Goal: Task Accomplishment & Management: Manage account settings

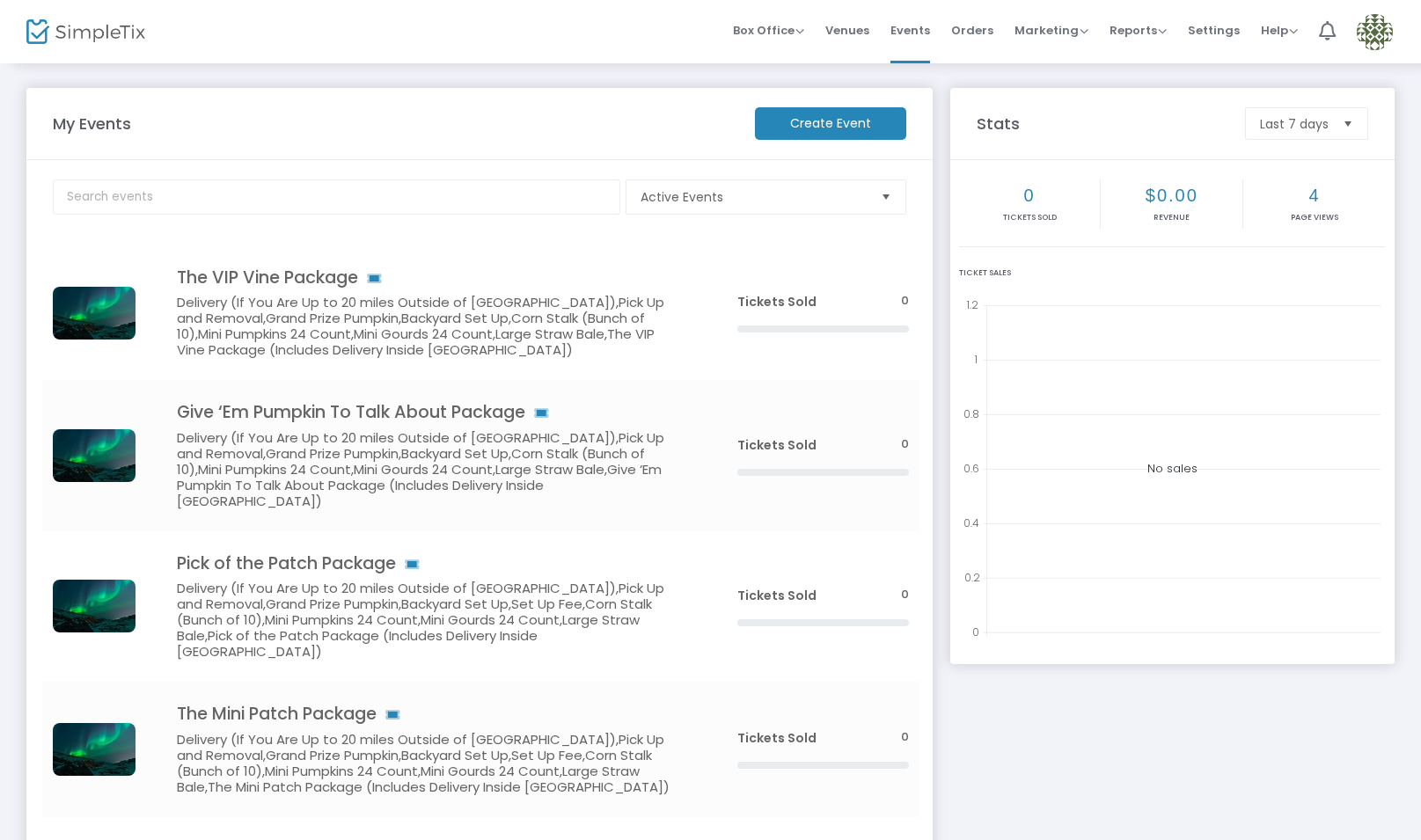
click at [1367, 30] on img at bounding box center [1374, 32] width 36 height 36
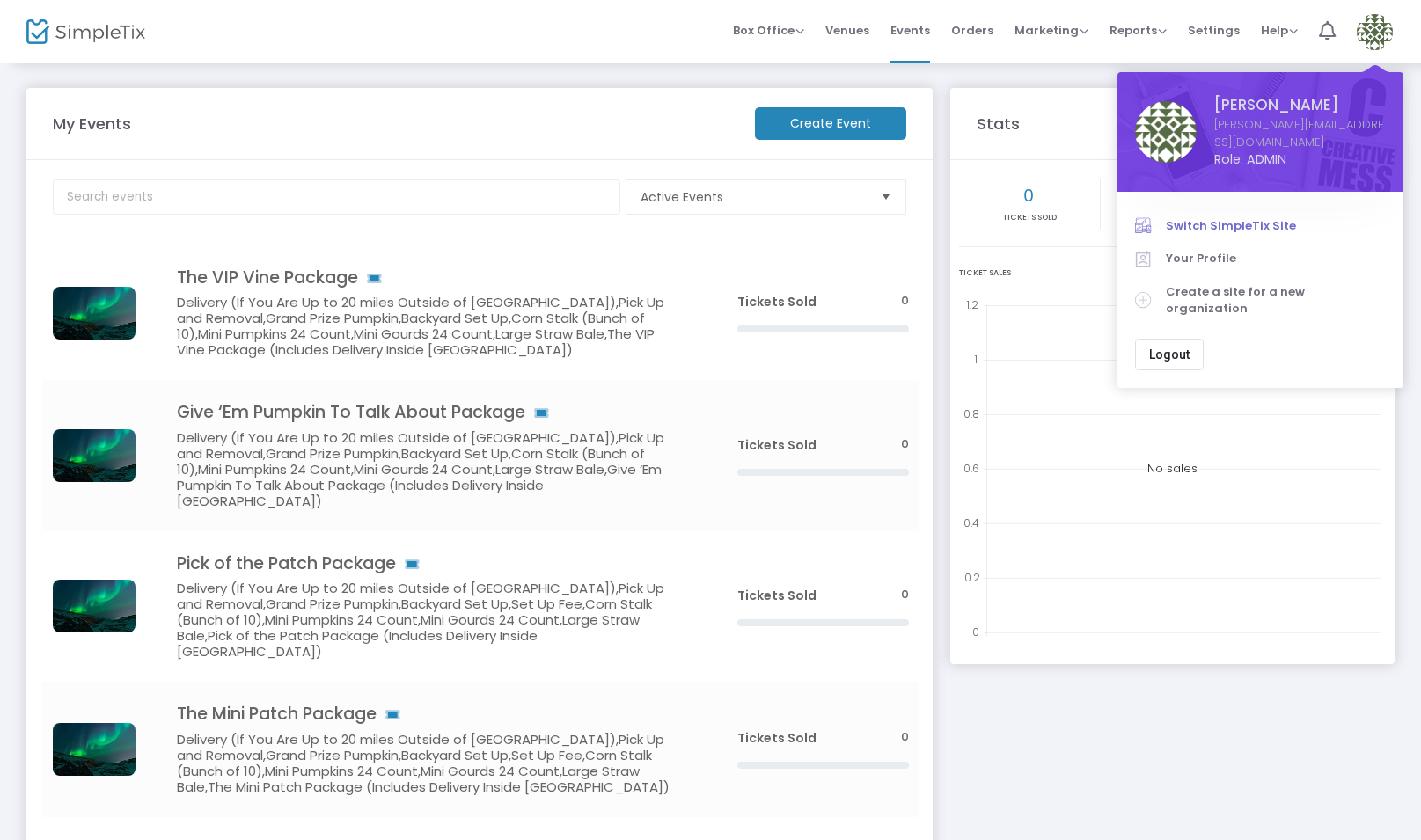
click at [1277, 217] on span "Switch SimpleTix Site" at bounding box center [1276, 226] width 220 height 17
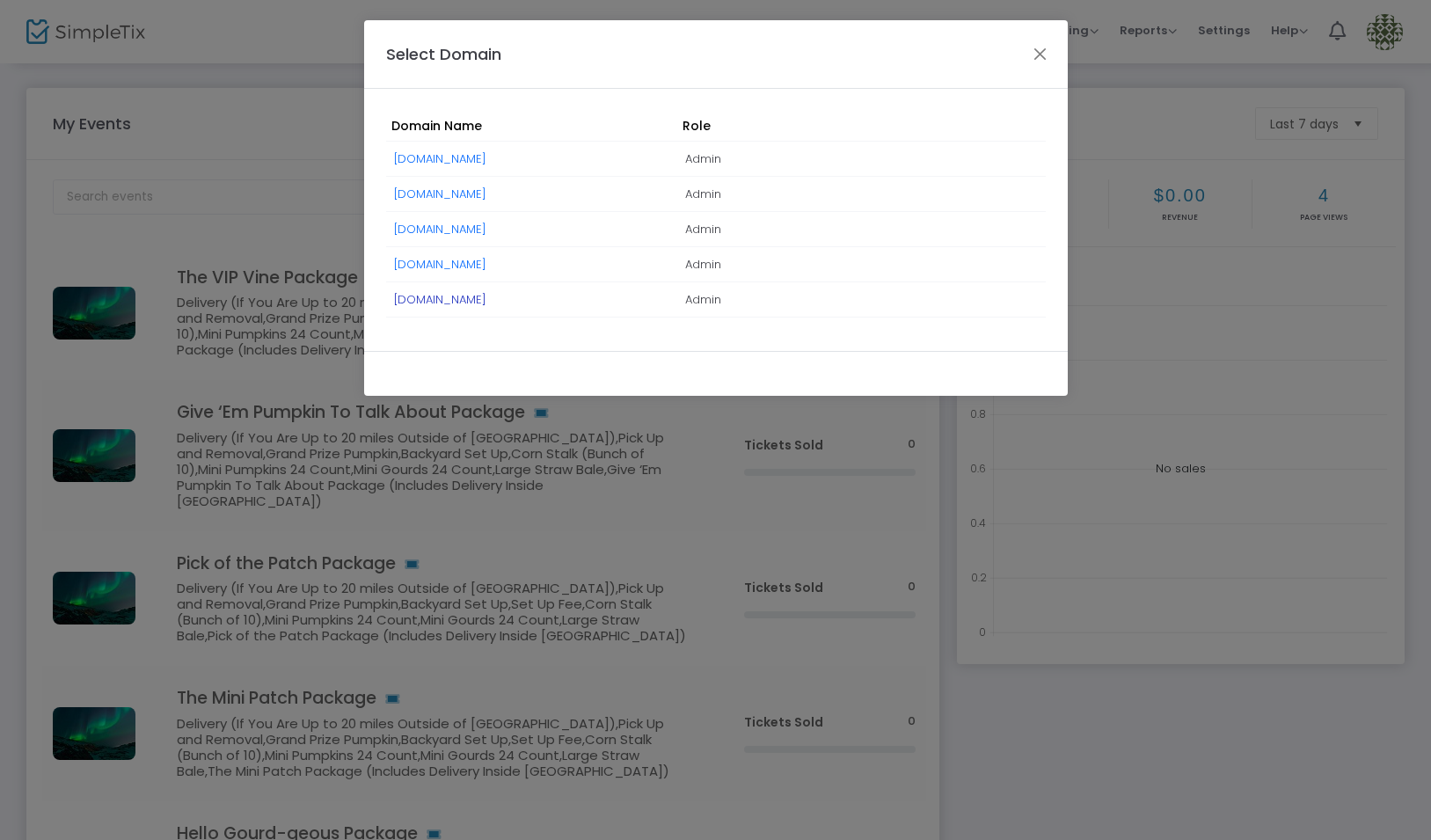
click at [486, 304] on link "[DOMAIN_NAME]" at bounding box center [440, 299] width 92 height 16
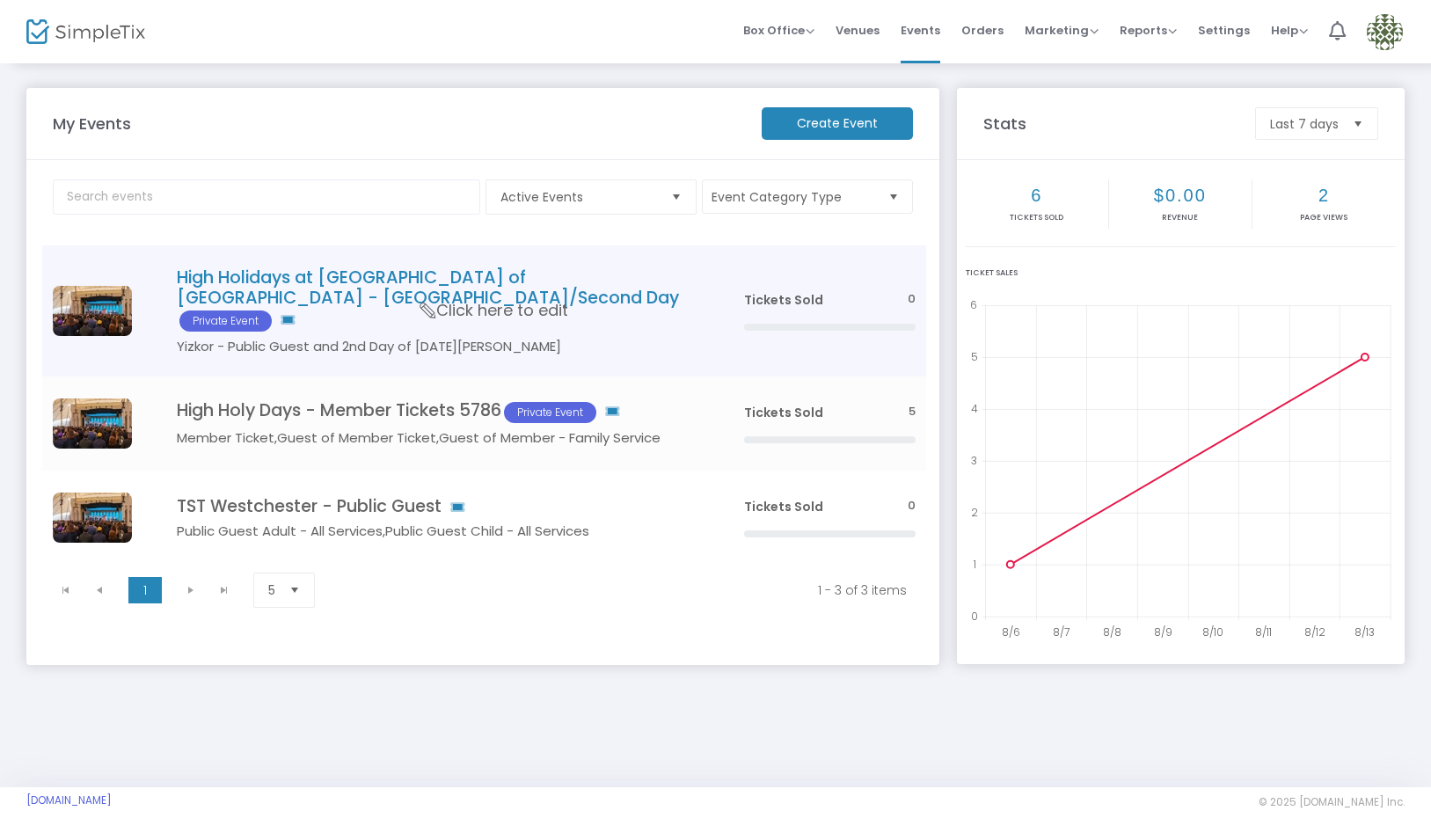
click at [645, 306] on h4 "High Holidays at Temple Shaaray Tefila of Westchester - Yizkor/Second Day Priva…" at bounding box center [433, 299] width 514 height 64
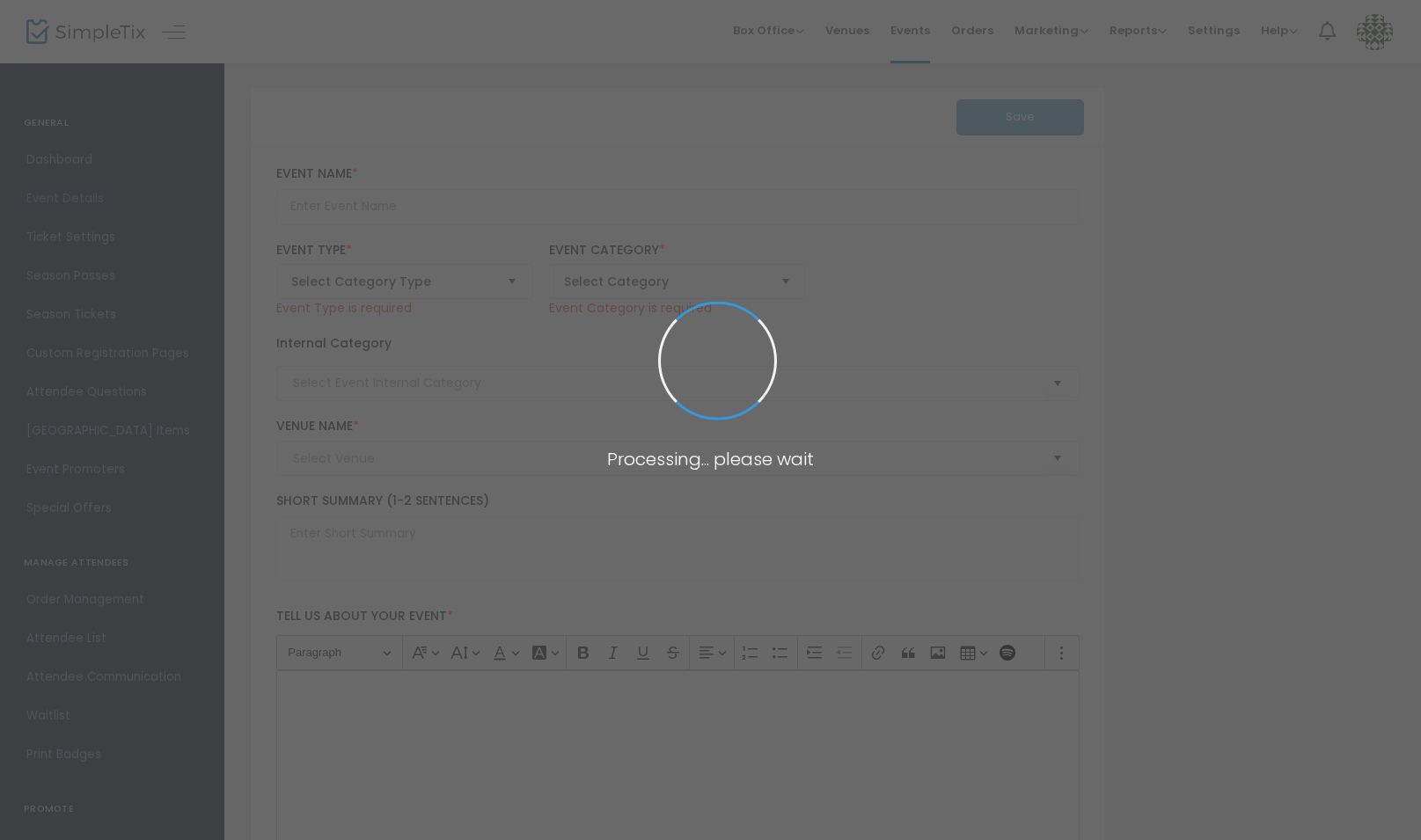
type input "High Holidays at Temple Shaaray Tefila of Westchester - Yizkor/Second Day"
type textarea "Text about the event"
checkbox input "true"
type input "Buy Tickets"
type input "Member Ticket"
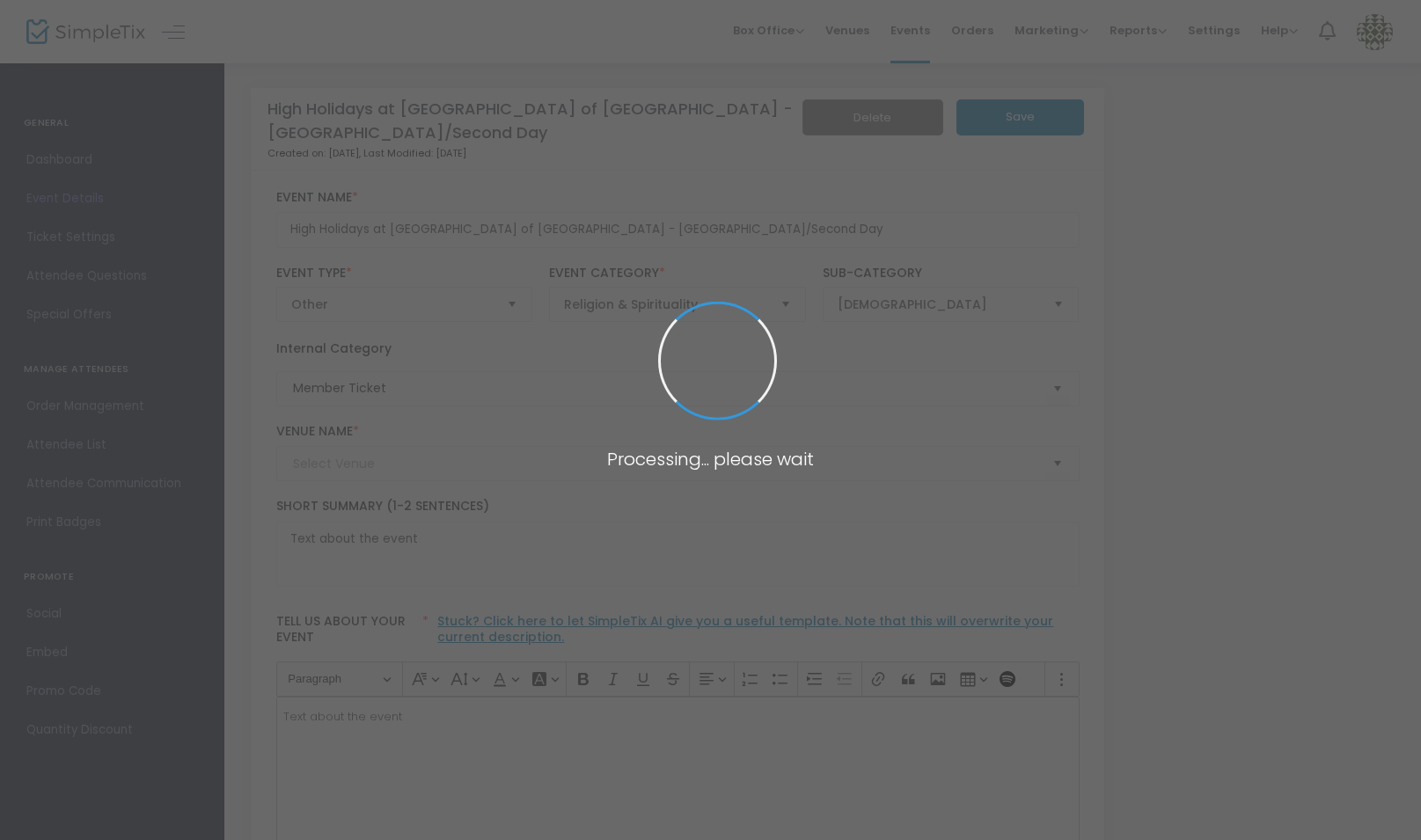
type input "Caramoor and TST"
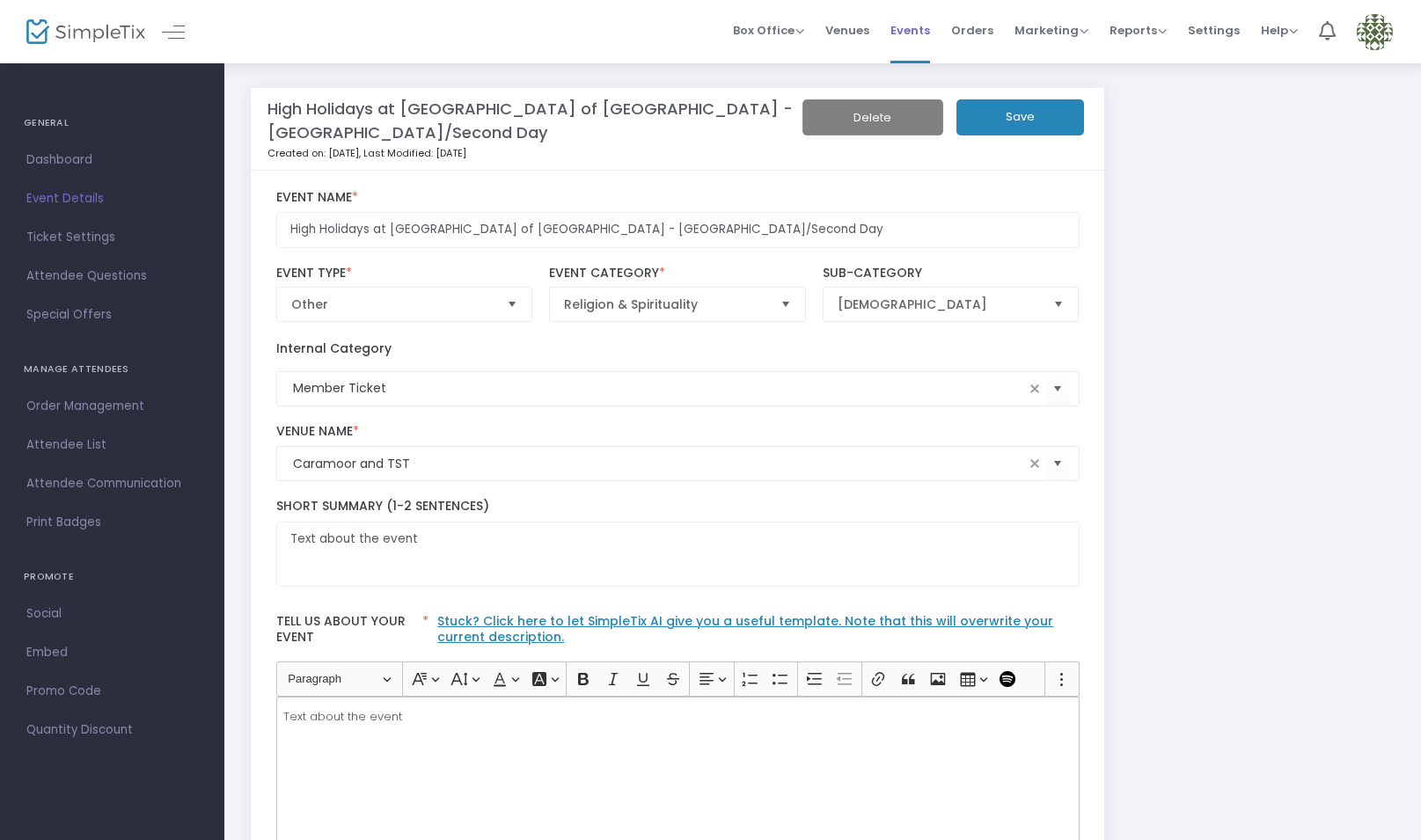
click at [927, 28] on span "Events" at bounding box center [910, 30] width 40 height 45
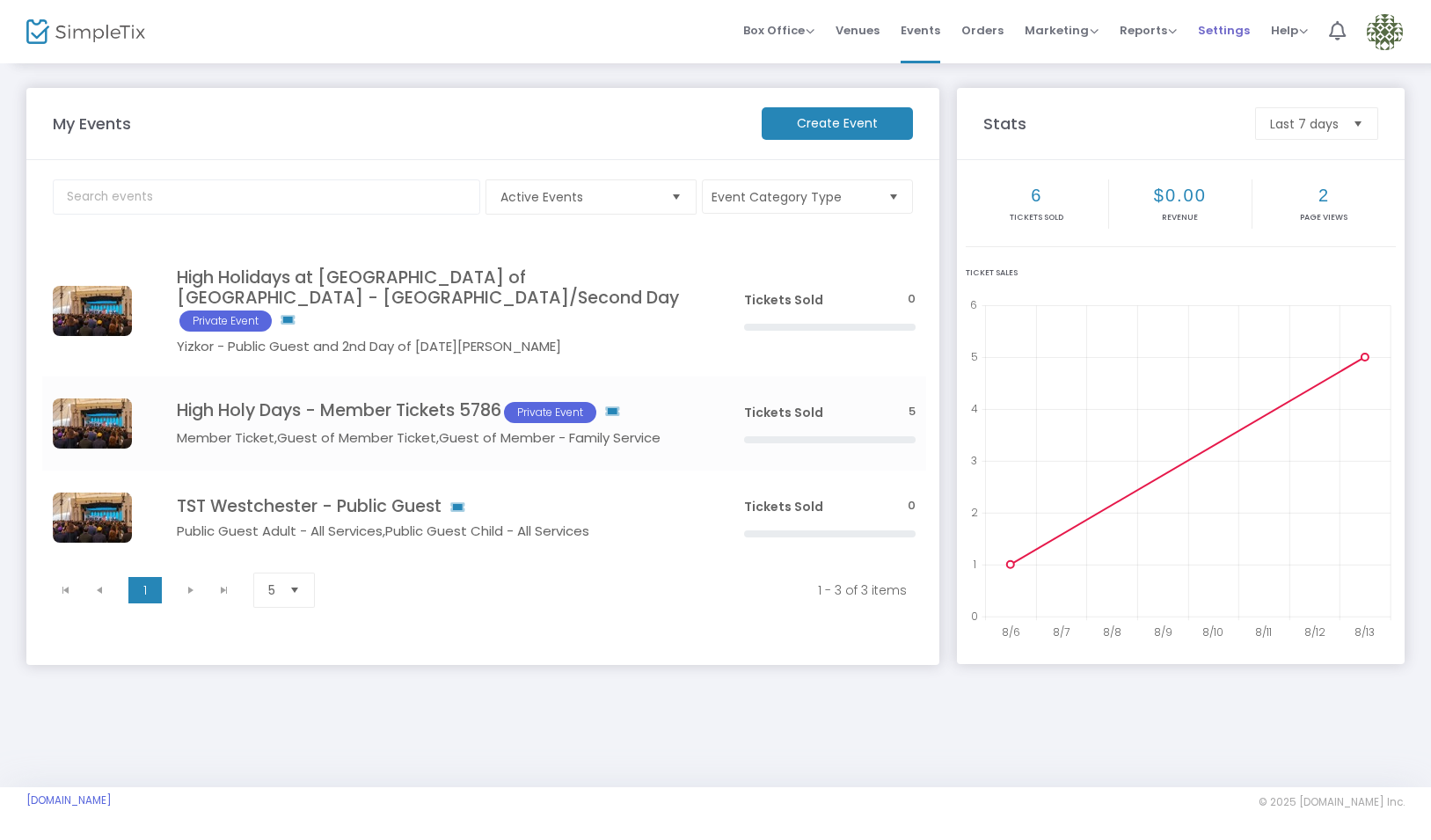
click at [1218, 31] on span "Settings" at bounding box center [1225, 30] width 52 height 45
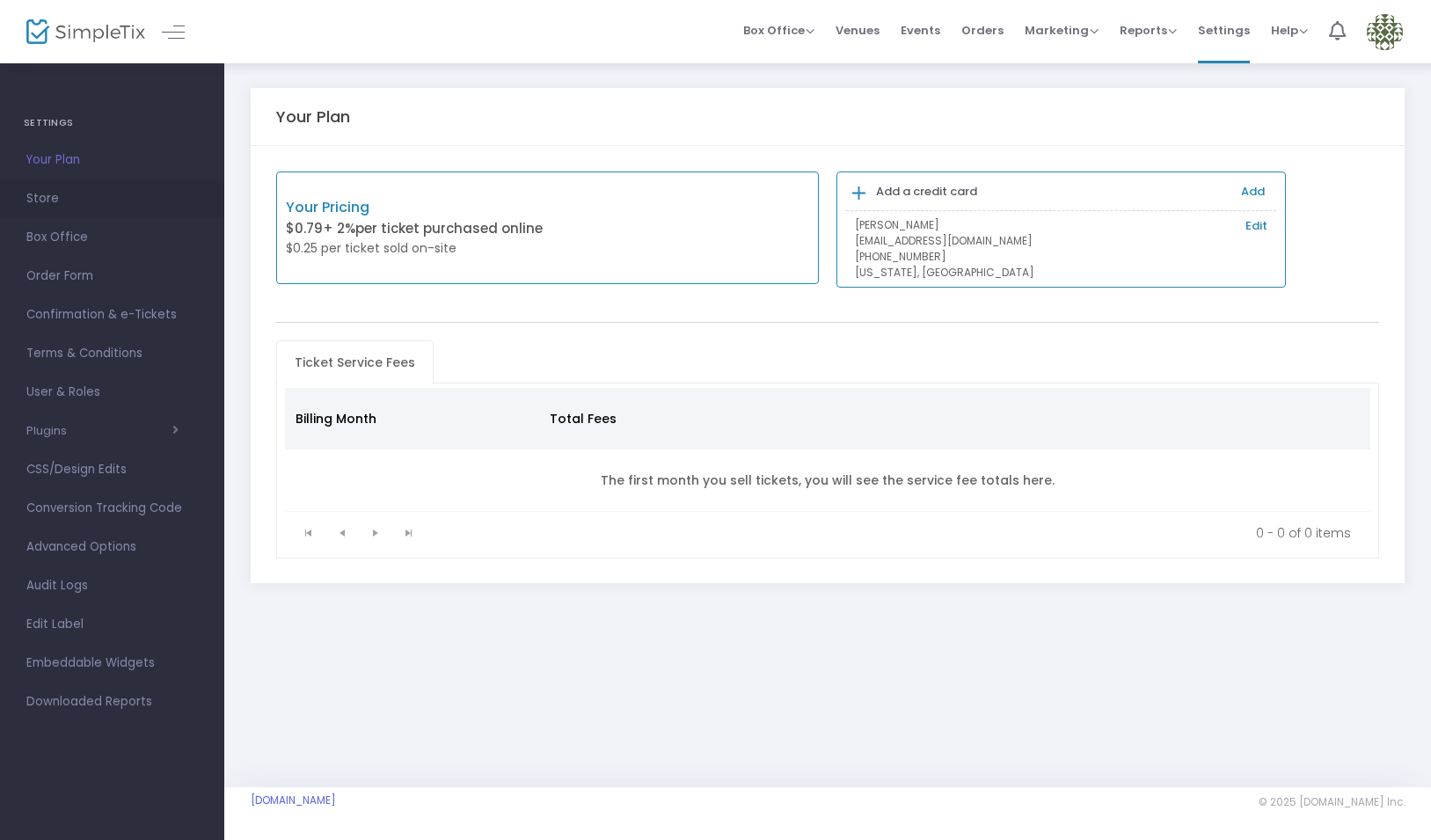
click at [112, 203] on span "Store" at bounding box center [111, 199] width 171 height 23
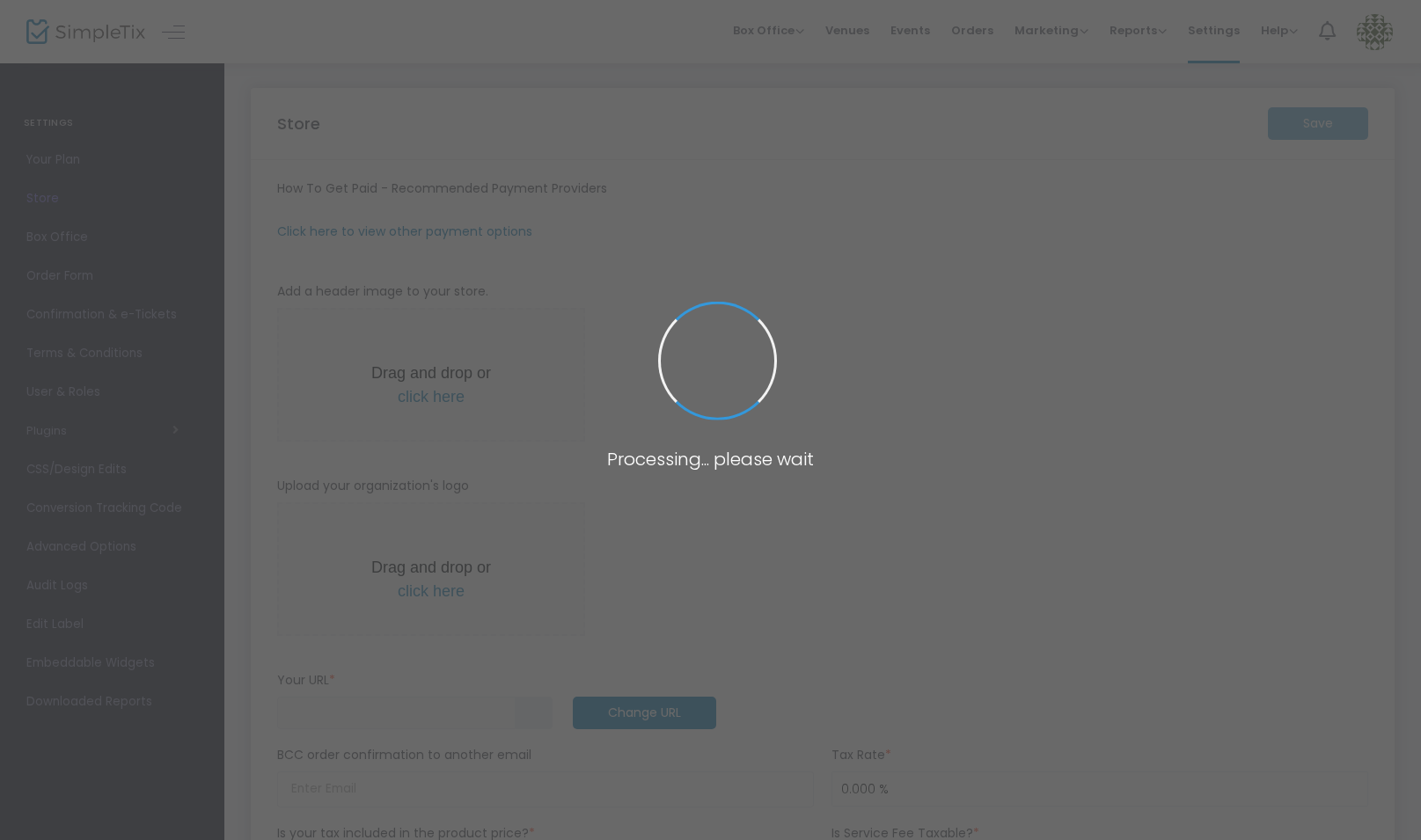
scroll to position [2, 0]
type input "https://TSTWestchester"
radio input "false"
radio input "true"
type input "Temple Shaaray Tefila"
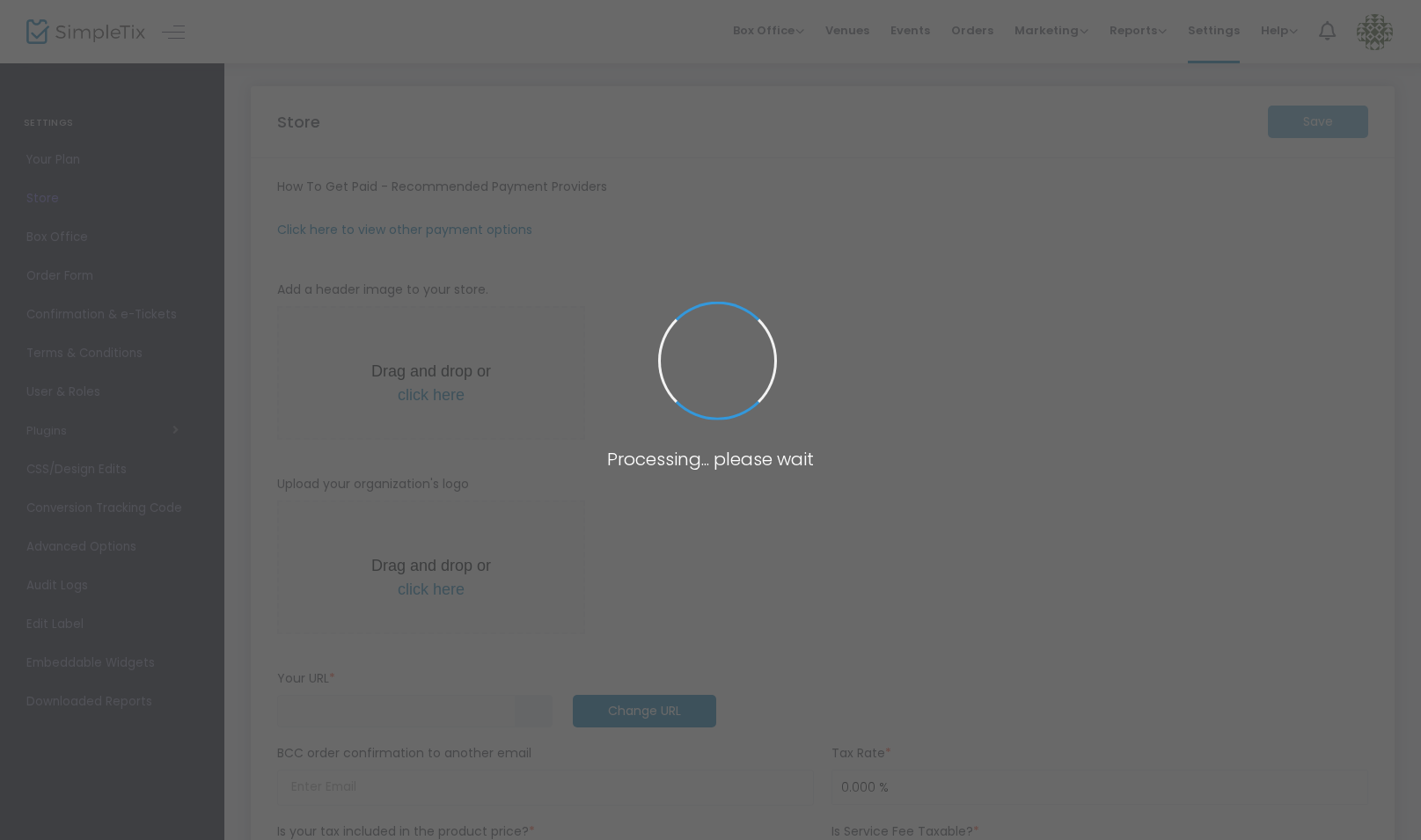
type input "9146663133"
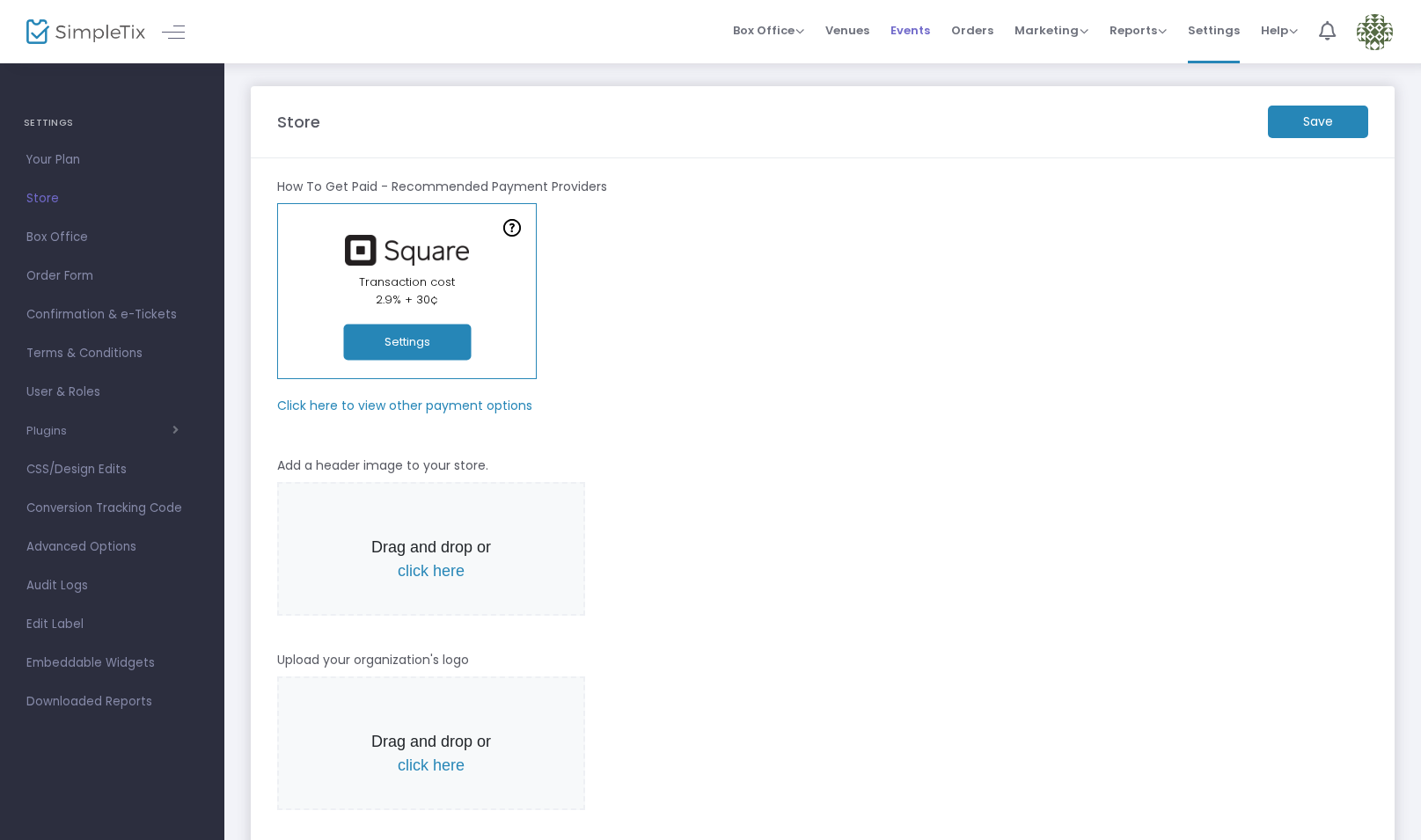
click at [916, 30] on span "Events" at bounding box center [910, 30] width 40 height 45
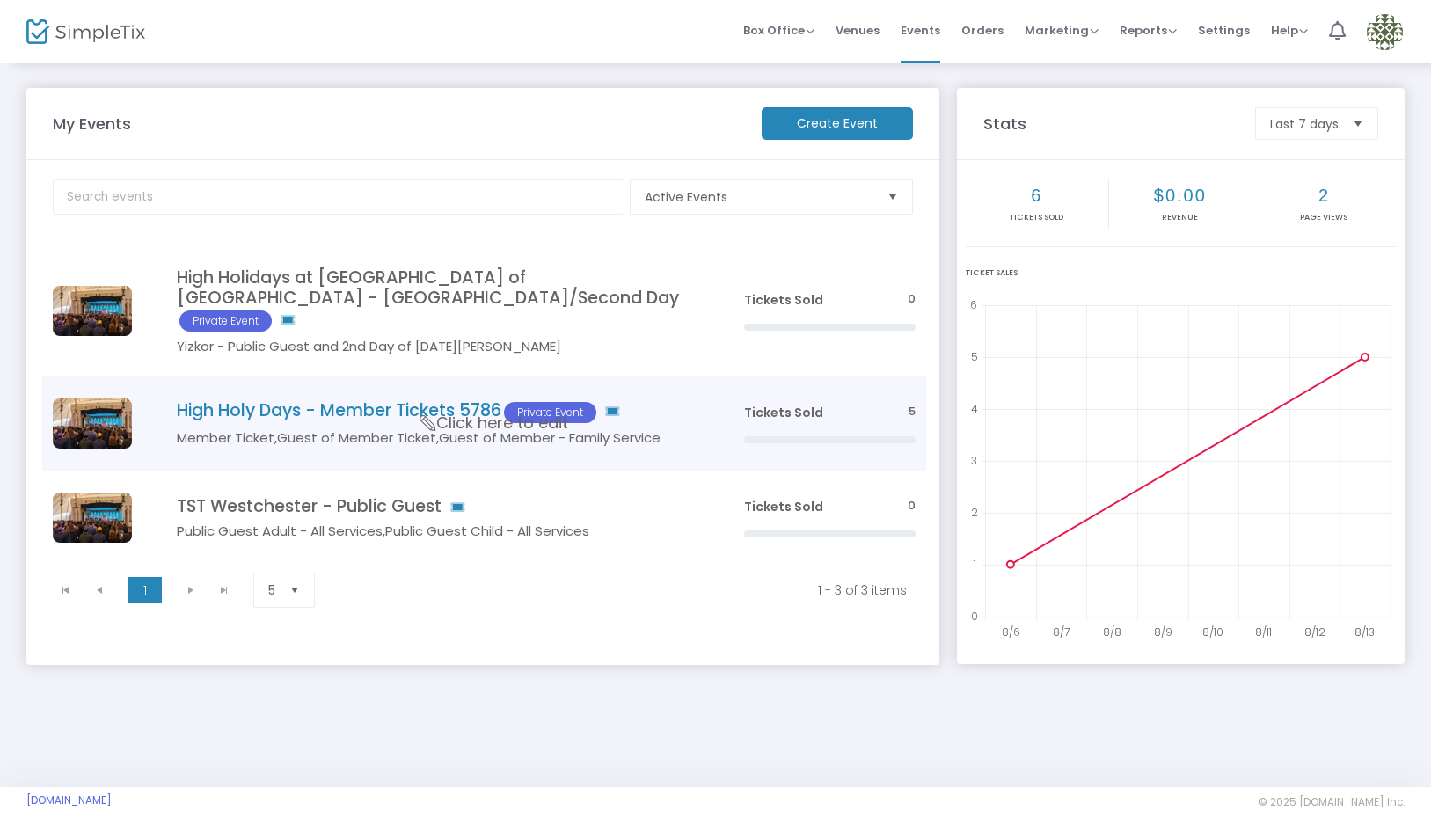
click at [566, 430] on h5 "Member Ticket,Guest of Member Ticket,Guest of Member - Family Service" at bounding box center [433, 438] width 514 height 16
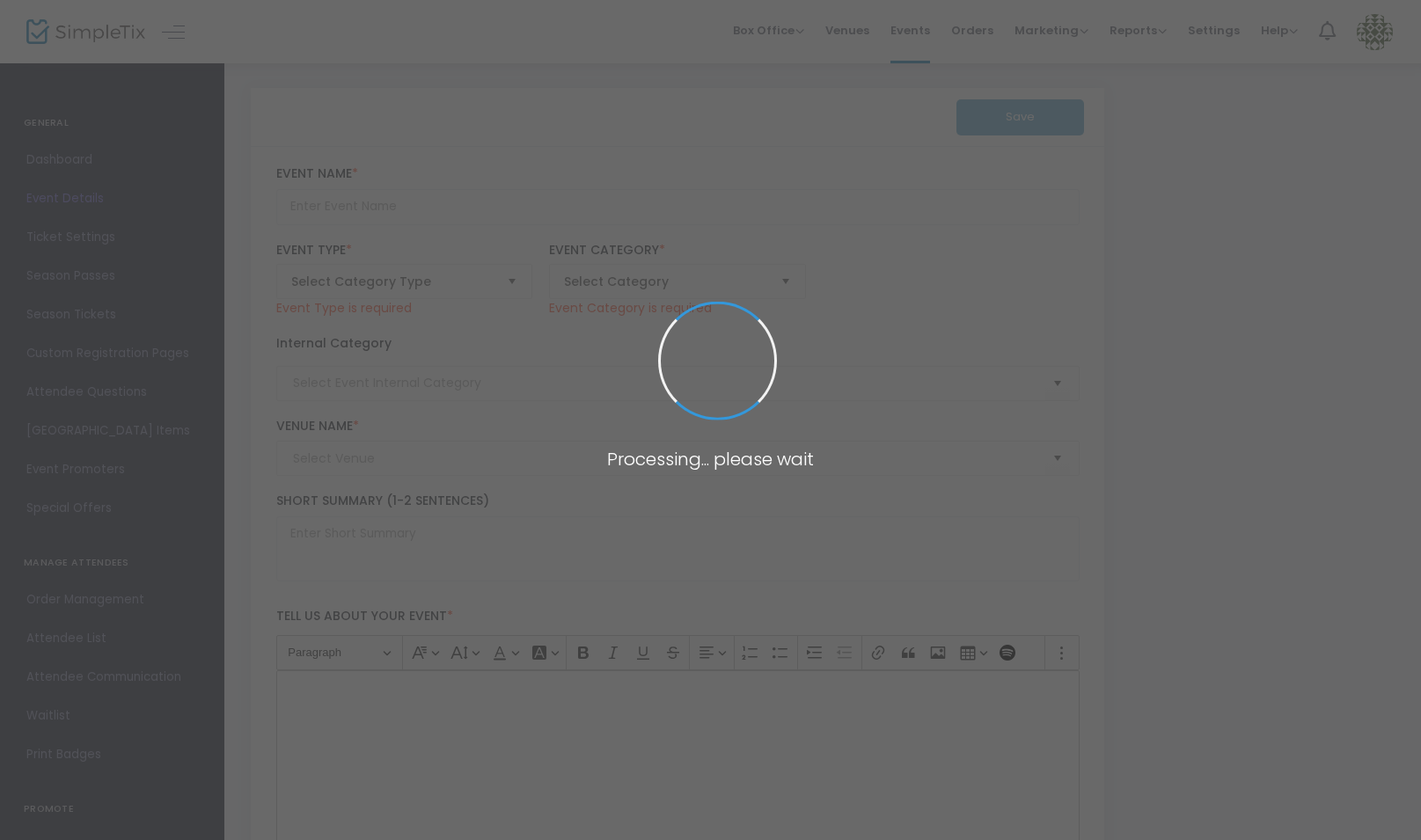
type input "High Holy Days - Member Tickets 5786"
type textarea "High Holy Days - Member Tickets Join us for a spiritually enriching experience …"
type input "Buy Tickets"
type input "Caramoor and TST"
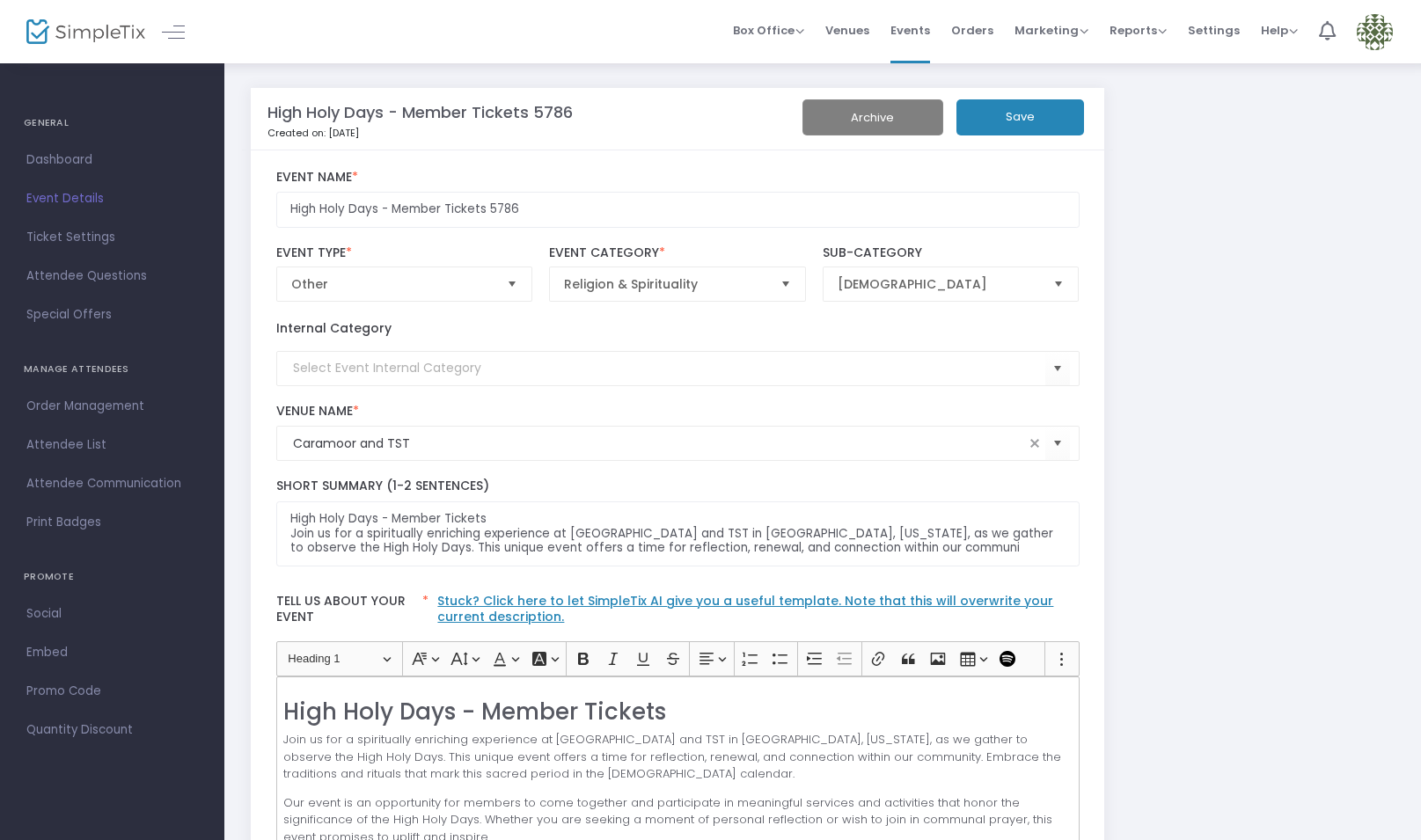
click at [91, 236] on span "Ticket Settings" at bounding box center [111, 237] width 172 height 23
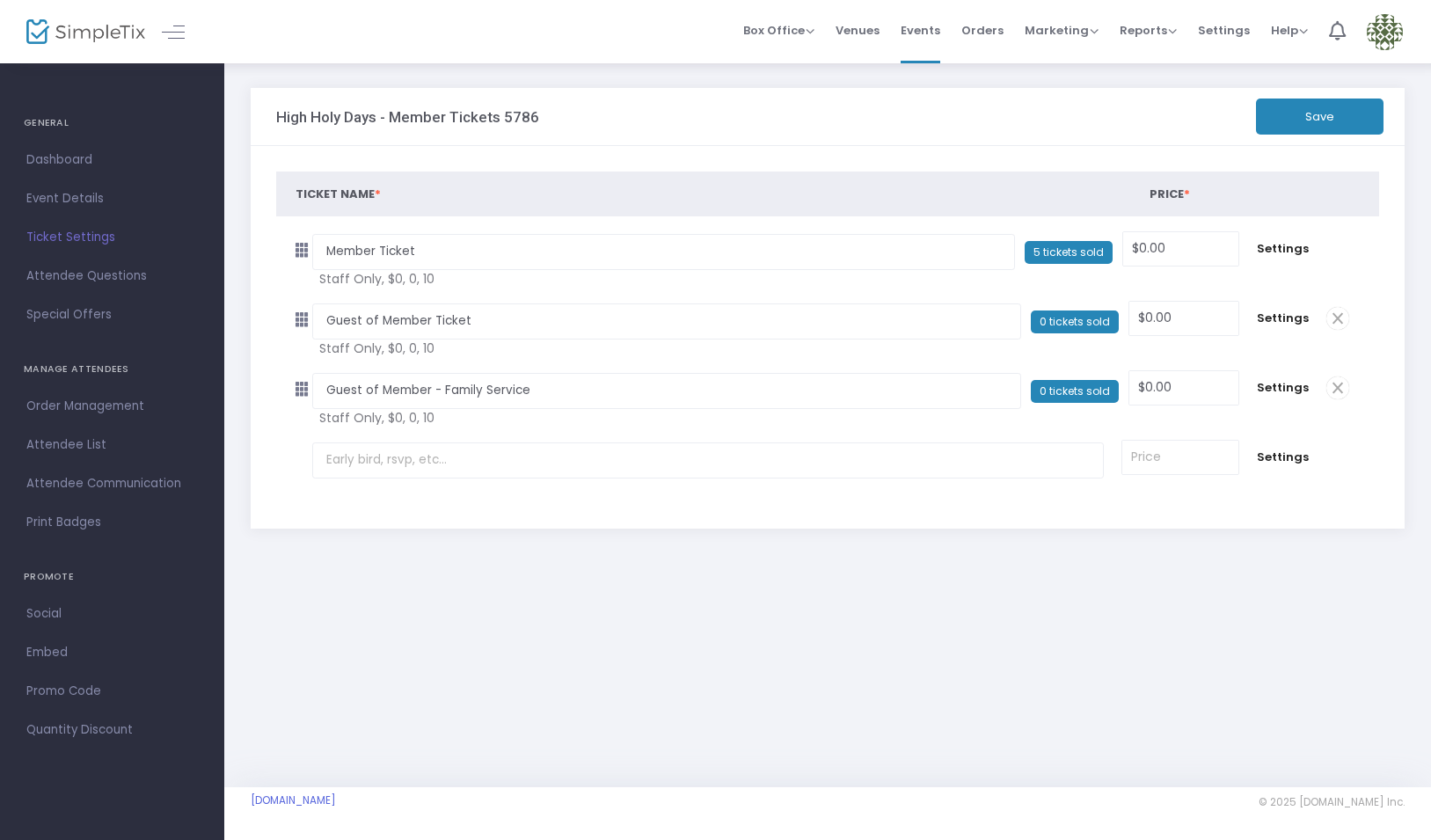
click at [81, 157] on span "Dashboard" at bounding box center [111, 160] width 171 height 23
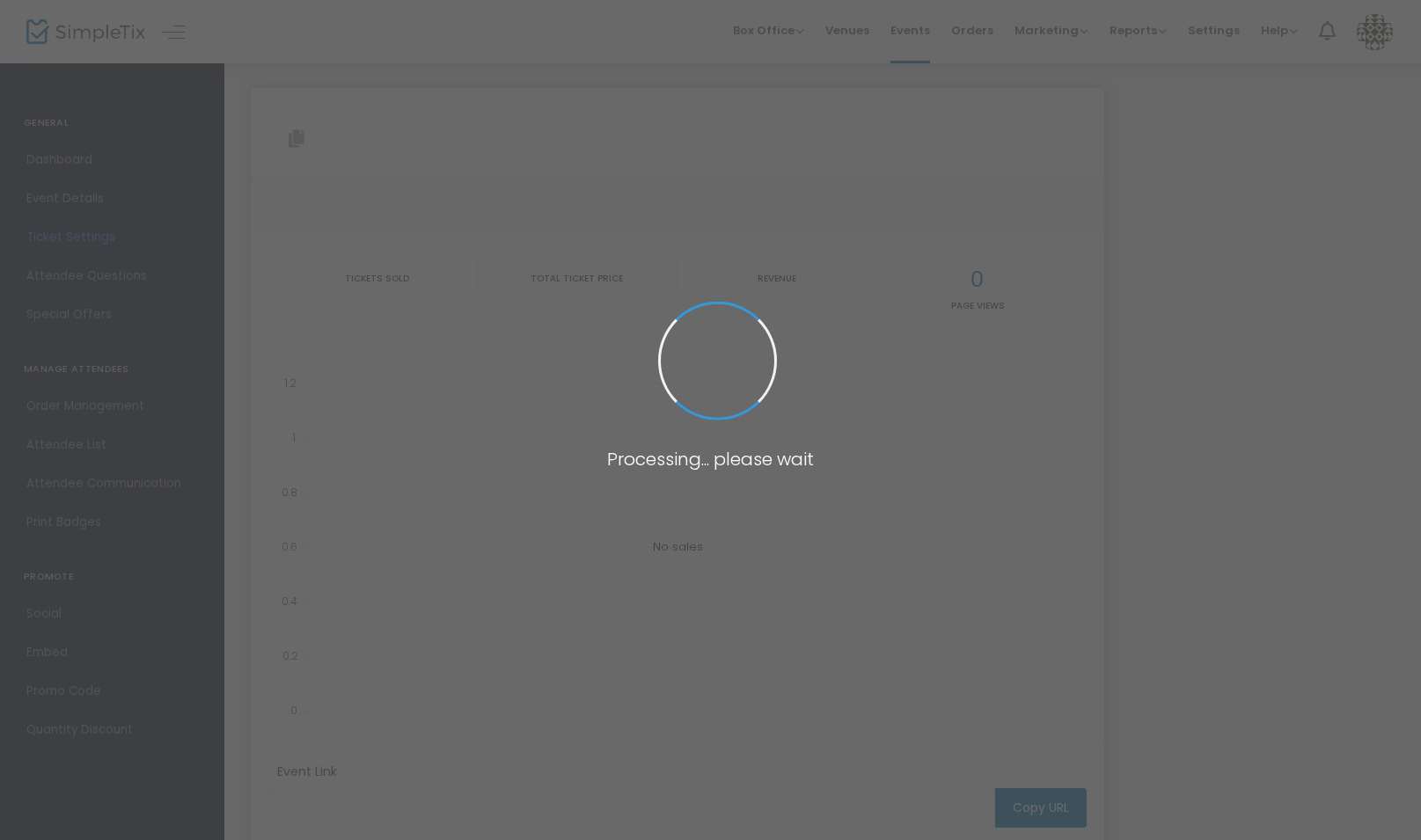
type input "https://www.simpletix.com/e/high-holy-days-member-tickets-5786-tickets-232138"
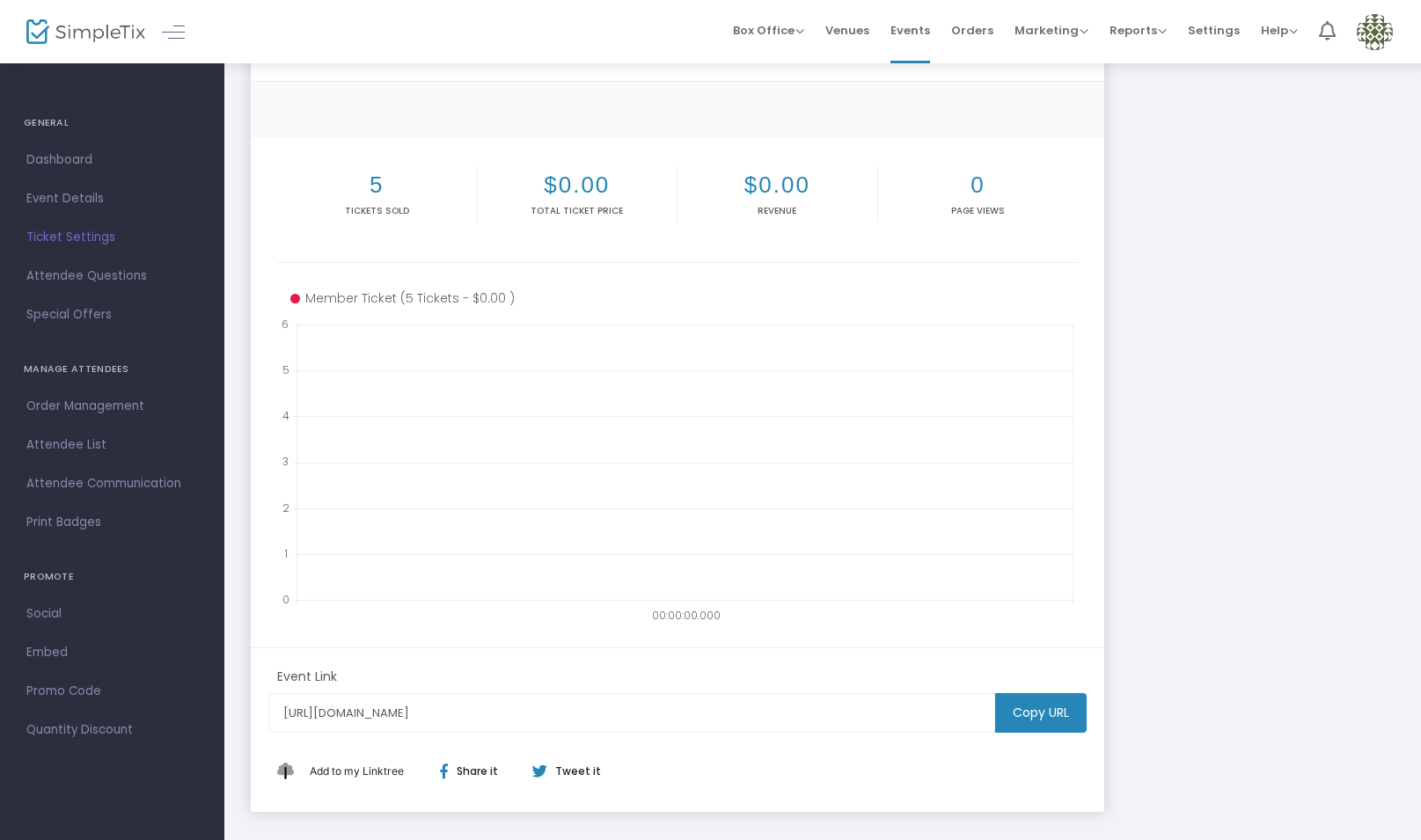
scroll to position [187, 0]
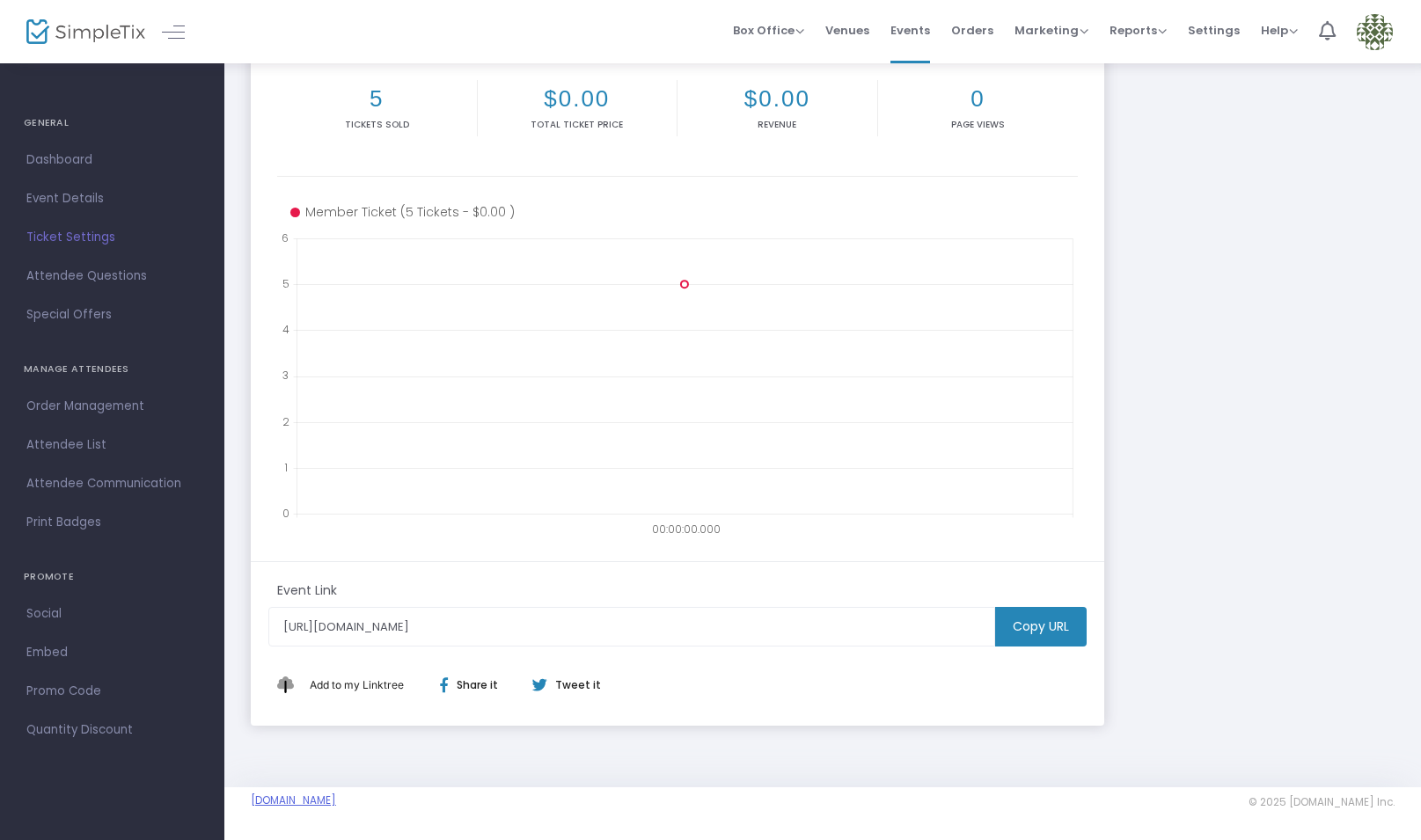
click at [336, 797] on link "[DOMAIN_NAME]" at bounding box center [294, 800] width 85 height 15
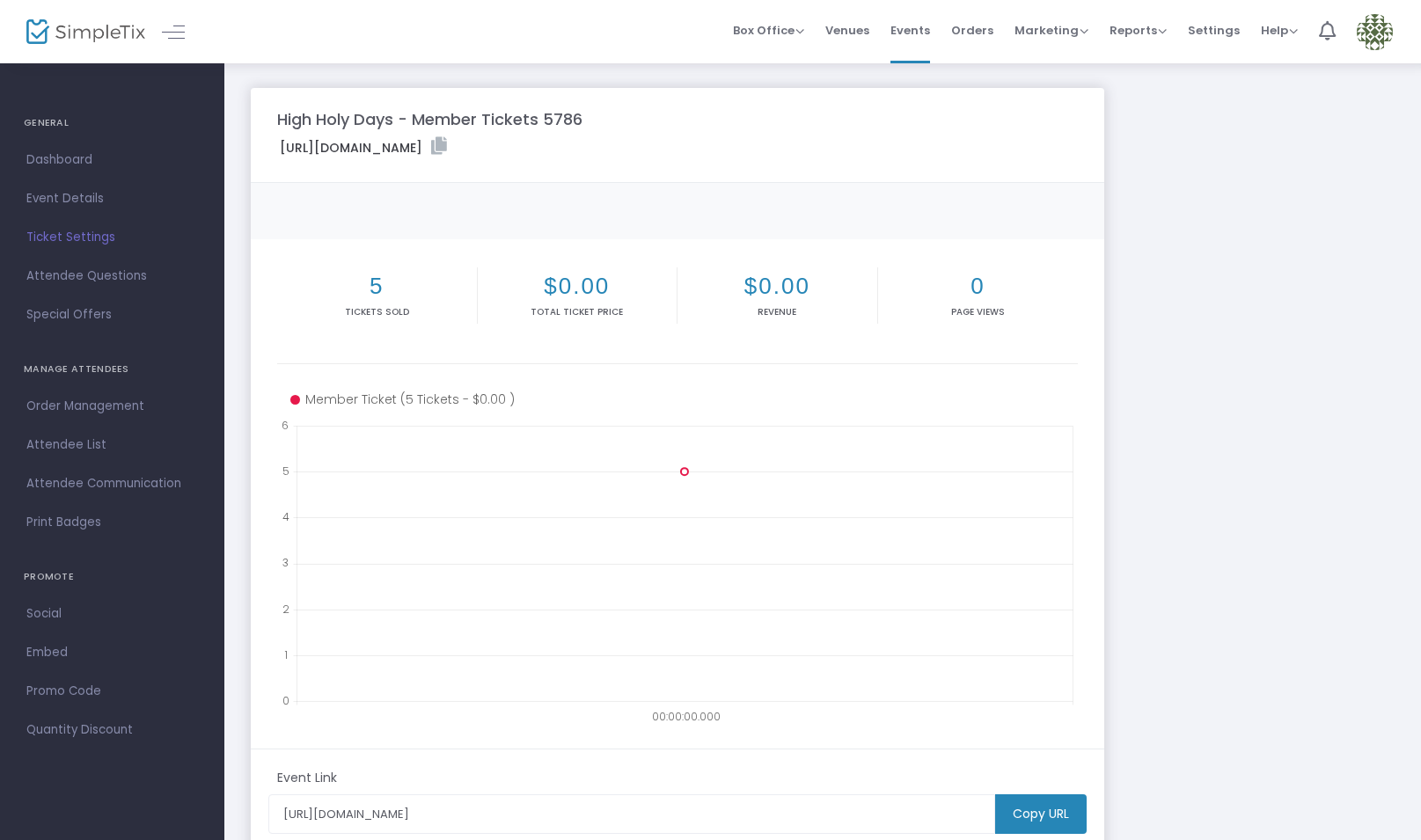
click at [929, 27] on span "Events" at bounding box center [910, 30] width 40 height 45
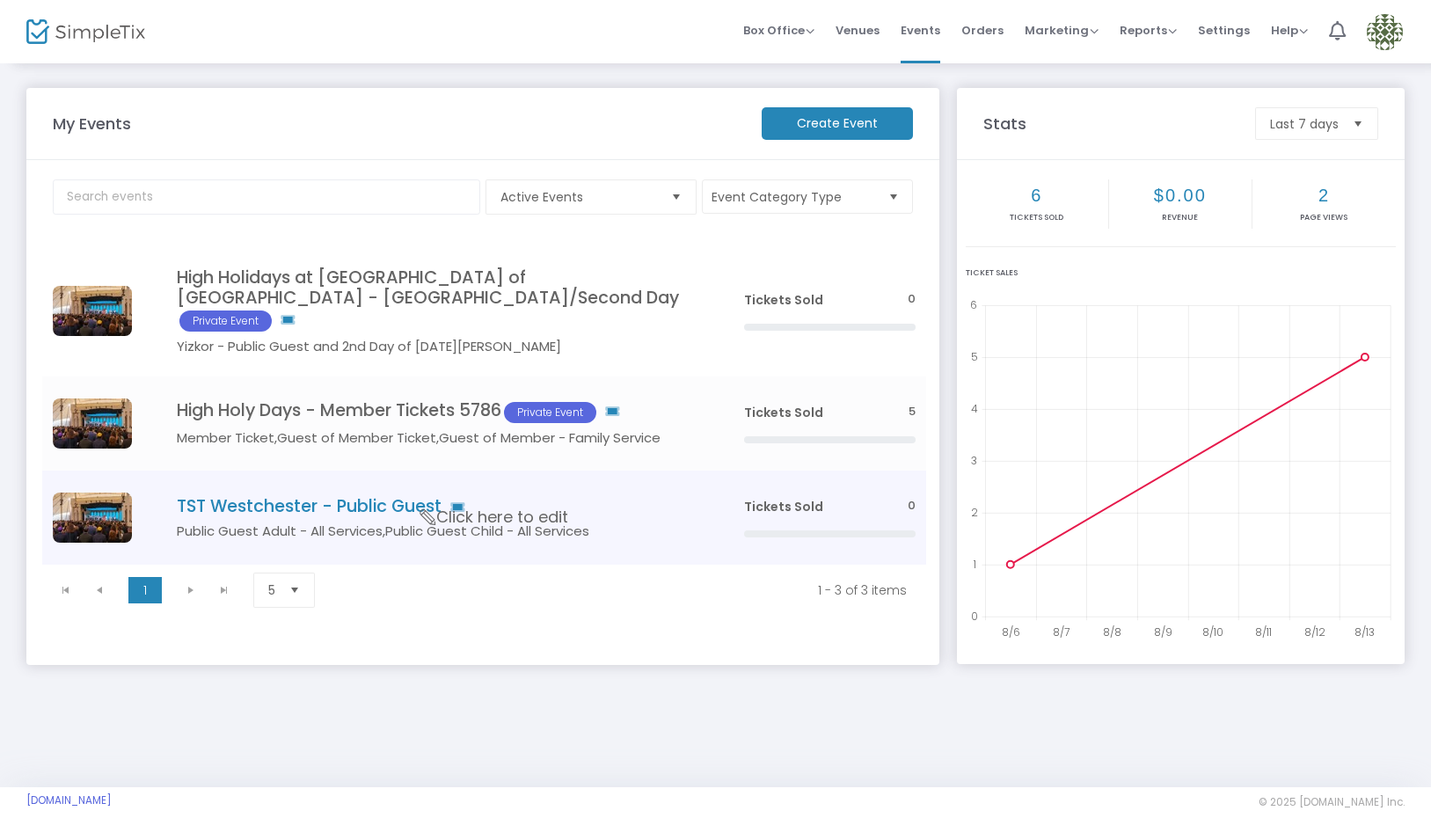
click at [600, 523] on h5 "Public Guest Adult - All Services,Public Guest Child - All Services" at bounding box center [433, 531] width 514 height 16
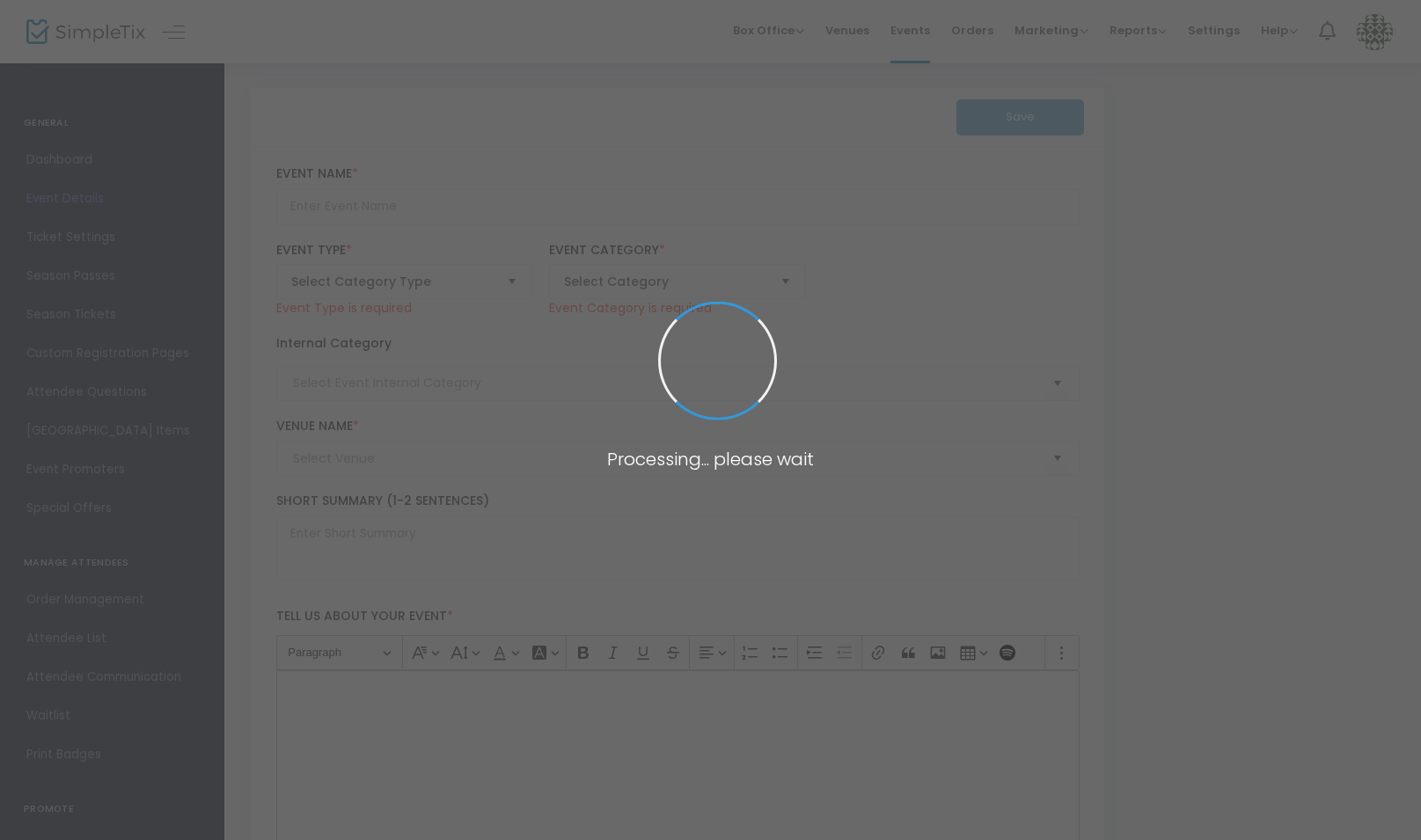
type input "TST Westchester - Public Guest"
type textarea "Rosh Hashanah and Yom Kippur at Temple Shaaray Tefila and Caramoor Center for M…"
type input "Buy Tickets"
type input "Caramoor and TST"
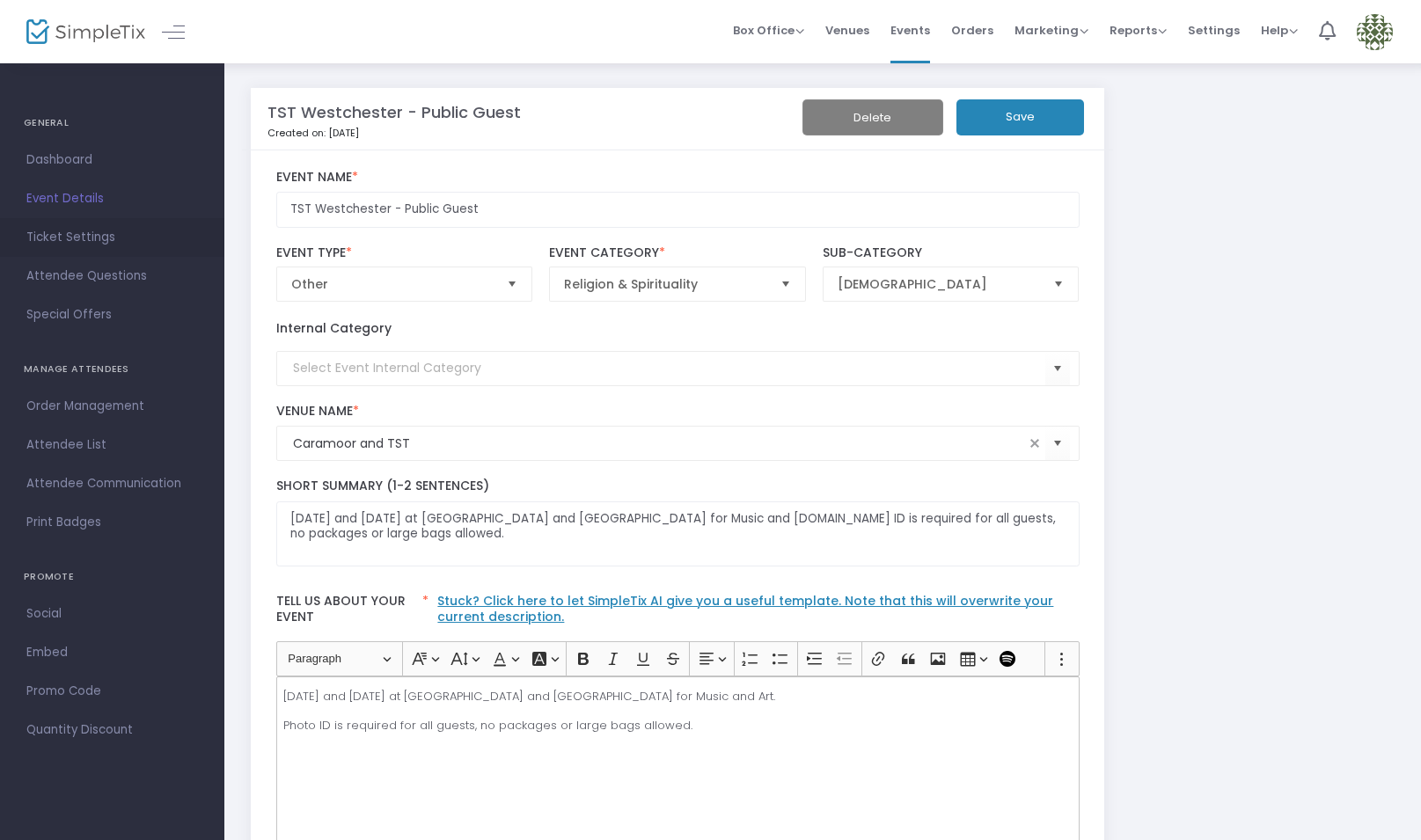
scroll to position [1, 0]
click at [93, 237] on span "Ticket Settings" at bounding box center [111, 237] width 172 height 23
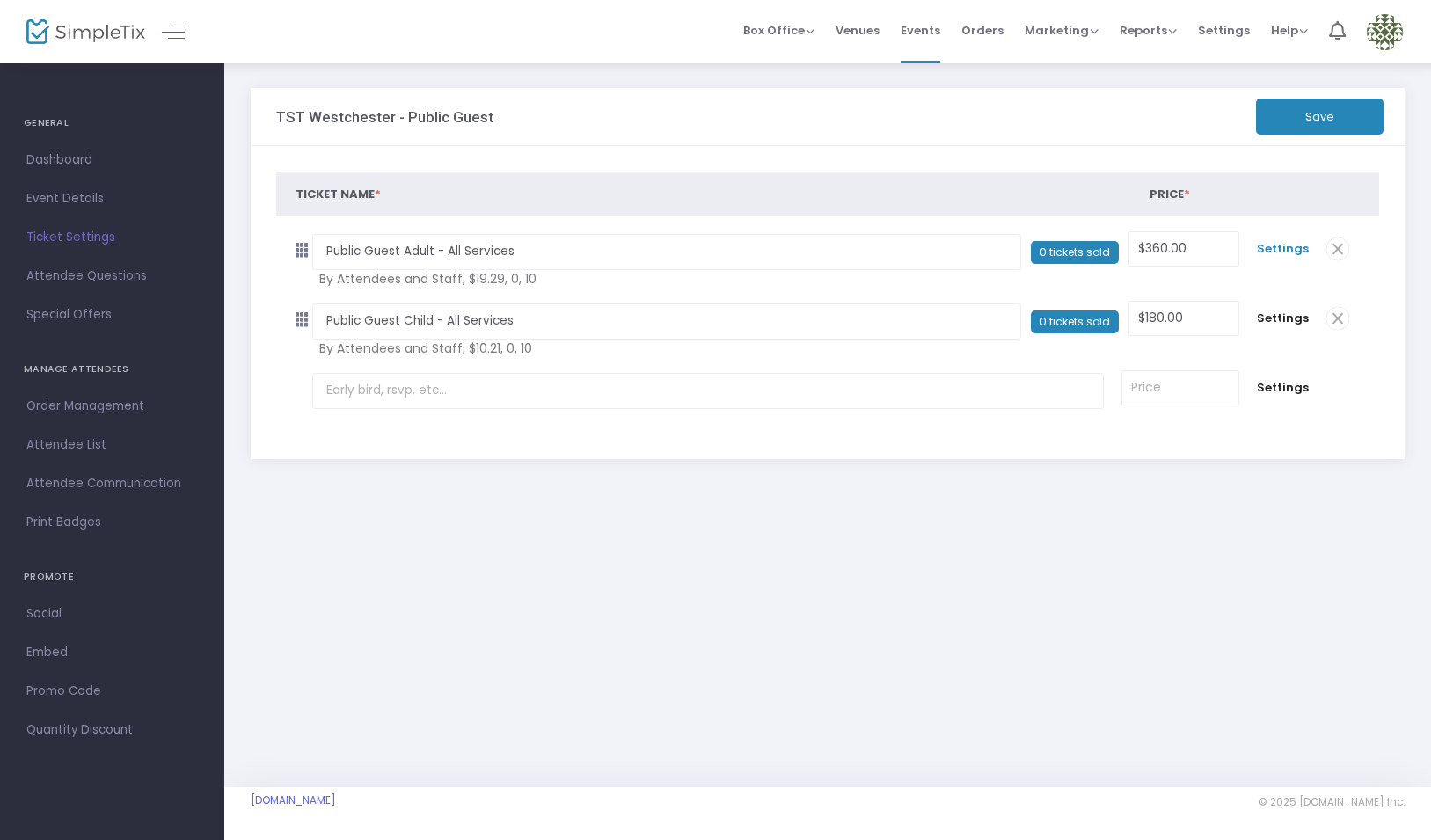
click at [1276, 243] on span "Settings" at bounding box center [1283, 249] width 52 height 17
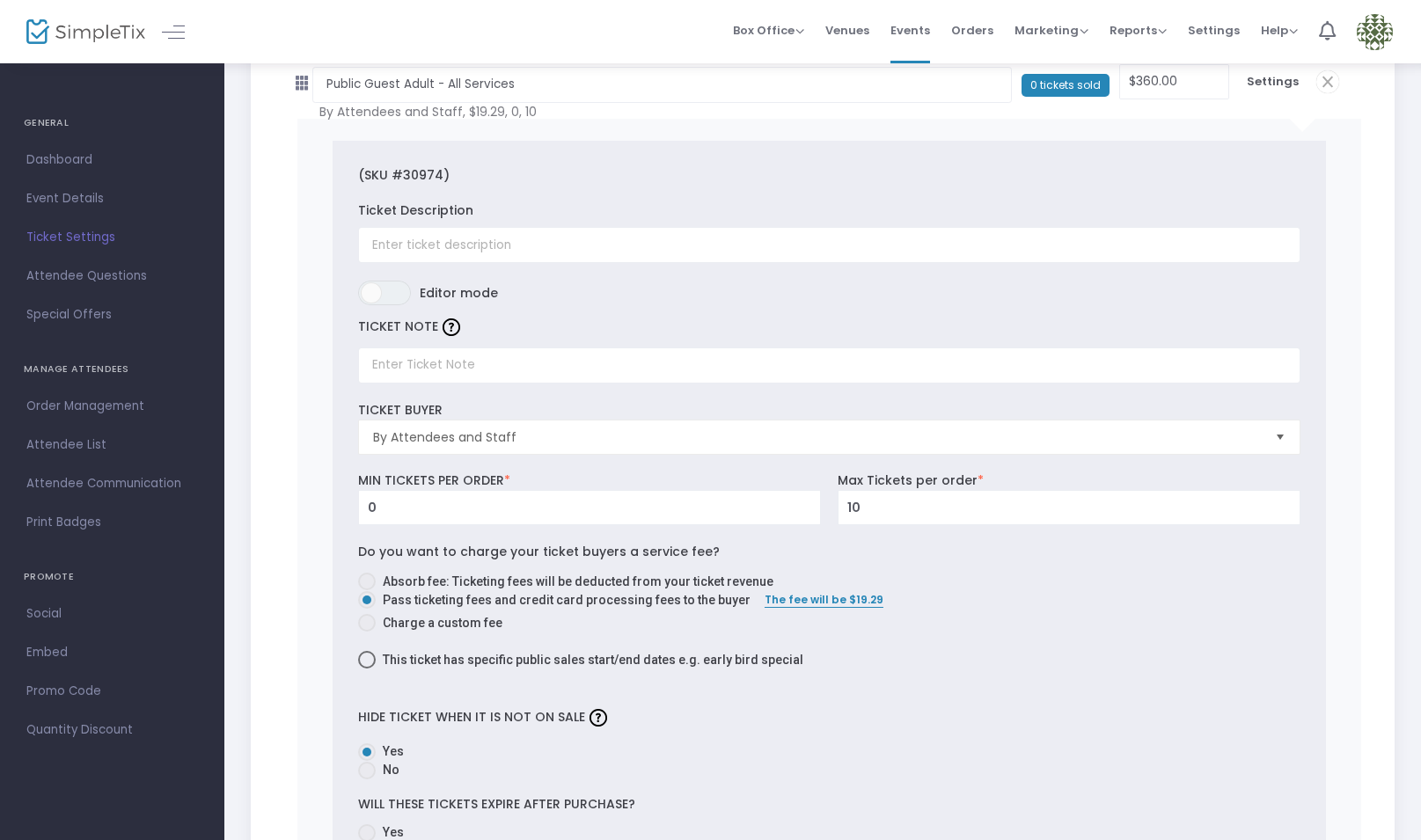
scroll to position [218, 0]
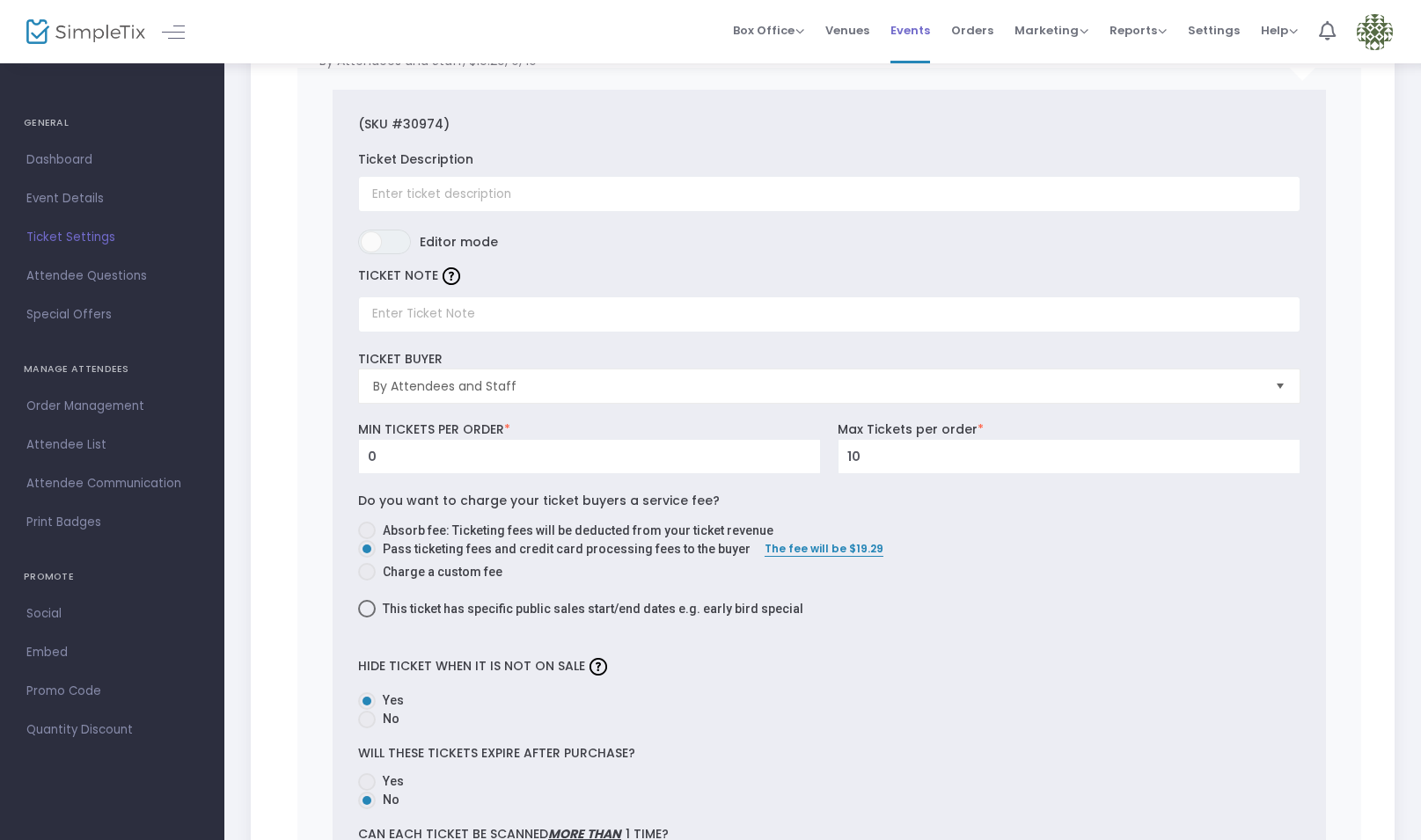
click at [925, 26] on span "Events" at bounding box center [910, 30] width 40 height 45
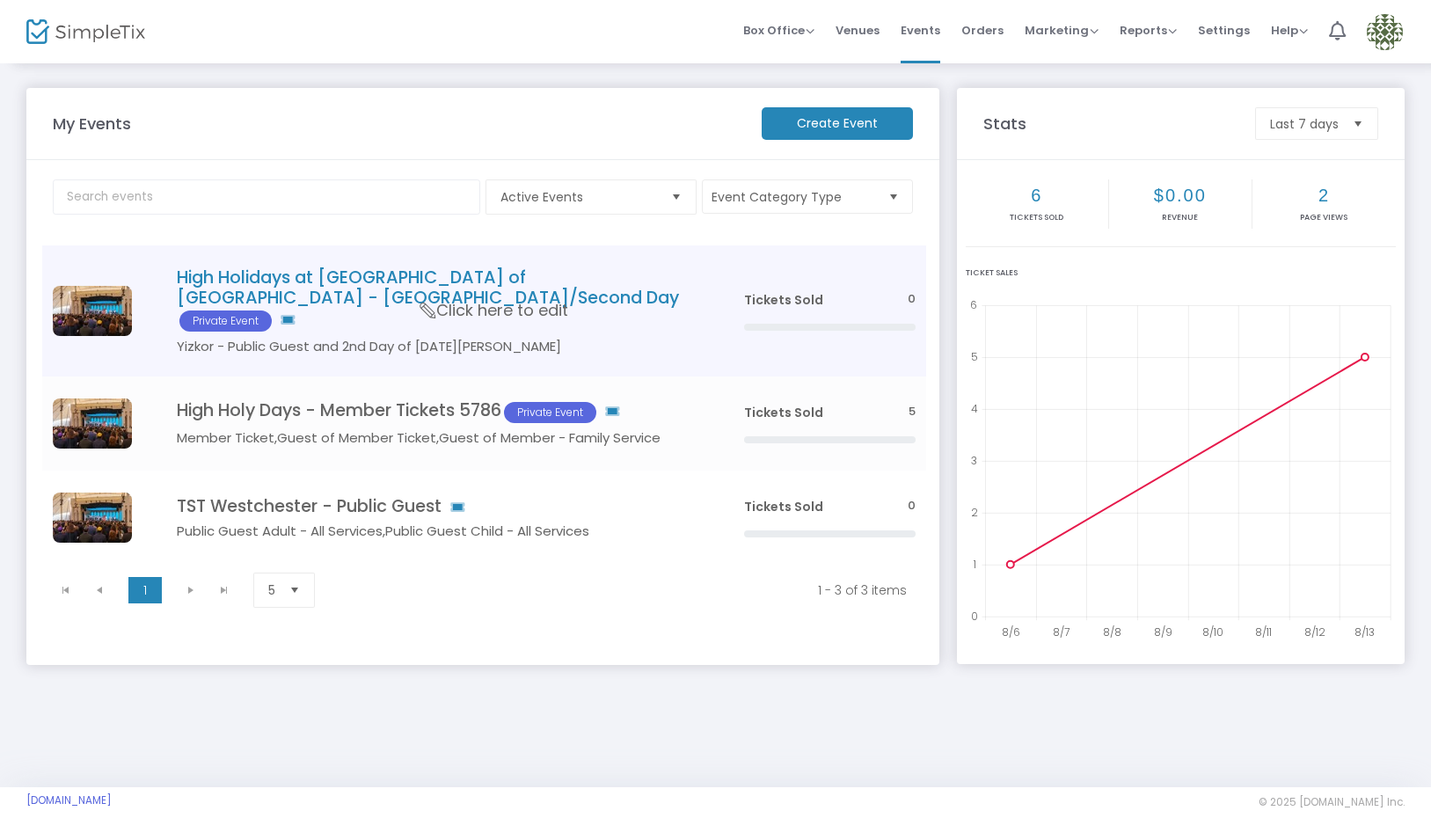
click at [767, 324] on div "Data table" at bounding box center [829, 327] width 171 height 7
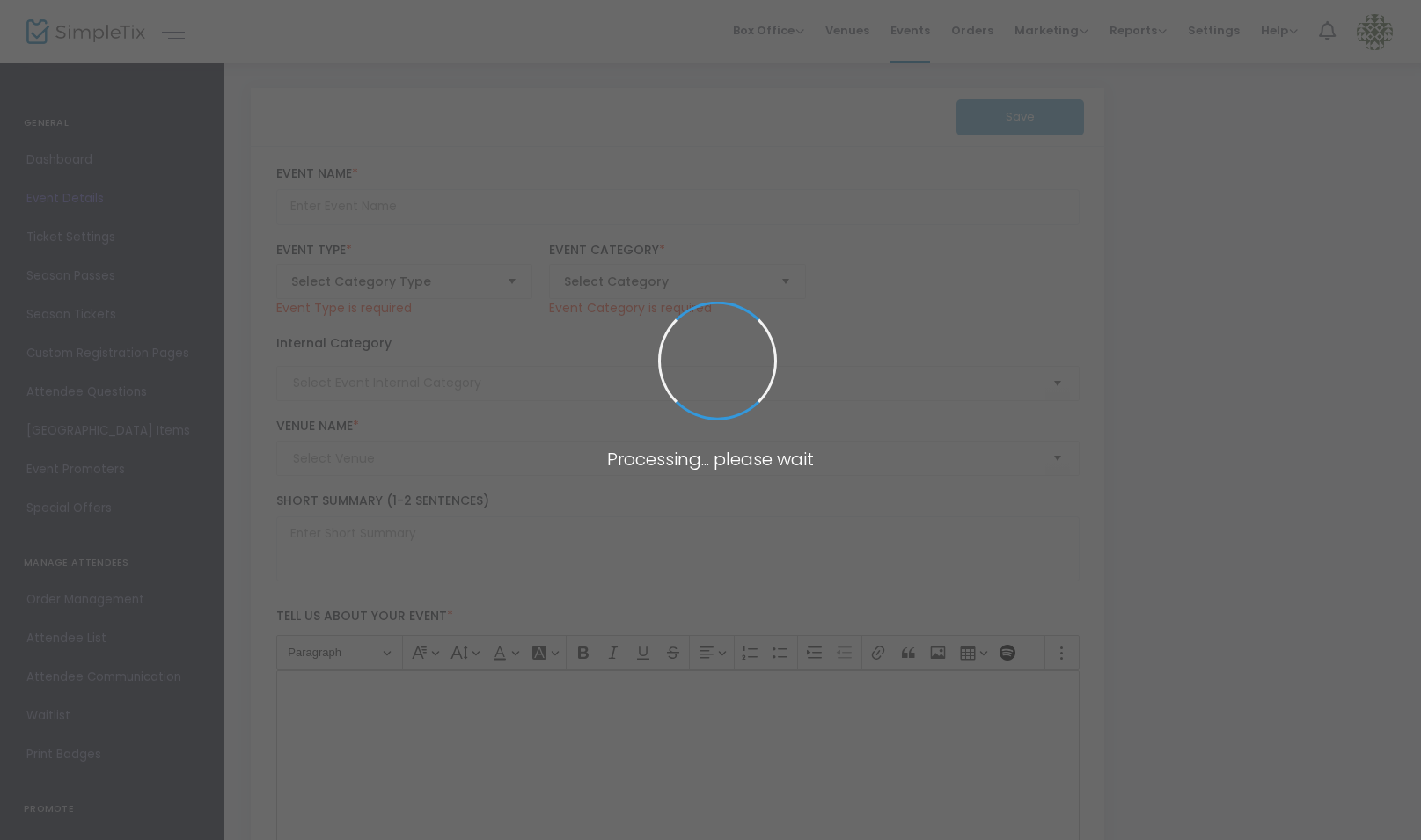
type input "High Holidays at Temple Shaaray Tefila of Westchester - Yizkor/Second Day"
type textarea "Text about the event"
checkbox input "true"
type input "Buy Tickets"
type input "Member Ticket"
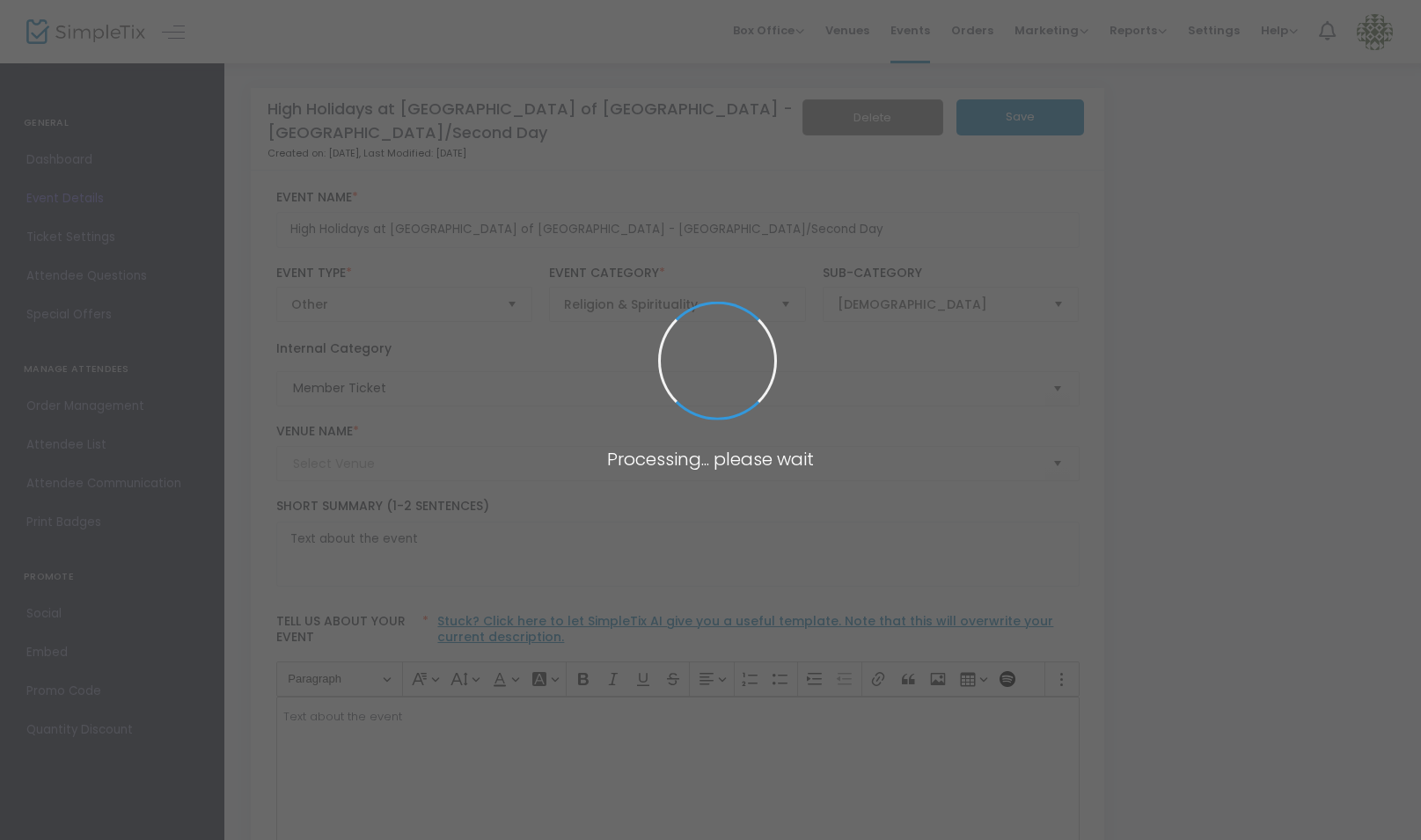
type input "Caramoor and TST"
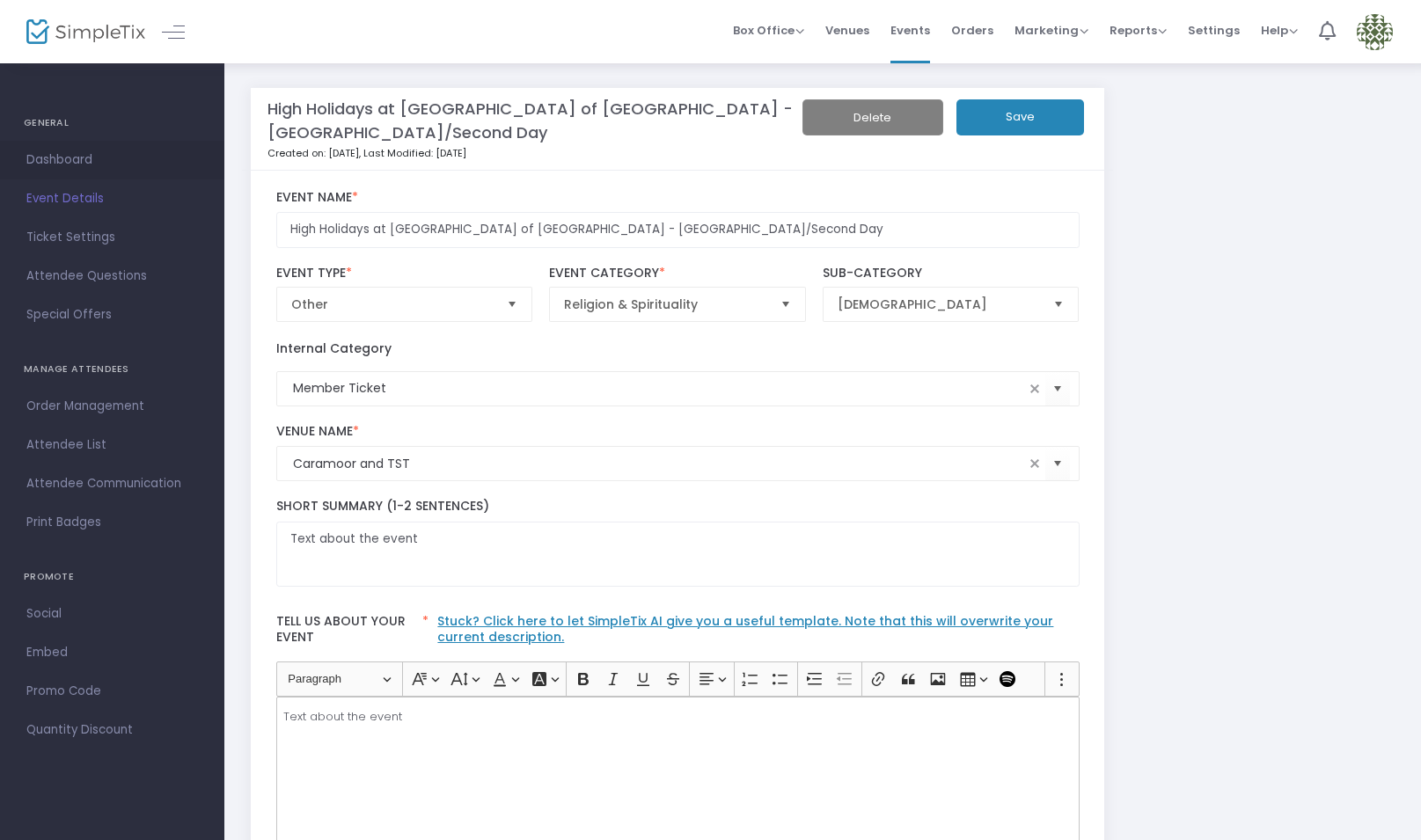
click at [84, 160] on span "Dashboard" at bounding box center [111, 160] width 172 height 23
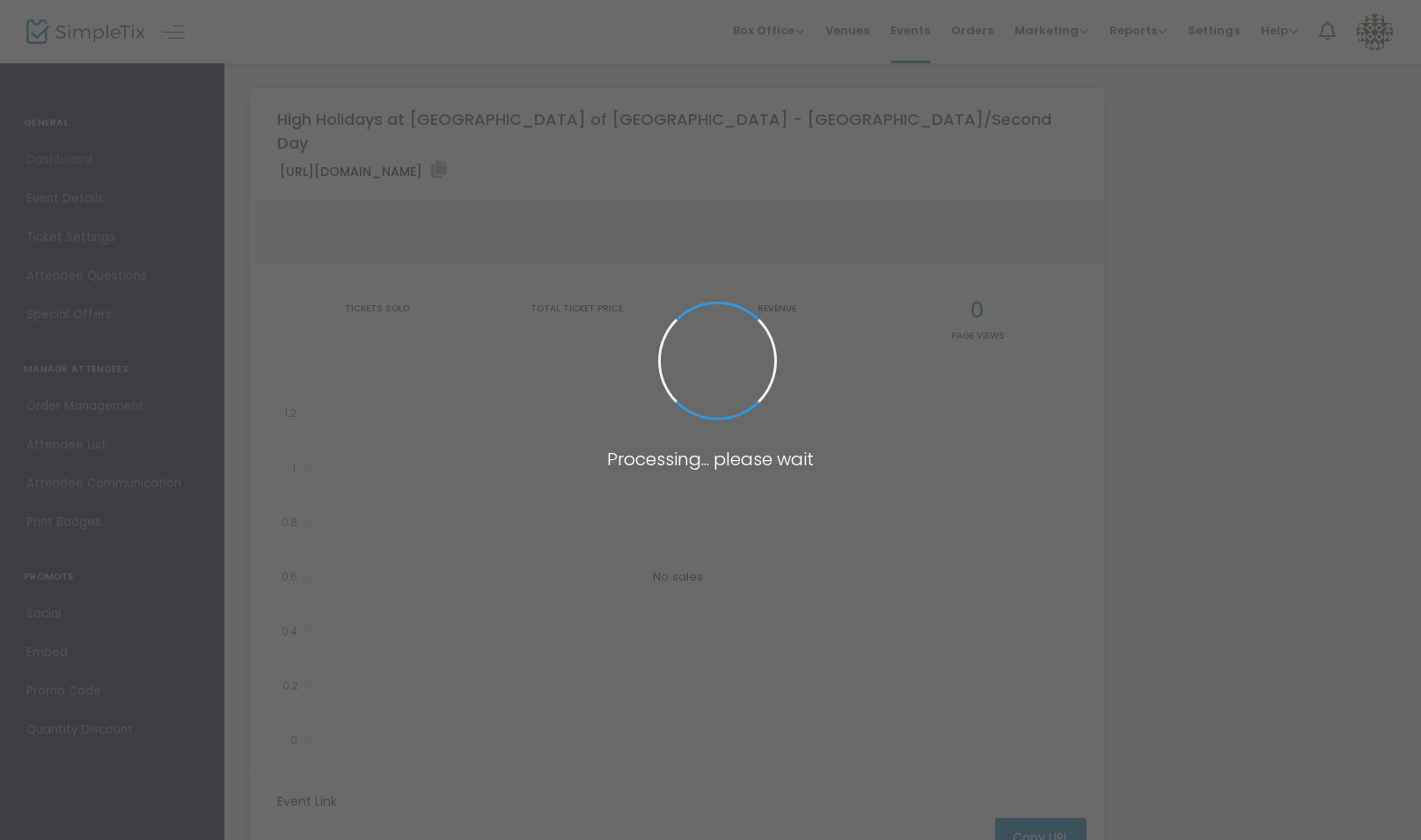
type input "https://www.simpletix.com/e/high-holidays-at-temple-shaaray-tefila-of-tickets-2…"
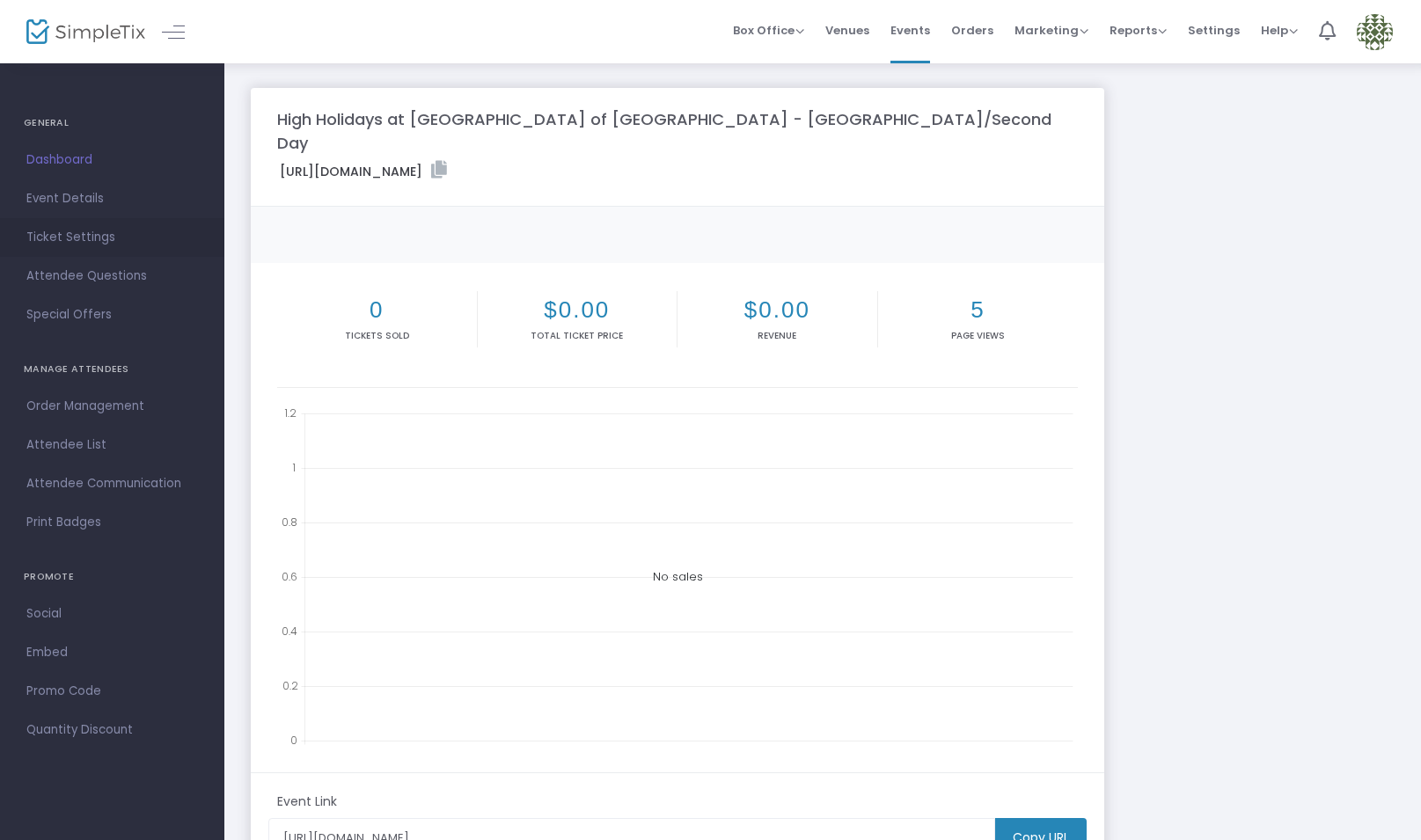
click at [84, 234] on span "Ticket Settings" at bounding box center [111, 237] width 172 height 23
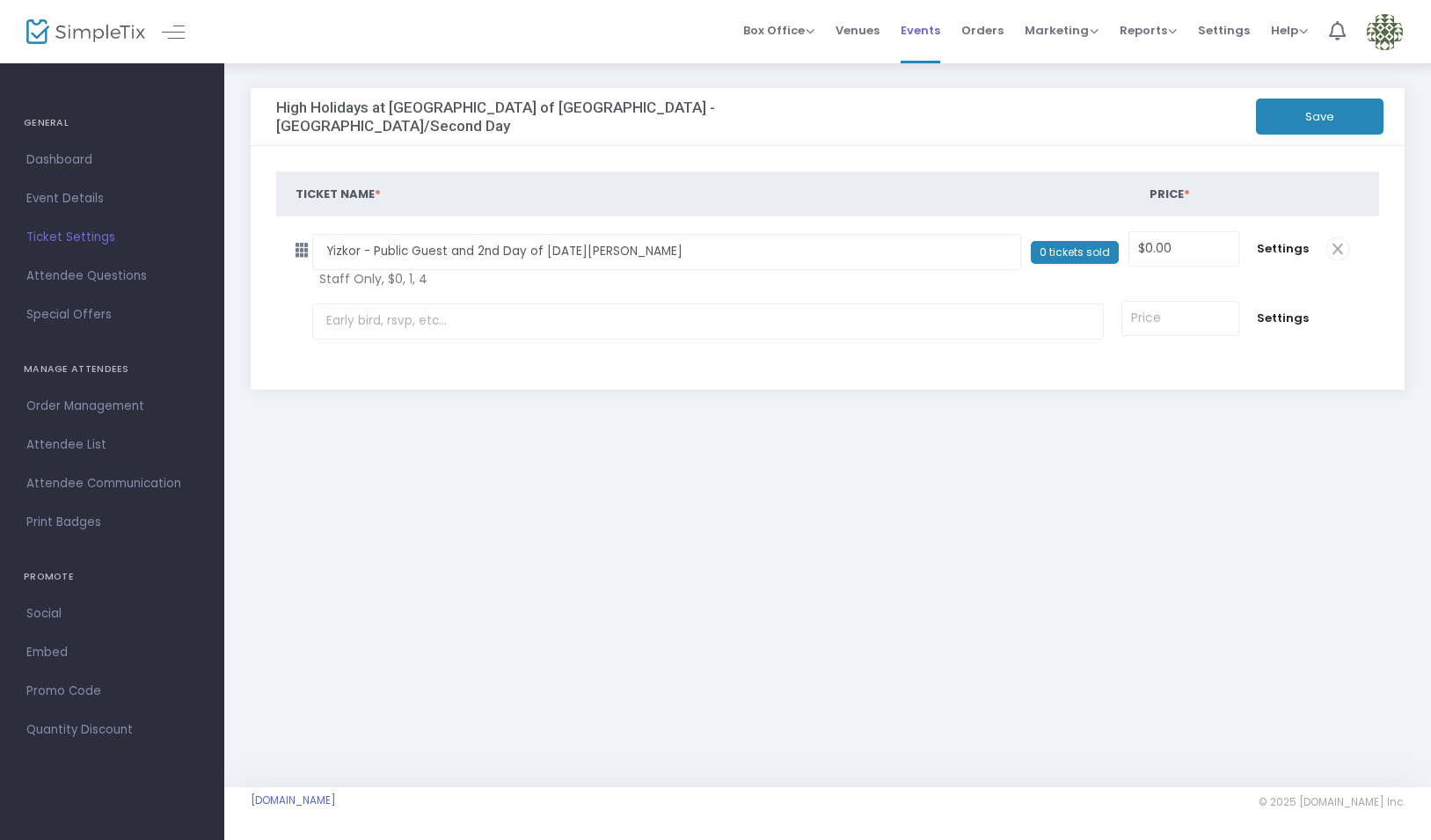
click at [913, 25] on span "Events" at bounding box center [920, 30] width 40 height 45
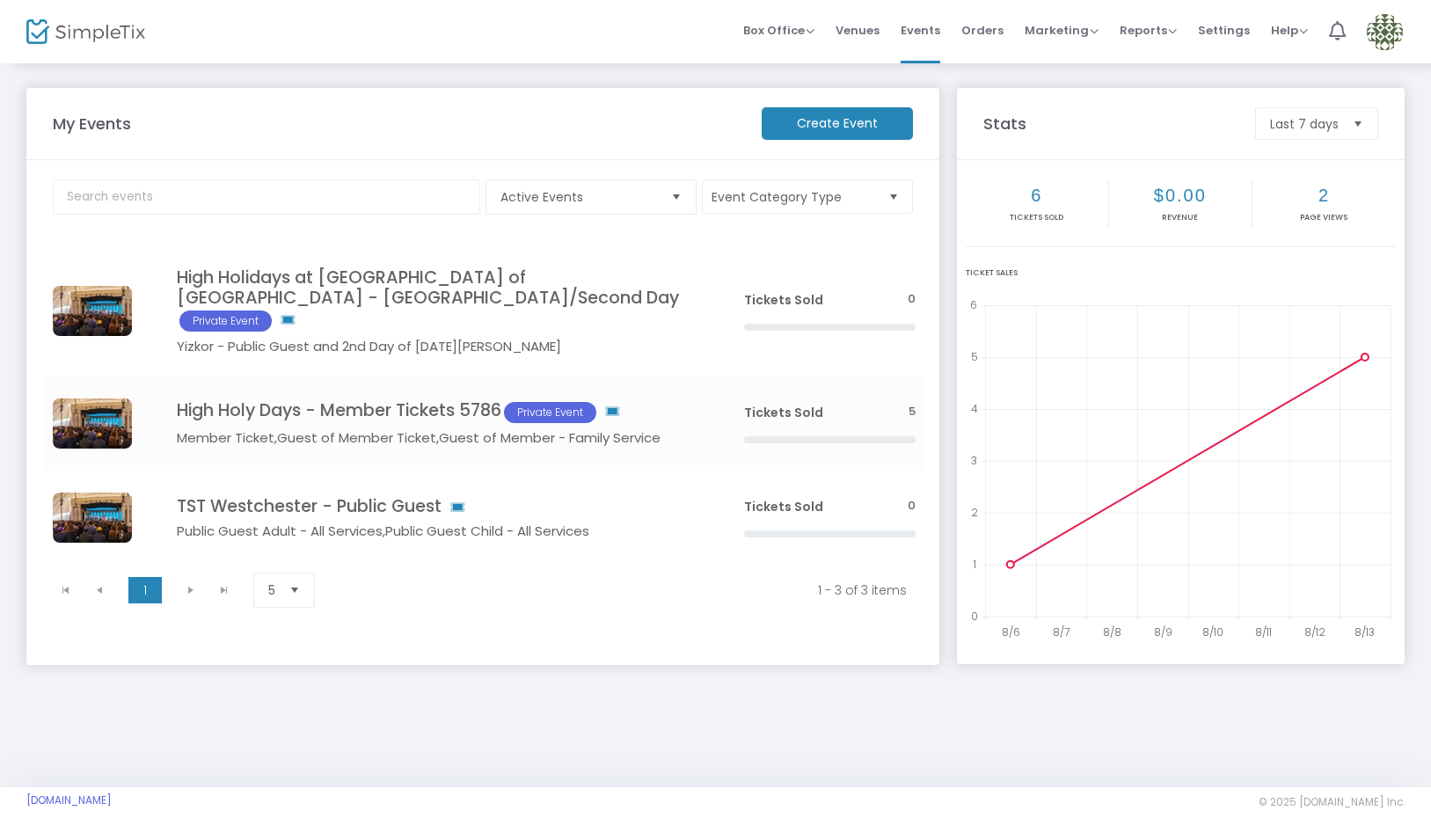
click at [1389, 31] on img at bounding box center [1384, 32] width 36 height 36
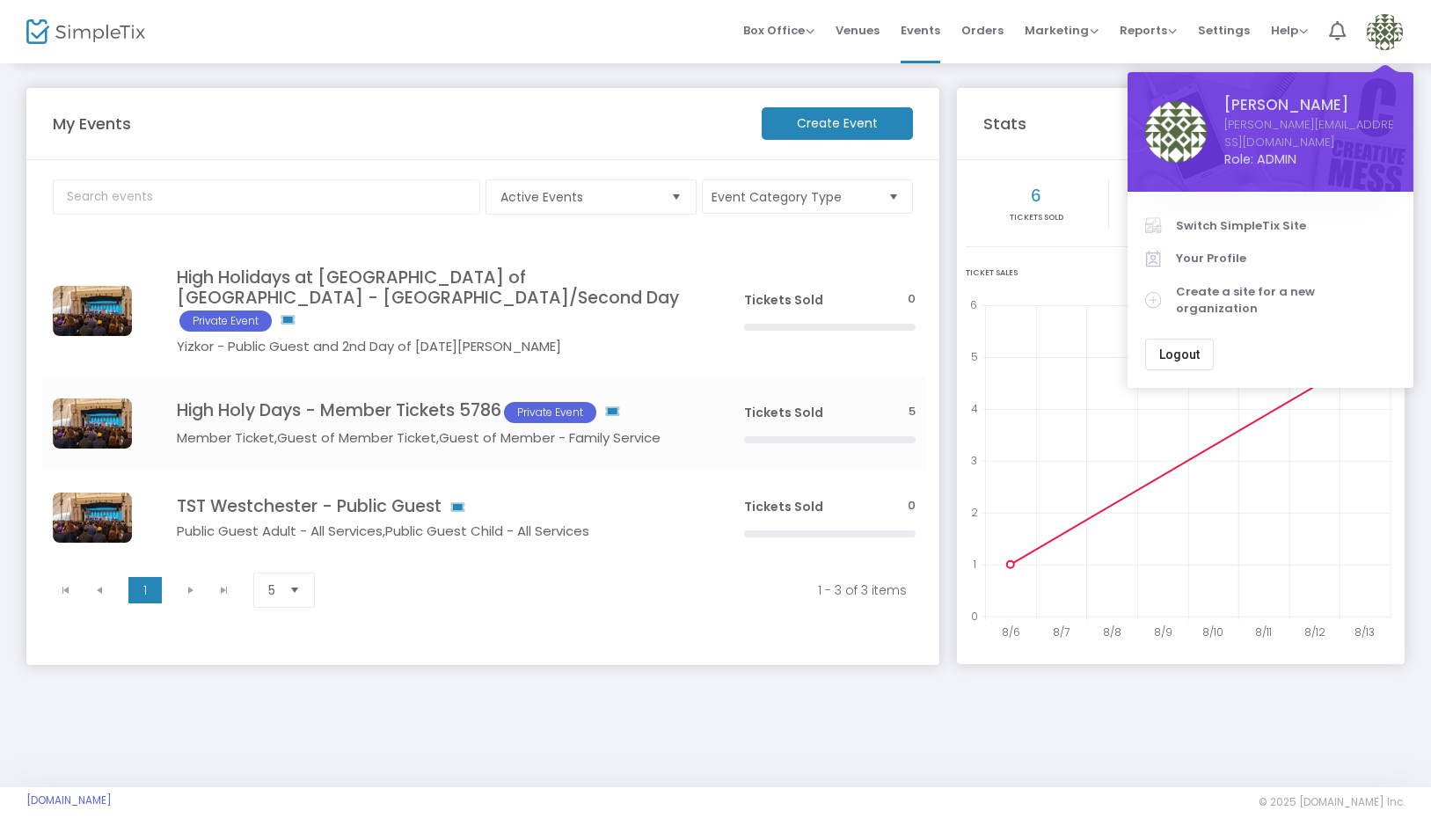
drag, startPoint x: 1211, startPoint y: 202, endPoint x: 1199, endPoint y: 206, distance: 12.6
click at [1211, 209] on link "Switch SimpleTix Site" at bounding box center [1270, 226] width 251 height 34
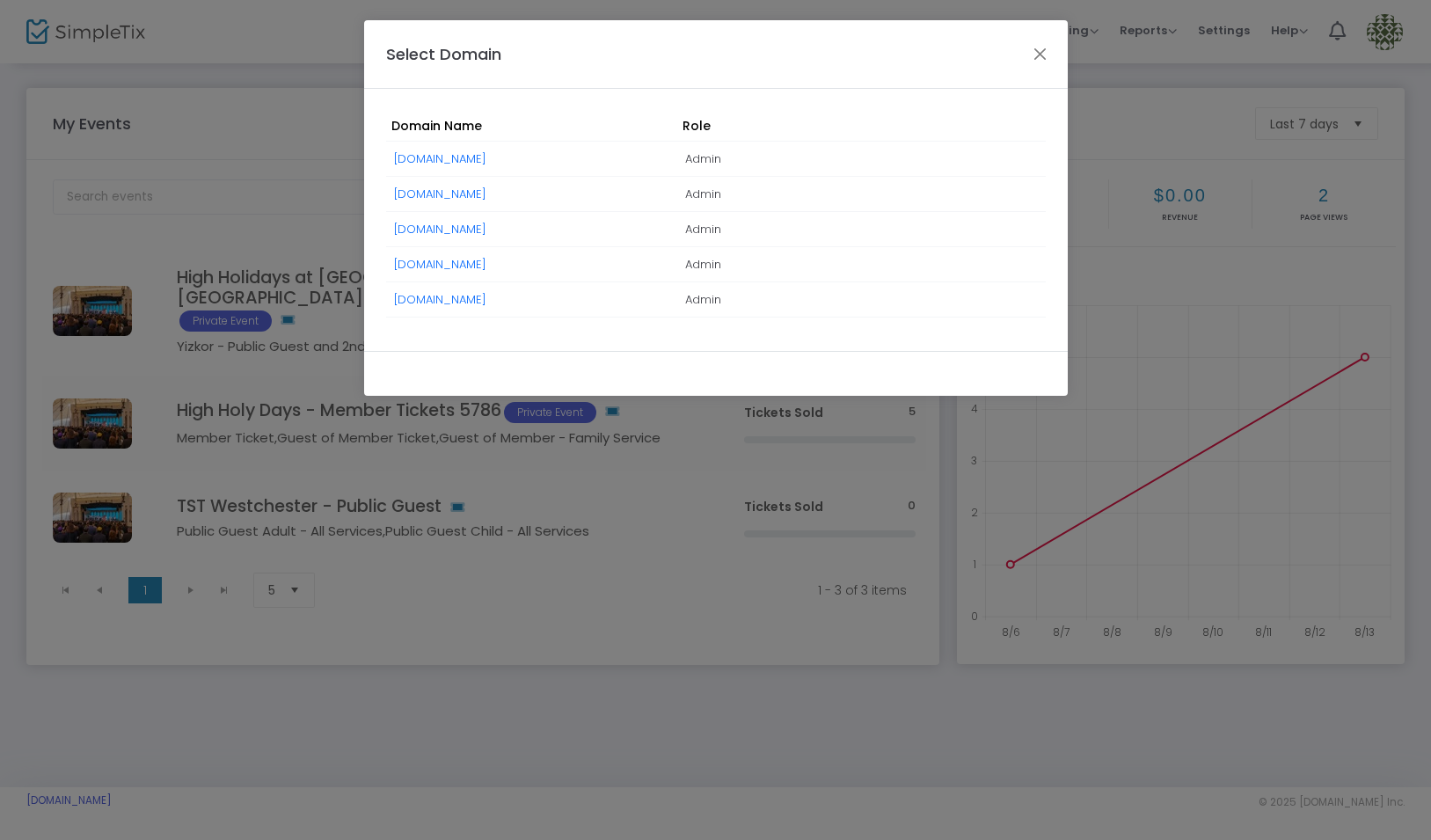
click at [439, 186] on link "[DOMAIN_NAME]" at bounding box center [440, 194] width 92 height 16
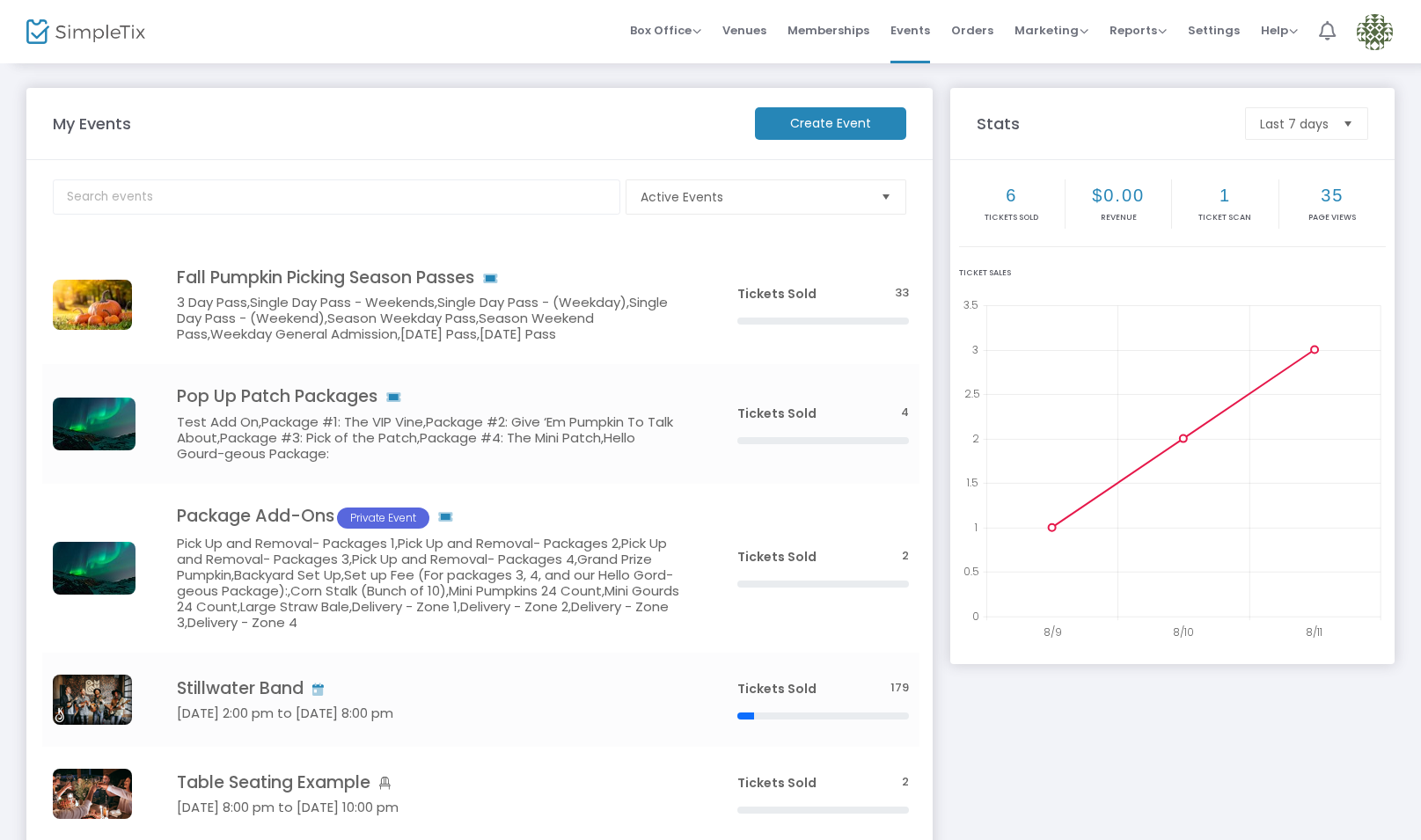
drag, startPoint x: 1293, startPoint y: 62, endPoint x: 1327, endPoint y: 60, distance: 34.1
click at [1293, 62] on link "Help View Docs Contact Support" at bounding box center [1279, 31] width 37 height 63
click at [1370, 30] on img at bounding box center [1374, 32] width 36 height 36
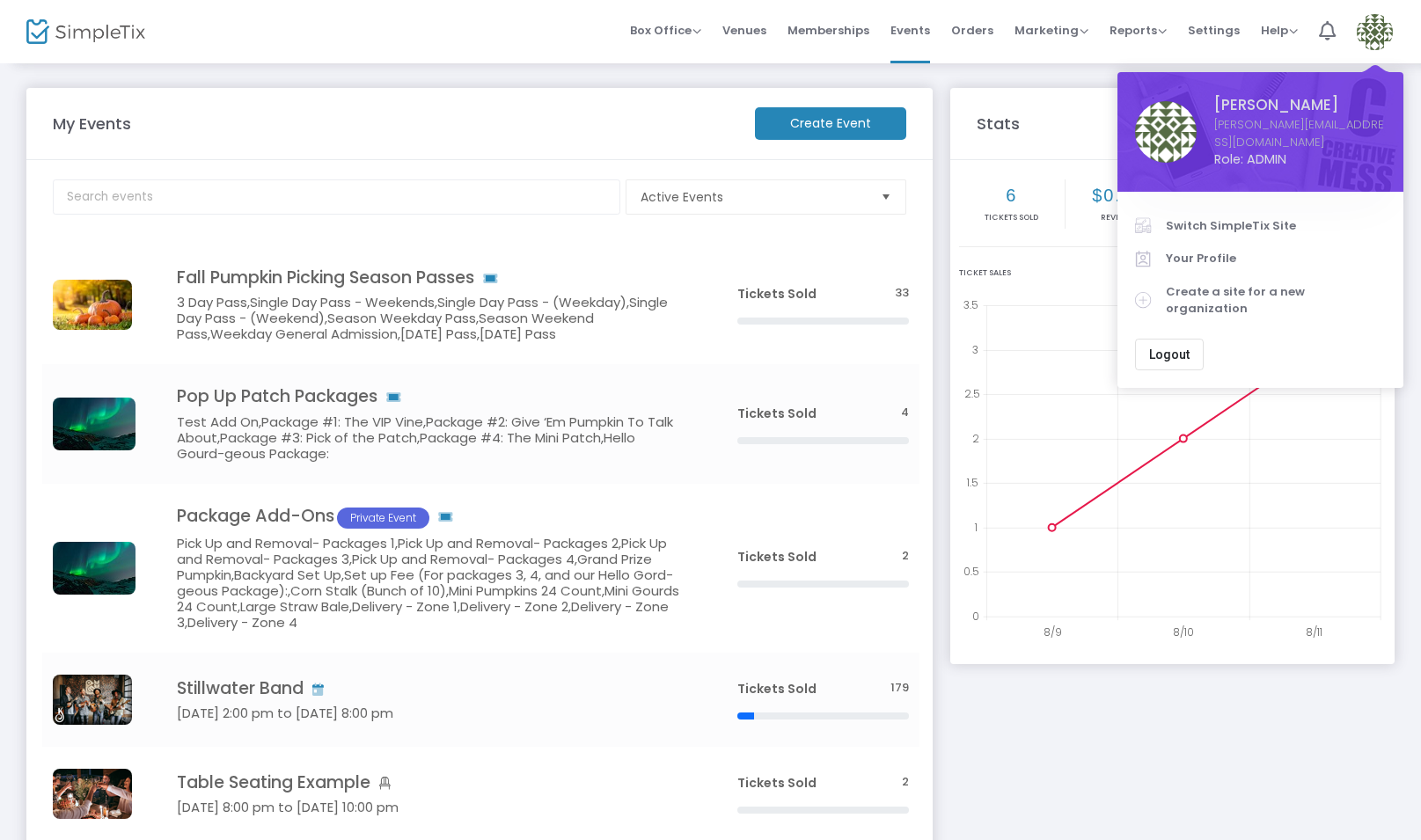
drag, startPoint x: 1254, startPoint y: 205, endPoint x: 1240, endPoint y: 213, distance: 16.1
click at [1254, 217] on span "Switch SimpleTix Site" at bounding box center [1276, 226] width 220 height 17
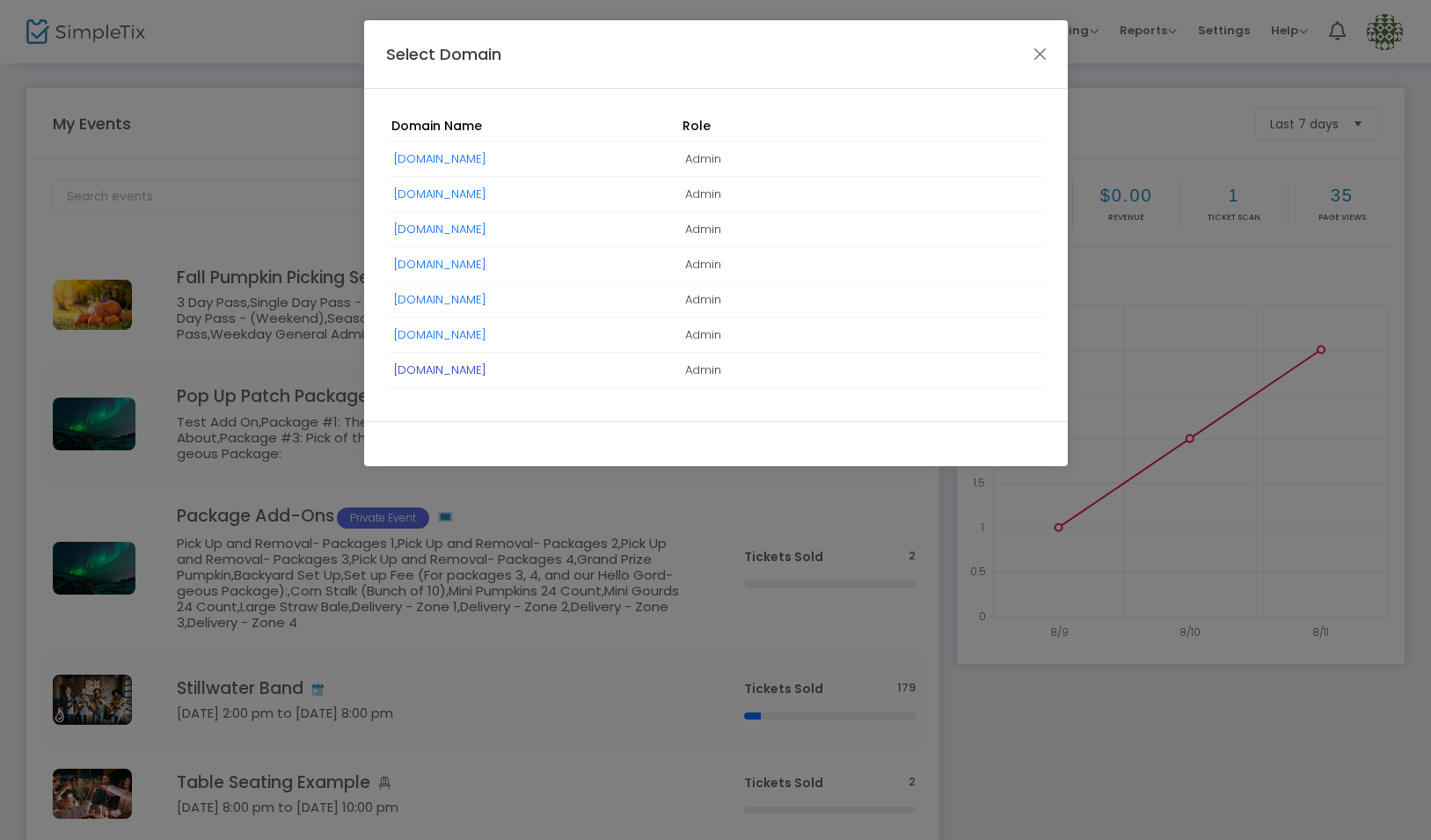
click at [486, 370] on link "[DOMAIN_NAME]" at bounding box center [440, 369] width 92 height 16
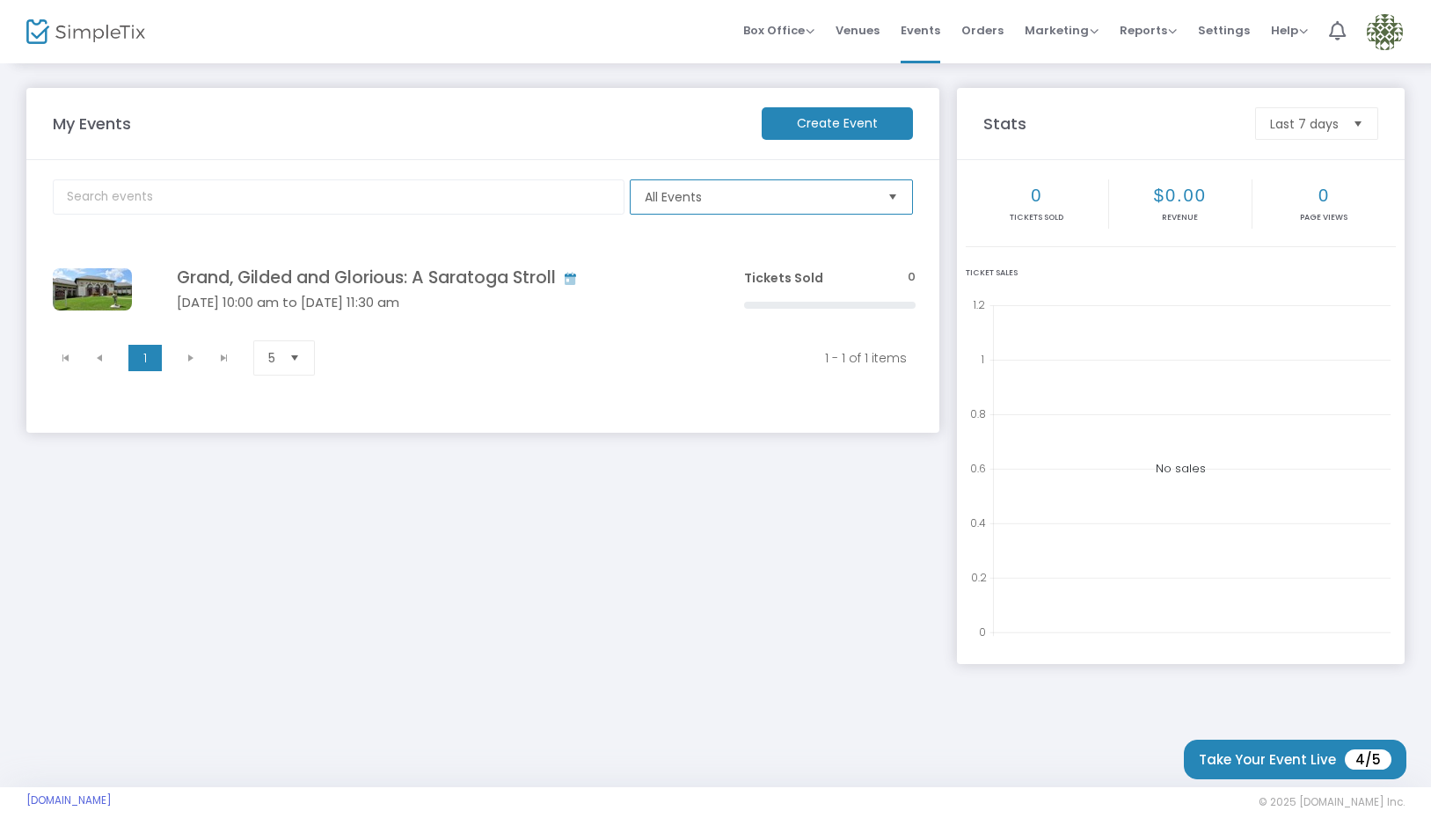
click at [820, 200] on span "All Events" at bounding box center [759, 197] width 229 height 17
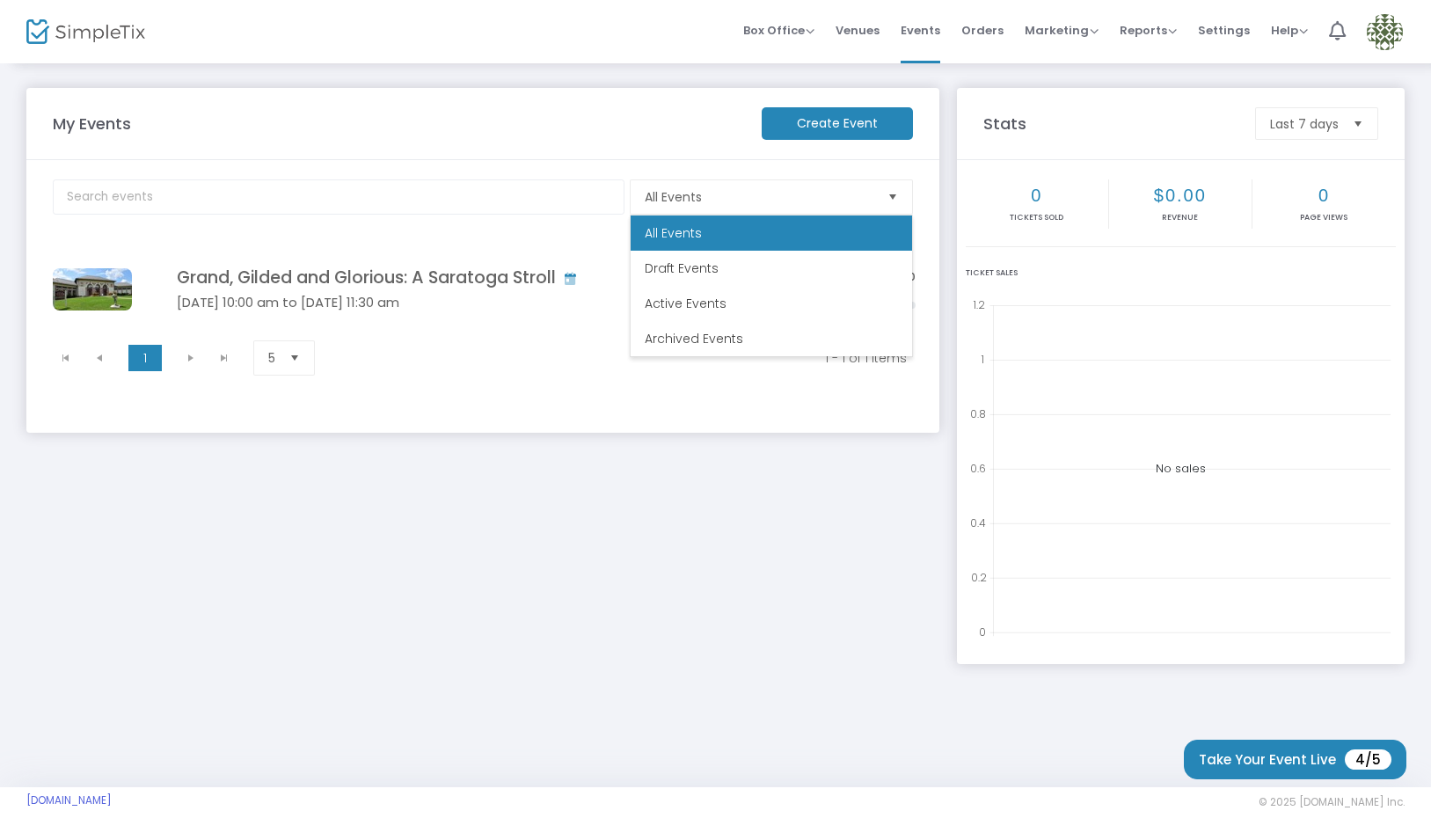
click at [517, 377] on kendo-pager "1 1 1 - 1 of 1 items 5 items per page" at bounding box center [484, 358] width 884 height 50
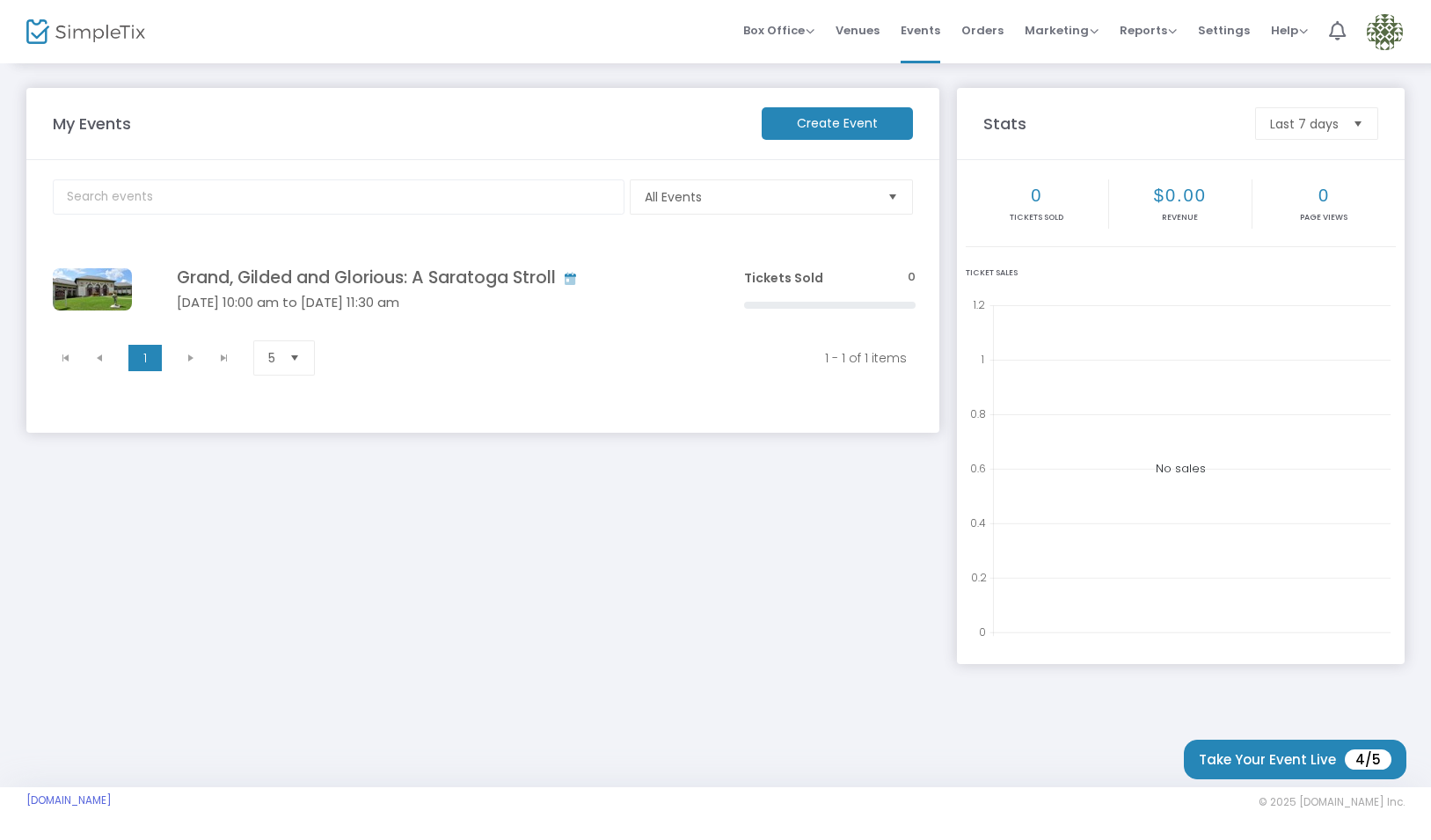
click at [1387, 32] on img at bounding box center [1384, 32] width 36 height 36
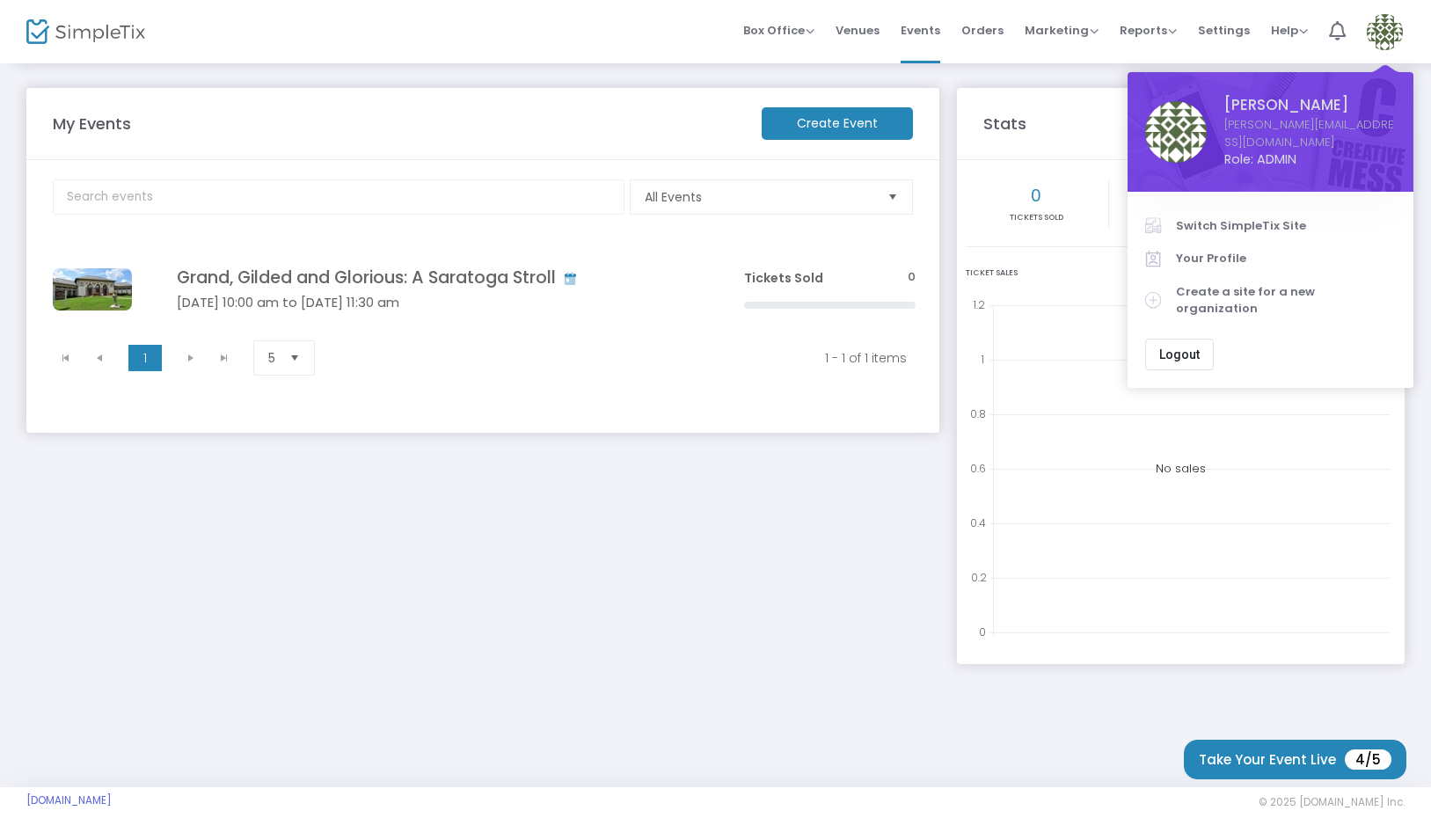
click at [1274, 209] on link "Switch SimpleTix Site" at bounding box center [1270, 226] width 251 height 34
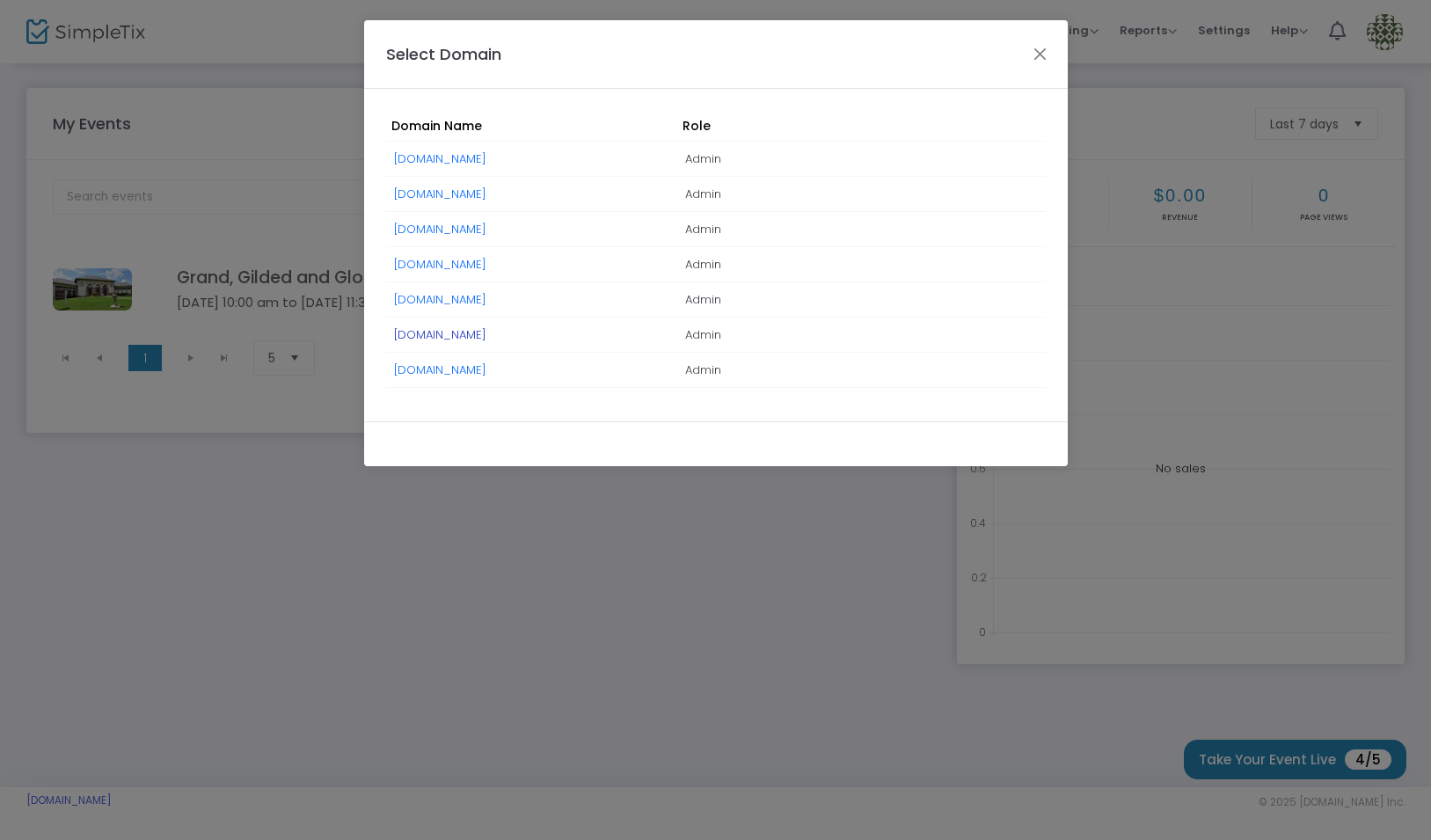
click at [471, 335] on link "SaratogaVisitorCenter.simpletix.com" at bounding box center [440, 334] width 92 height 16
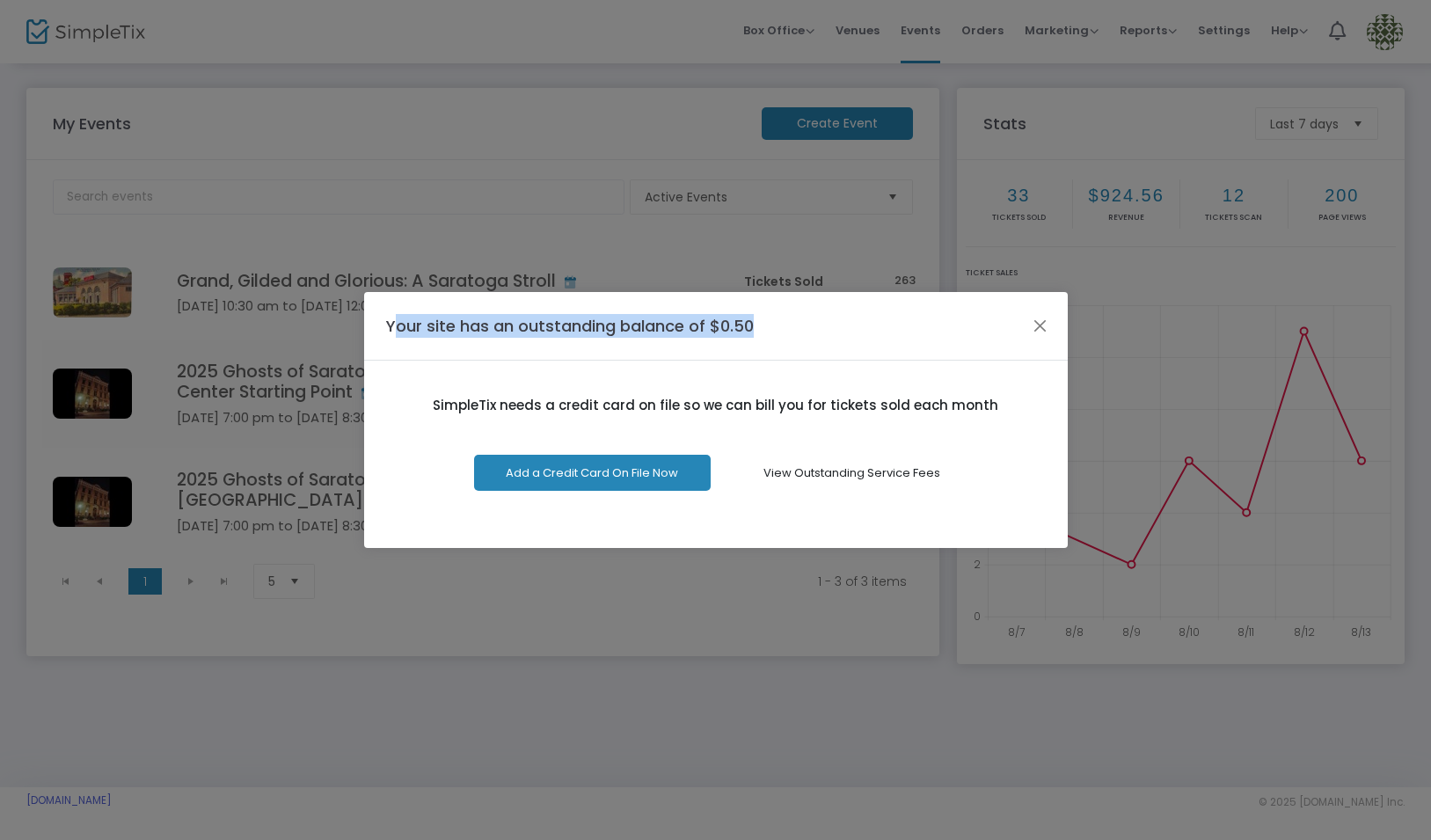
drag, startPoint x: 459, startPoint y: 325, endPoint x: 781, endPoint y: 329, distance: 322.0
click at [781, 329] on div "Your site has an outstanding balance of $0.50" at bounding box center [716, 326] width 703 height 69
click at [1038, 326] on button "Close" at bounding box center [1040, 326] width 23 height 23
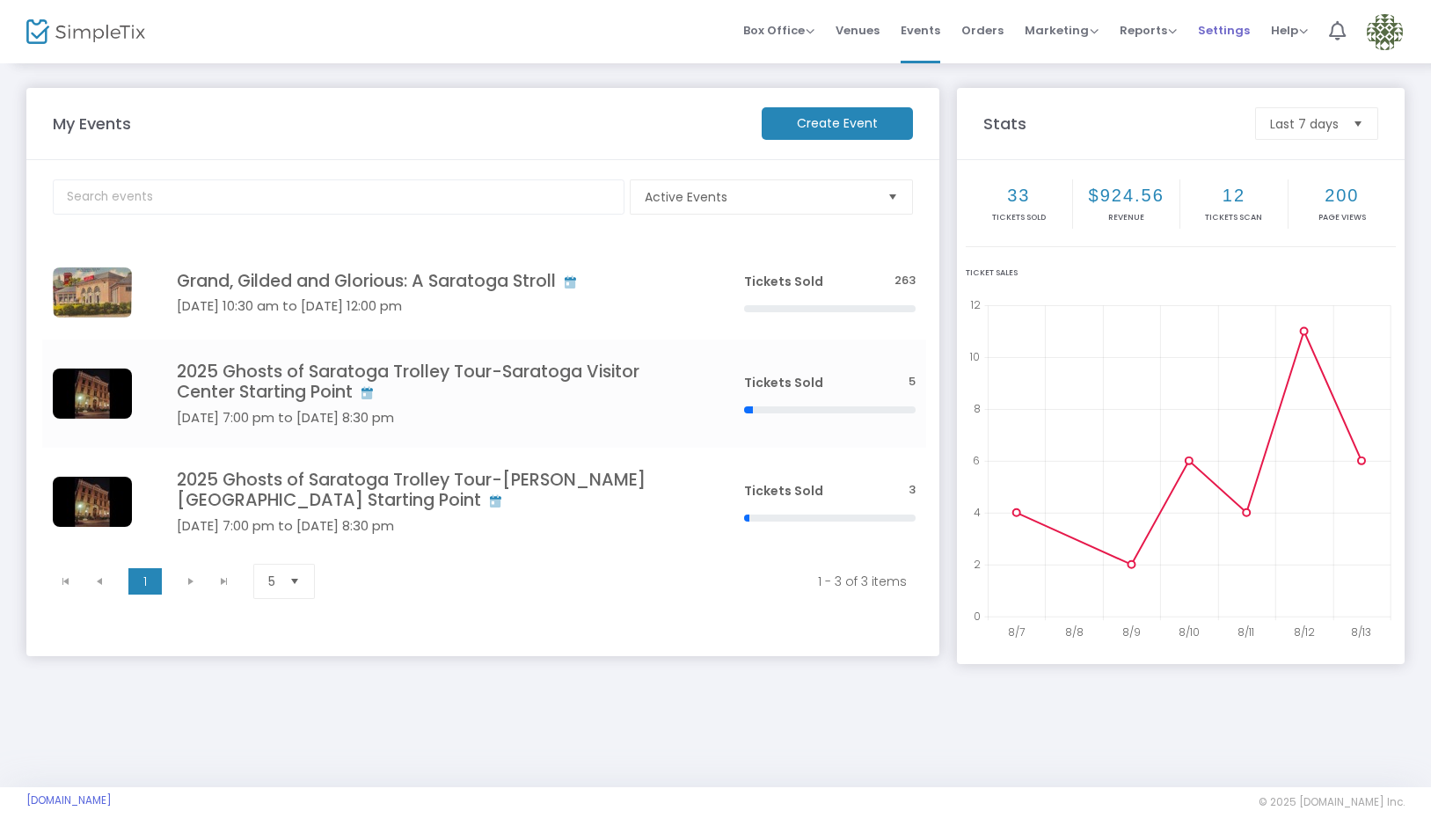
click at [1221, 27] on span "Settings" at bounding box center [1225, 30] width 52 height 45
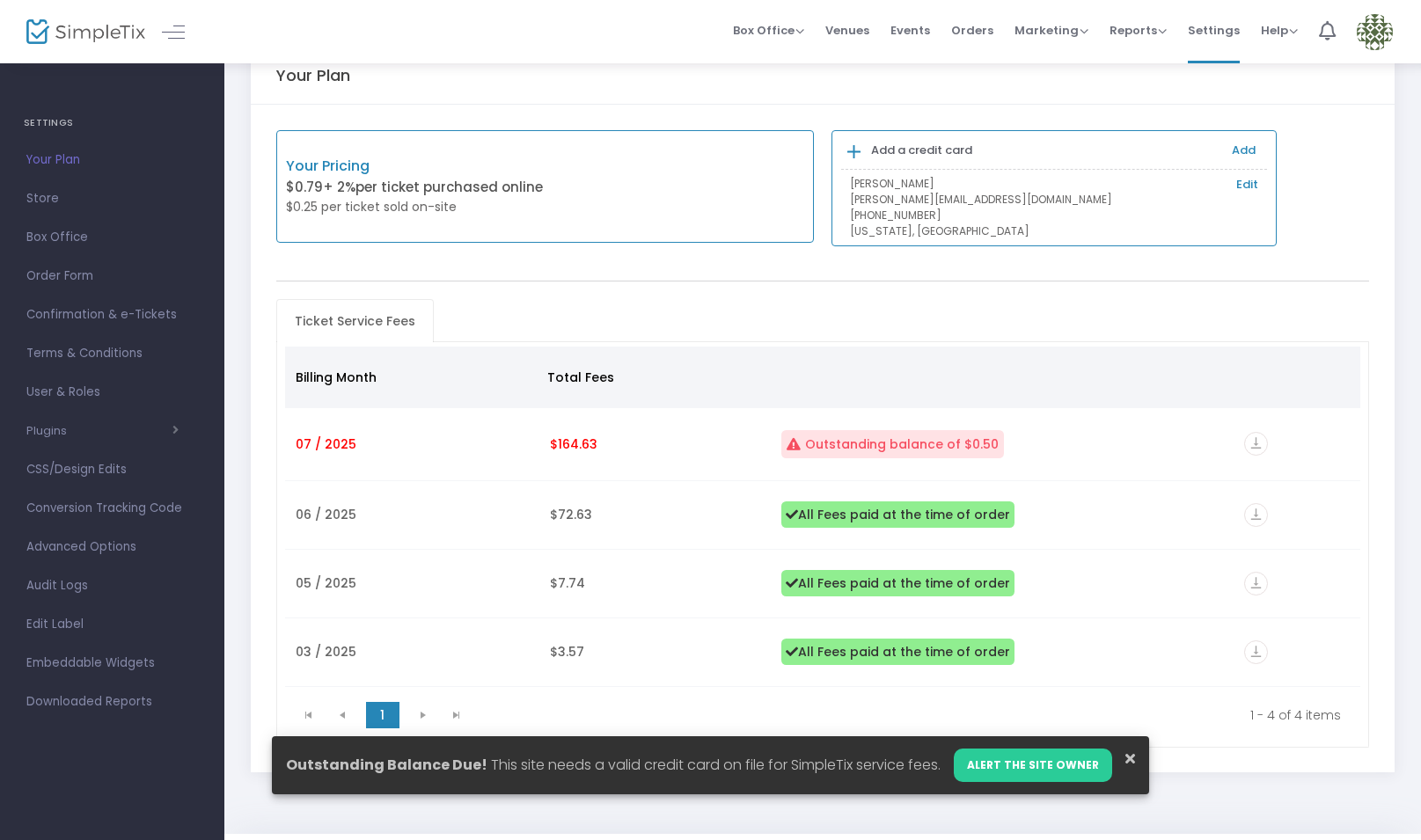
scroll to position [88, 0]
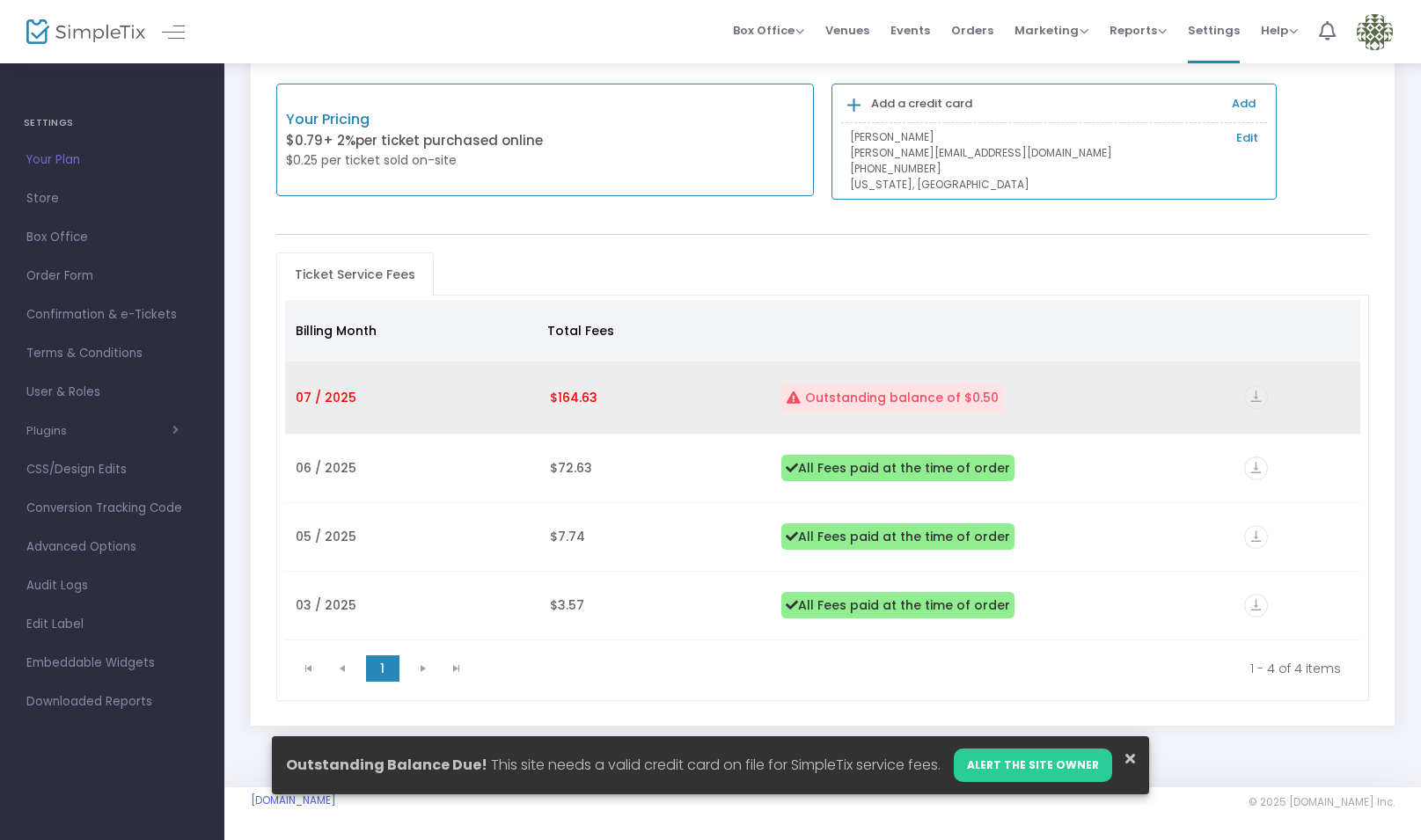
click at [1254, 397] on icon "vertical_align_bottom" at bounding box center [1256, 397] width 24 height 24
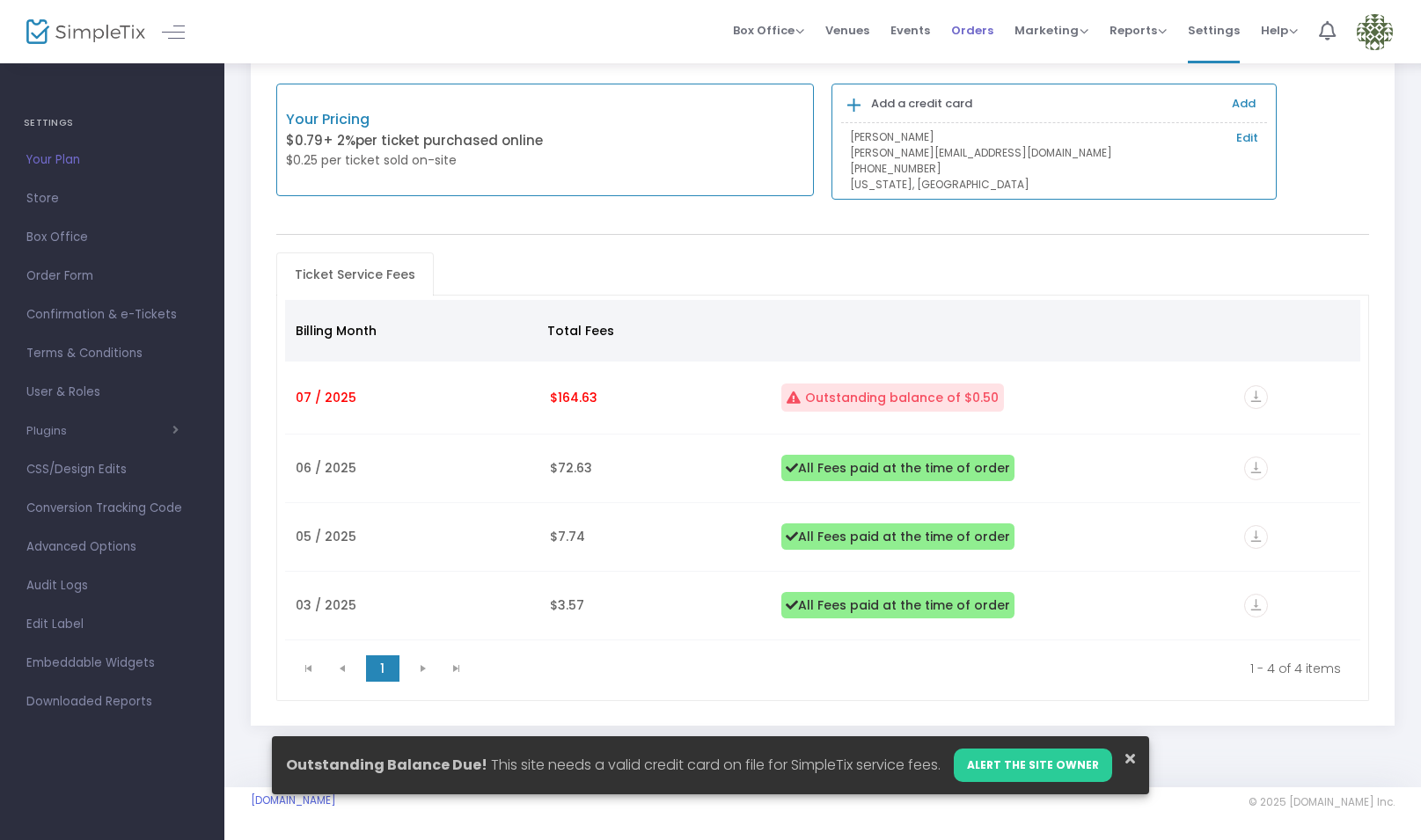
click at [991, 25] on span "Orders" at bounding box center [972, 30] width 43 height 45
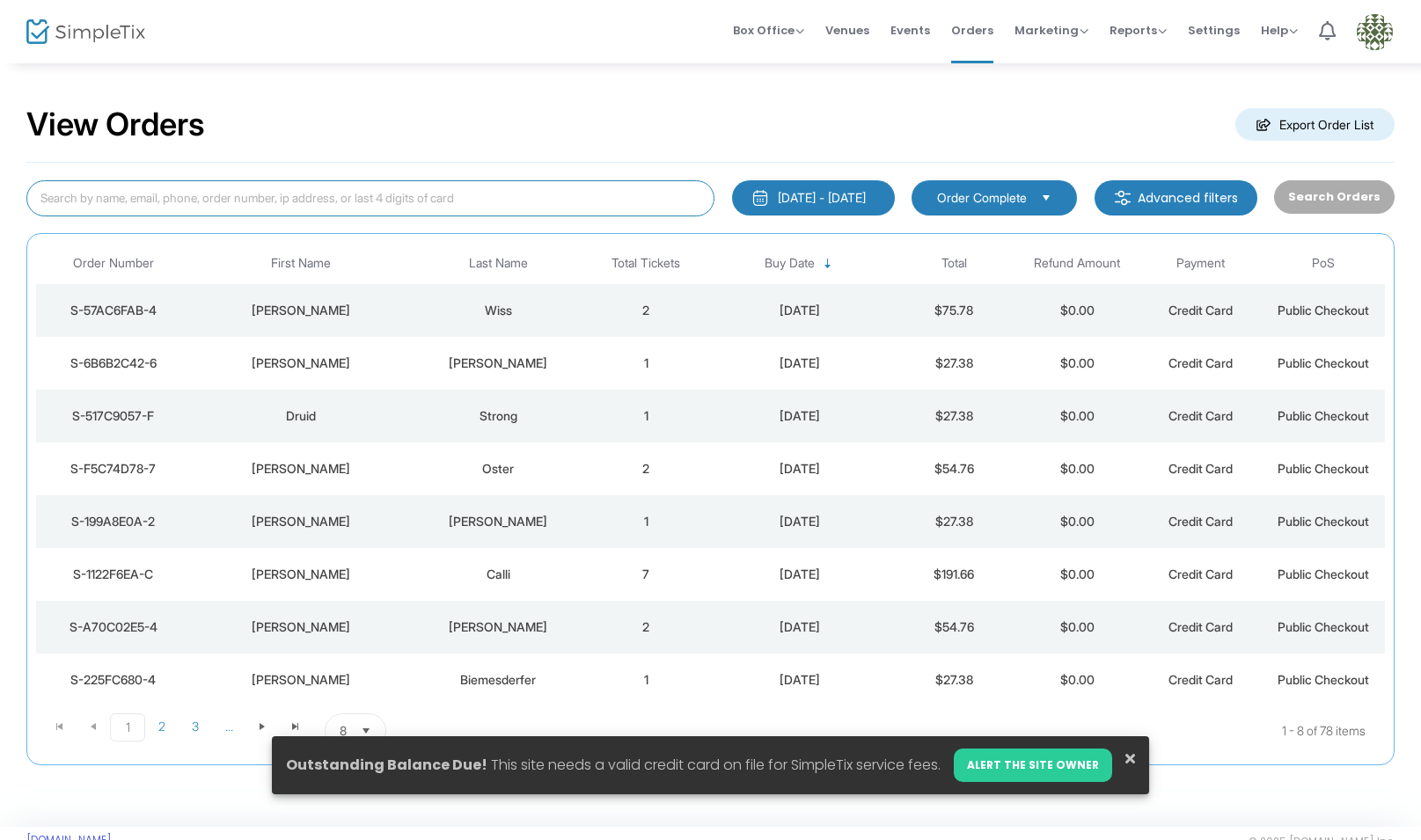
click at [495, 196] on input at bounding box center [370, 198] width 688 height 36
paste input "Lubetzki"
type input "Lubetzki"
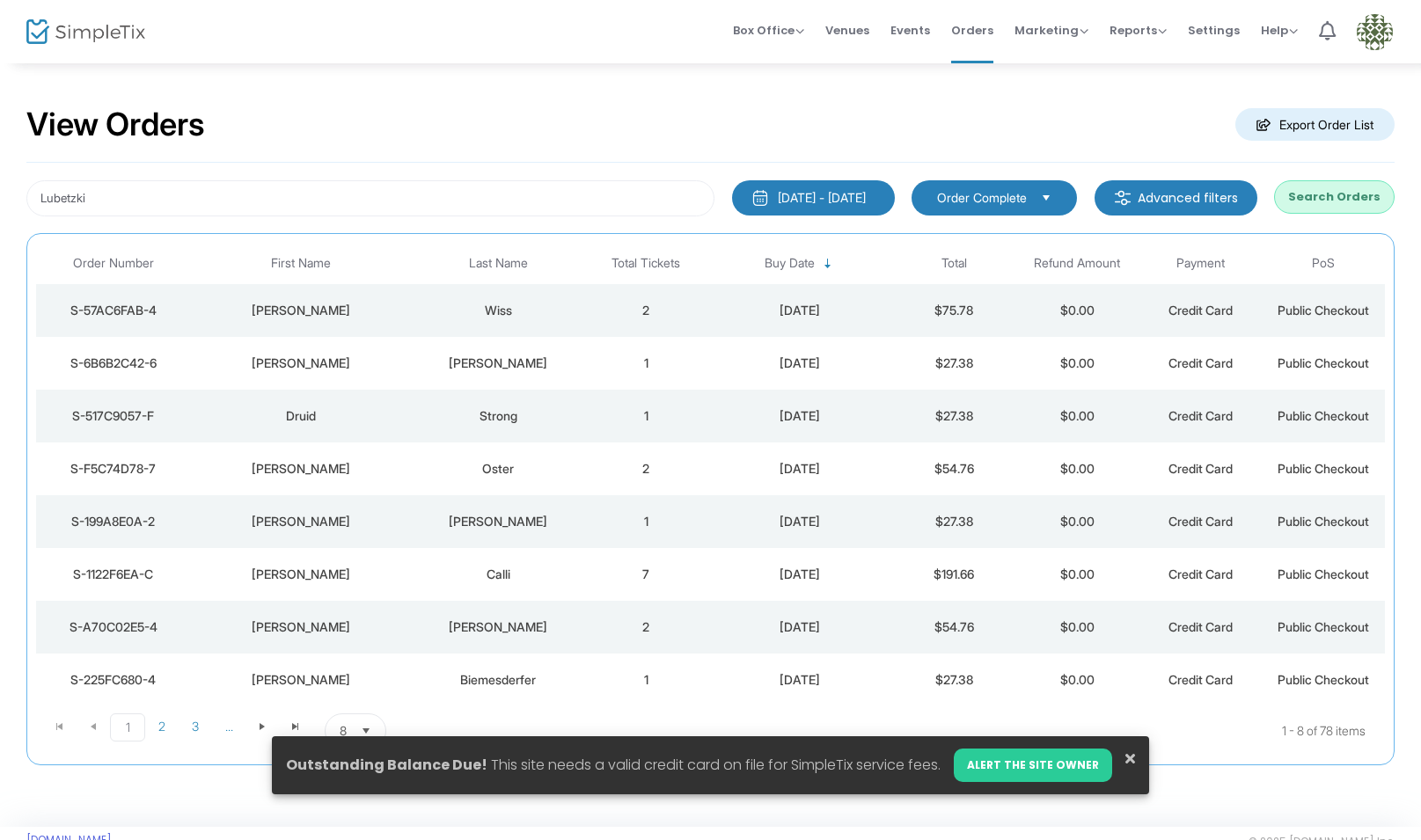
click at [1350, 194] on button "Search Orders" at bounding box center [1335, 197] width 120 height 34
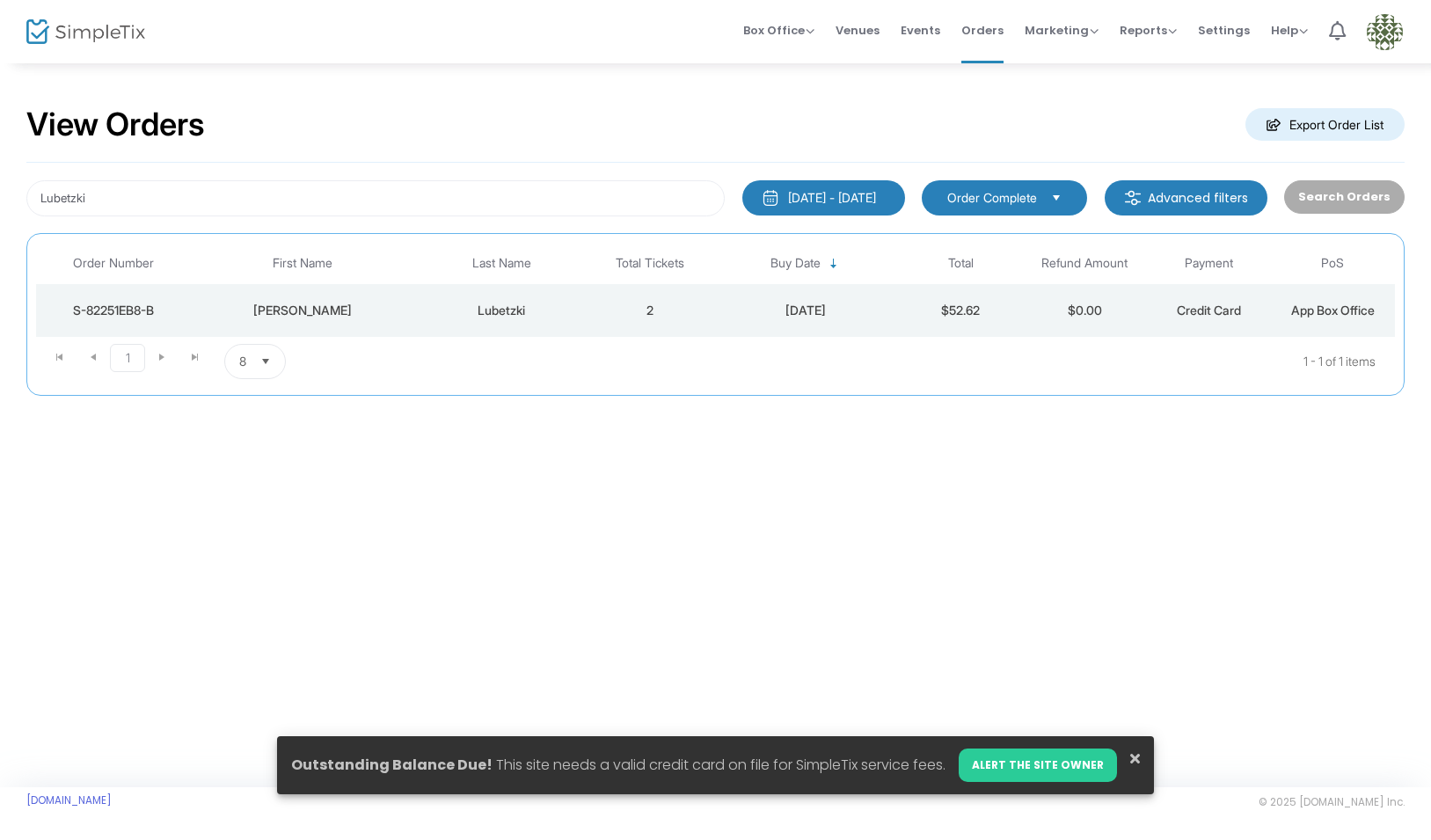
click at [698, 311] on td "2" at bounding box center [650, 310] width 124 height 52
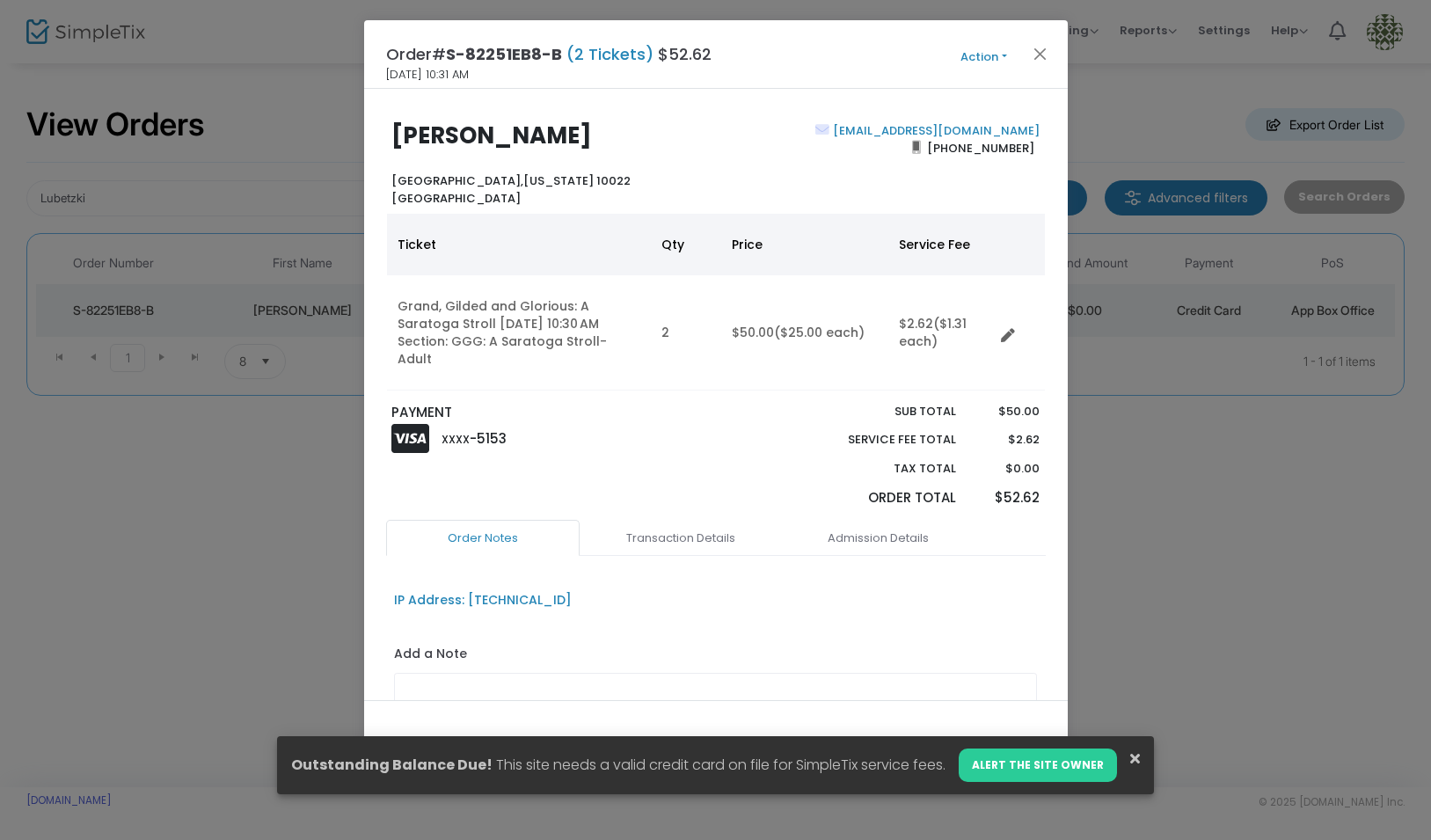
click at [1131, 760] on icon at bounding box center [1135, 758] width 10 height 15
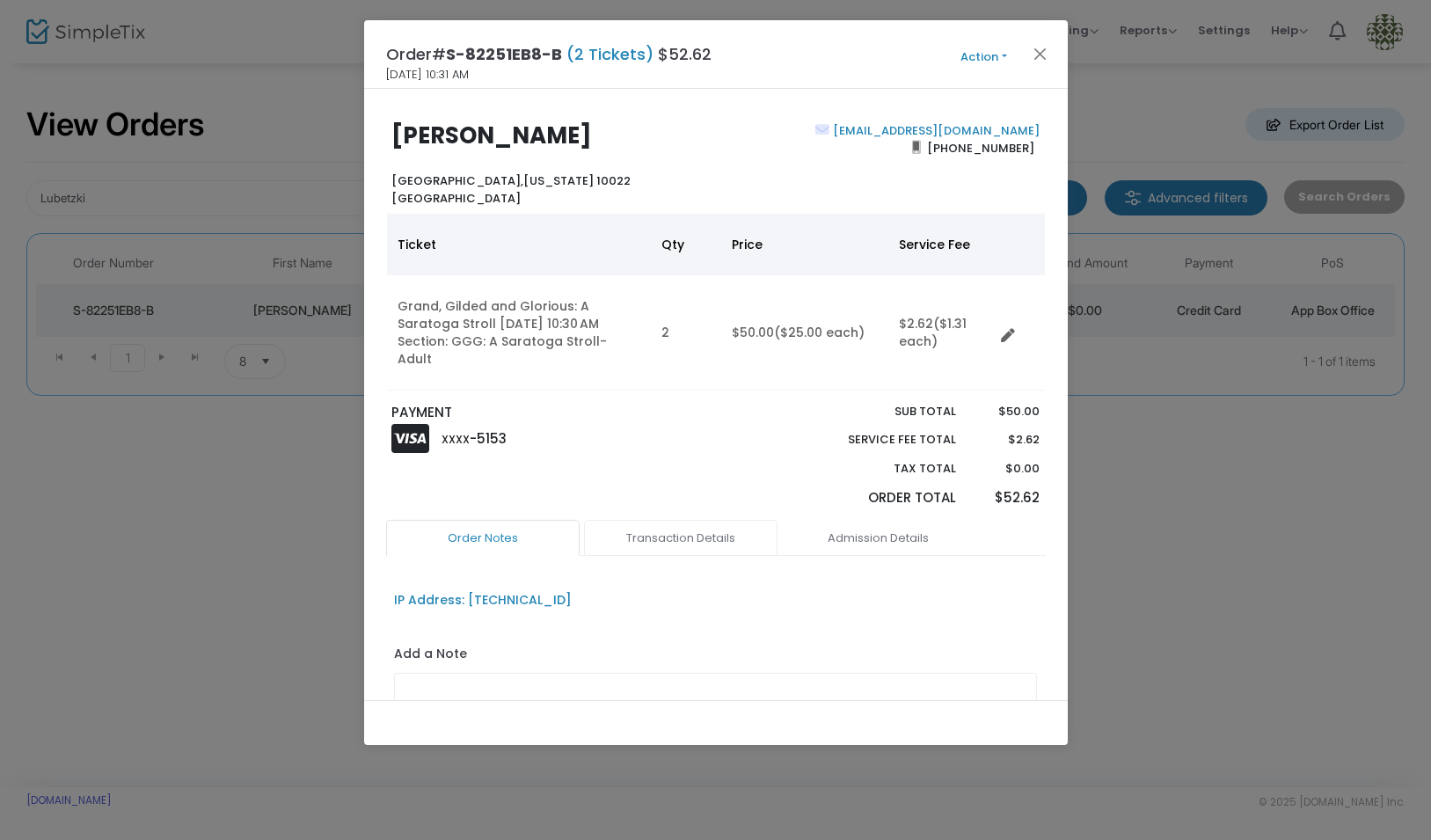
click at [711, 520] on link "Transaction Details" at bounding box center [681, 539] width 194 height 37
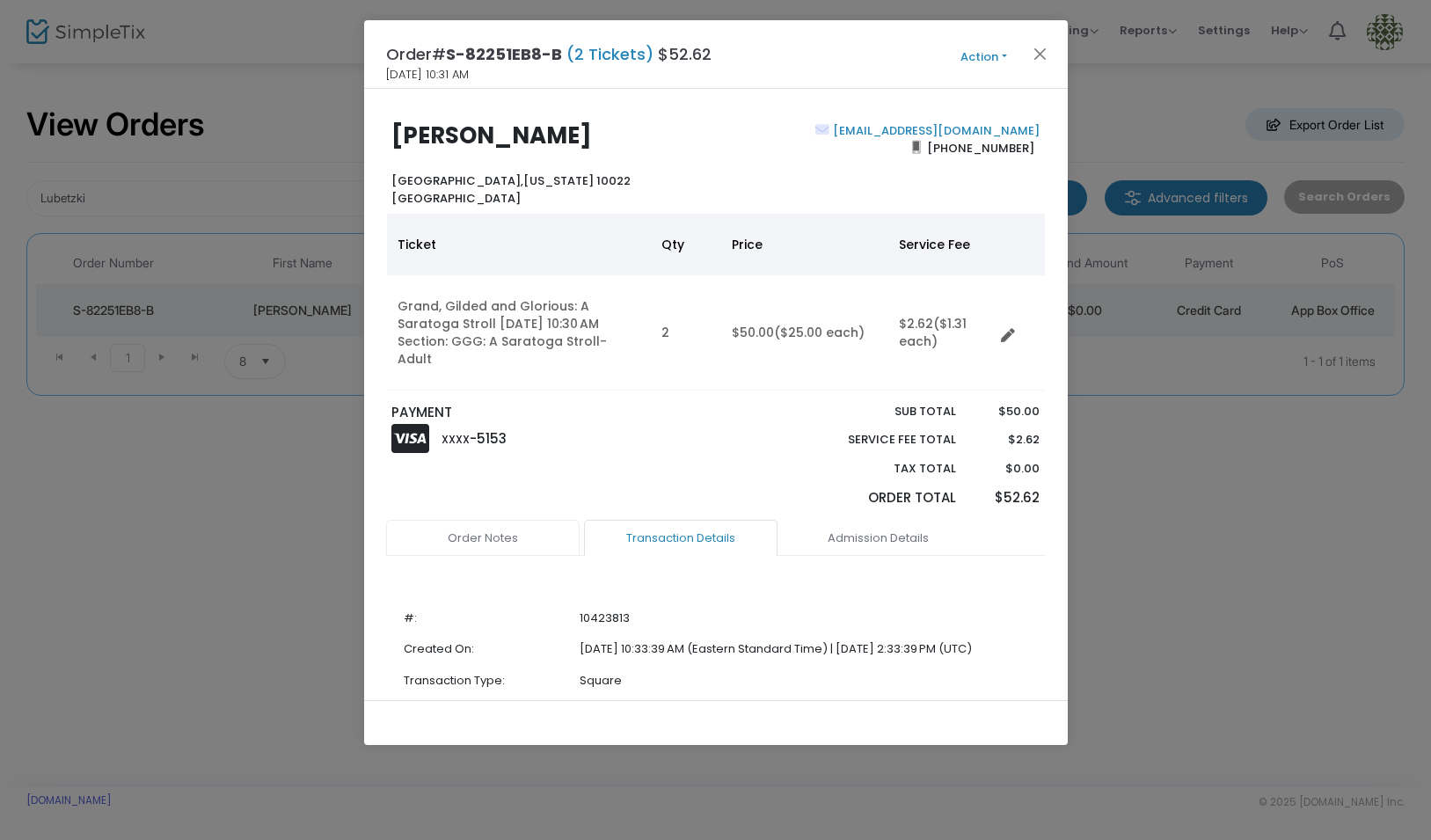
click at [541, 520] on link "Order Notes" at bounding box center [483, 539] width 194 height 37
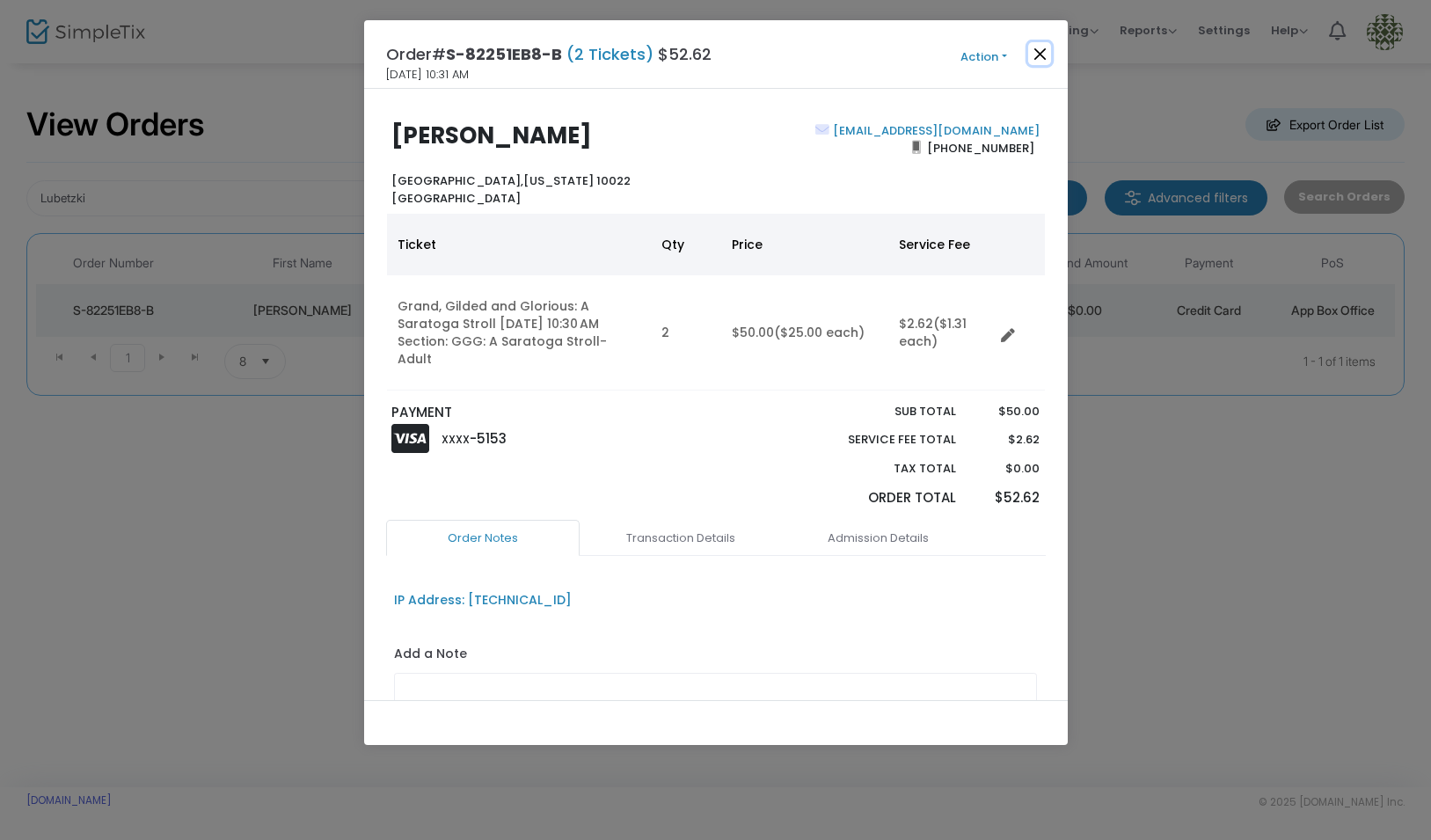
click at [1042, 51] on button "Close" at bounding box center [1040, 54] width 23 height 23
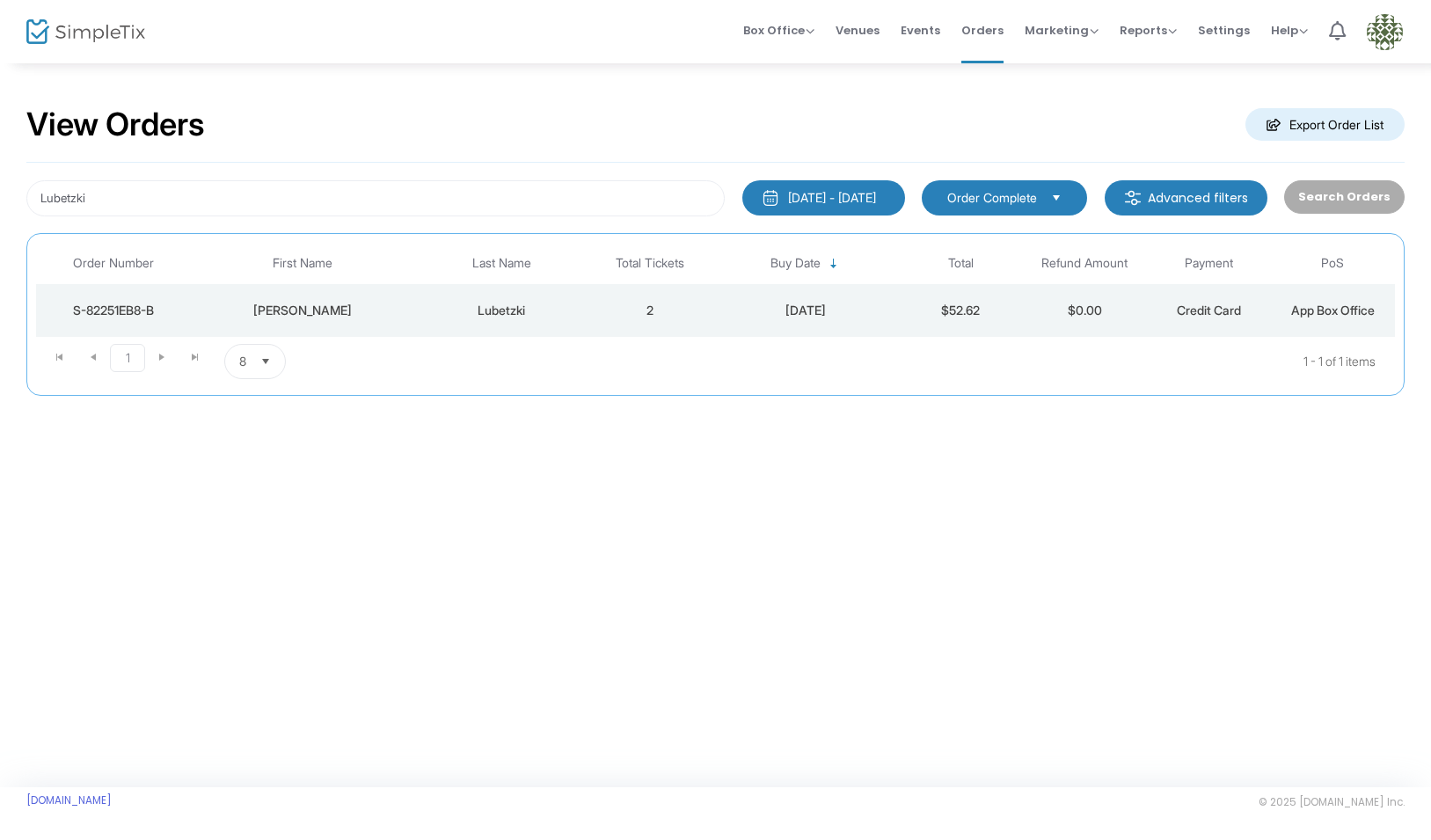
click at [873, 204] on div "7/15/2025 - 8/14/2025" at bounding box center [831, 198] width 88 height 17
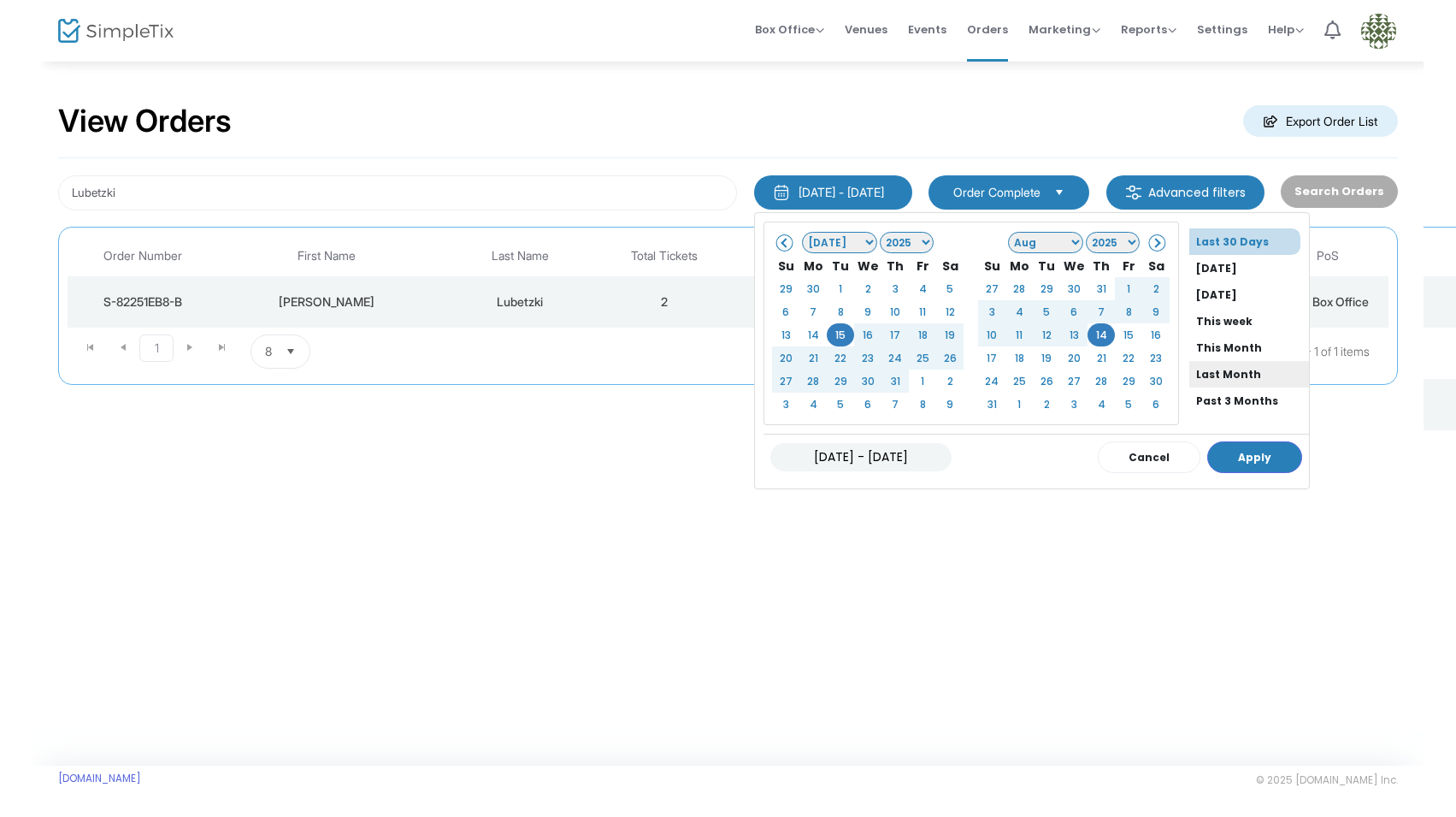
scroll to position [130, 0]
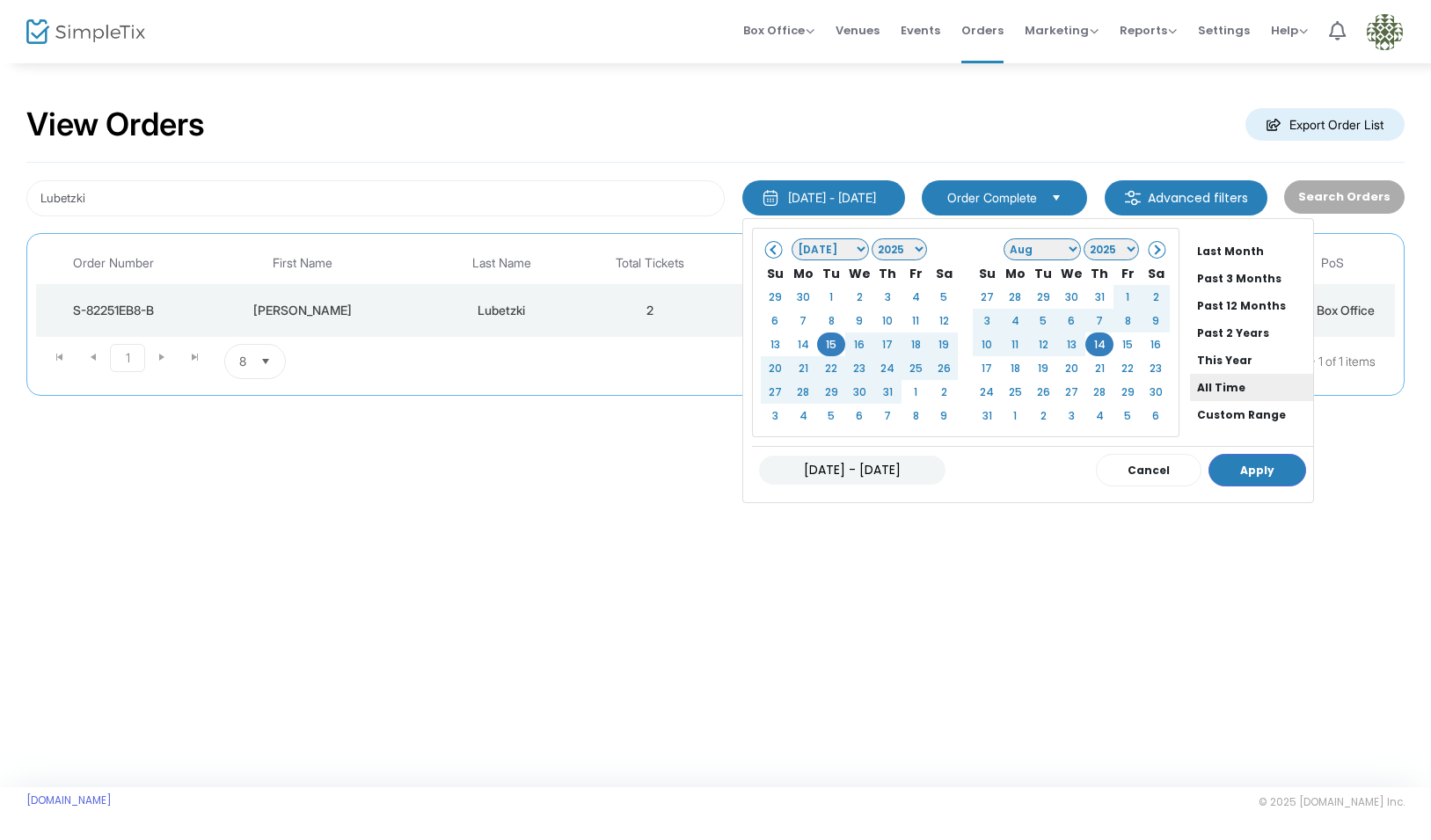
click at [1204, 384] on li "All Time" at bounding box center [1251, 388] width 123 height 27
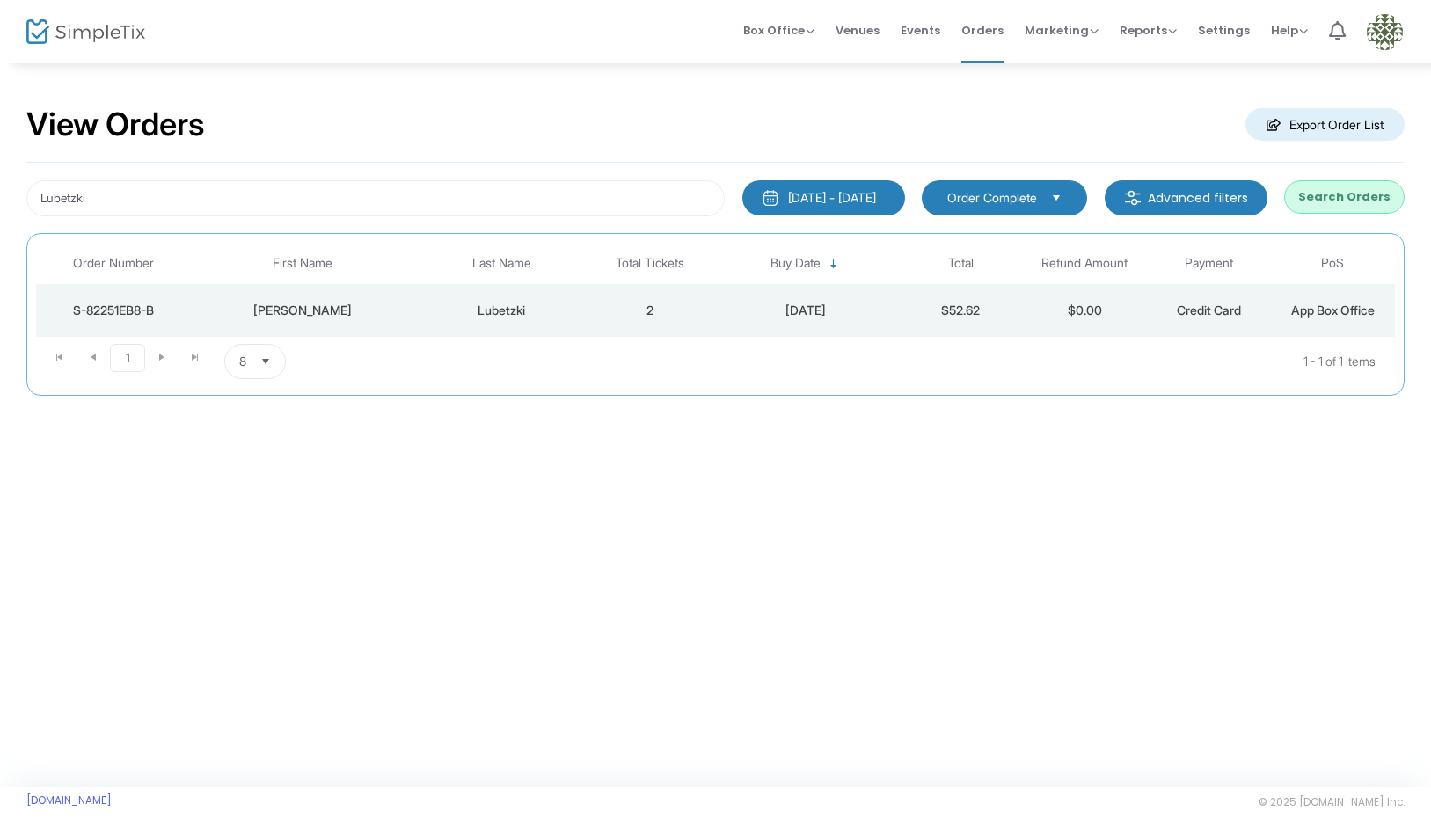
click at [1370, 202] on button "Search Orders" at bounding box center [1345, 197] width 120 height 34
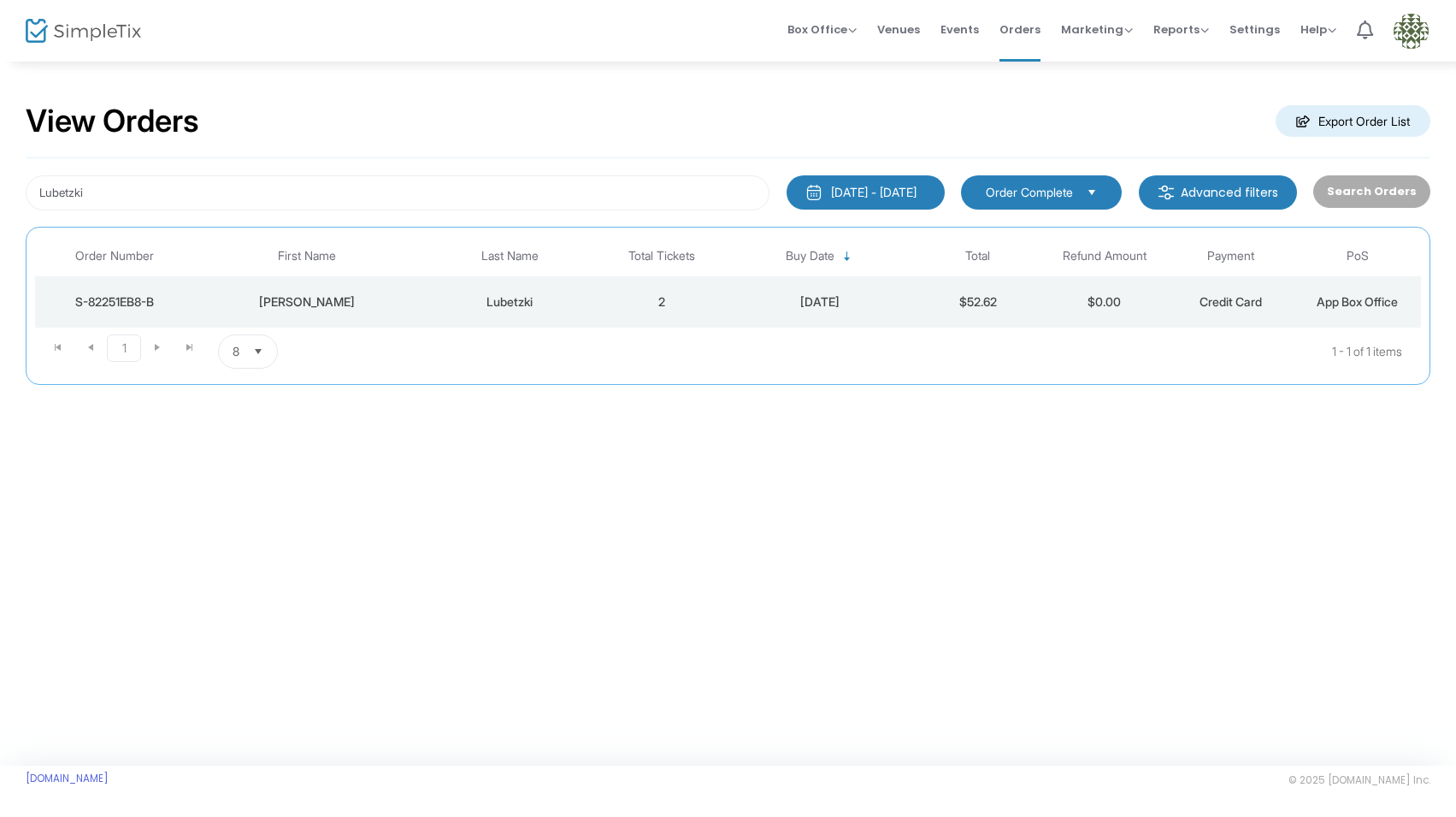
click at [1390, 25] on img at bounding box center [1411, 31] width 35 height 35
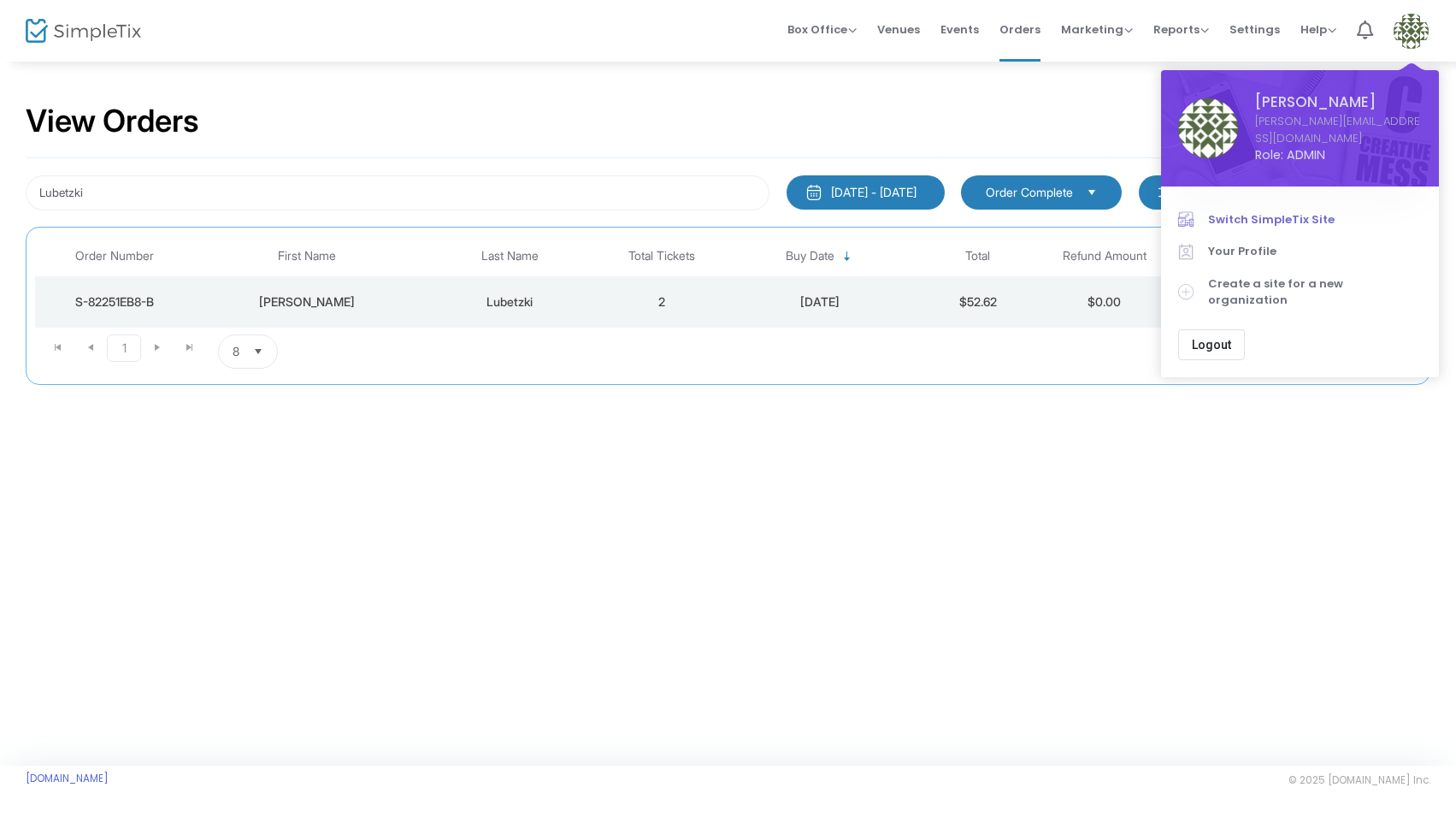
click at [1239, 211] on span "Switch SimpleTix Site" at bounding box center [1315, 220] width 214 height 17
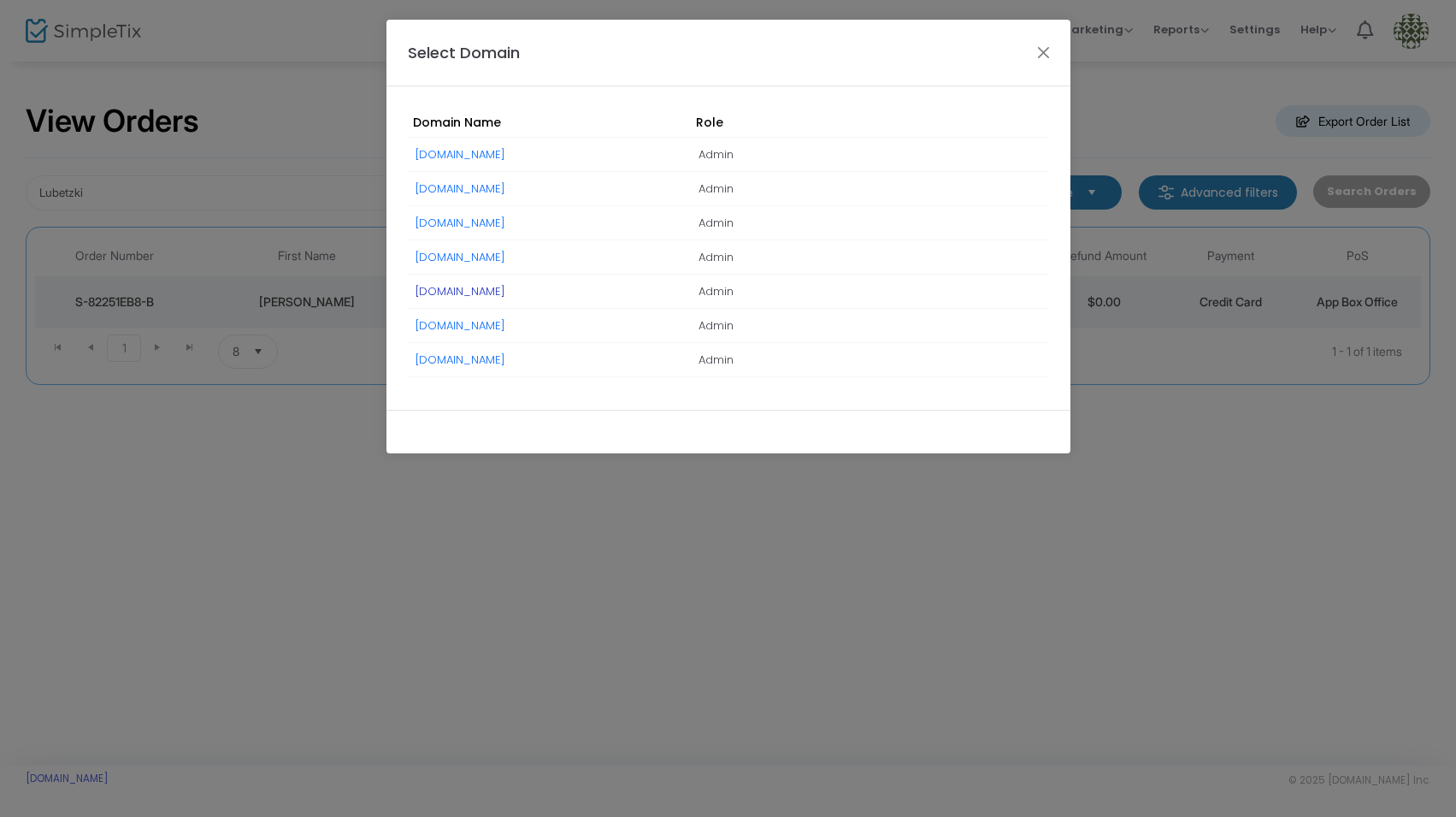
click at [489, 288] on link "[DOMAIN_NAME]" at bounding box center [460, 291] width 89 height 16
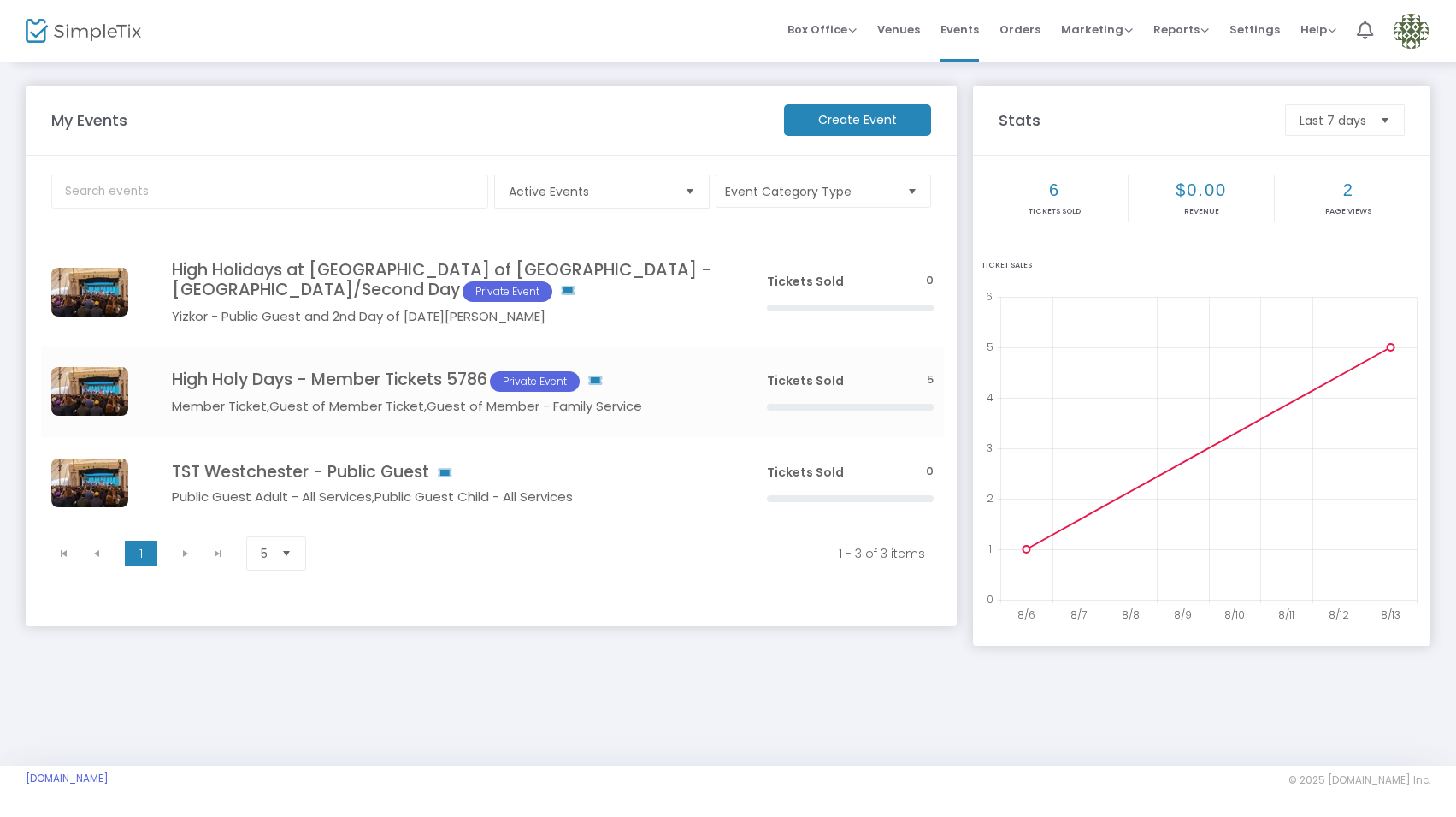
click at [1426, 28] on img at bounding box center [1411, 31] width 35 height 35
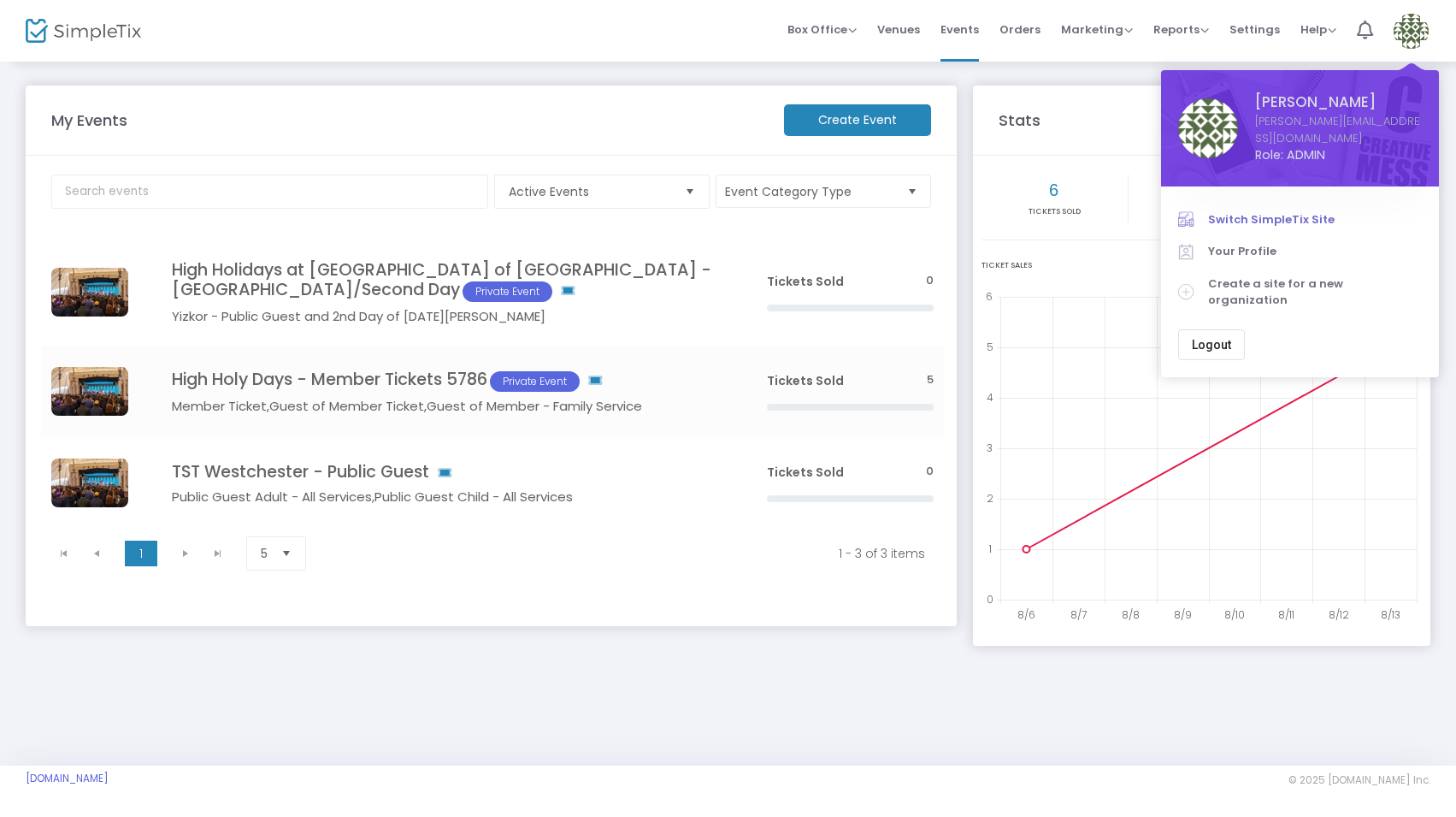
click at [1296, 211] on span "Switch SimpleTix Site" at bounding box center [1315, 220] width 214 height 17
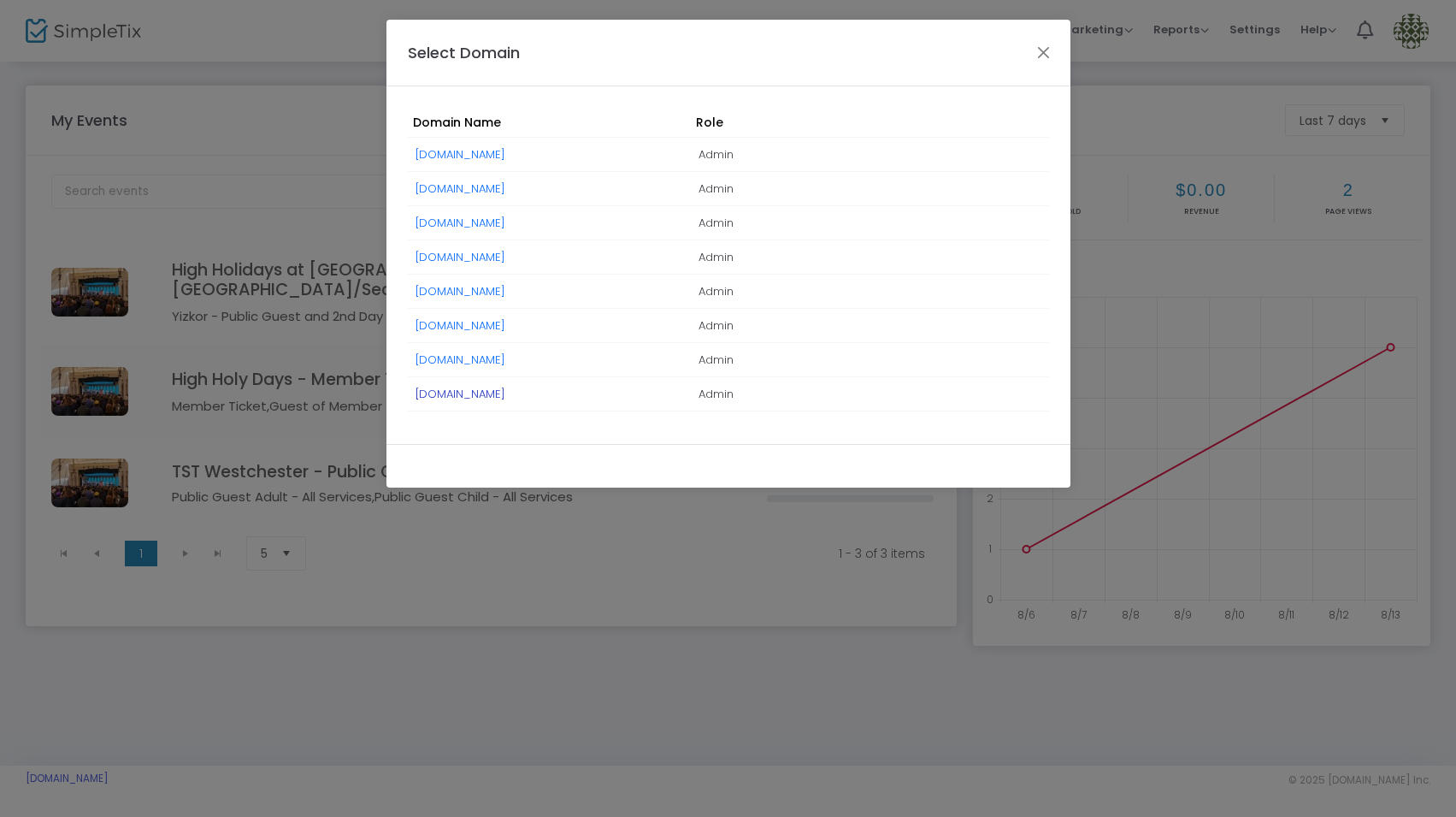
click at [506, 399] on link "[DOMAIN_NAME]" at bounding box center [460, 393] width 89 height 16
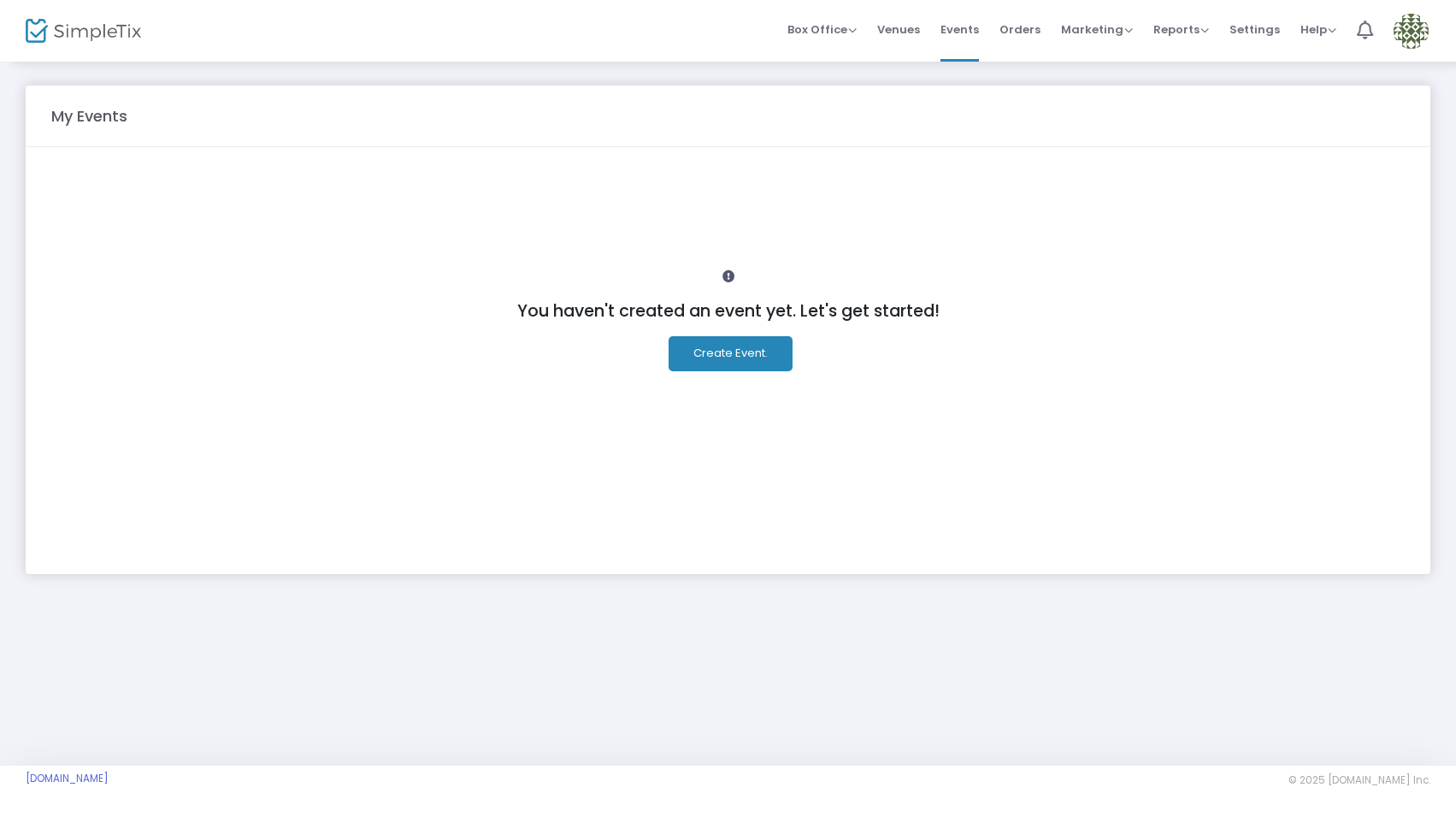
click at [1413, 27] on img at bounding box center [1411, 31] width 35 height 35
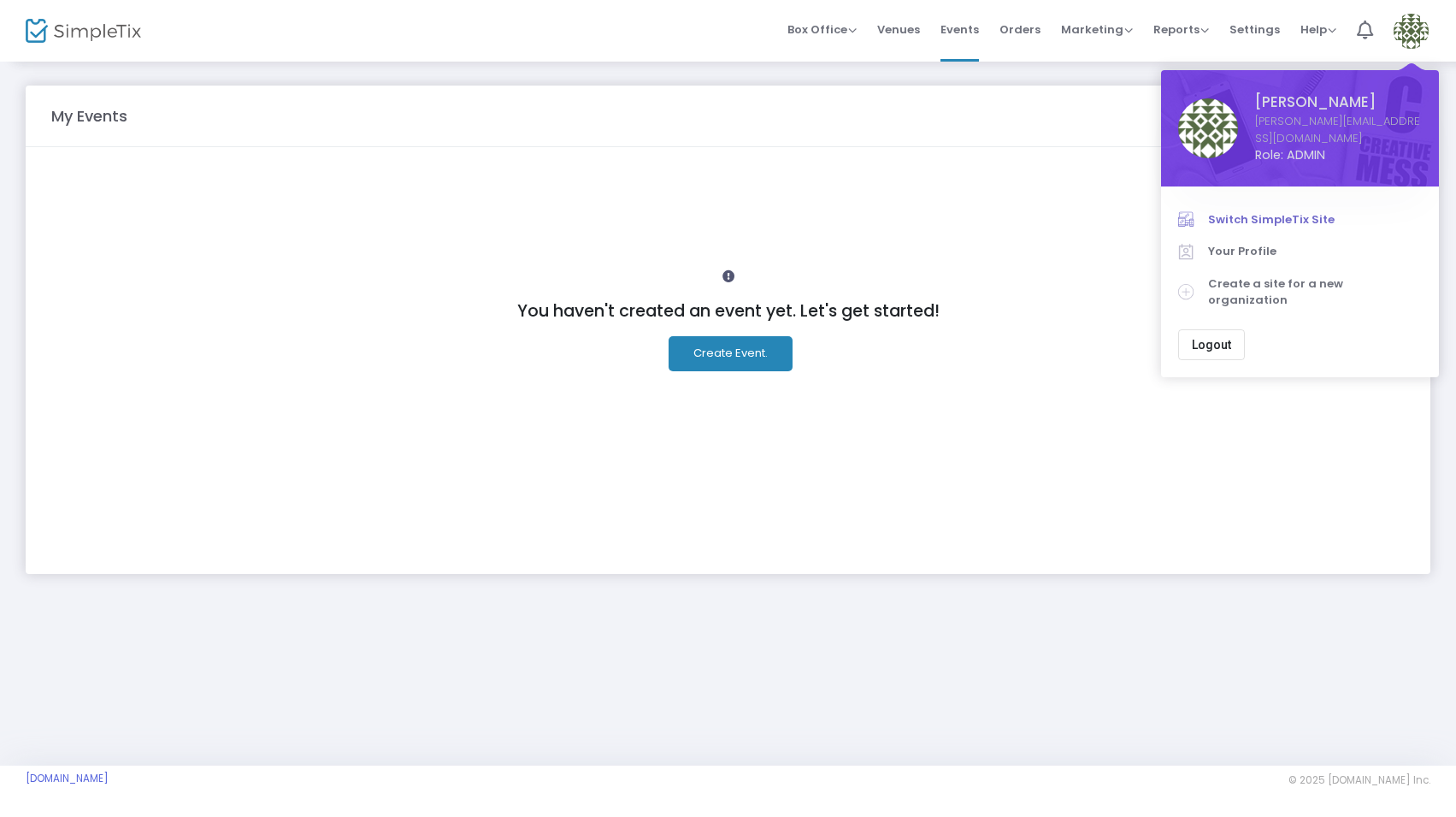
click at [1276, 211] on span "Switch SimpleTix Site" at bounding box center [1315, 220] width 214 height 17
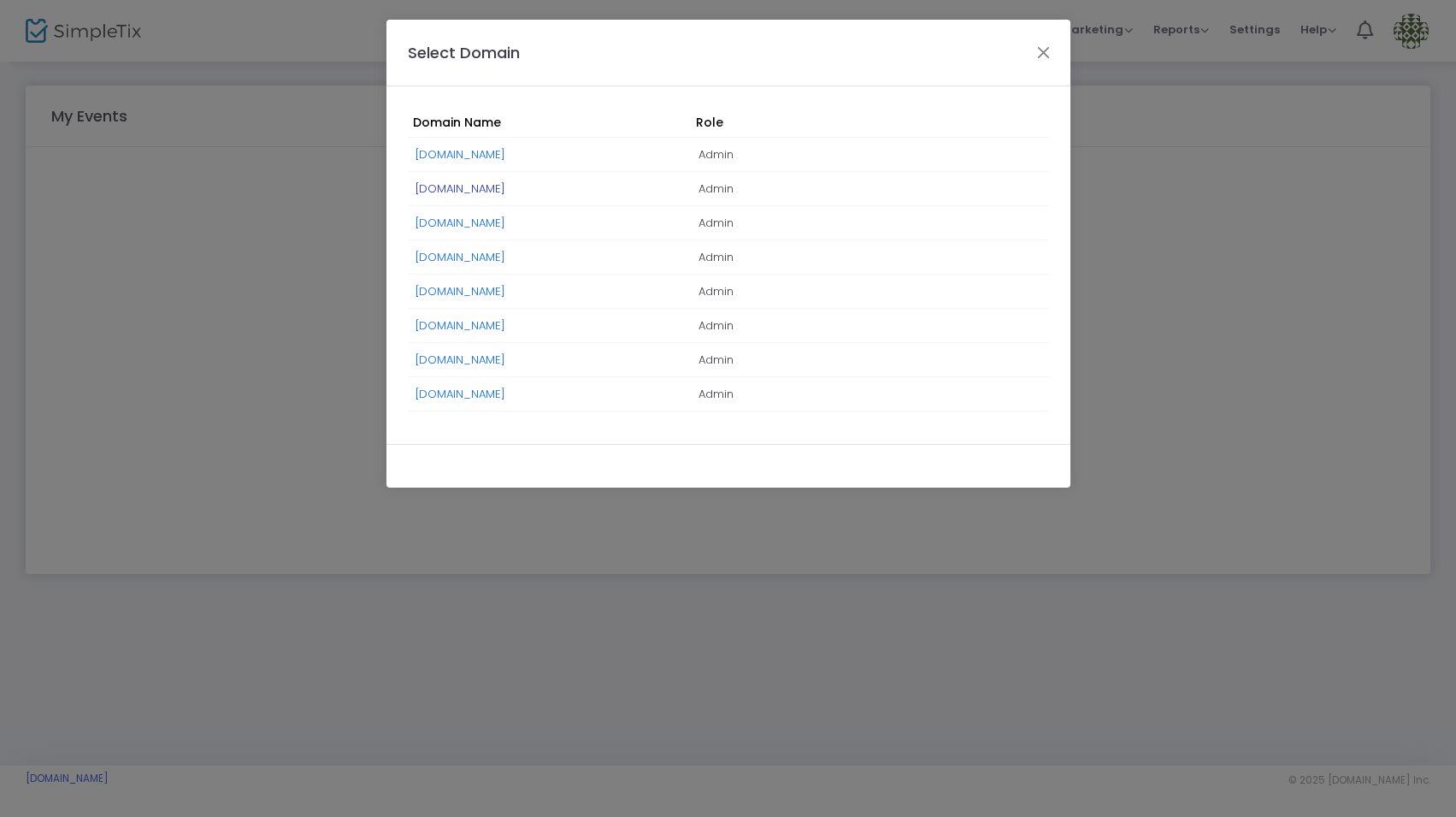
click at [461, 188] on link "[DOMAIN_NAME]" at bounding box center [460, 188] width 89 height 16
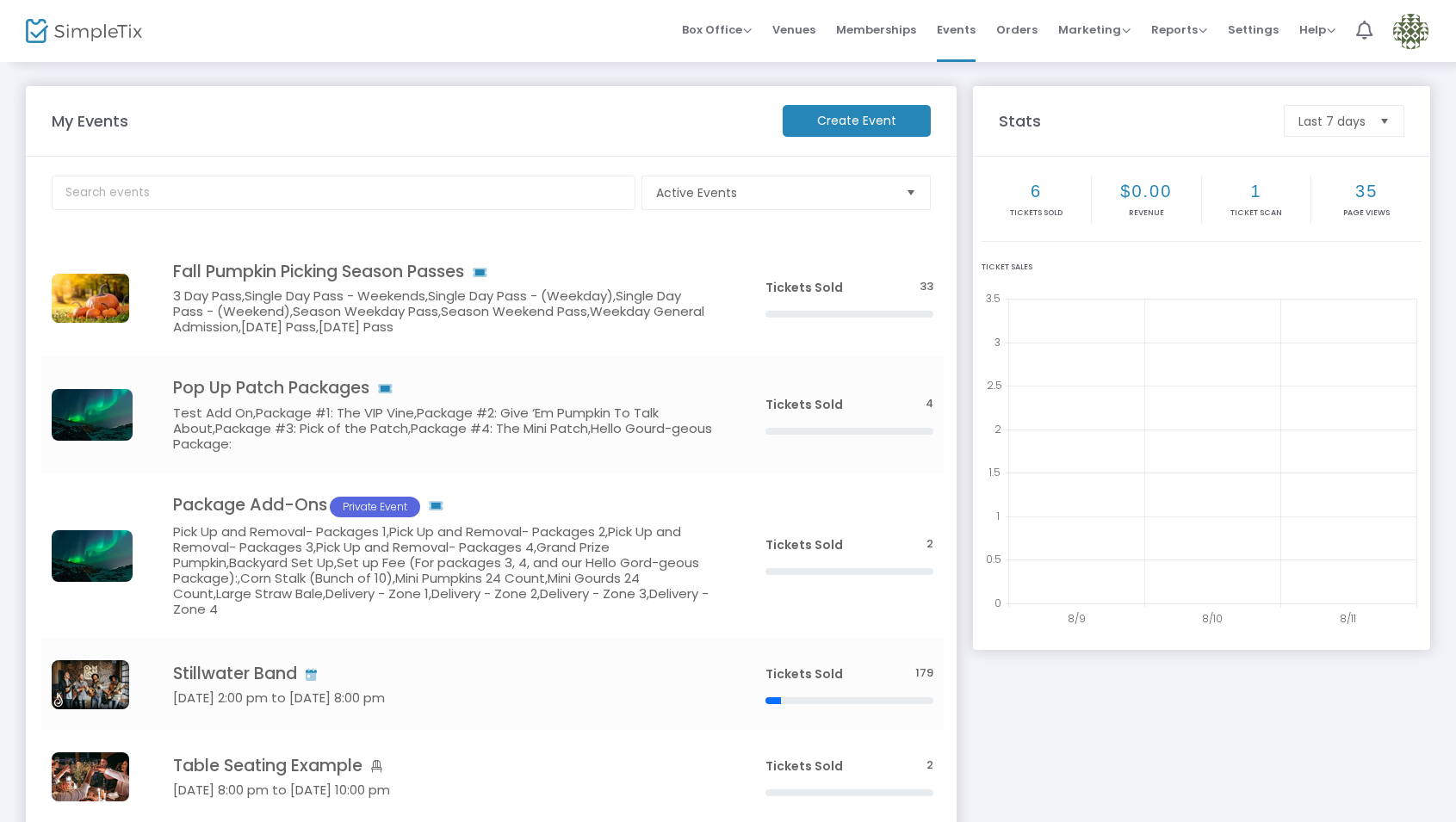
scroll to position [1, 0]
click at [1424, 22] on img at bounding box center [1410, 31] width 35 height 35
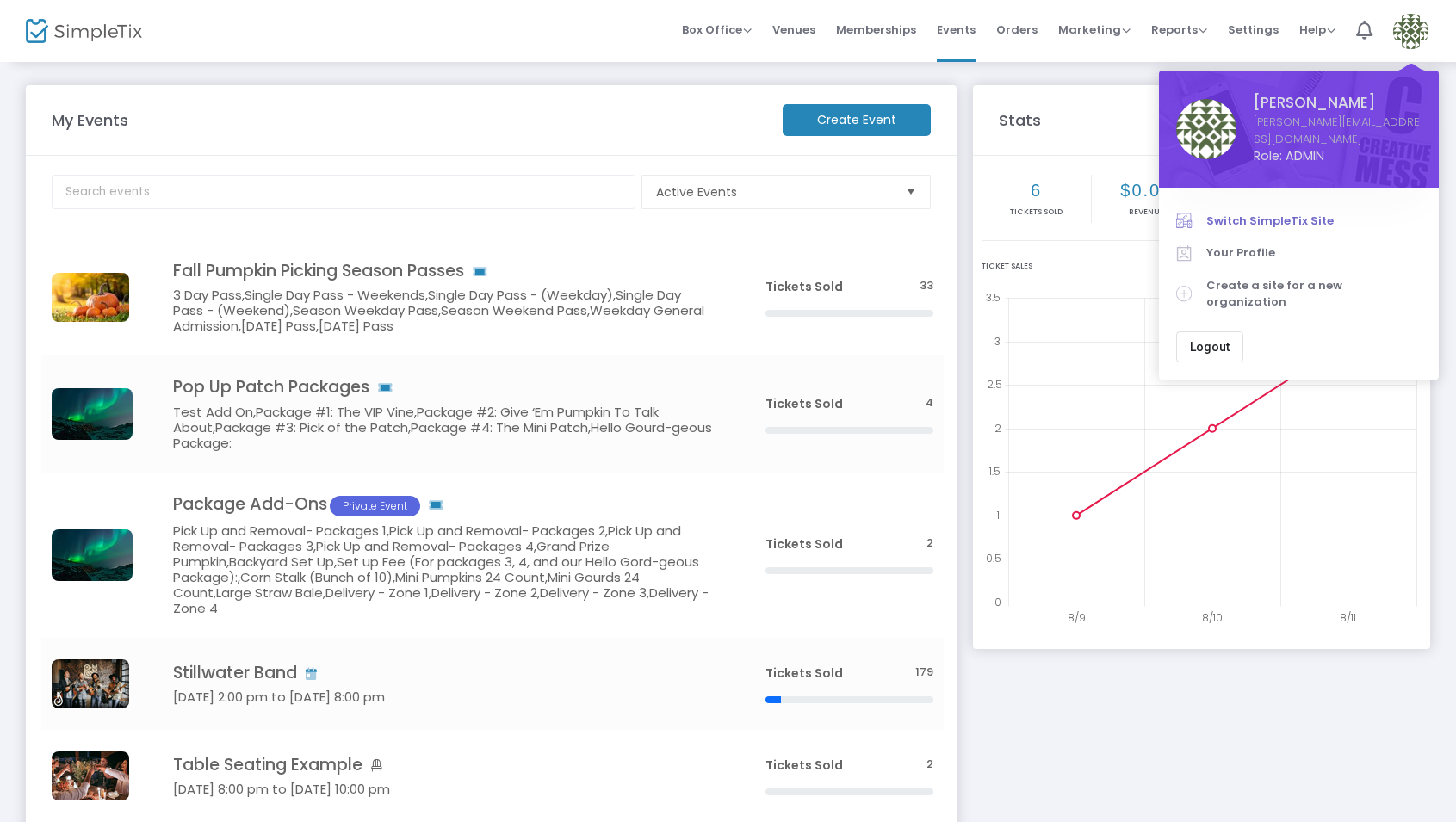
click at [1272, 212] on span "Switch SimpleTix Site" at bounding box center [1314, 221] width 215 height 17
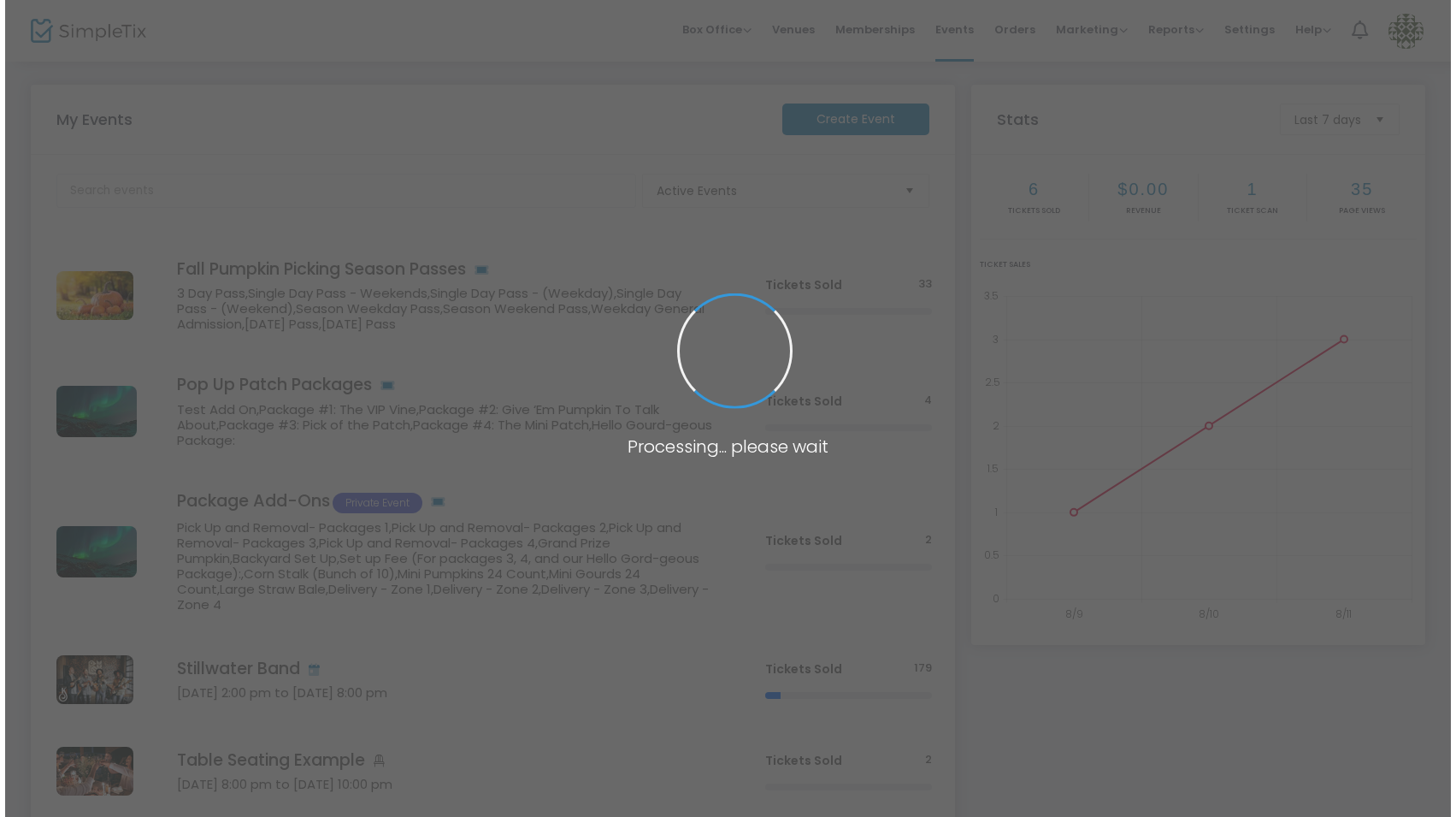
scroll to position [0, 0]
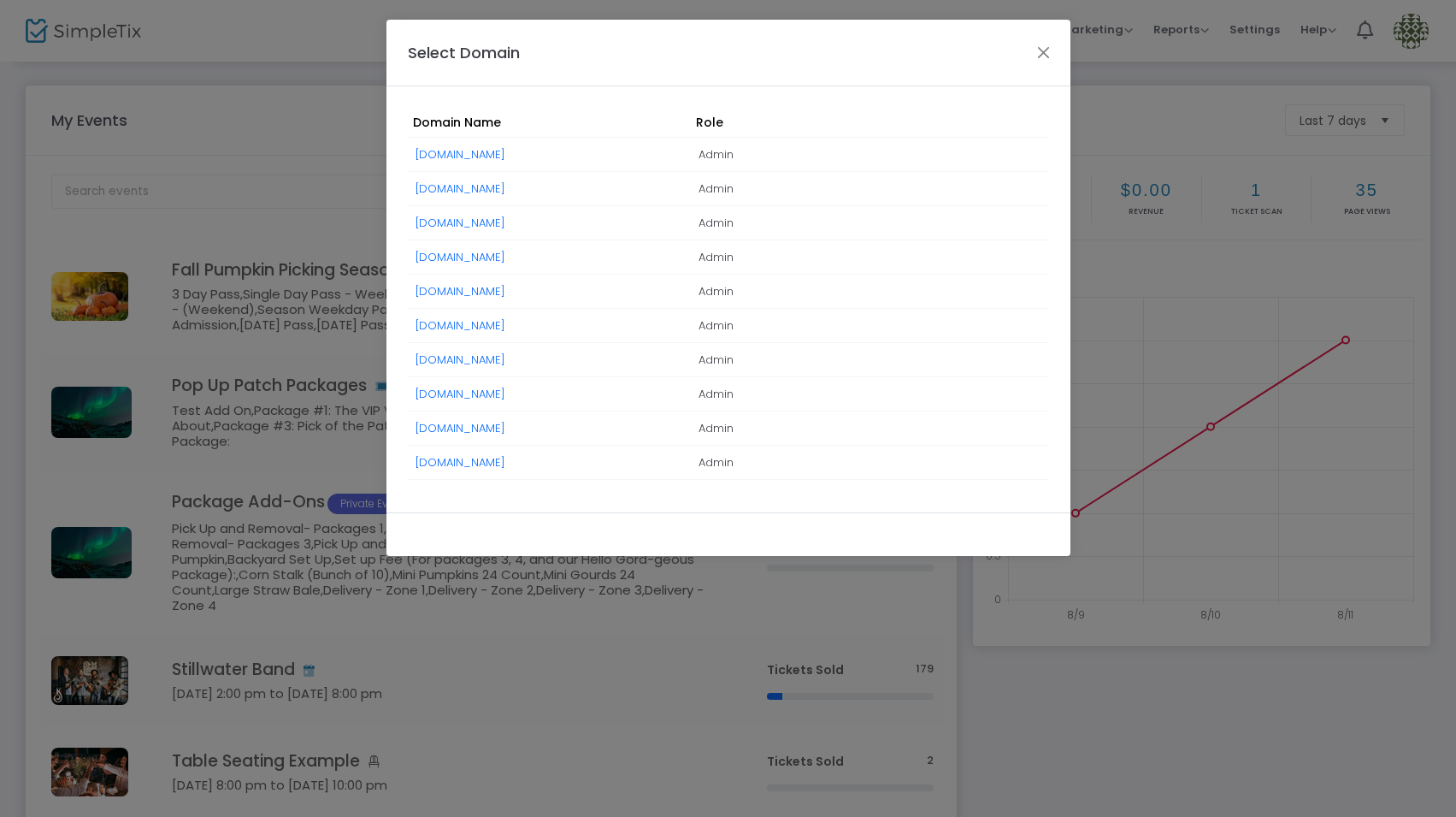
click at [506, 390] on link "[DOMAIN_NAME]" at bounding box center [460, 393] width 89 height 16
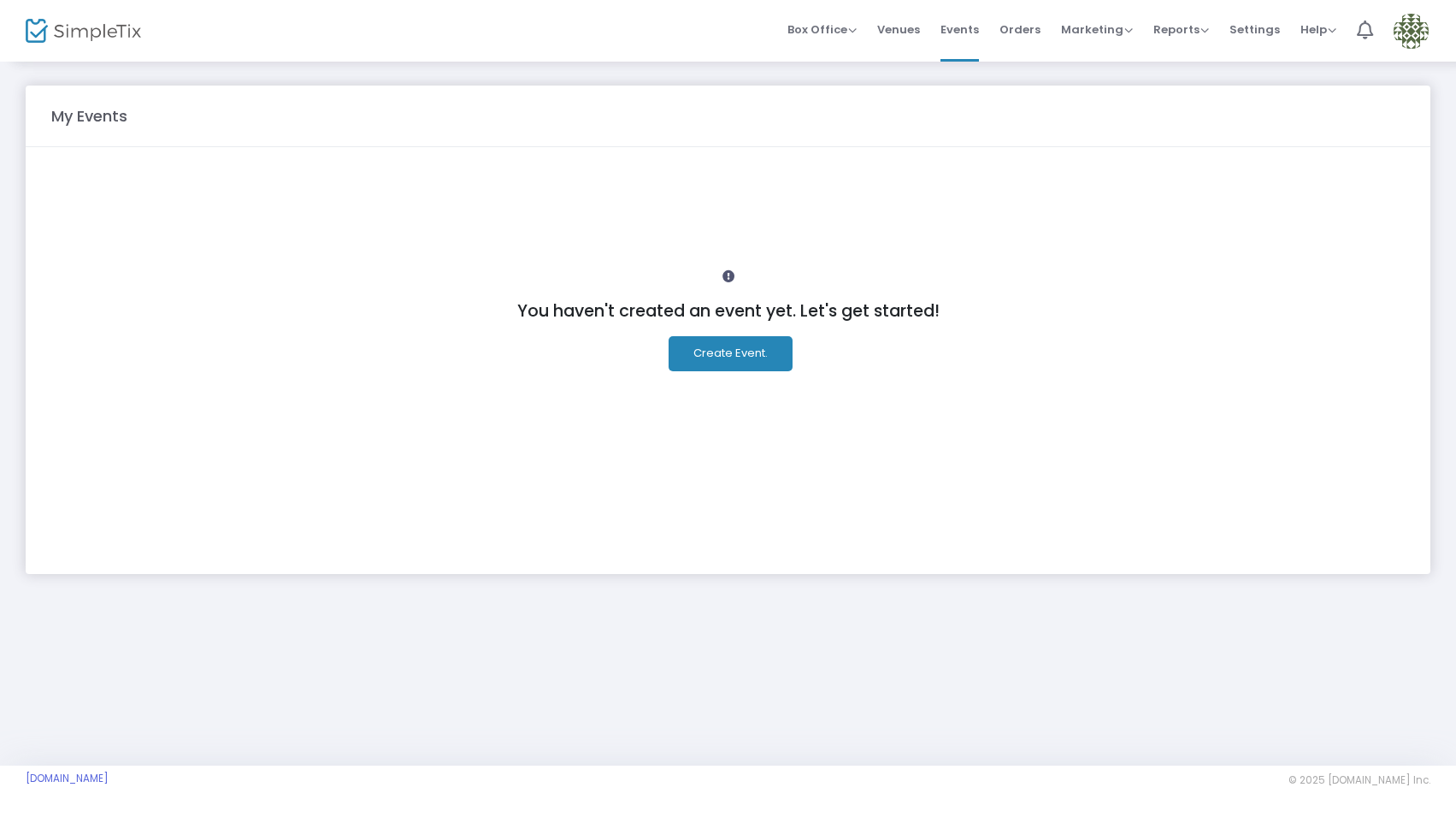
click at [1411, 31] on img at bounding box center [1411, 31] width 35 height 35
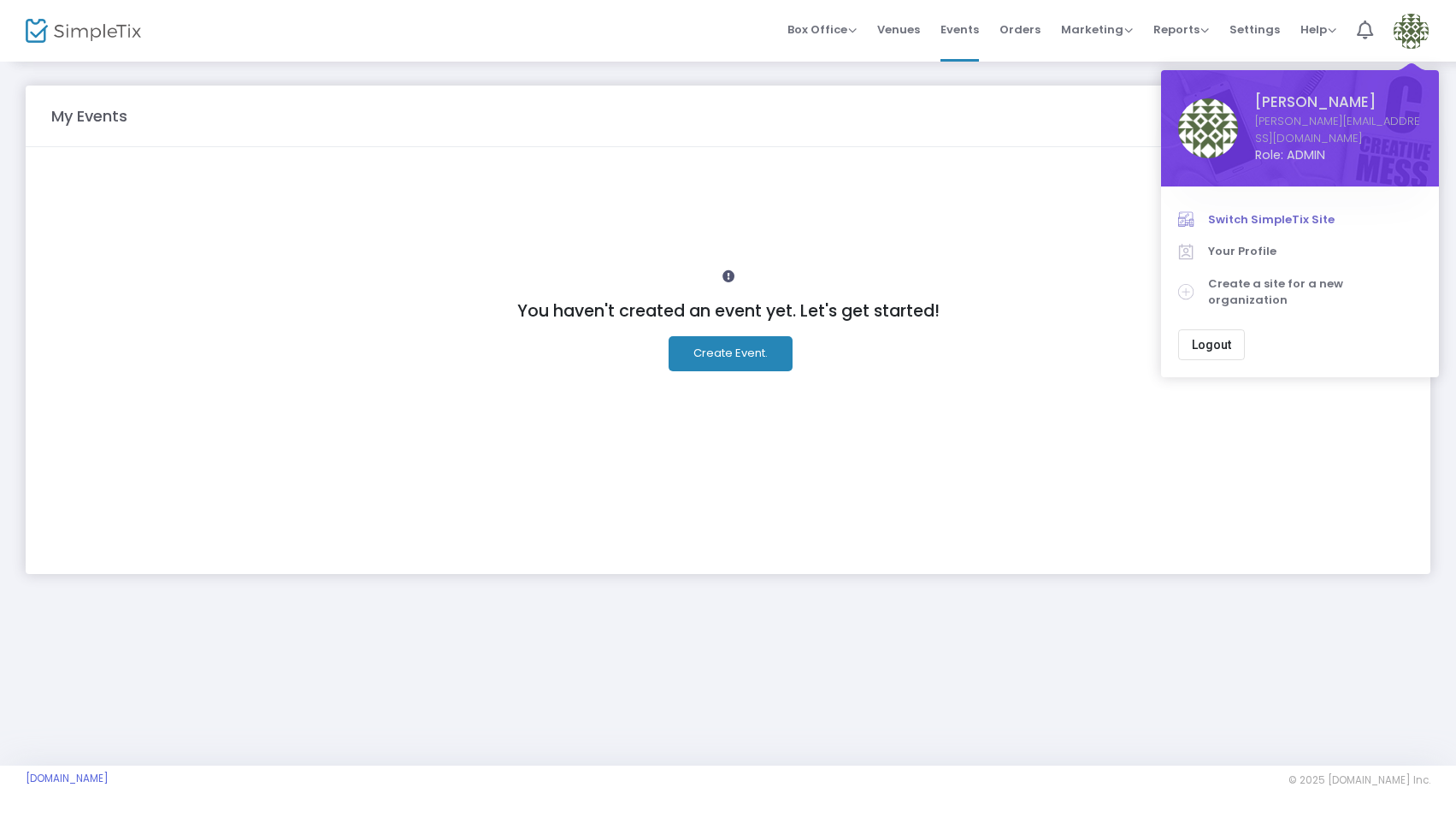
click at [1253, 211] on span "Switch SimpleTix Site" at bounding box center [1315, 220] width 214 height 17
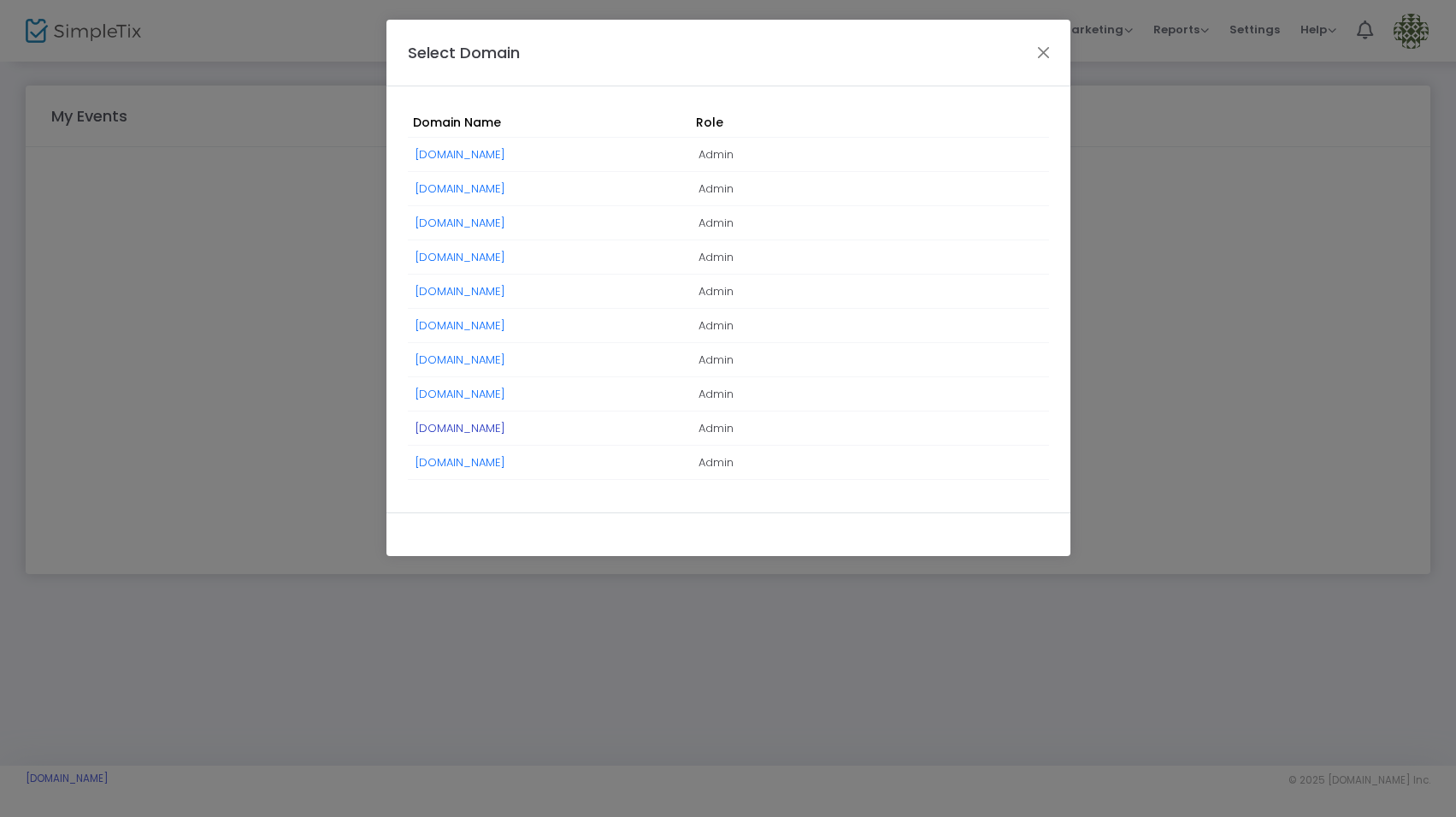
click at [506, 424] on link "[DOMAIN_NAME]" at bounding box center [460, 428] width 89 height 16
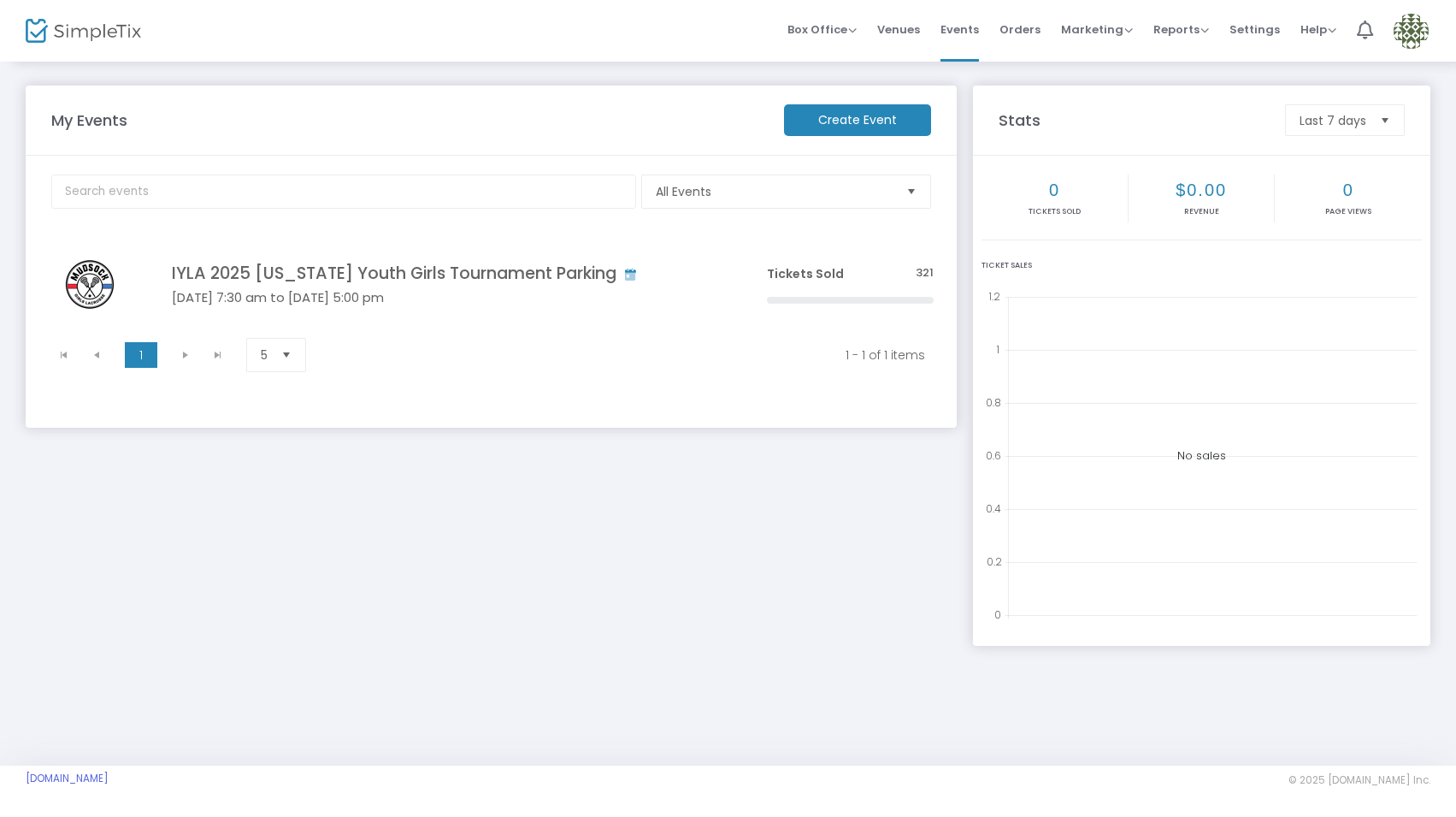
click at [1406, 39] on img at bounding box center [1411, 31] width 35 height 35
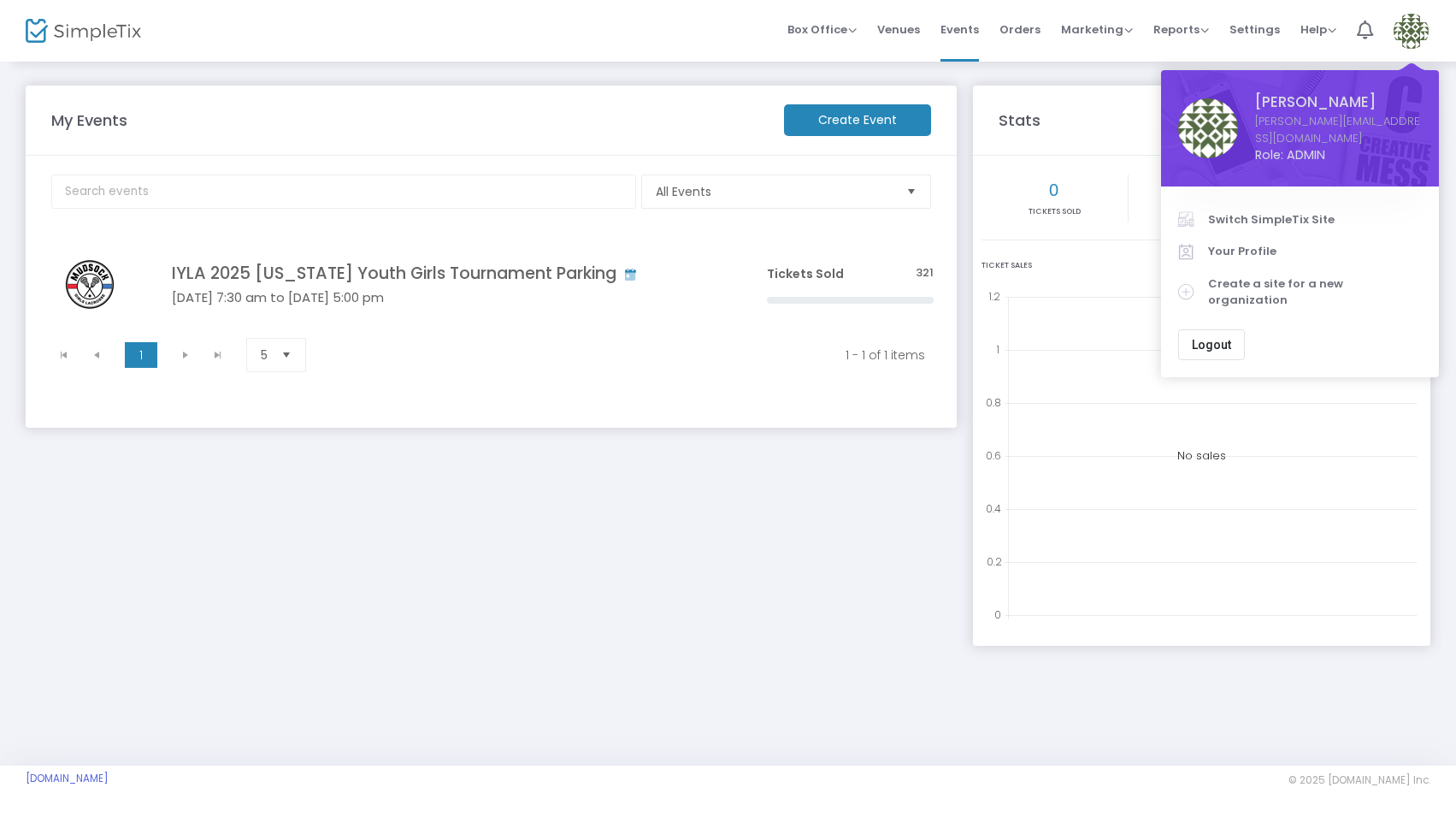
click at [1259, 23] on span "Settings" at bounding box center [1255, 29] width 51 height 43
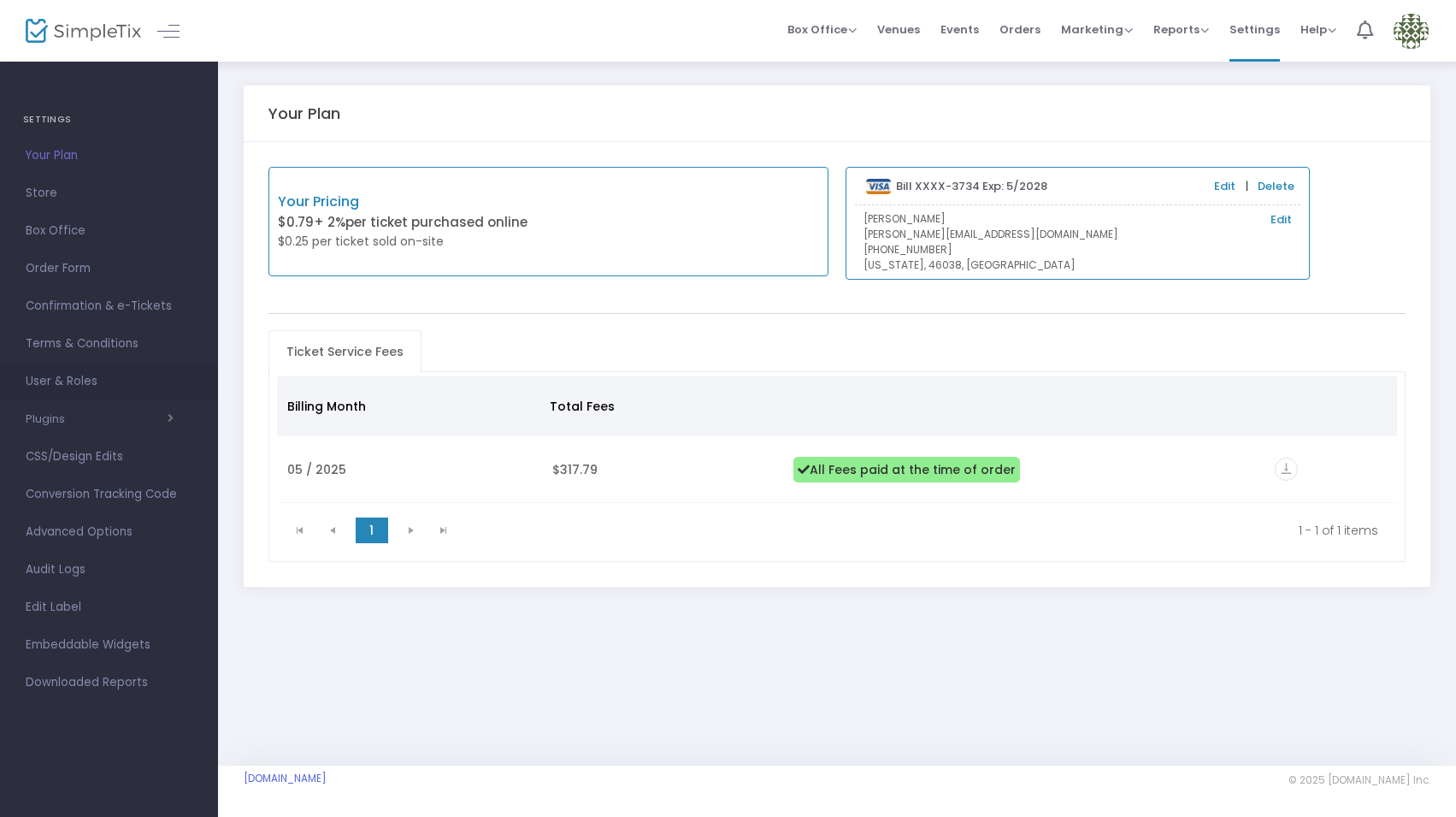
click at [93, 383] on span "User & Roles" at bounding box center [108, 382] width 167 height 23
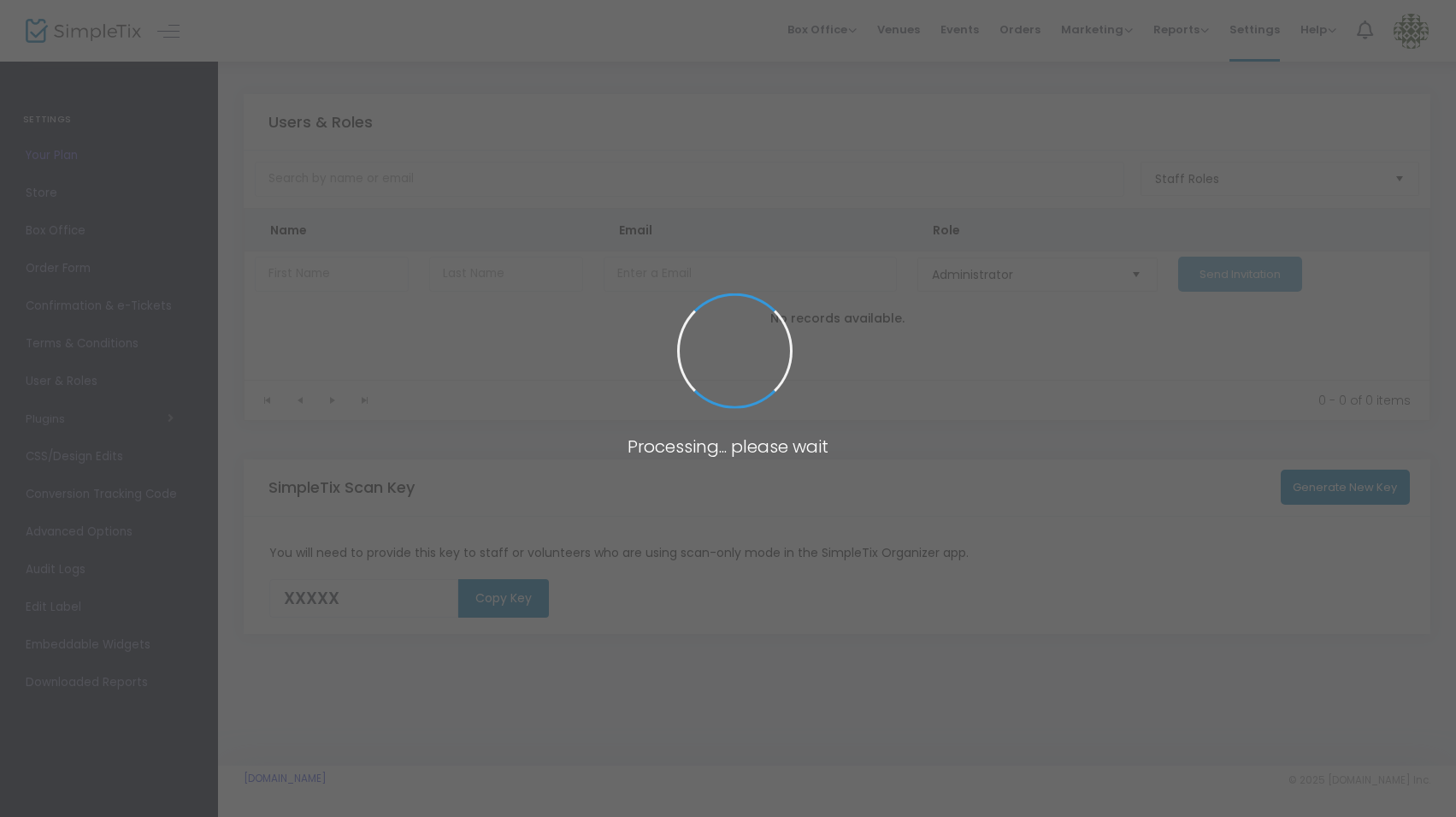
type input "IYIP4"
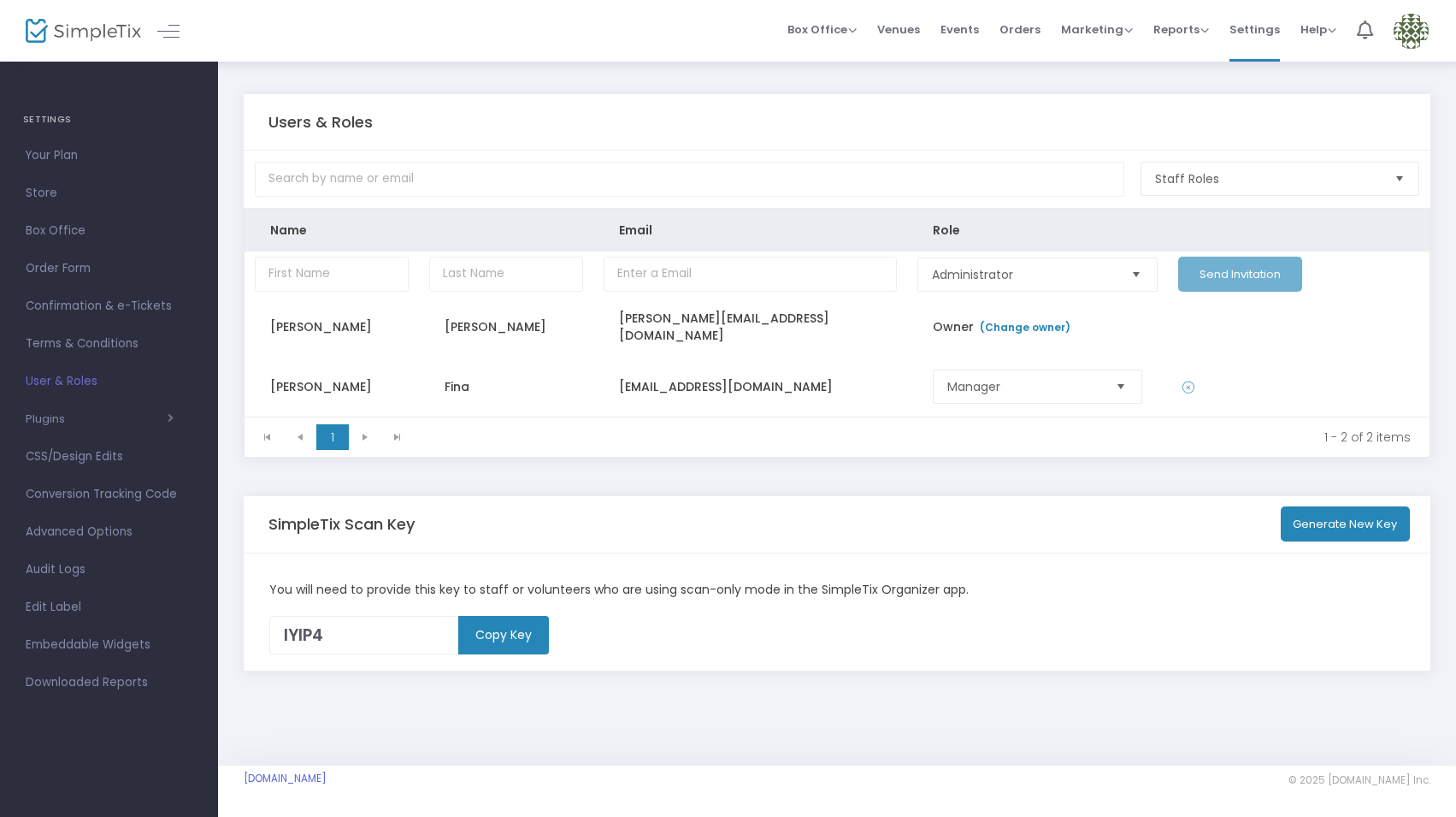
click at [1414, 31] on img at bounding box center [1411, 31] width 35 height 35
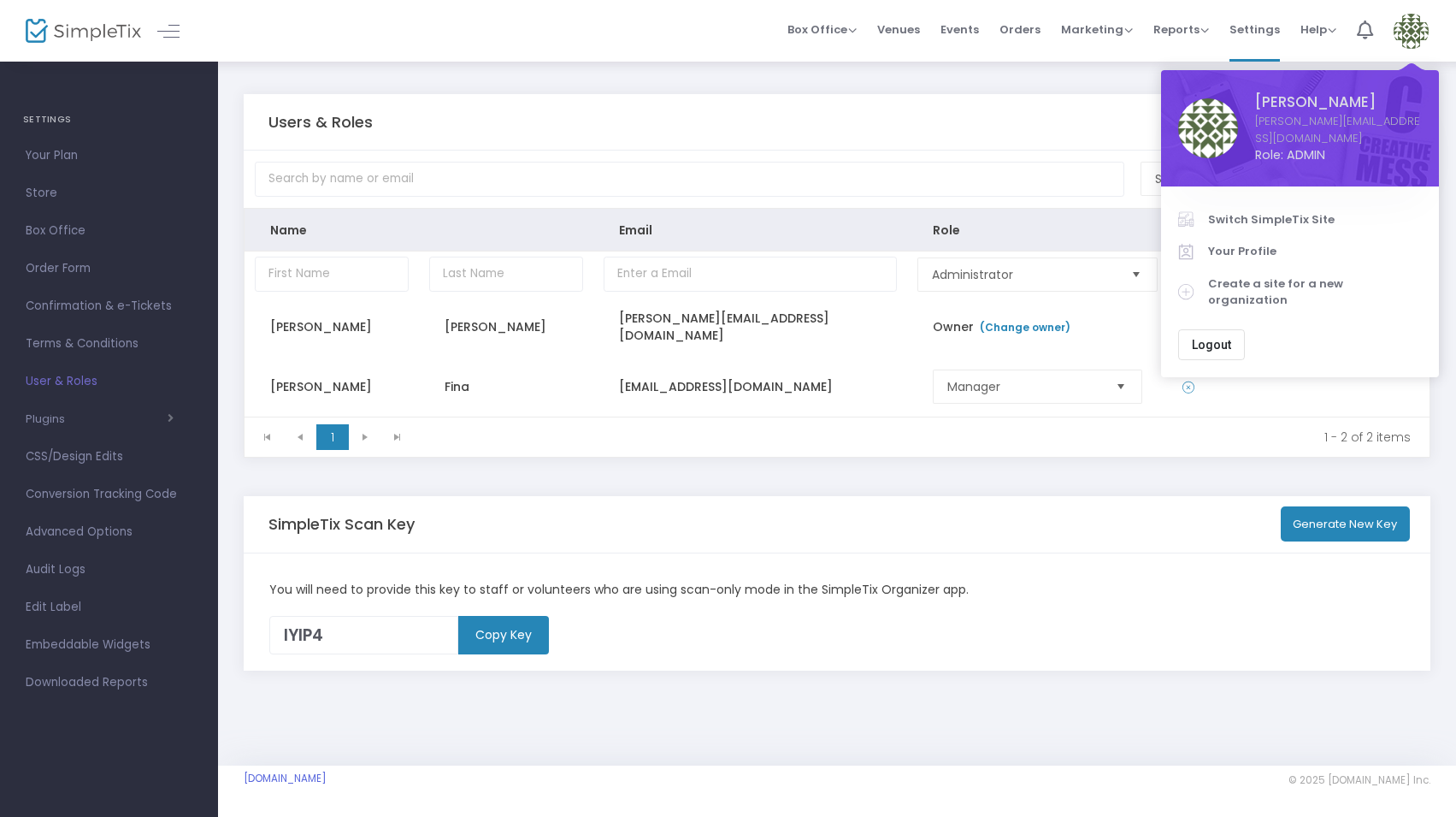
click at [1284, 204] on link "Switch SimpleTix Site" at bounding box center [1300, 220] width 244 height 33
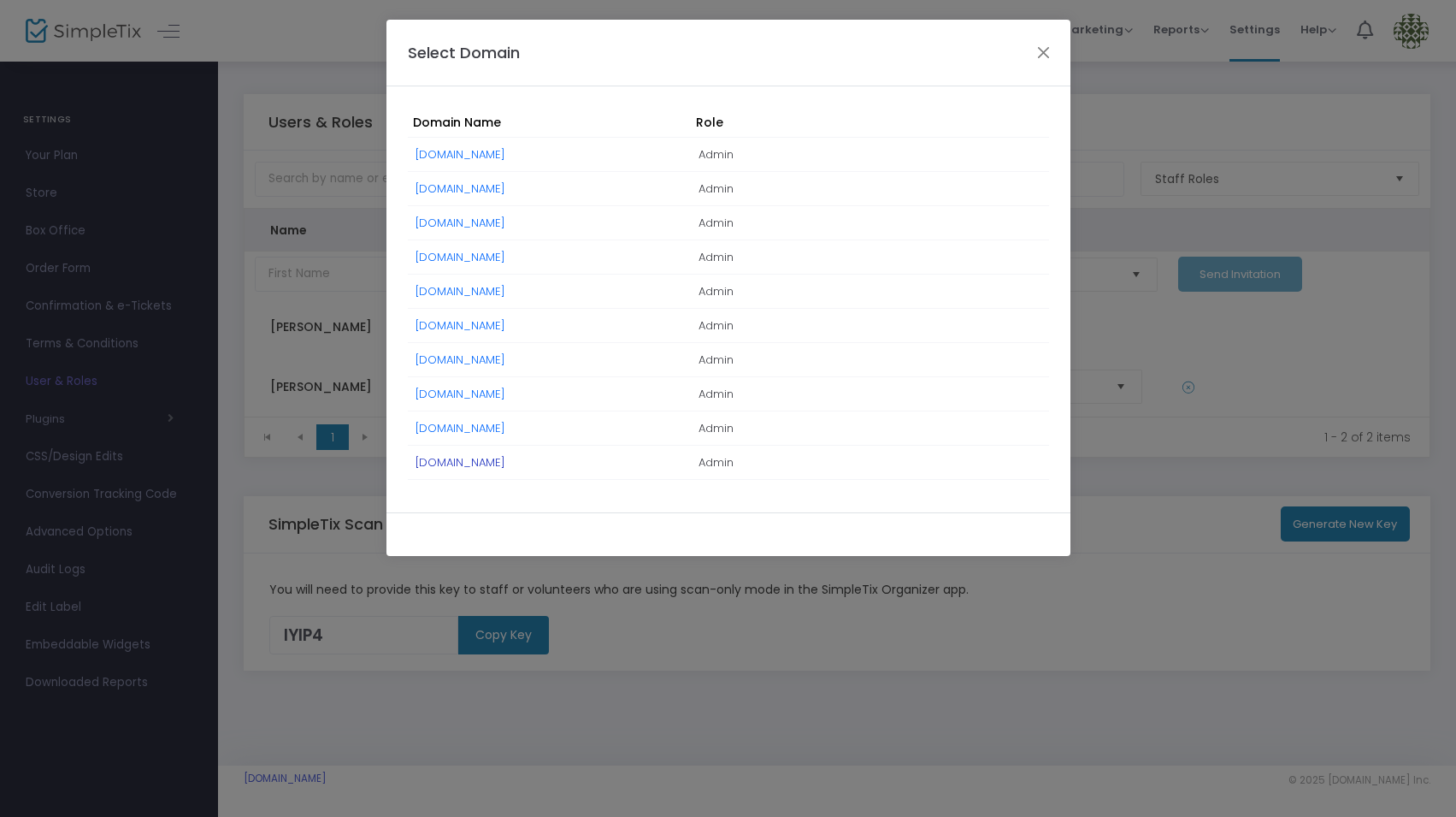
click at [506, 464] on link "[DOMAIN_NAME]" at bounding box center [460, 462] width 89 height 16
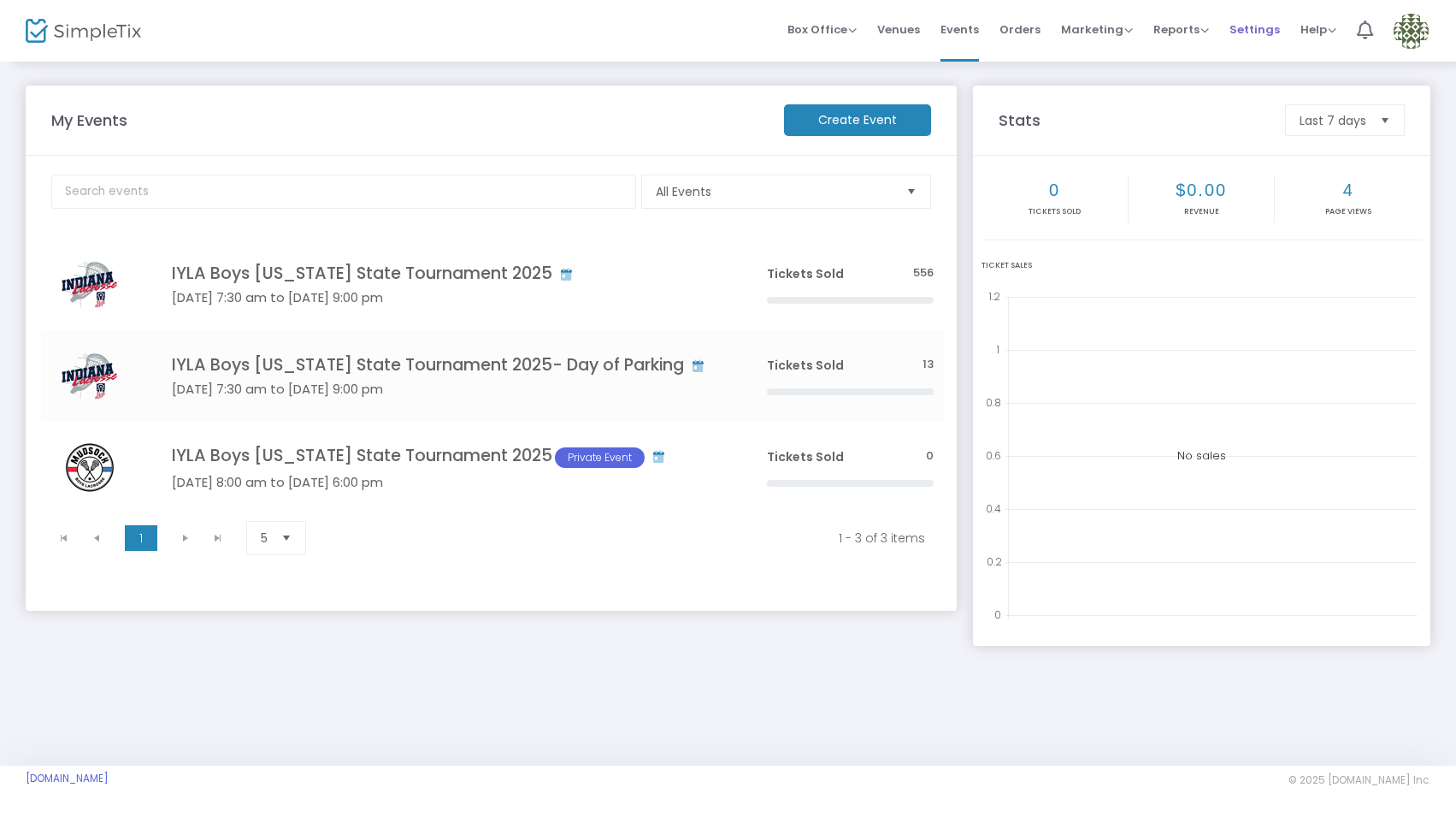
click at [1248, 27] on span "Settings" at bounding box center [1255, 29] width 51 height 43
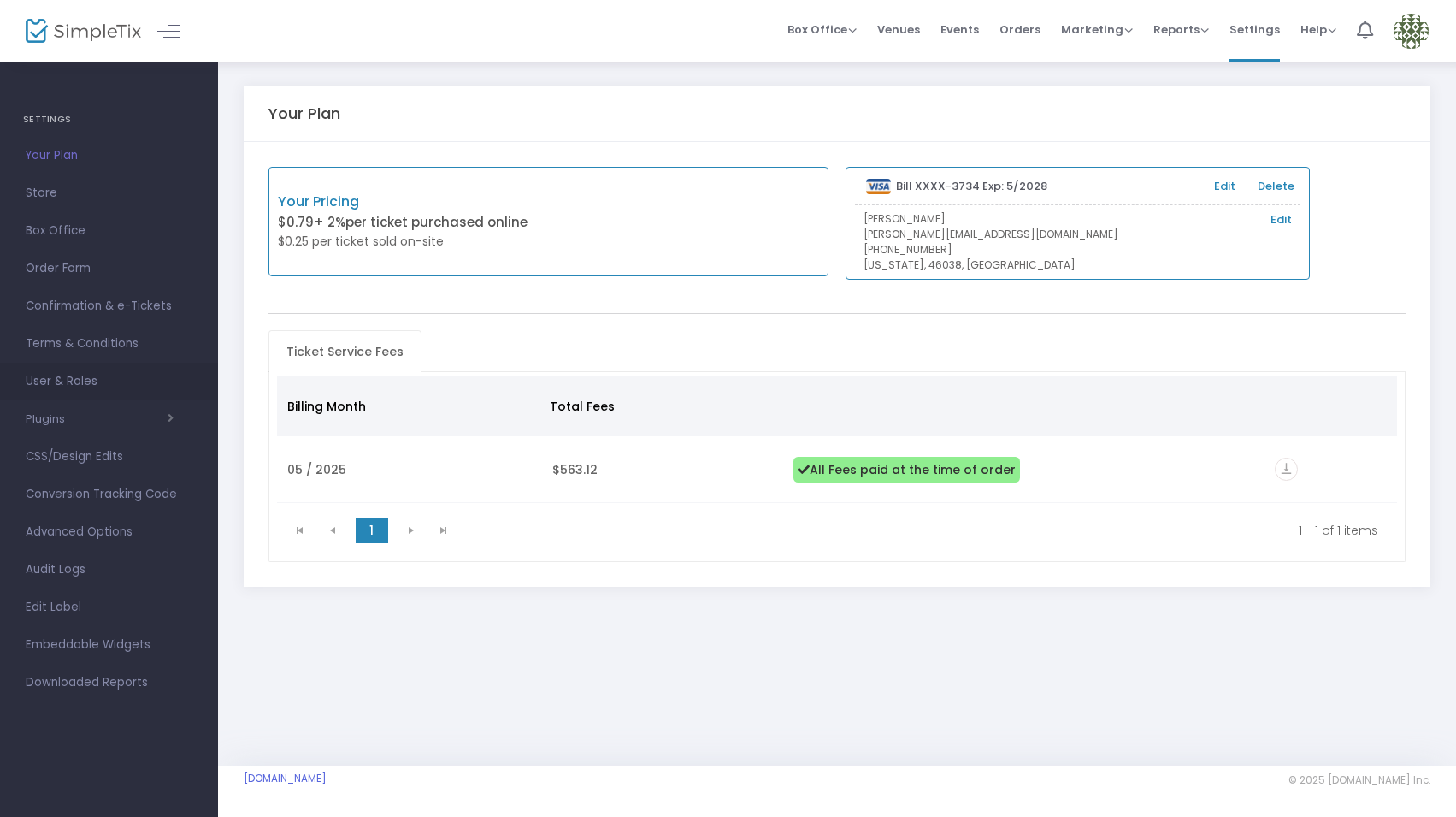
click at [113, 376] on span "User & Roles" at bounding box center [108, 382] width 167 height 23
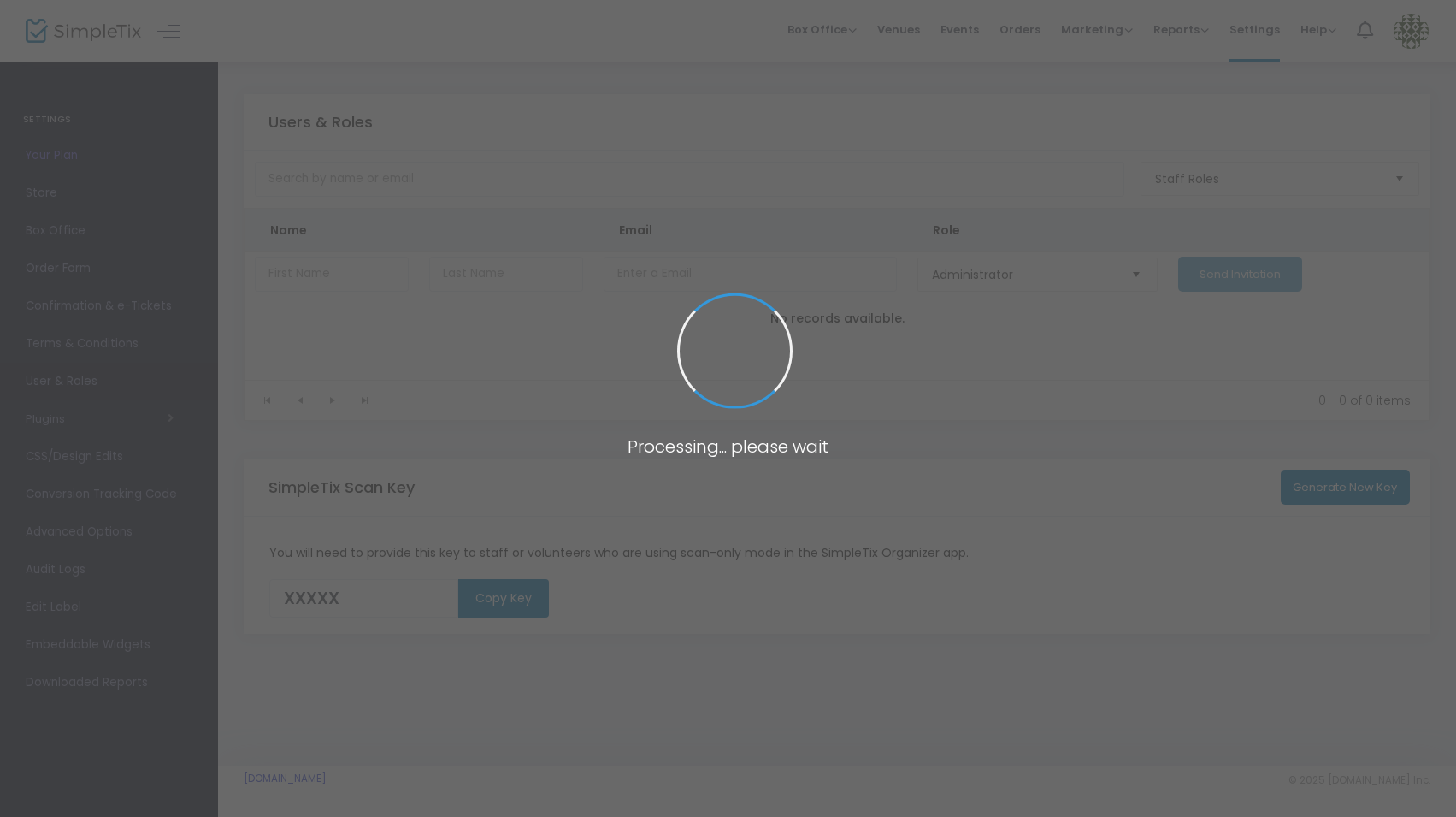
type input "BHQG3"
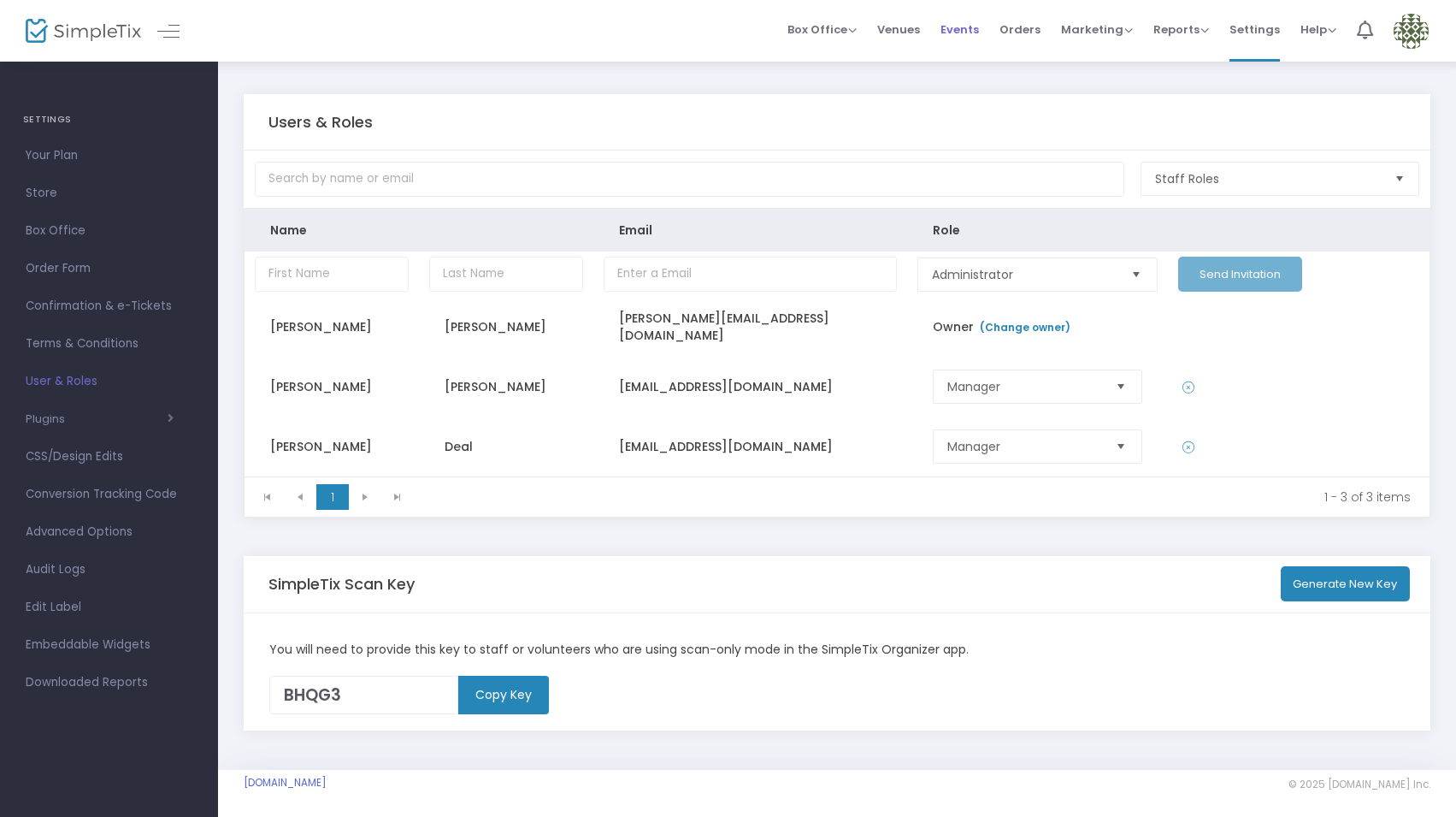
click at [953, 24] on span "Events" at bounding box center [960, 29] width 39 height 43
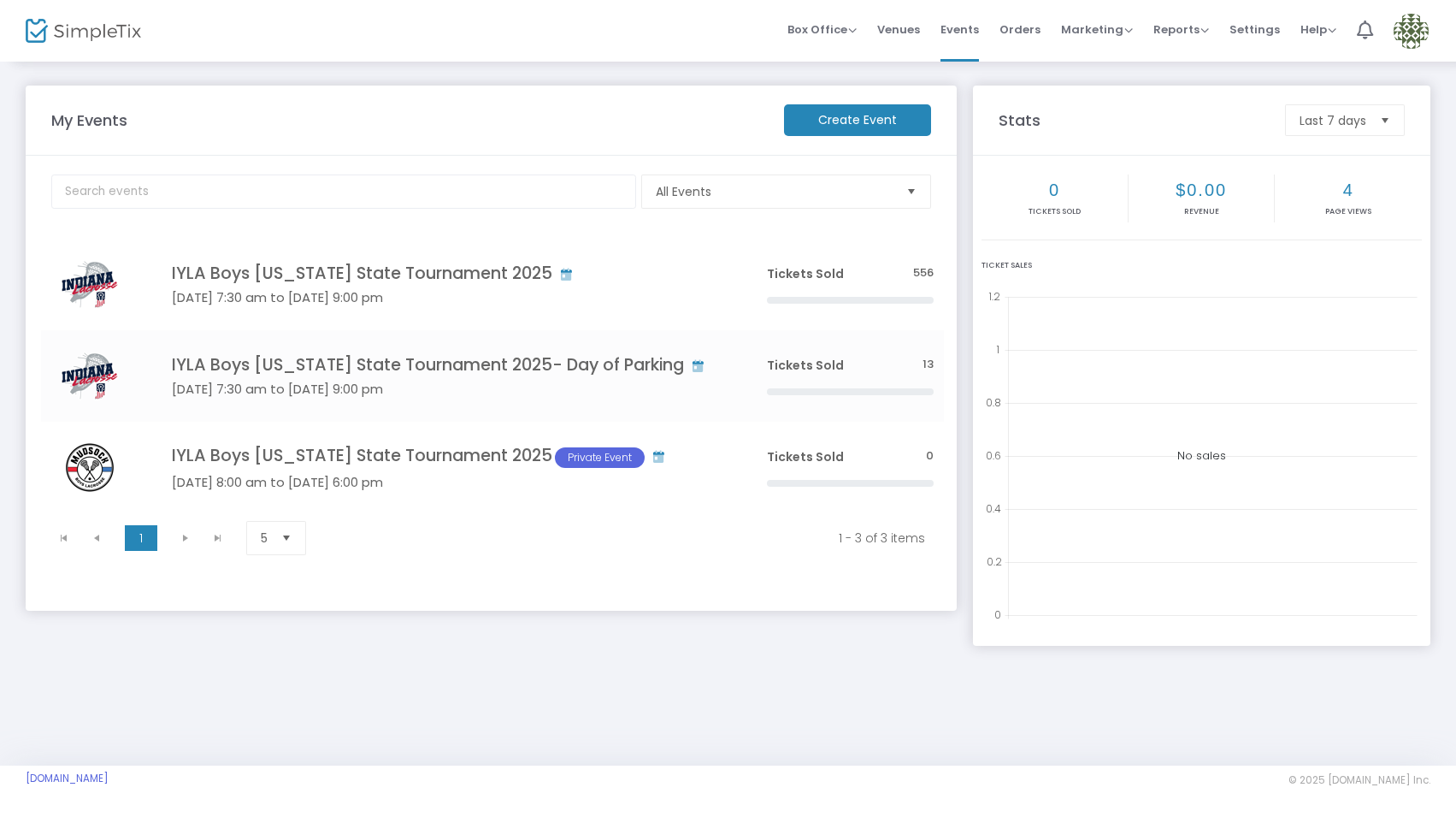
drag, startPoint x: 1254, startPoint y: 29, endPoint x: 1184, endPoint y: 69, distance: 80.6
click at [1254, 29] on span "Settings" at bounding box center [1255, 29] width 51 height 43
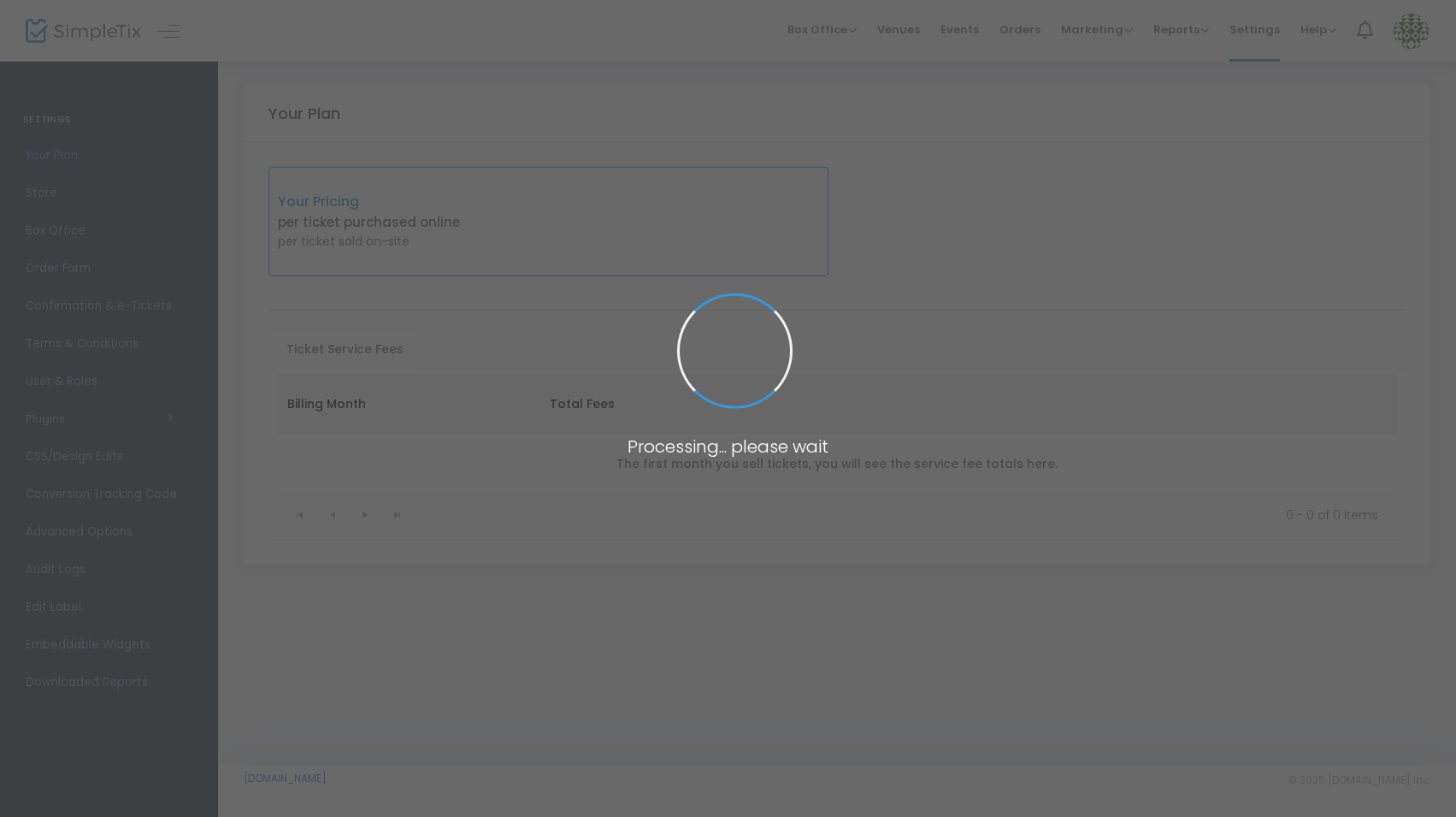
click at [62, 188] on span at bounding box center [728, 408] width 1456 height 817
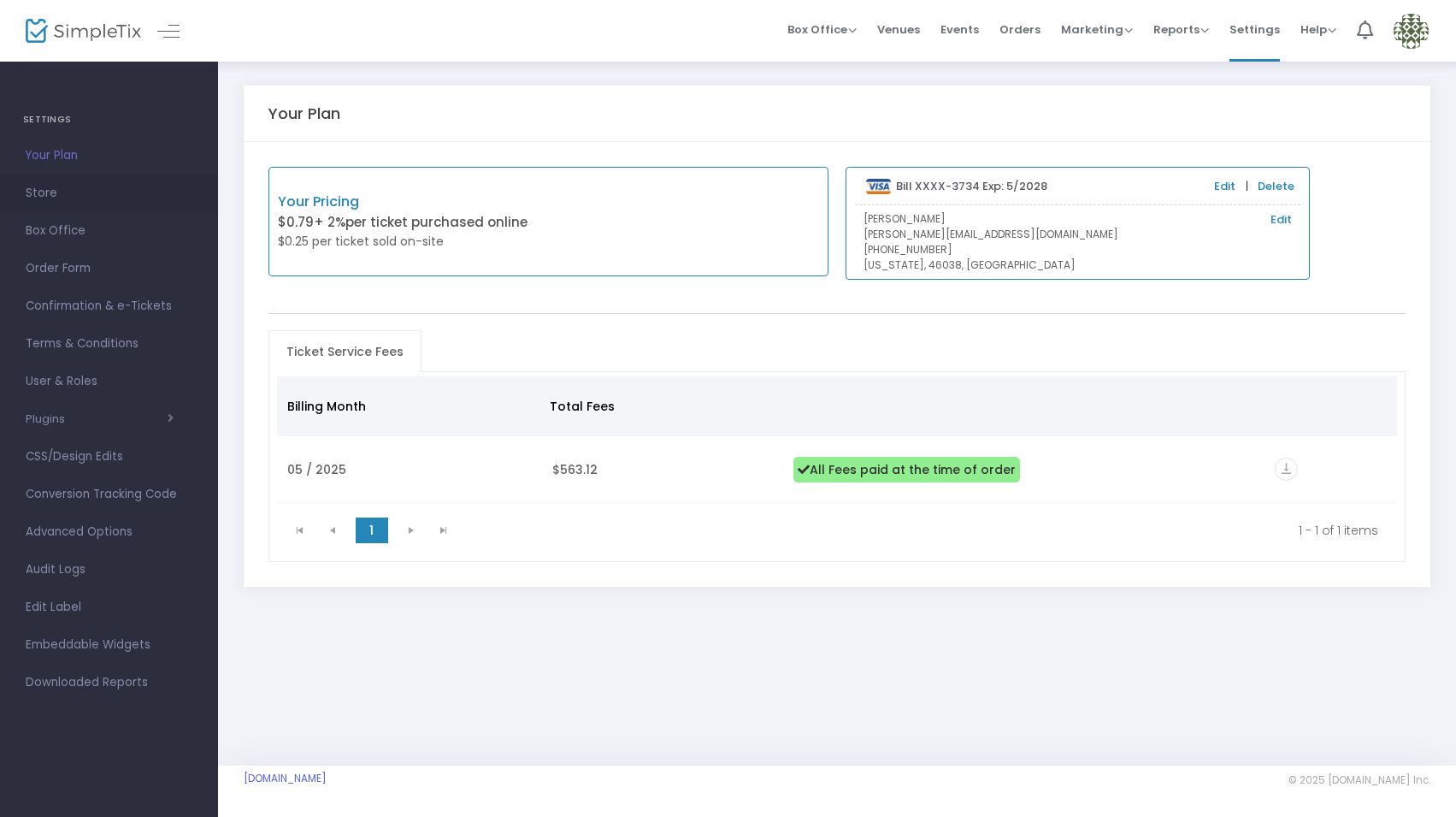
click at [54, 192] on span "Store" at bounding box center [108, 193] width 167 height 23
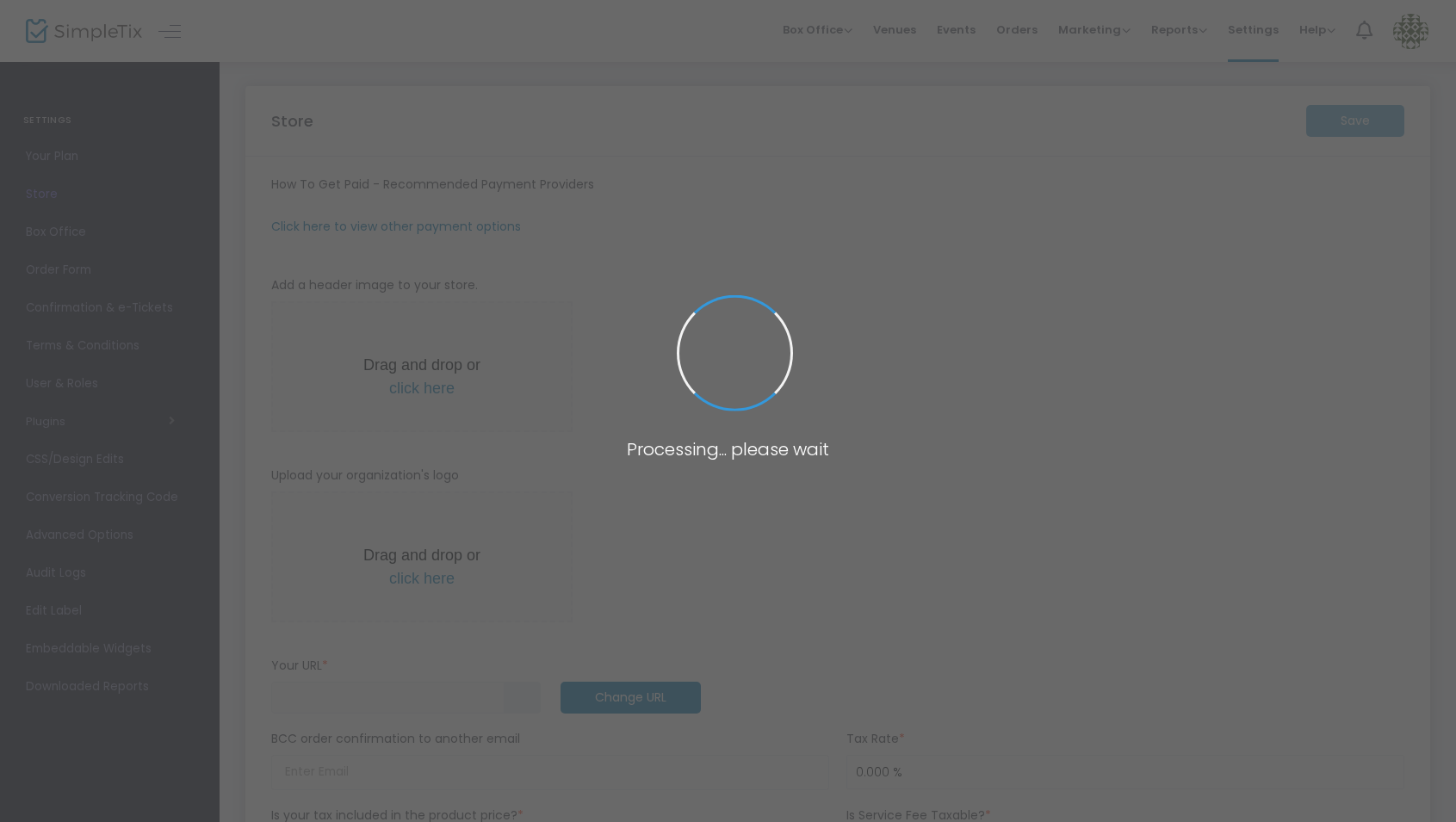
type input "https://MudsockYouthBoysLacrosse"
radio input "false"
radio input "true"
type input "Mudsock Youth Athletics"
type input "+1 317-845-5582"
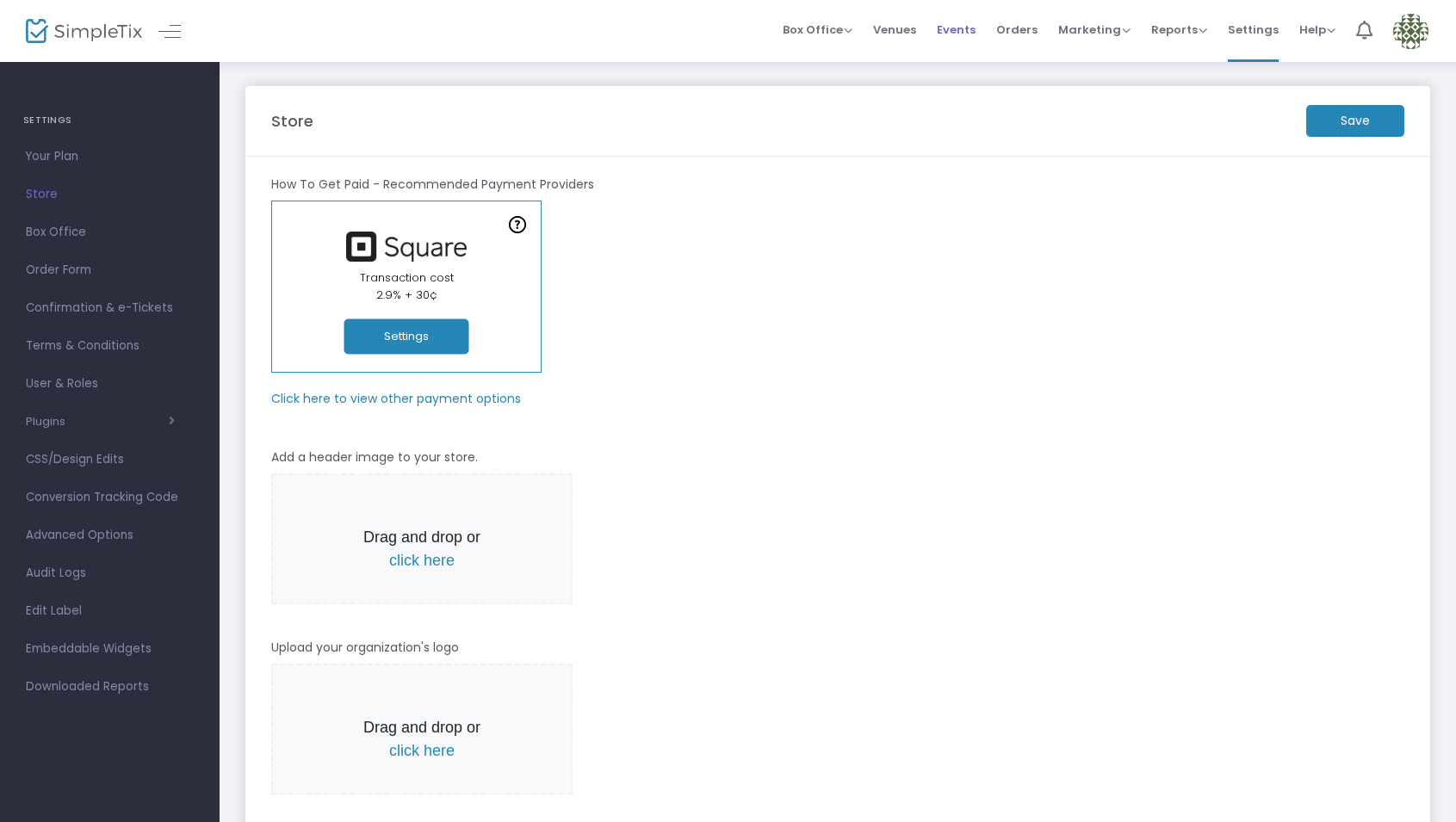
click at [975, 25] on span "Events" at bounding box center [956, 29] width 39 height 44
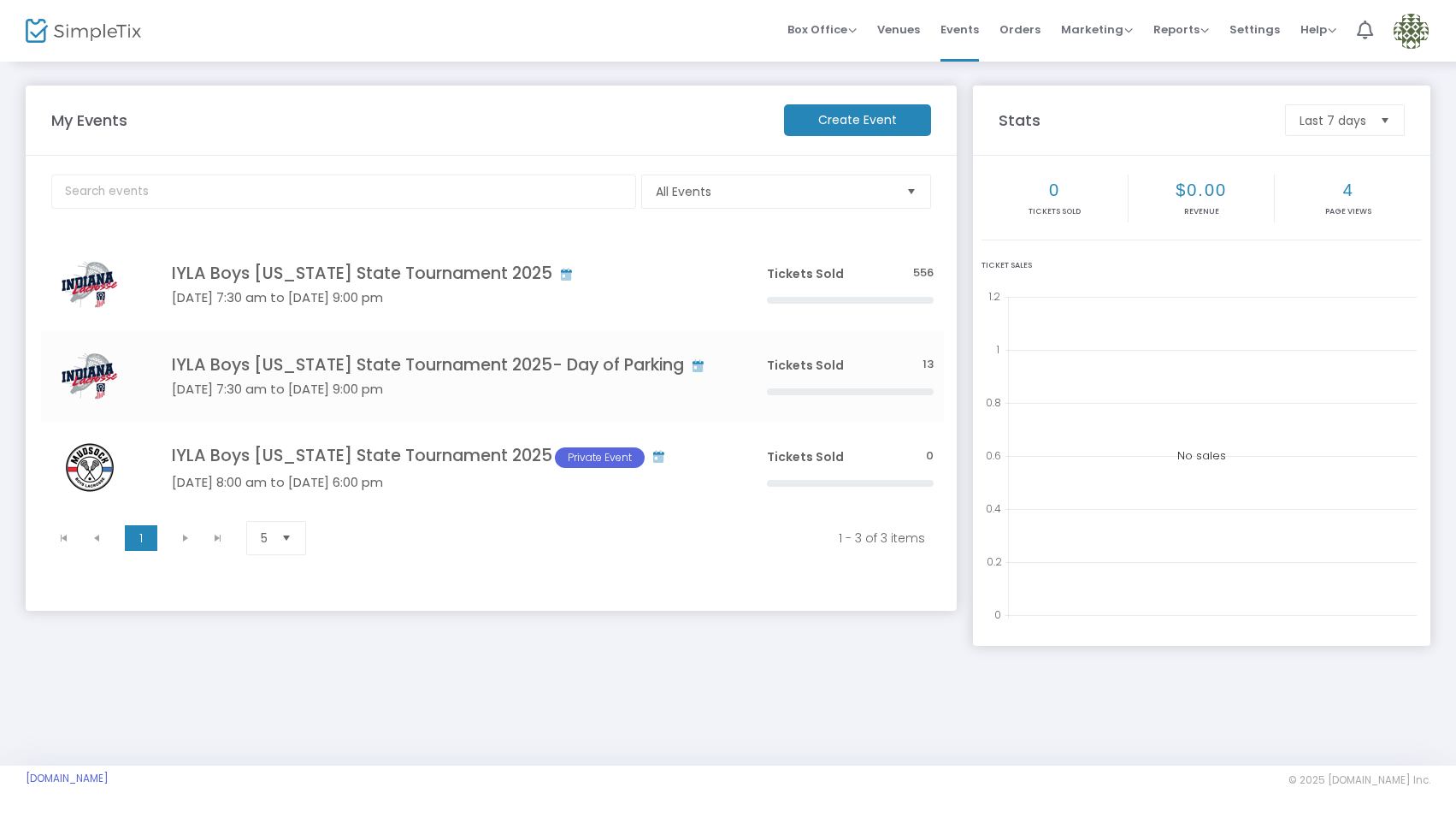
drag, startPoint x: 1256, startPoint y: 24, endPoint x: 1251, endPoint y: 33, distance: 10.3
click at [1256, 24] on span "Settings" at bounding box center [1255, 29] width 51 height 43
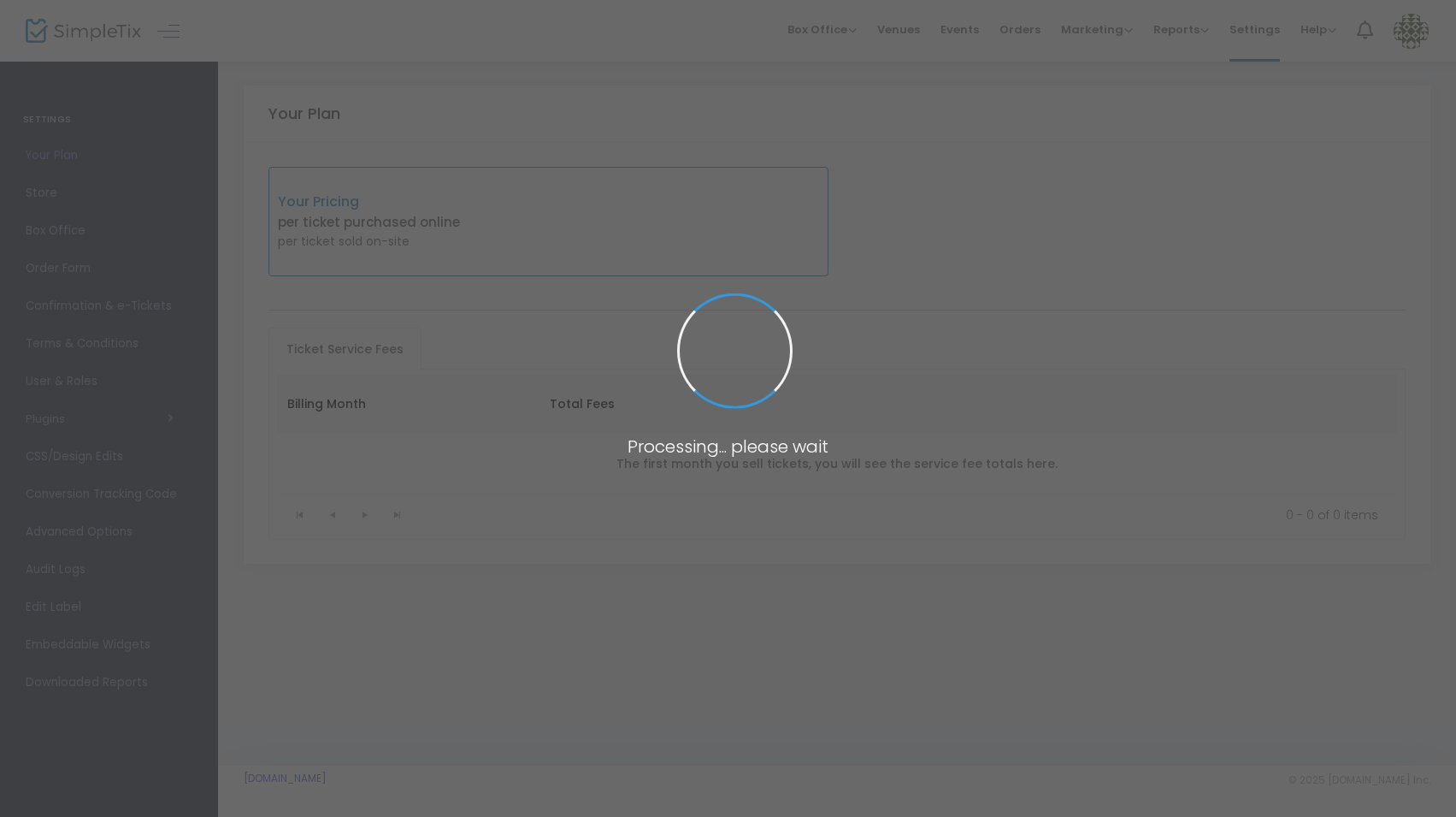
click at [49, 190] on body "Processing... please wait Box Office Sell Tickets Bookings Sell Season Pass Ven…" at bounding box center [728, 408] width 1456 height 817
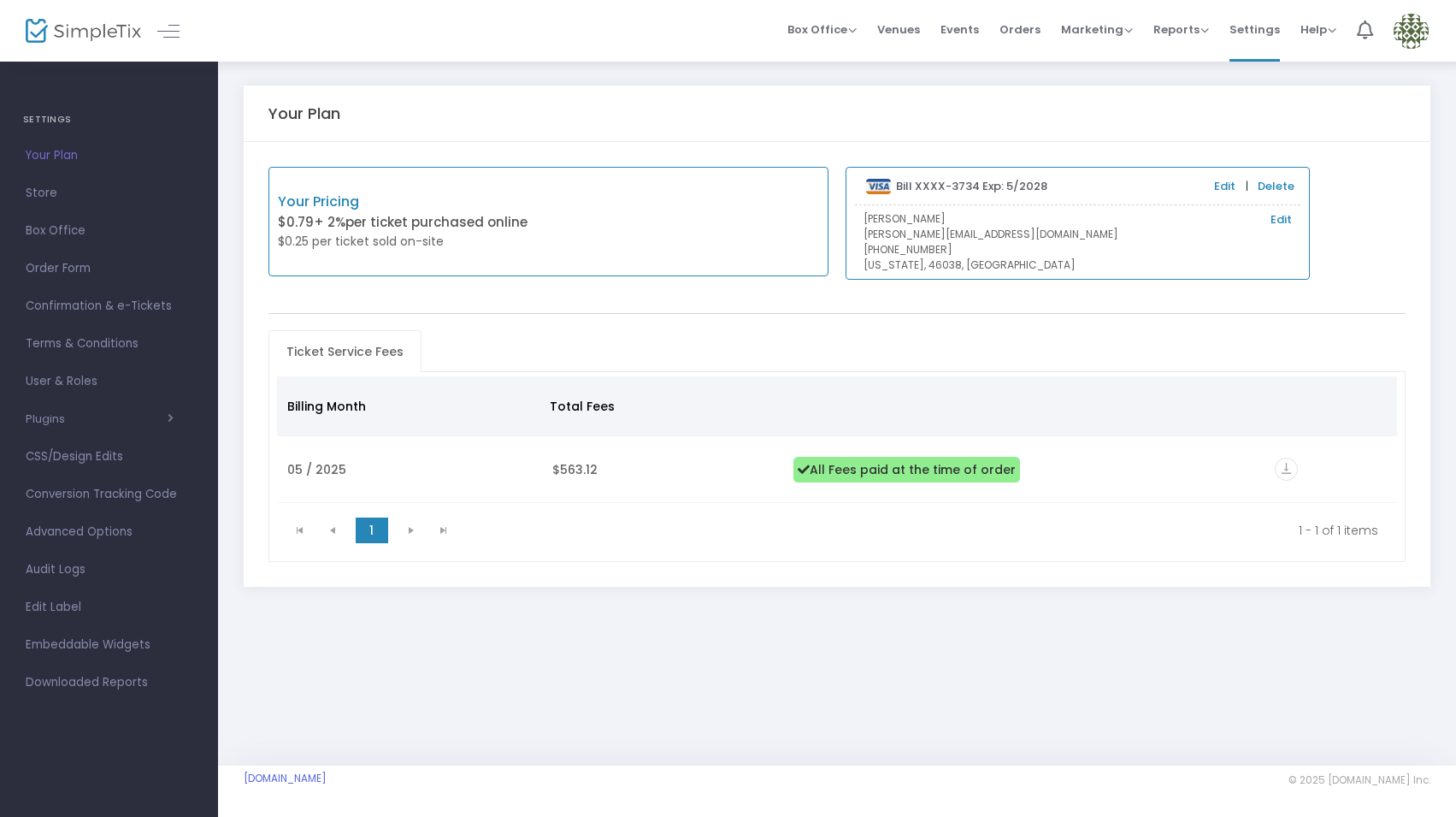
click at [49, 190] on span "Store" at bounding box center [108, 193] width 167 height 23
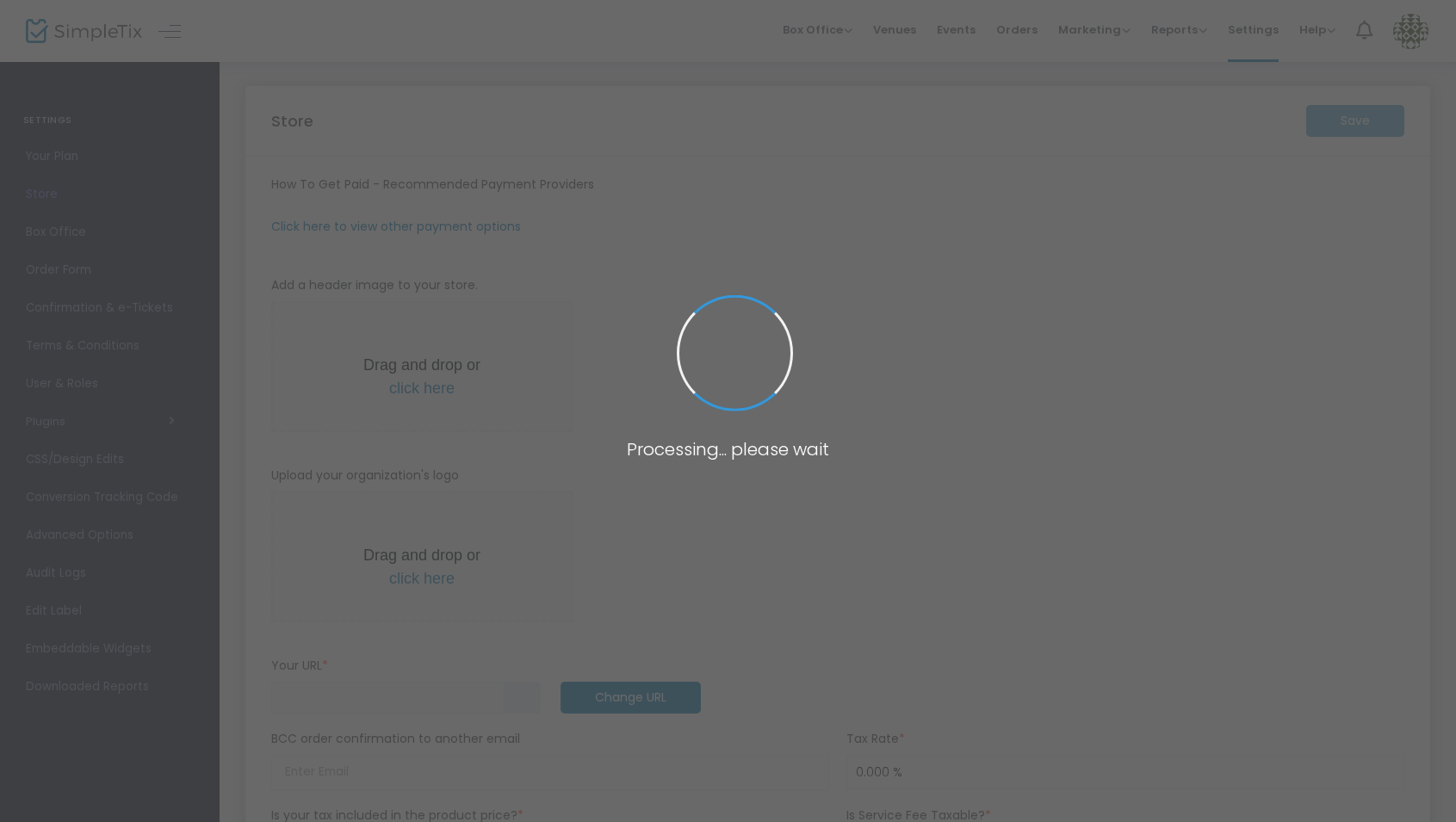
type input "https://MudsockYouthBoysLacrosse"
radio input "false"
radio input "true"
type input "Mudsock Youth Athletics"
type input "+1 317-845-5582"
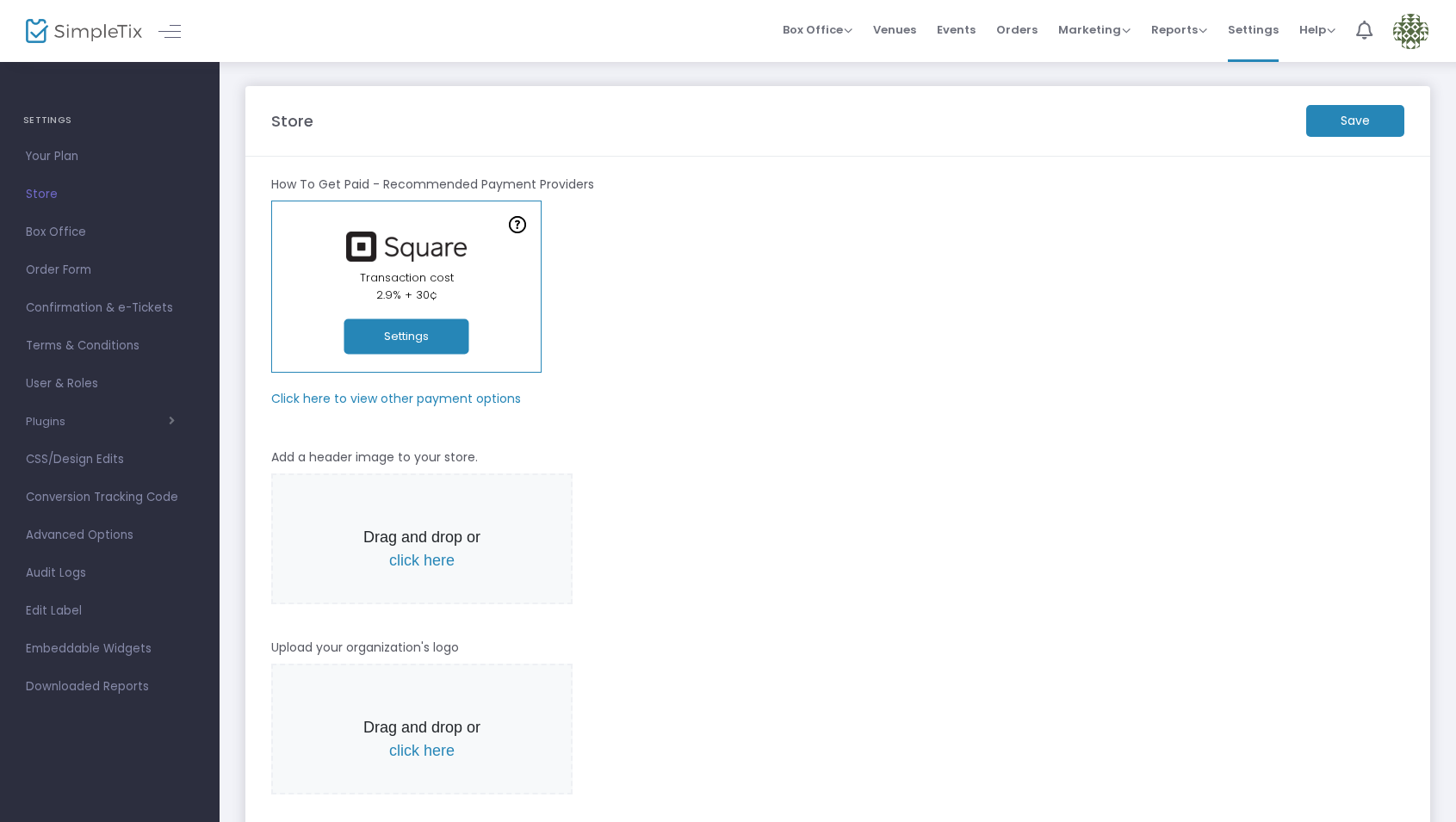
click at [975, 27] on span "Events" at bounding box center [956, 29] width 39 height 44
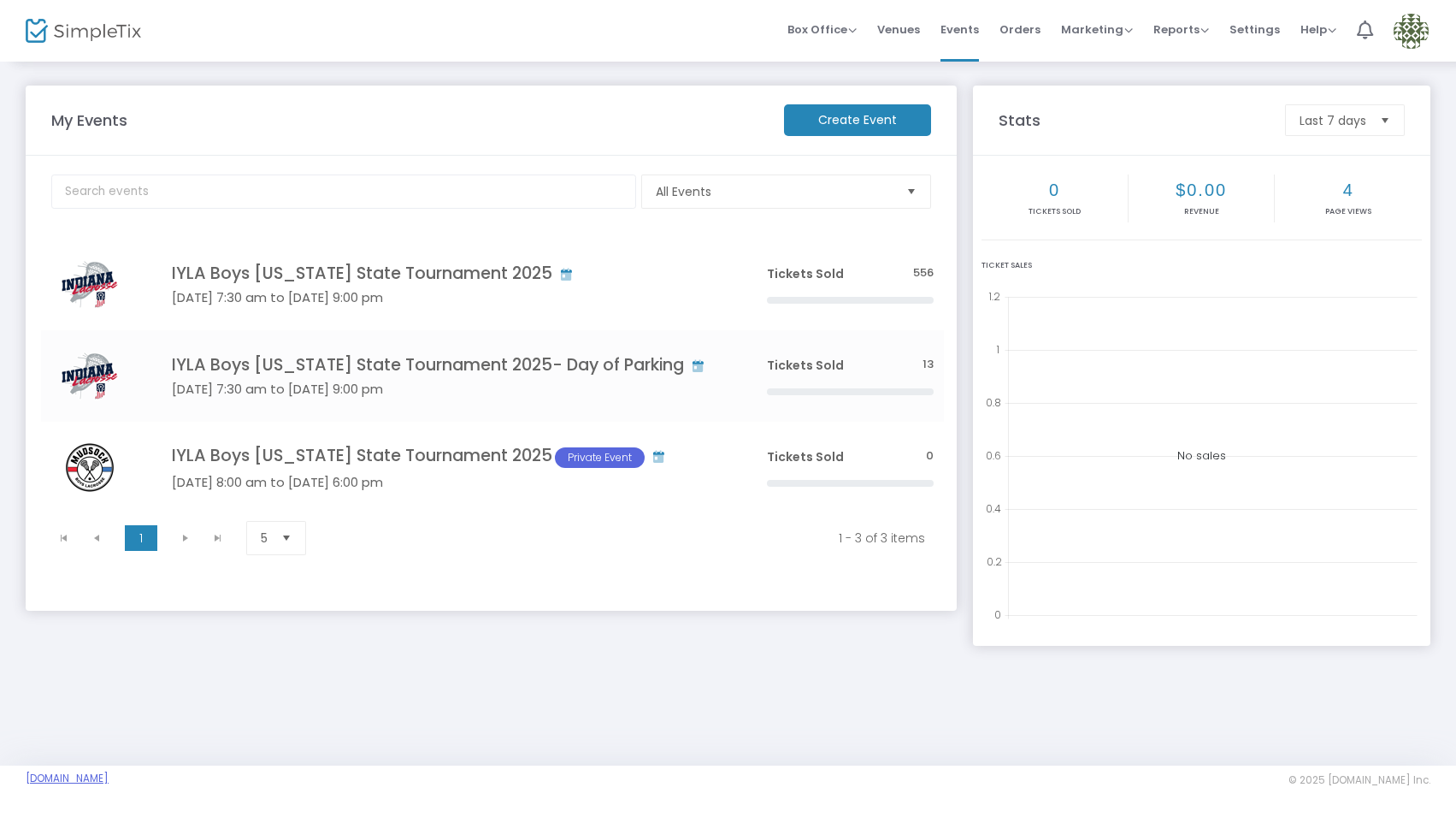
drag, startPoint x: 251, startPoint y: 779, endPoint x: 44, endPoint y: 776, distance: 207.0
click at [44, 776] on span "[DOMAIN_NAME]" at bounding box center [377, 779] width 703 height 15
click at [1414, 29] on img at bounding box center [1411, 31] width 35 height 35
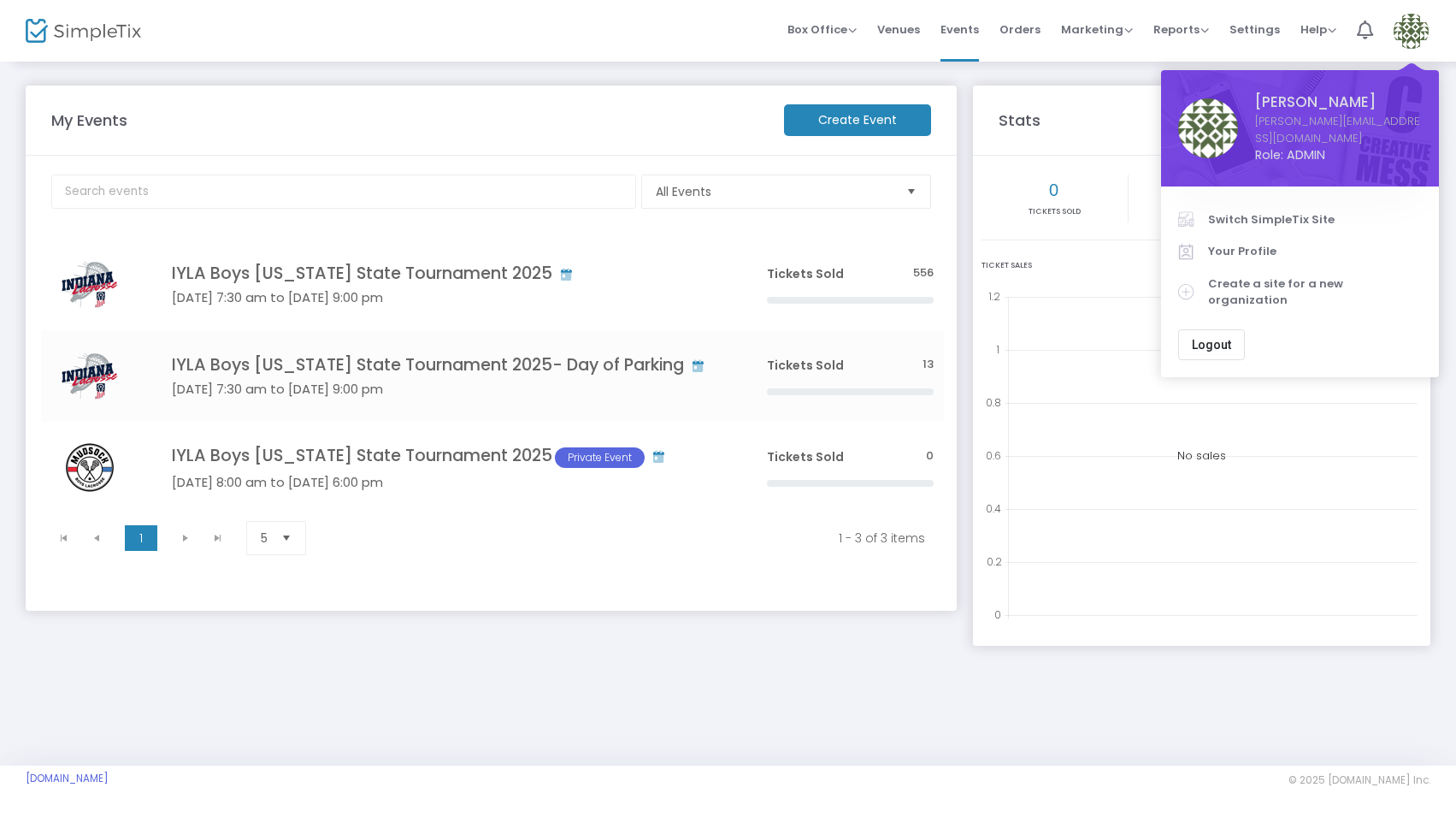
click at [1415, 36] on img at bounding box center [1411, 31] width 35 height 35
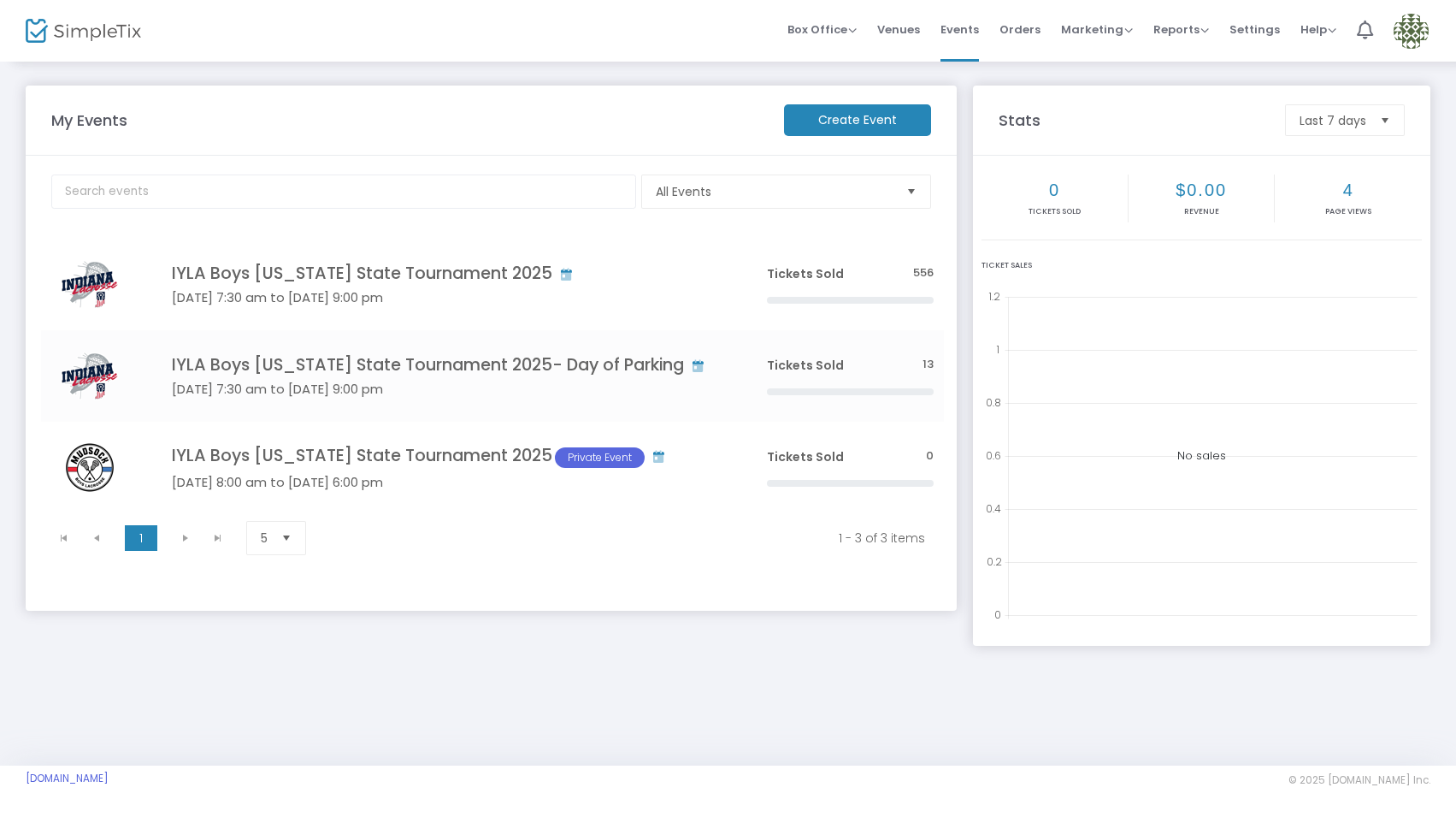
click at [1410, 35] on img at bounding box center [1411, 31] width 35 height 35
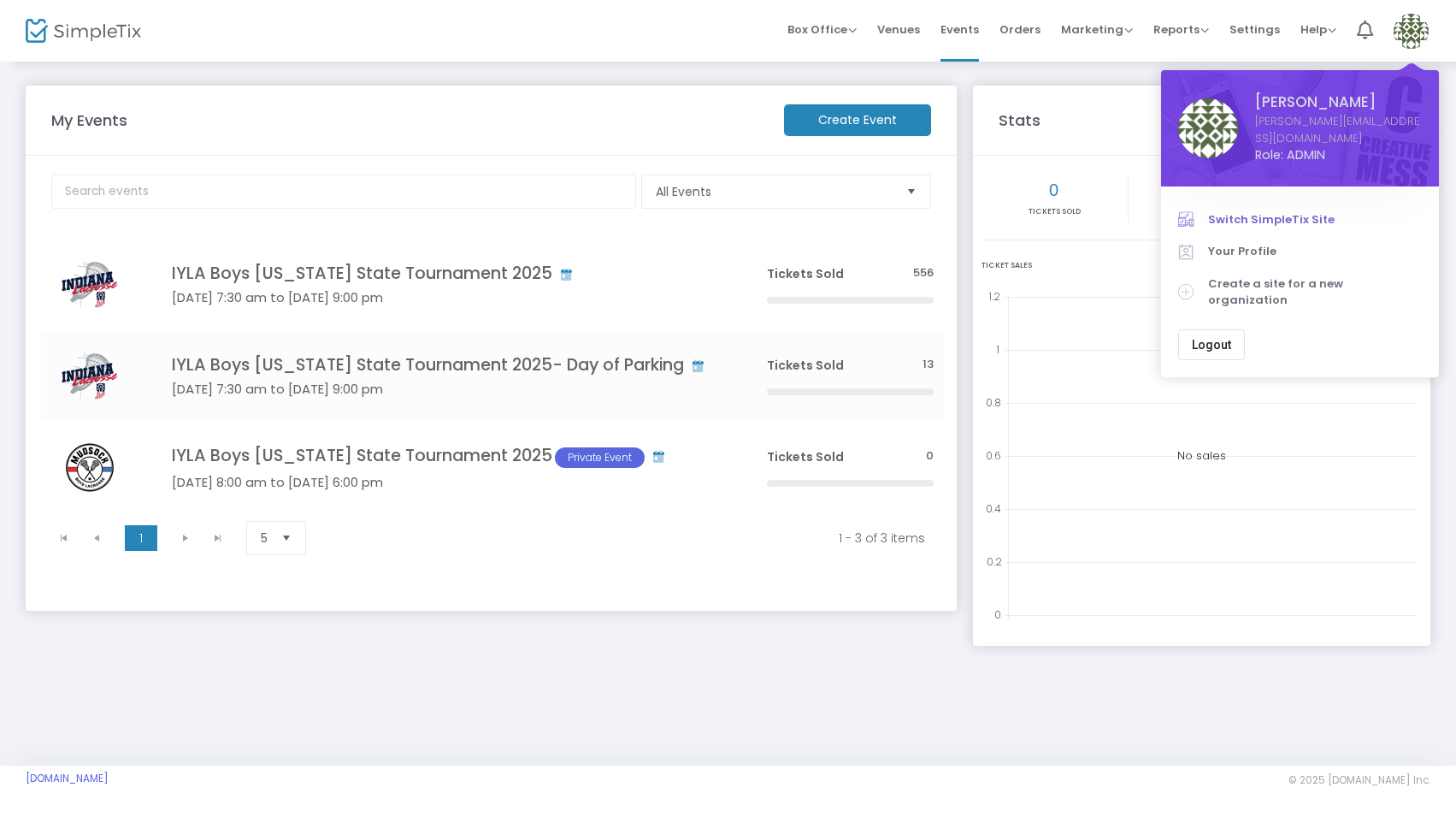
click at [1221, 211] on span "Switch SimpleTix Site" at bounding box center [1315, 220] width 214 height 17
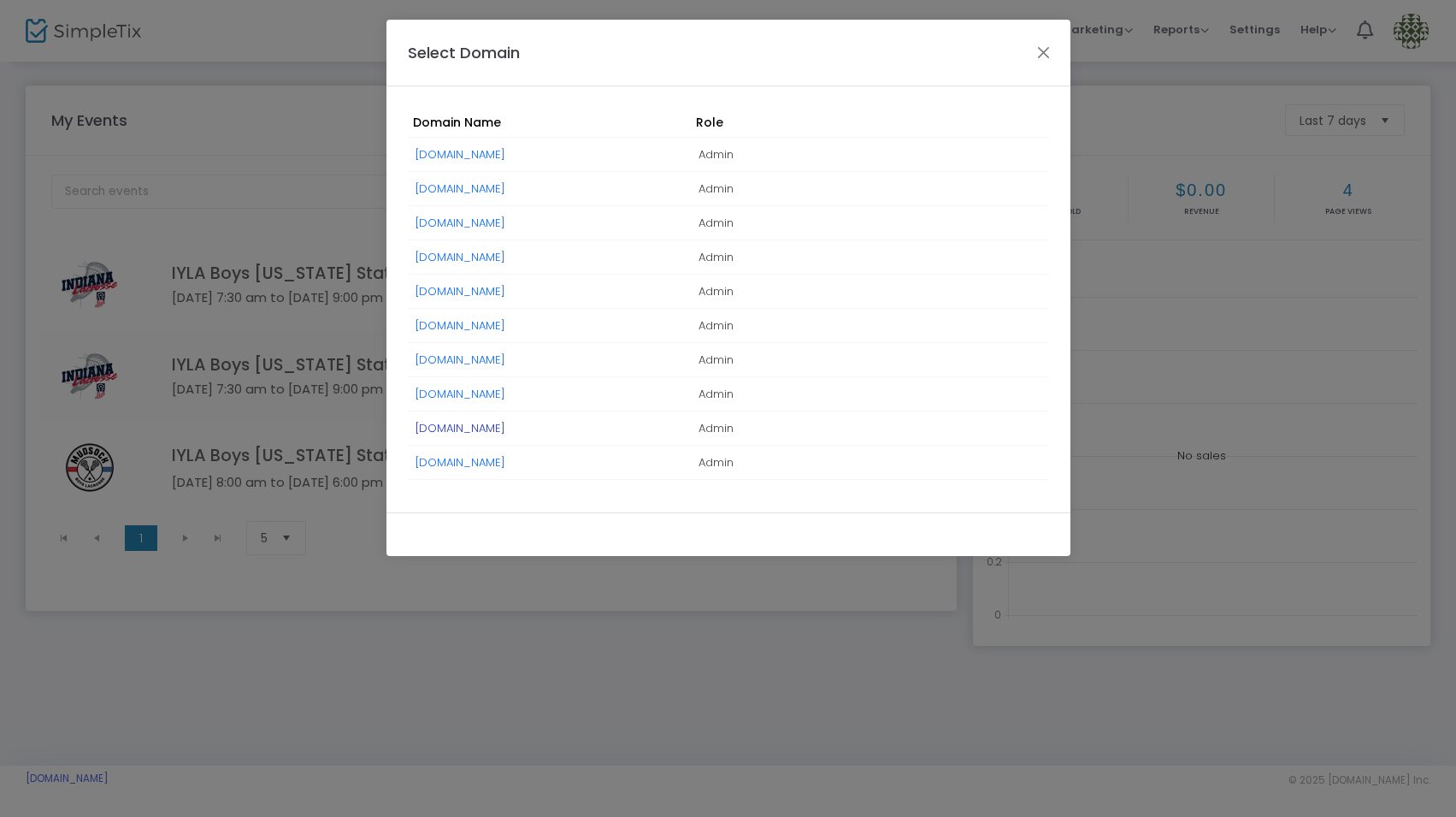
click at [506, 427] on link "[DOMAIN_NAME]" at bounding box center [460, 428] width 89 height 16
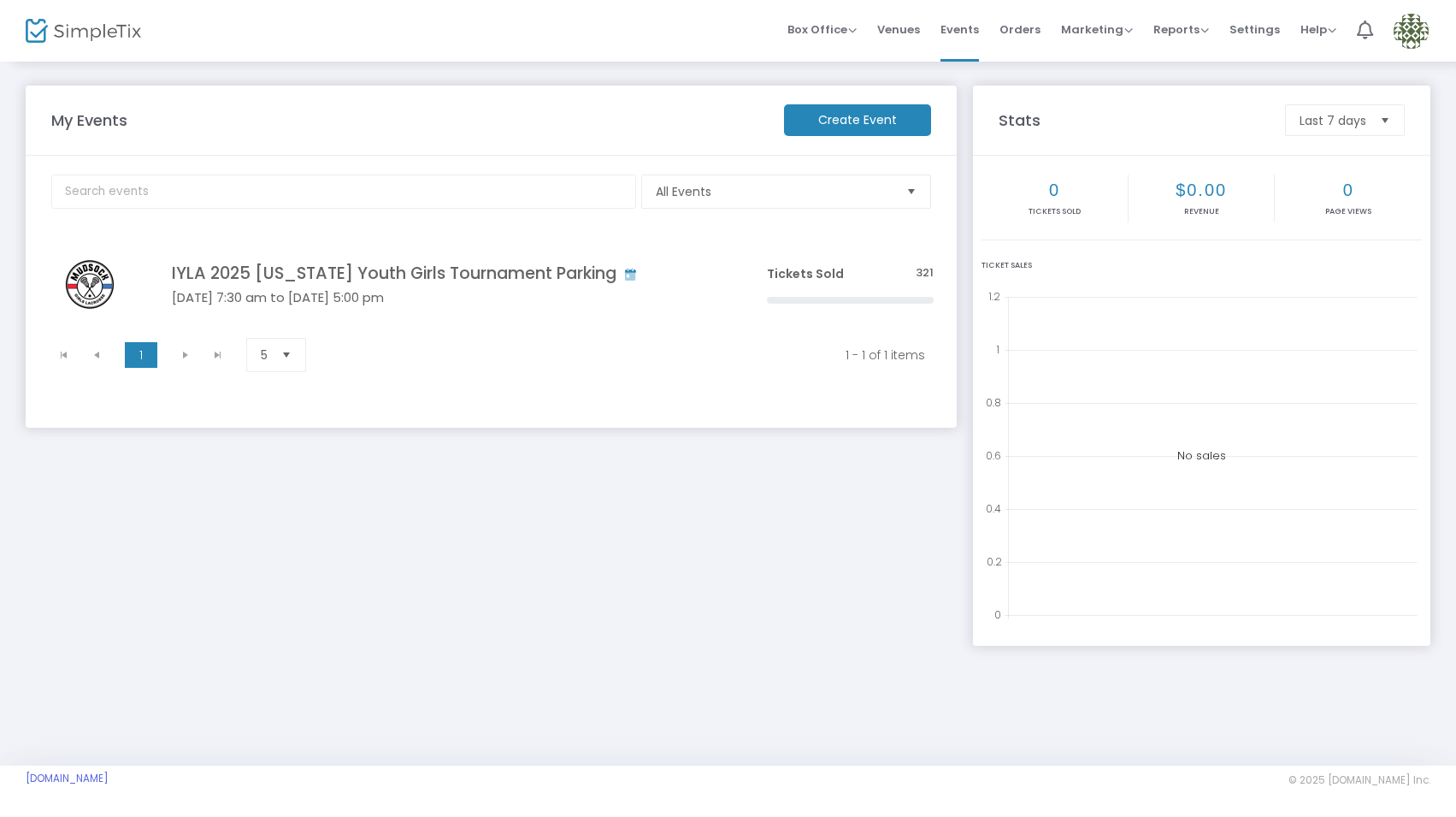
drag, startPoint x: 285, startPoint y: 779, endPoint x: -9, endPoint y: 773, distance: 294.1
click at [0, 773] on html "Processing... please wait Box Office Sell Tickets Bookings Sell Season Pass Ven…" at bounding box center [728, 408] width 1456 height 817
click at [1422, 51] on span at bounding box center [1411, 30] width 35 height 46
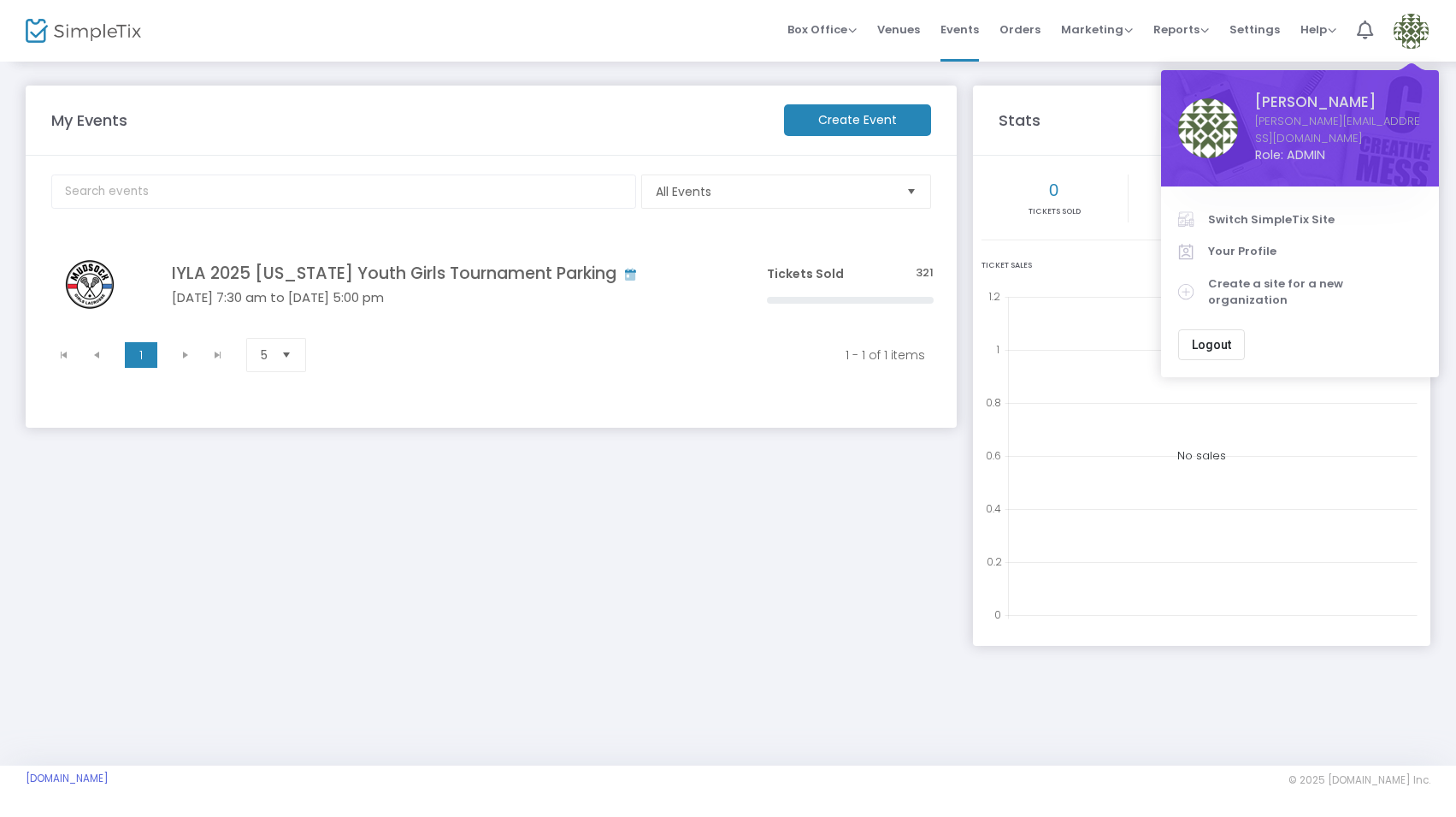
click at [1415, 28] on img at bounding box center [1411, 31] width 35 height 35
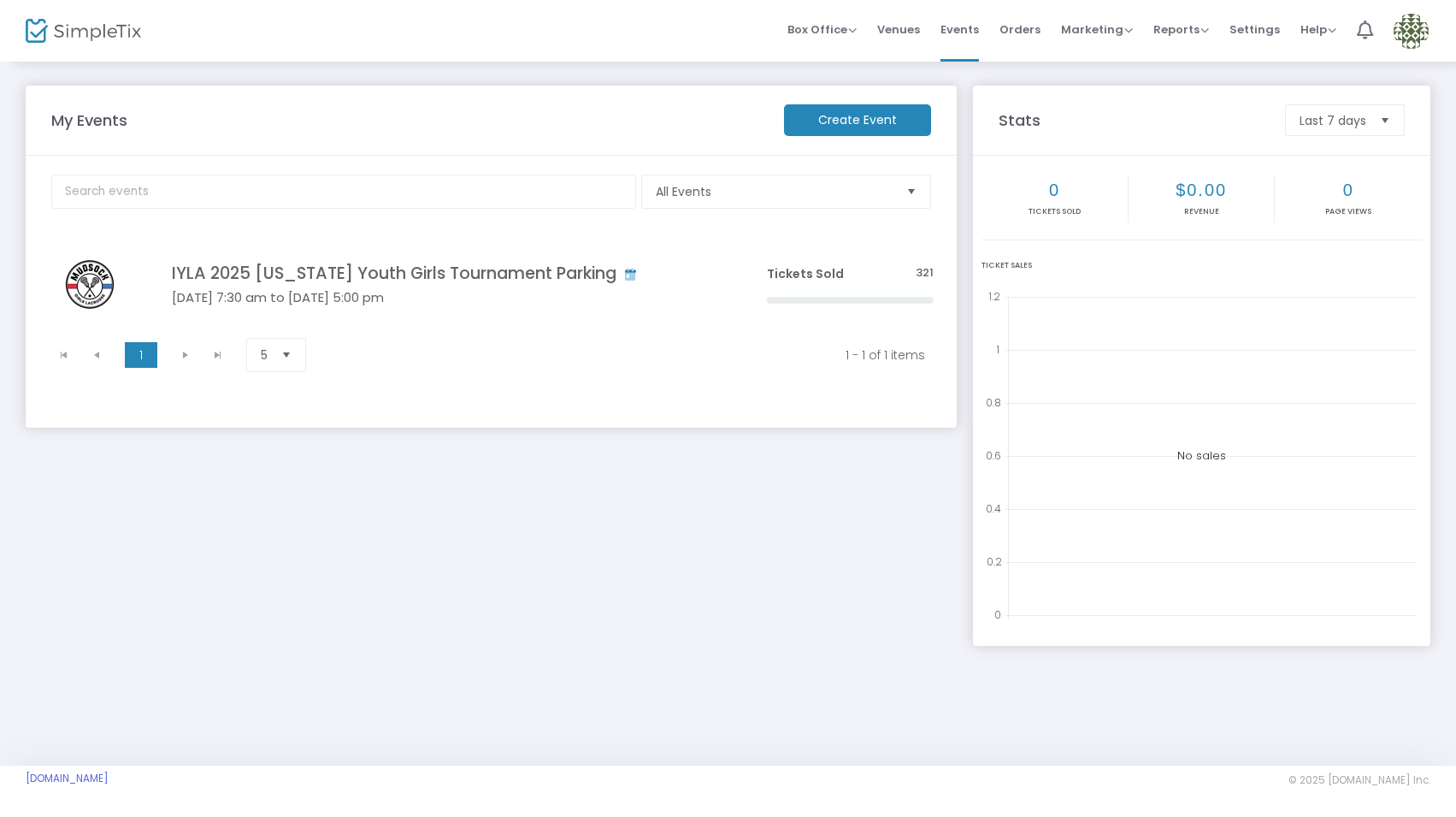
click at [1400, 24] on img at bounding box center [1411, 31] width 35 height 35
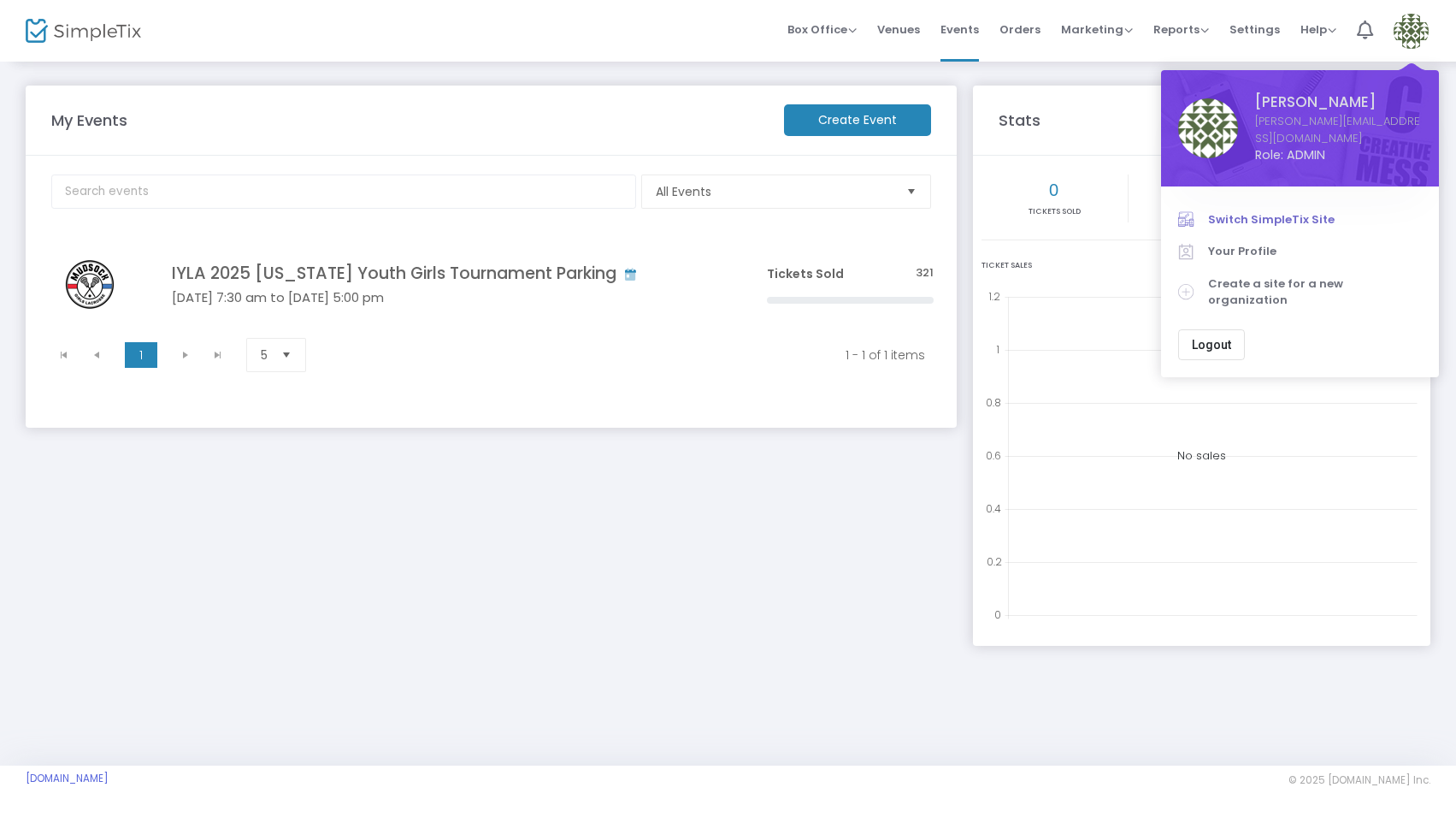
click at [1239, 211] on span "Switch SimpleTix Site" at bounding box center [1315, 220] width 214 height 17
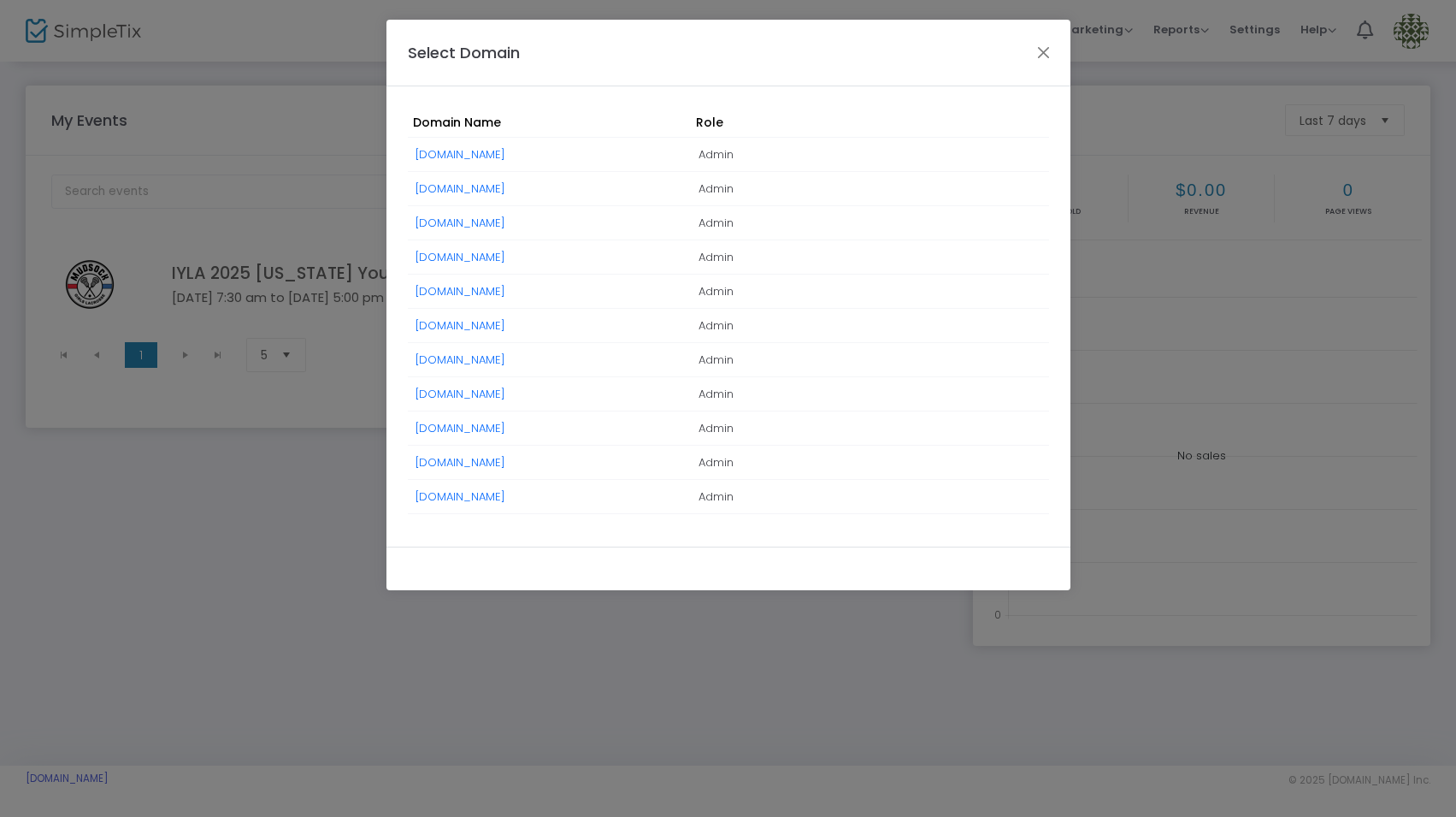
click at [504, 495] on link "[DOMAIN_NAME]" at bounding box center [460, 496] width 89 height 16
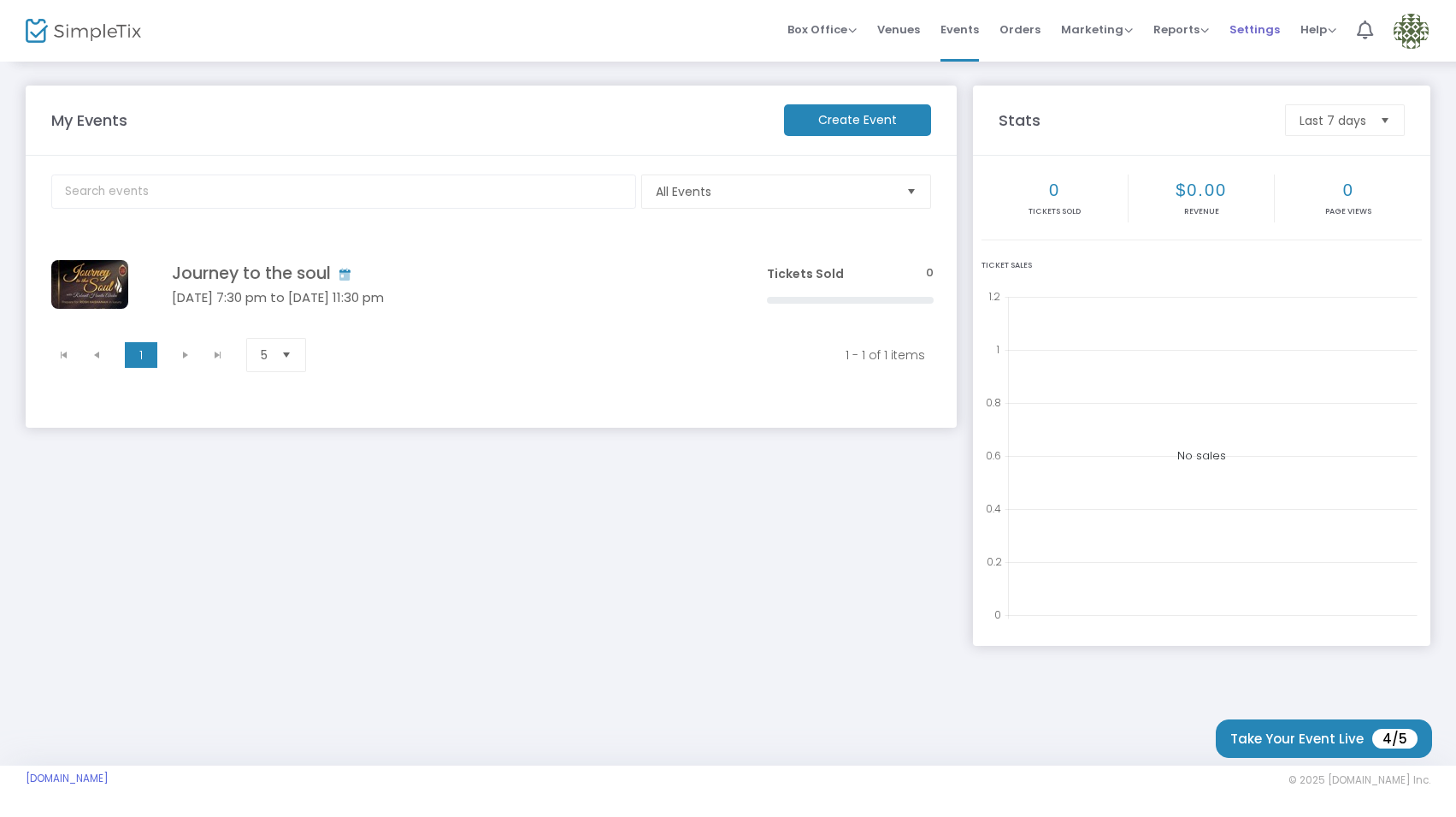
click at [1246, 31] on span "Settings" at bounding box center [1255, 29] width 51 height 43
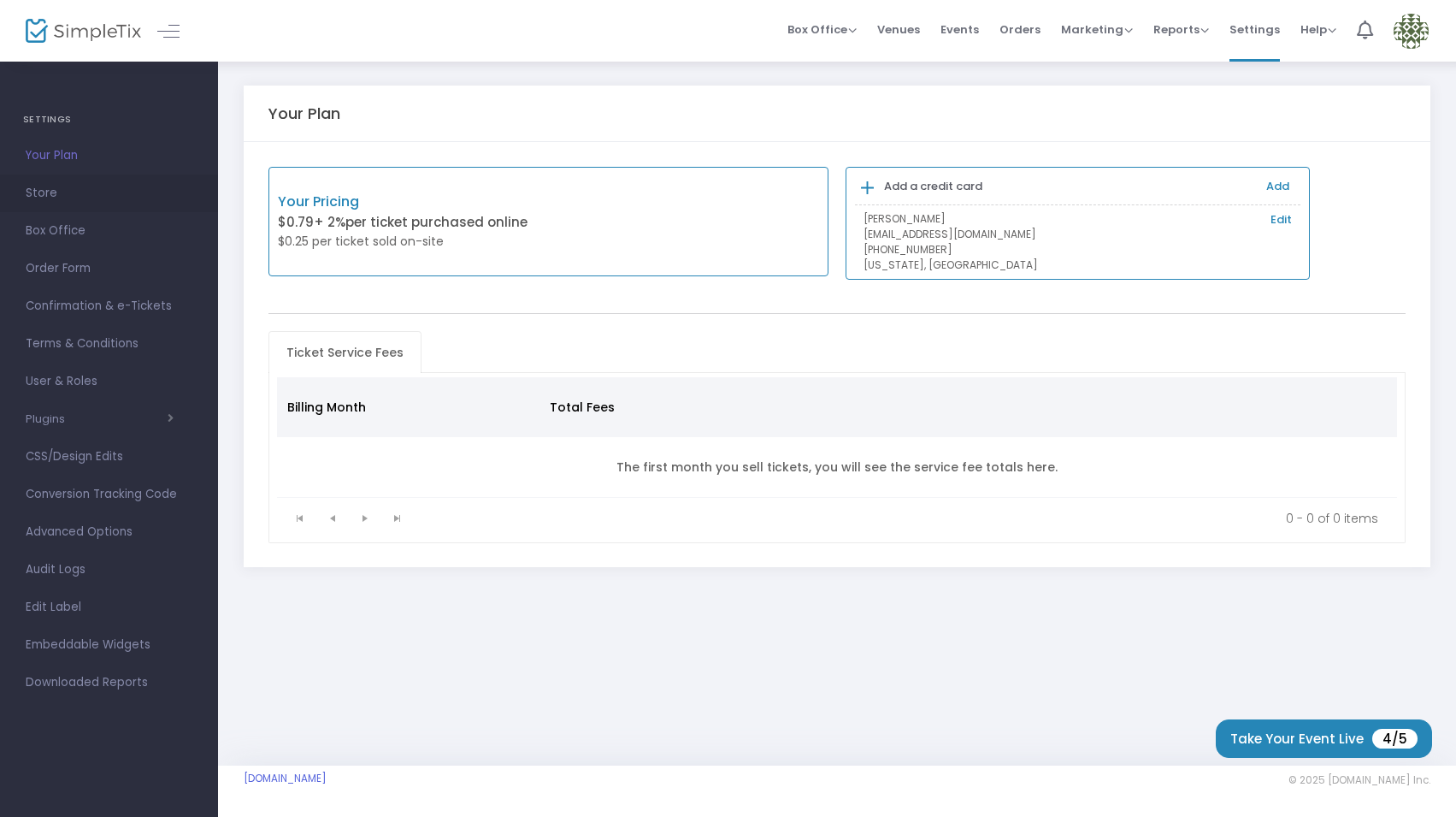
click at [48, 195] on span "Store" at bounding box center [108, 193] width 167 height 23
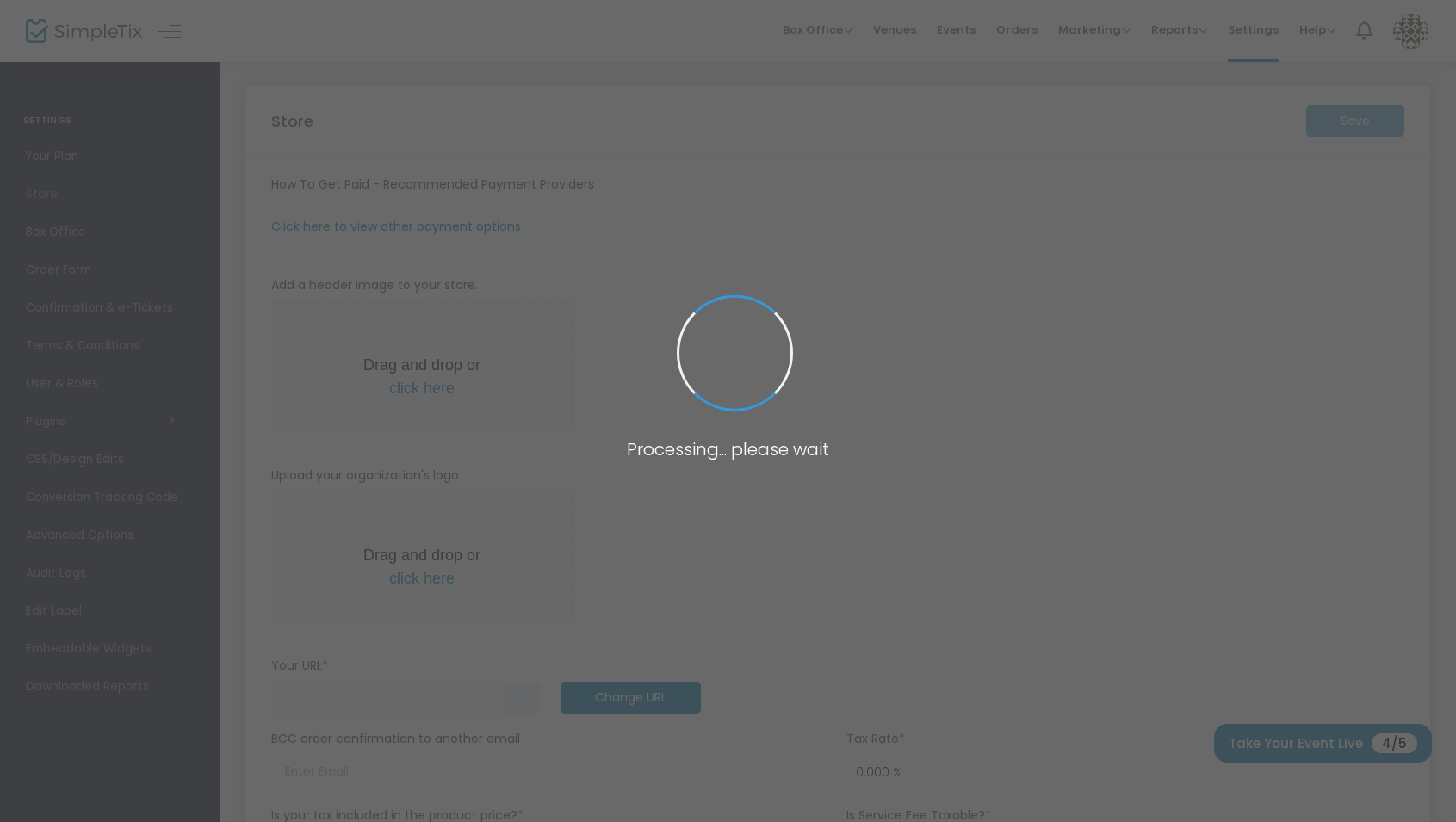
type input "[URL]"
type input "[EMAIL_ADDRESS][DOMAIN_NAME]"
radio input "false"
radio input "true"
type input "private party"
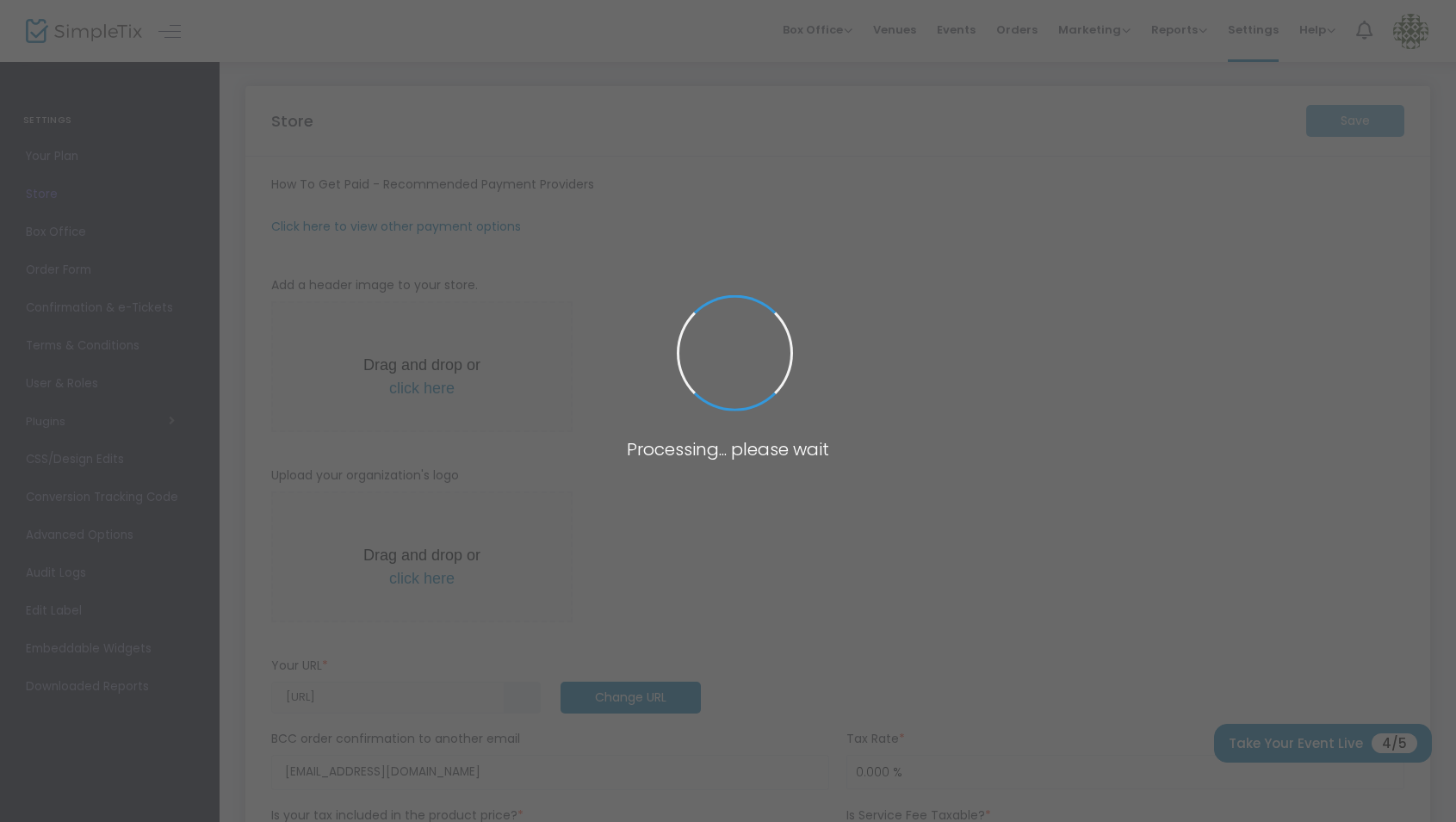
type input "3474072653"
type input "shuvaisraelwomen1@gmail.com"
type input "www.facebook.com/shuvaisraelwomen"
type input "shuvaisraelwomen"
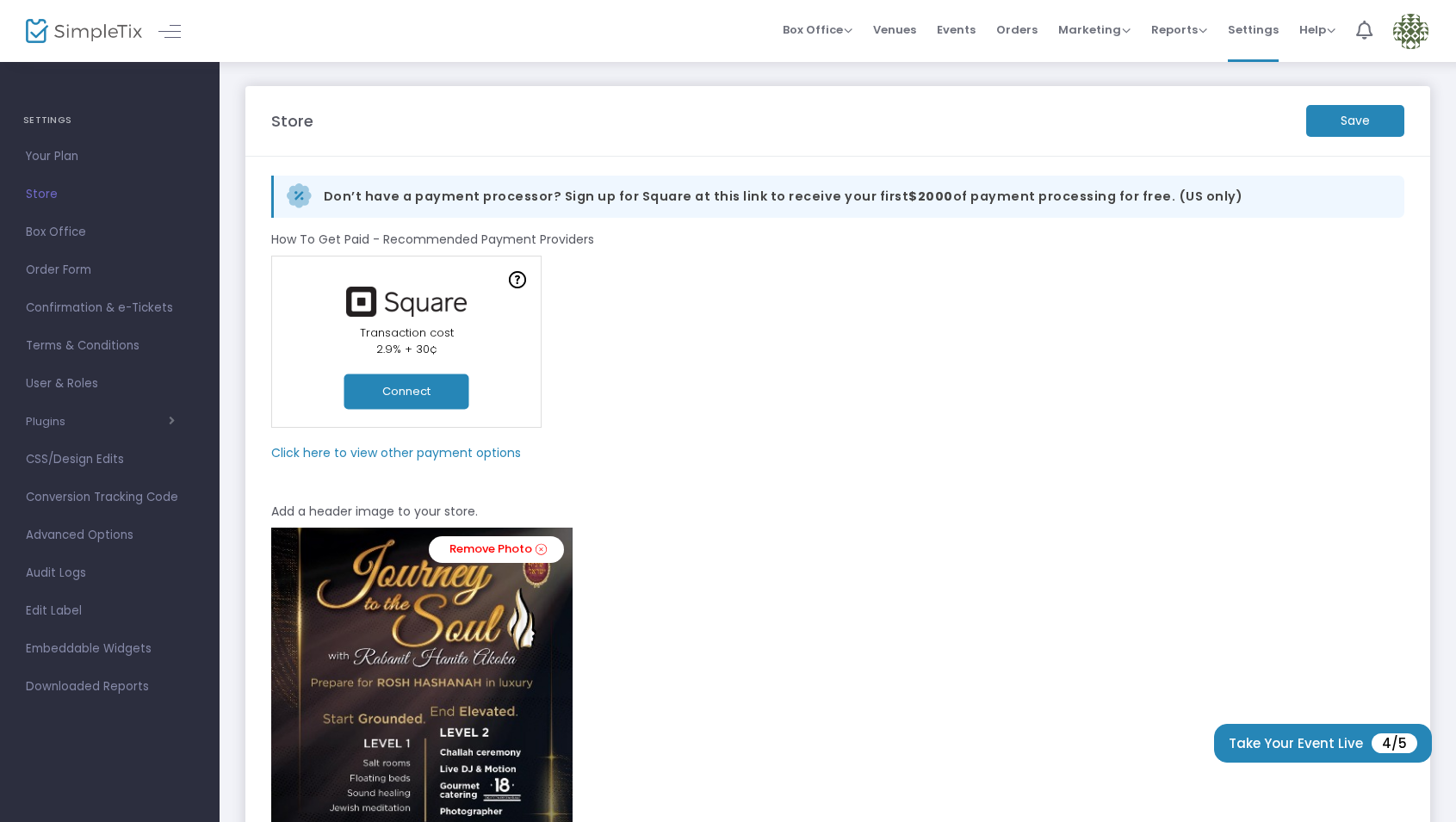
click at [462, 448] on m-panel-subtitle "Click here to view other payment options" at bounding box center [396, 452] width 249 height 18
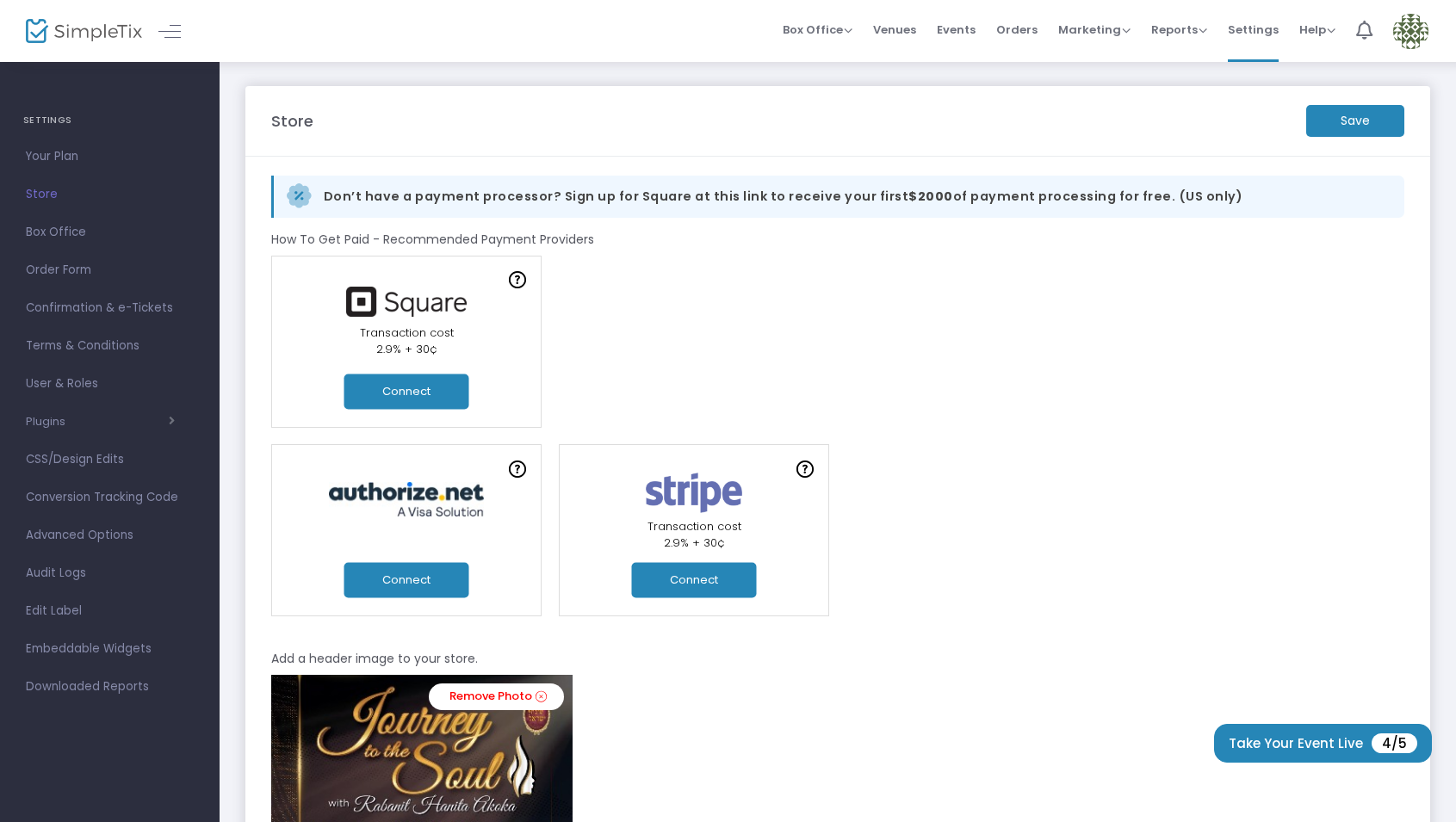
scroll to position [14, 0]
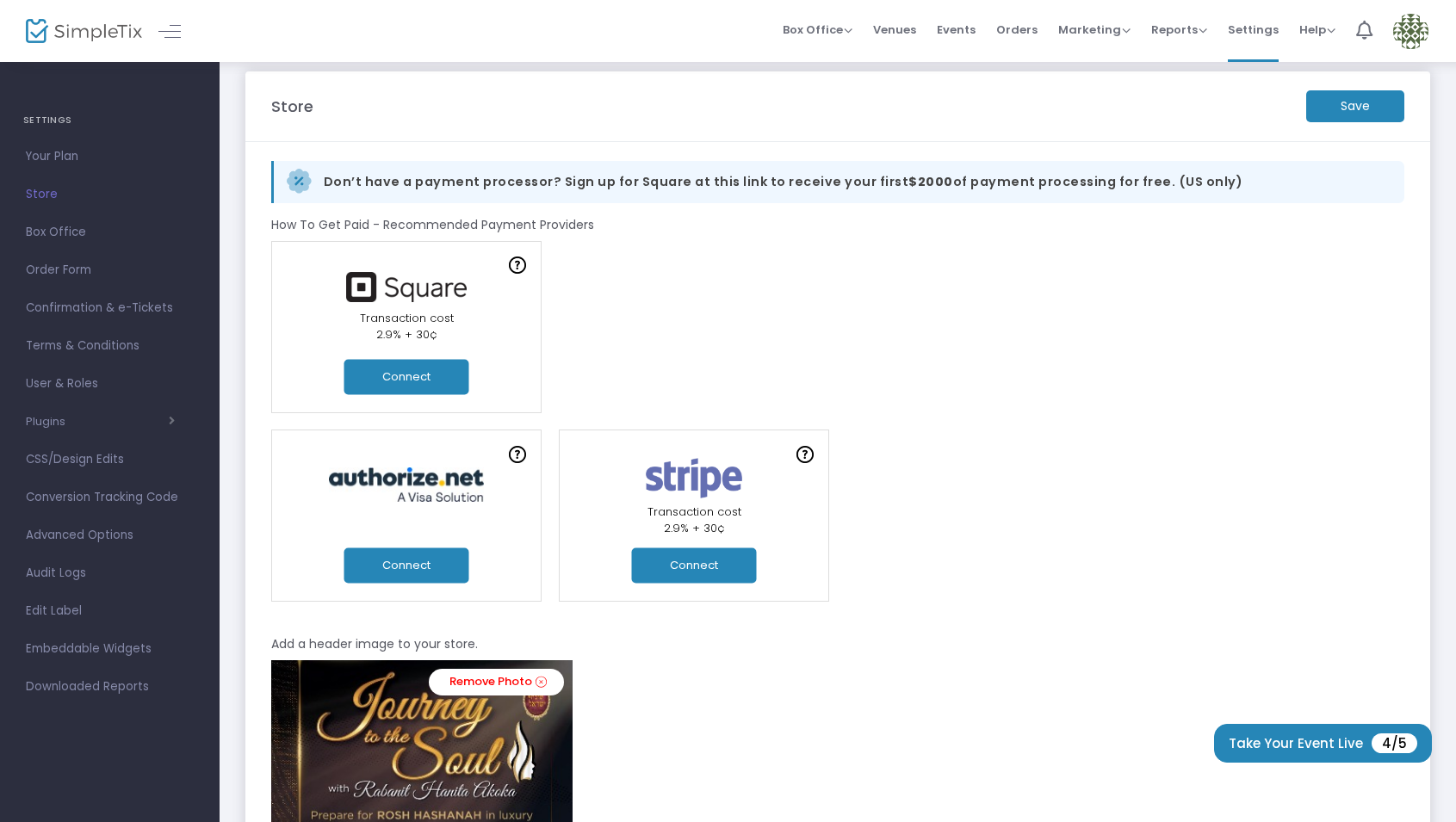
drag, startPoint x: 968, startPoint y: 26, endPoint x: 972, endPoint y: 77, distance: 51.2
click at [968, 26] on span "Events" at bounding box center [956, 29] width 39 height 44
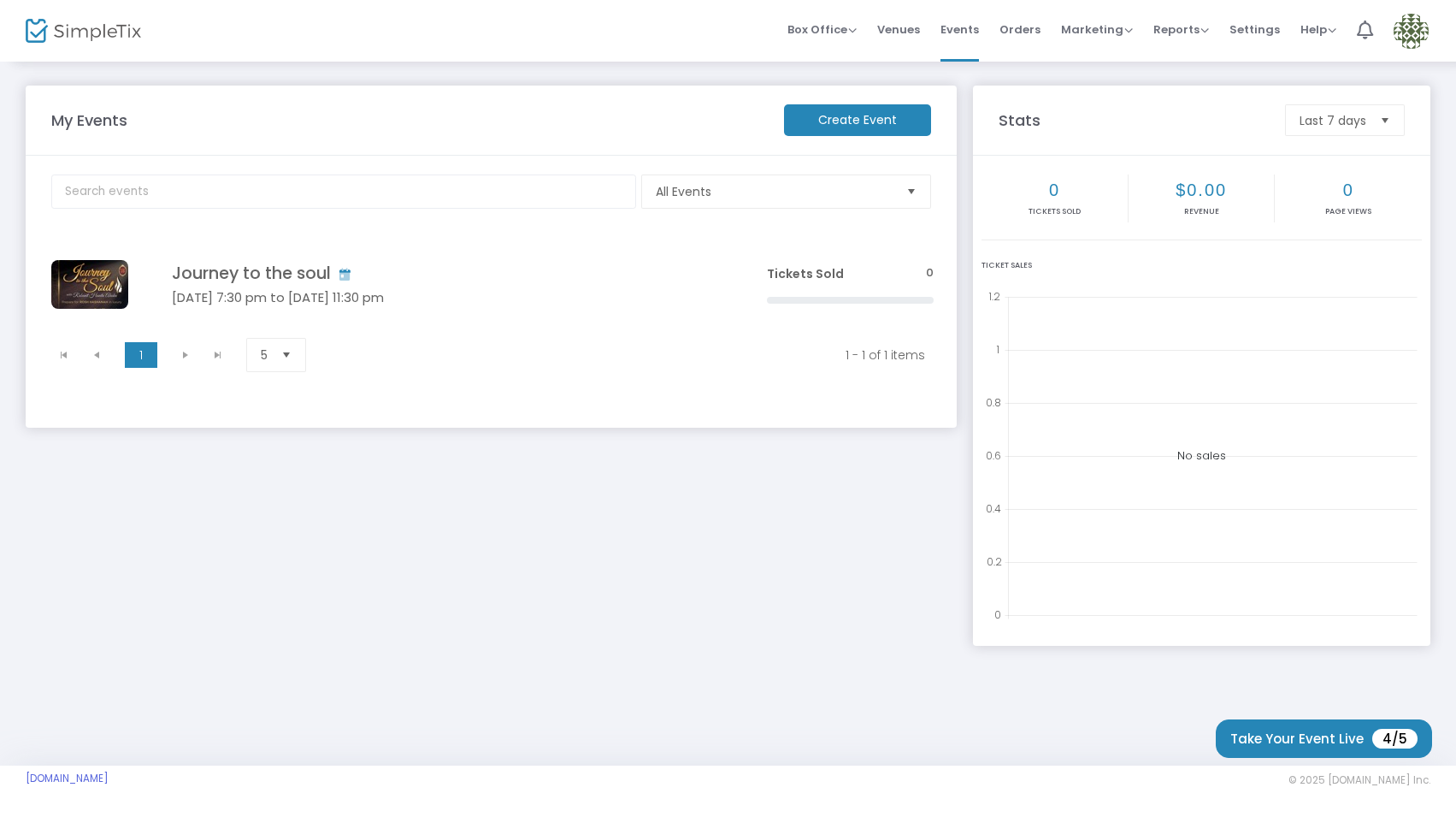
click at [1405, 29] on img at bounding box center [1411, 31] width 35 height 35
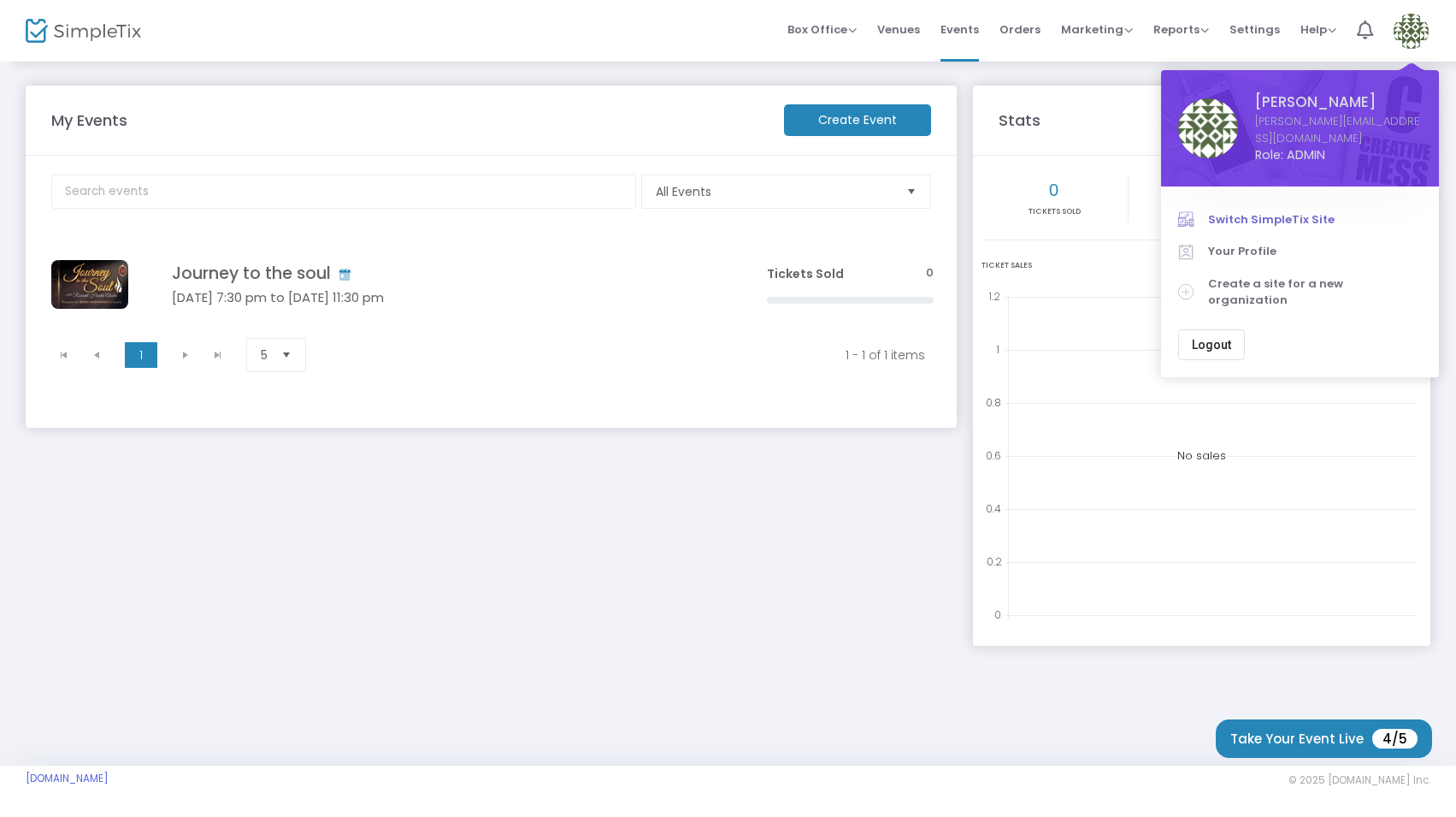
click at [1312, 211] on span "Switch SimpleTix Site" at bounding box center [1315, 220] width 214 height 17
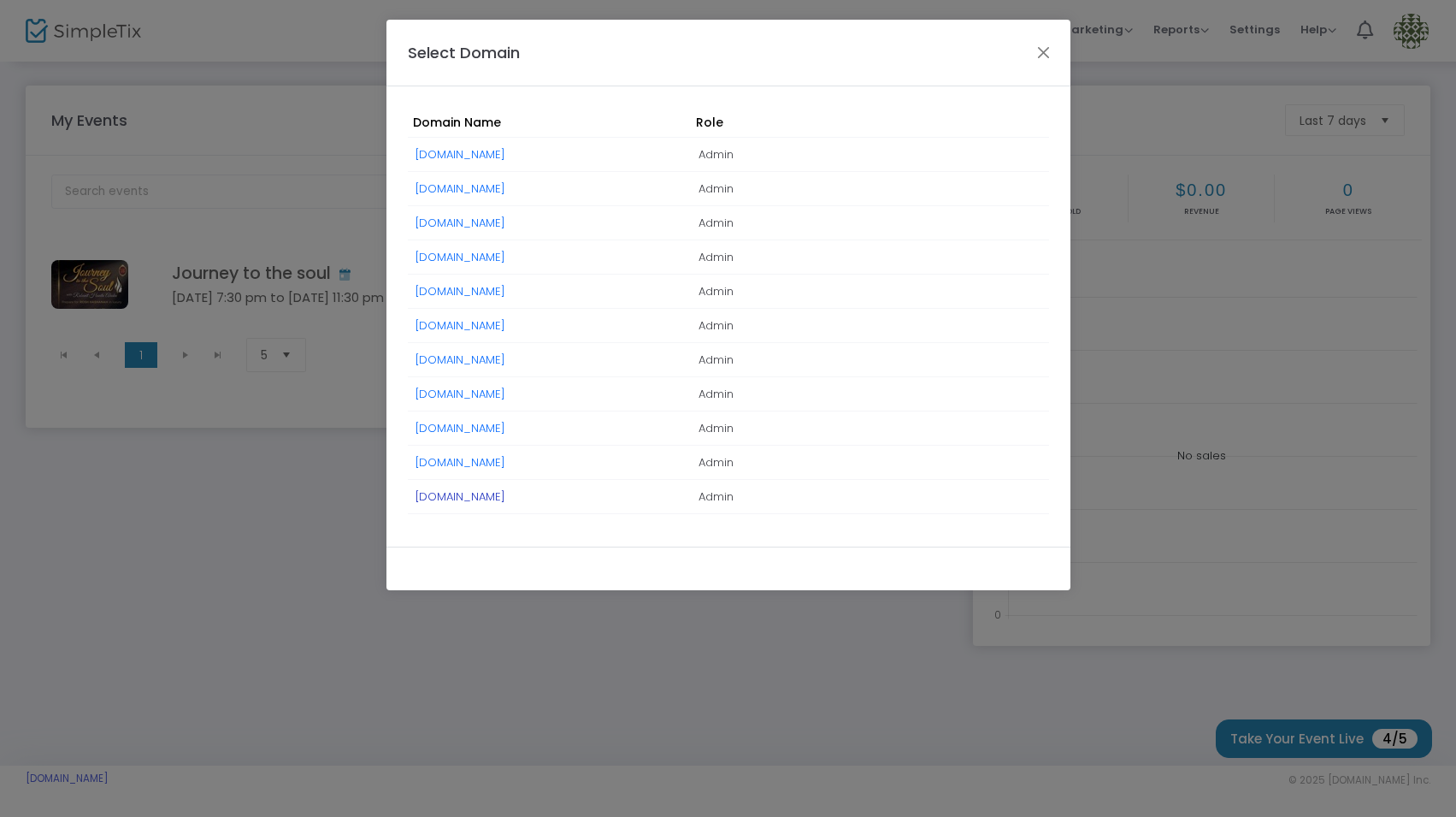
click at [506, 492] on link "[DOMAIN_NAME]" at bounding box center [460, 496] width 89 height 16
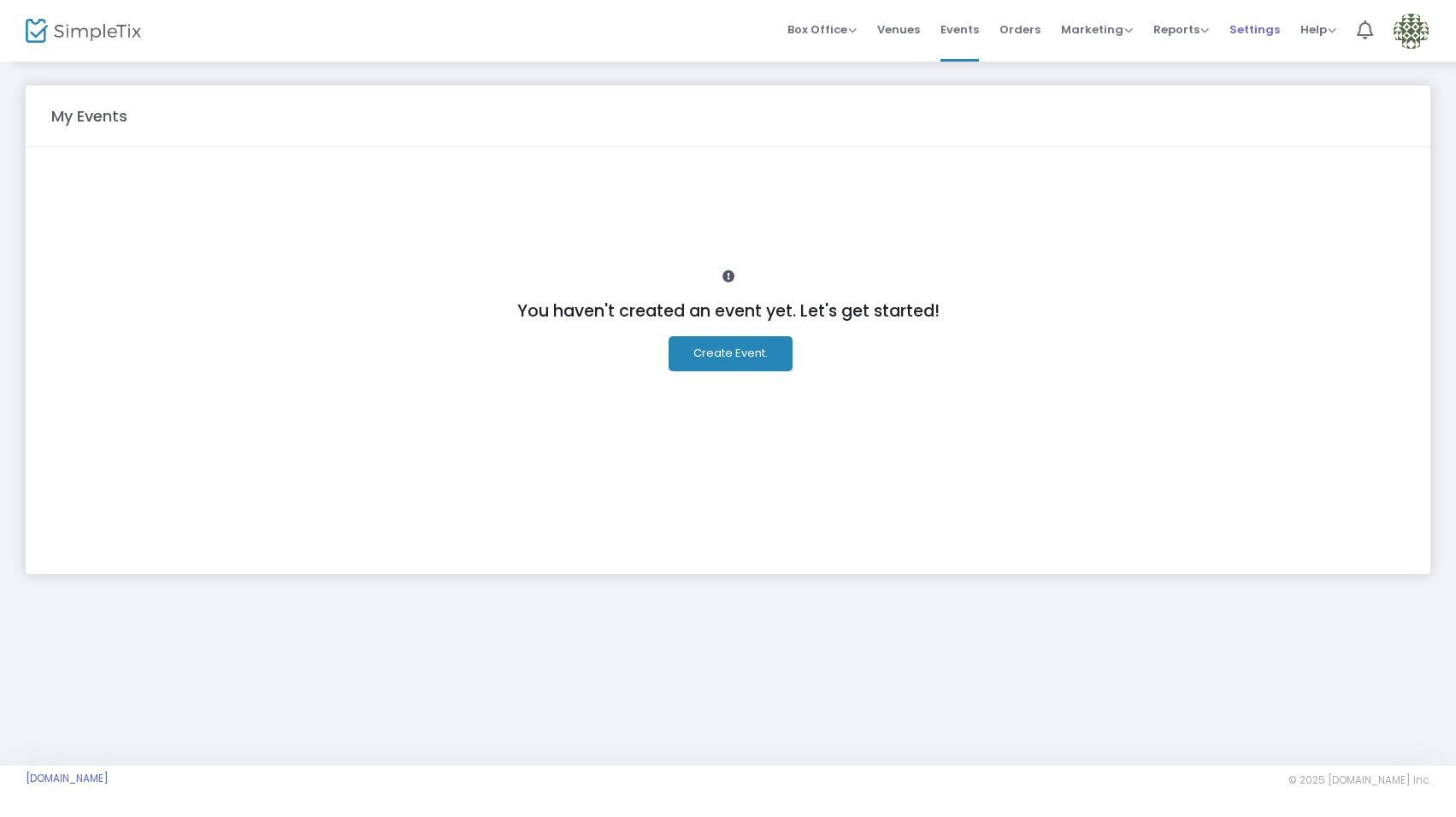
click at [1246, 25] on span "Settings" at bounding box center [1255, 29] width 51 height 43
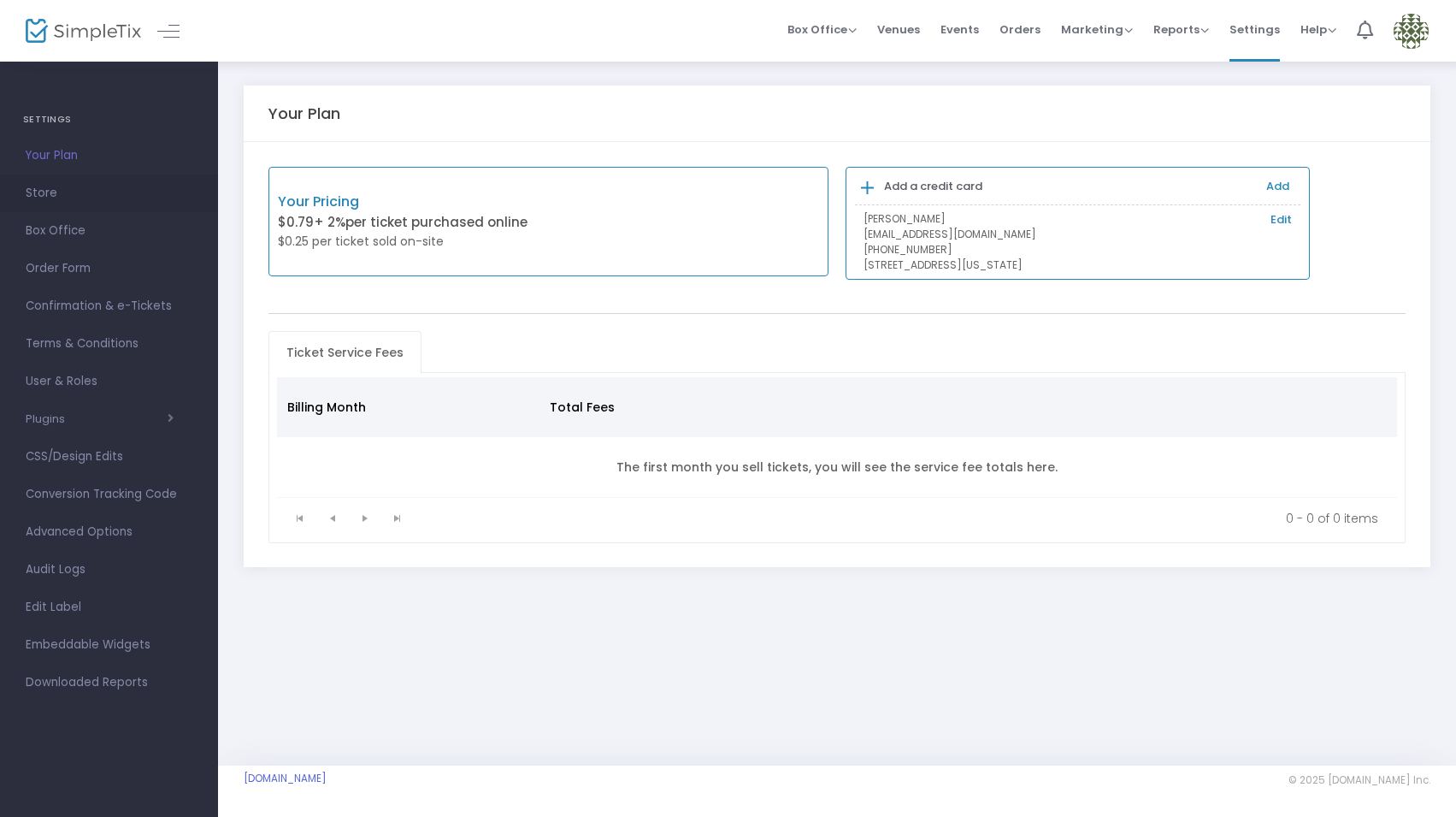
click at [33, 190] on span "Store" at bounding box center [108, 193] width 167 height 23
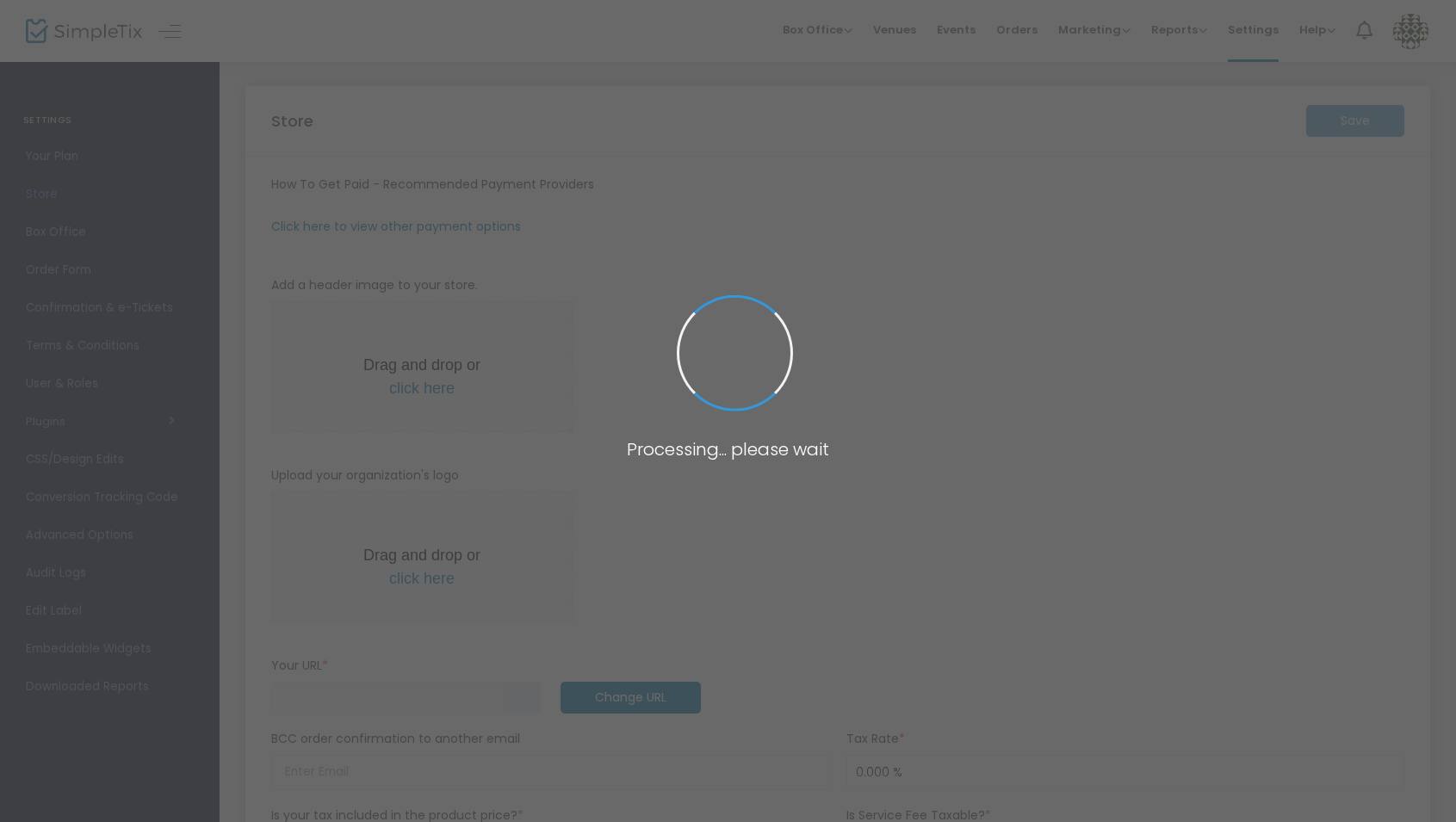
type input "[URL]"
radio input "false"
radio input "true"
type input "Shuva Israel Orlando"
type input "3474072653"
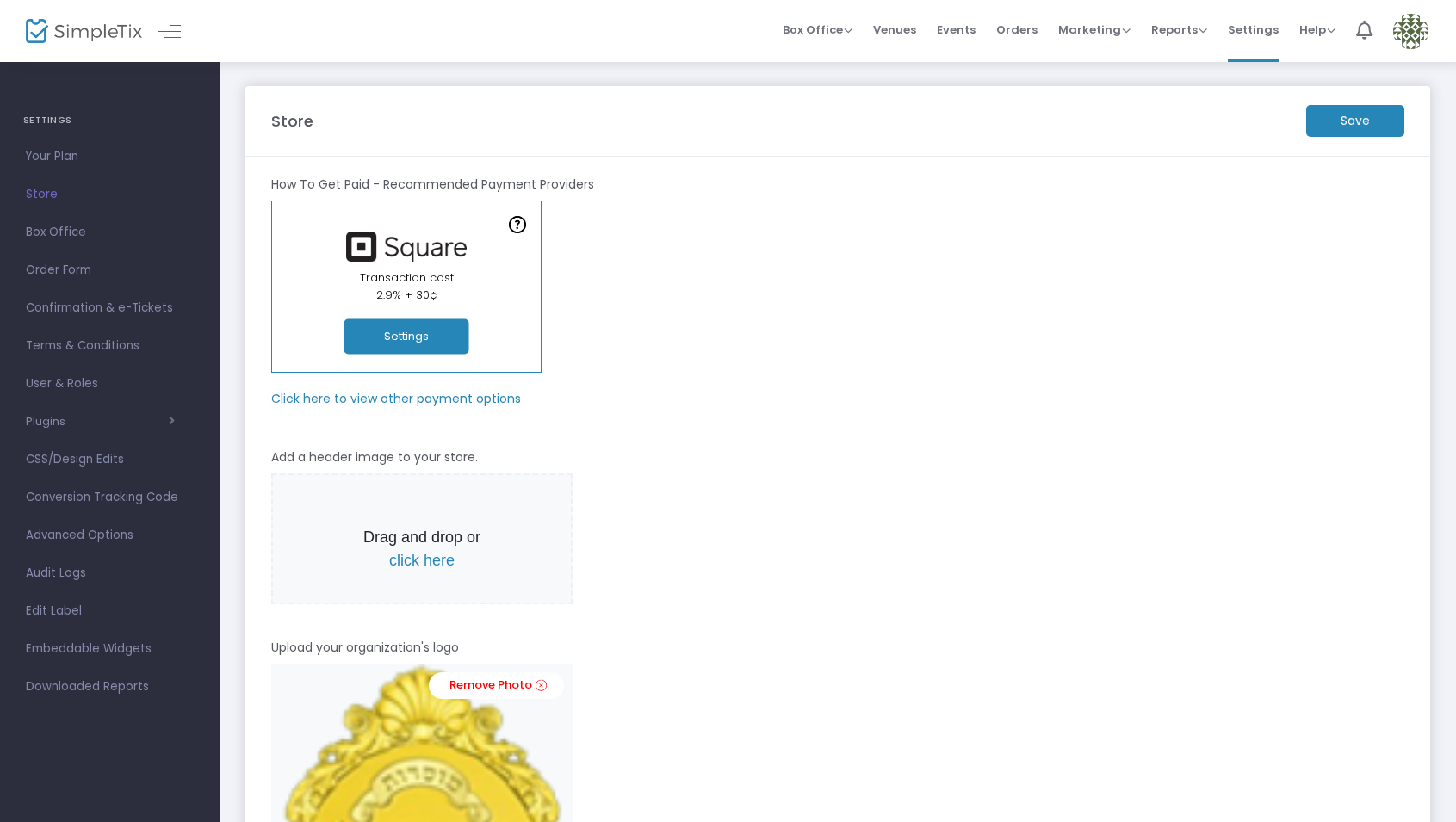
click at [955, 32] on span "Events" at bounding box center [956, 29] width 39 height 44
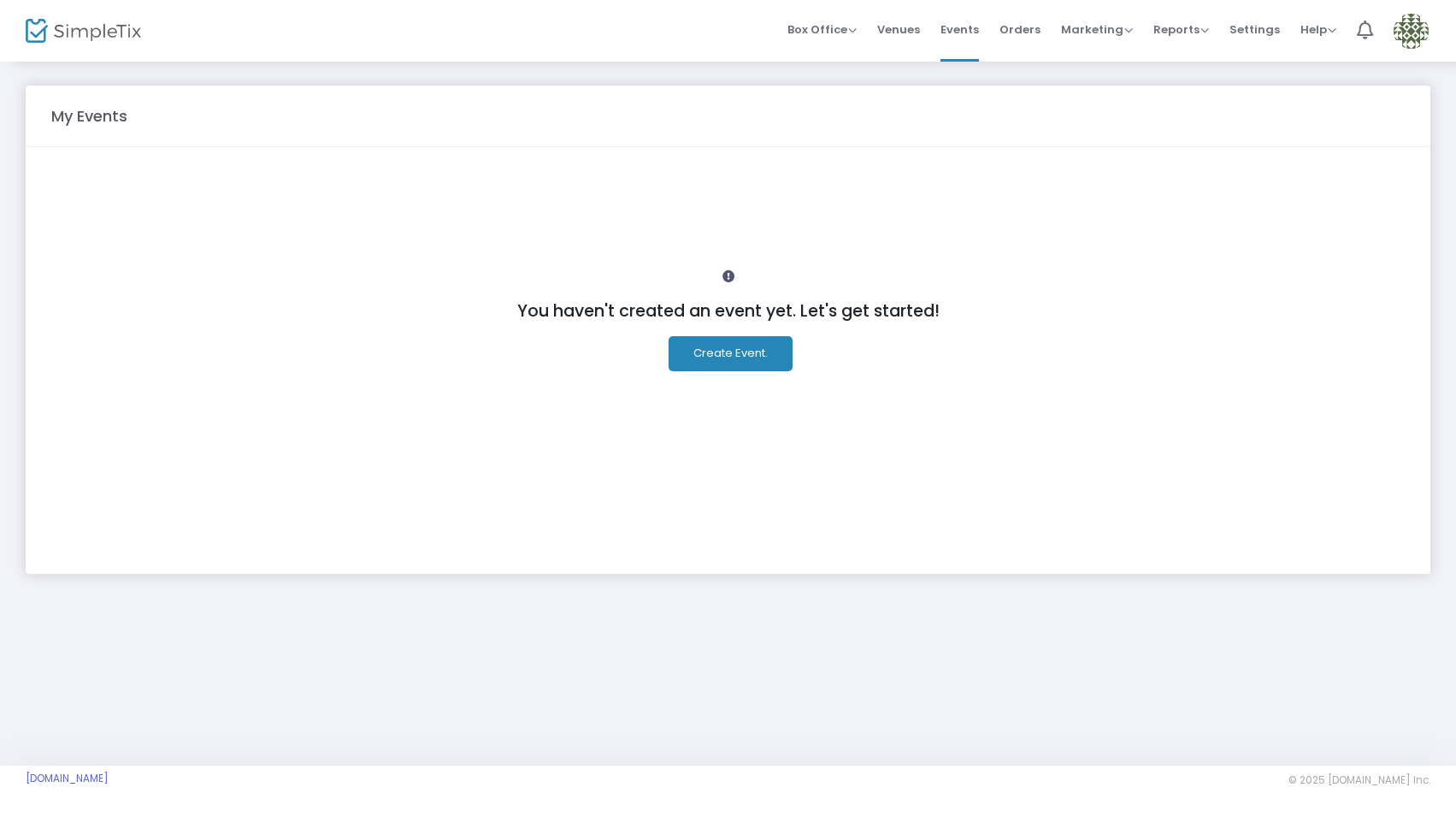
click at [734, 352] on button "Create Event." at bounding box center [731, 353] width 124 height 35
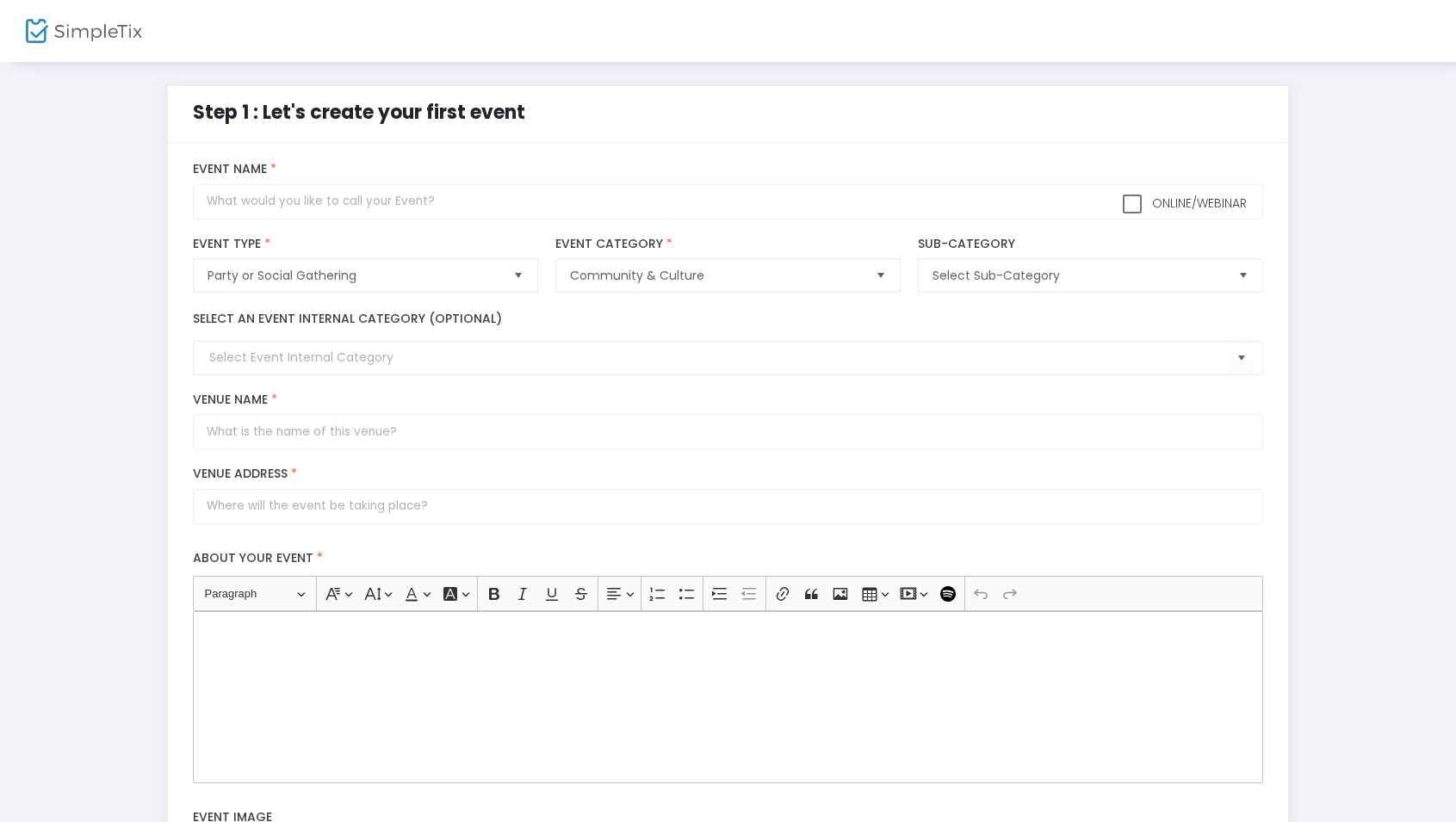
drag, startPoint x: 192, startPoint y: 111, endPoint x: 537, endPoint y: 116, distance: 345.0
click at [537, 116] on div "Step 1 : Let's create your first event" at bounding box center [455, 126] width 544 height 56
click at [168, 95] on div "Step 1 : Let's create your first event" at bounding box center [728, 115] width 1136 height 57
click at [272, 200] on input "text" at bounding box center [728, 201] width 1071 height 35
type input "Journey To The Soul"
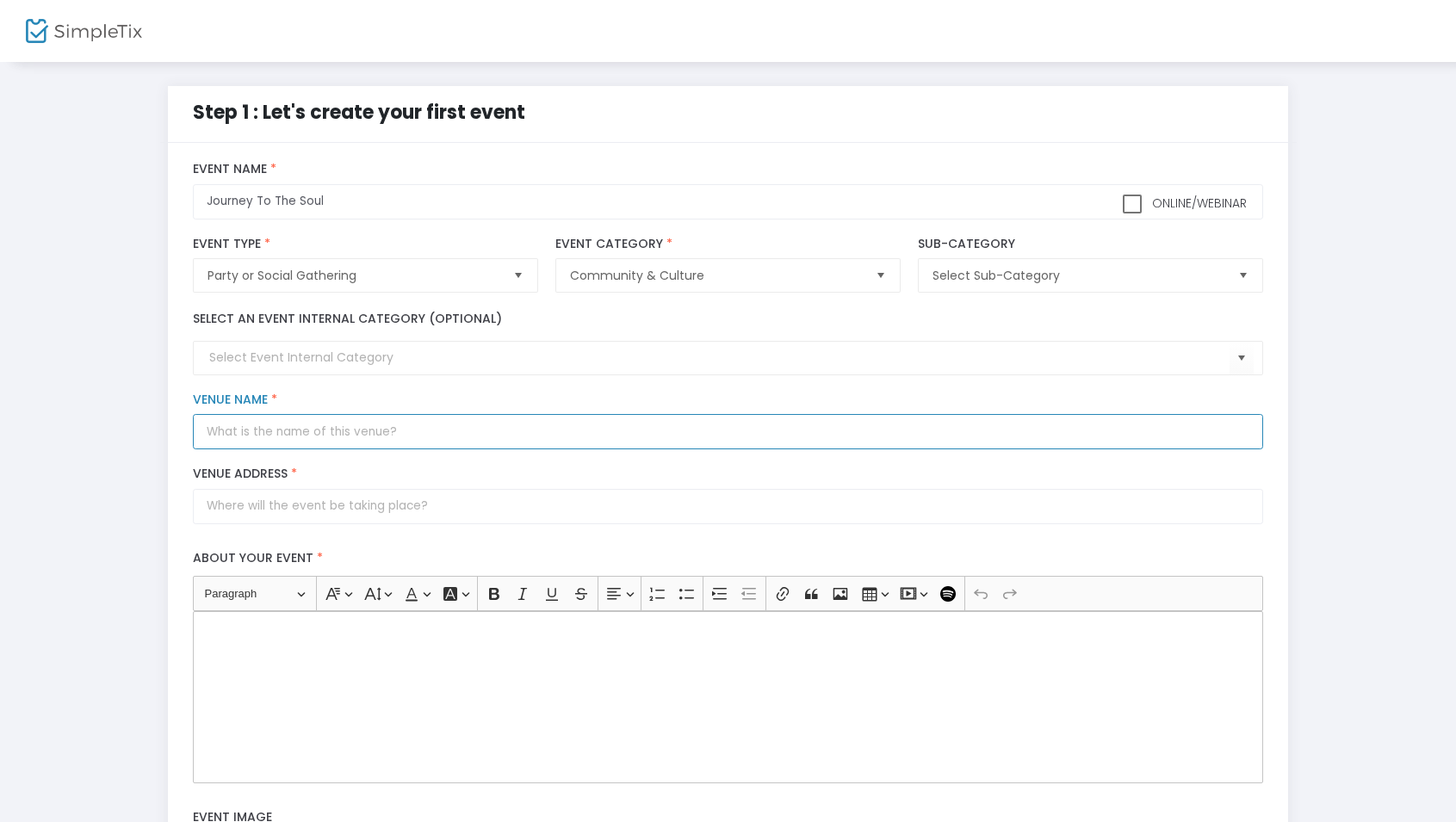
click at [300, 433] on input "Venue Name *" at bounding box center [728, 431] width 1071 height 35
type input "Flolo Holistic"
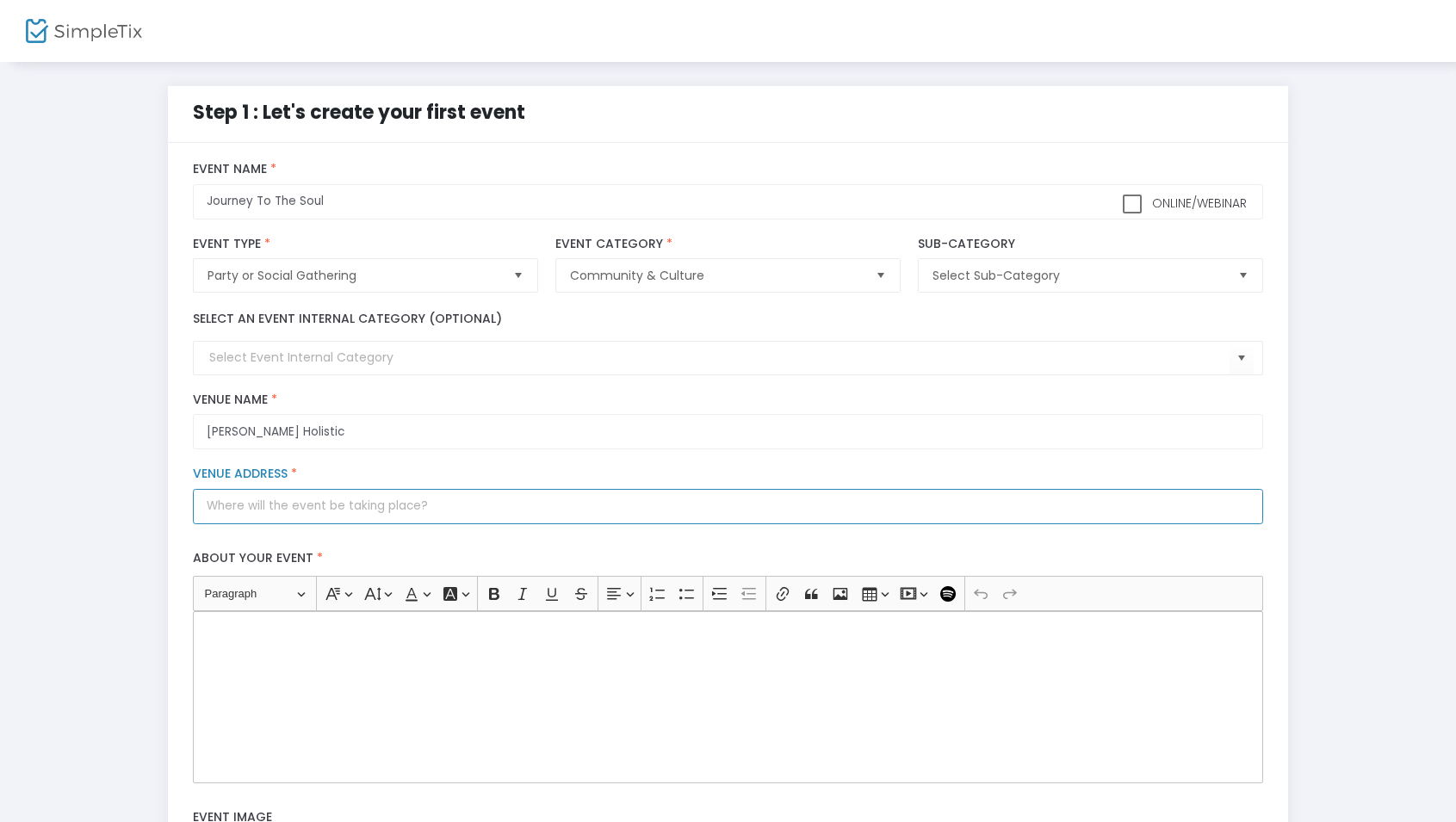
click at [282, 510] on input "Venue Address *" at bounding box center [728, 506] width 1071 height 35
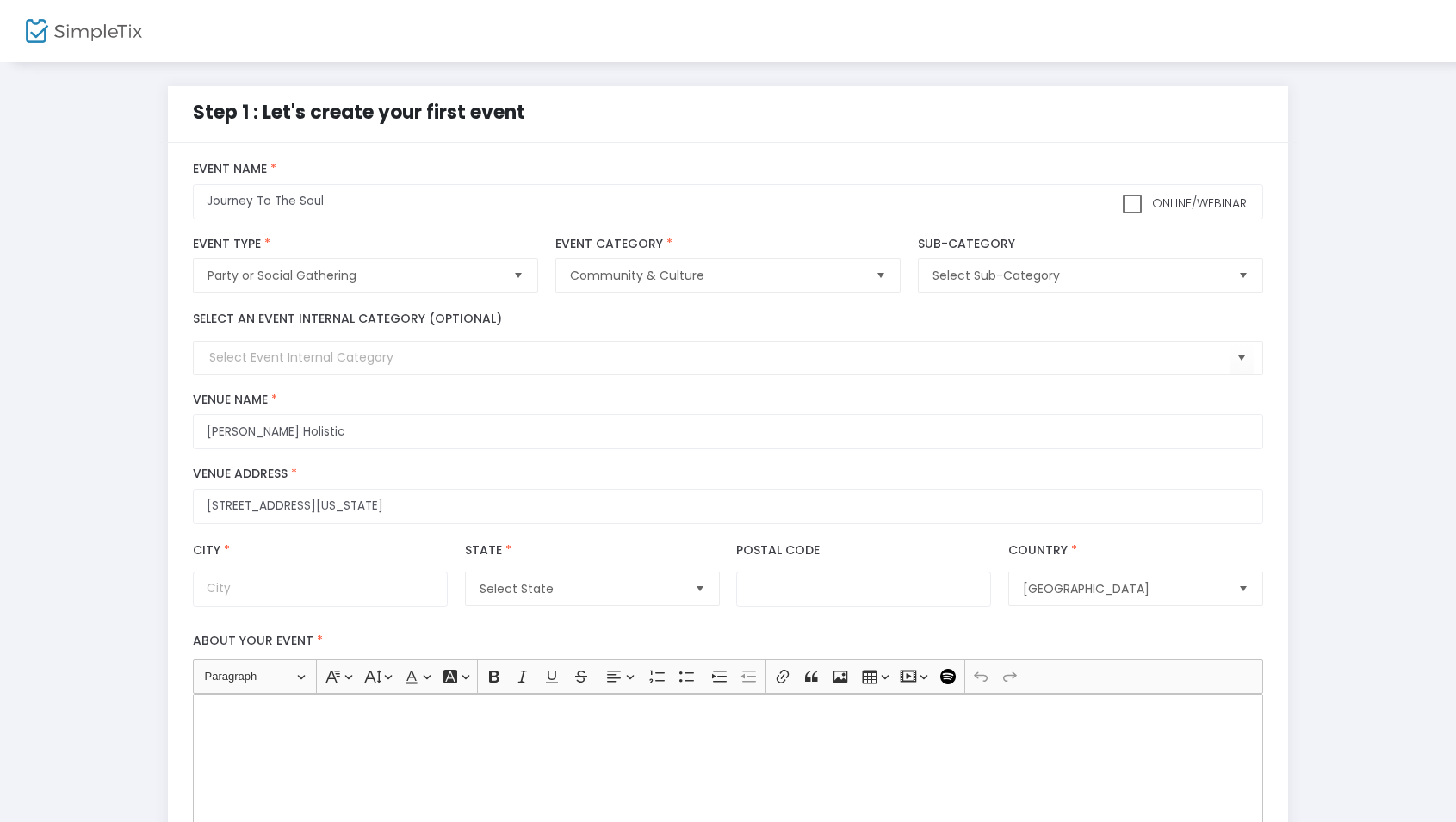
type input "39 West 56th Street"
type input "New York"
type input "10019"
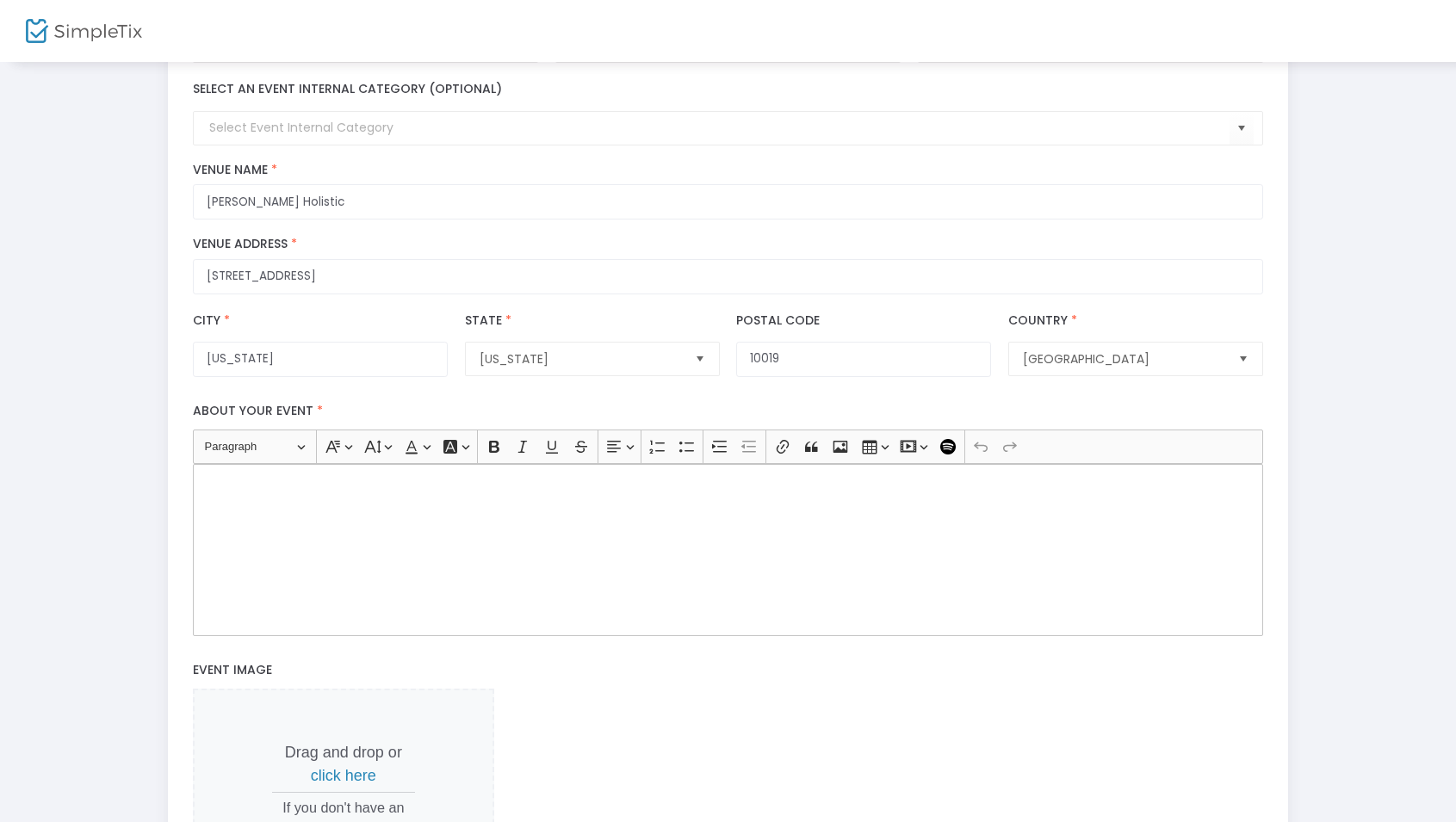
scroll to position [234, 0]
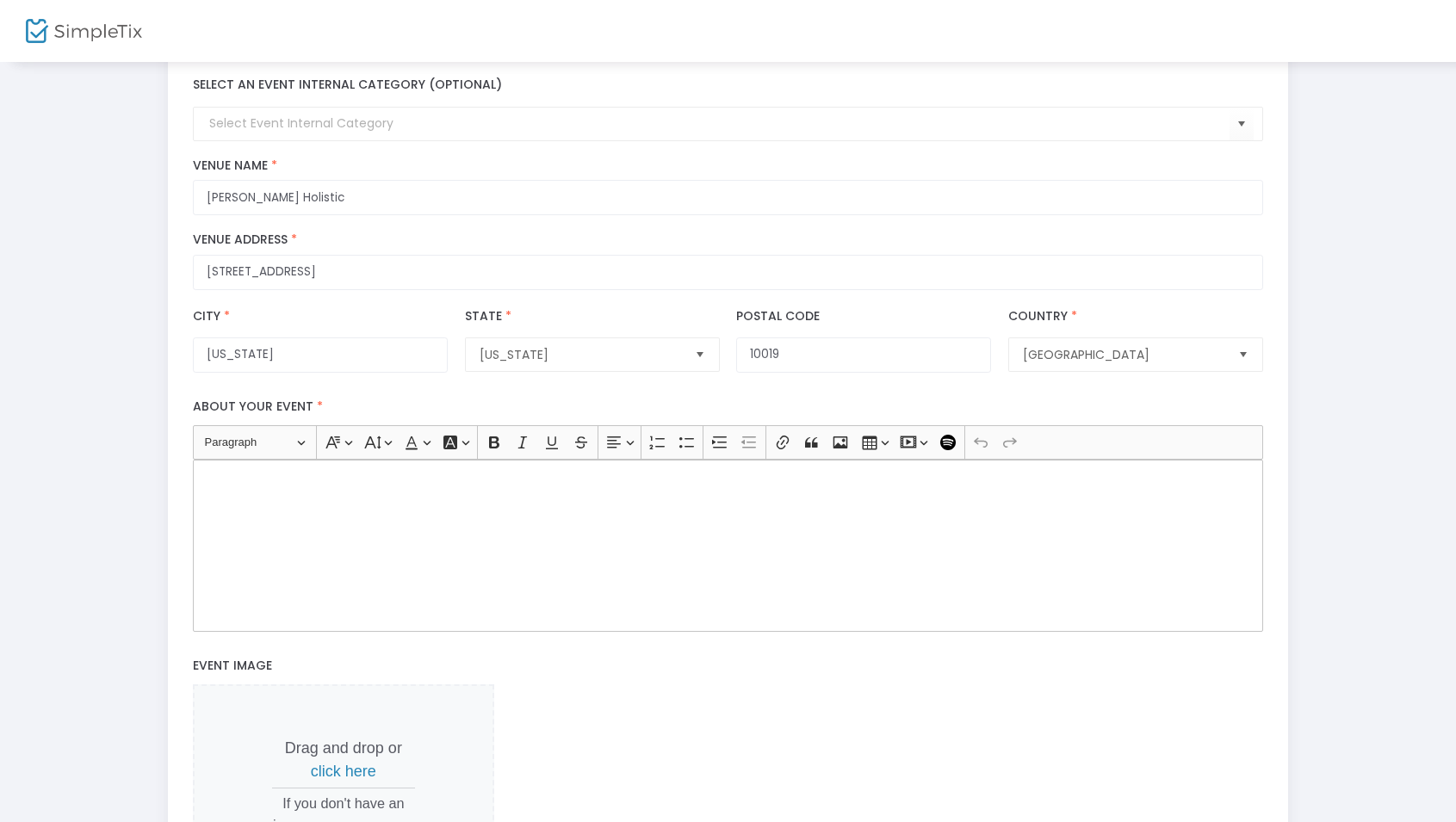
click at [325, 486] on p "Rich Text Editor, main" at bounding box center [728, 480] width 1056 height 17
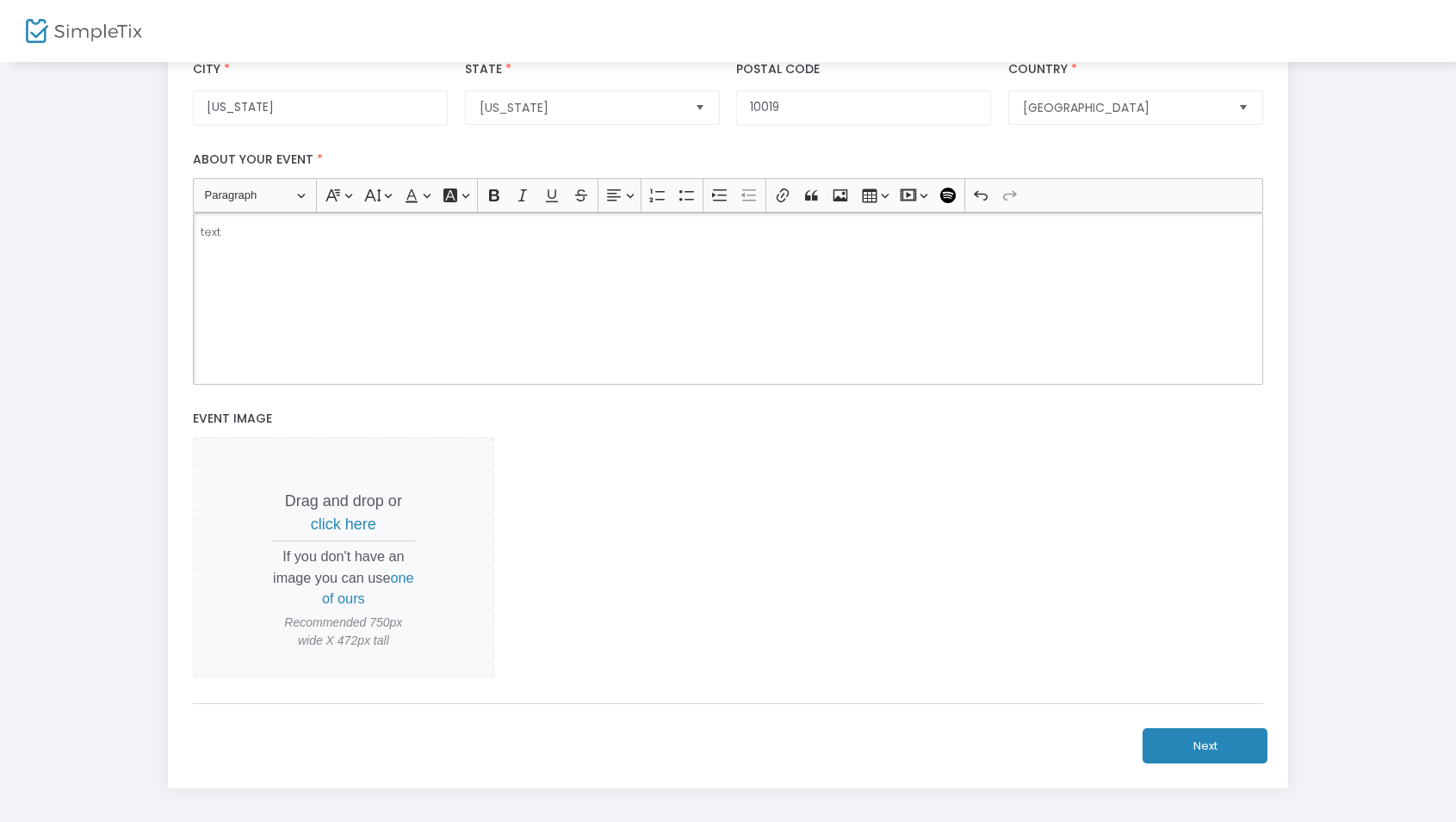
scroll to position [485, 0]
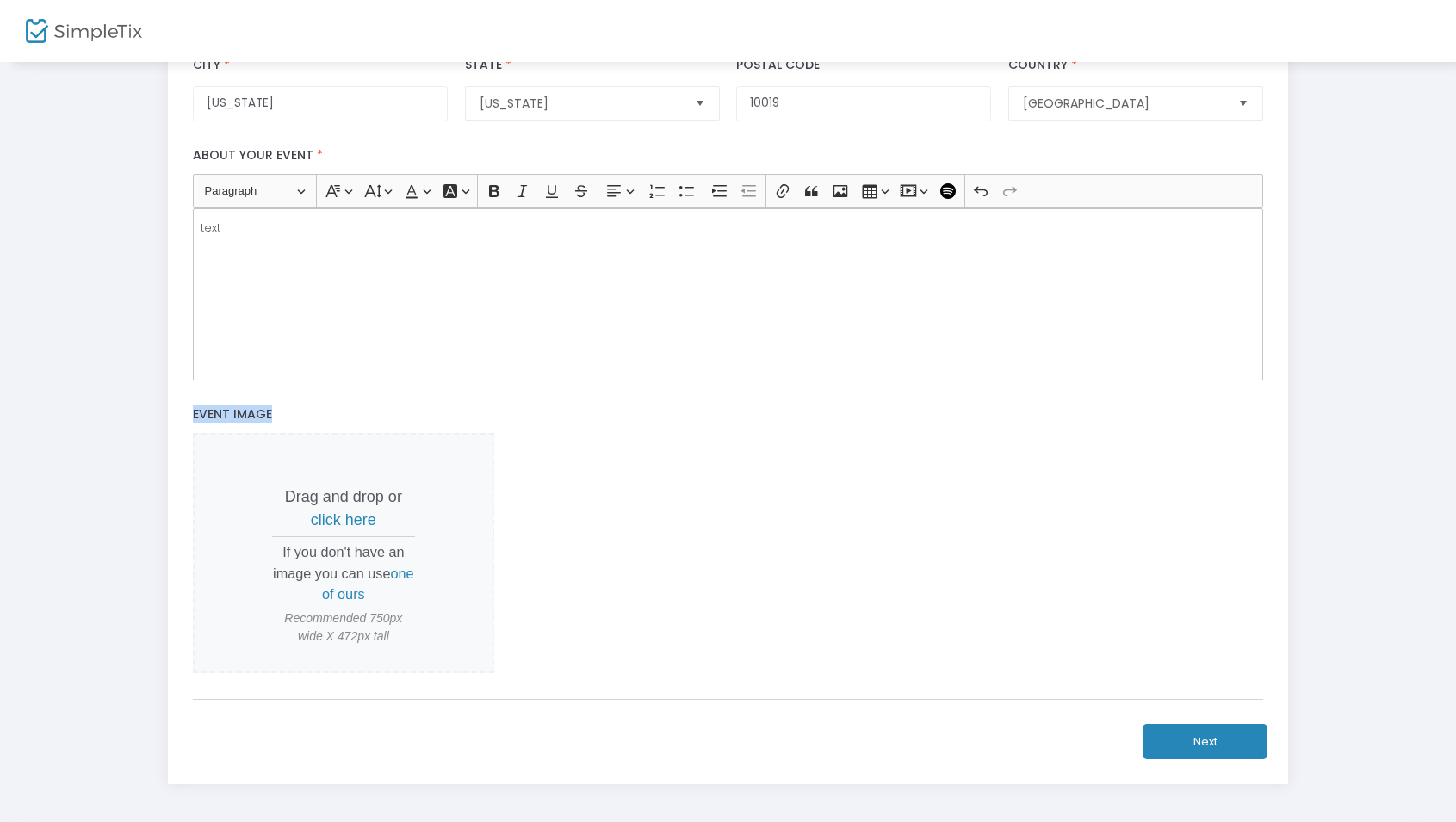
drag, startPoint x: 189, startPoint y: 419, endPoint x: 291, endPoint y: 423, distance: 102.1
click at [291, 423] on label "Event Image" at bounding box center [728, 414] width 1088 height 35
drag, startPoint x: 980, startPoint y: 603, endPoint x: 1098, endPoint y: 701, distance: 153.4
click at [980, 603] on div "Drag and drop or click here If you don't have an image you can use one of ours …" at bounding box center [728, 553] width 1071 height 240
click at [1198, 741] on button "Next" at bounding box center [1206, 741] width 125 height 35
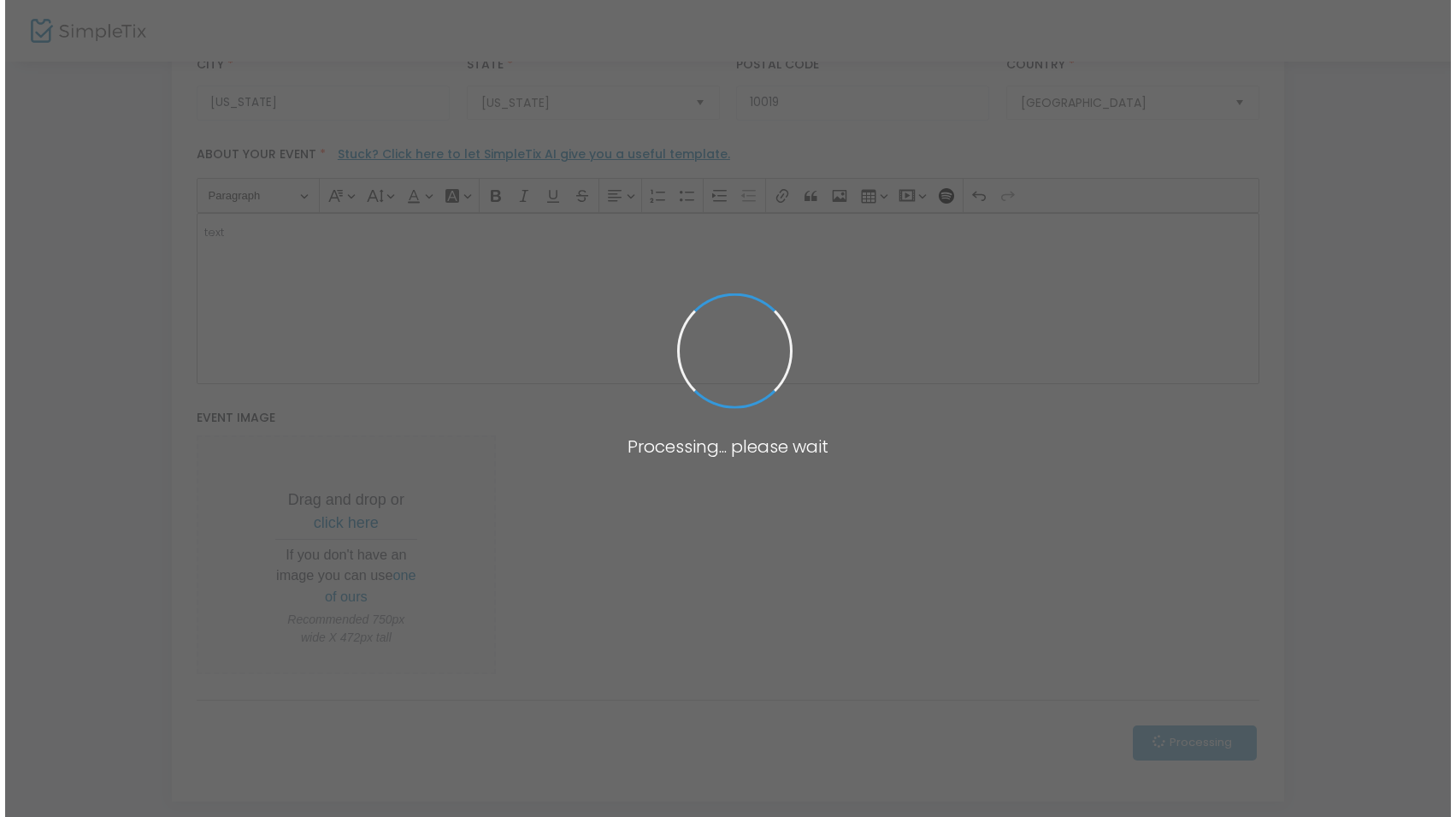
scroll to position [0, 0]
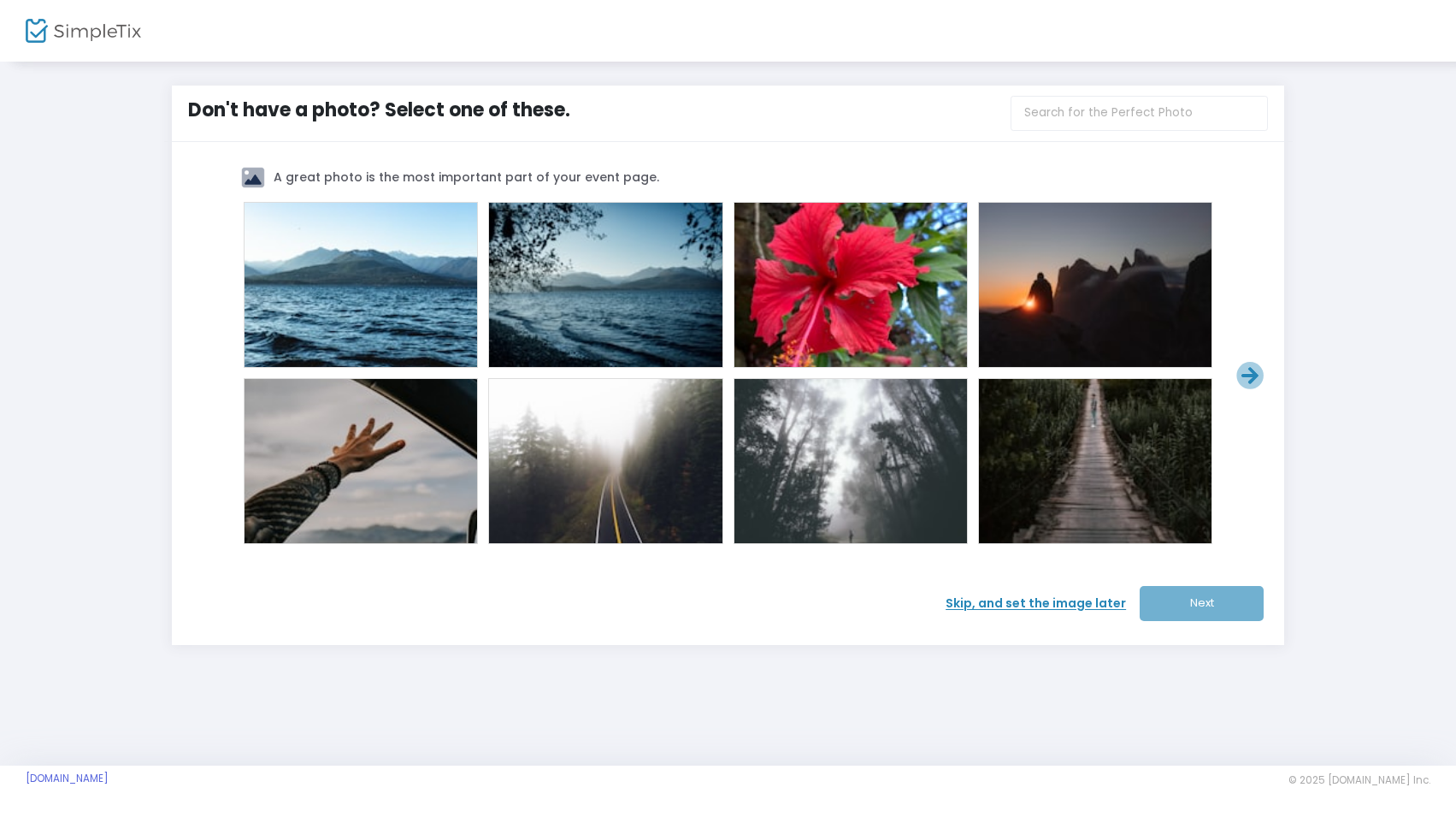
click at [1030, 599] on span "Skip, and set the image later" at bounding box center [1043, 603] width 194 height 18
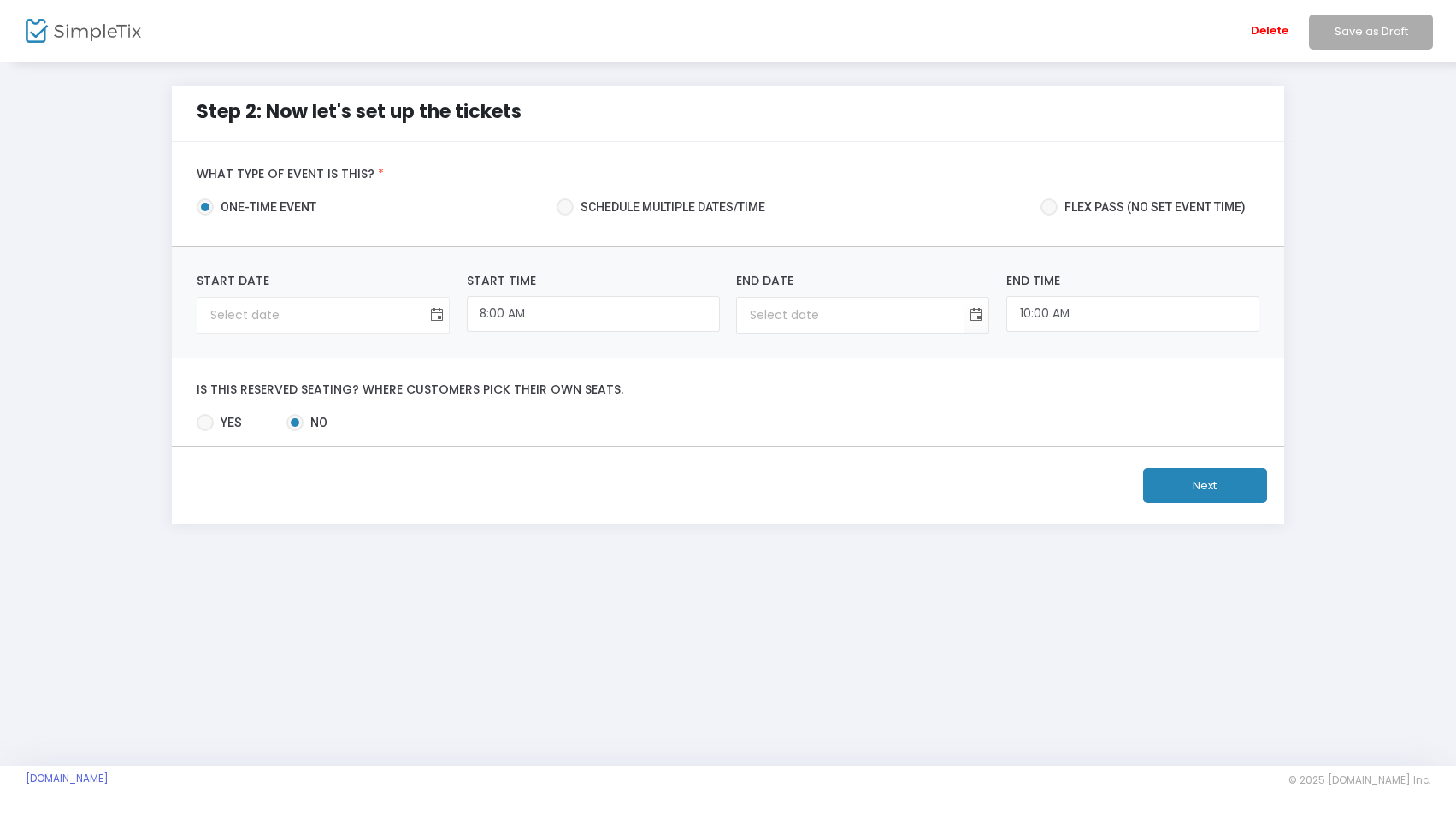
click at [438, 311] on span "Toggle calendar" at bounding box center [437, 316] width 28 height 28
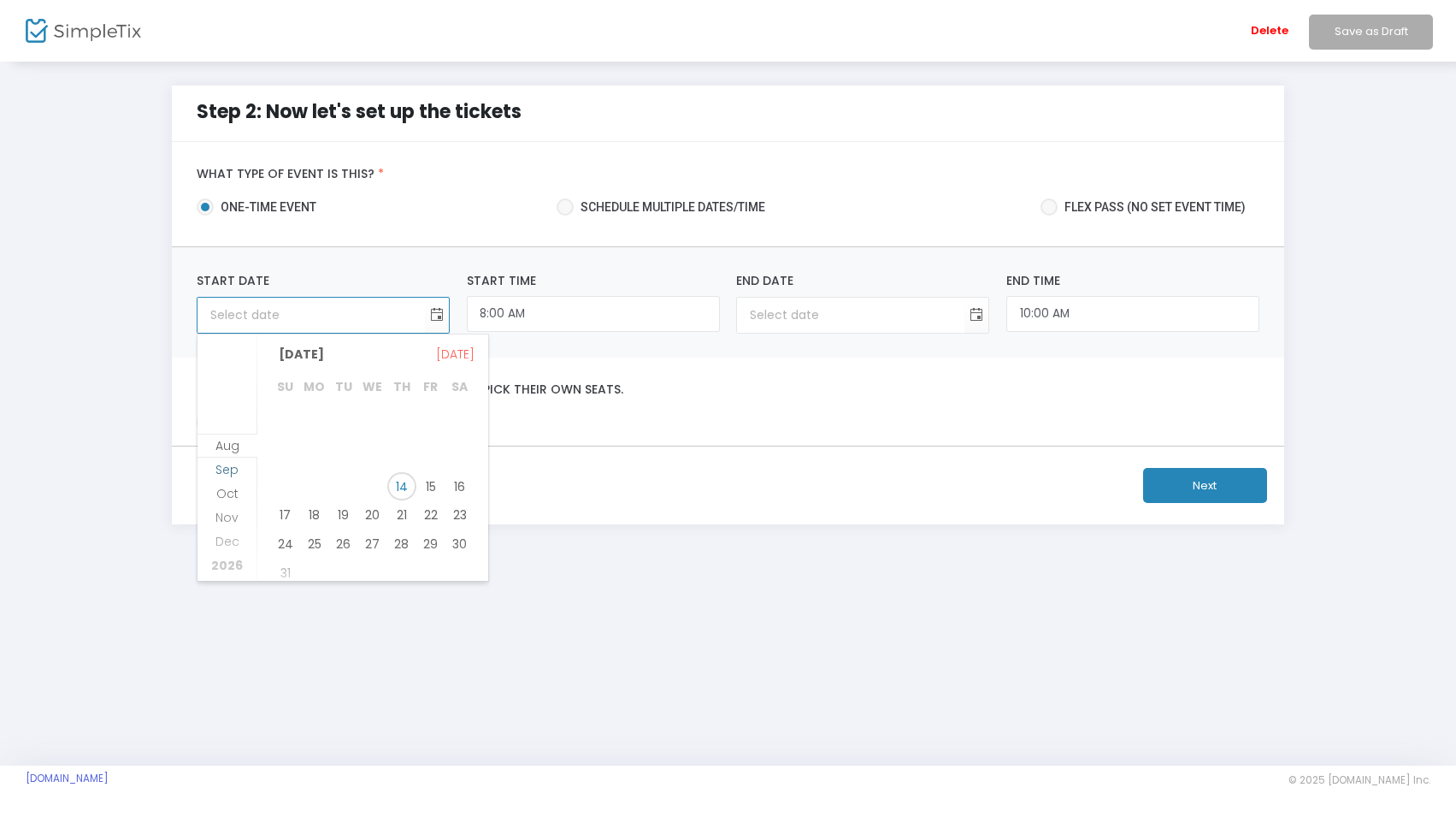
click at [223, 469] on span "Sep" at bounding box center [227, 469] width 24 height 17
click at [346, 449] on span "9" at bounding box center [344, 449] width 29 height 29
type input "9/9/2025"
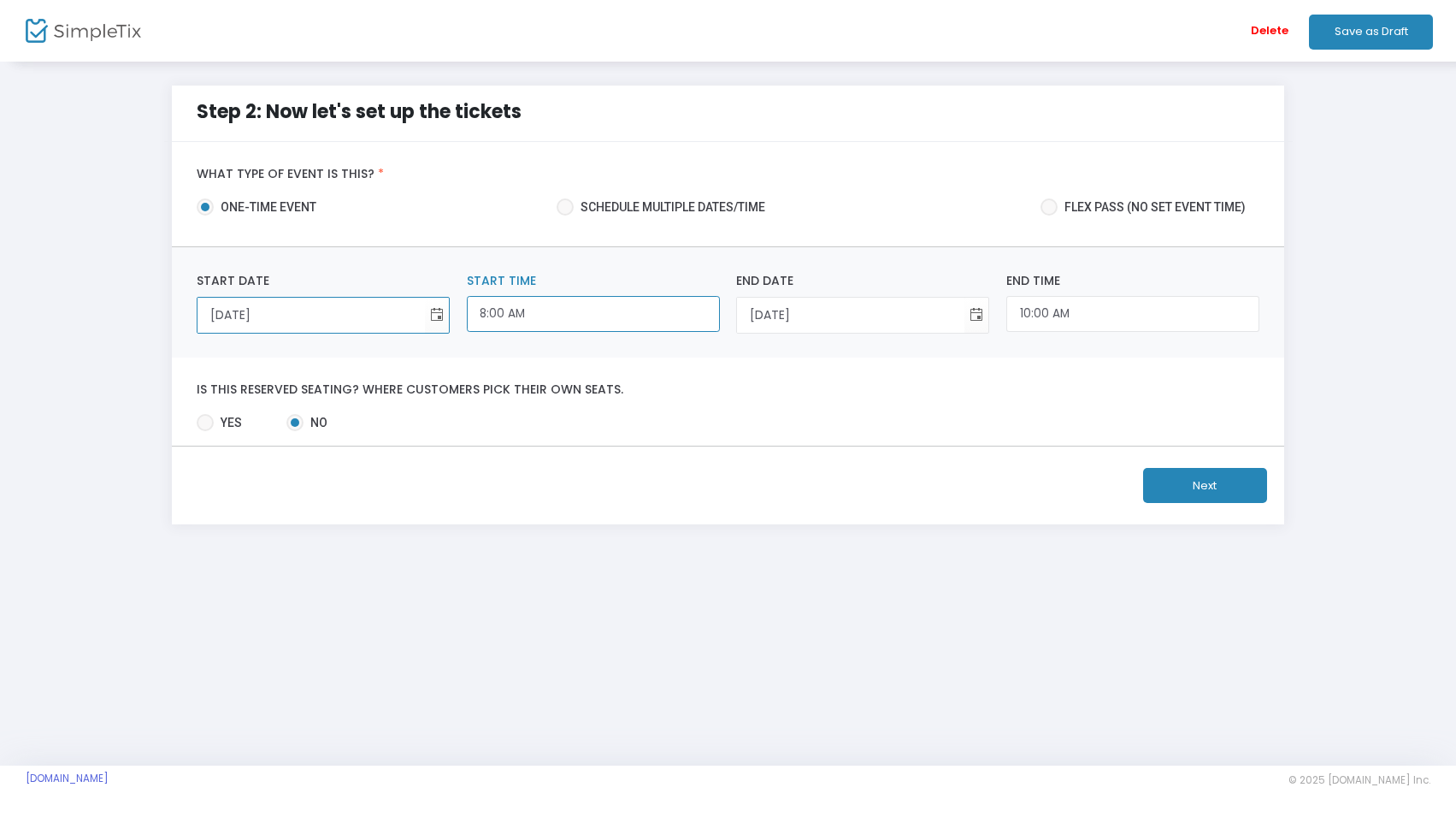
click at [563, 312] on input "8:00 AM" at bounding box center [593, 314] width 253 height 37
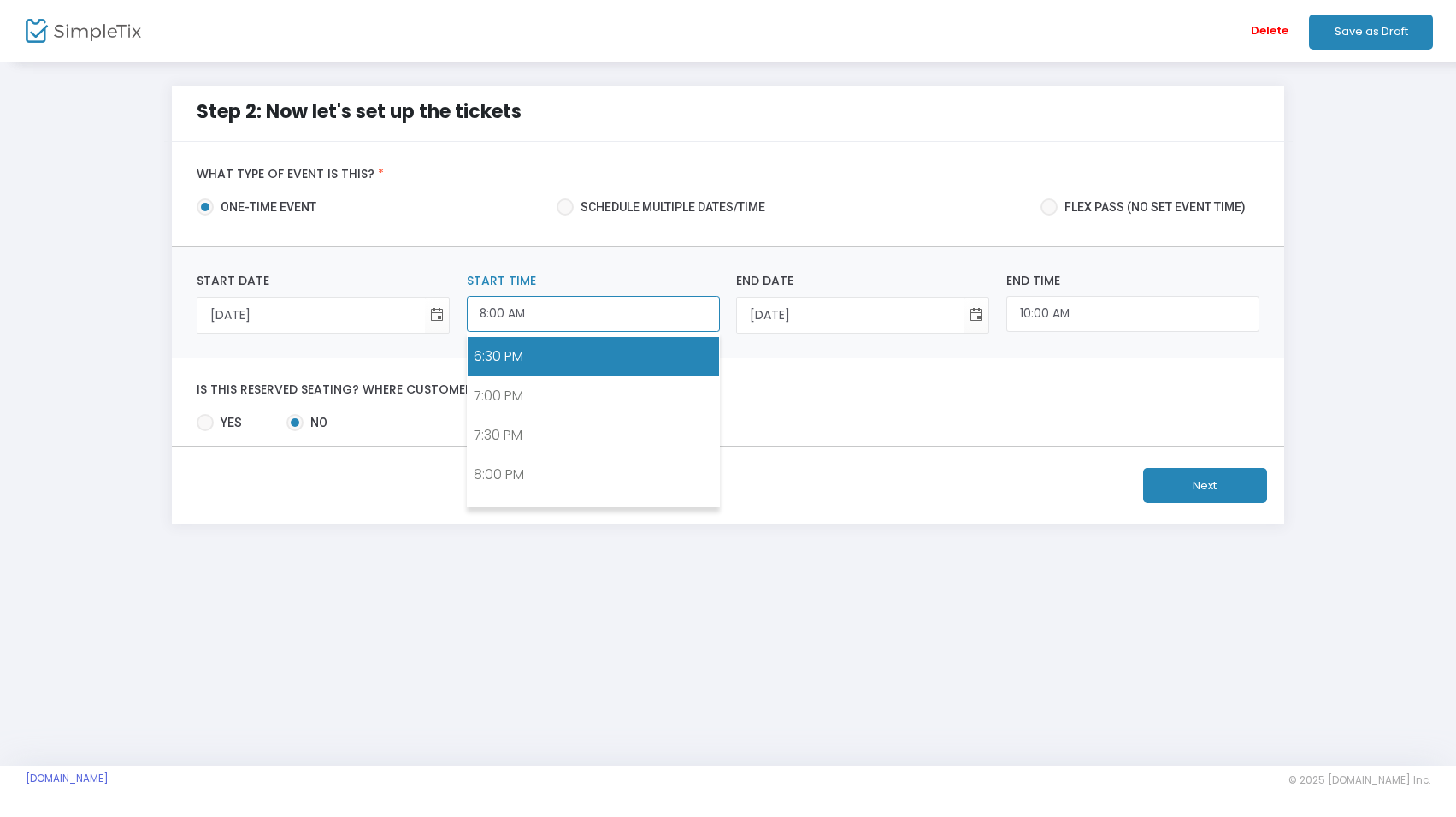
scroll to position [1454, 0]
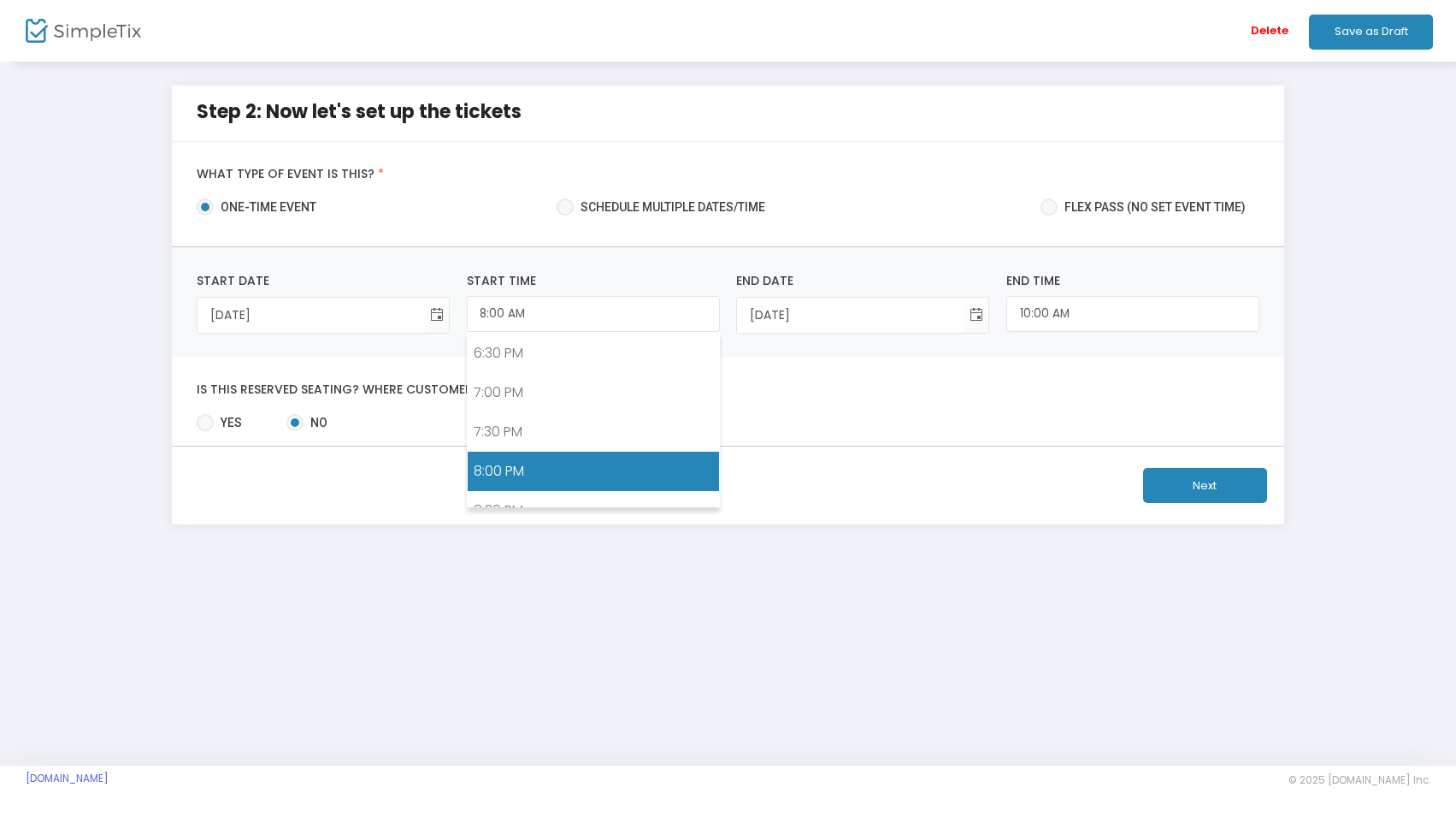
click at [599, 471] on link "8:00 PM" at bounding box center [593, 471] width 251 height 40
type input "8:00 PM"
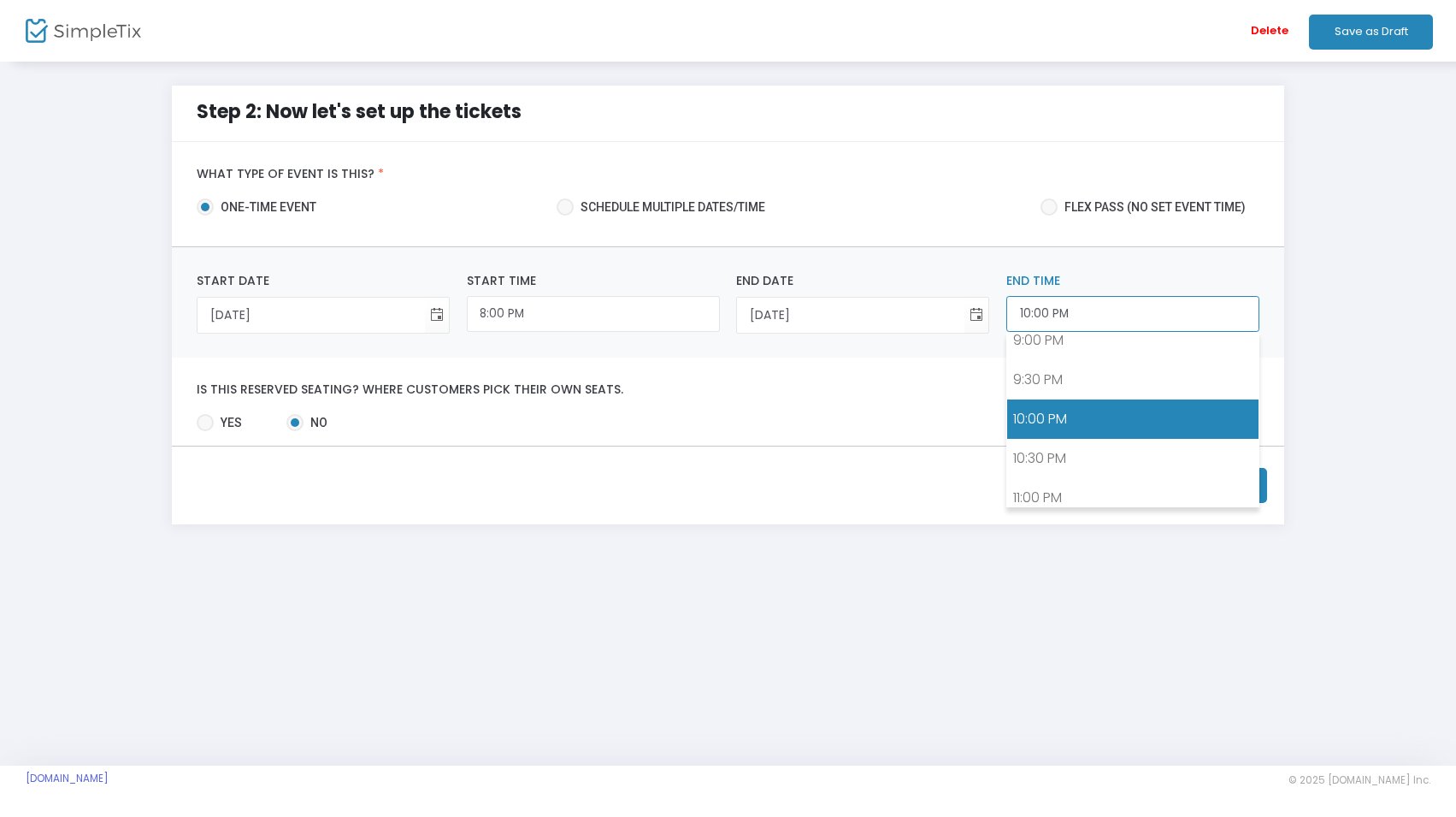
click at [1087, 318] on input "10:00 PM" at bounding box center [1133, 314] width 253 height 37
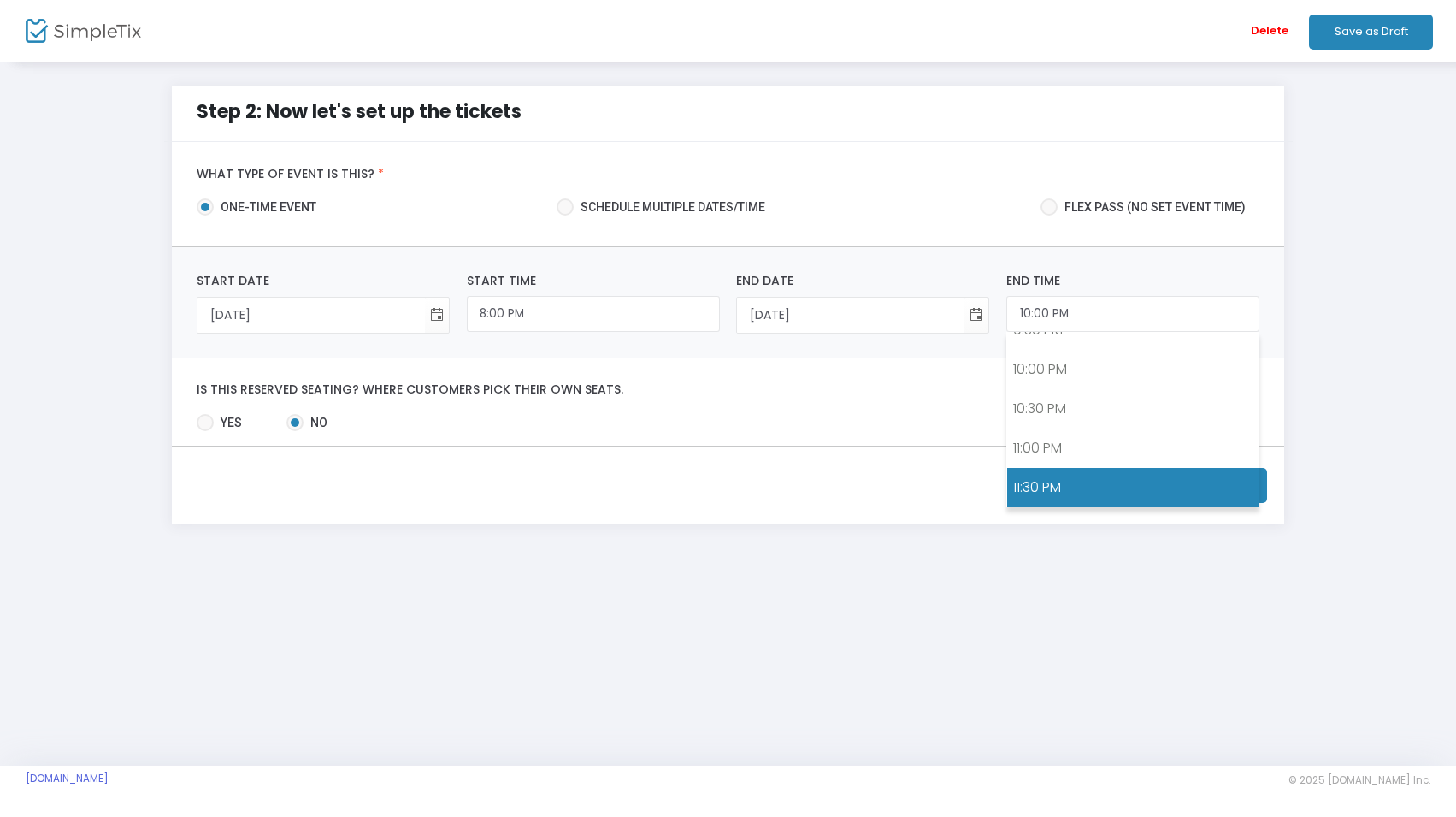
click at [1123, 477] on link "11:30 PM" at bounding box center [1133, 488] width 251 height 40
type input "11:30 PM"
click at [1202, 482] on button "Next" at bounding box center [1205, 485] width 124 height 35
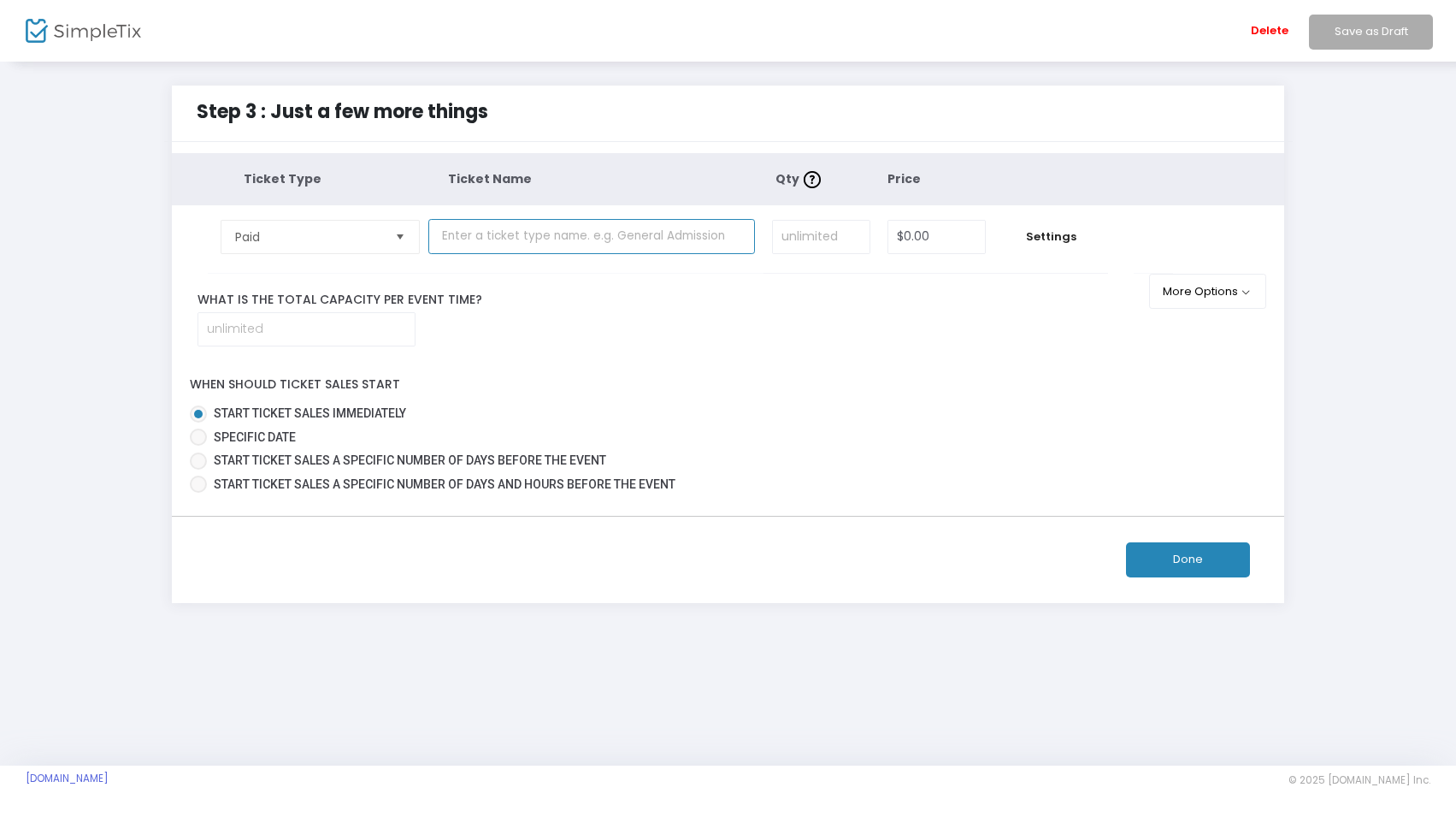
click at [638, 238] on input "text" at bounding box center [591, 236] width 327 height 35
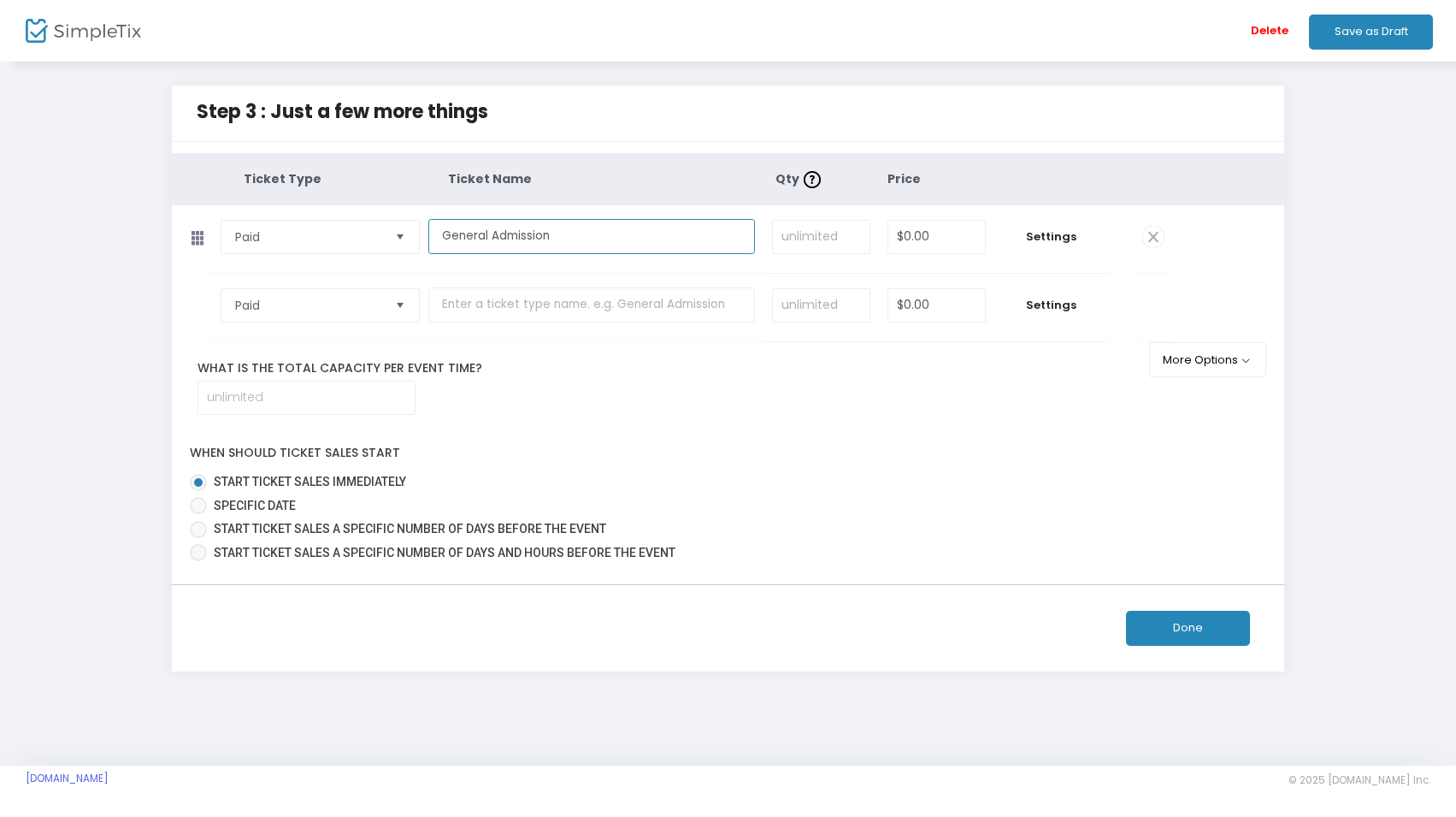
type input "General Admission"
type input "0"
click at [945, 228] on input "0" at bounding box center [937, 237] width 98 height 33
type input "$65.00"
click at [863, 414] on div "What is the total capacity per event time?" at bounding box center [671, 386] width 999 height 56
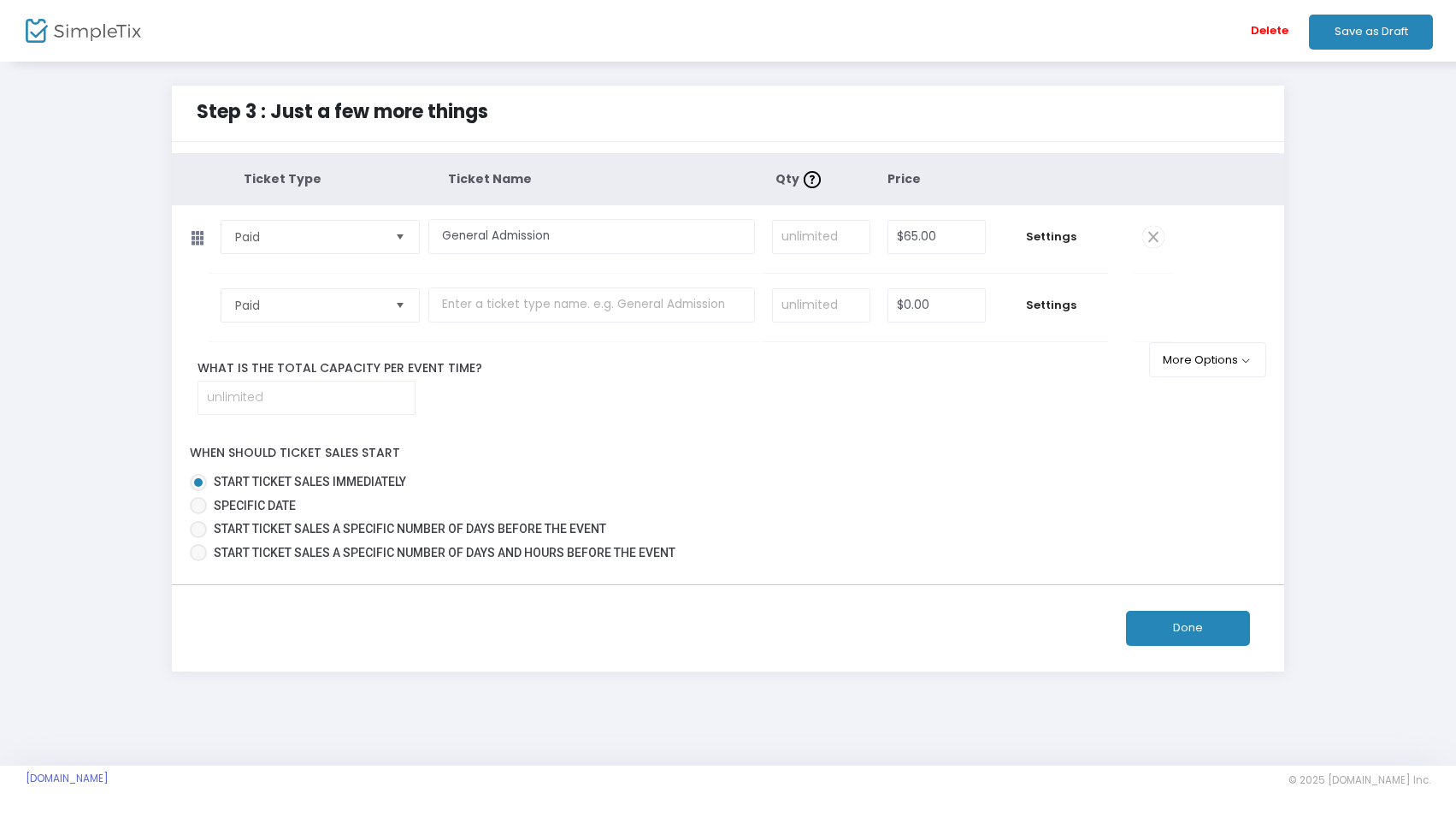
drag, startPoint x: 193, startPoint y: 366, endPoint x: 475, endPoint y: 373, distance: 282.1
click at [475, 373] on label "What is the total capacity per event time?" at bounding box center [671, 368] width 974 height 18
click at [673, 396] on div "What is the total capacity per event time?" at bounding box center [671, 386] width 999 height 56
click at [506, 307] on input "text" at bounding box center [591, 304] width 327 height 35
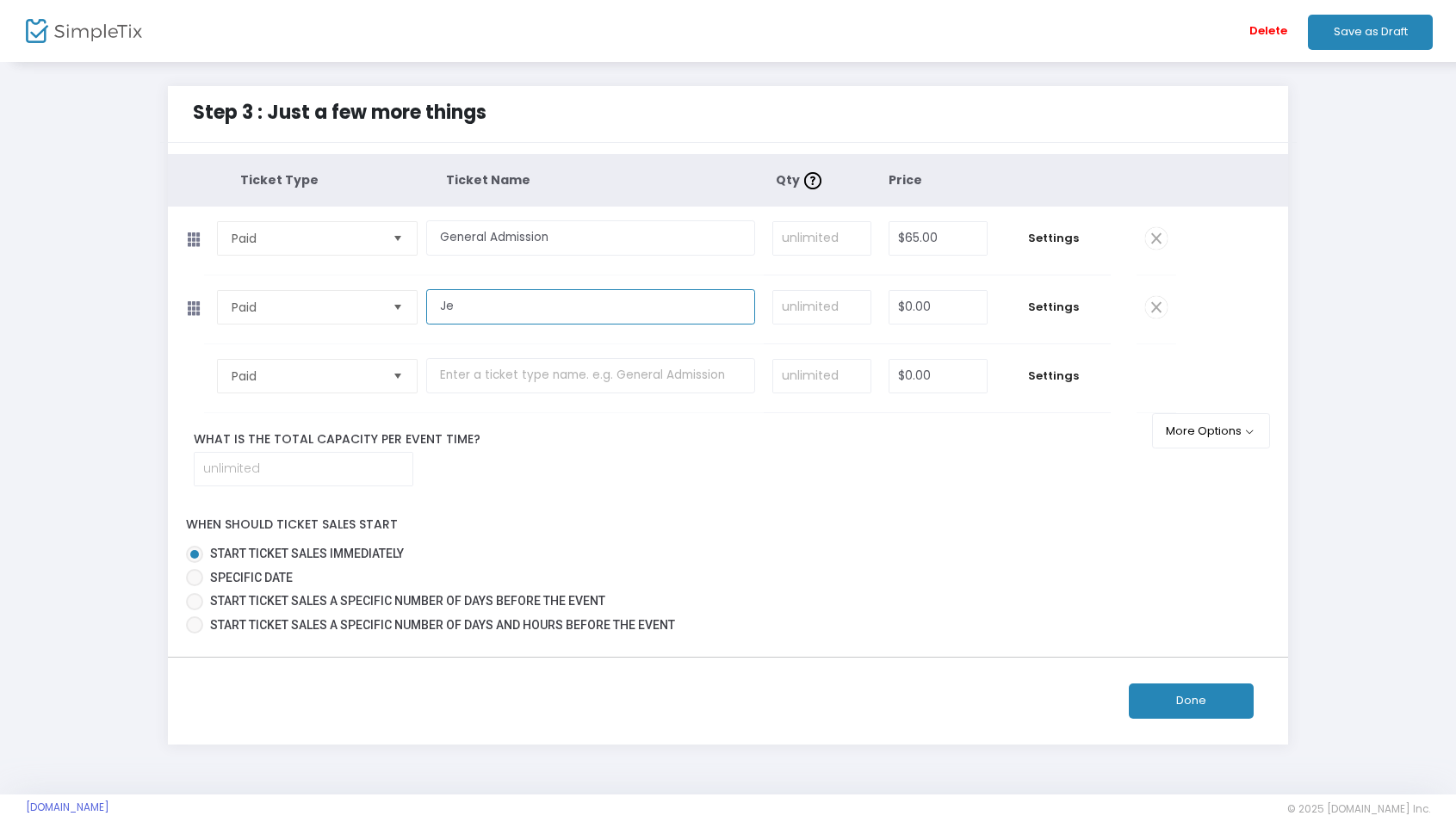
type input "J"
type input "General Admission + 7:30pm Jewish Meditation Session"
click at [1056, 303] on span "Settings" at bounding box center [1054, 307] width 97 height 17
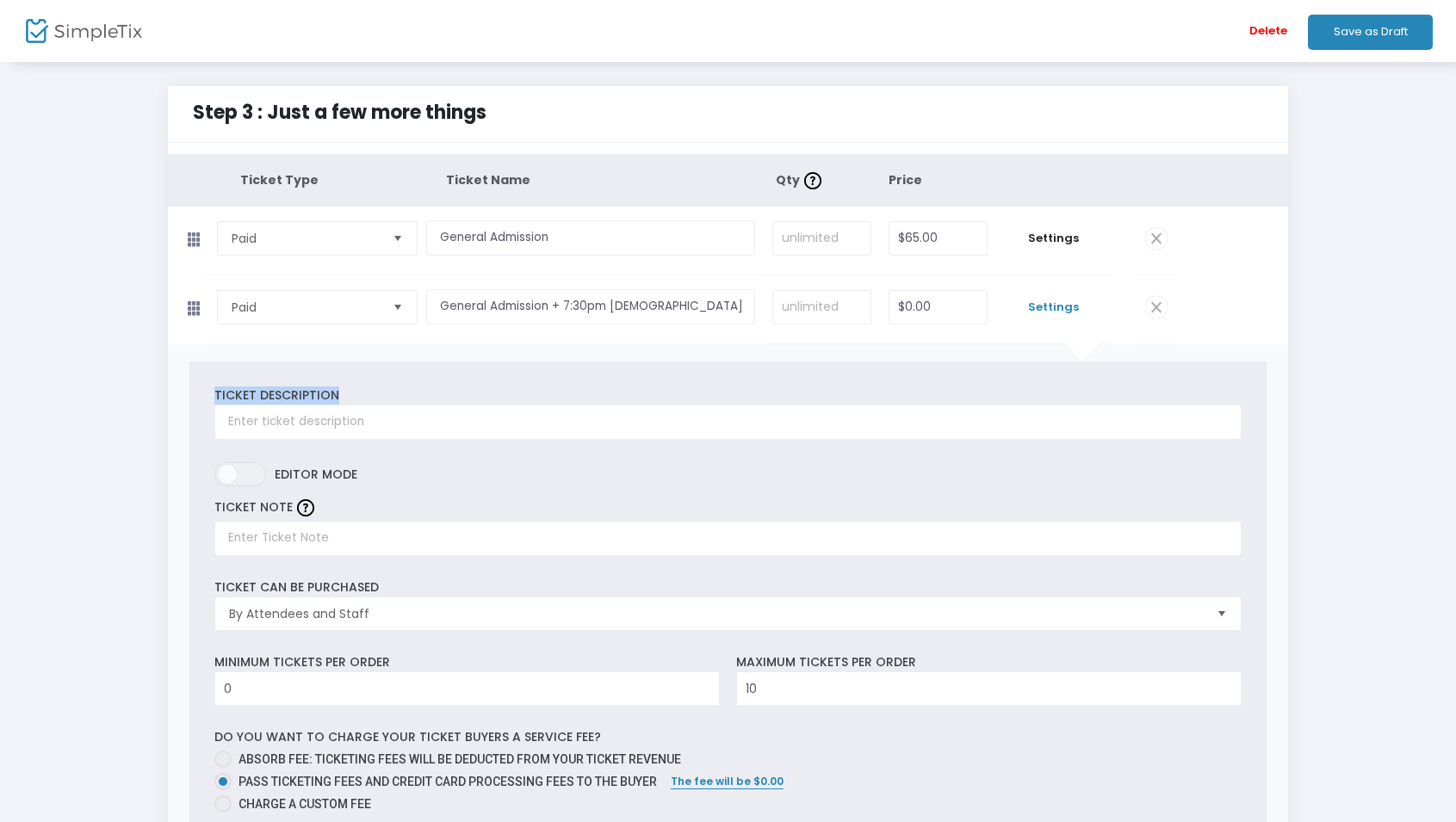
drag, startPoint x: 210, startPoint y: 391, endPoint x: 354, endPoint y: 417, distance: 146.3
click at [340, 395] on div "Ticket Description Required." at bounding box center [728, 413] width 1044 height 53
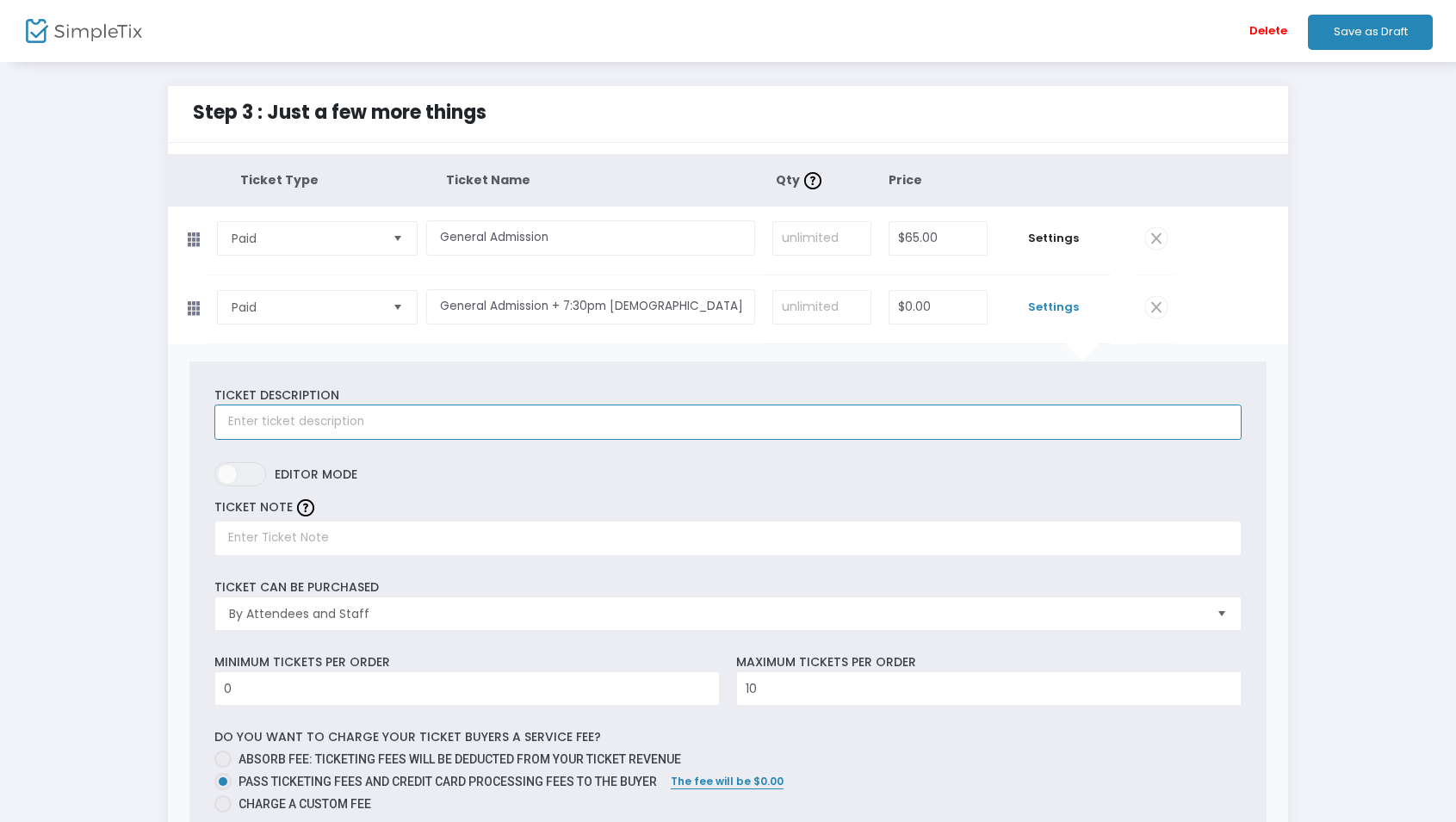
click at [355, 421] on input "text" at bounding box center [728, 422] width 1027 height 35
type input "The Jewish Meditation Session begins at 7:30pm."
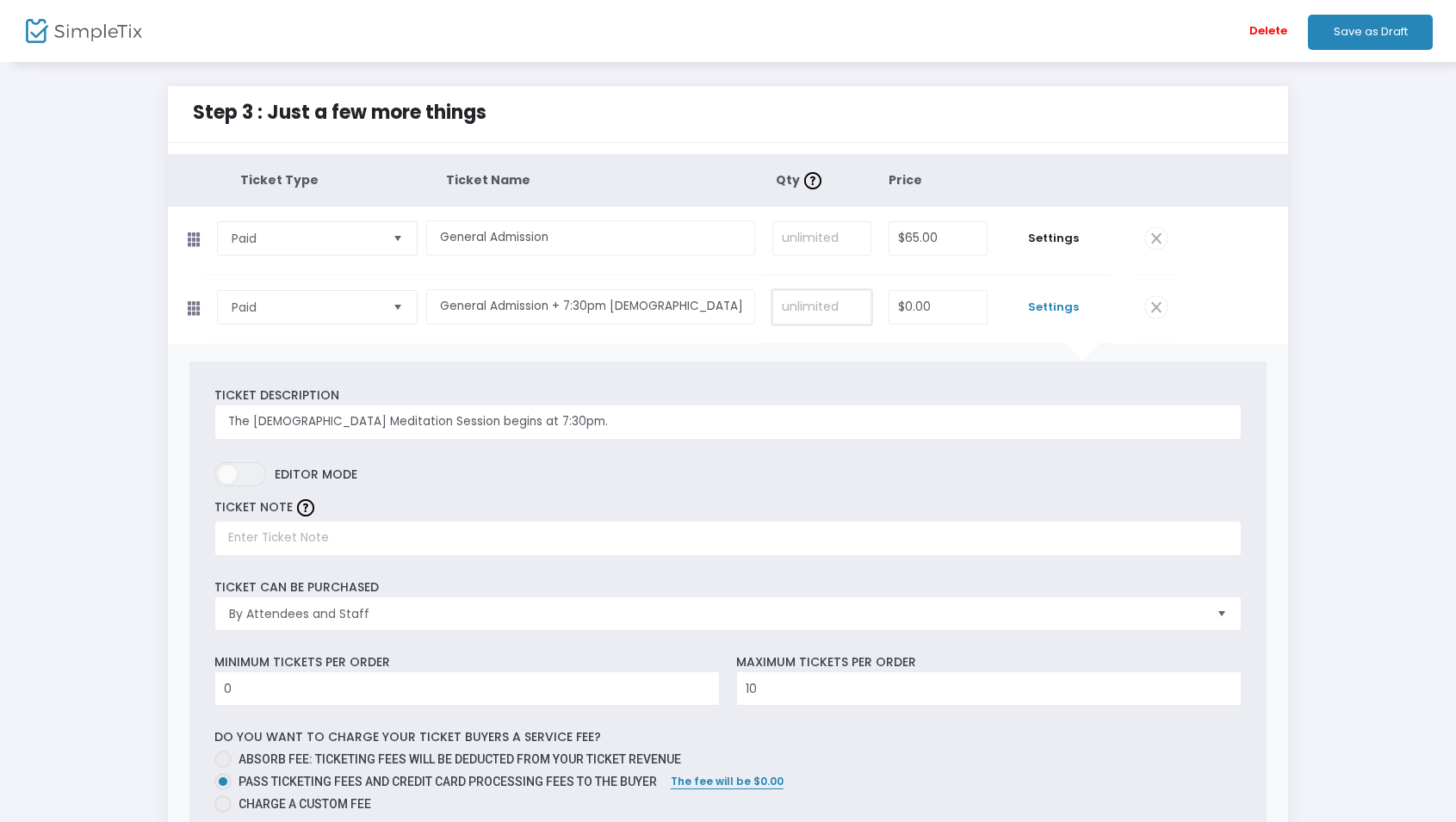
click at [834, 305] on input at bounding box center [821, 307] width 98 height 33
type input "20"
click at [835, 347] on div "Ticket Description The Jewish Meditation Session begins at 7:30pm. Required. ON…" at bounding box center [728, 705] width 1120 height 723
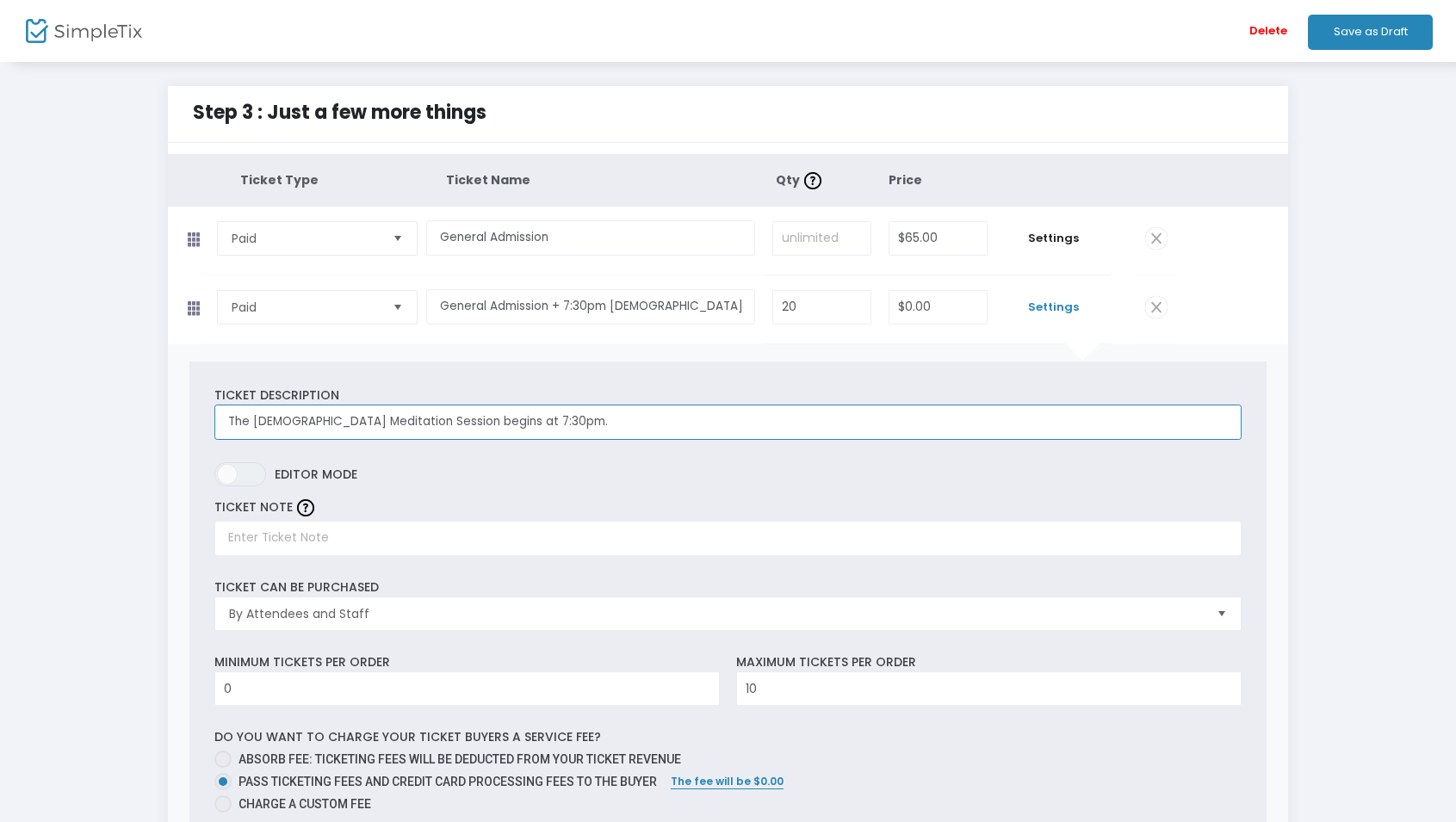
click at [683, 415] on input "The Jewish Meditation Session begins at 7:30pm." at bounding box center [728, 422] width 1027 height 35
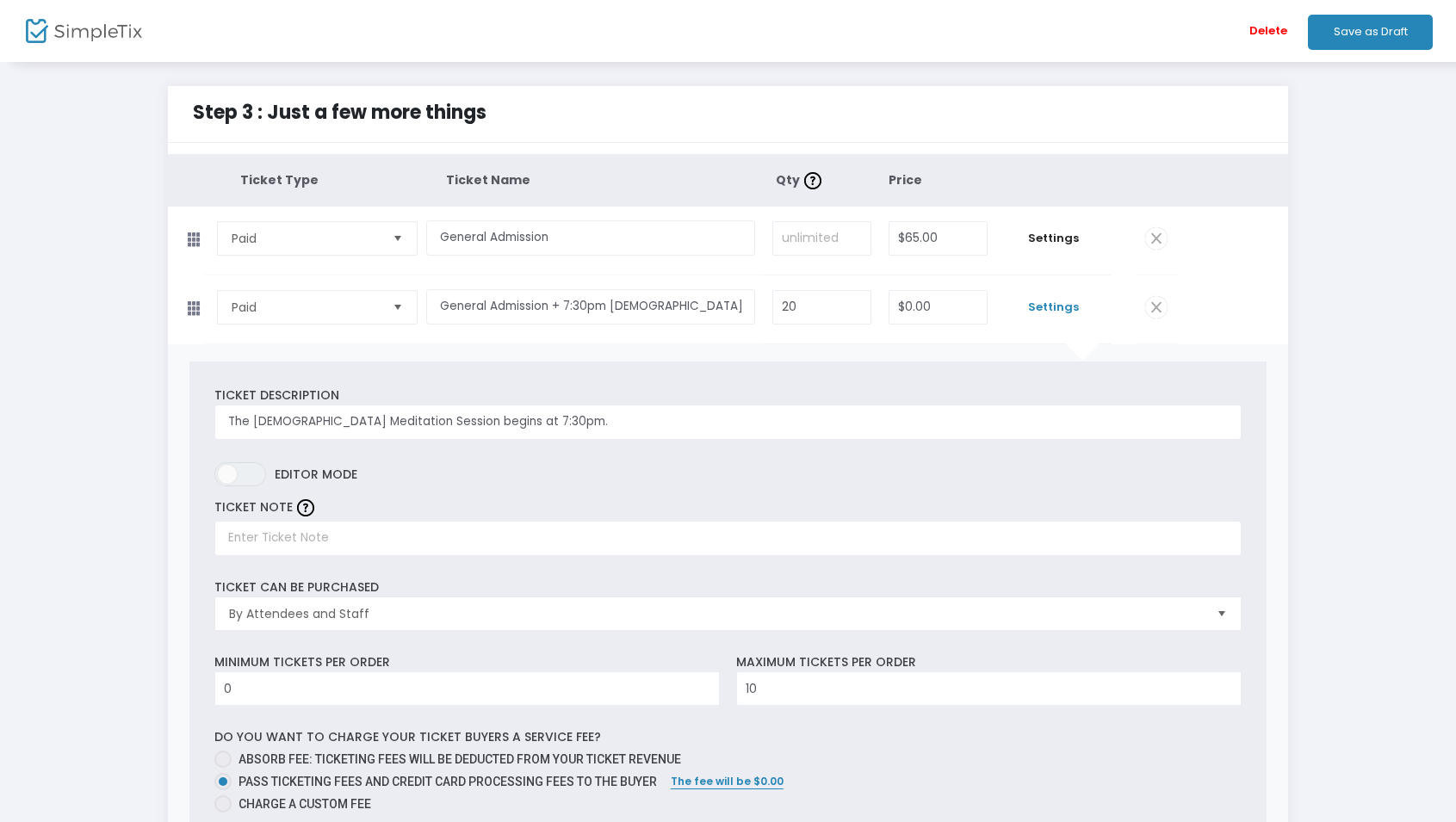
click at [1048, 309] on span "Settings" at bounding box center [1054, 307] width 97 height 17
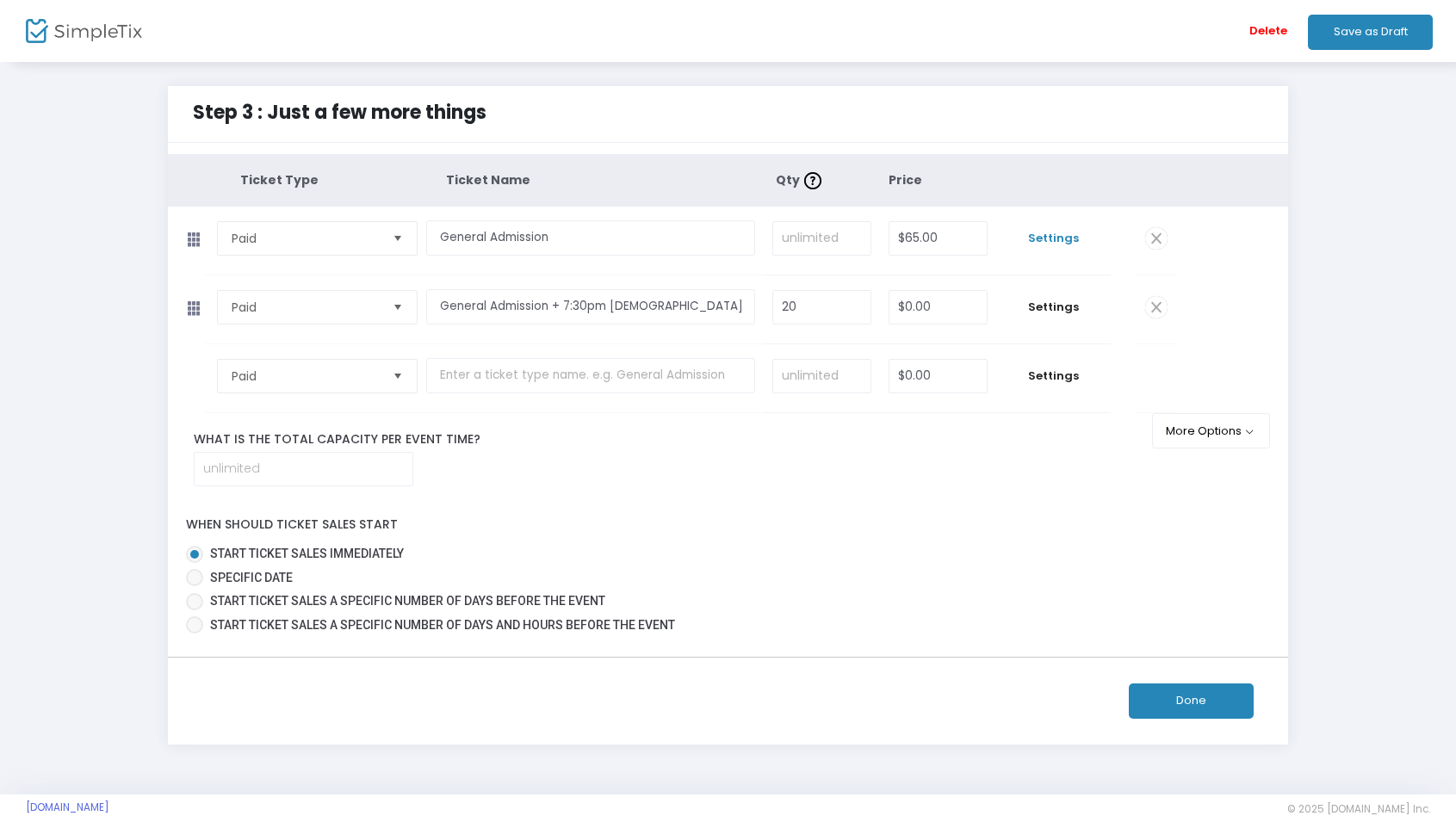
click at [1048, 238] on span "Settings" at bounding box center [1054, 238] width 97 height 17
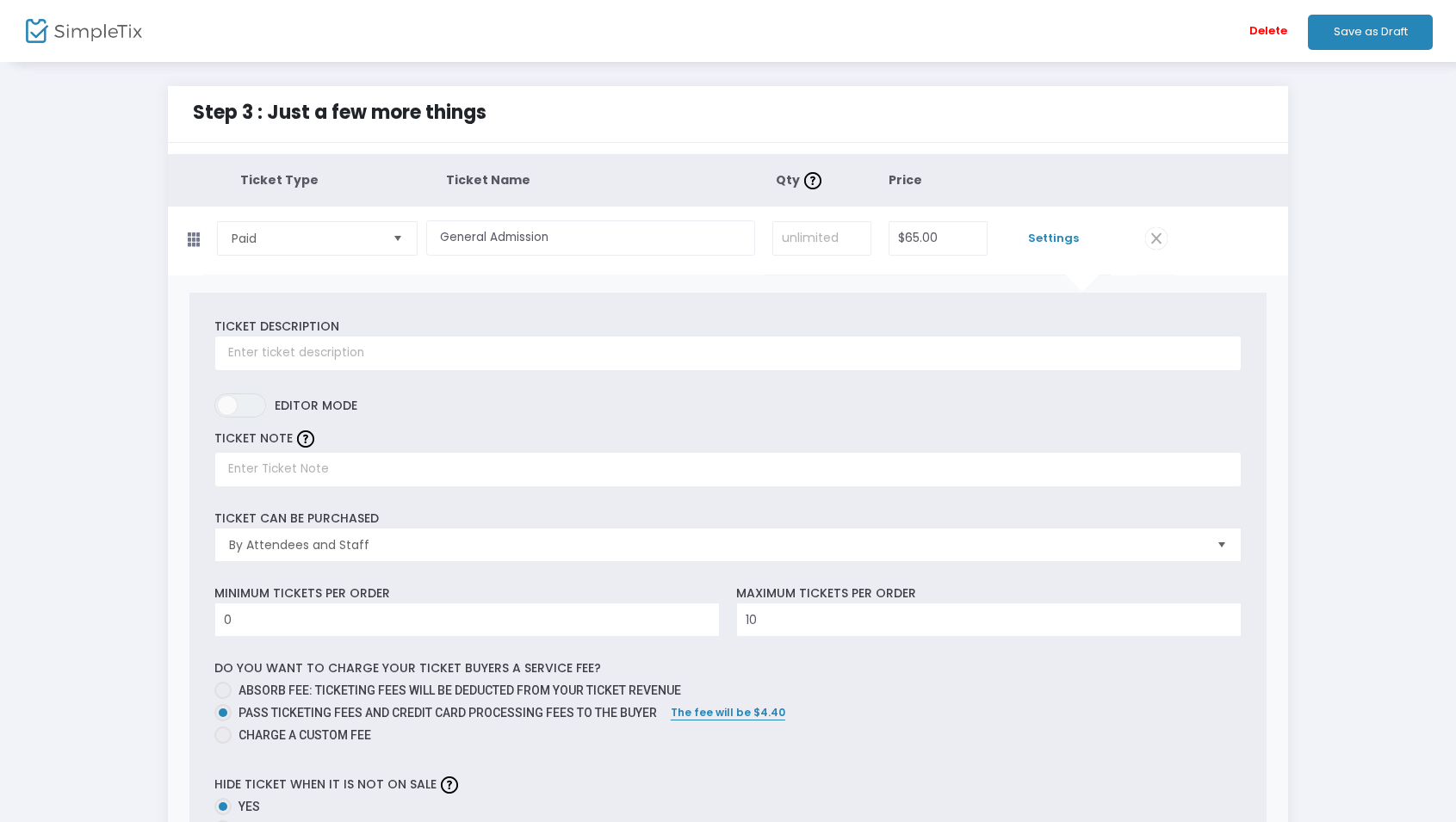
click at [1066, 238] on span "Settings" at bounding box center [1054, 238] width 97 height 17
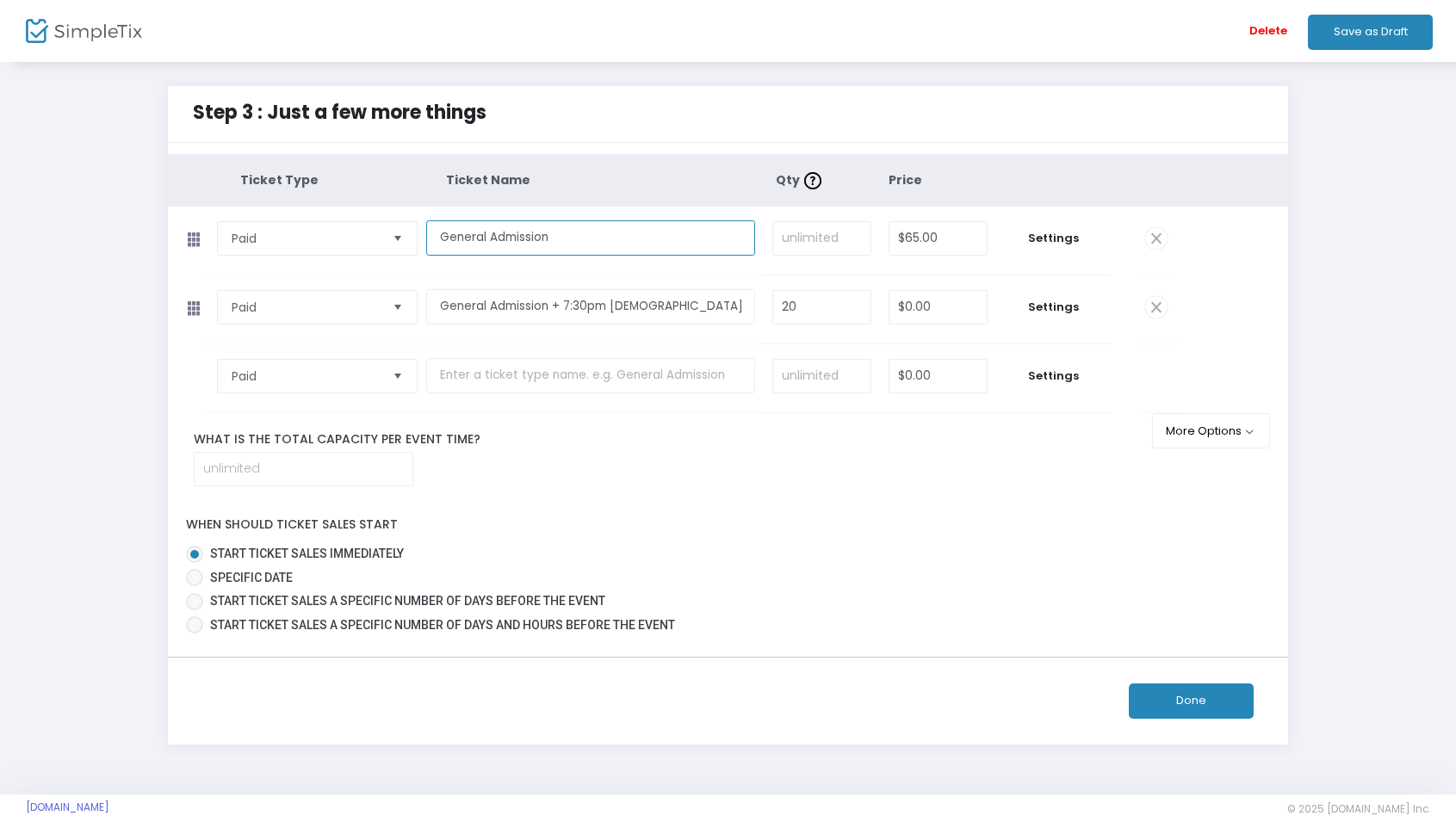
drag, startPoint x: 437, startPoint y: 237, endPoint x: 565, endPoint y: 237, distance: 128.0
click at [565, 237] on input "General Admission" at bounding box center [590, 237] width 329 height 35
click at [474, 374] on input "text" at bounding box center [590, 375] width 329 height 35
paste input "General Admission"
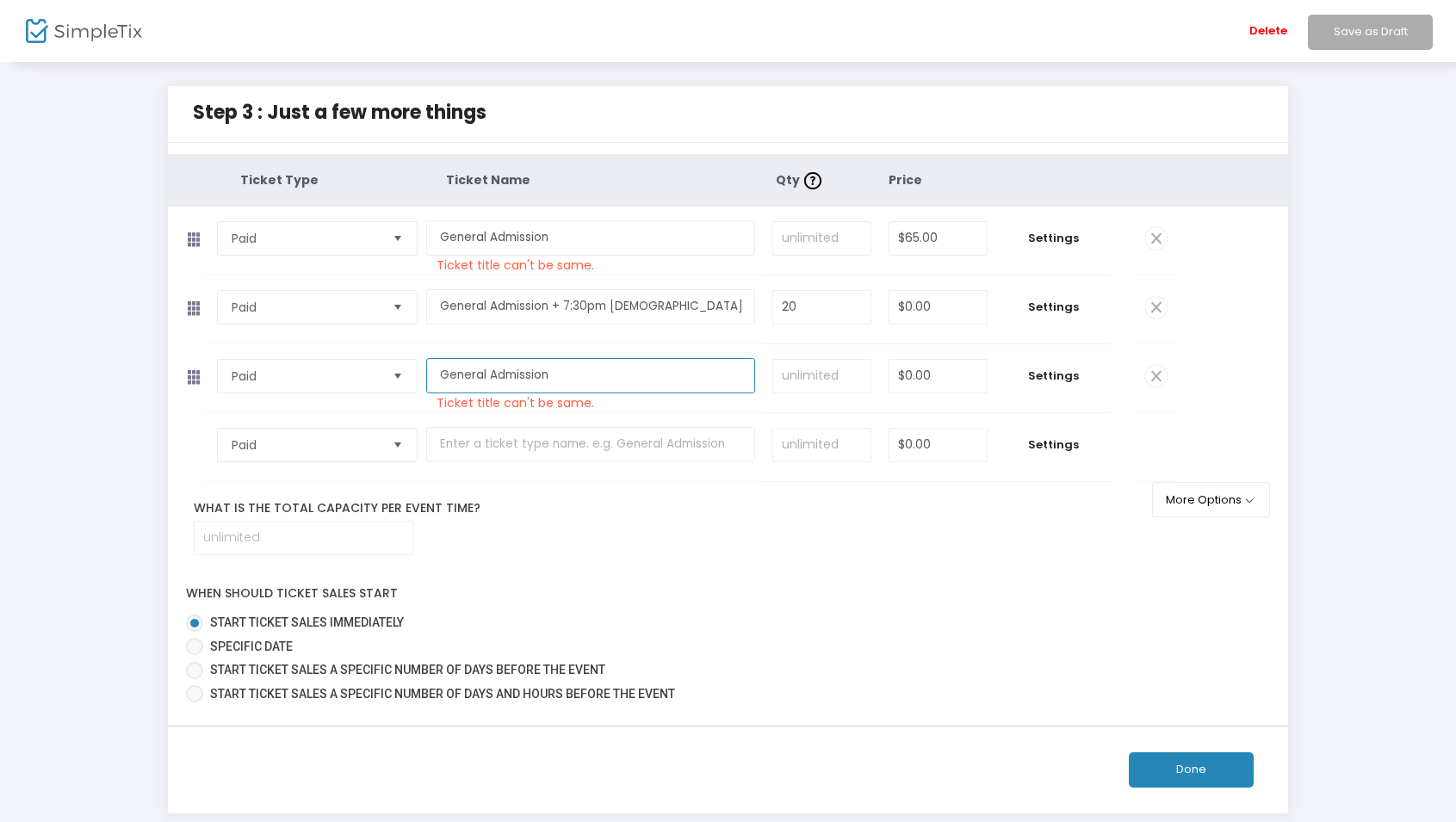
click at [438, 383] on input "General Admission" at bounding box center [590, 375] width 329 height 35
type input "Early Bird General Admission"
click at [523, 410] on td "Early Bird General Admission Required." at bounding box center [595, 378] width 338 height 68
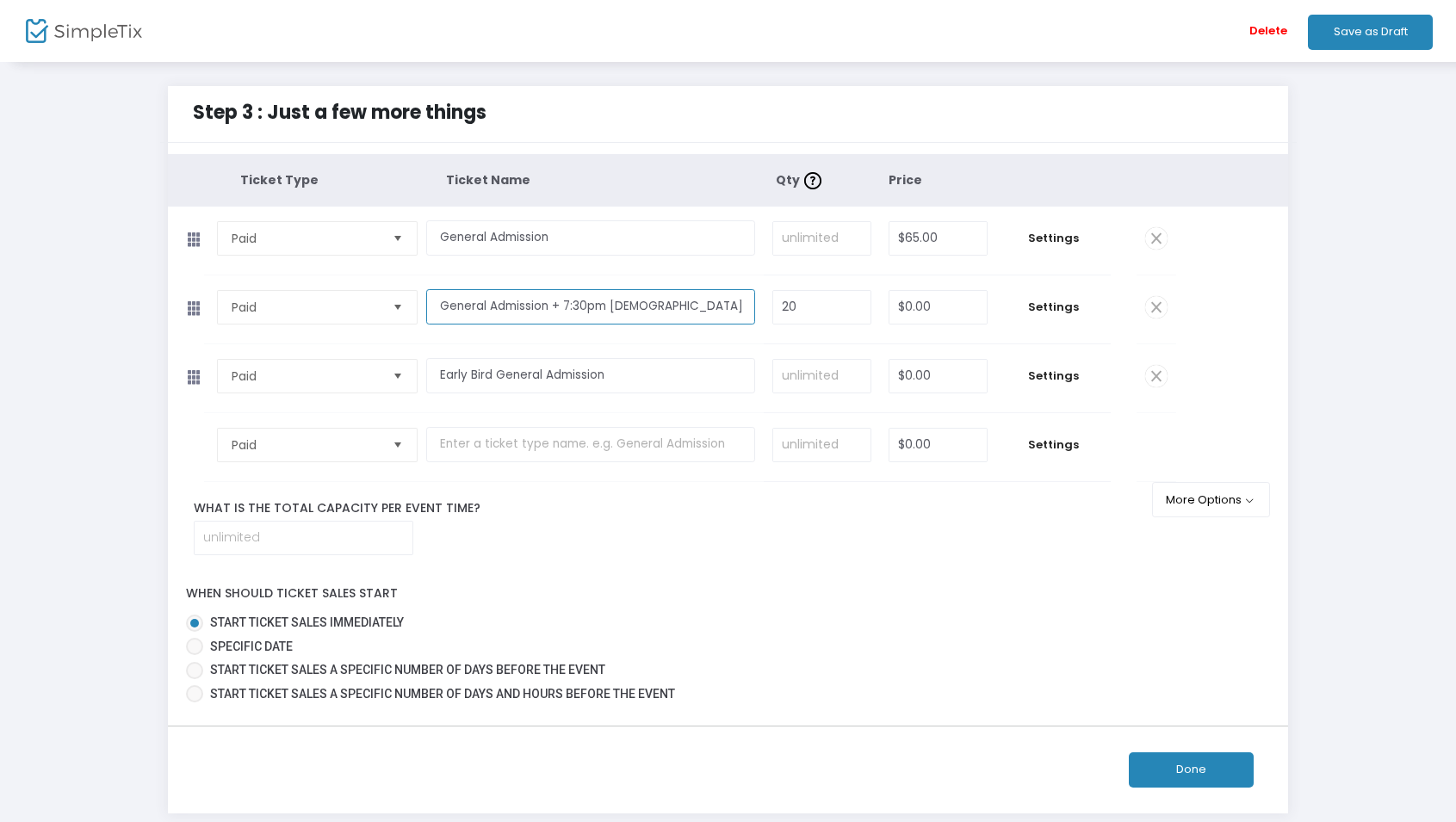
click at [443, 308] on input "General Admission + 7:30pm Jewish Meditation Session" at bounding box center [590, 306] width 329 height 35
click at [449, 339] on td "General Admission + 7:30pm Jewish Meditation Session Required." at bounding box center [595, 310] width 338 height 68
drag, startPoint x: 434, startPoint y: 377, endPoint x: 626, endPoint y: 373, distance: 192.0
click at [626, 373] on input "Early Bird General Admission" at bounding box center [590, 375] width 329 height 35
click at [592, 407] on td "Early Bird General Admission Required." at bounding box center [595, 378] width 338 height 68
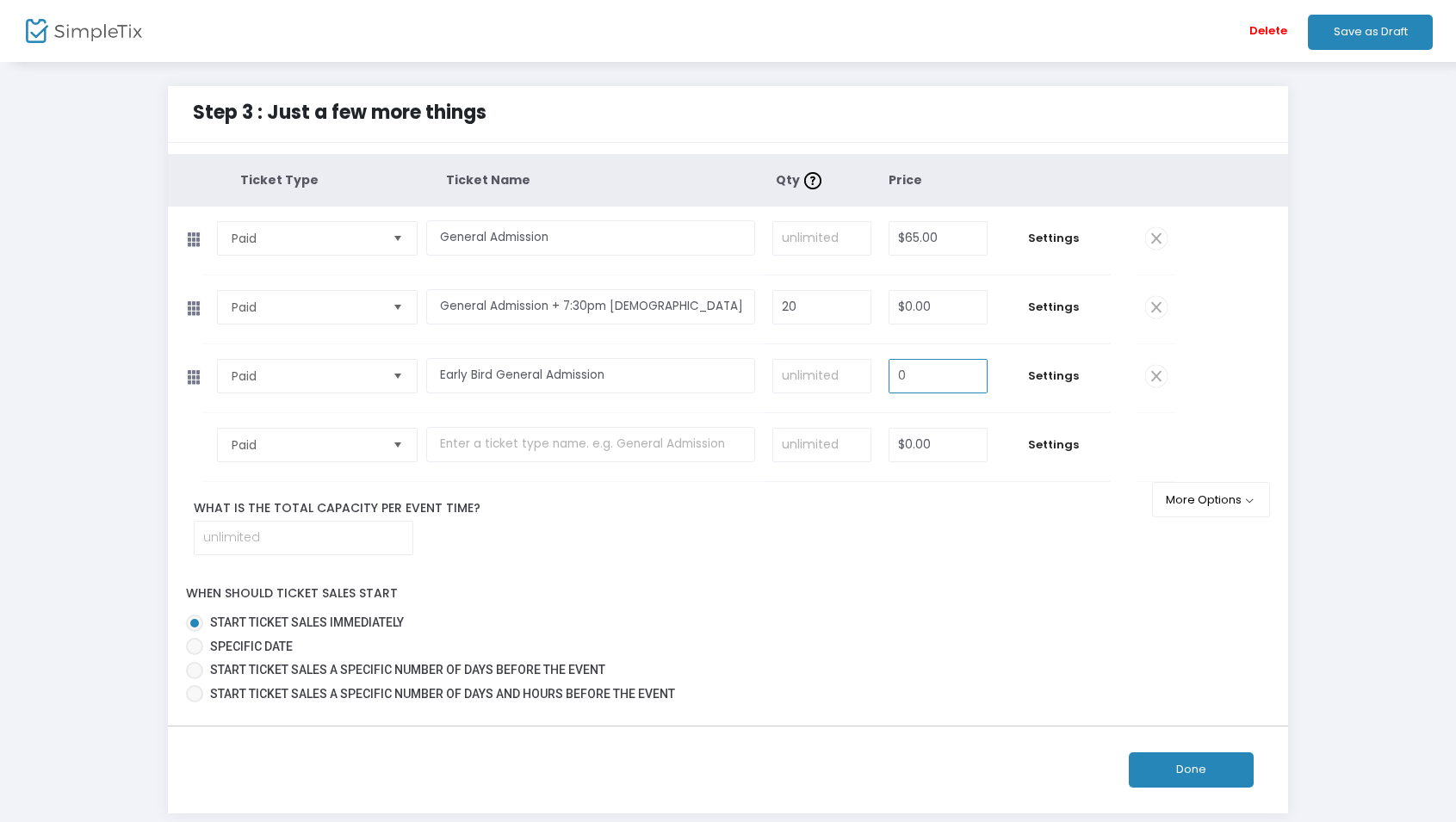
click at [969, 376] on input "0" at bounding box center [939, 376] width 99 height 33
type input "$45.00"
click at [971, 448] on input "0" at bounding box center [939, 445] width 99 height 33
type input "$55.00"
click at [645, 433] on input "text" at bounding box center [590, 444] width 329 height 35
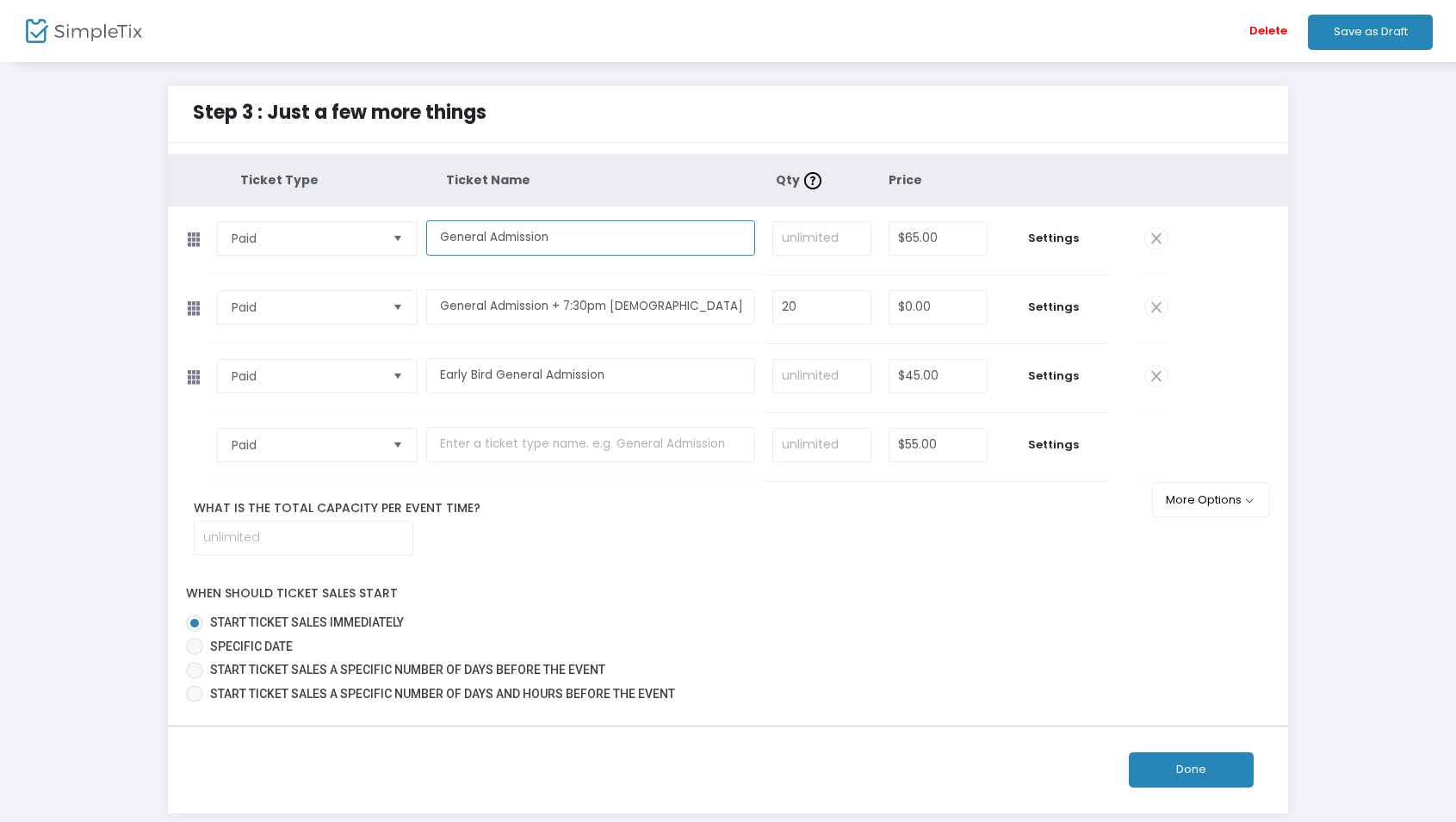
drag, startPoint x: 449, startPoint y: 238, endPoint x: 606, endPoint y: 239, distance: 157.0
click at [606, 239] on input "General Admission" at bounding box center [590, 237] width 329 height 35
click at [426, 333] on td "General Admission + 7:30pm Jewish Meditation Session Required." at bounding box center [595, 310] width 338 height 68
drag, startPoint x: 618, startPoint y: 376, endPoint x: 499, endPoint y: 378, distance: 119.0
click at [499, 378] on input "Early Bird General Admission" at bounding box center [590, 375] width 329 height 35
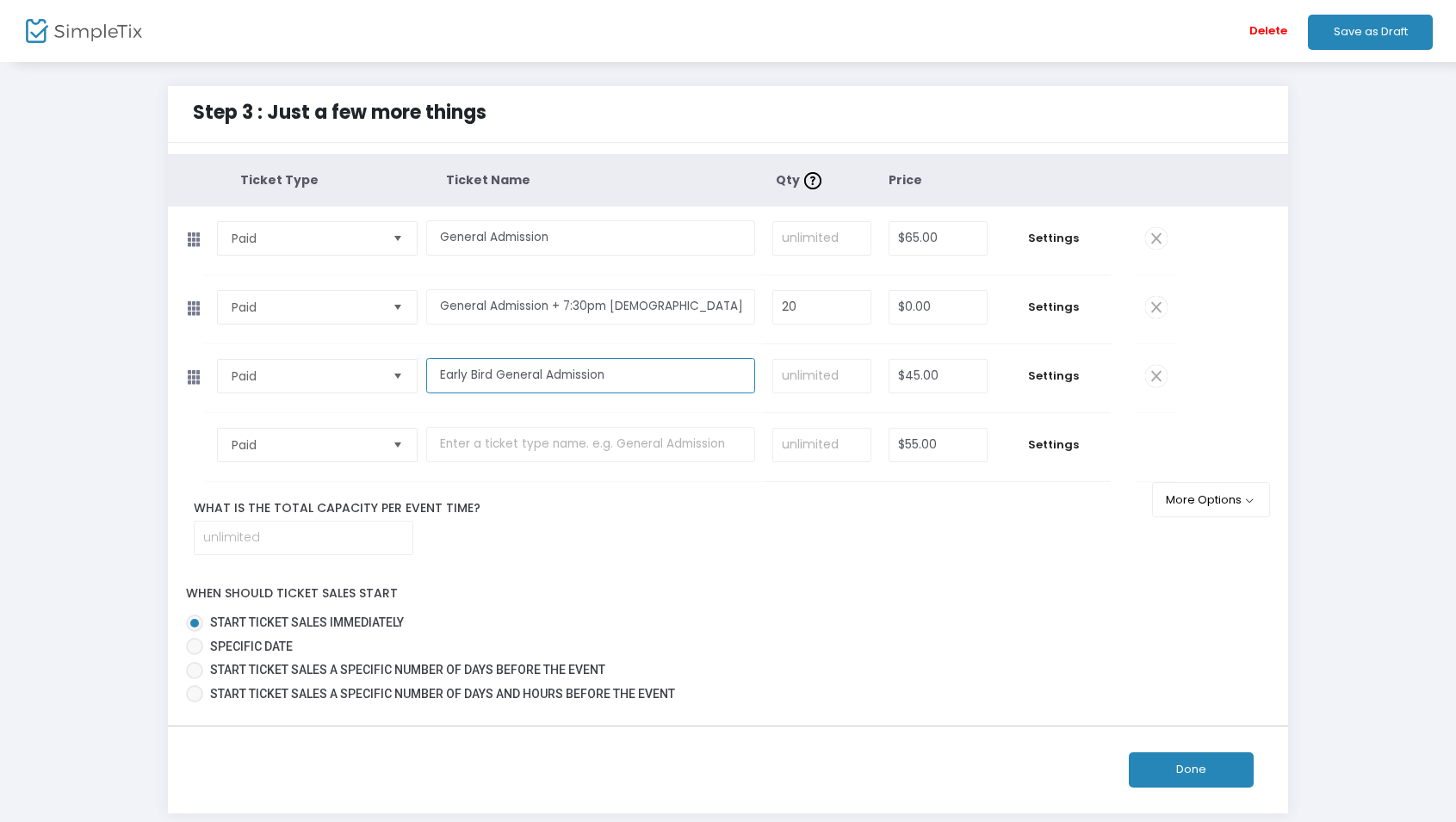
click at [650, 378] on input "Early Bird General Admission" at bounding box center [590, 375] width 329 height 35
drag, startPoint x: 436, startPoint y: 378, endPoint x: 687, endPoint y: 378, distance: 251.0
click at [687, 378] on input "Early Bird General Admission (Member)" at bounding box center [590, 375] width 329 height 35
type input "Early Bird General Admission (Member)"
click at [626, 447] on input "text" at bounding box center [590, 444] width 329 height 35
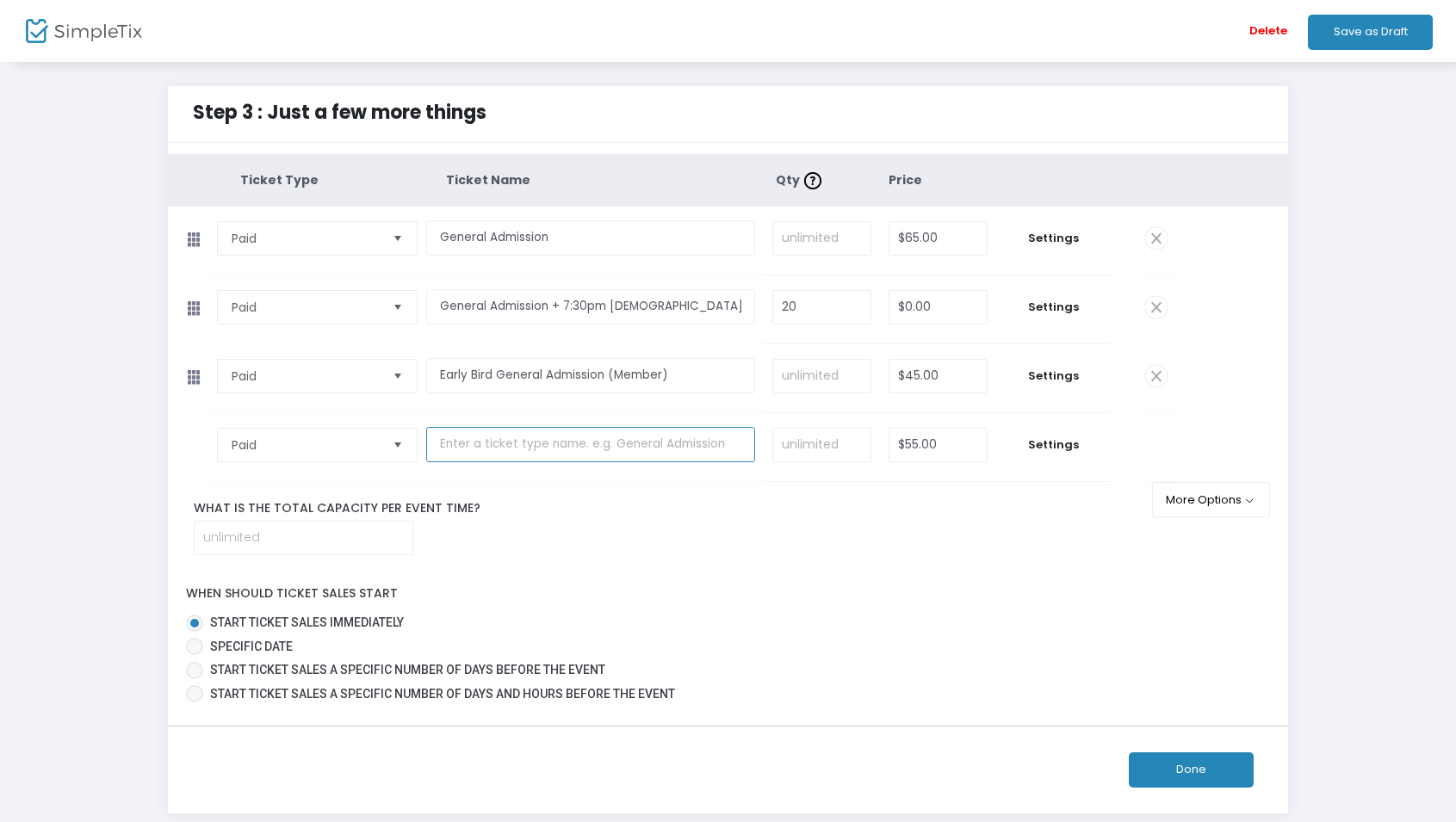
paste input "Early Bird General Admission (Member)"
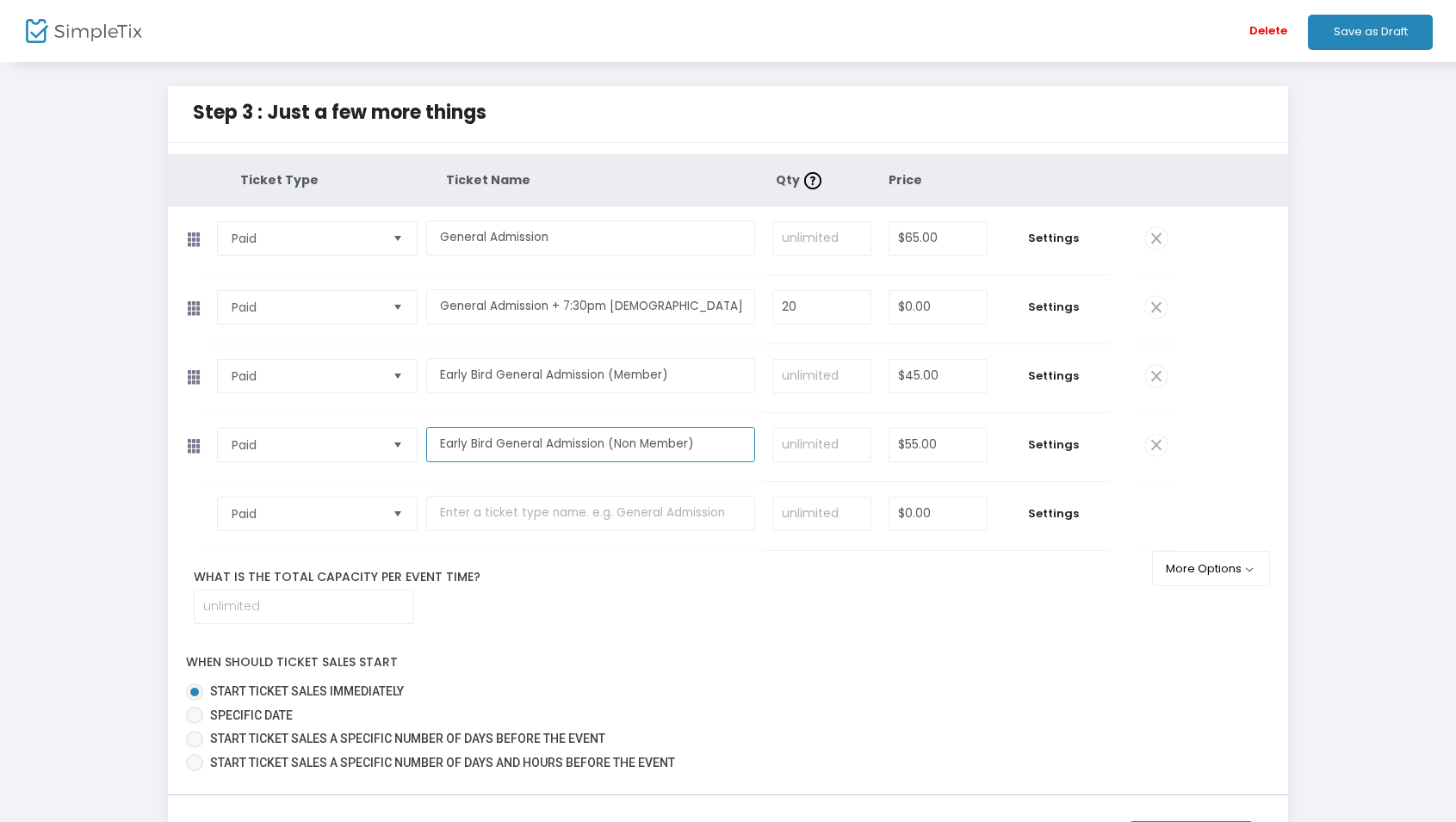
type input "Early Bird General Admission (Non Member)"
click at [638, 477] on td "Early Bird General Admission (Non Member) Required." at bounding box center [595, 448] width 338 height 68
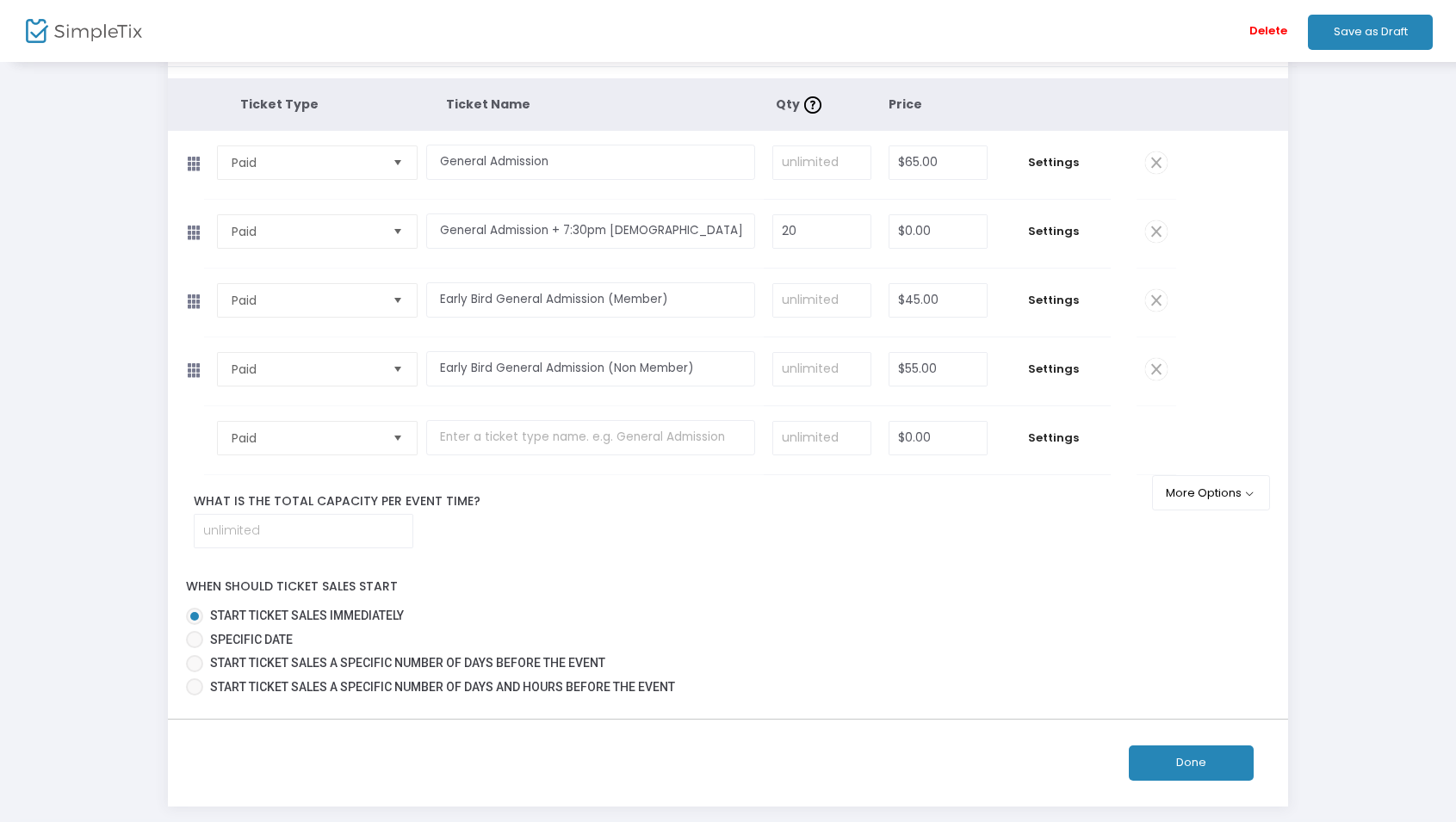
scroll to position [162, 0]
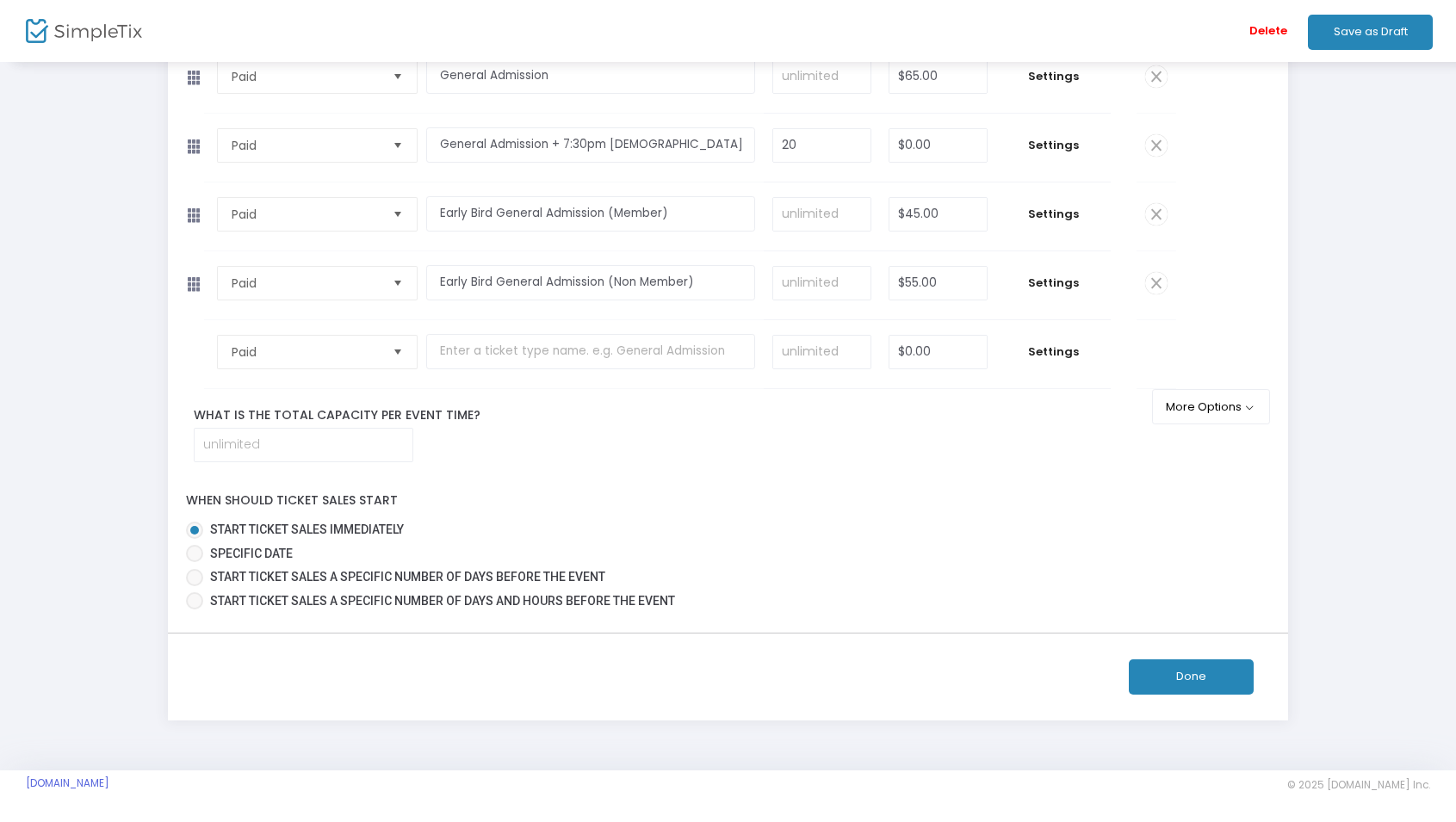
click at [1214, 676] on button "Done" at bounding box center [1191, 676] width 125 height 35
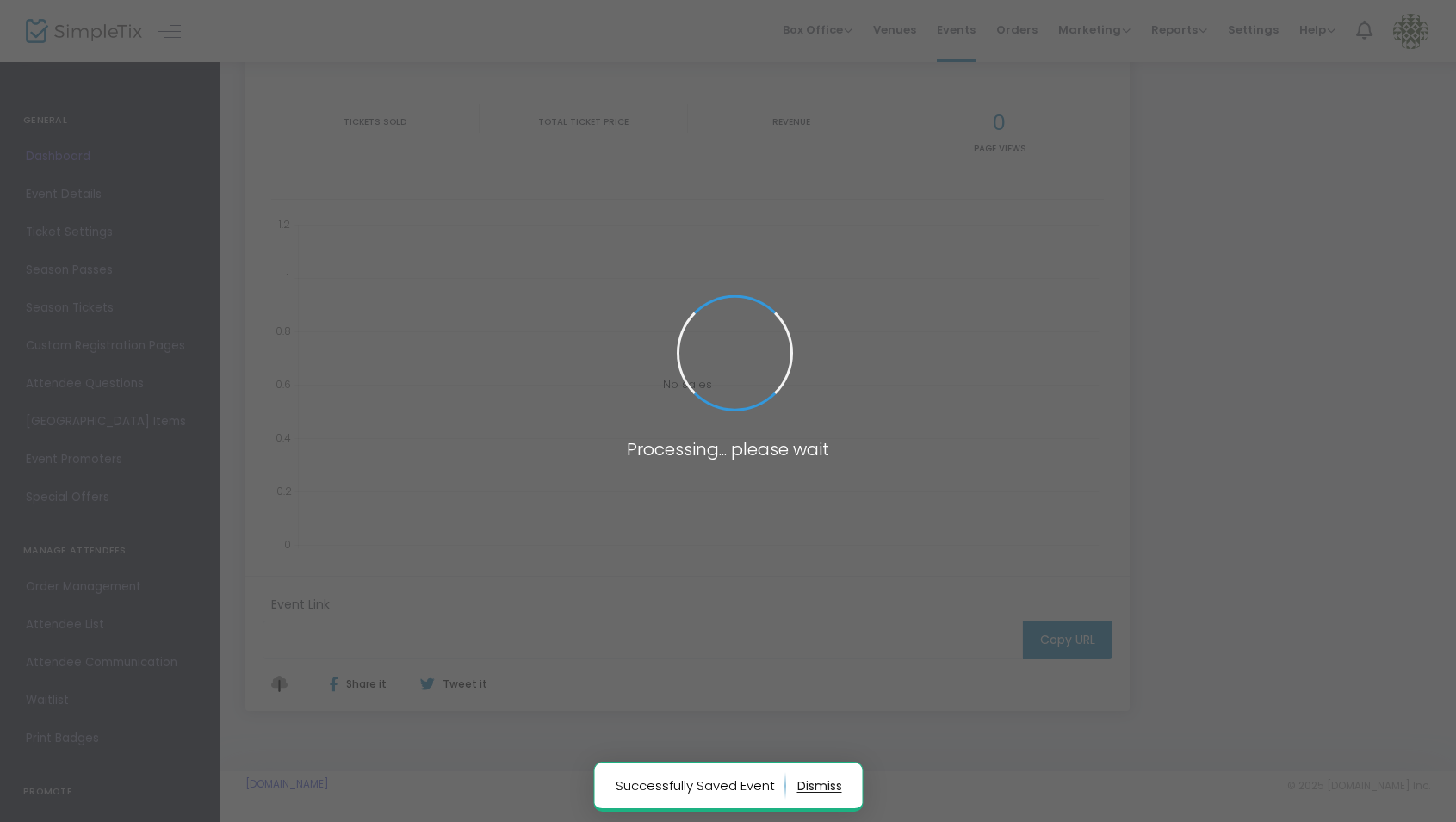
scroll to position [153, 0]
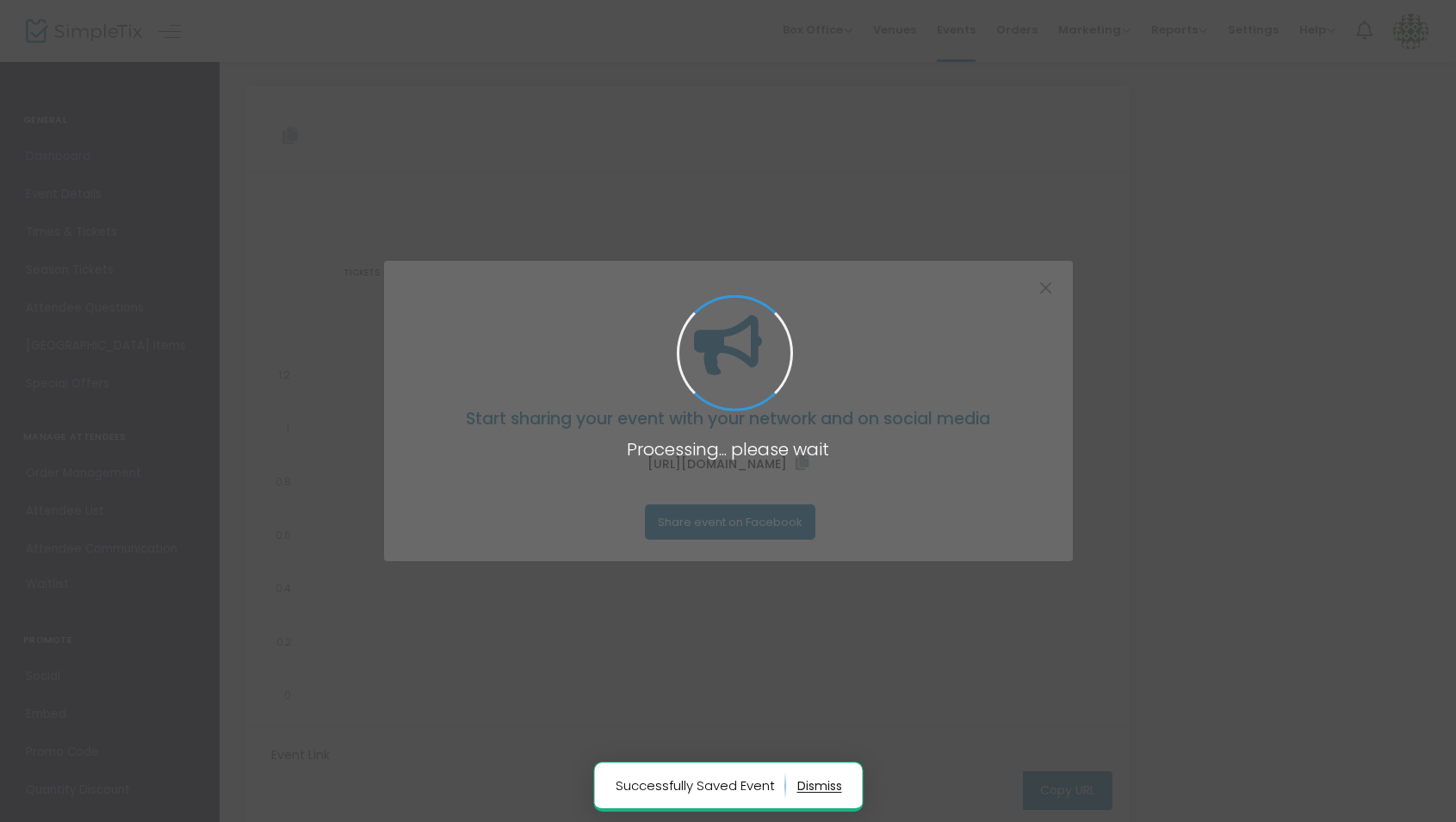
type input "https://www.simpletix.com/e/journey-to-the-soul-tickets-232193"
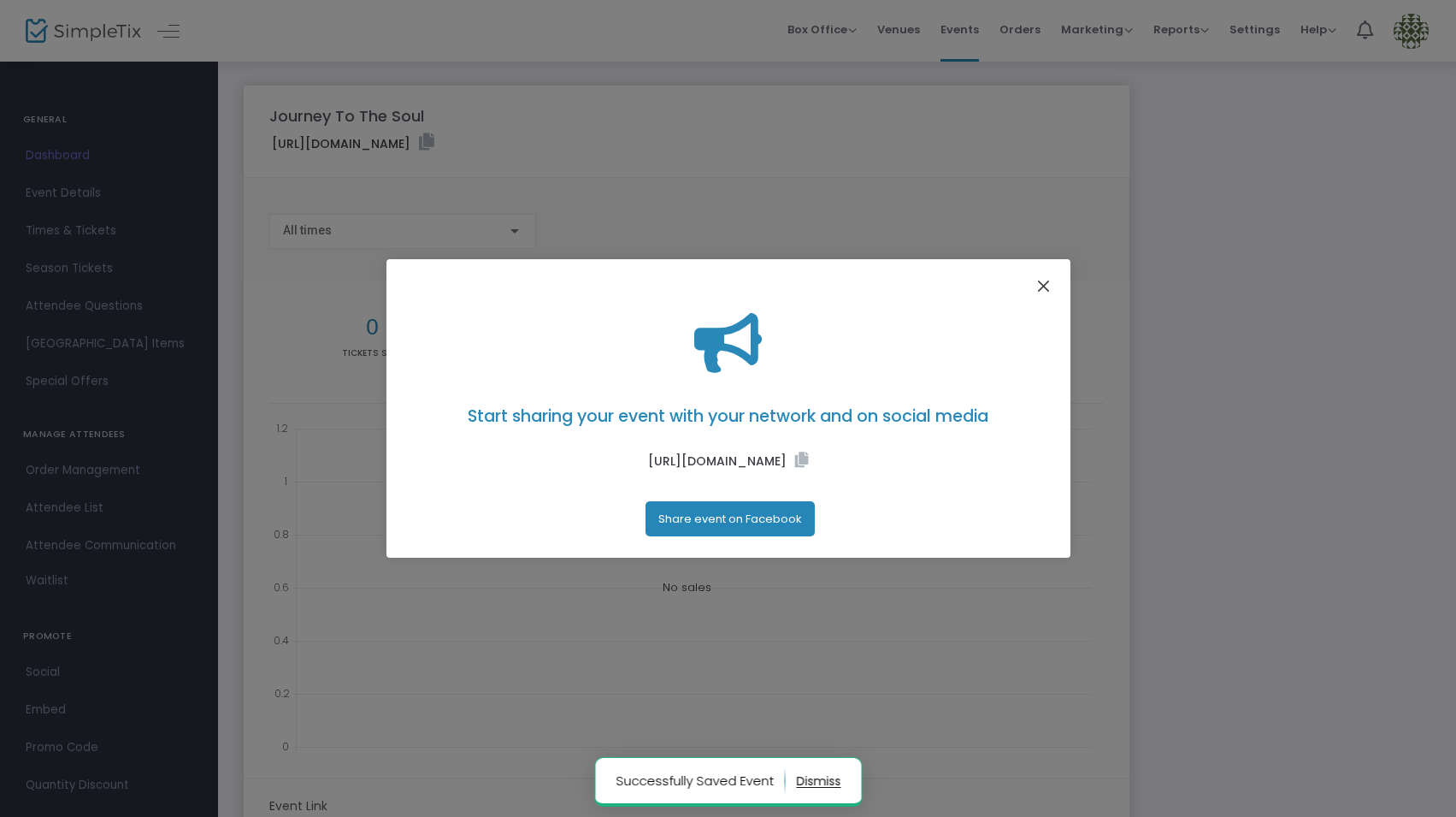
click at [1047, 287] on button "Close" at bounding box center [1043, 286] width 23 height 23
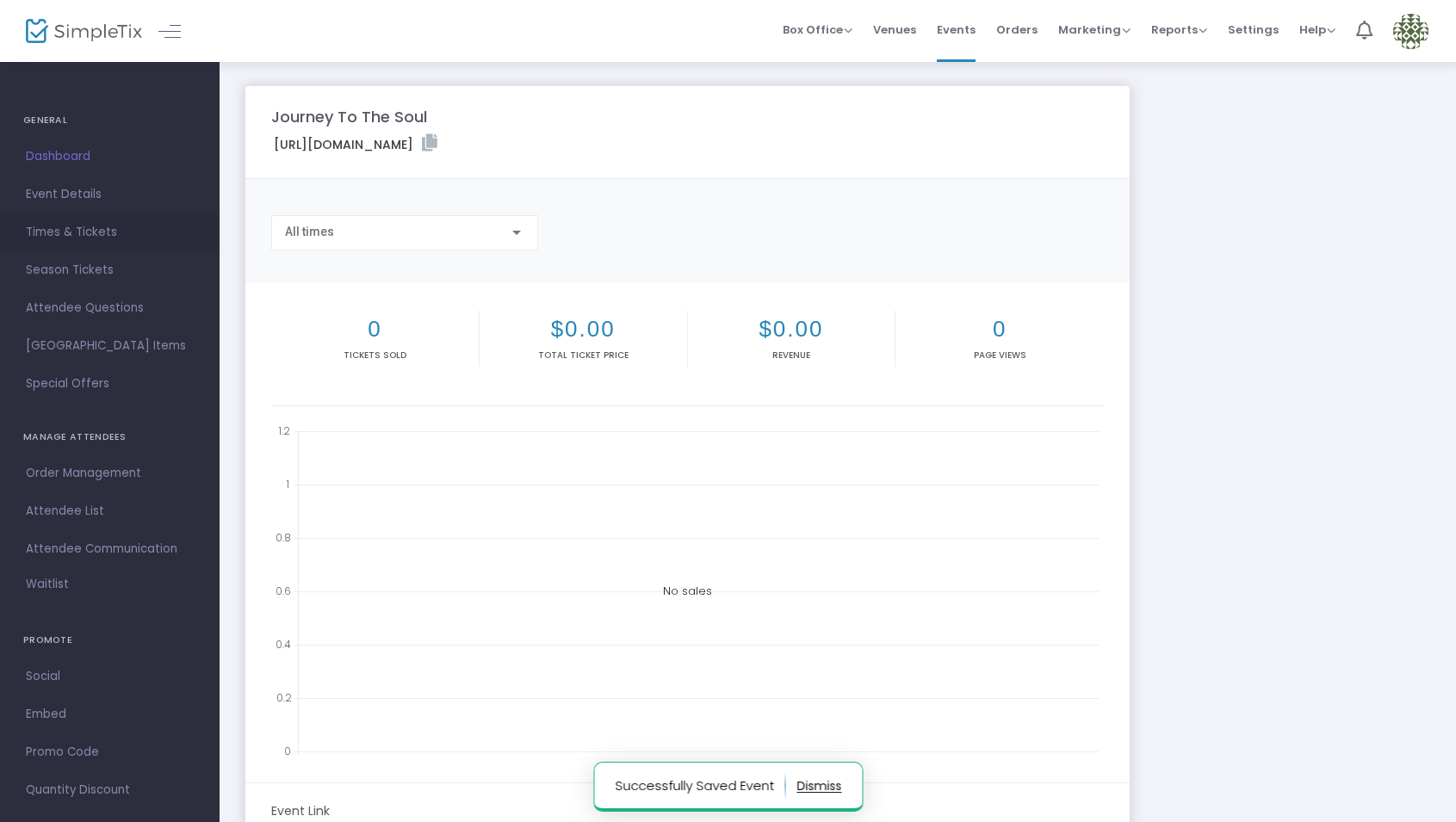
click at [46, 221] on span "Times & Tickets" at bounding box center [109, 232] width 168 height 23
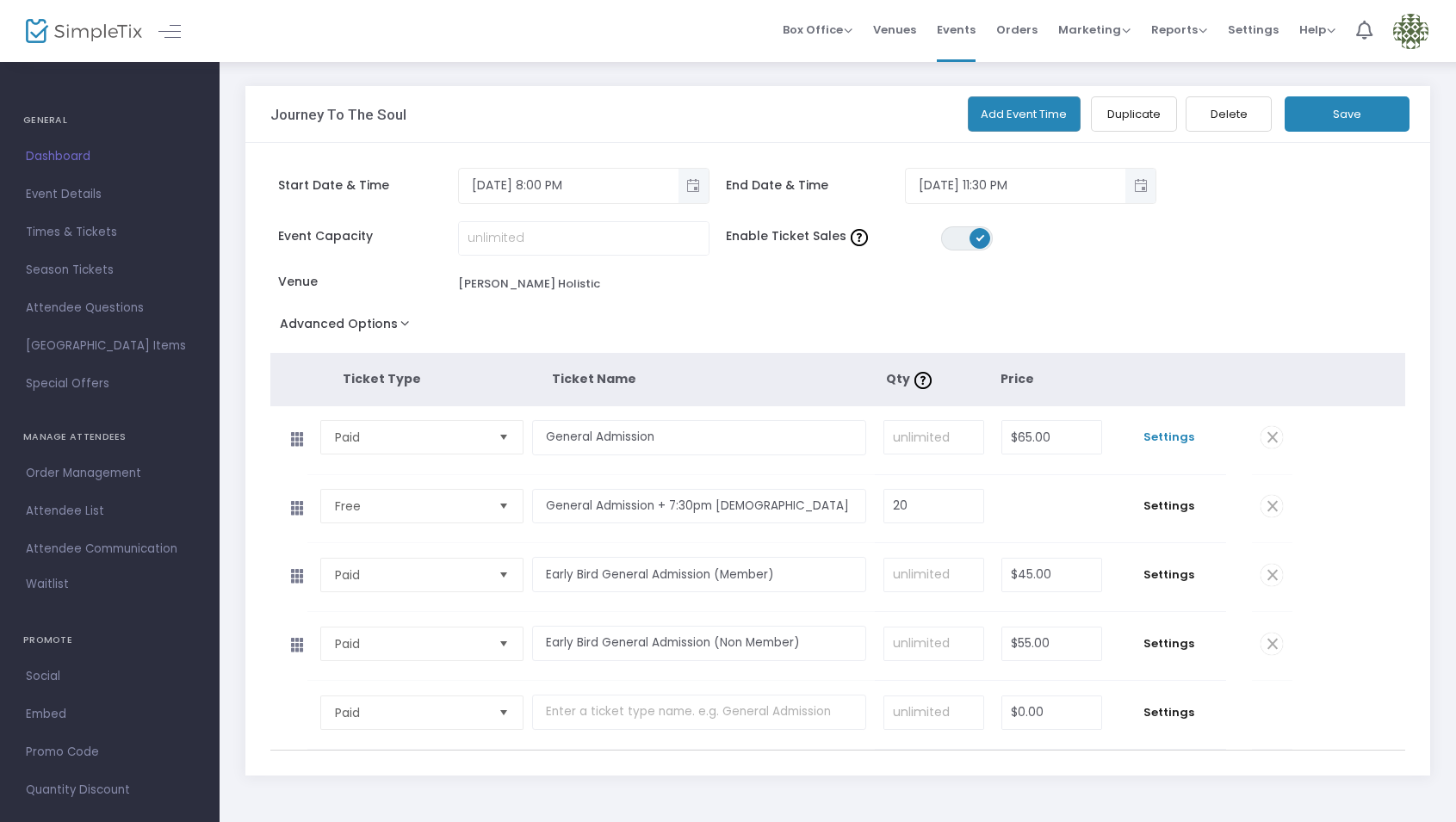
click at [1170, 437] on span "Settings" at bounding box center [1169, 437] width 99 height 17
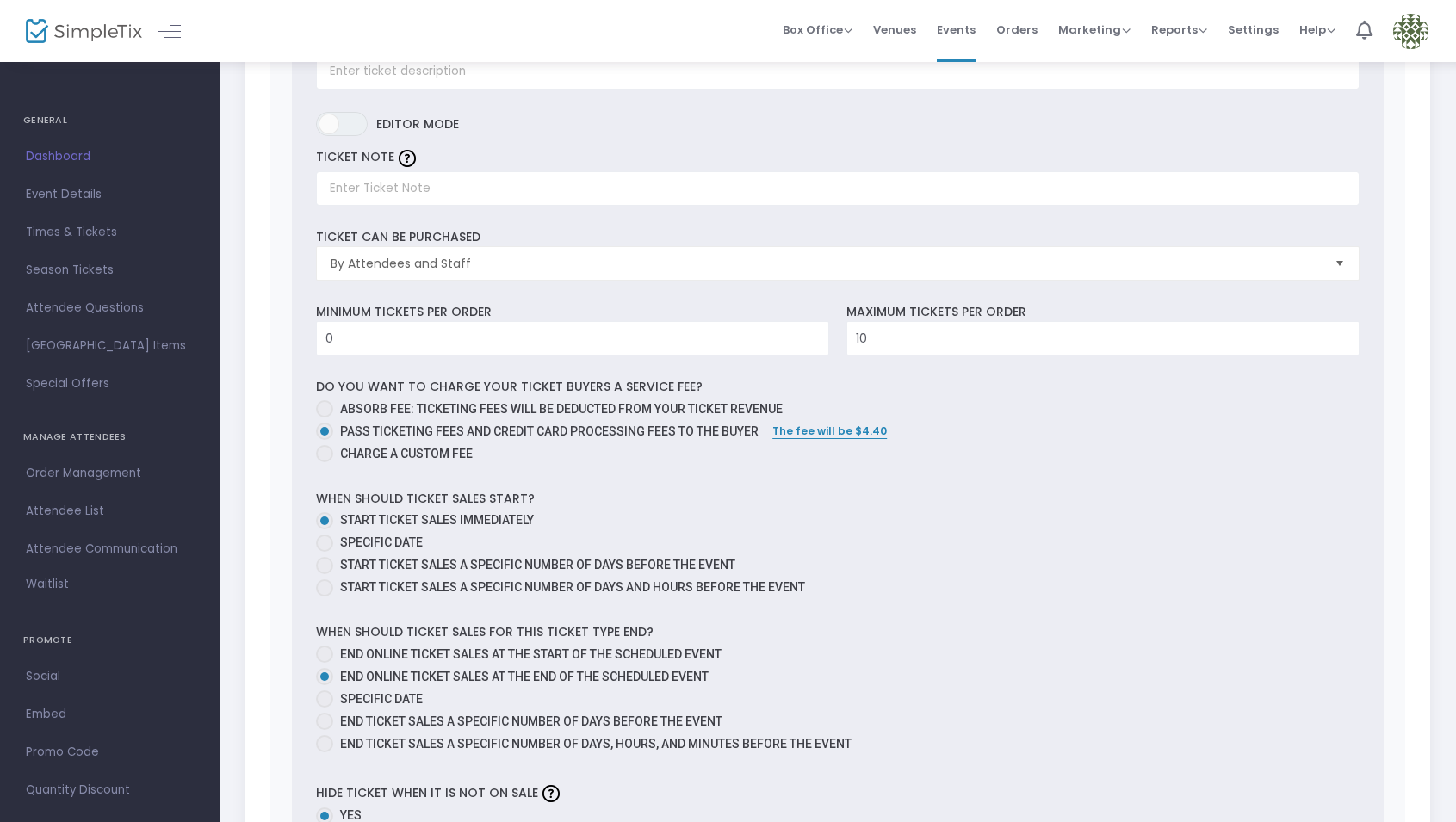
scroll to position [574, 0]
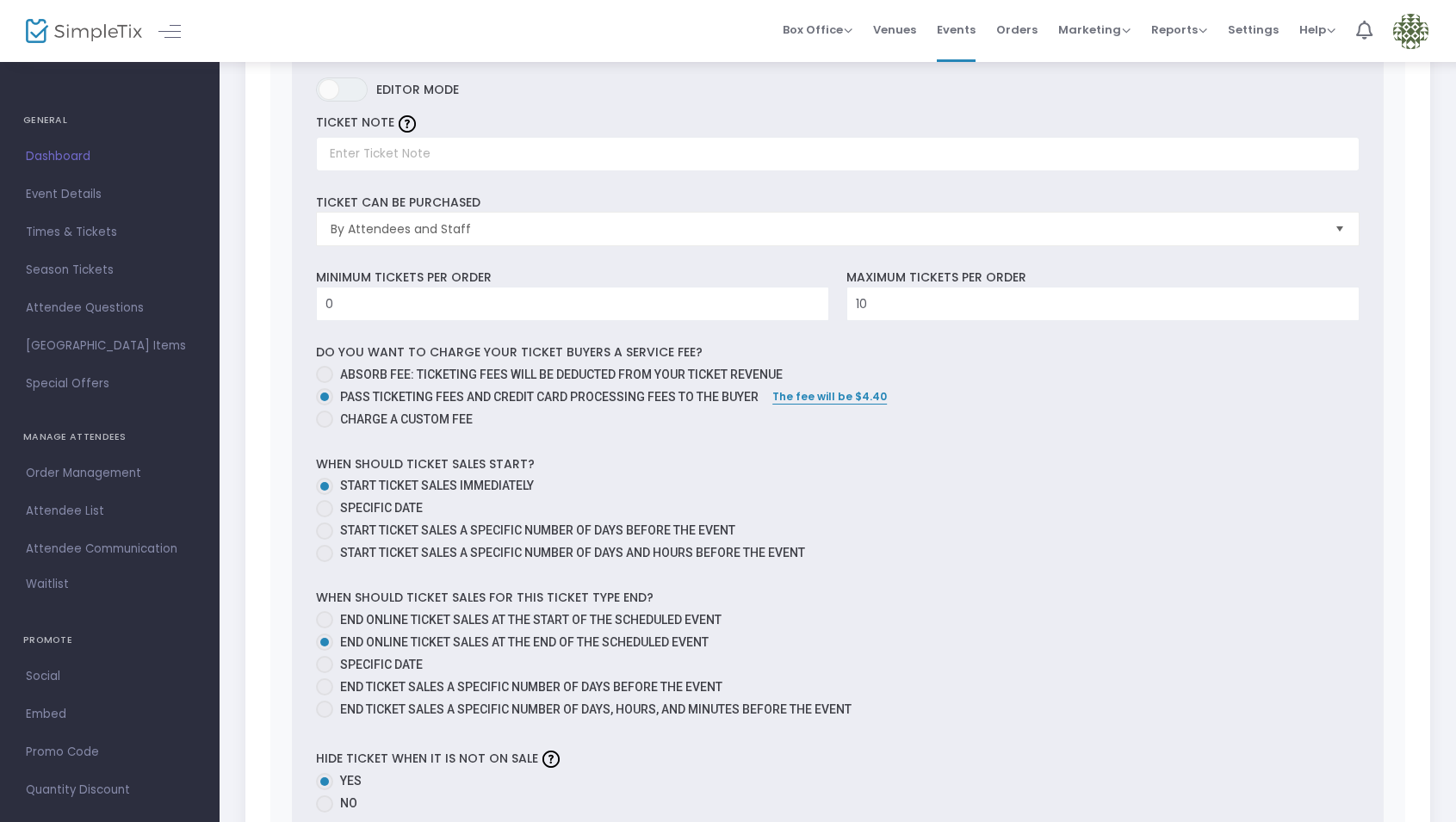
click at [325, 505] on span at bounding box center [324, 508] width 17 height 17
click at [324, 518] on input "Specific Date" at bounding box center [323, 518] width 1 height 1
radio input "true"
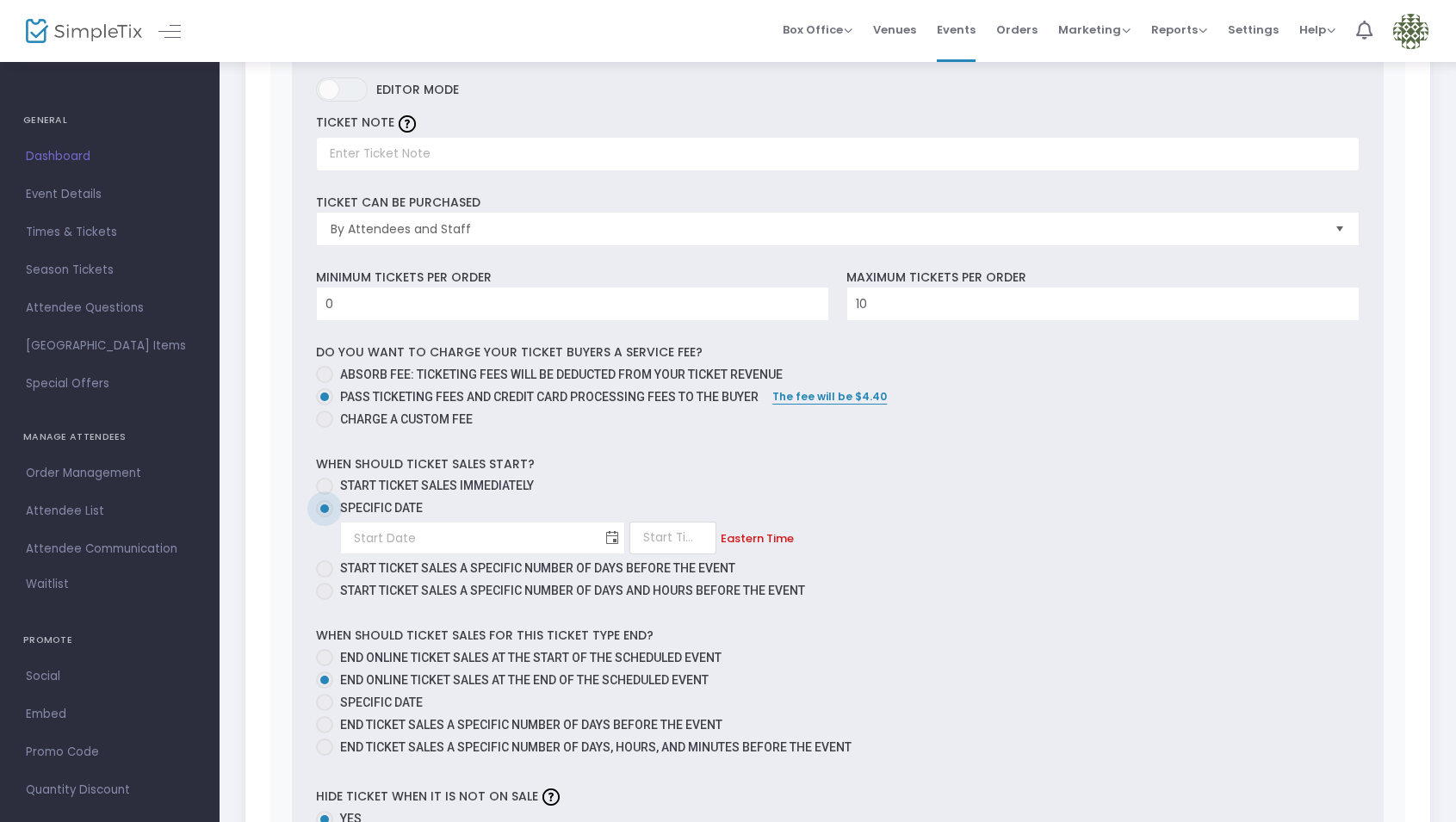
click at [599, 538] on span "Toggle calendar" at bounding box center [613, 539] width 28 height 28
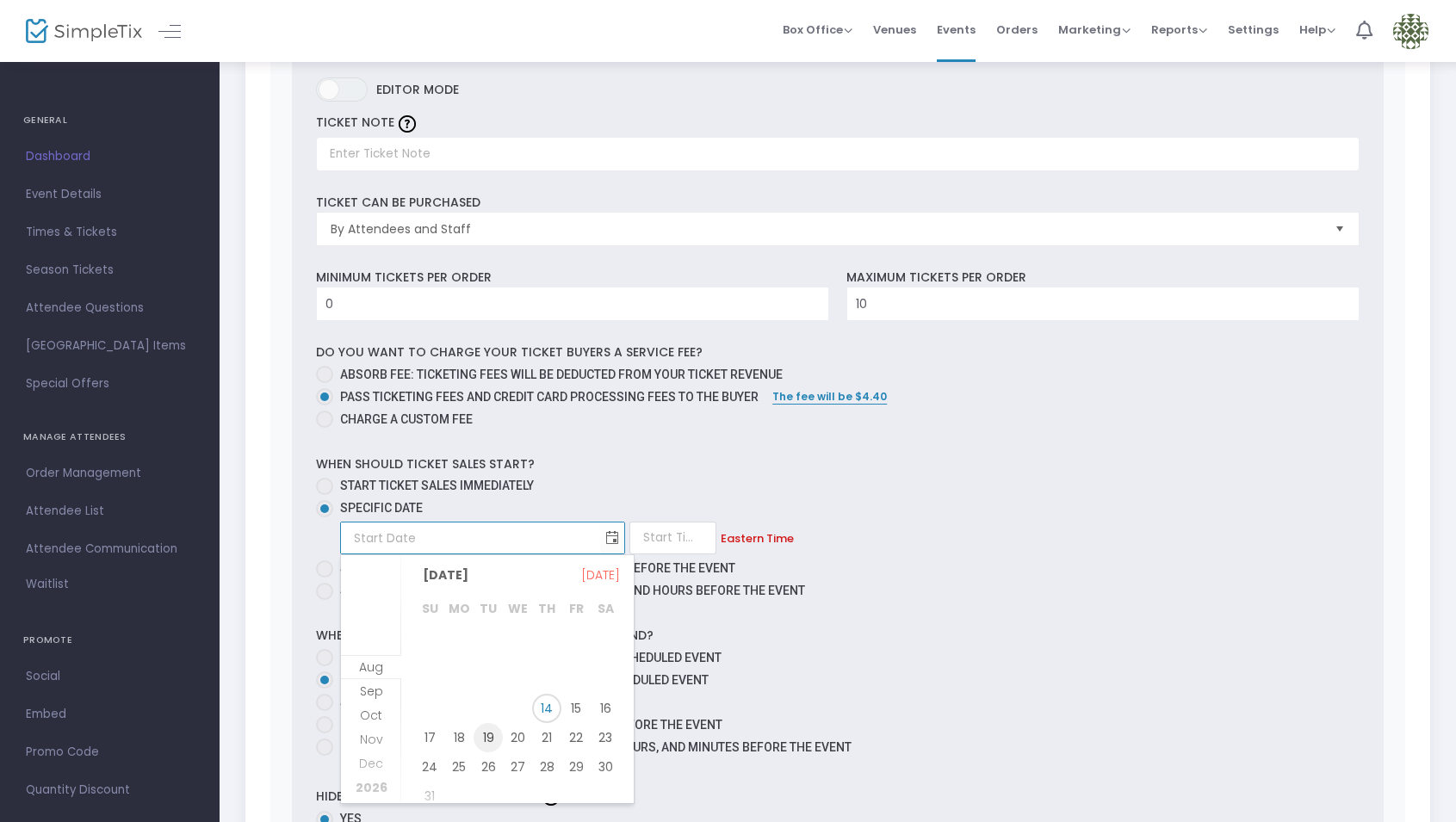
click at [486, 740] on span "19" at bounding box center [488, 738] width 29 height 29
type input "8/19/2025"
type input "1:00 AM"
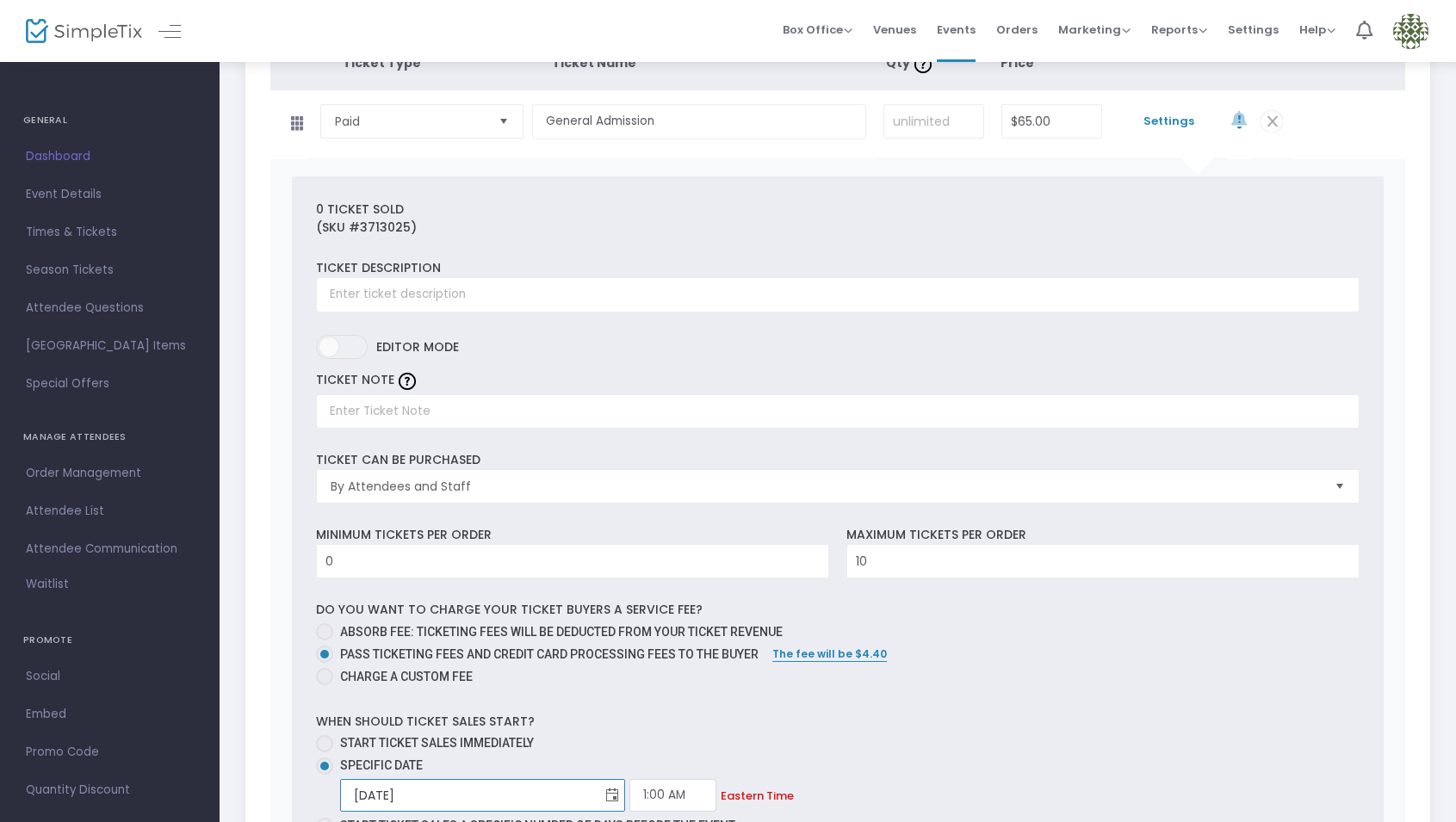
scroll to position [209, 0]
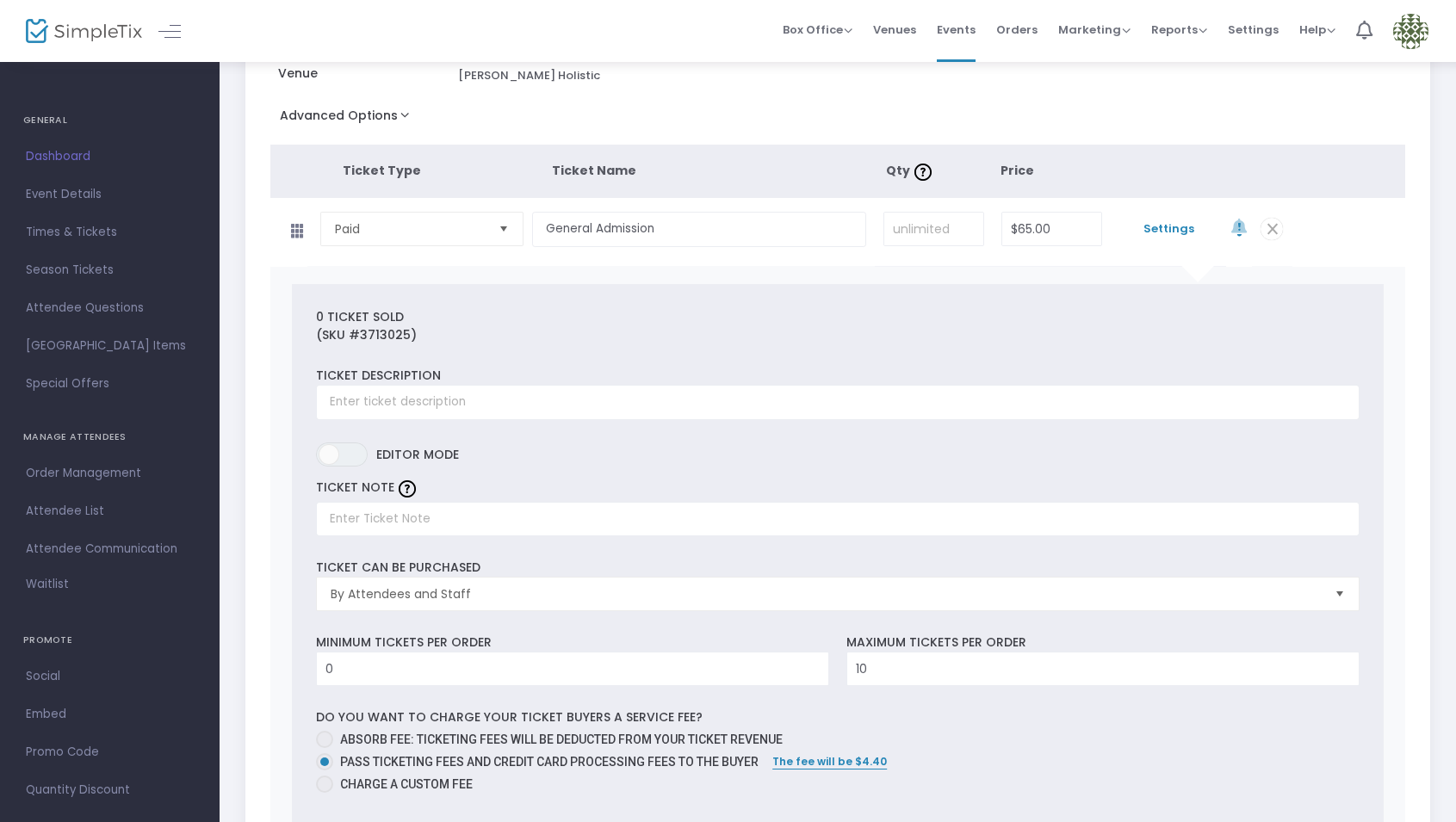
click at [1166, 225] on span "Settings" at bounding box center [1169, 228] width 99 height 17
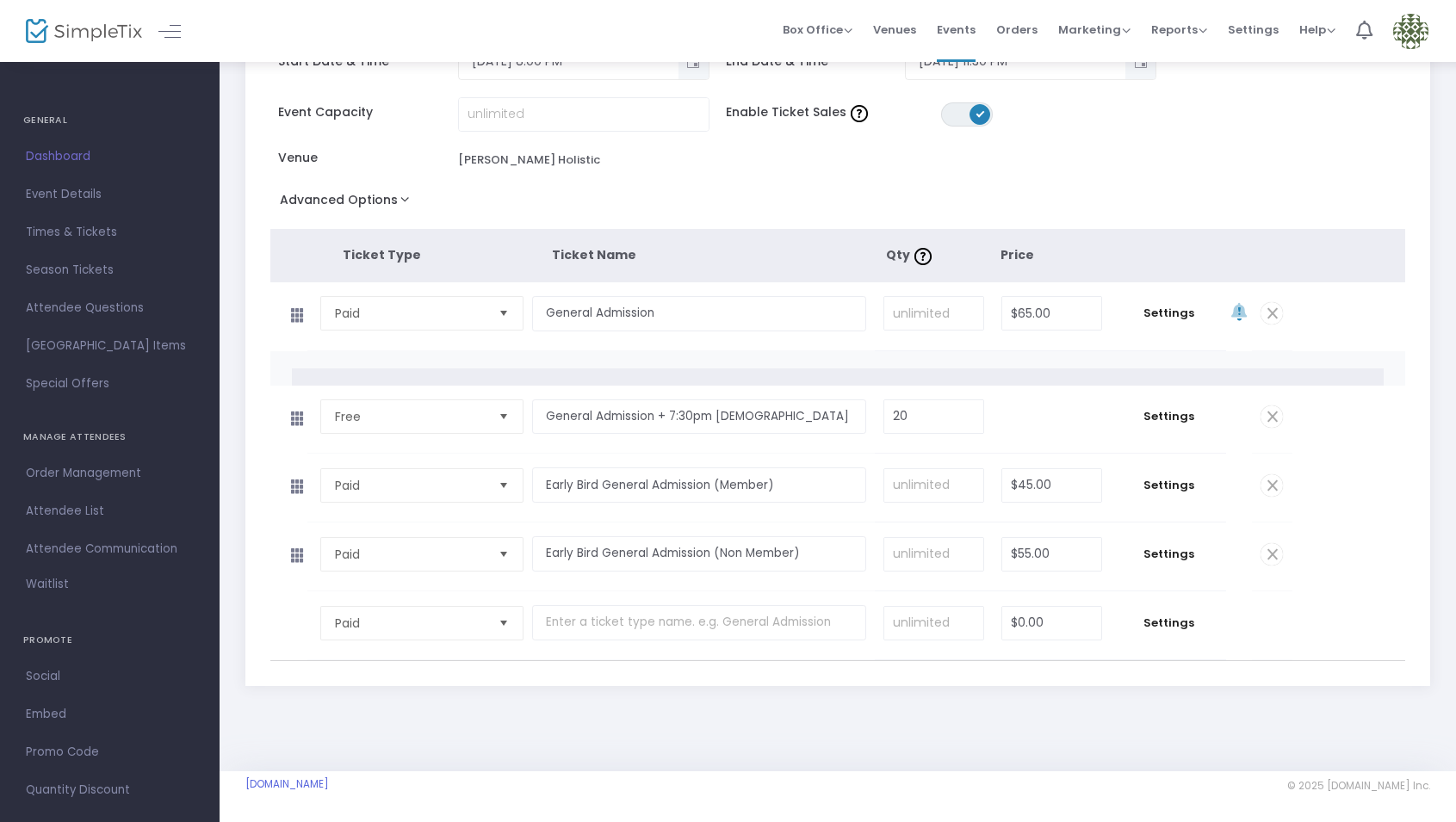
scroll to position [89, 0]
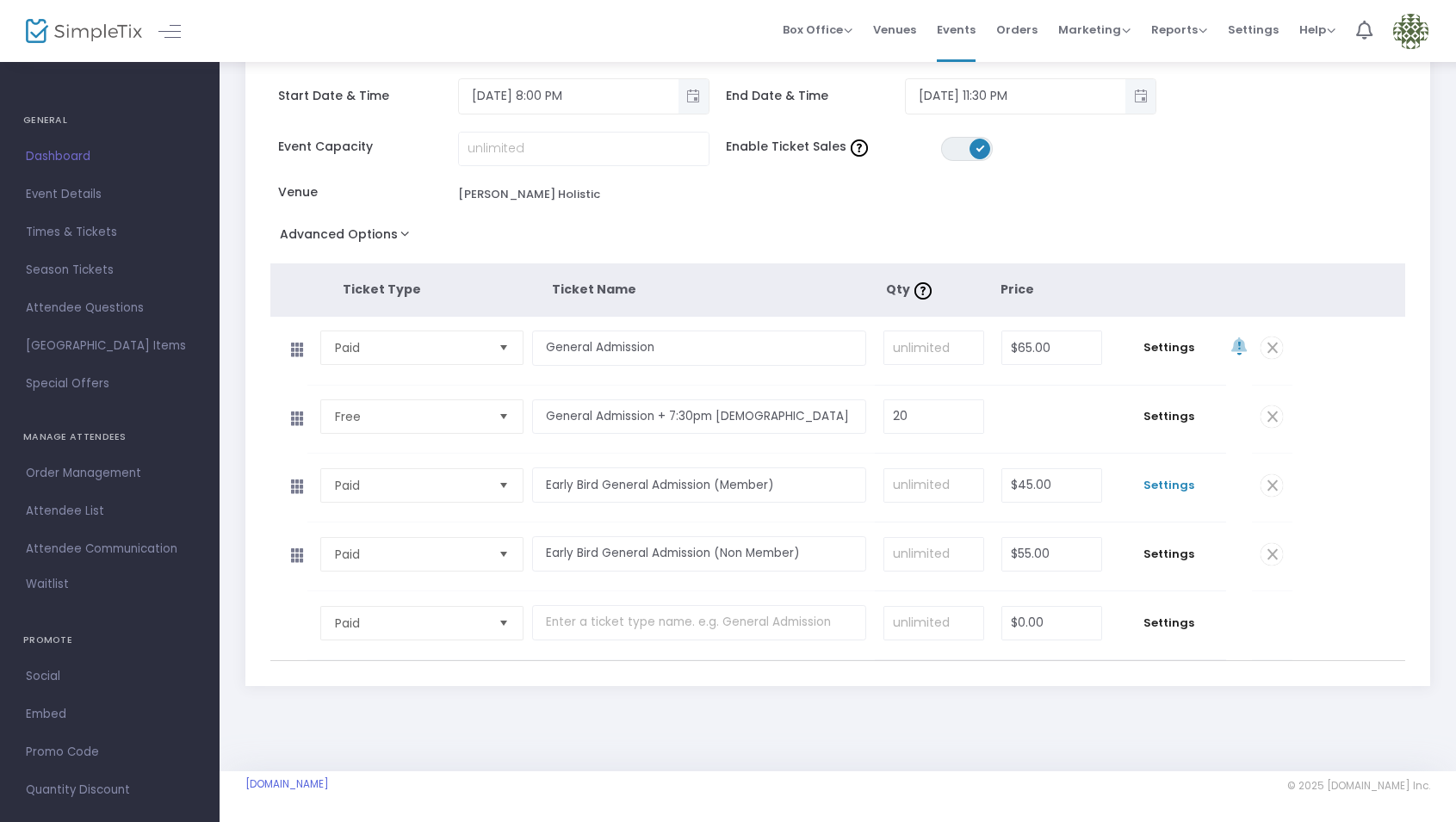
click at [1170, 485] on span "Settings" at bounding box center [1169, 485] width 99 height 17
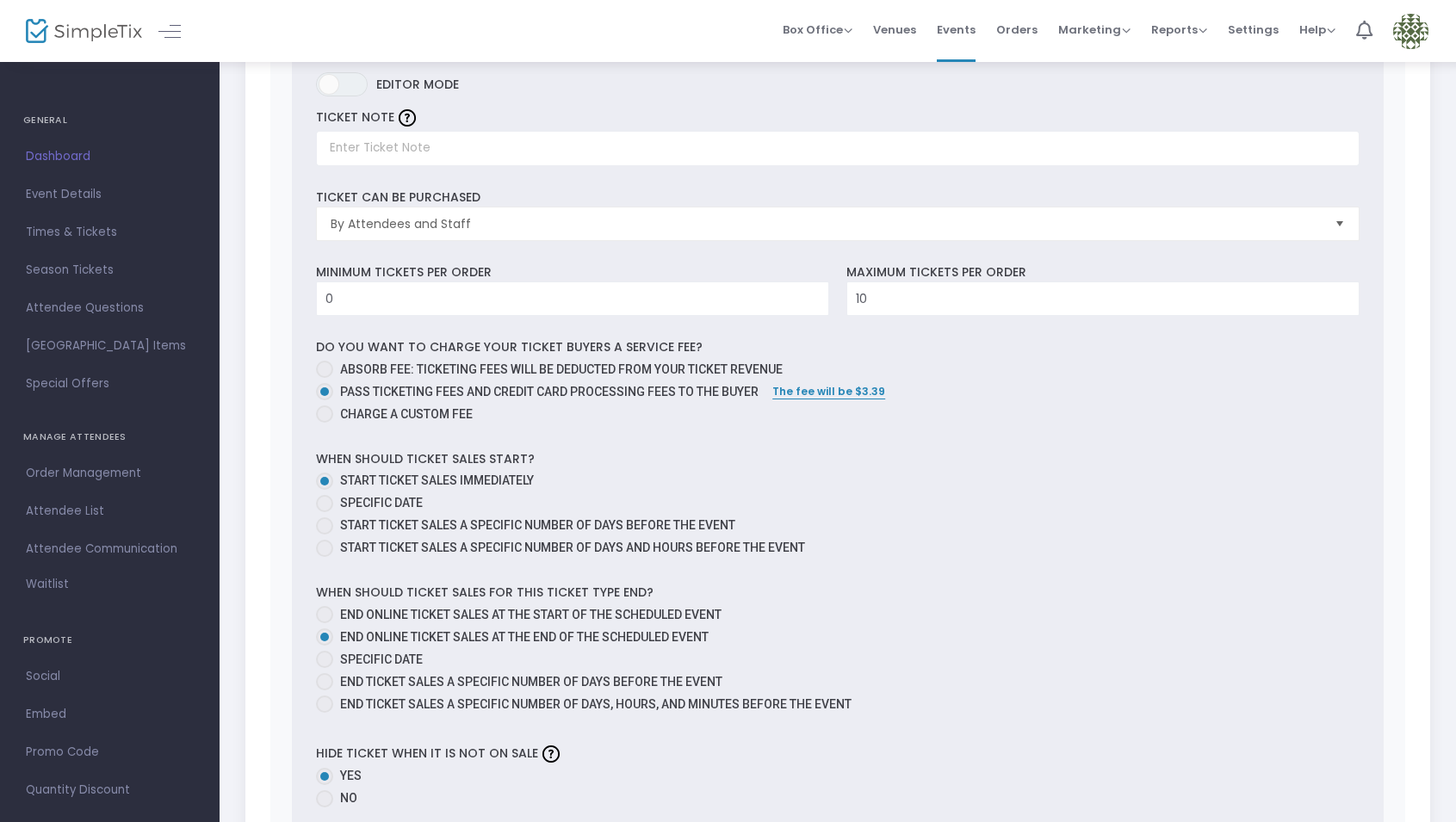
scroll to position [756, 0]
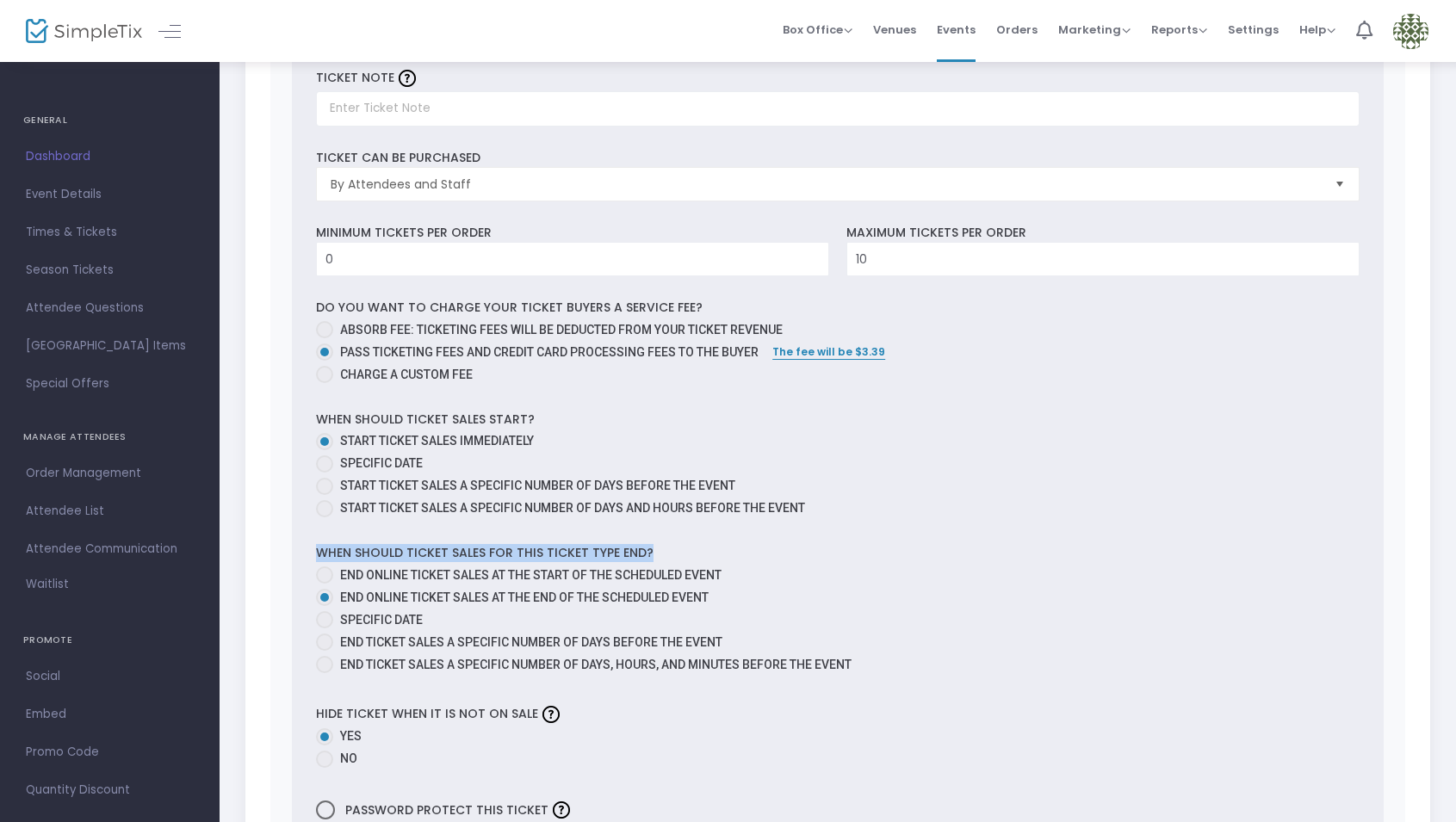
drag, startPoint x: 313, startPoint y: 552, endPoint x: 656, endPoint y: 547, distance: 343.0
click at [656, 547] on div "When should ticket sales for this ticket type end? End online ticket sales at t…" at bounding box center [838, 612] width 1060 height 135
click at [324, 620] on span at bounding box center [324, 620] width 0 height 0
click at [324, 629] on input "Specific Date" at bounding box center [323, 629] width 1 height 1
radio input "true"
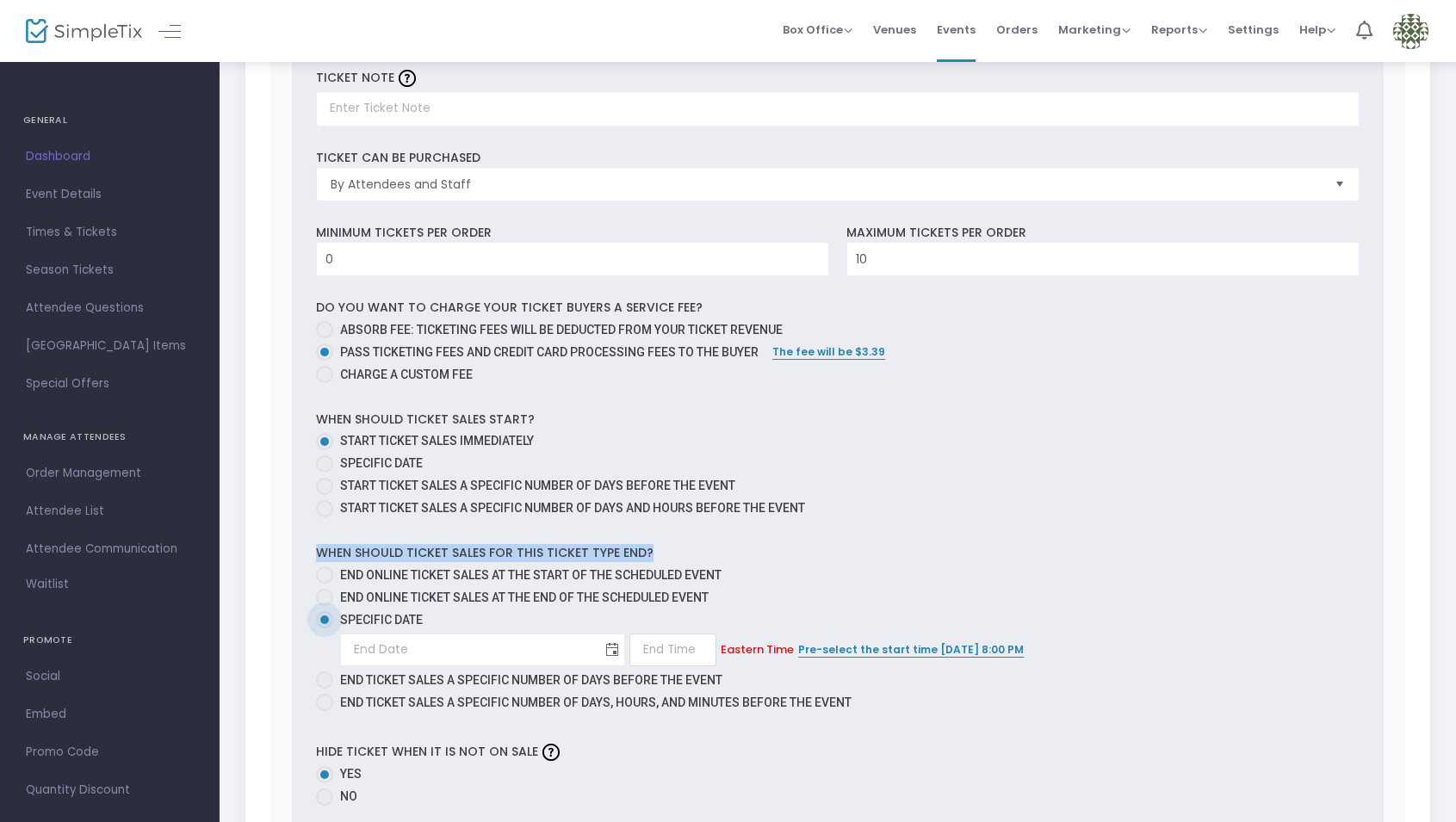
click at [599, 649] on span "Toggle calendar" at bounding box center [613, 649] width 28 height 28
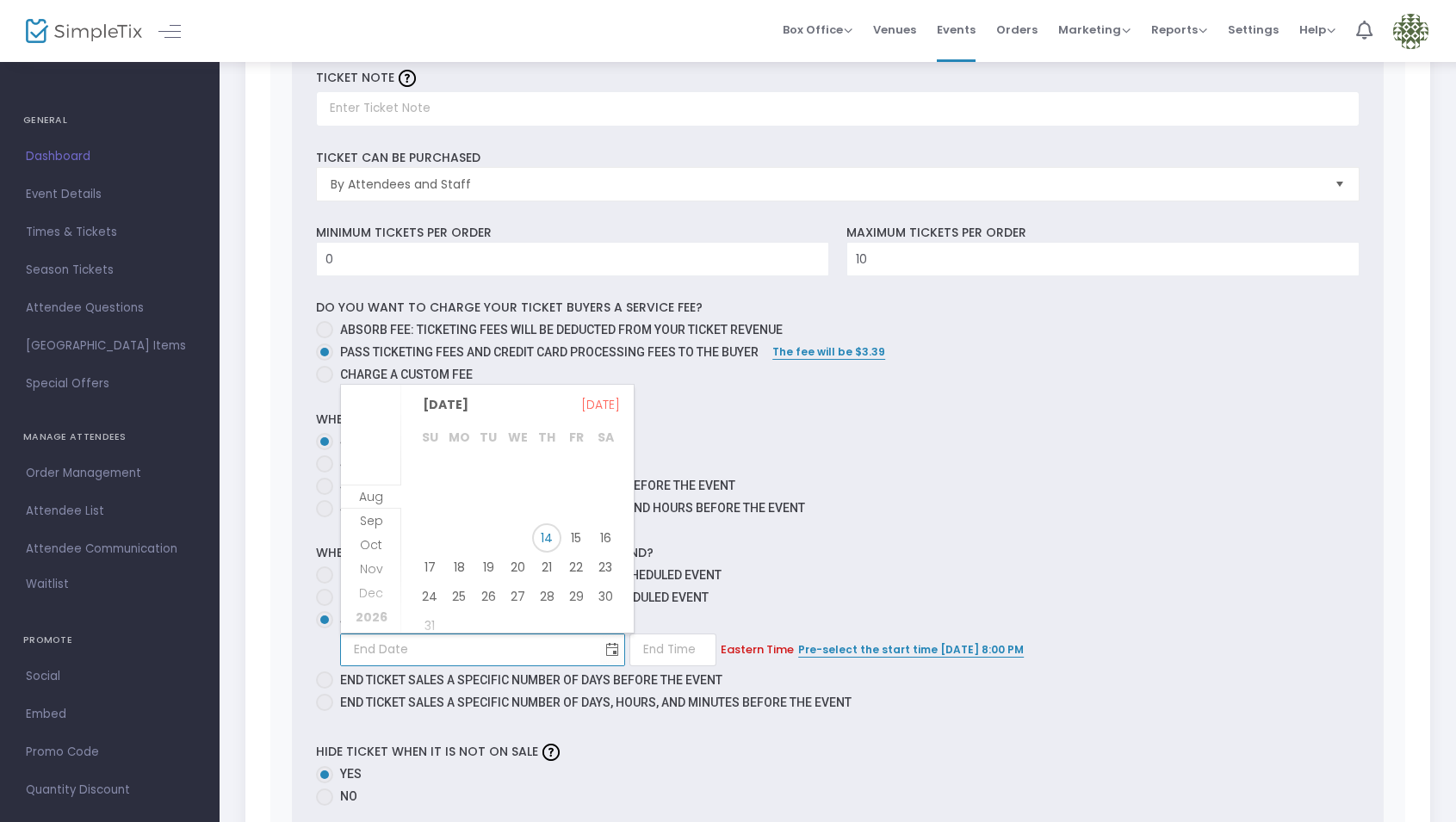
click at [491, 567] on span "19" at bounding box center [488, 567] width 29 height 29
type input "8/19/2025"
type input "1:00 AM"
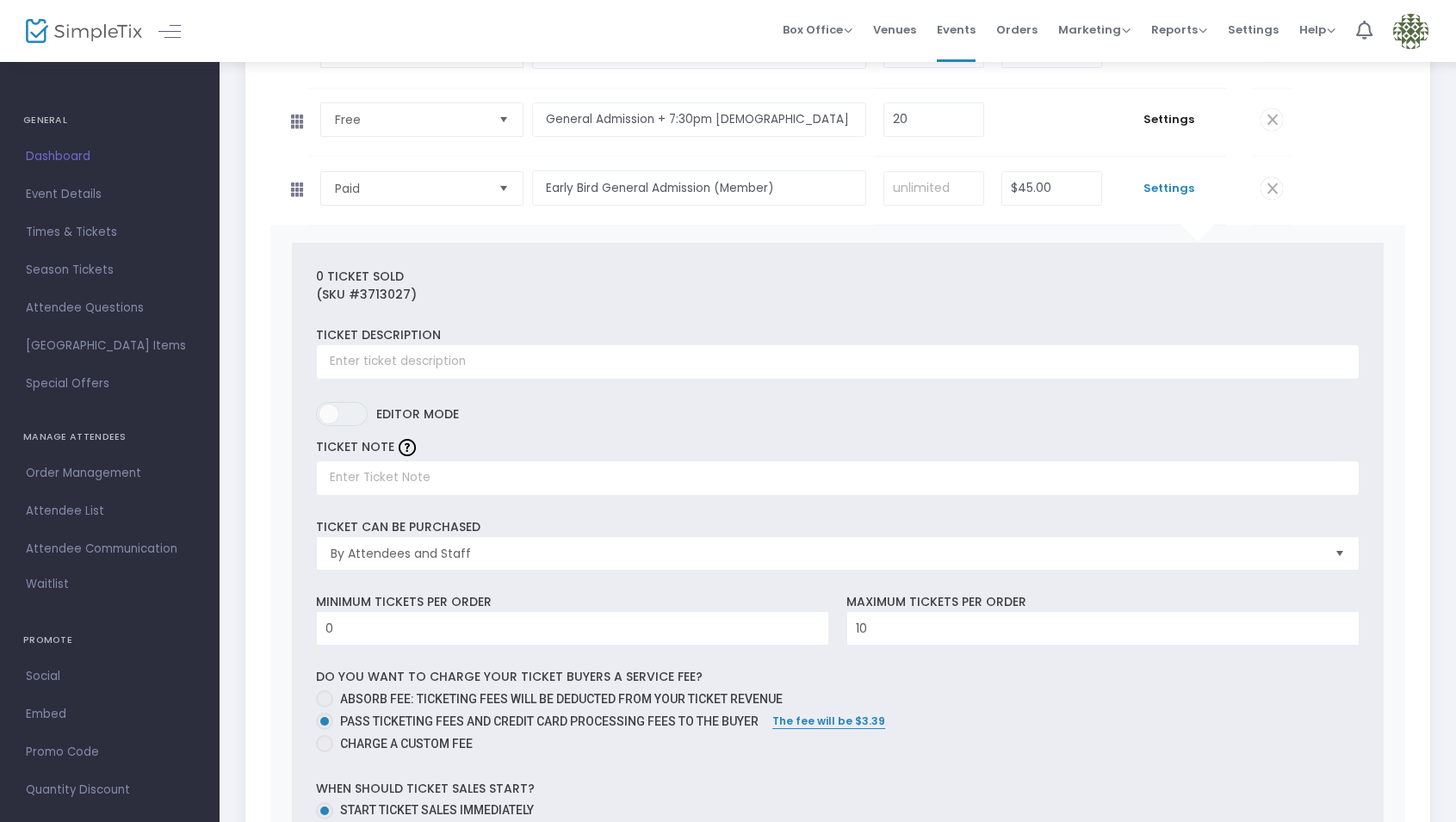
click at [1183, 186] on span "Settings" at bounding box center [1169, 189] width 99 height 17
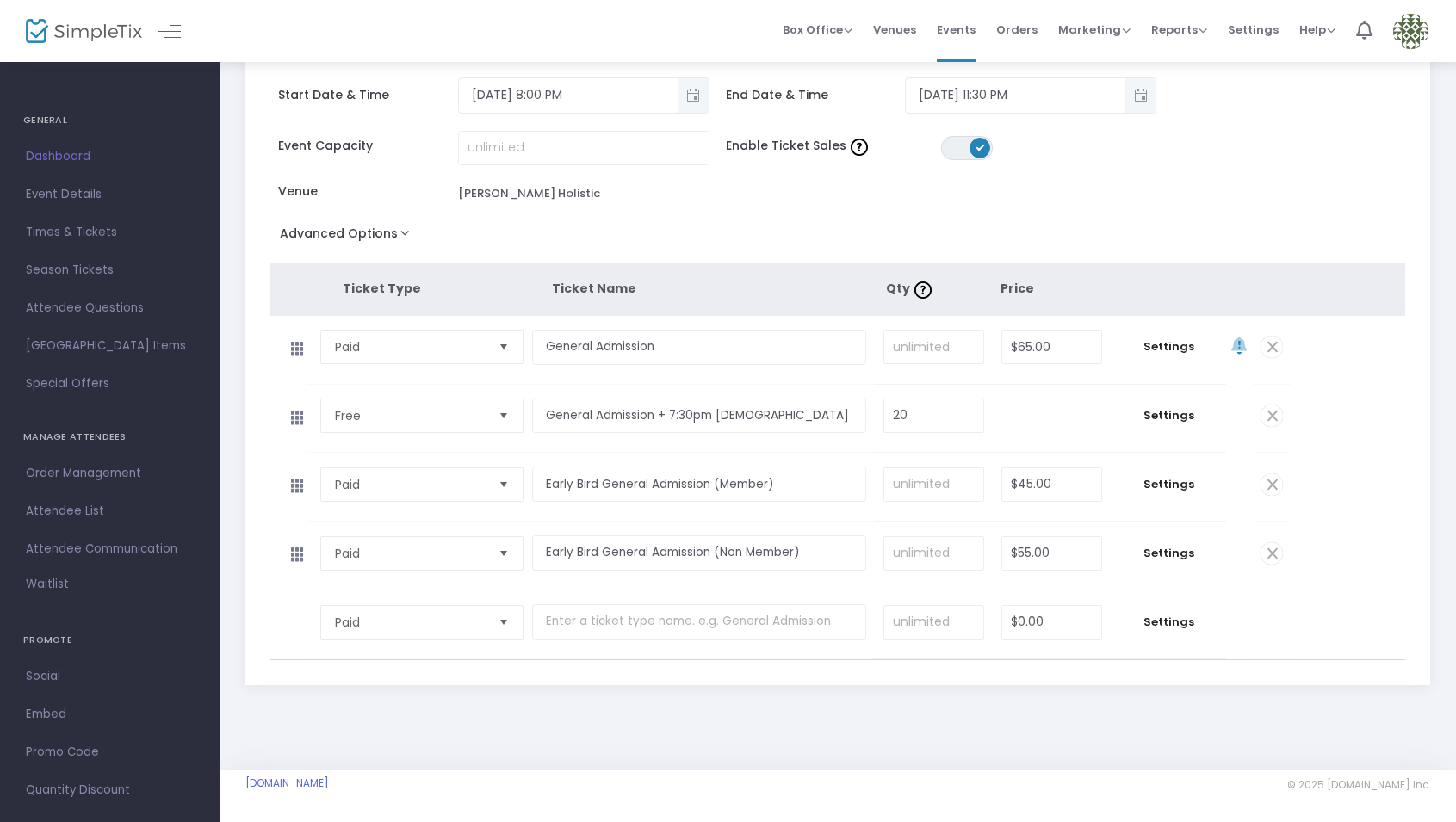
scroll to position [89, 0]
click at [1164, 556] on span "Settings" at bounding box center [1169, 555] width 99 height 17
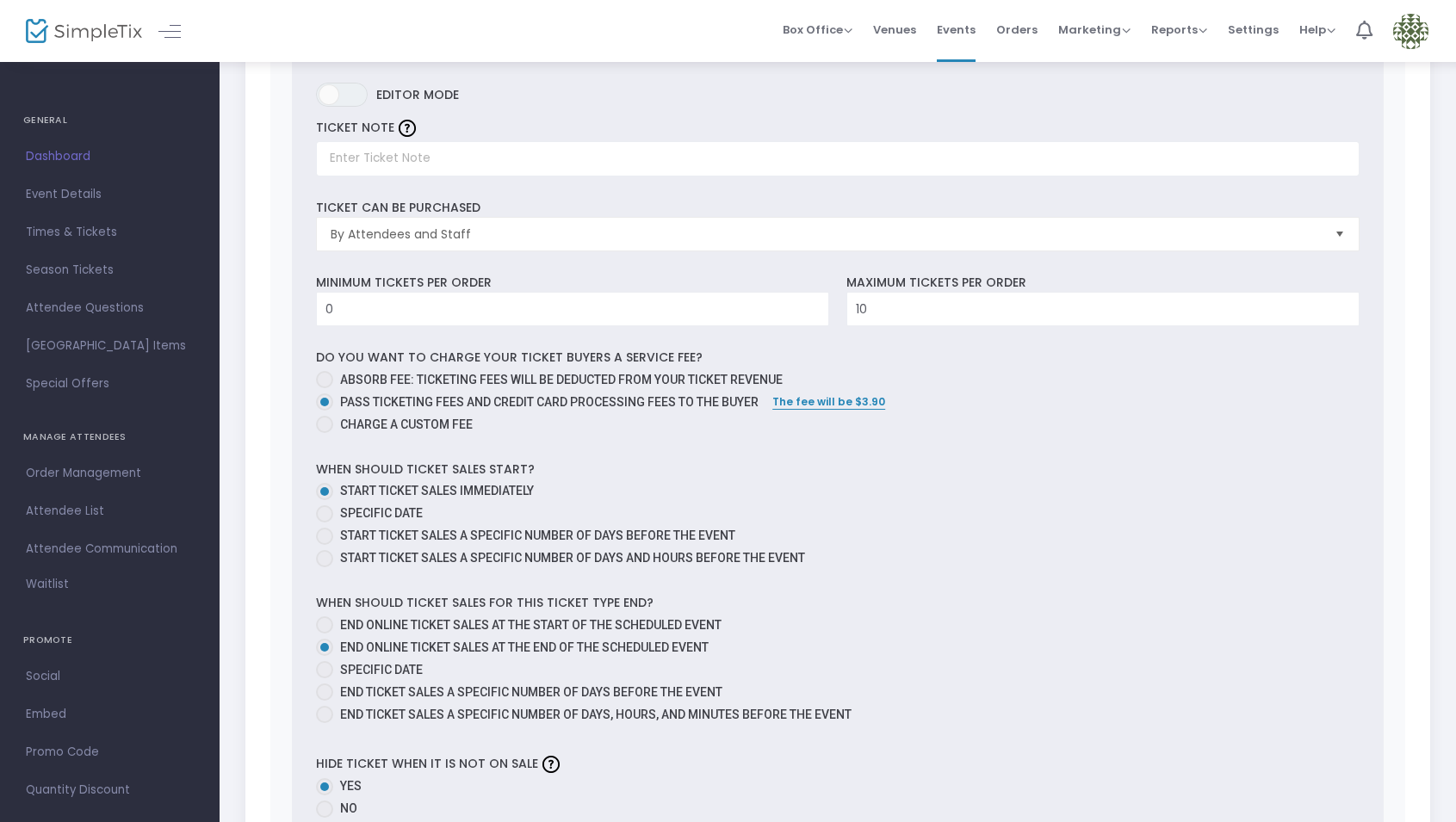
scroll to position [776, 0]
click at [331, 667] on span at bounding box center [324, 667] width 17 height 17
click at [324, 677] on input "Specific Date" at bounding box center [323, 677] width 1 height 1
radio input "true"
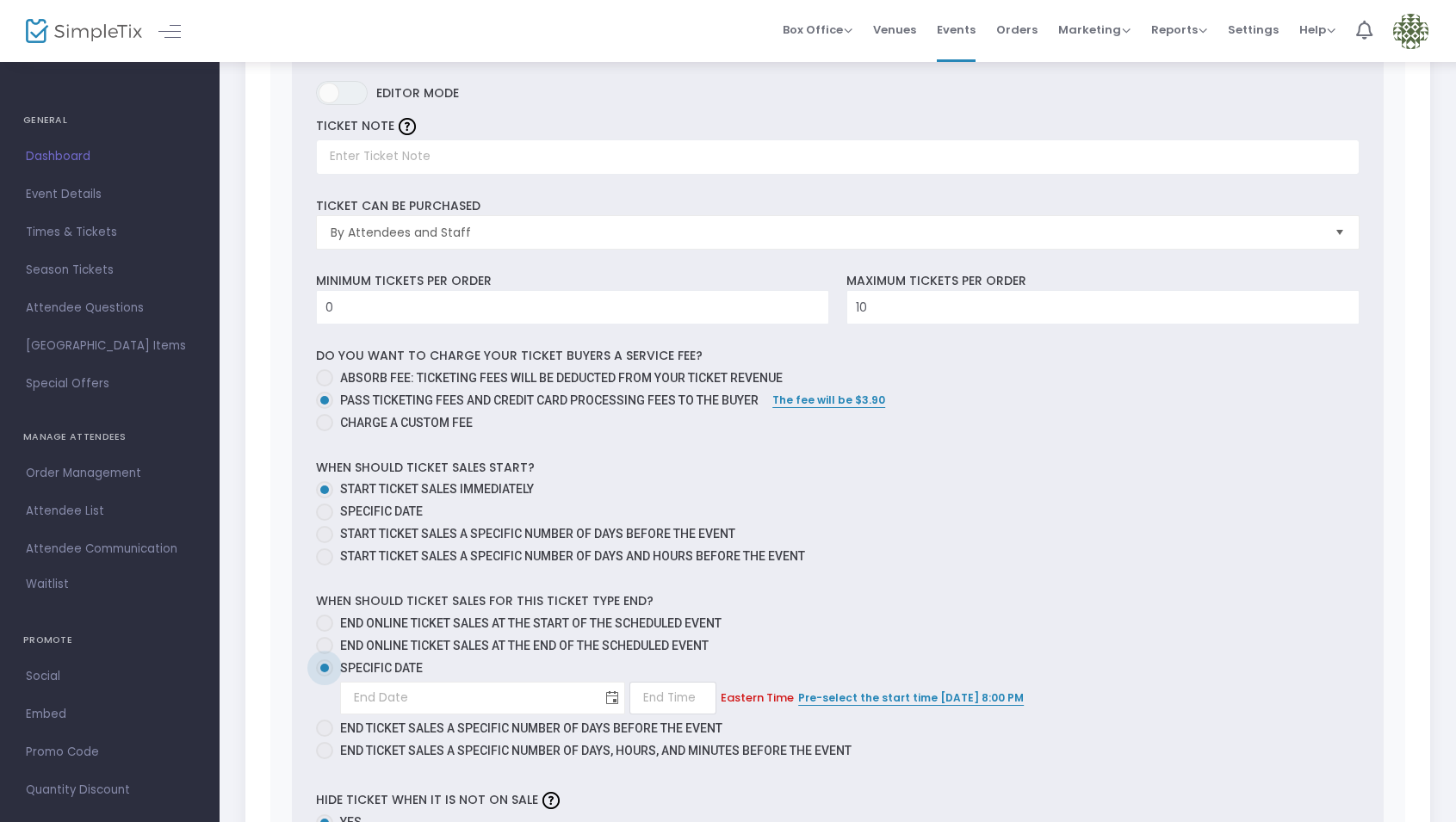
click at [599, 698] on span "Toggle calendar" at bounding box center [613, 698] width 28 height 28
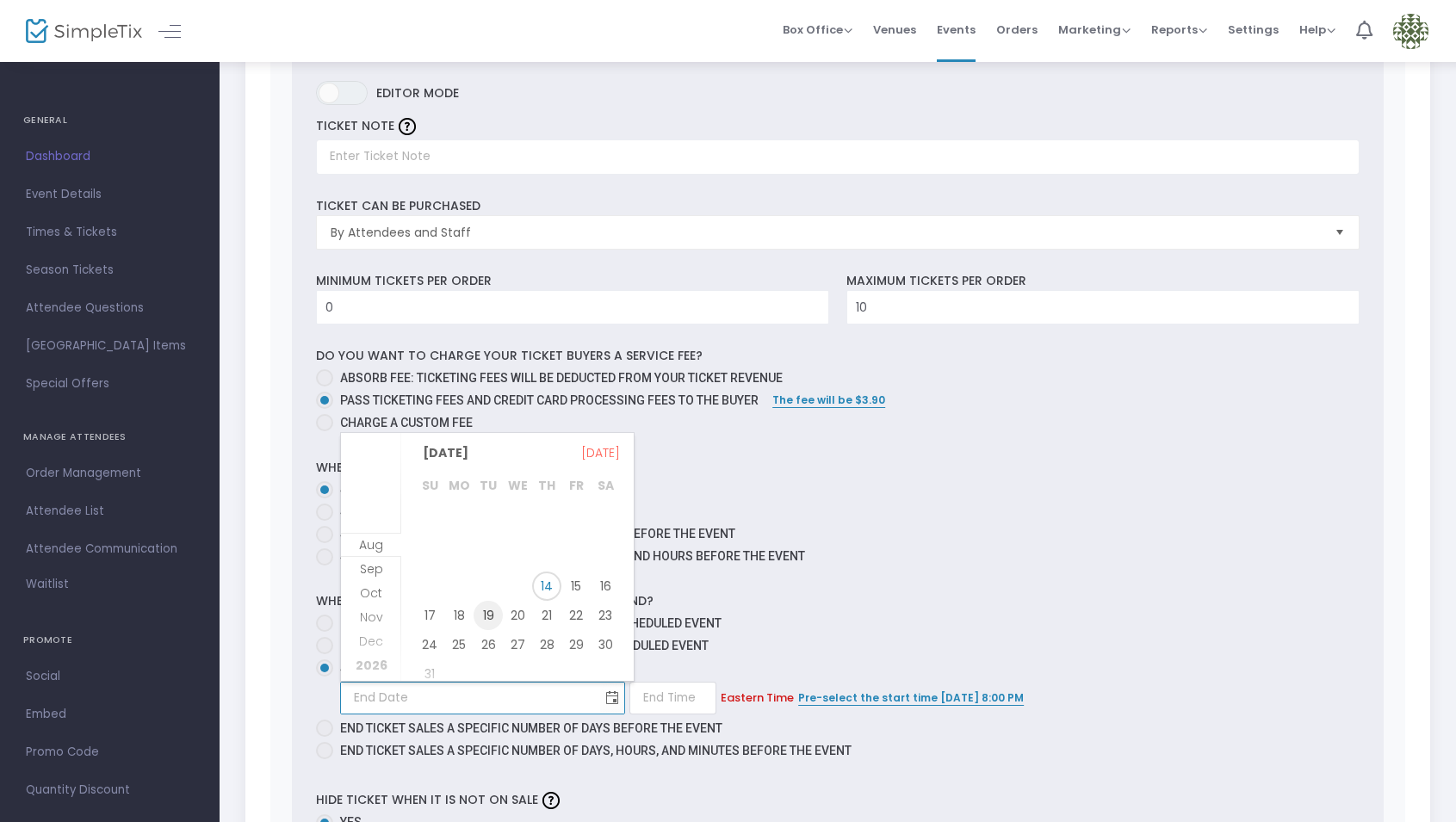
click at [491, 615] on span "19" at bounding box center [488, 615] width 29 height 29
type input "8/19/2025"
type input "1:00 AM"
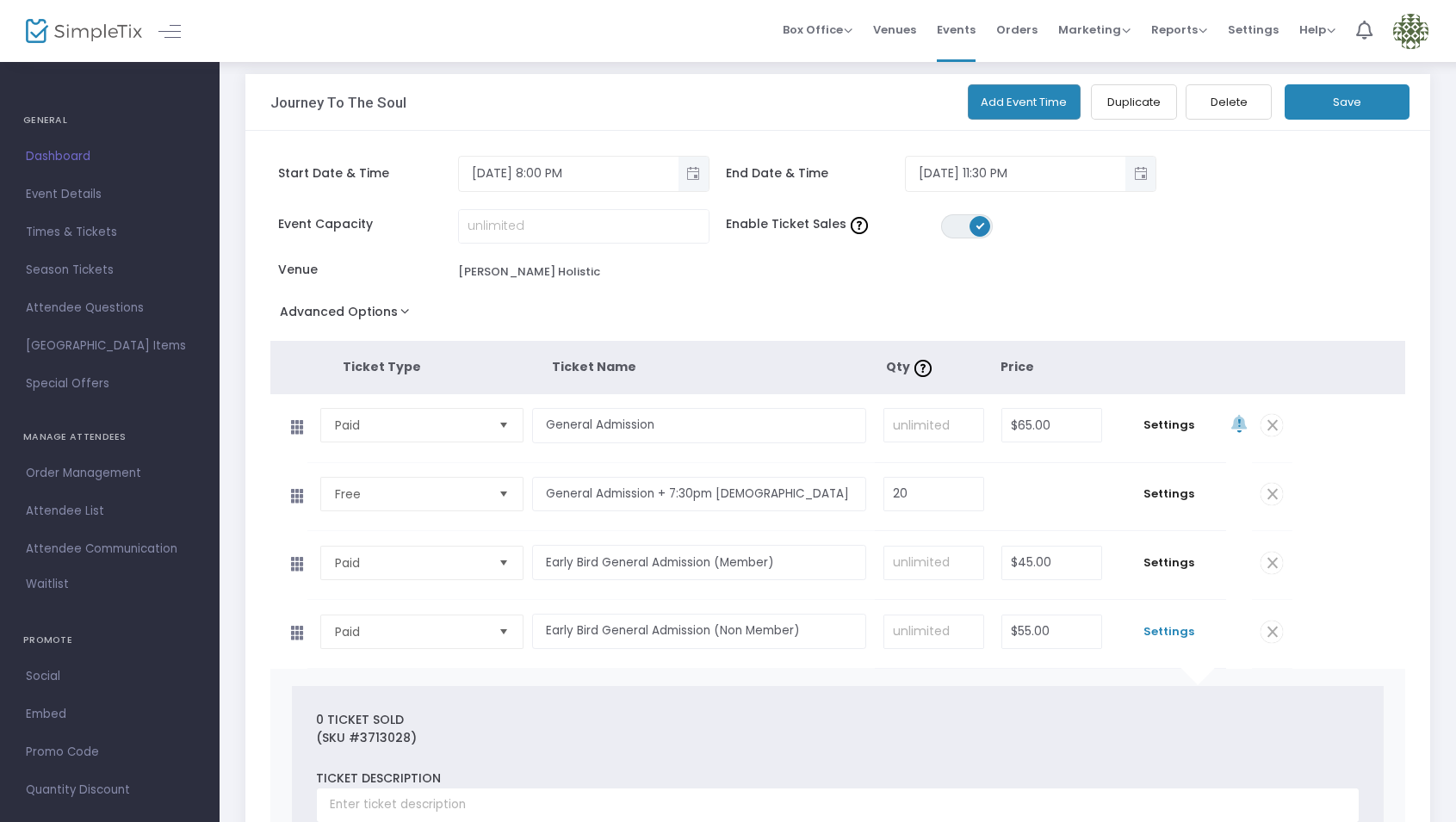
scroll to position [0, 0]
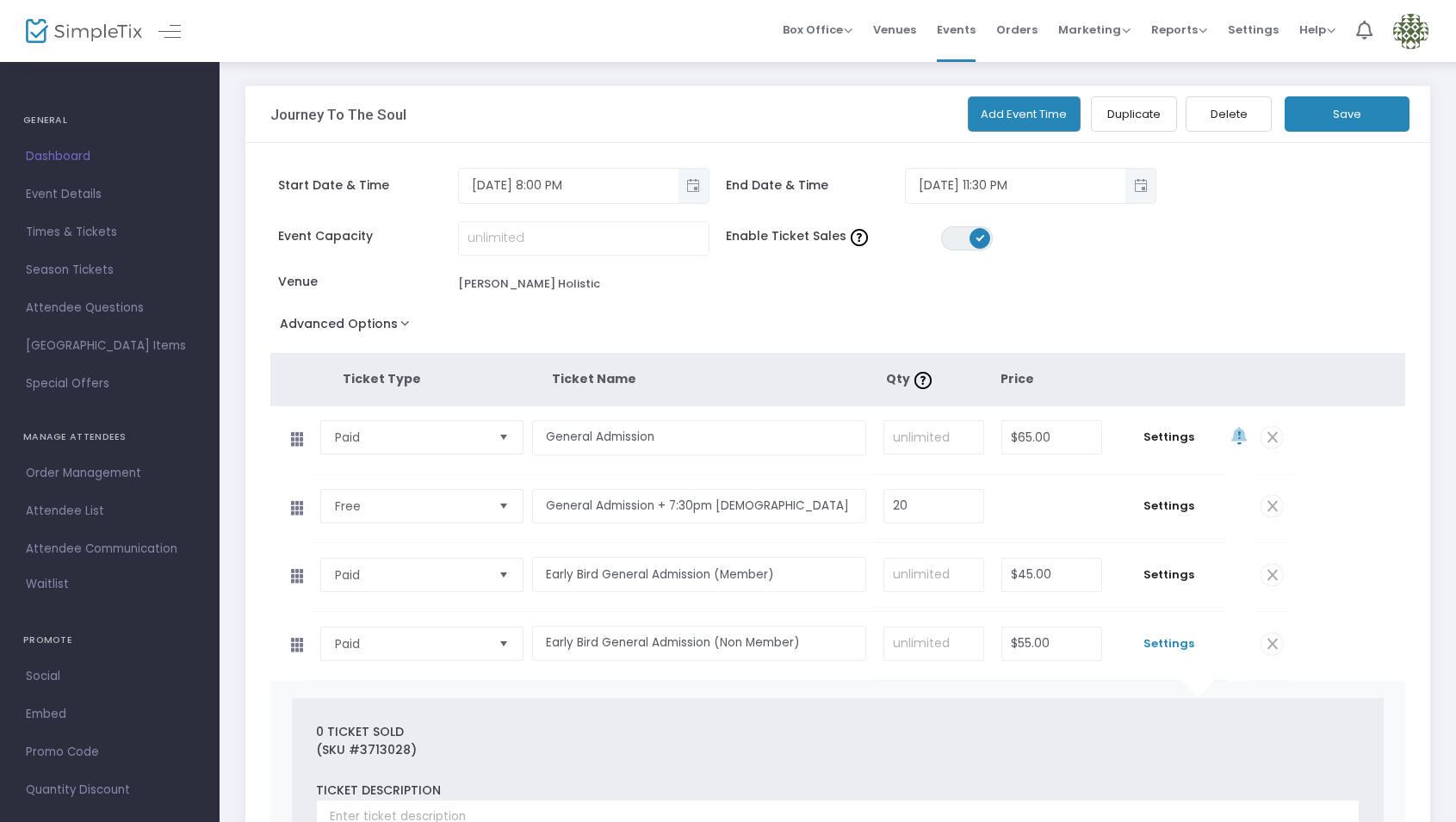
click at [1361, 102] on button "Save" at bounding box center [1348, 114] width 125 height 35
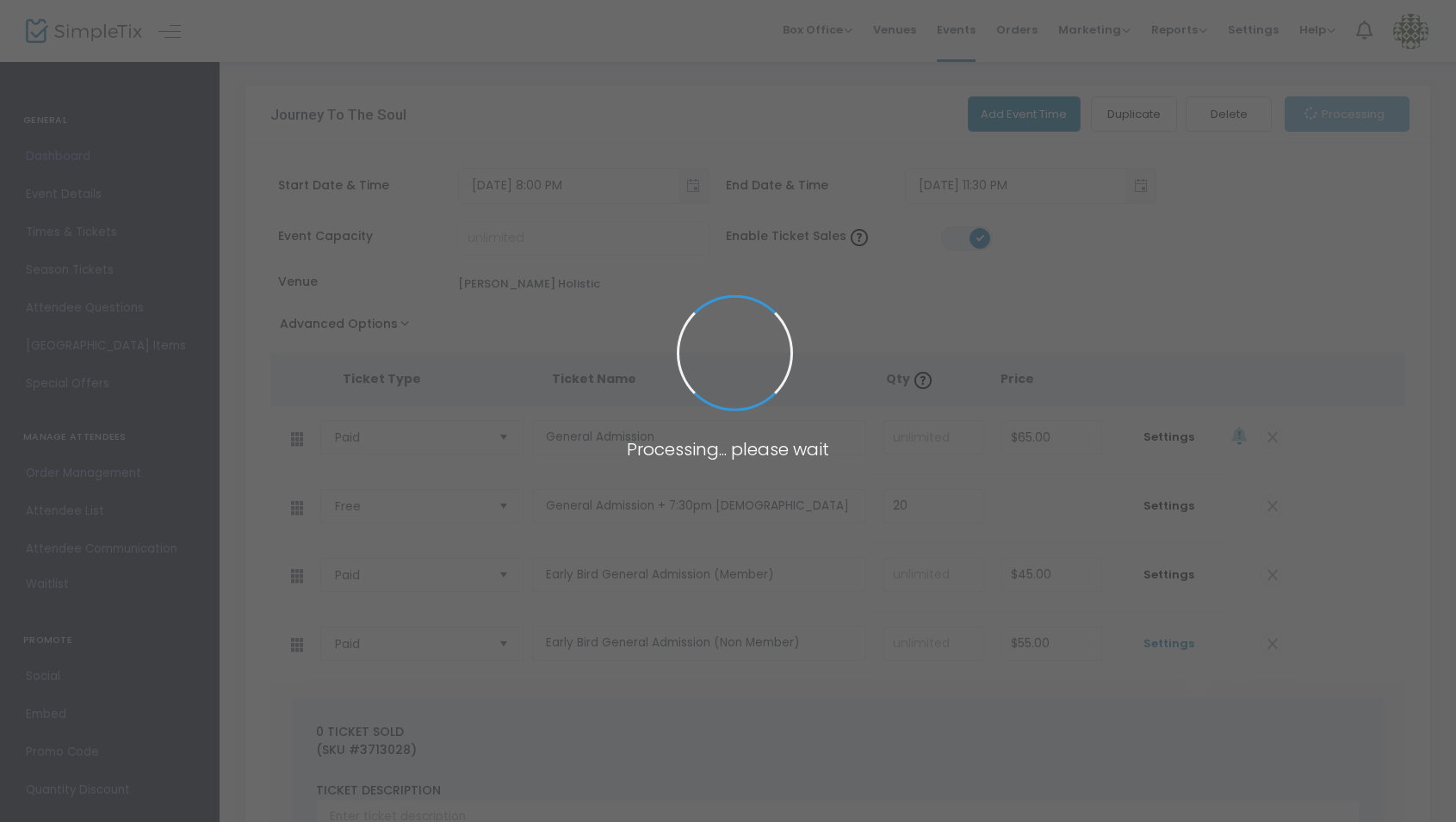
scroll to position [1, 0]
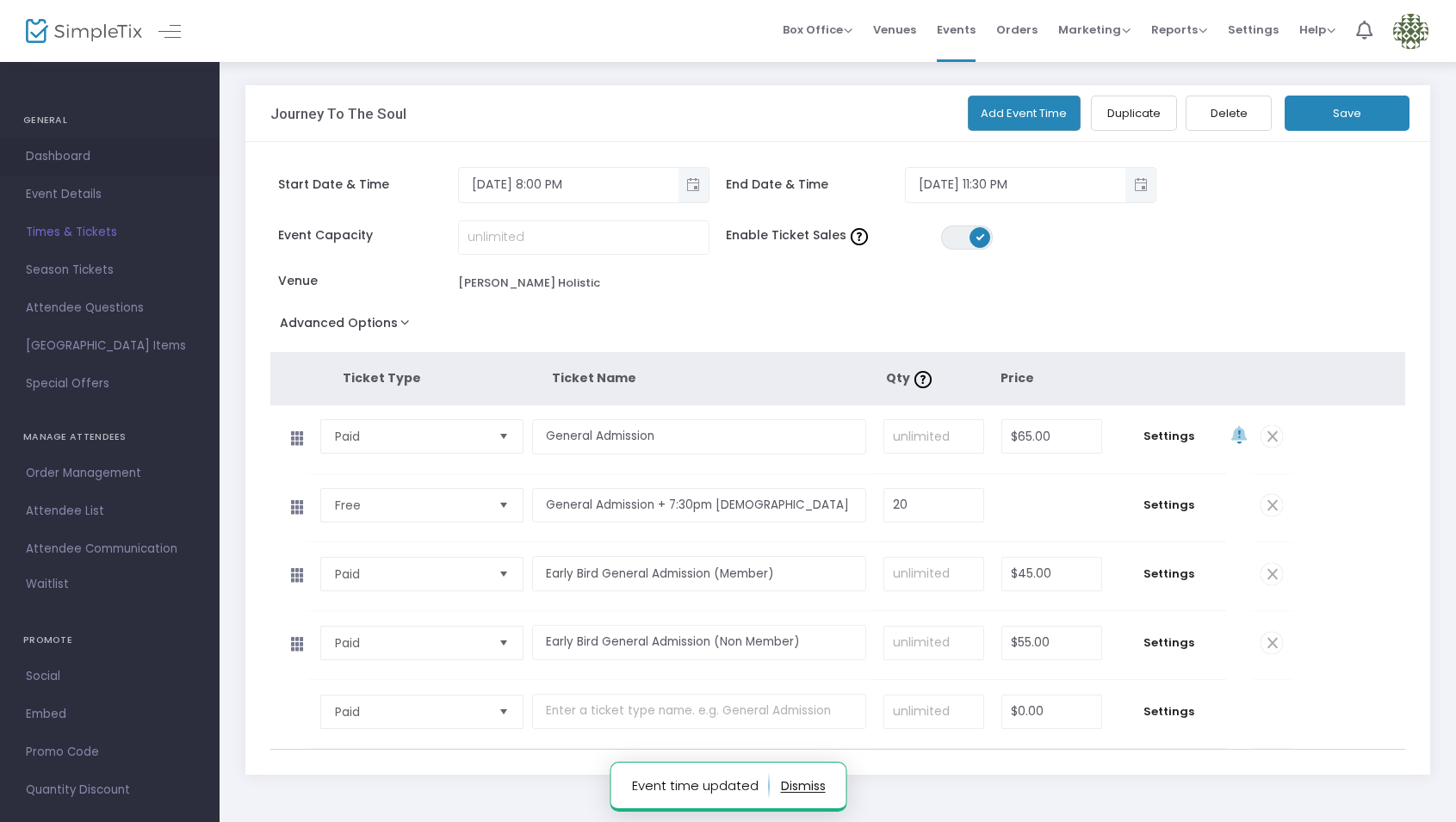
click at [79, 156] on span "Dashboard" at bounding box center [109, 156] width 168 height 23
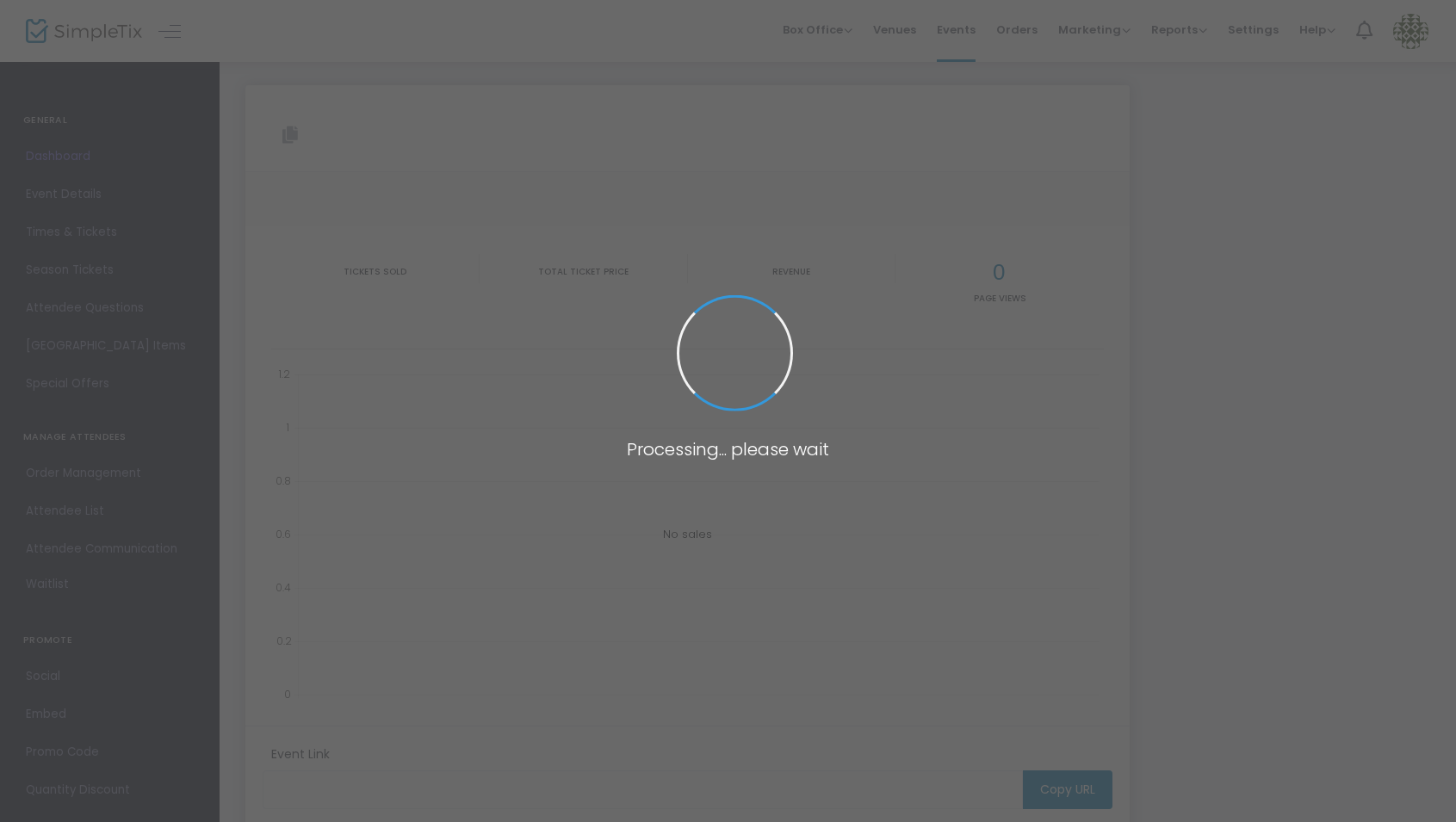
type input "https://www.simpletix.com/e/journey-to-the-soul-tickets-232193"
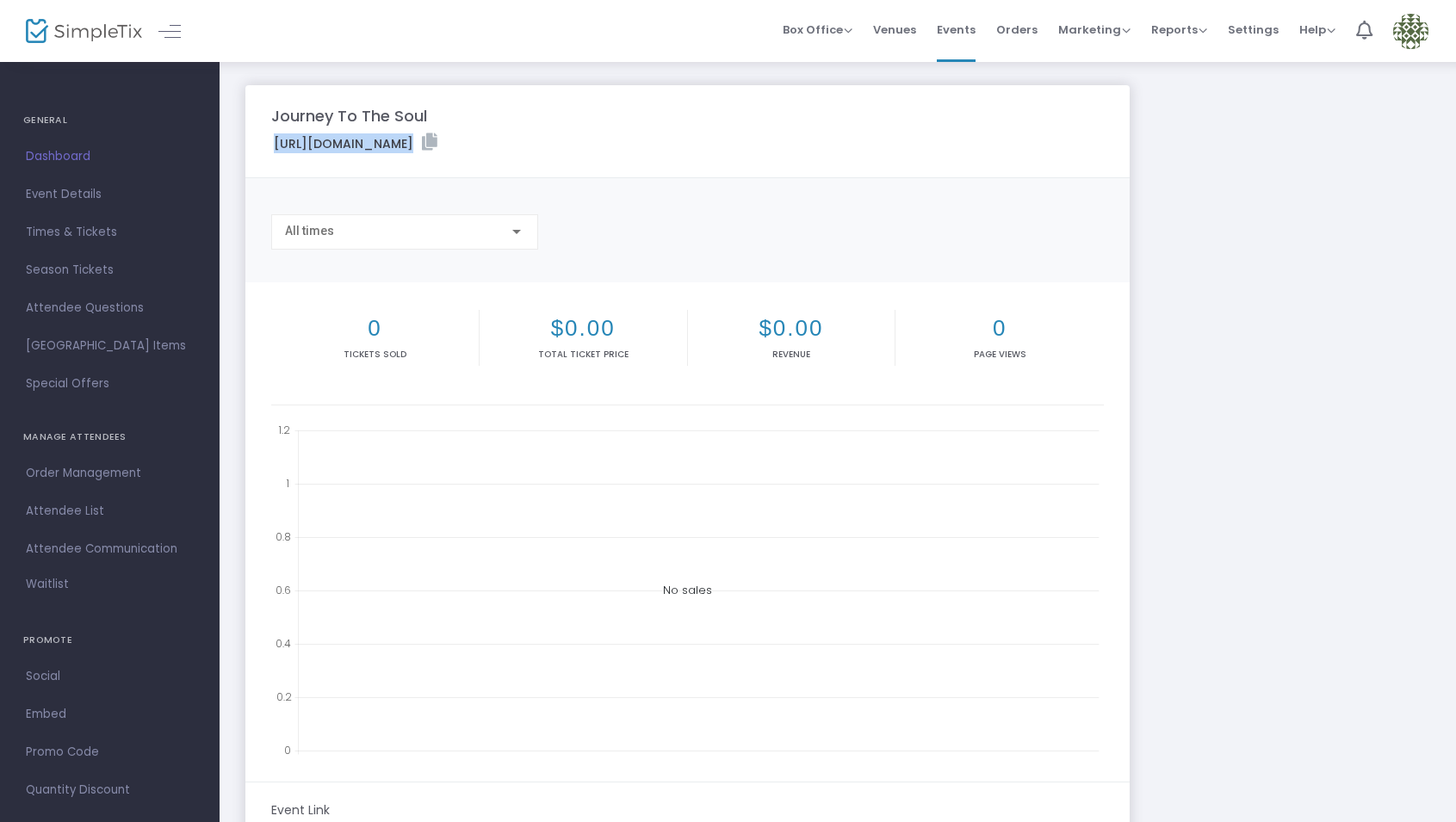
drag, startPoint x: 255, startPoint y: 148, endPoint x: 676, endPoint y: 143, distance: 421.0
click at [676, 143] on m-panel-header "Journey To The Soul https://www.simpletix.com/e/journey-to-the-soul-tickets-232…" at bounding box center [688, 132] width 884 height 93
click at [437, 139] on icon at bounding box center [430, 142] width 15 height 17
copy label "https://www.simpletix.com/e/journey-to-the-soul-tickets-232193"
click at [60, 225] on span "Times & Tickets" at bounding box center [109, 232] width 168 height 23
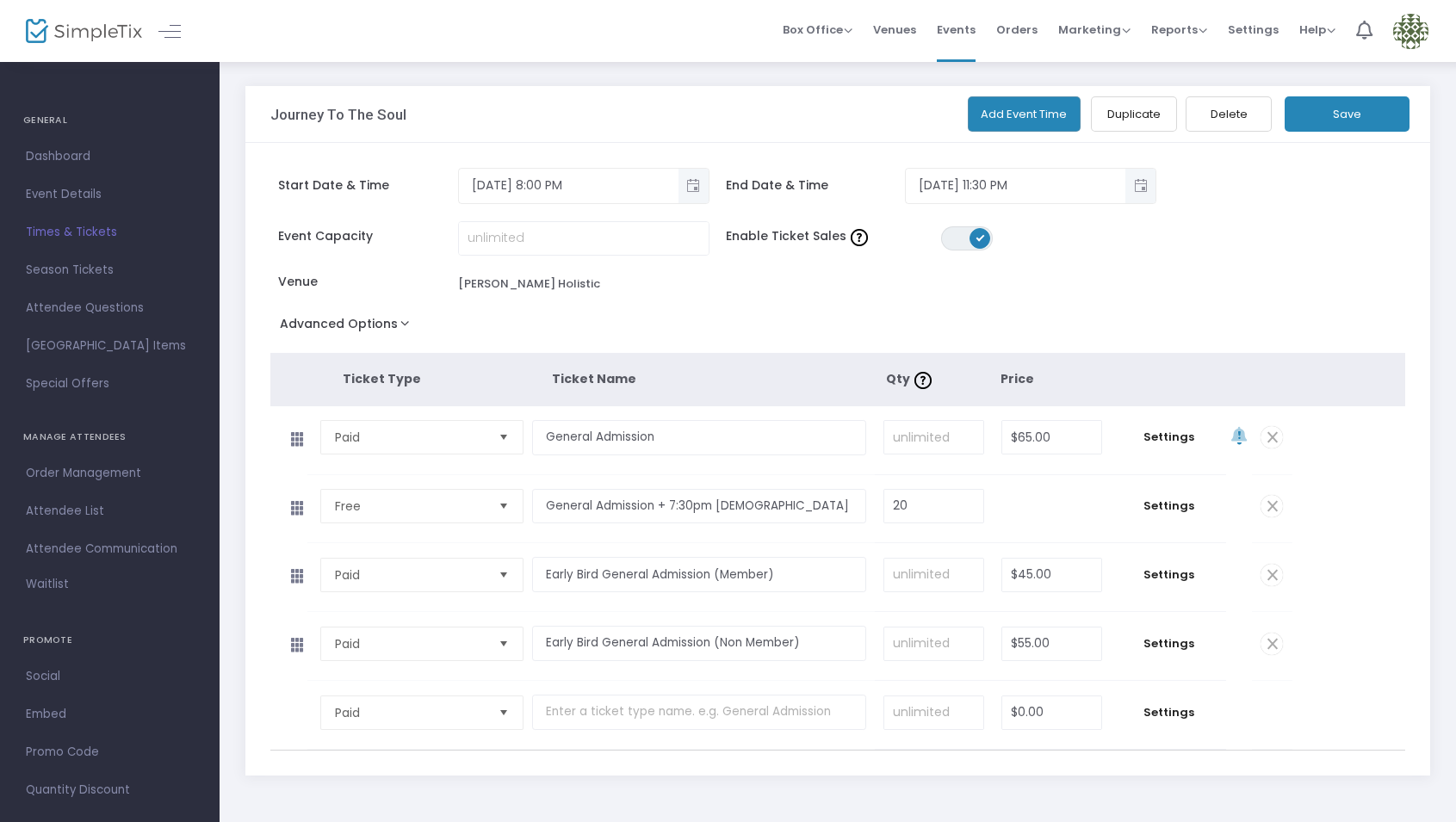
scroll to position [89, 0]
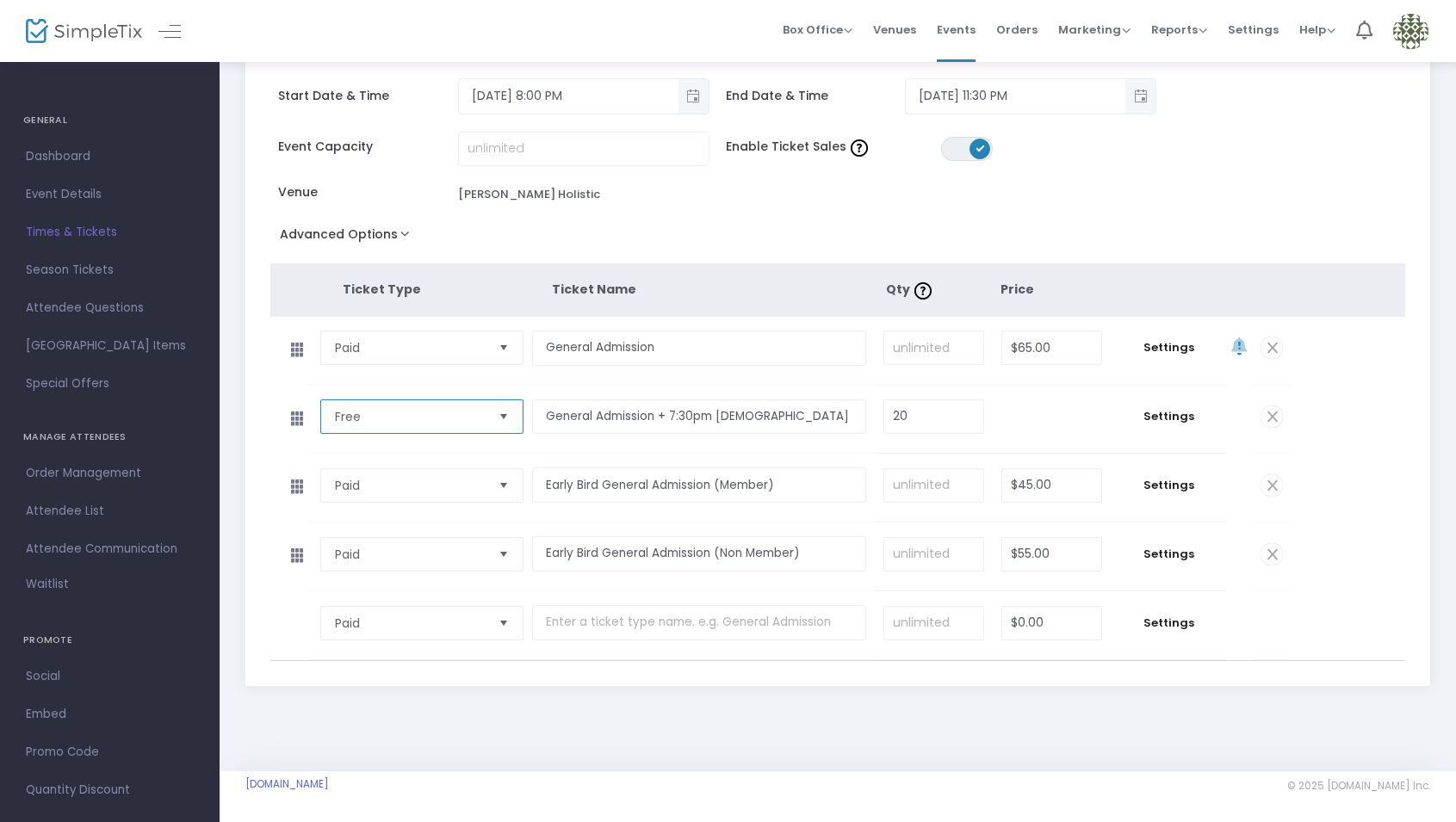
click at [483, 417] on span "Free" at bounding box center [410, 416] width 150 height 17
click at [482, 450] on li "Paid" at bounding box center [422, 451] width 201 height 34
click at [1073, 414] on input "0" at bounding box center [1052, 416] width 99 height 33
type input "$45.00"
click at [1076, 443] on td "$45.00 Required." at bounding box center [1052, 420] width 118 height 68
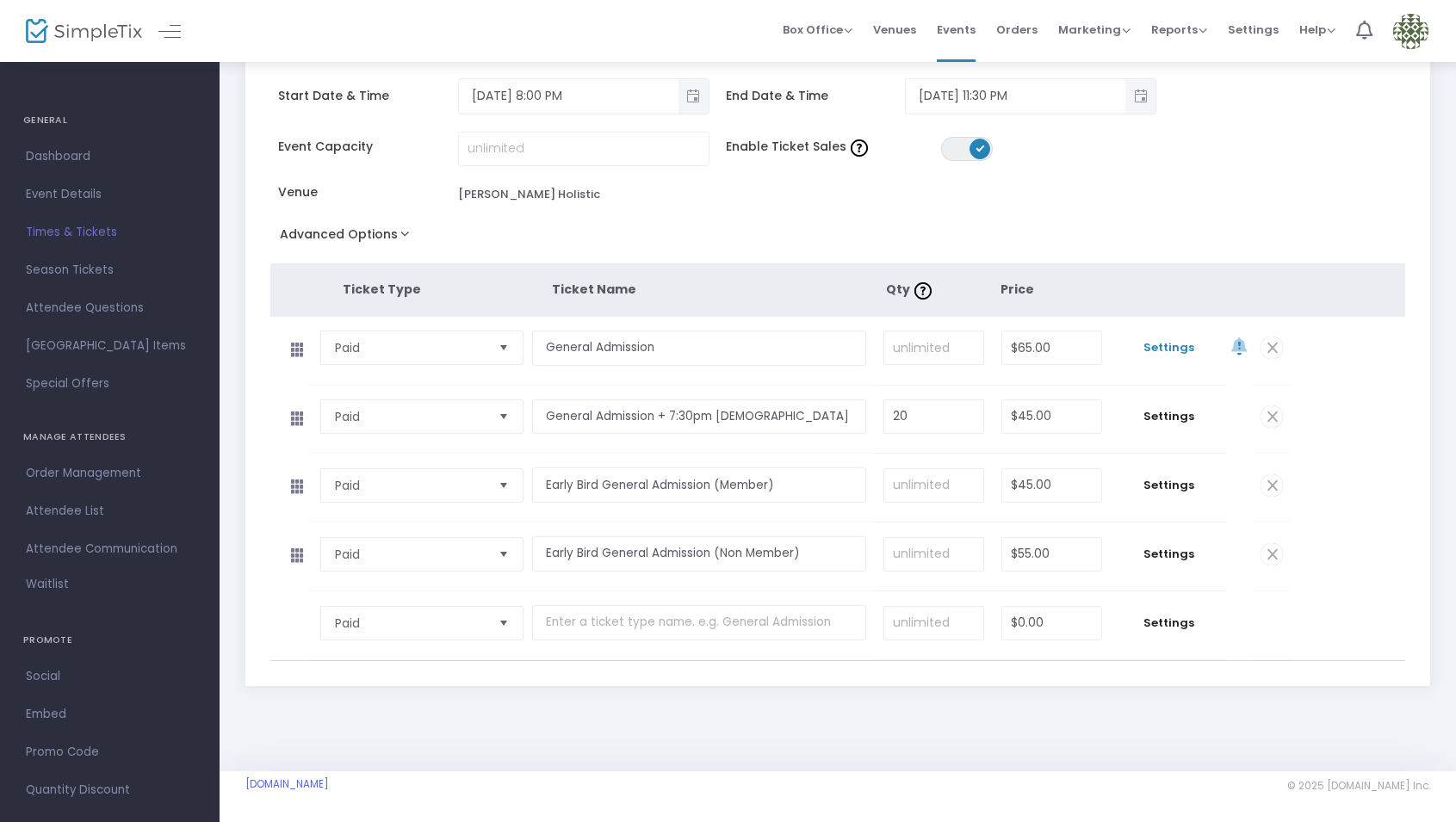
click at [1176, 347] on span "Settings" at bounding box center [1169, 348] width 99 height 17
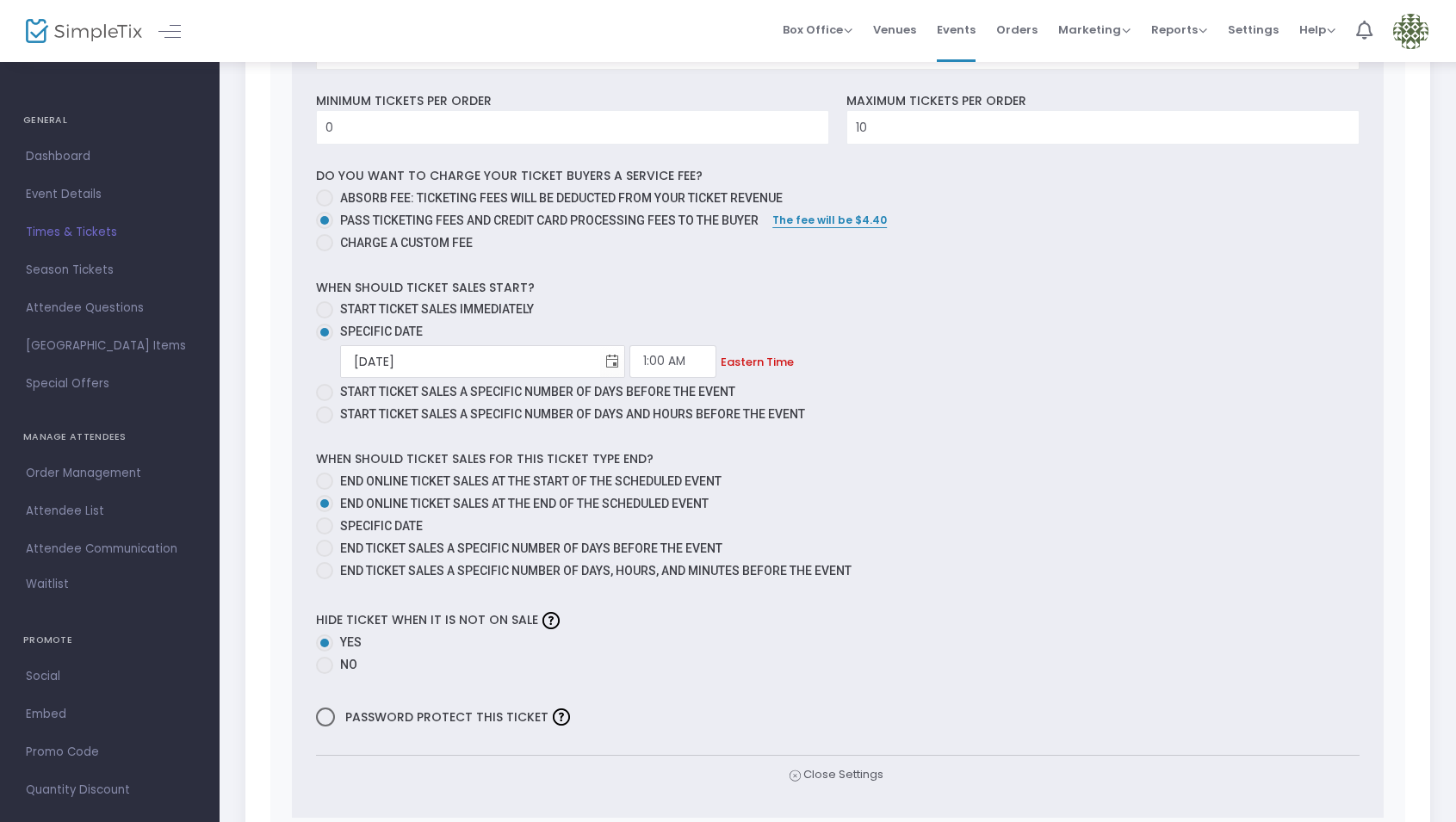
scroll to position [774, 0]
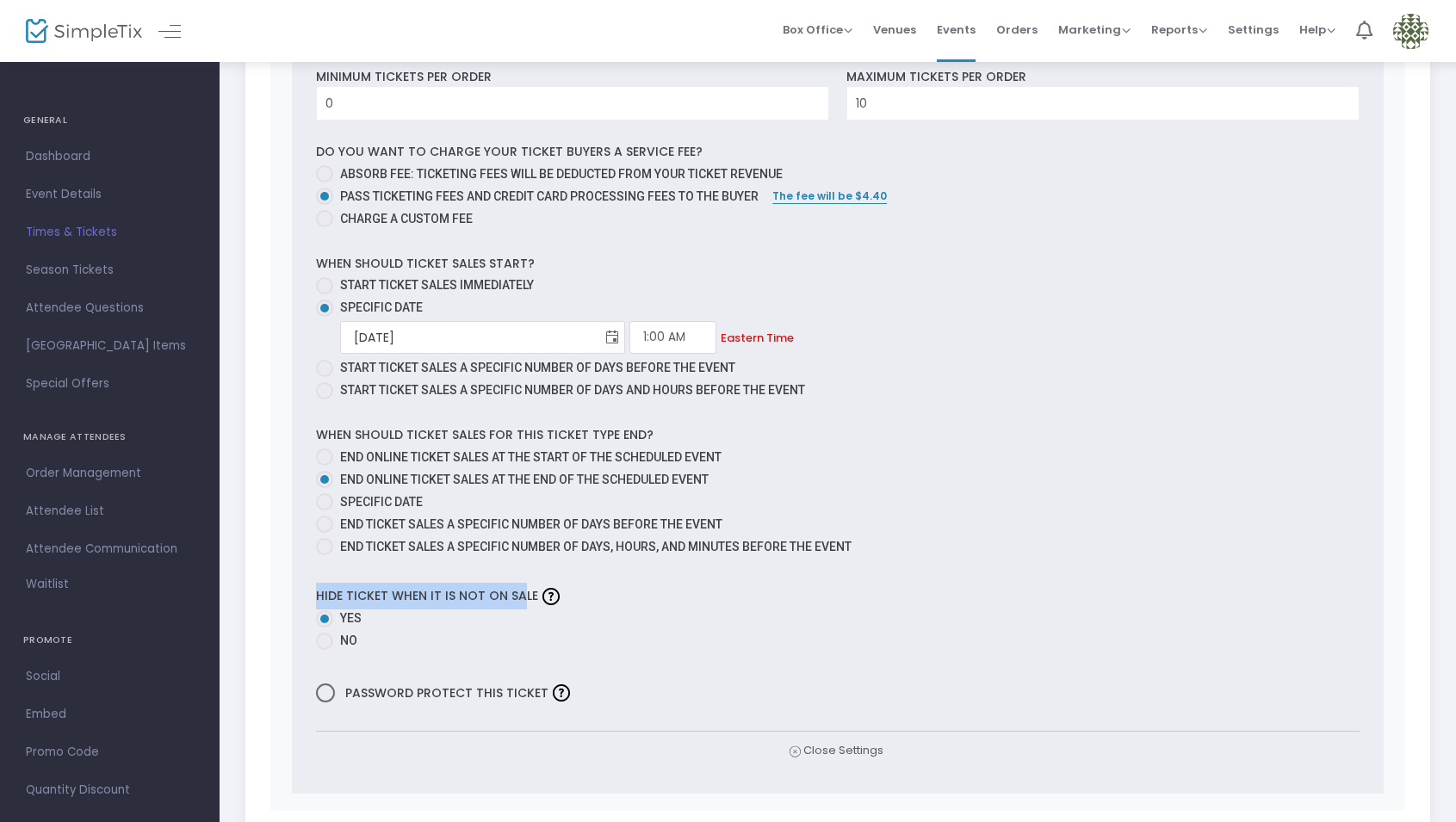
drag, startPoint x: 306, startPoint y: 592, endPoint x: 500, endPoint y: 600, distance: 194.2
click at [519, 594] on div "0 Ticket sold (SKU #3713025) Ticket Description Required. ON OFF Editor mode TI…" at bounding box center [839, 256] width 1093 height 1075
drag, startPoint x: 323, startPoint y: 641, endPoint x: 336, endPoint y: 646, distance: 13.9
click at [323, 641] on span at bounding box center [324, 641] width 17 height 17
click at [323, 649] on input "No" at bounding box center [323, 649] width 1 height 1
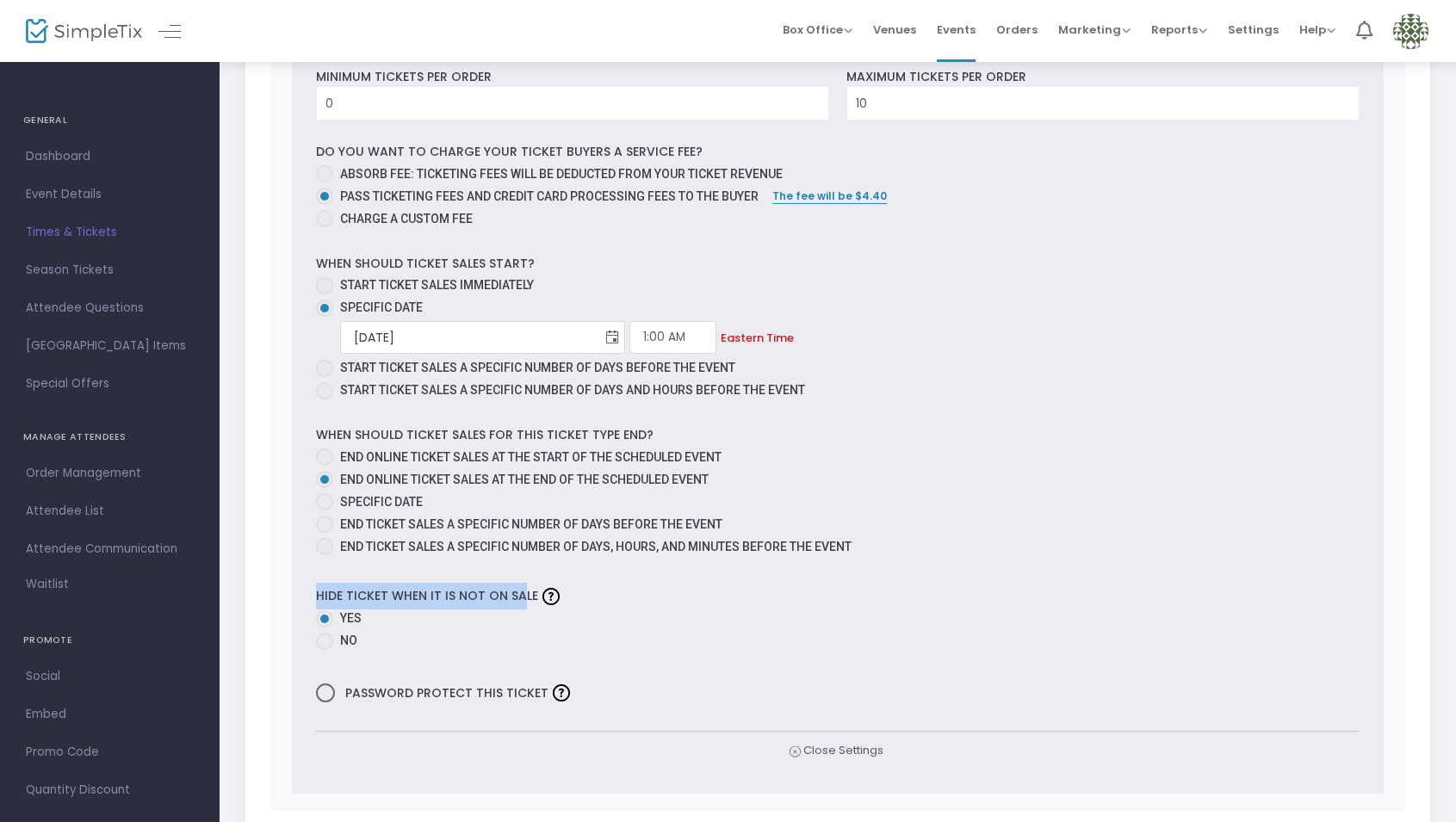
radio input "true"
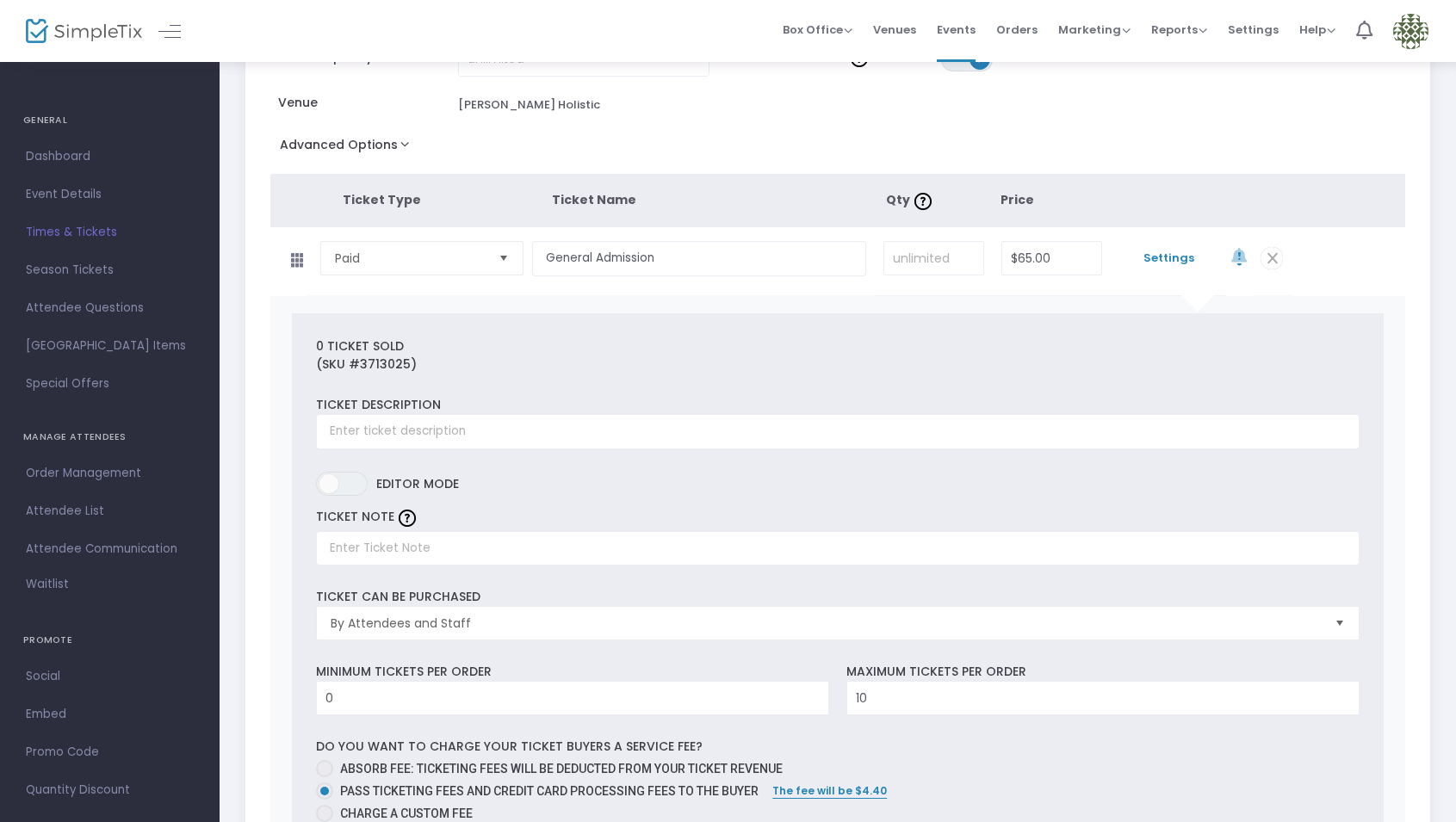
scroll to position [0, 0]
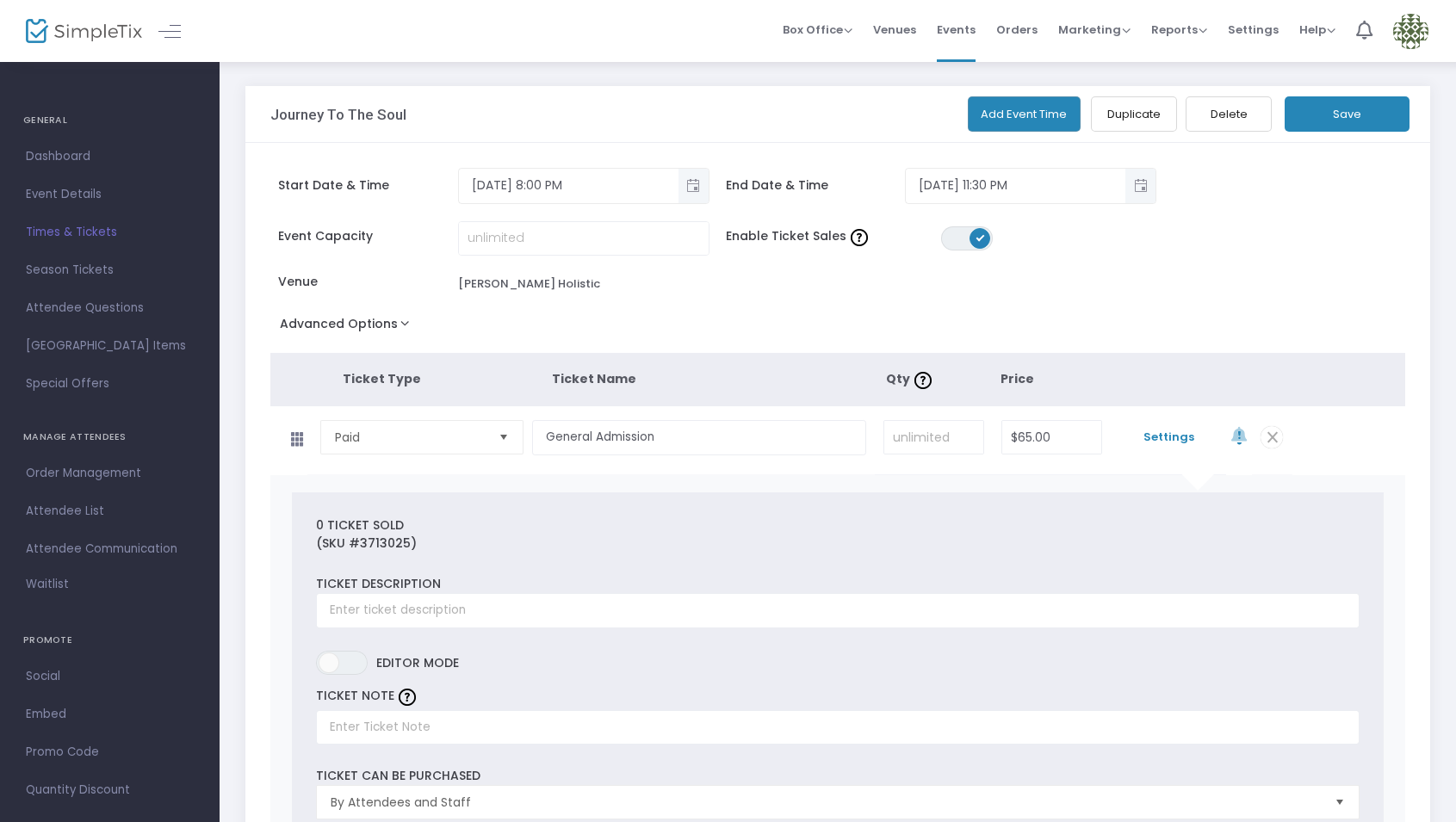
click at [1323, 118] on button "Save" at bounding box center [1348, 114] width 125 height 35
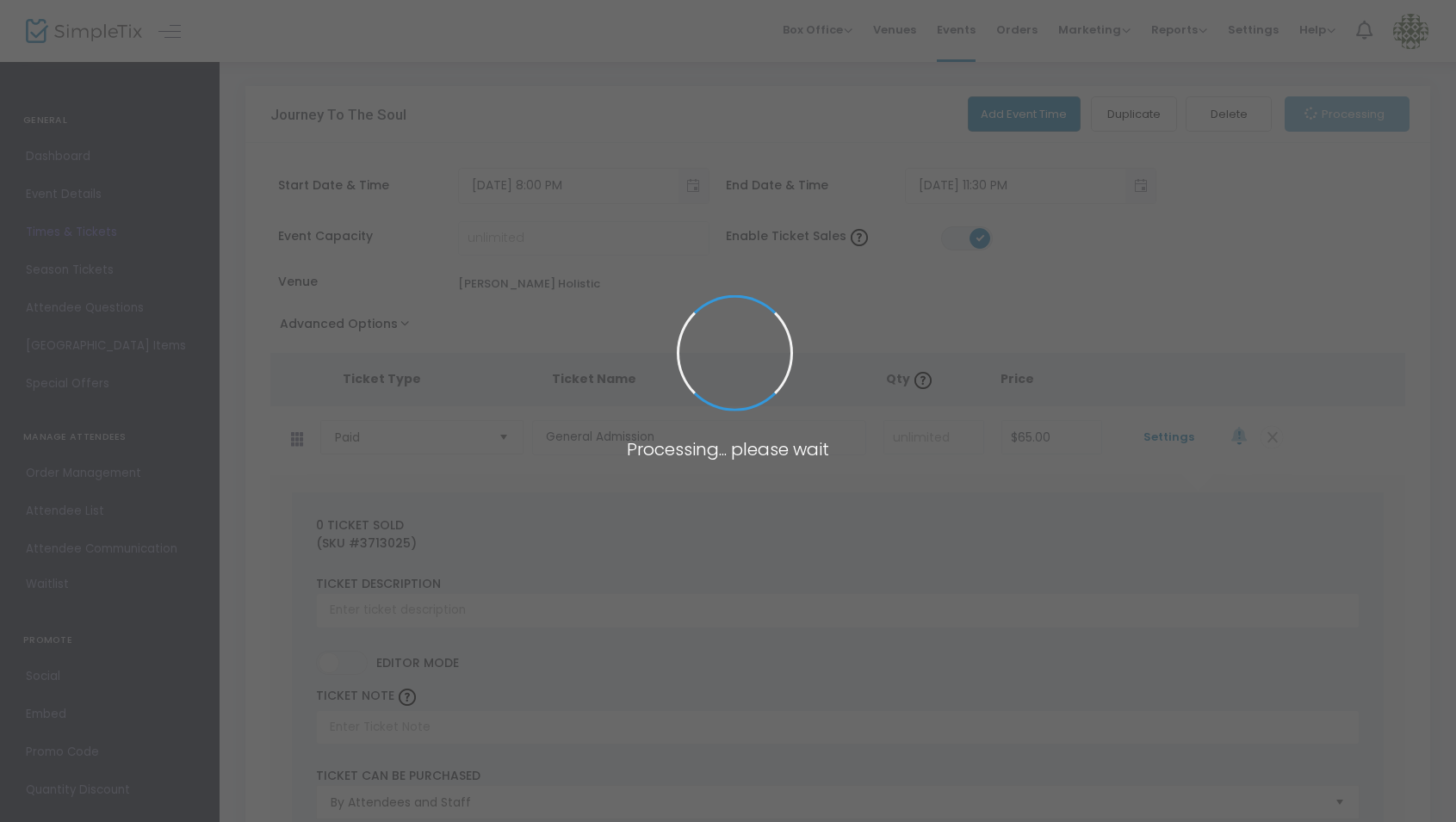
scroll to position [9, 0]
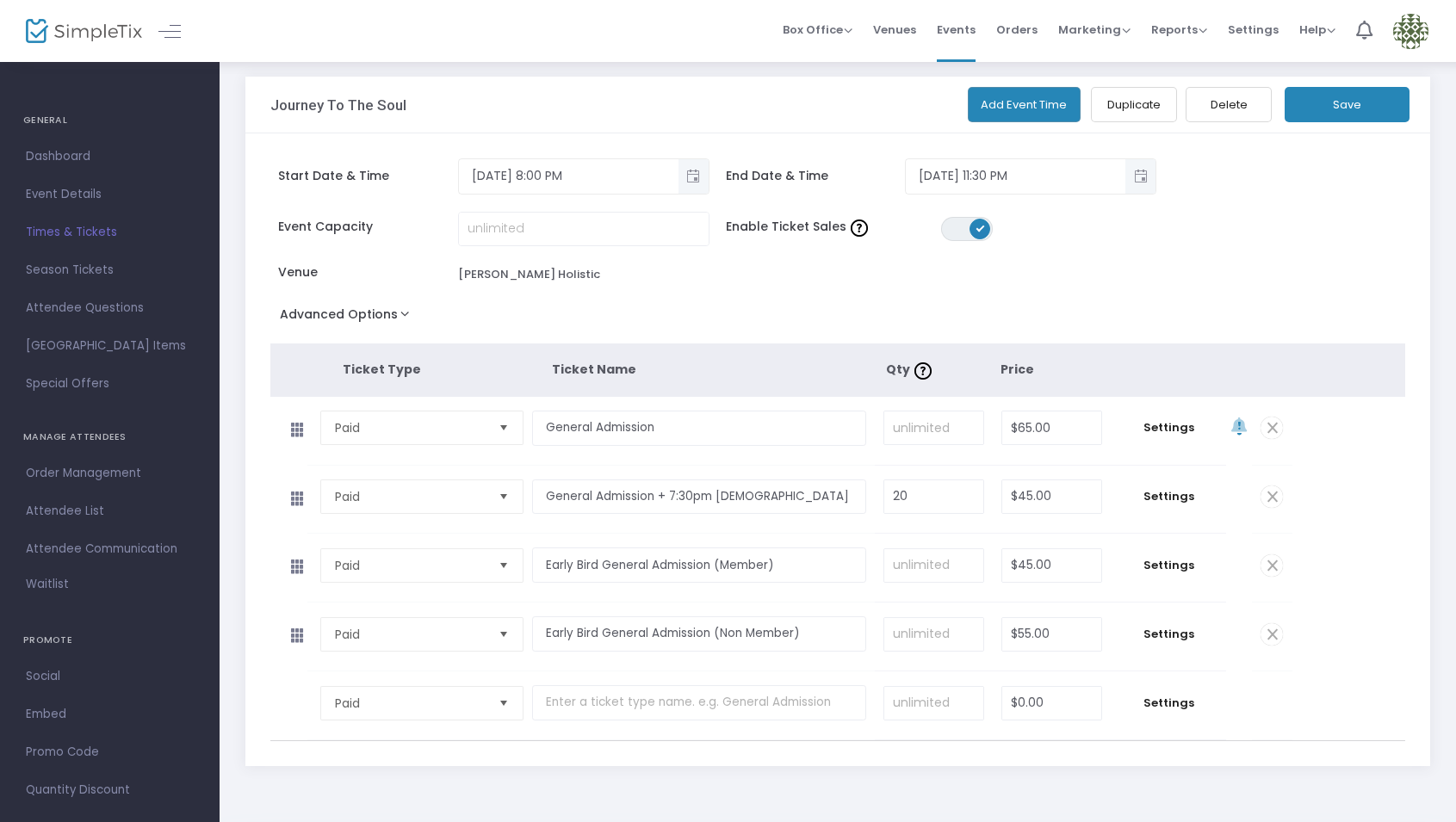
drag, startPoint x: 85, startPoint y: 230, endPoint x: 284, endPoint y: 333, distance: 224.1
click at [85, 230] on span "Times & Tickets" at bounding box center [109, 232] width 168 height 23
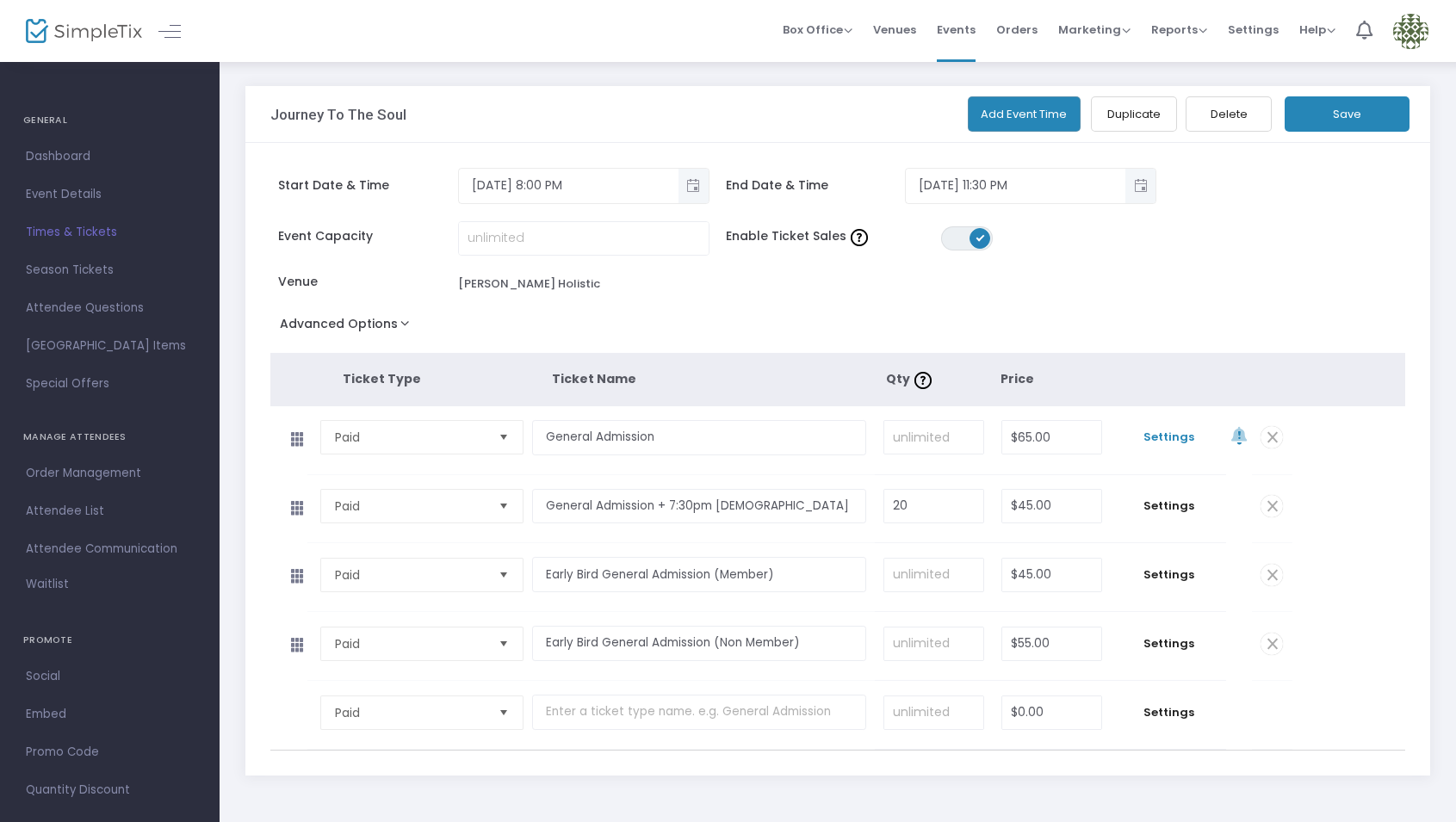
click at [1176, 433] on span "Settings" at bounding box center [1169, 437] width 99 height 17
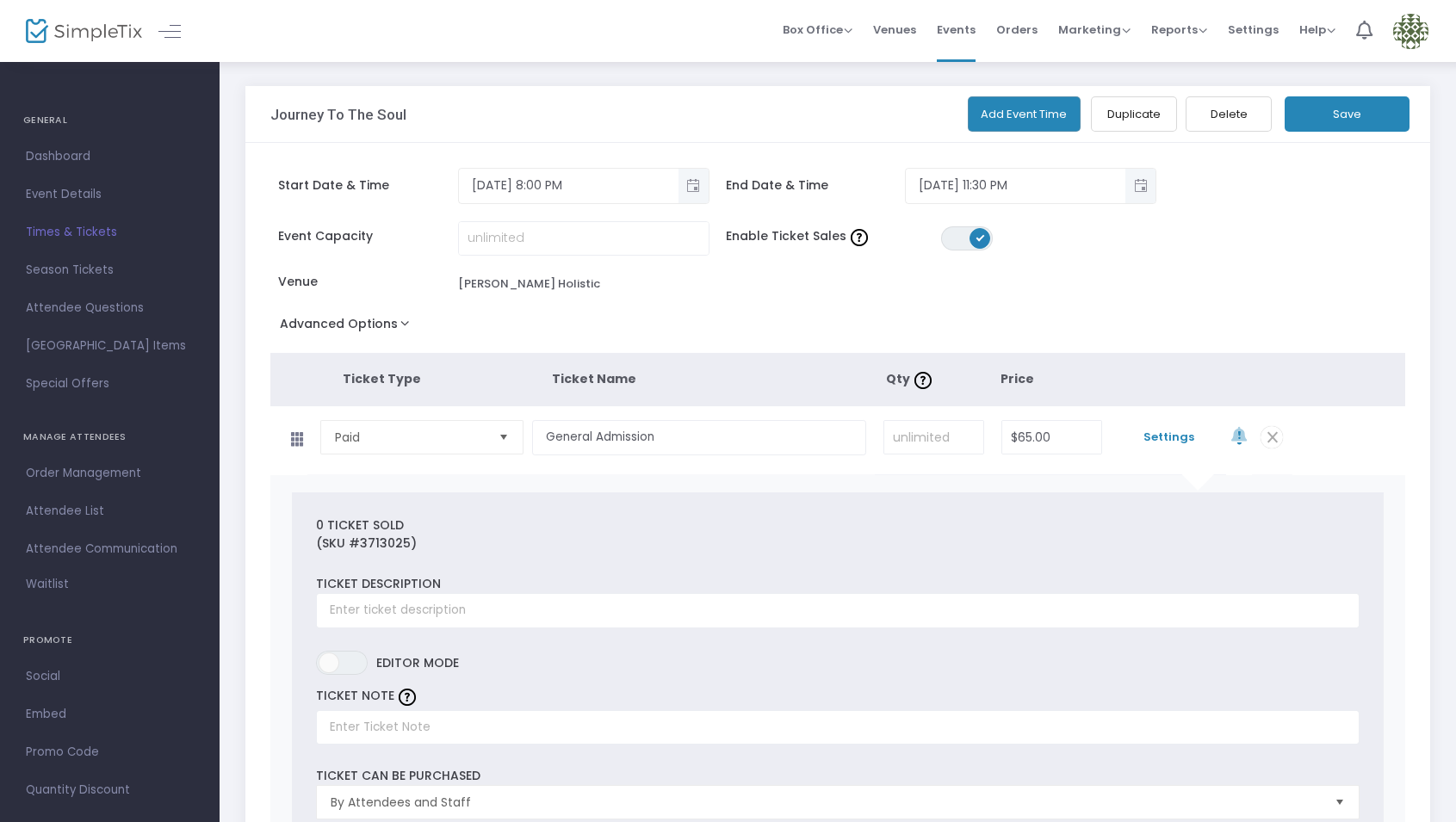
click at [1173, 432] on span "Settings" at bounding box center [1169, 437] width 99 height 17
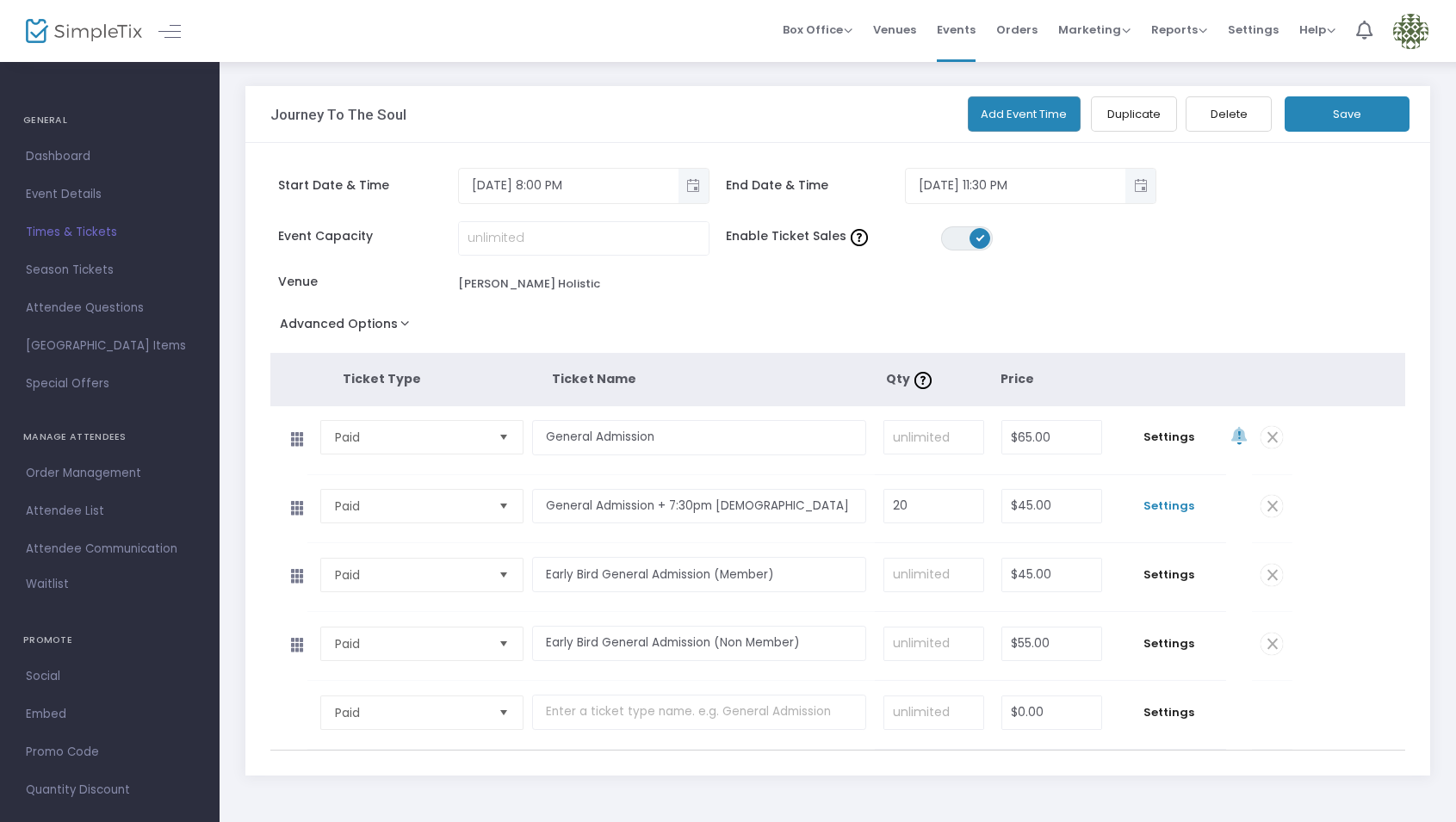
click at [1165, 500] on span "Settings" at bounding box center [1169, 506] width 99 height 17
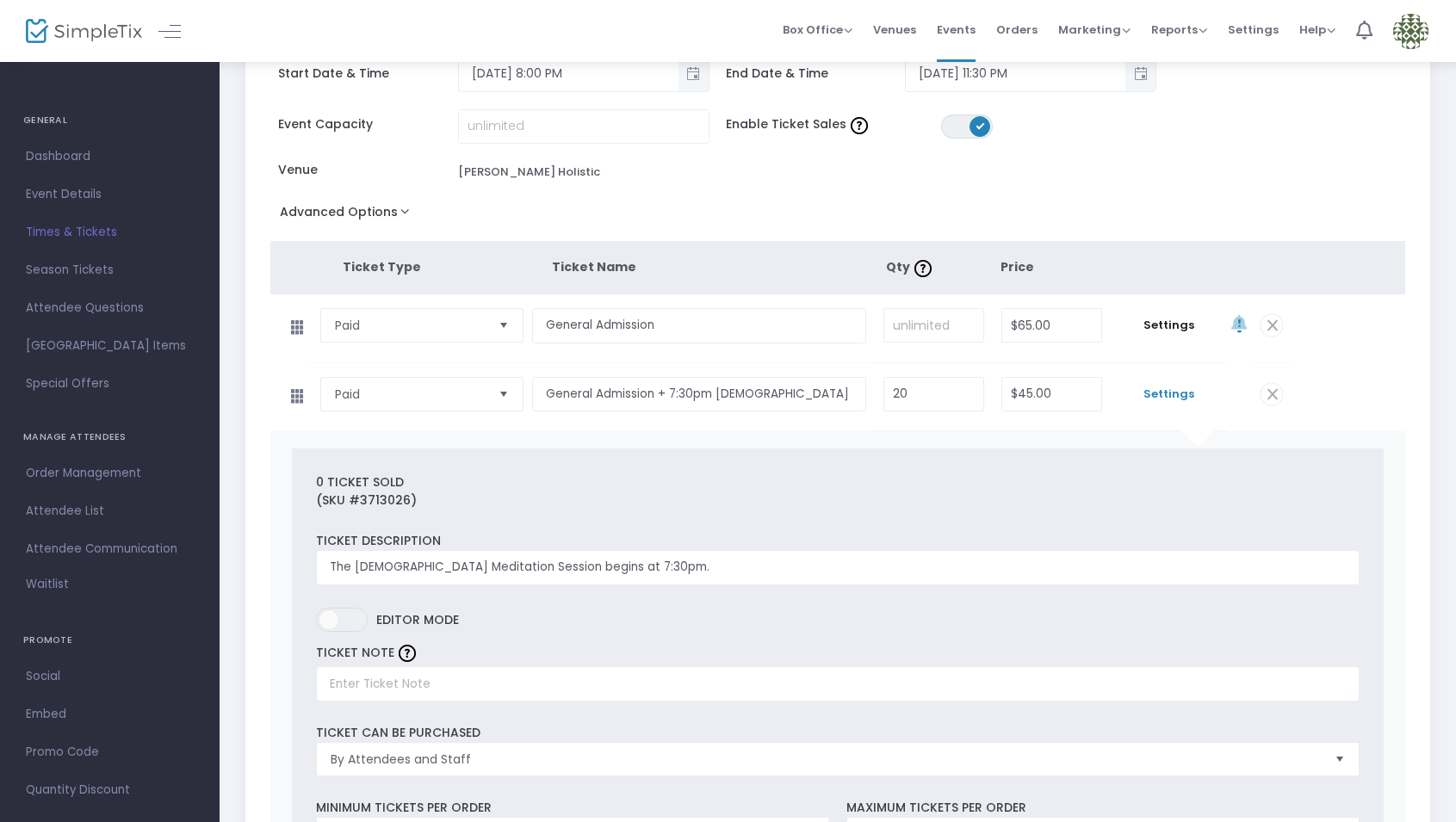
scroll to position [126, 0]
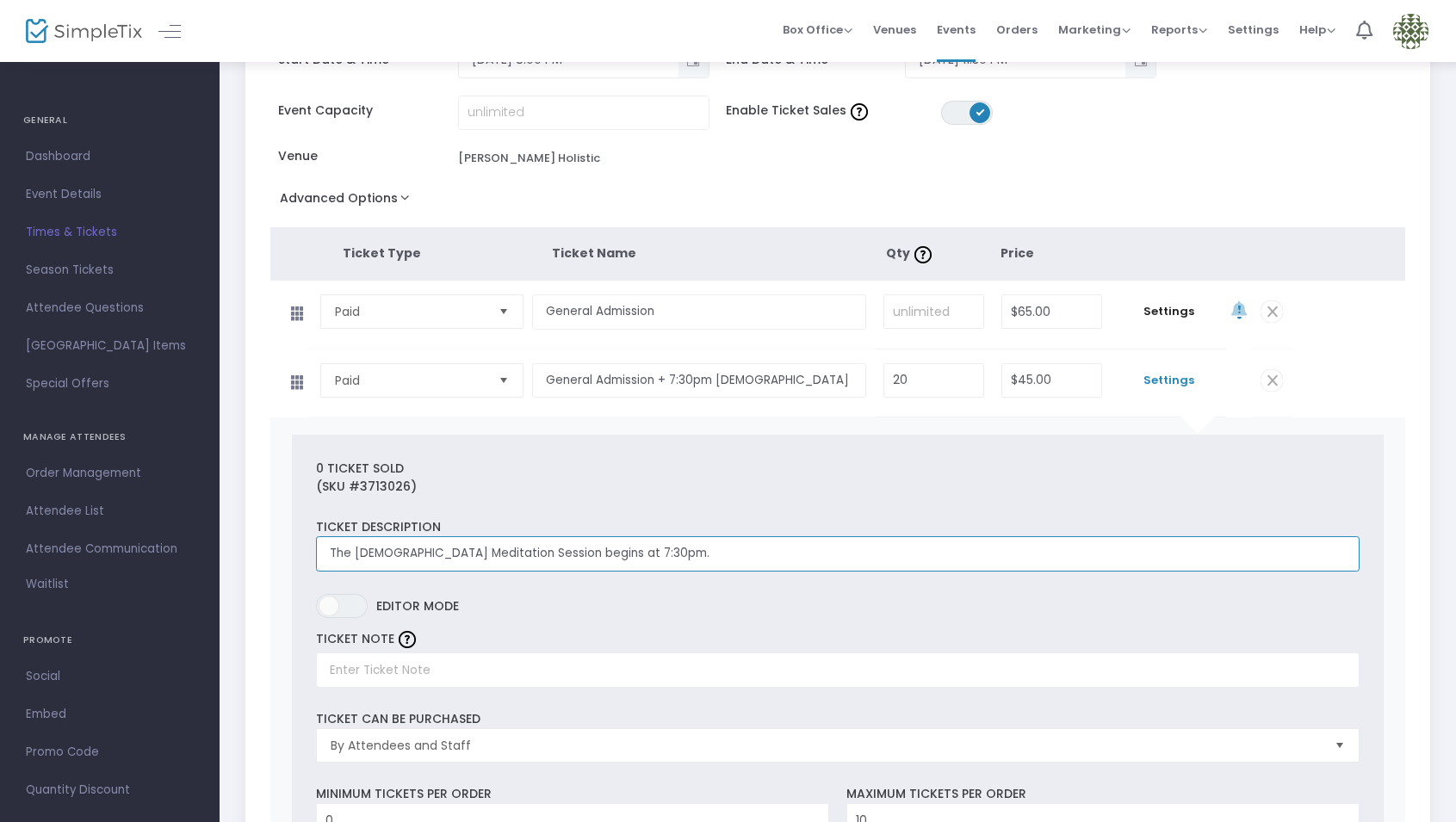
click at [898, 553] on input "The Jewish Meditation Session begins at 7:30pm." at bounding box center [838, 554] width 1043 height 35
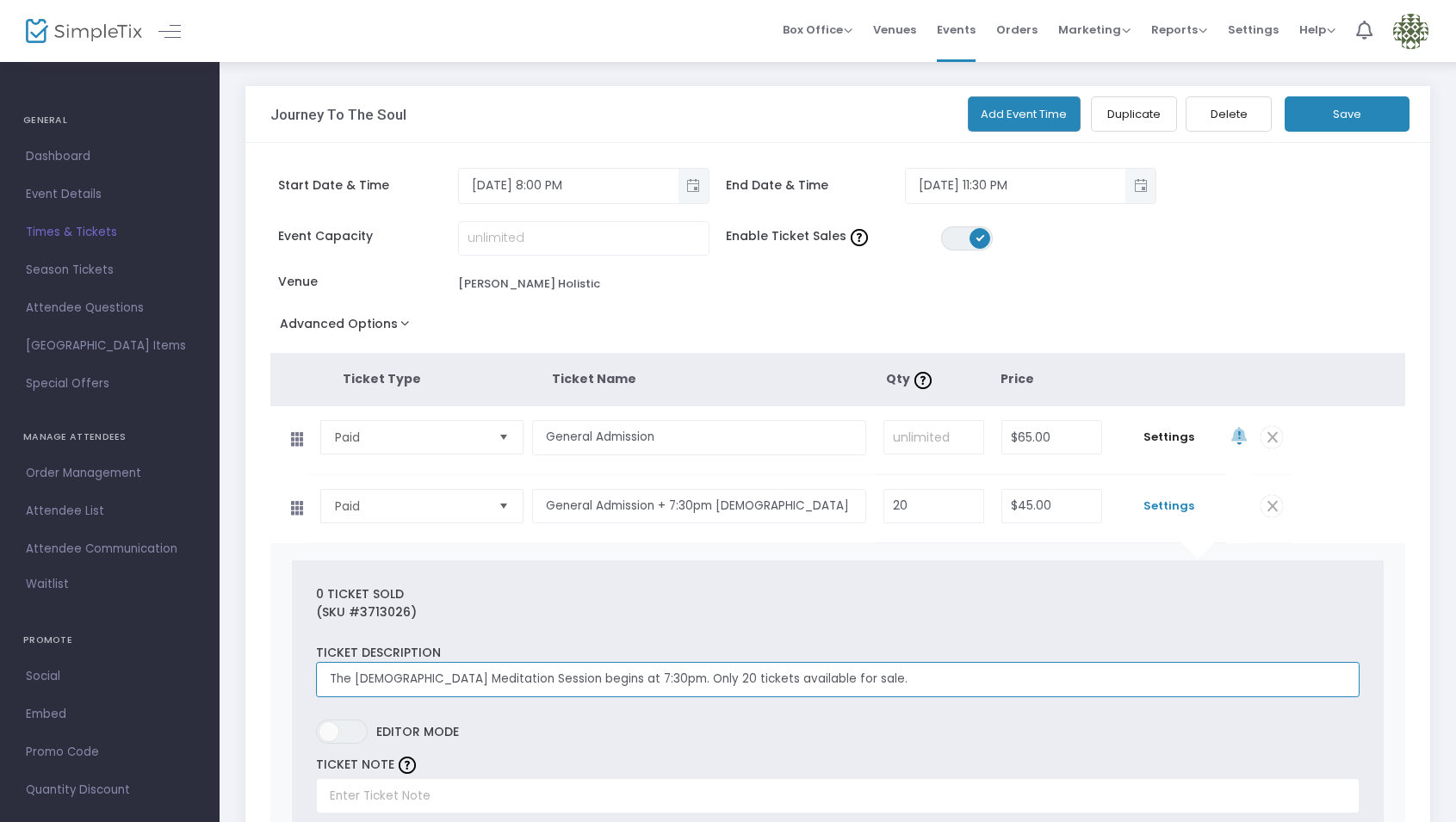
type input "The Jewish Meditation Session begins at 7:30pm. Only 20 tickets available for s…"
click at [1331, 117] on button "Save" at bounding box center [1348, 114] width 125 height 35
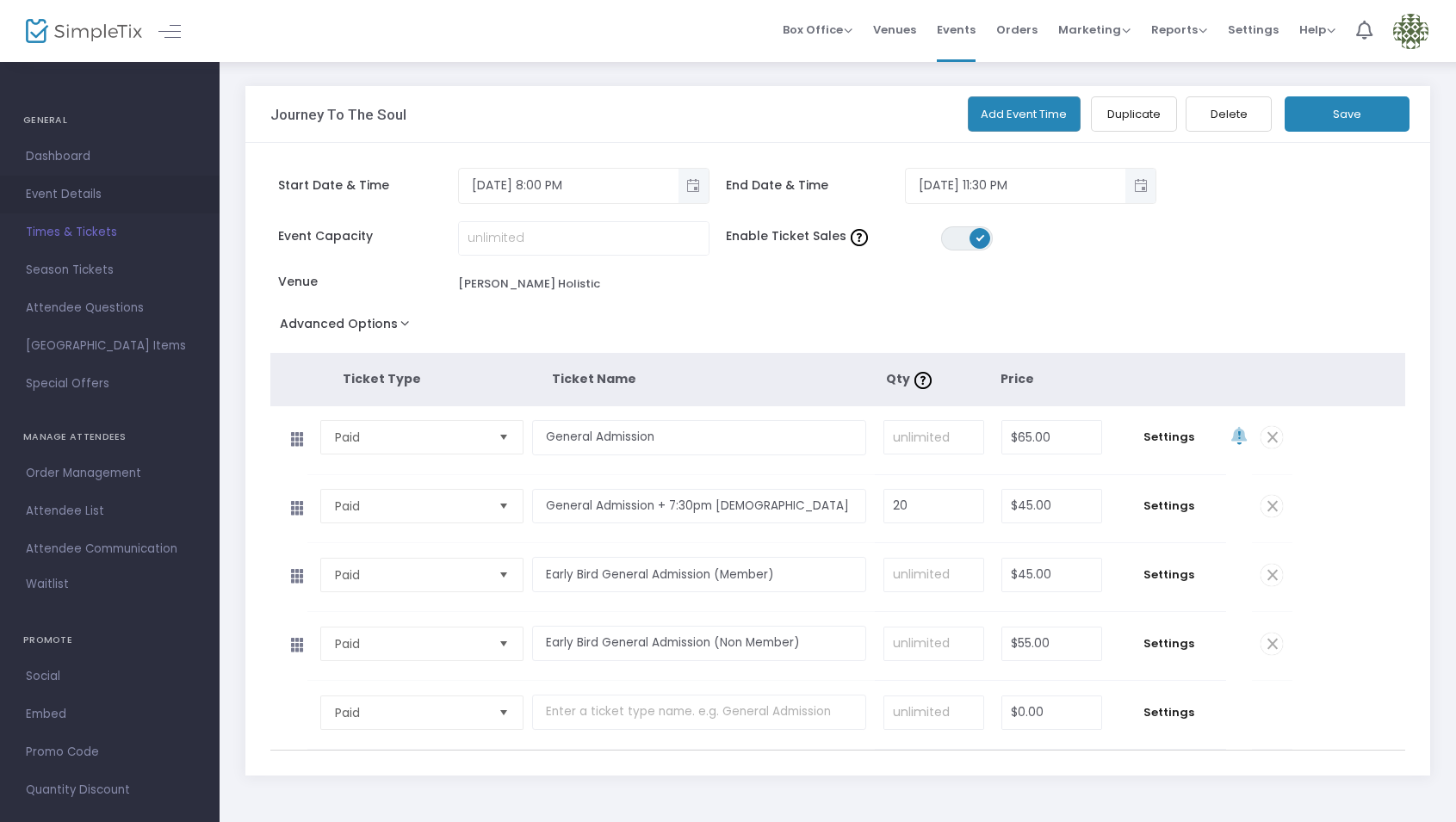
click at [70, 193] on span "Event Details" at bounding box center [109, 194] width 168 height 23
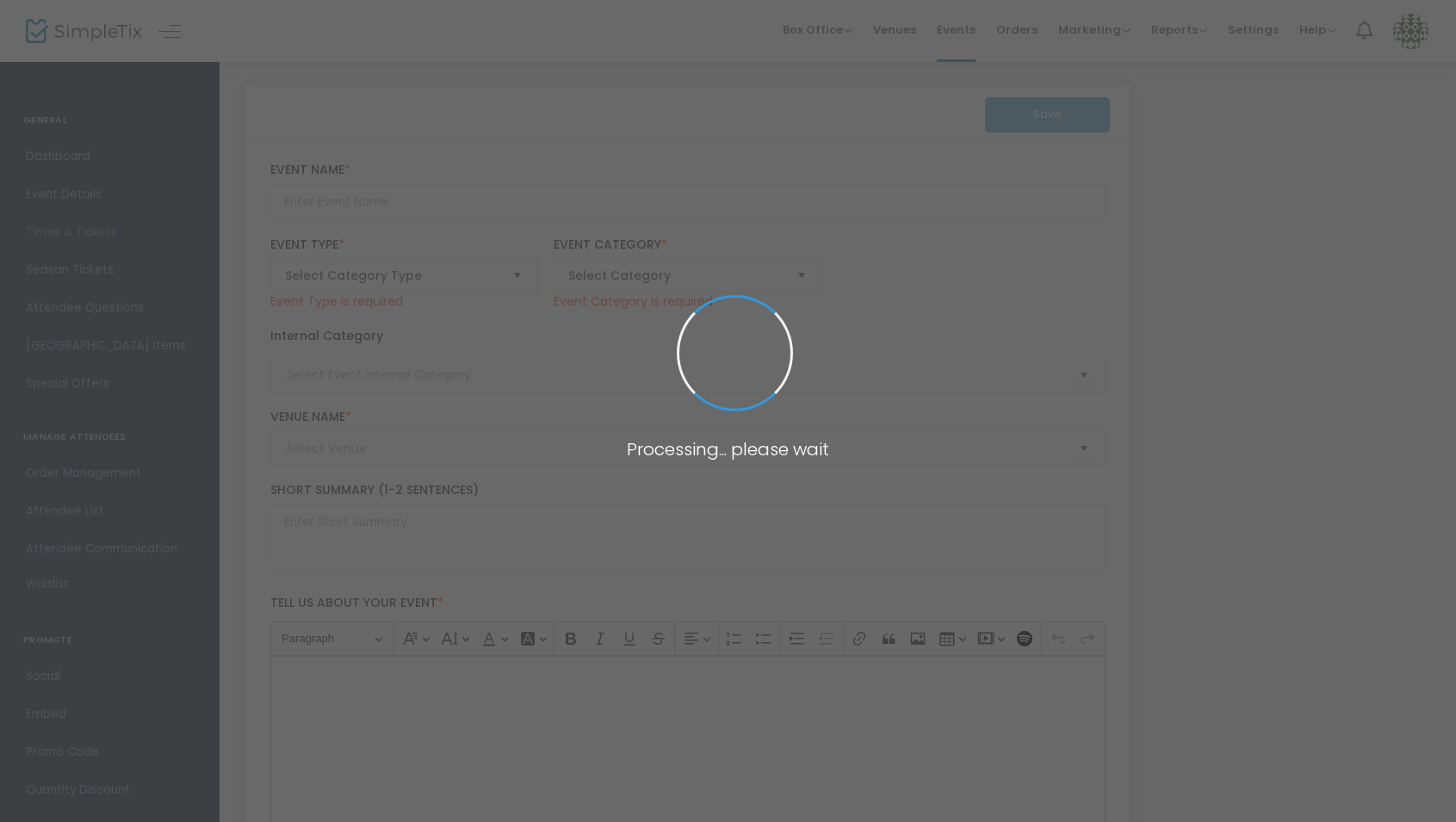
type input "Journey To The Soul"
type textarea "text"
type input "Buy Tickets"
type input "Flolo Holistic"
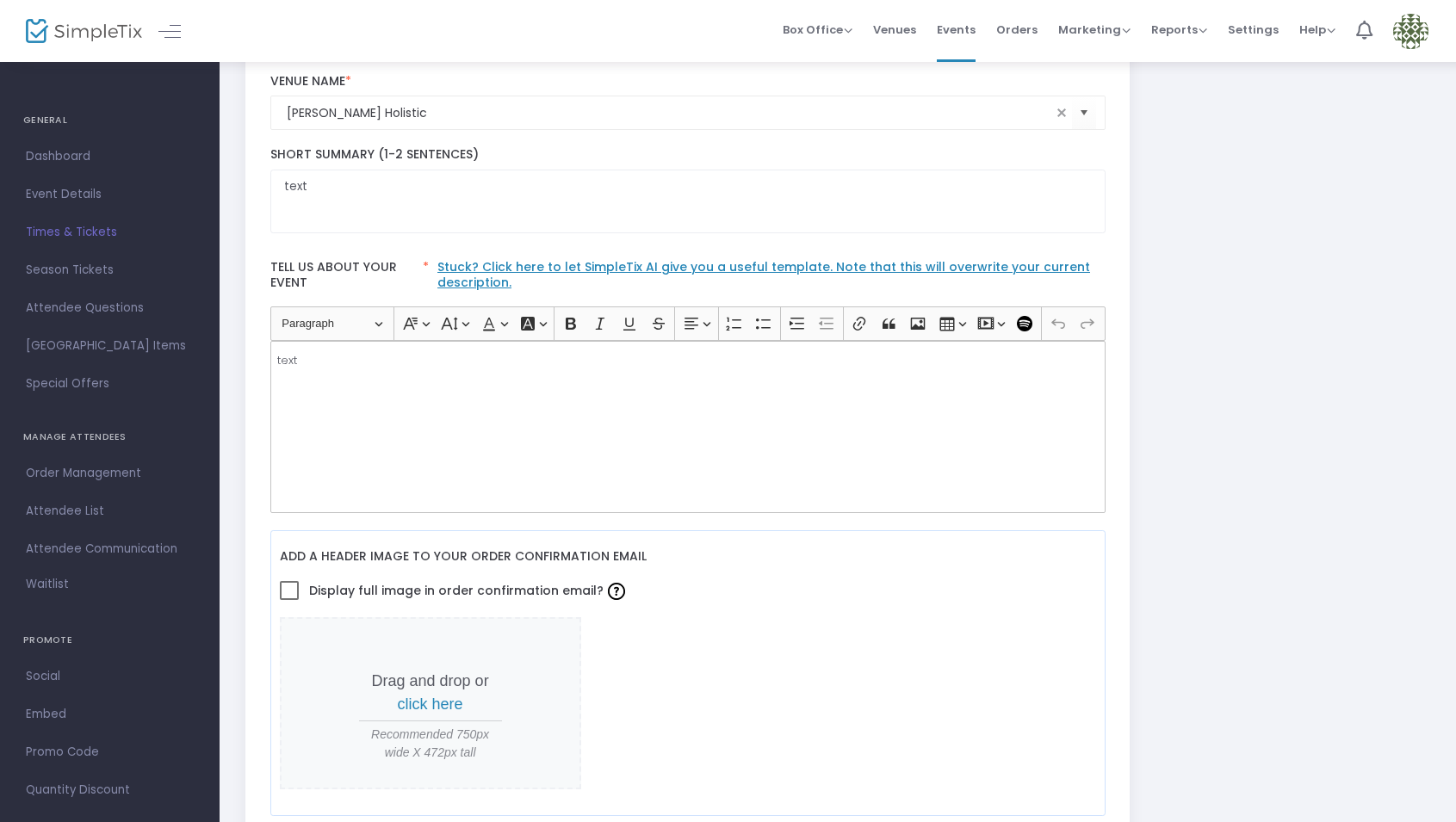
scroll to position [326, 0]
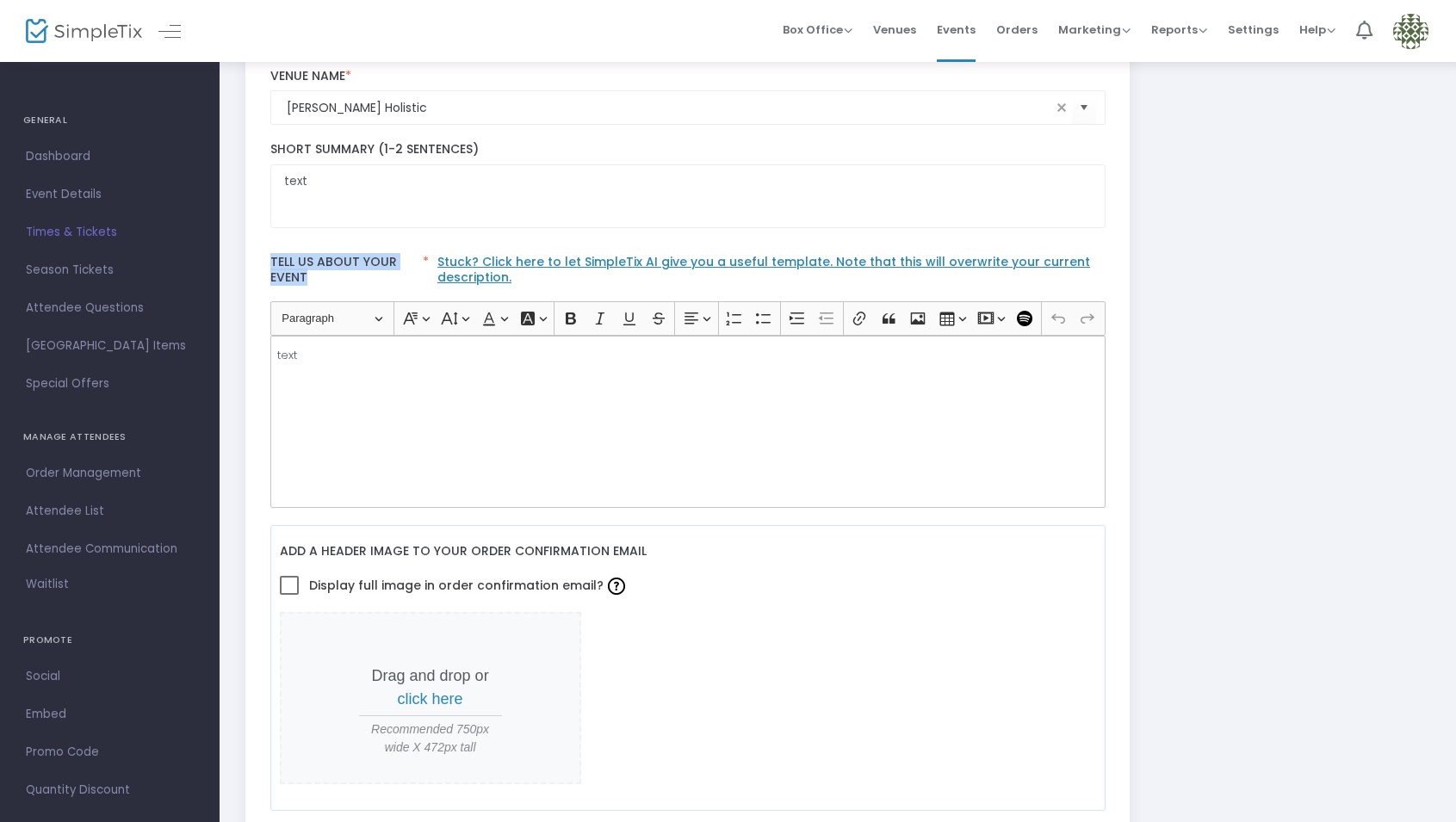
drag, startPoint x: 259, startPoint y: 257, endPoint x: 330, endPoint y: 282, distance: 75.3
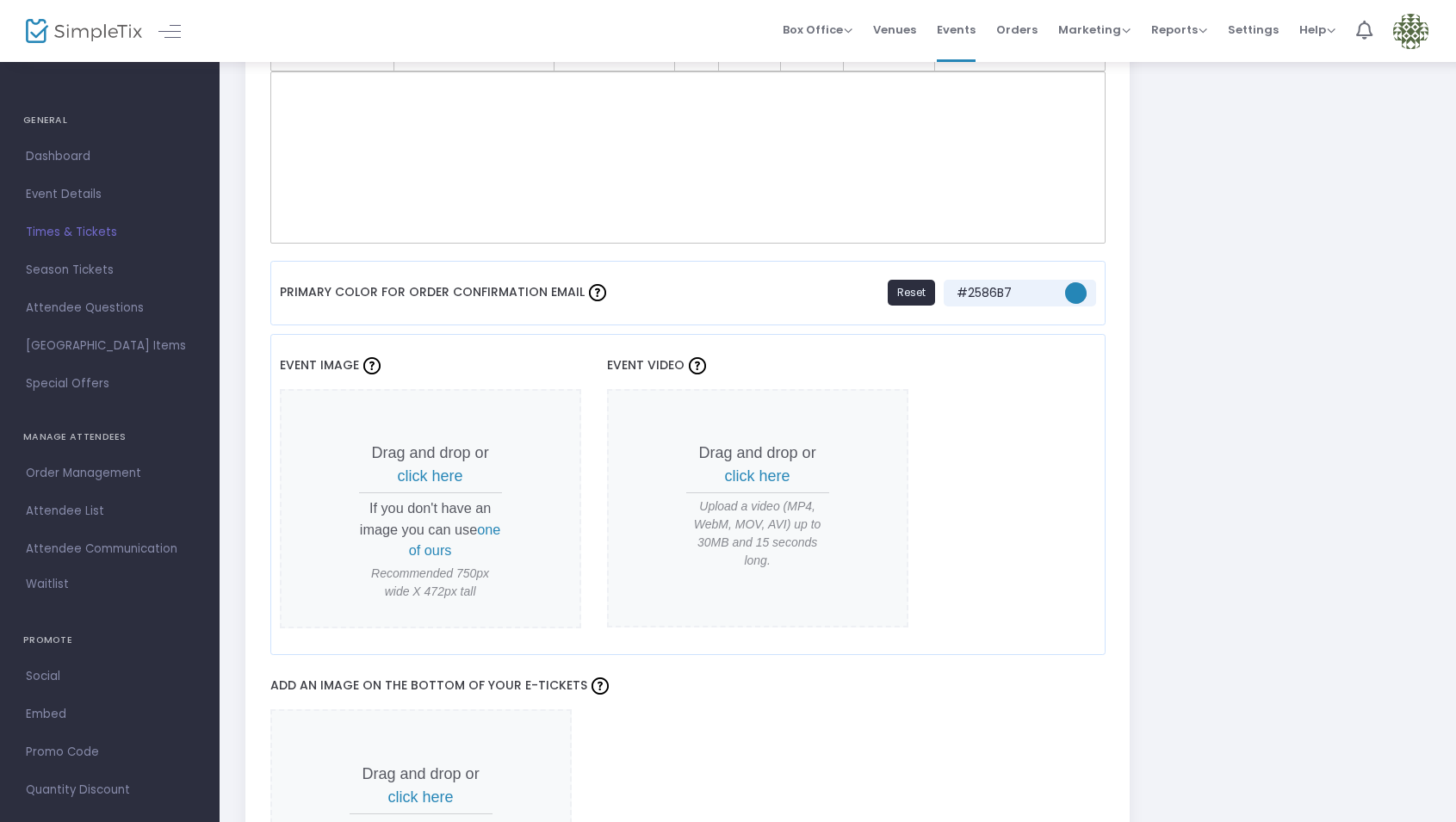
scroll to position [1221, 0]
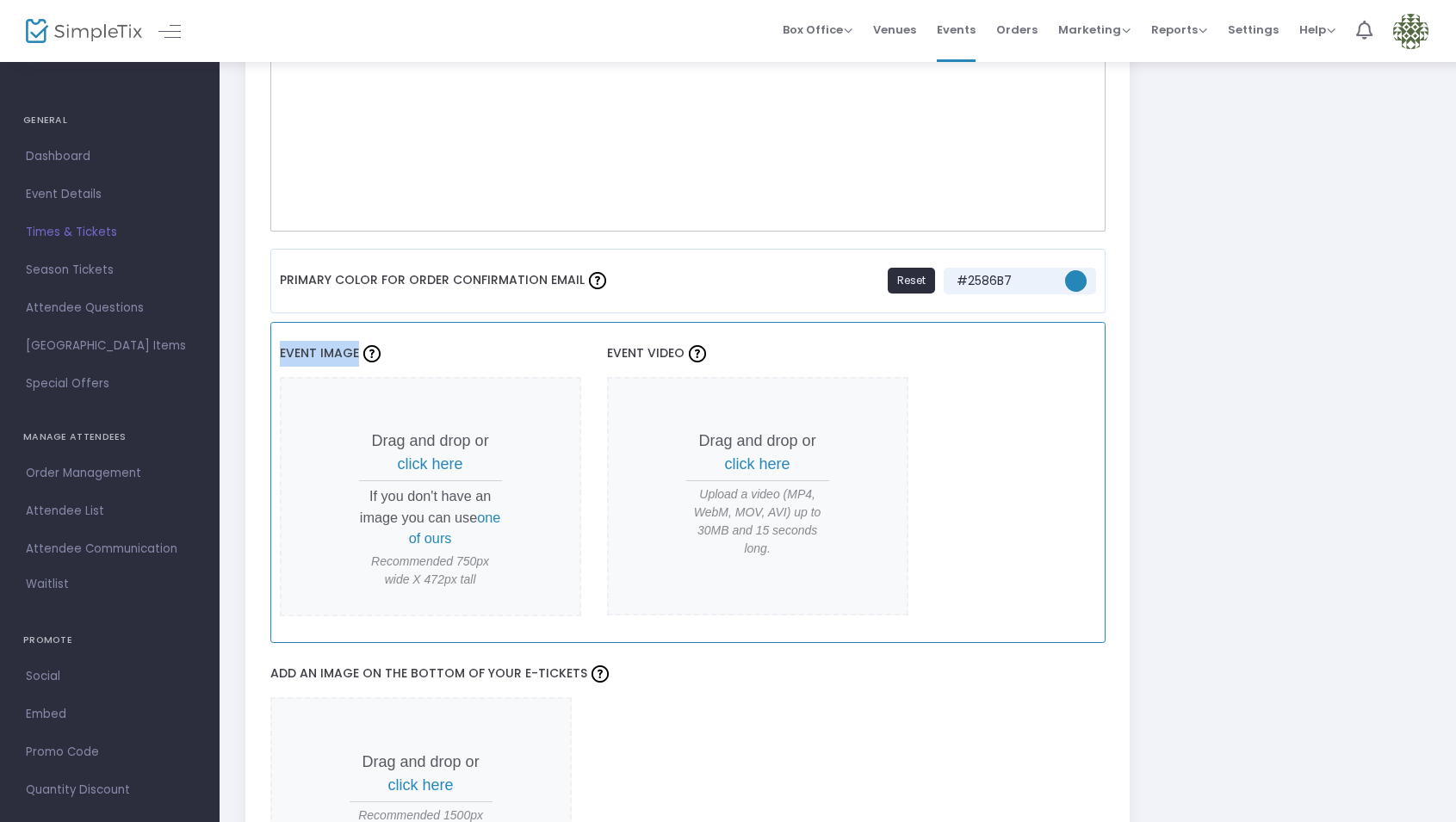
drag, startPoint x: 276, startPoint y: 355, endPoint x: 356, endPoint y: 356, distance: 80.0
click at [356, 356] on div "Event Image Drag and drop or click here If you don't have an image you can use …" at bounding box center [688, 484] width 836 height 322
drag, startPoint x: 738, startPoint y: 535, endPoint x: 806, endPoint y: 553, distance: 70.3
click at [806, 552] on span "Upload a video (MP4, WebM, MOV, AVI) up to 30MB and 15 seconds long." at bounding box center [758, 521] width 143 height 72
click at [1157, 318] on div "Journey To The Soul Created on: 8/14/2025 Delete Save Journey To The Soul Event…" at bounding box center [838, 435] width 1202 height 3143
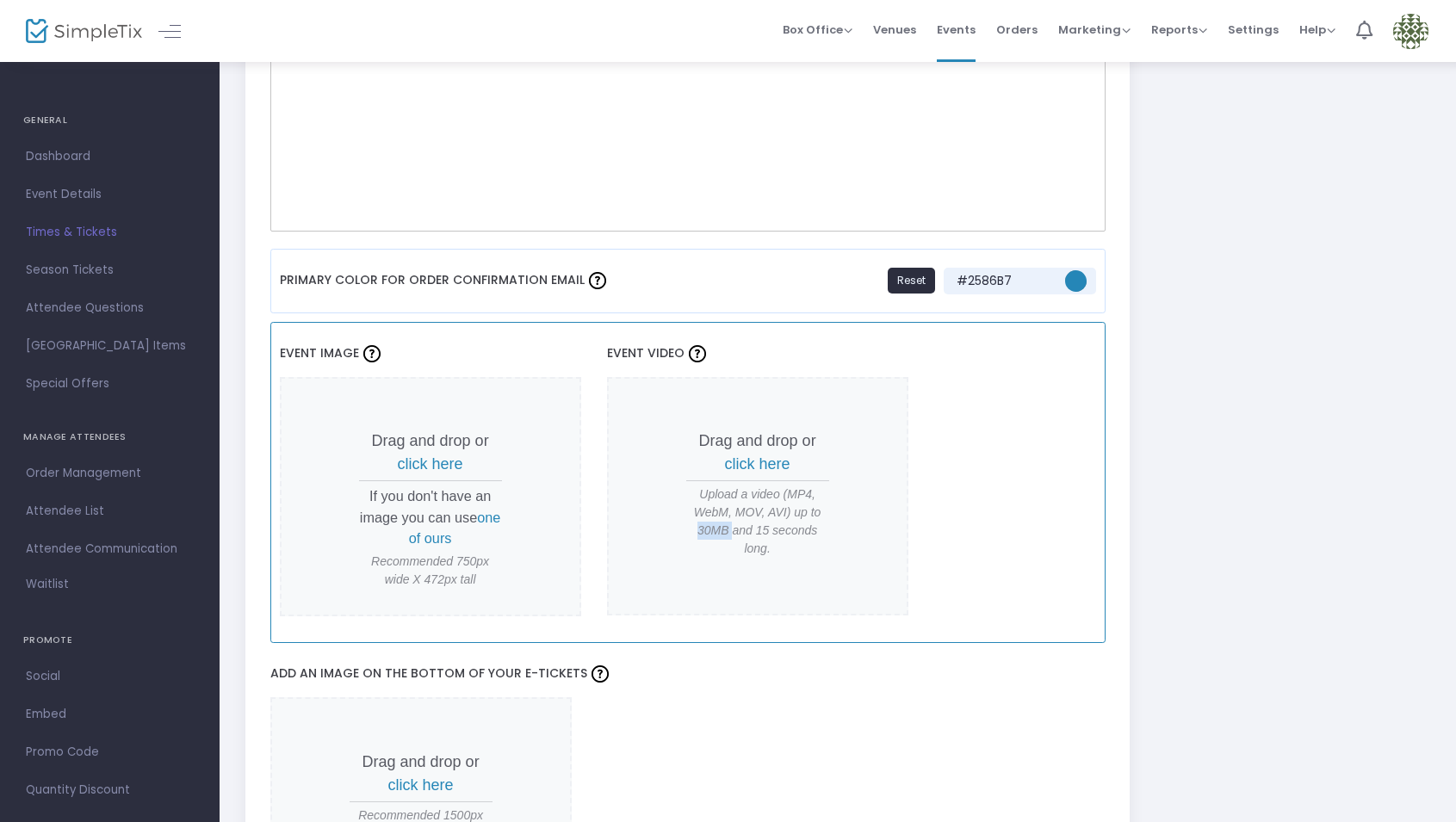
drag, startPoint x: 734, startPoint y: 530, endPoint x: 698, endPoint y: 534, distance: 36.2
click at [696, 534] on span "Upload a video (MP4, WebM, MOV, AVI) up to 30MB and 15 seconds long." at bounding box center [758, 521] width 143 height 72
click at [1146, 414] on div "Journey To The Soul Created on: 8/14/2025 Delete Save Journey To The Soul Event…" at bounding box center [838, 435] width 1202 height 3143
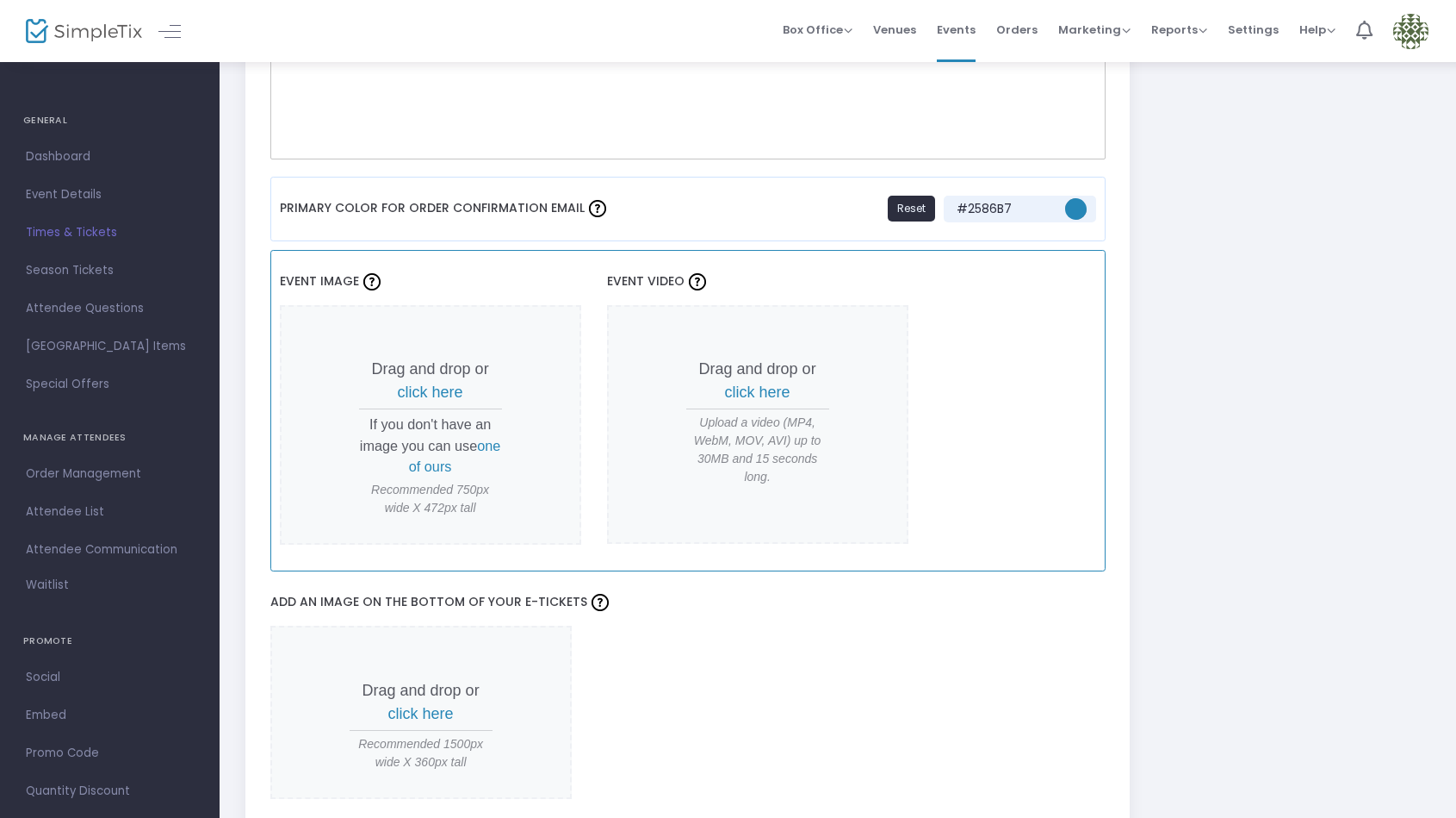
scroll to position [1288, 0]
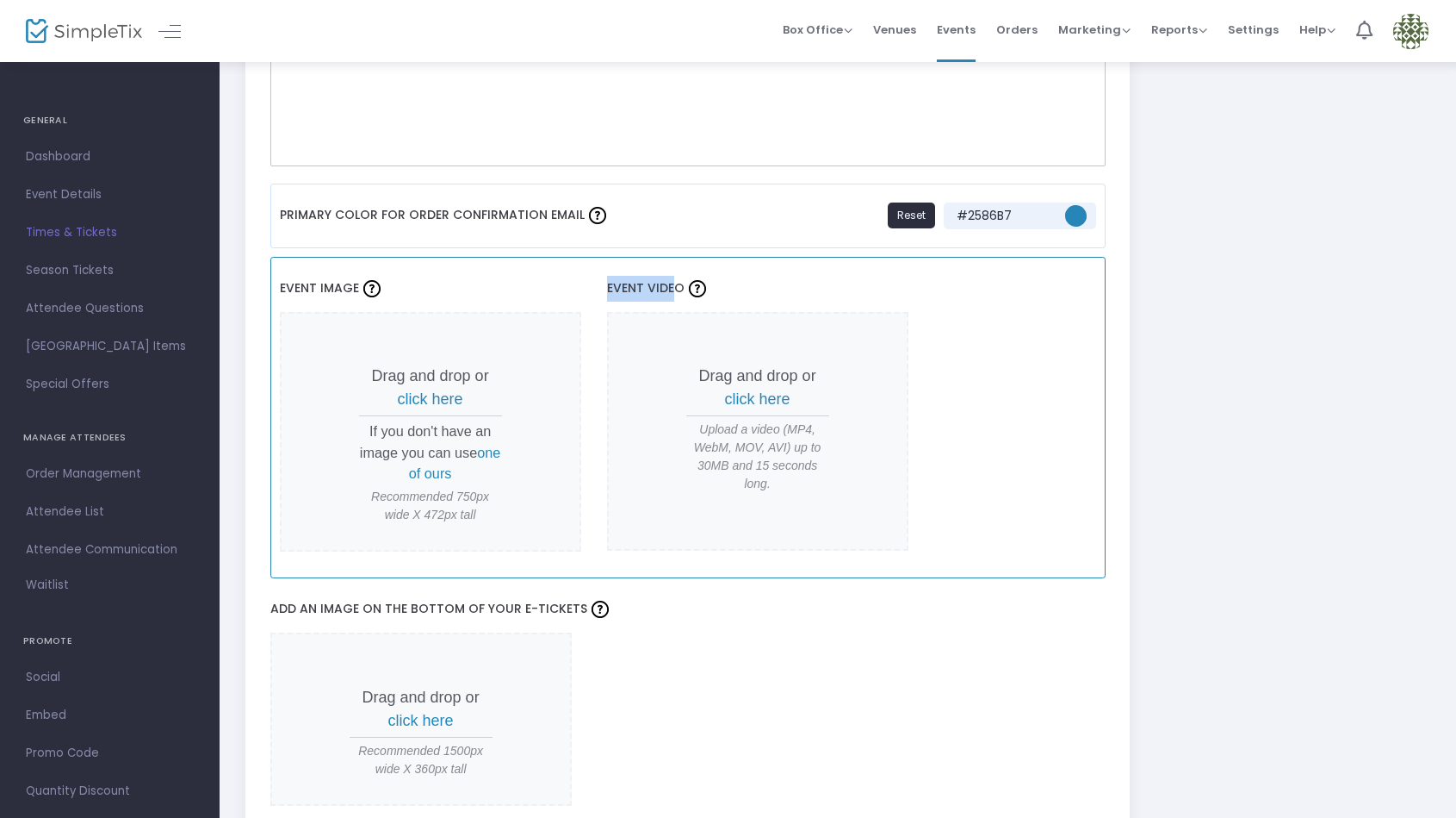
drag, startPoint x: 643, startPoint y: 288, endPoint x: 676, endPoint y: 287, distance: 33.0
click at [676, 287] on div "Event Image Drag and drop or click here If you don't have an image you can use …" at bounding box center [688, 418] width 836 height 323
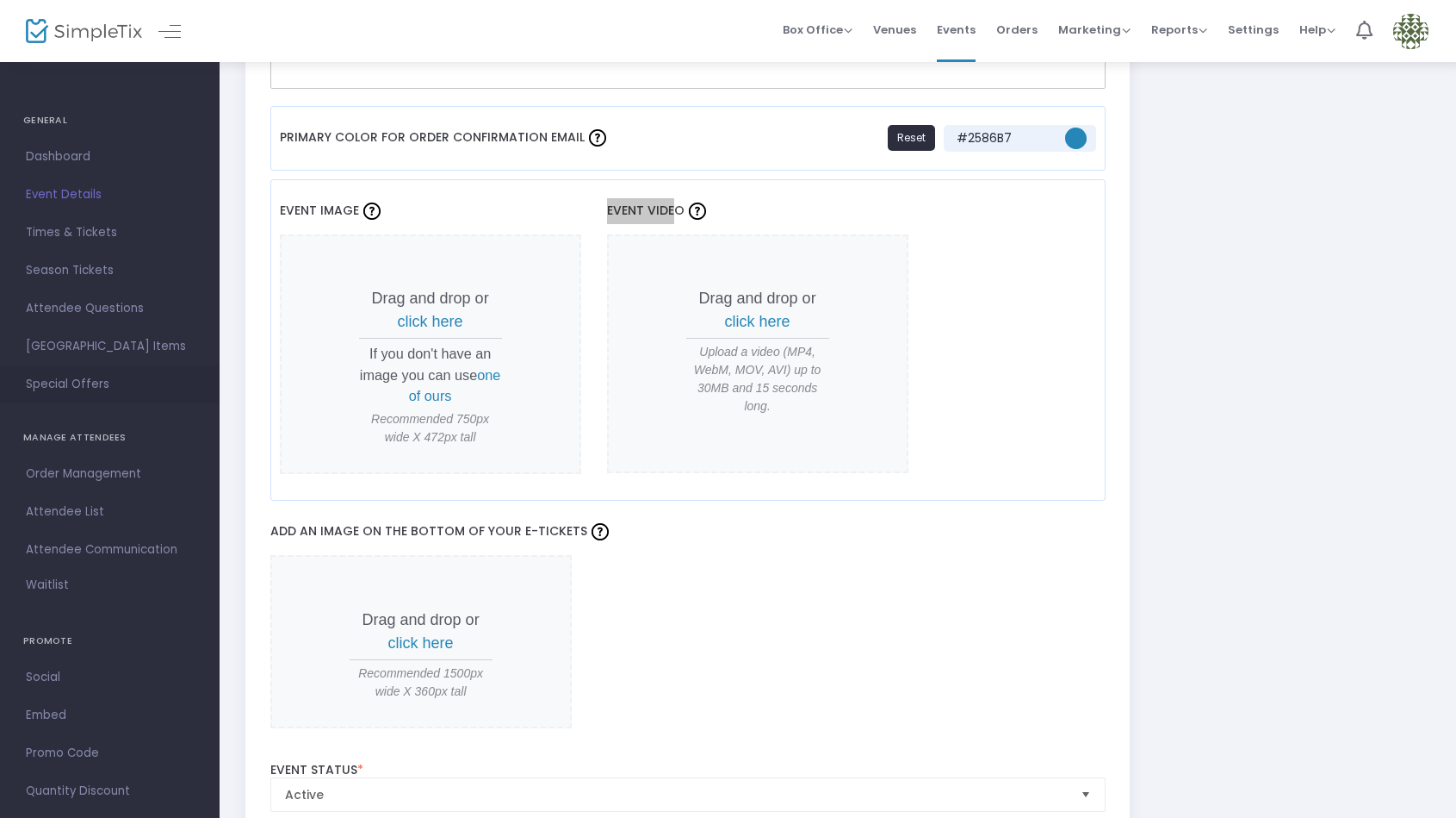
scroll to position [1397, 0]
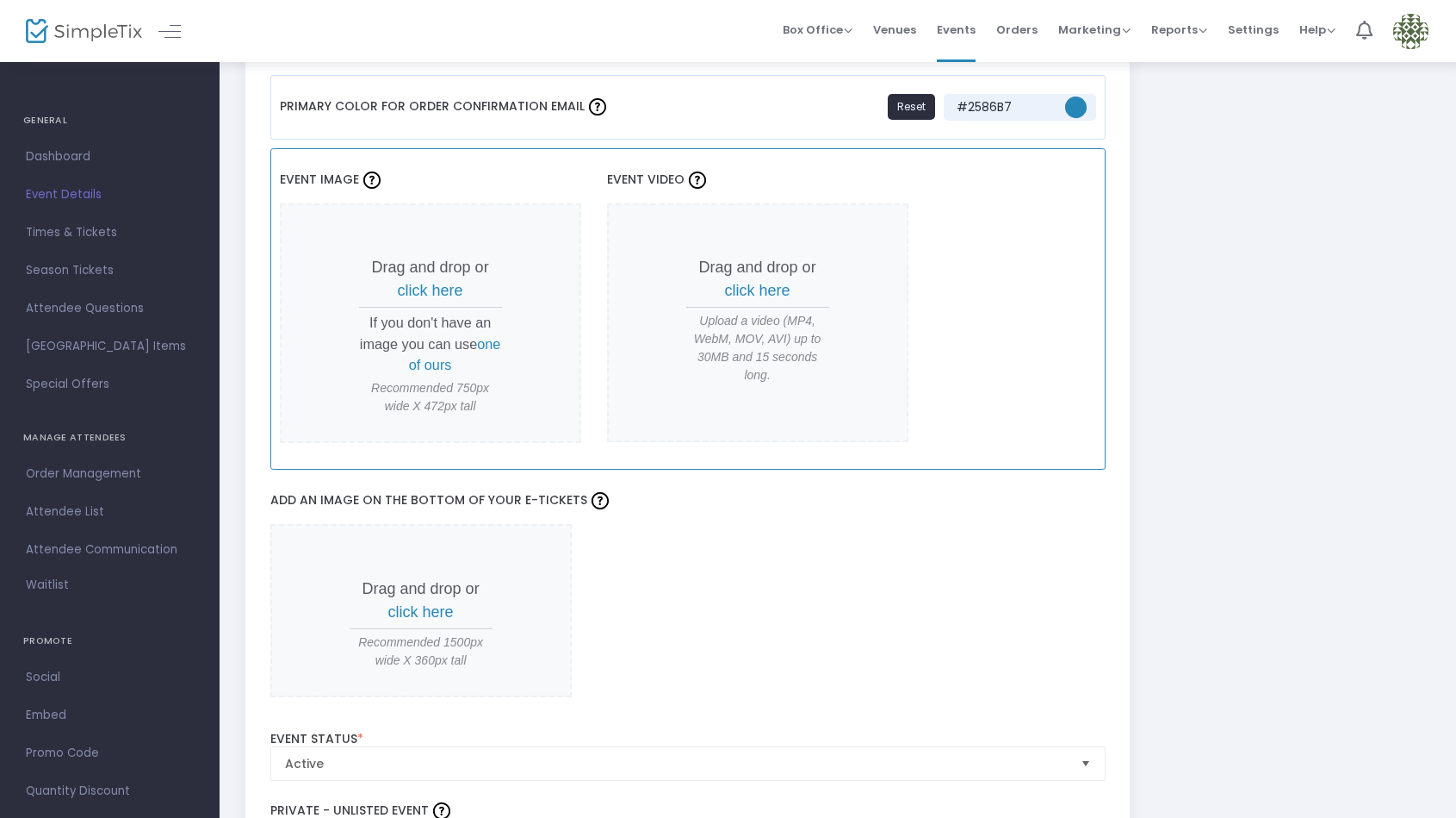
click at [600, 183] on div "Event Image Drag and drop or click here If you don't have an image you can use …" at bounding box center [688, 309] width 836 height 323
drag, startPoint x: 600, startPoint y: 177, endPoint x: 678, endPoint y: 176, distance: 78.0
click at [678, 176] on div "Event Image Drag and drop or click here If you don't have an image you can use …" at bounding box center [688, 309] width 836 height 323
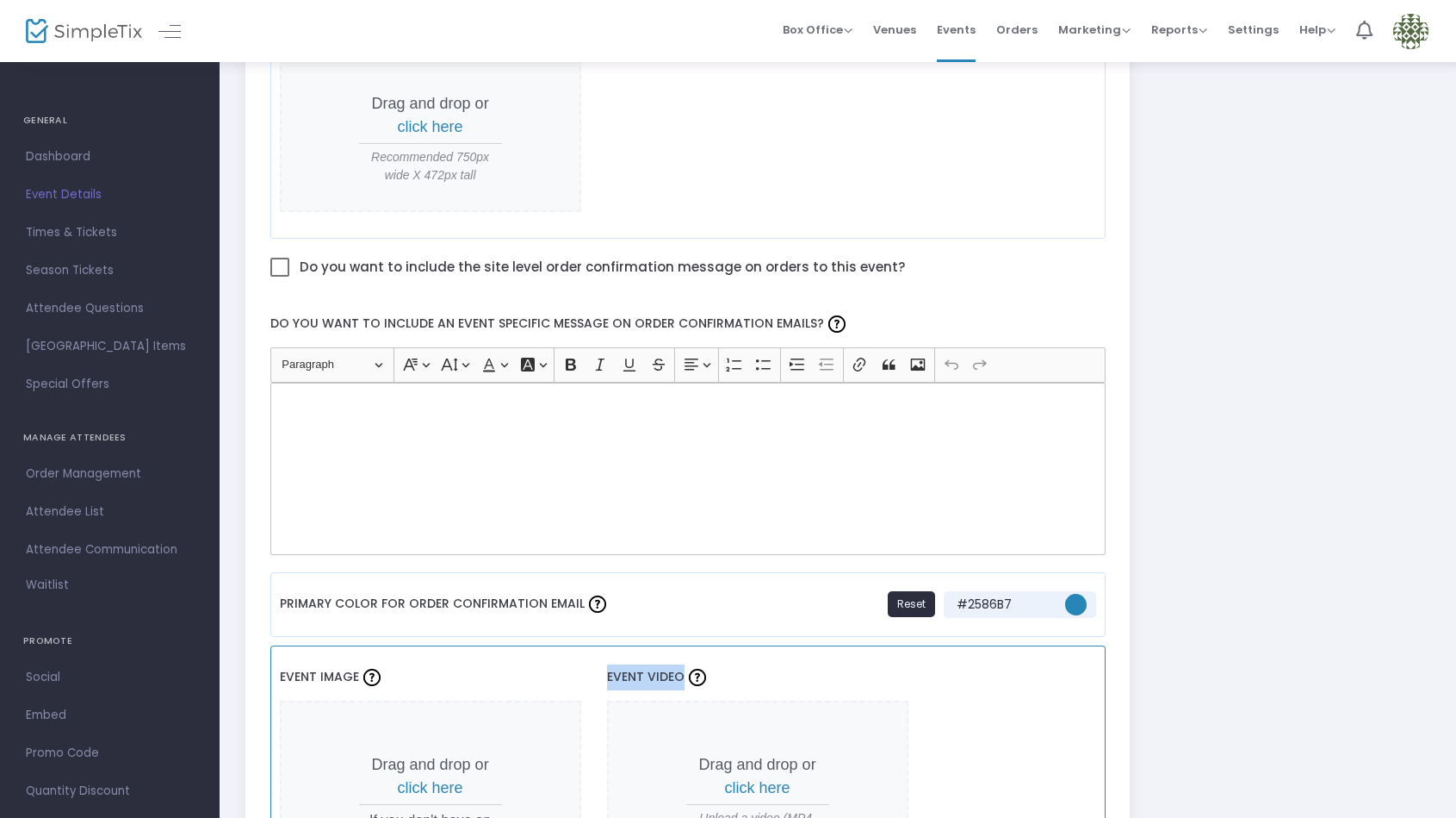
scroll to position [868, 0]
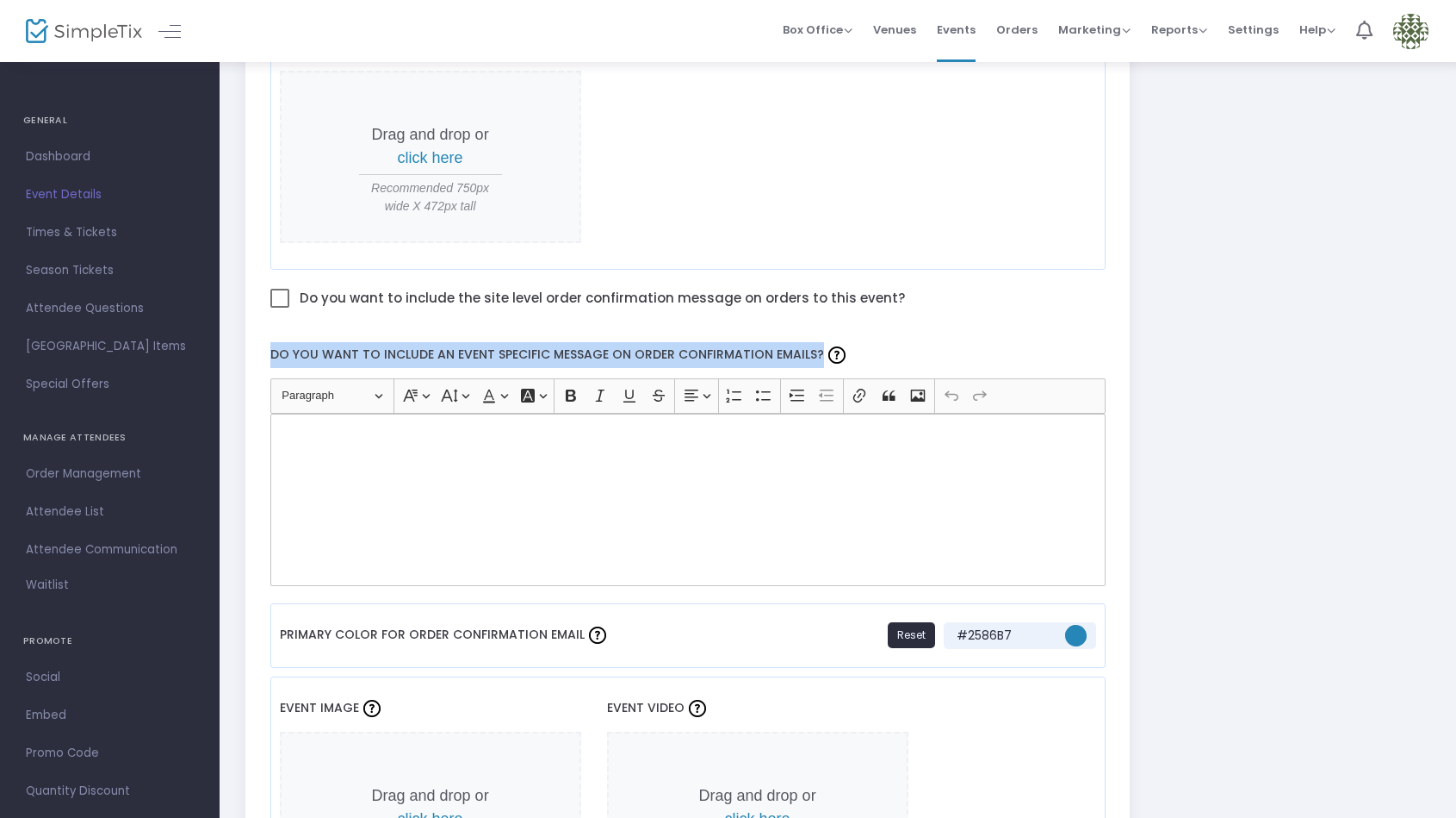
drag, startPoint x: 267, startPoint y: 357, endPoint x: 804, endPoint y: 358, distance: 537.0
click at [810, 352] on label "Do you want to include an event specific message on order confirmation emails?" at bounding box center [688, 355] width 852 height 46
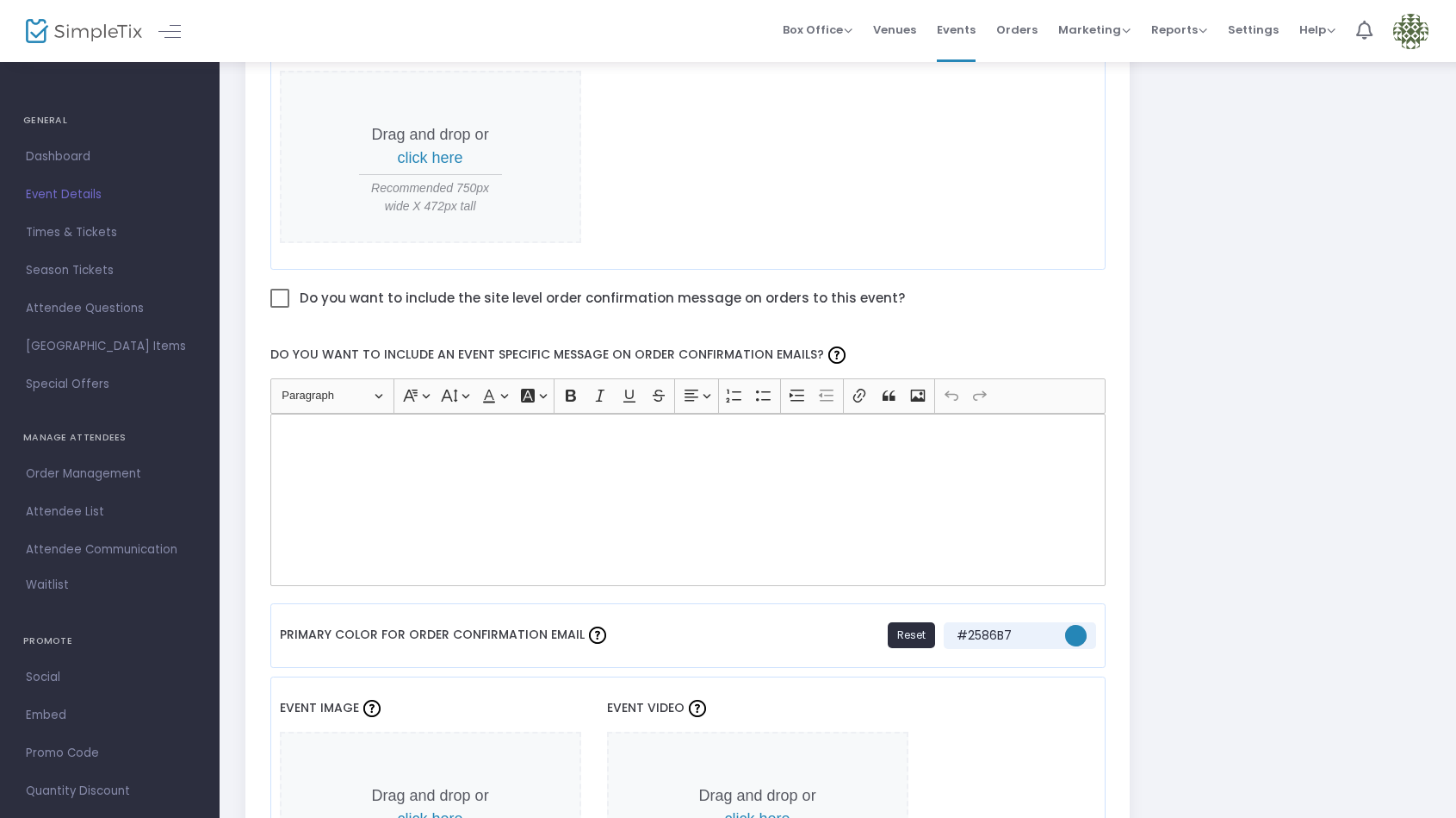
click at [547, 435] on p "Rich Text Editor, main" at bounding box center [687, 433] width 820 height 17
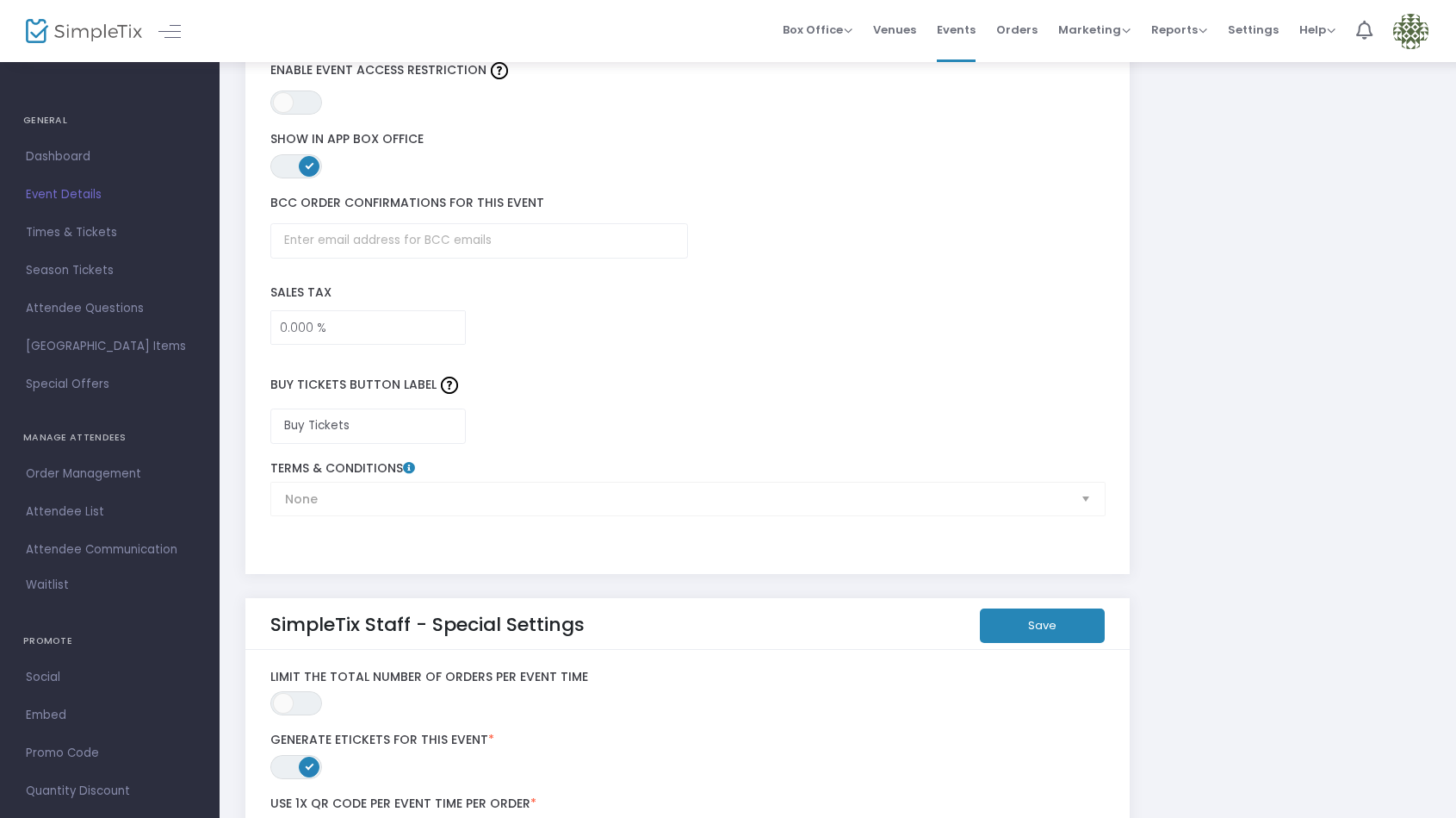
scroll to position [3002, 0]
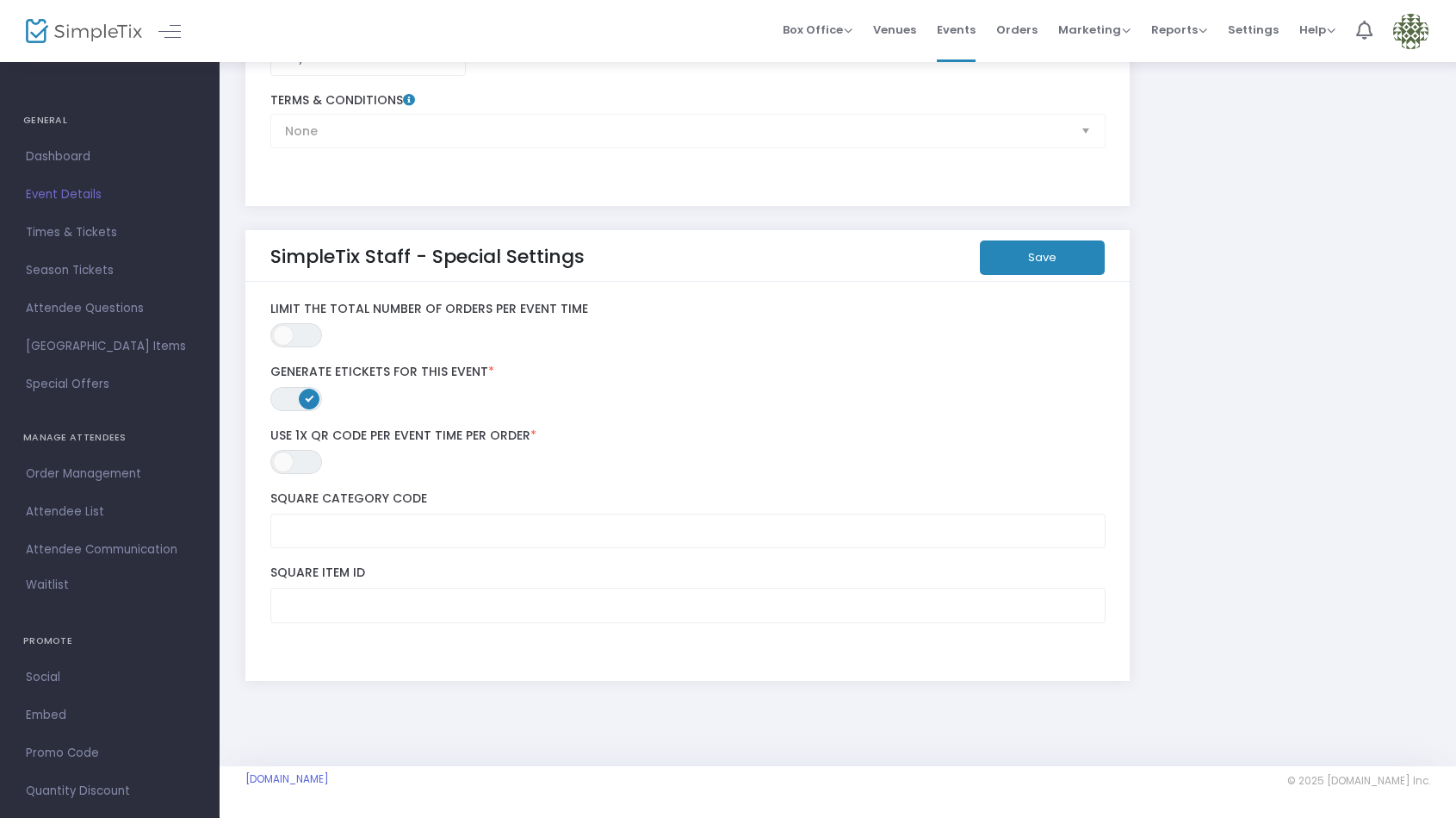
drag, startPoint x: 239, startPoint y: 780, endPoint x: 413, endPoint y: 780, distance: 174.0
click at [413, 780] on m-footer "privateparty84.simpletix.com © 2025 SimpleTix.com Inc. About Privacy T&C Purcha…" at bounding box center [839, 791] width 1237 height 51
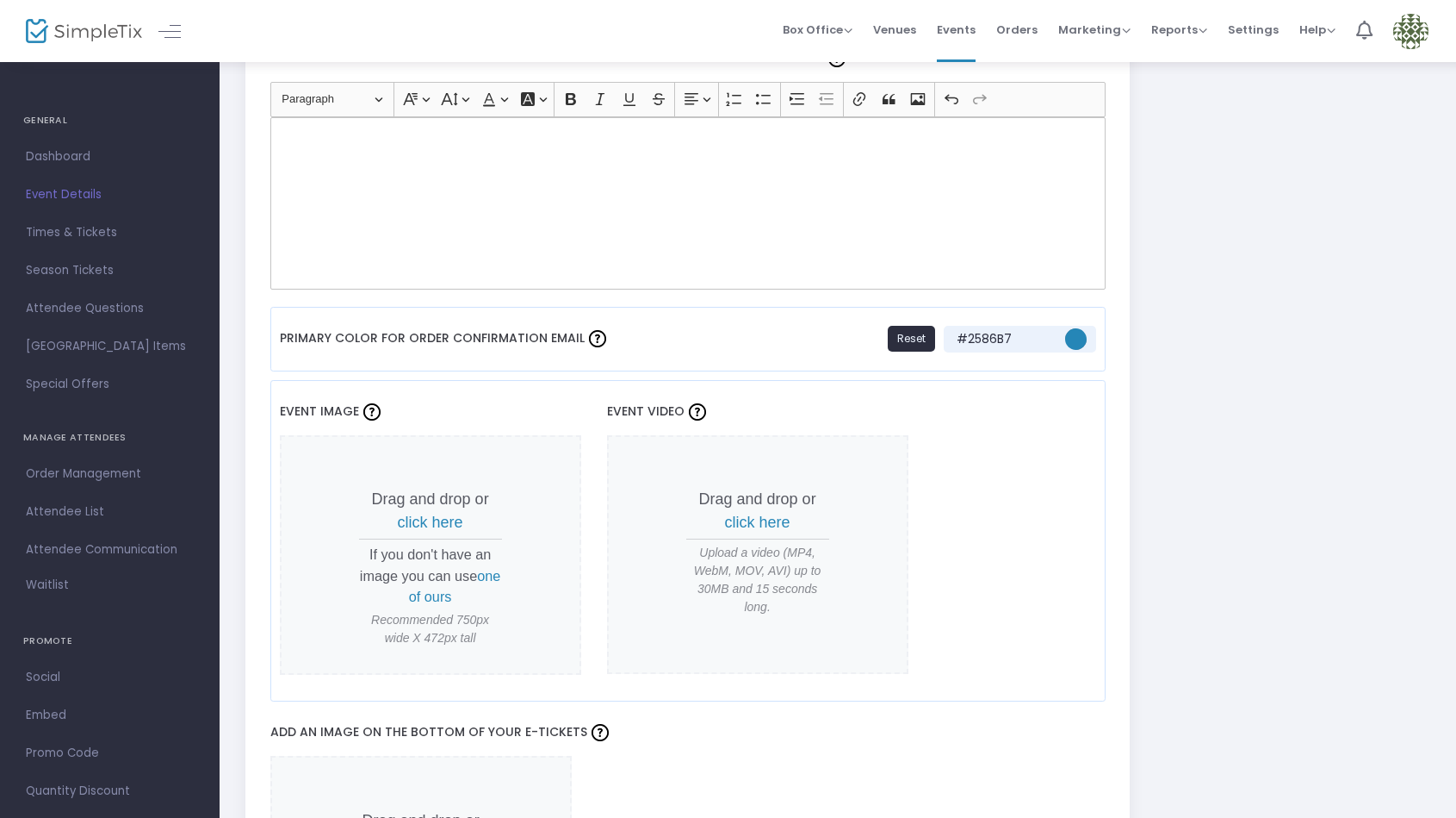
scroll to position [1132, 0]
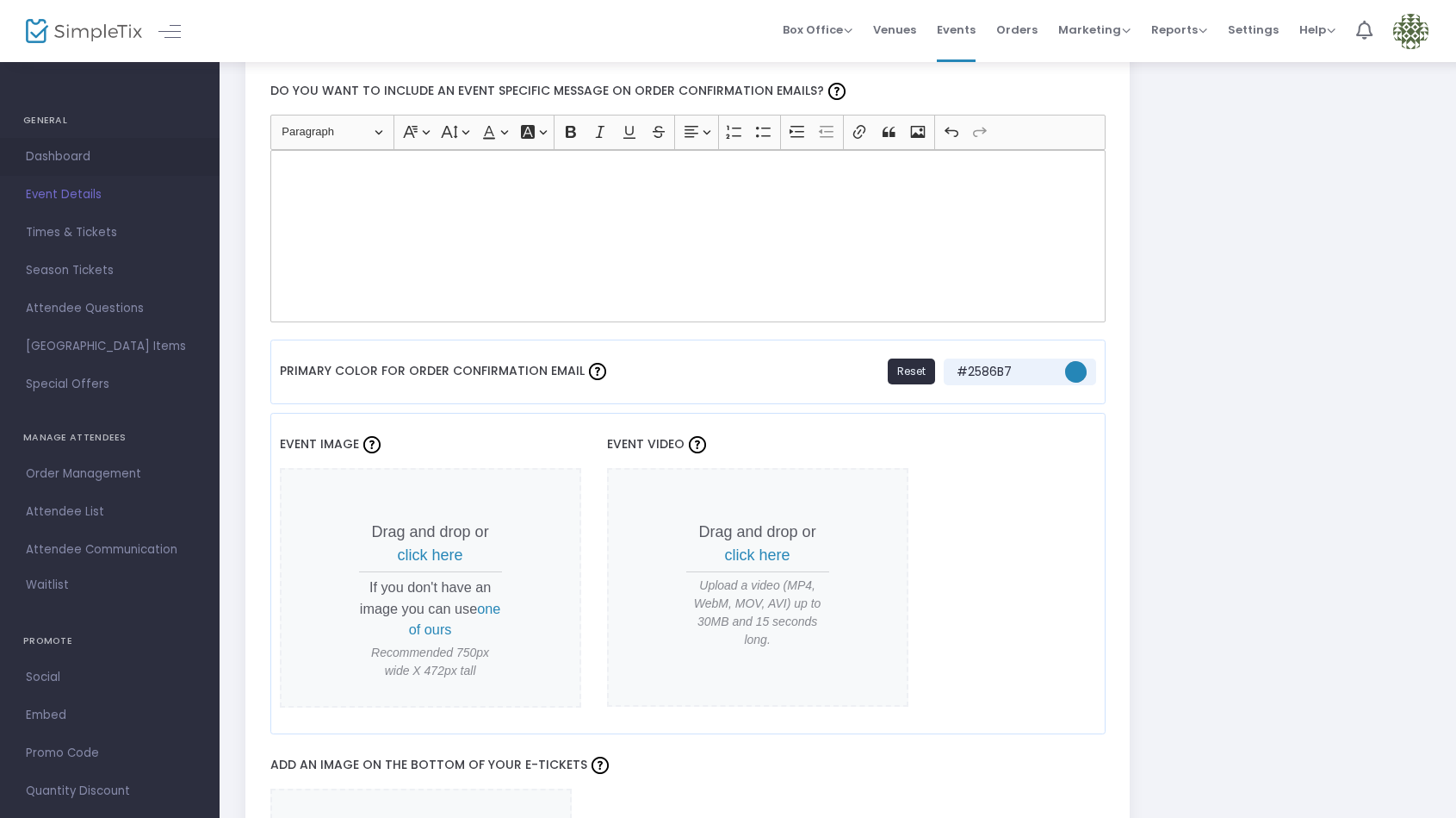
click at [80, 155] on span "Dashboard" at bounding box center [109, 157] width 168 height 23
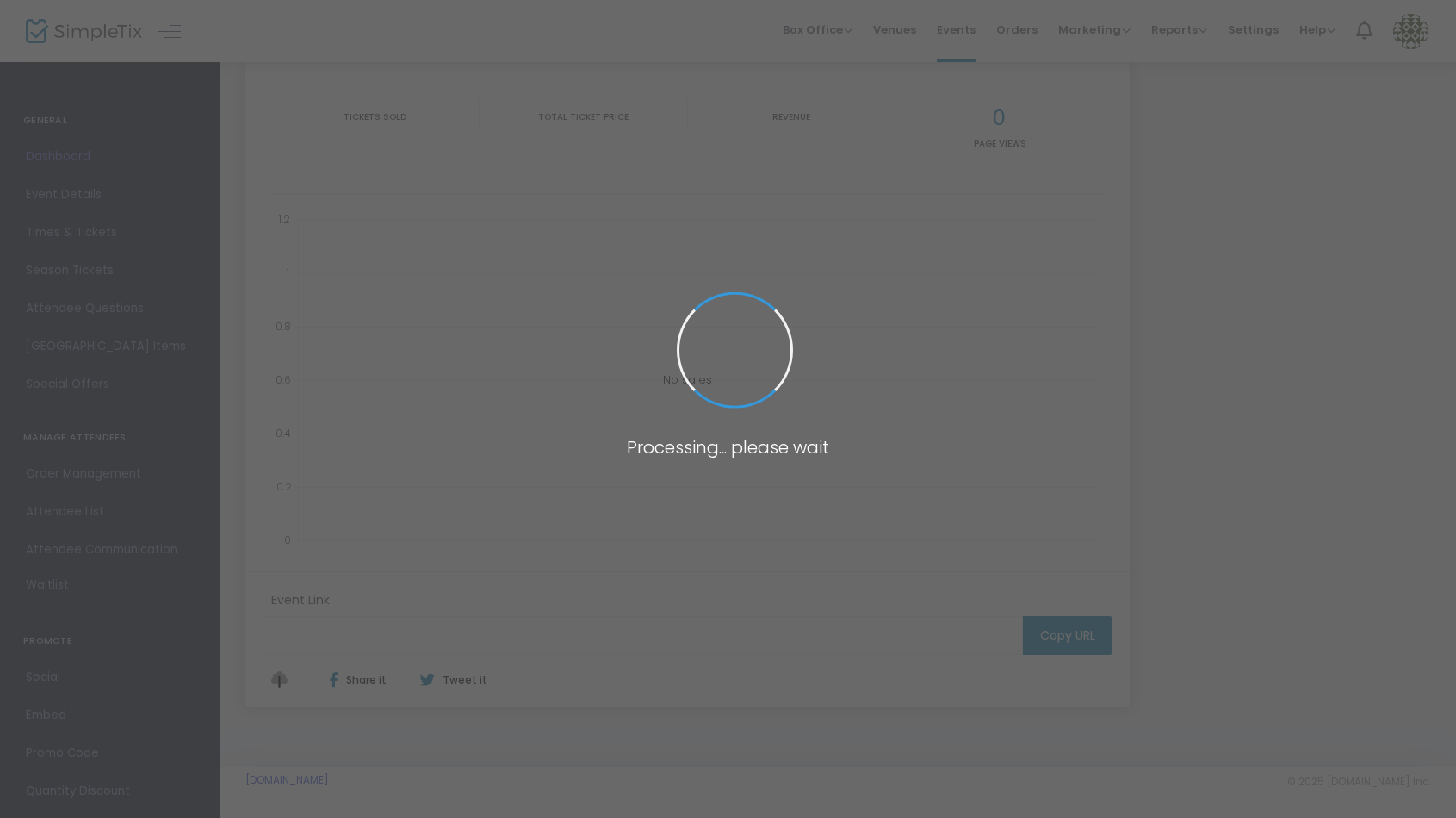
scroll to position [158, 0]
type input "https://www.simpletix.com/e/journey-to-the-soul-tickets-232193"
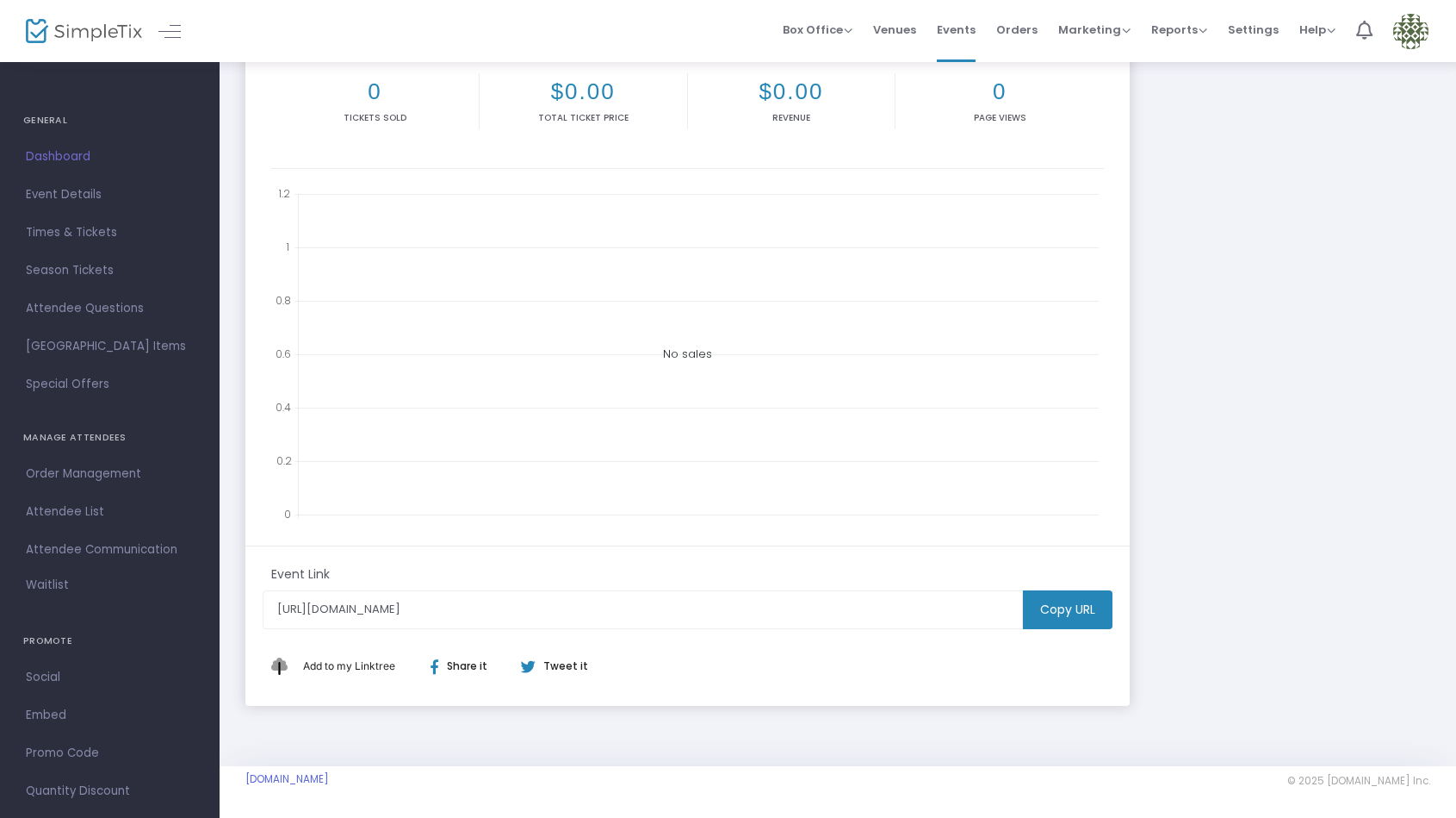
scroll to position [0, 0]
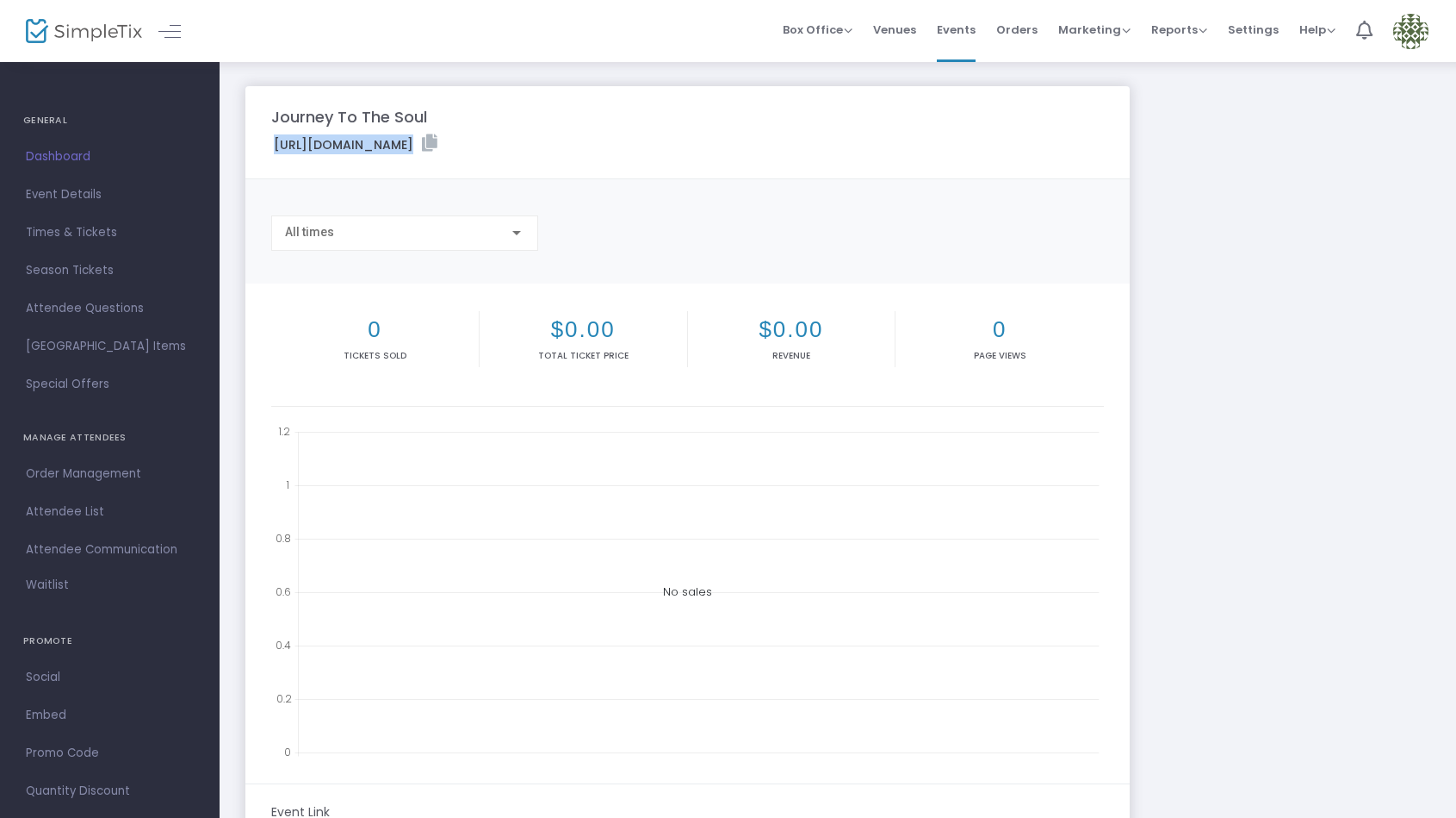
drag, startPoint x: 257, startPoint y: 142, endPoint x: 668, endPoint y: 155, distance: 411.2
click at [668, 155] on m-panel-header "Journey To The Soul https://www.simpletix.com/e/journey-to-the-soul-tickets-232…" at bounding box center [688, 133] width 884 height 93
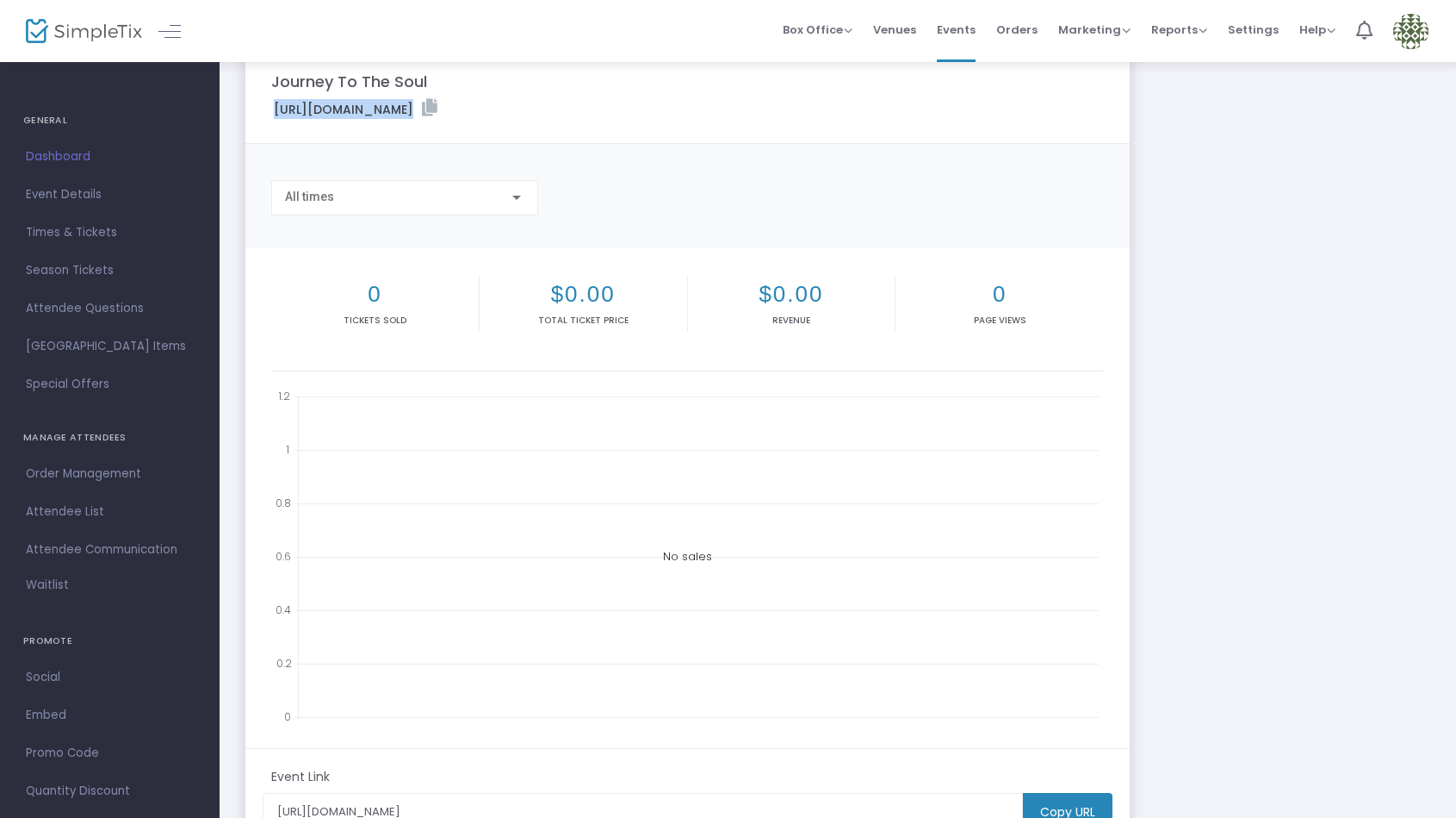
scroll to position [238, 0]
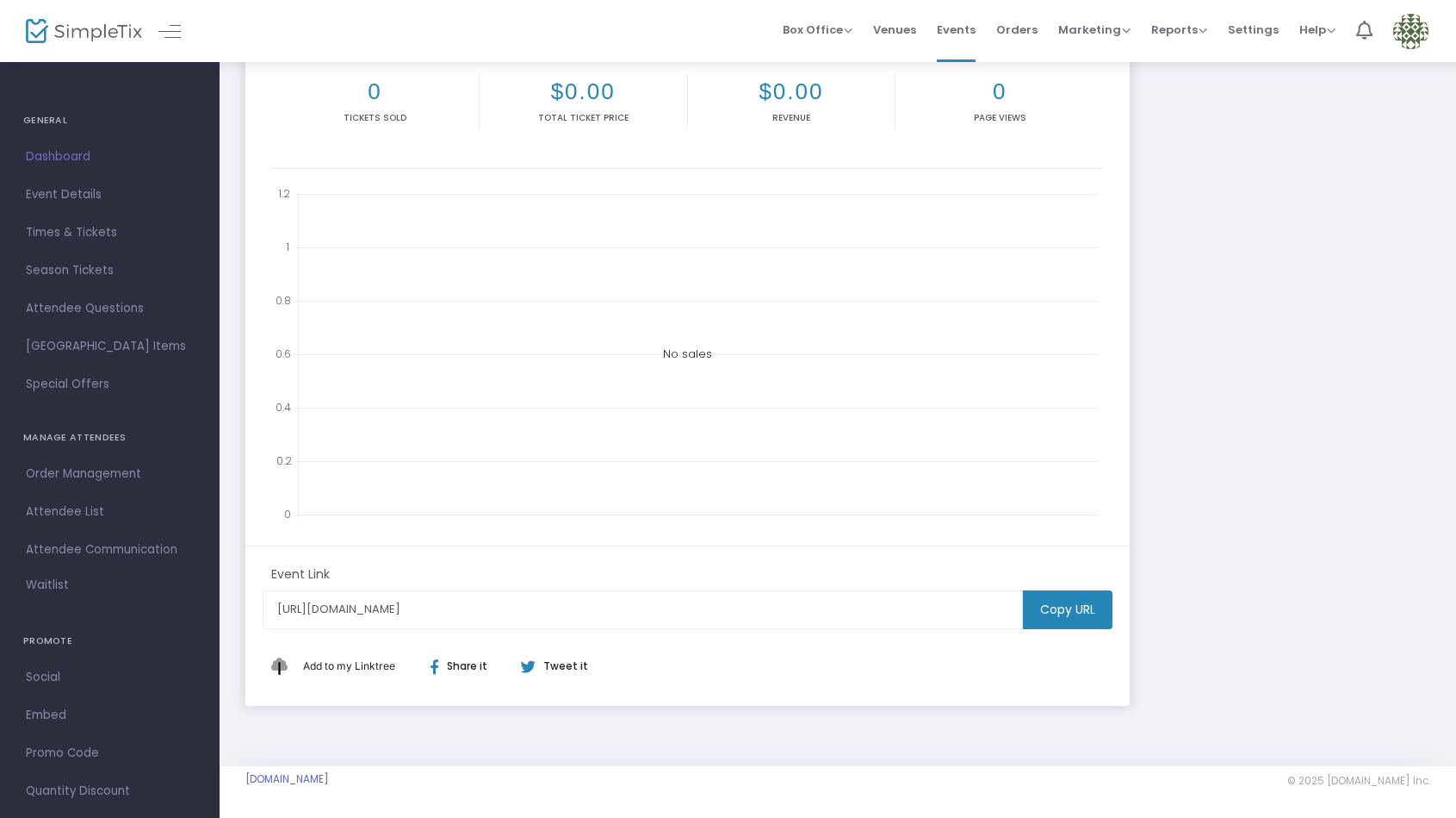
drag, startPoint x: 407, startPoint y: 778, endPoint x: 230, endPoint y: 786, distance: 177.2
click at [230, 786] on m-footer "privateparty84.simpletix.com © 2025 SimpleTix.com Inc. About Privacy T&C Purcha…" at bounding box center [839, 791] width 1237 height 51
click at [1258, 24] on span "Settings" at bounding box center [1254, 29] width 51 height 44
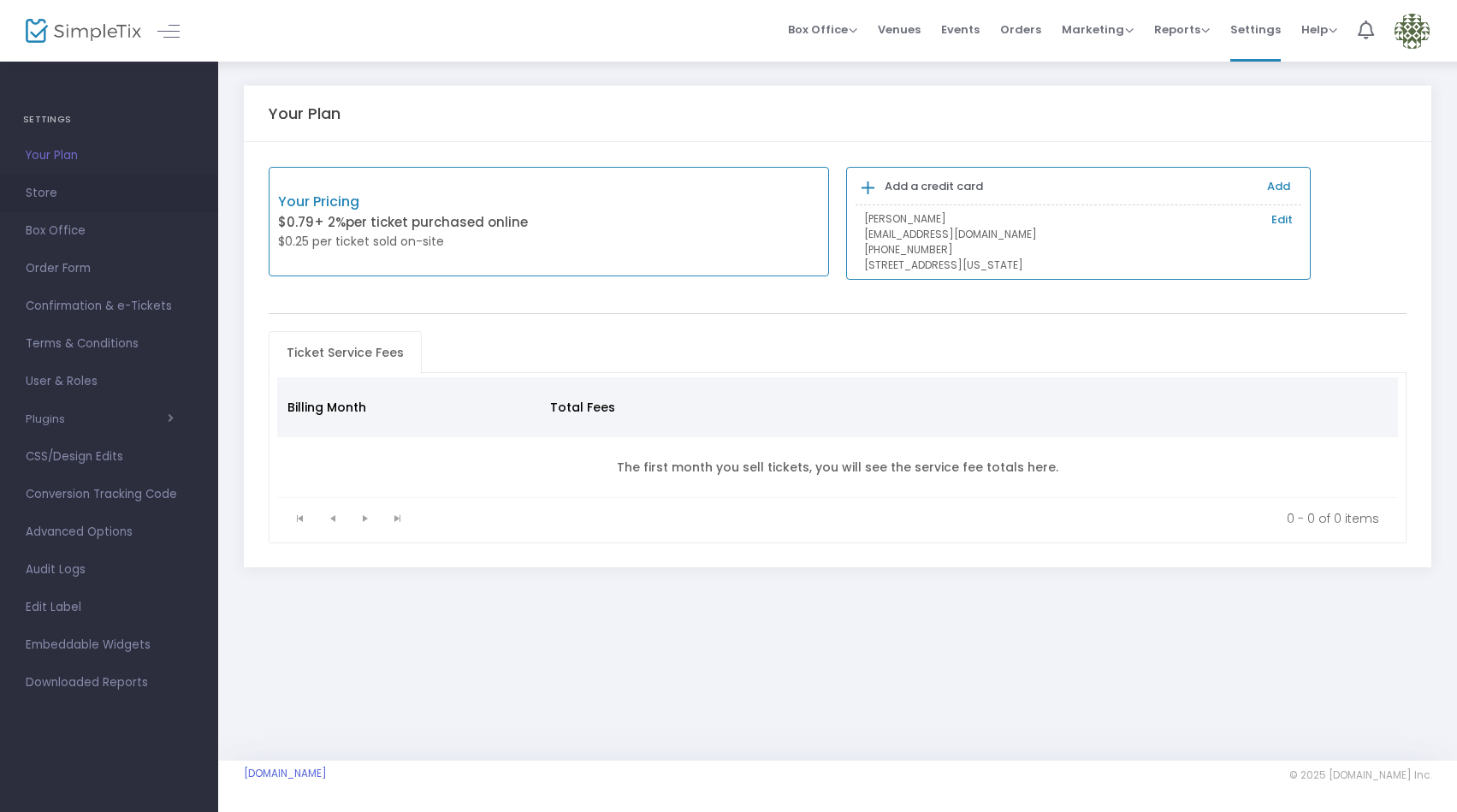
click at [51, 190] on span "Store" at bounding box center [108, 193] width 167 height 23
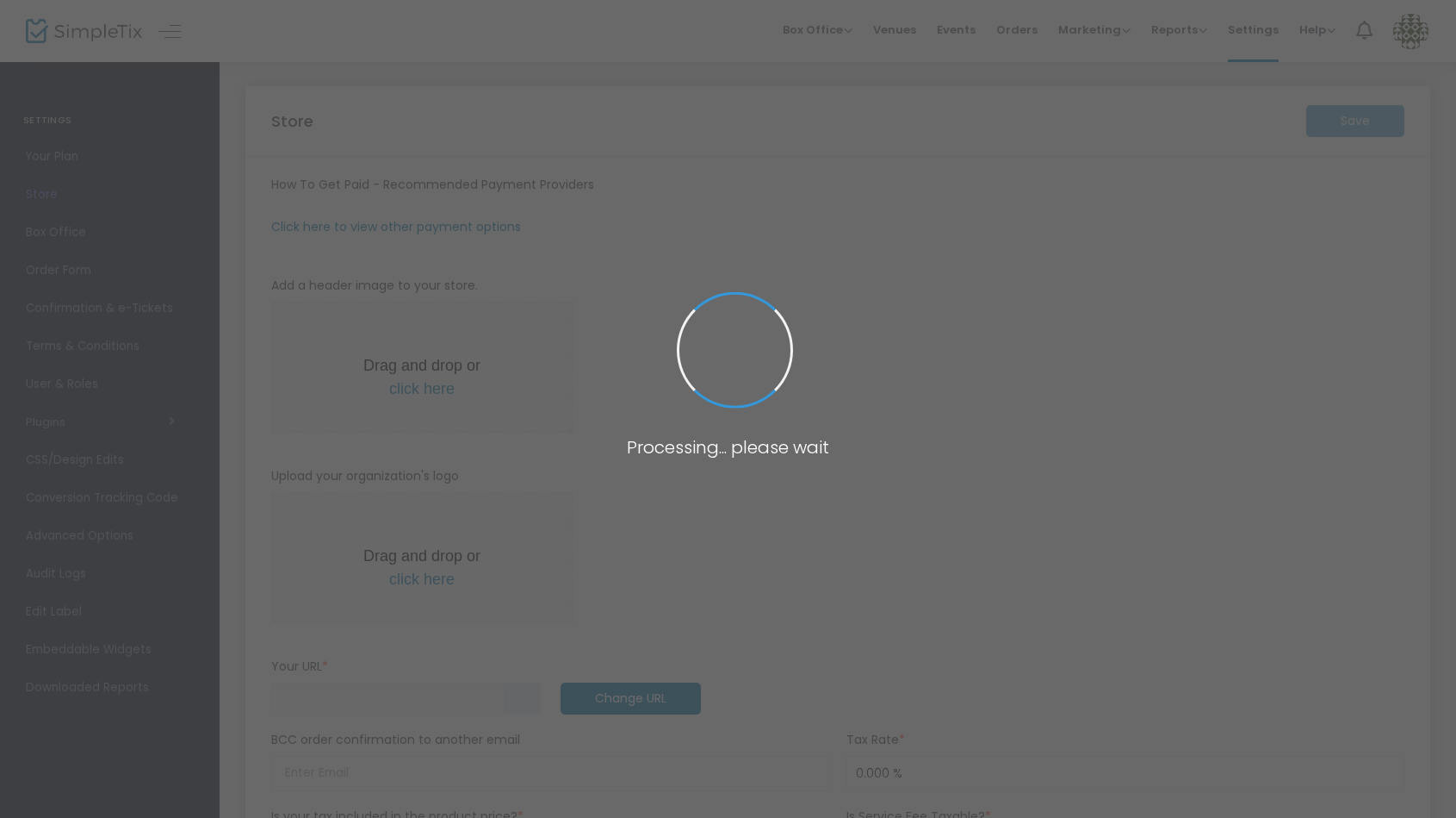
type input "https://privateparty84"
radio input "false"
radio input "true"
type input "Shuva Israel Orlando"
type input "3474072653"
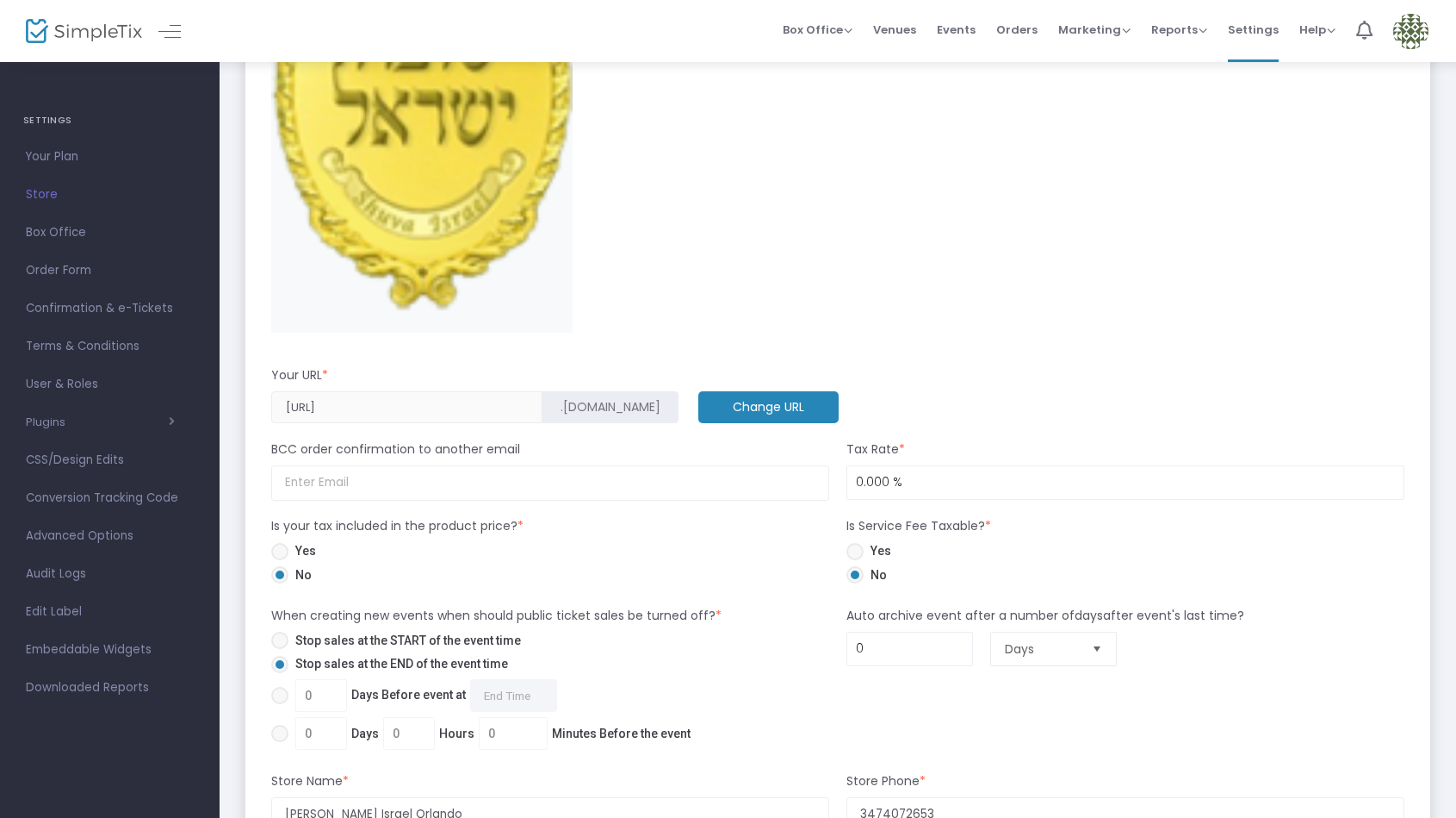
scroll to position [837, 0]
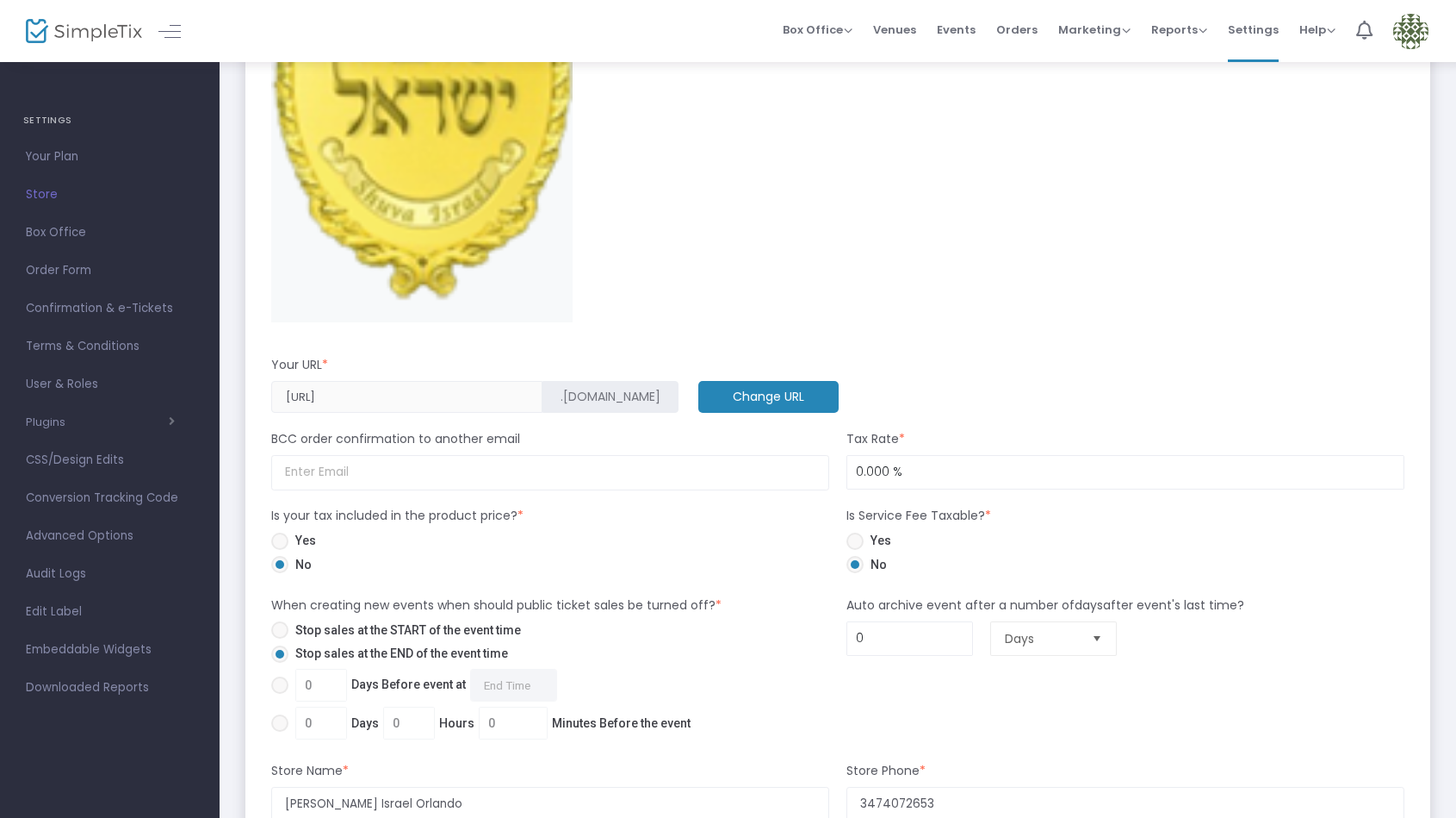
drag, startPoint x: 277, startPoint y: 368, endPoint x: 323, endPoint y: 374, distance: 46.4
click at [324, 364] on m-panel-subtitle "Your URL *" at bounding box center [300, 364] width 57 height 18
click at [965, 32] on span "Events" at bounding box center [956, 29] width 39 height 44
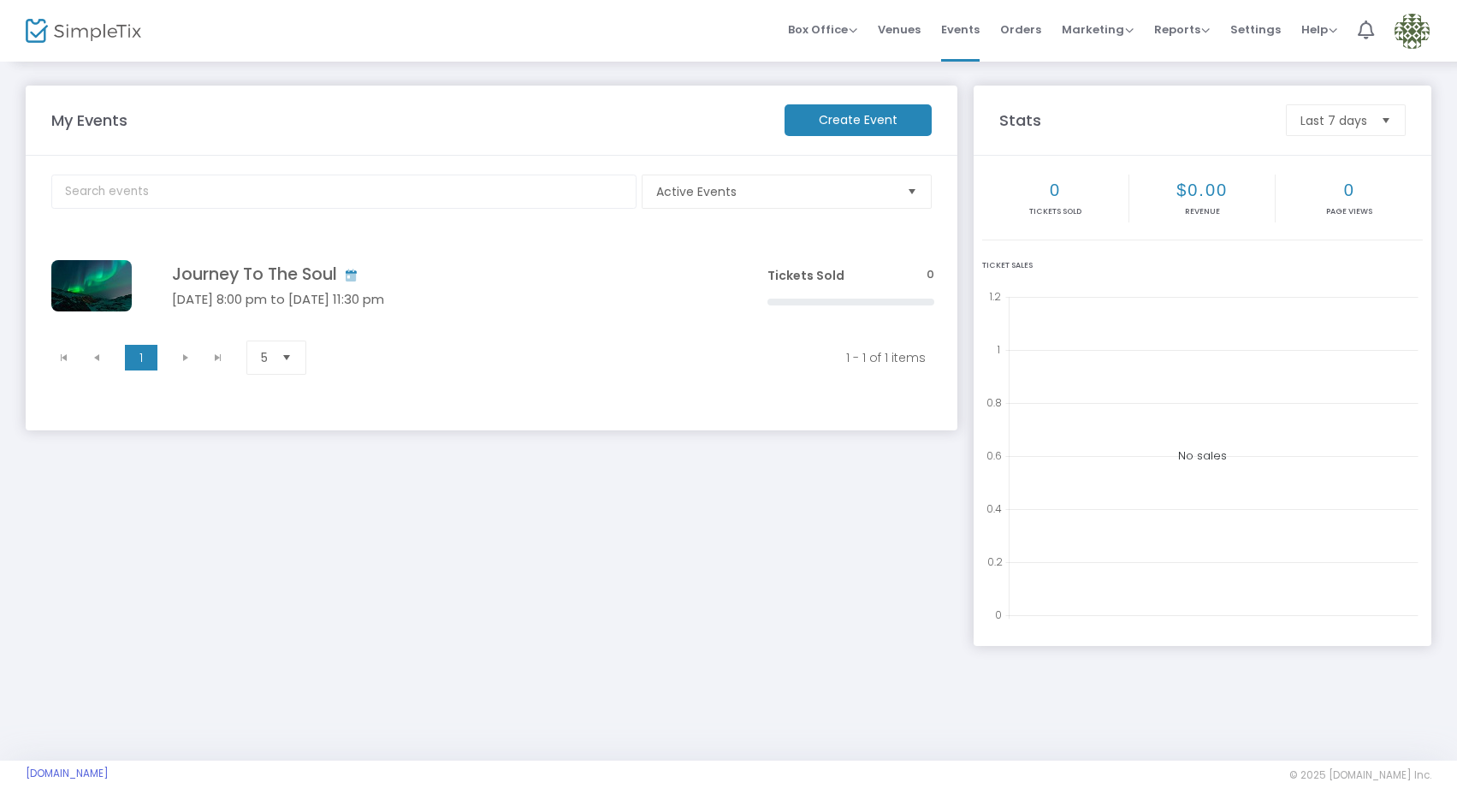
click at [1416, 32] on img at bounding box center [1412, 31] width 35 height 35
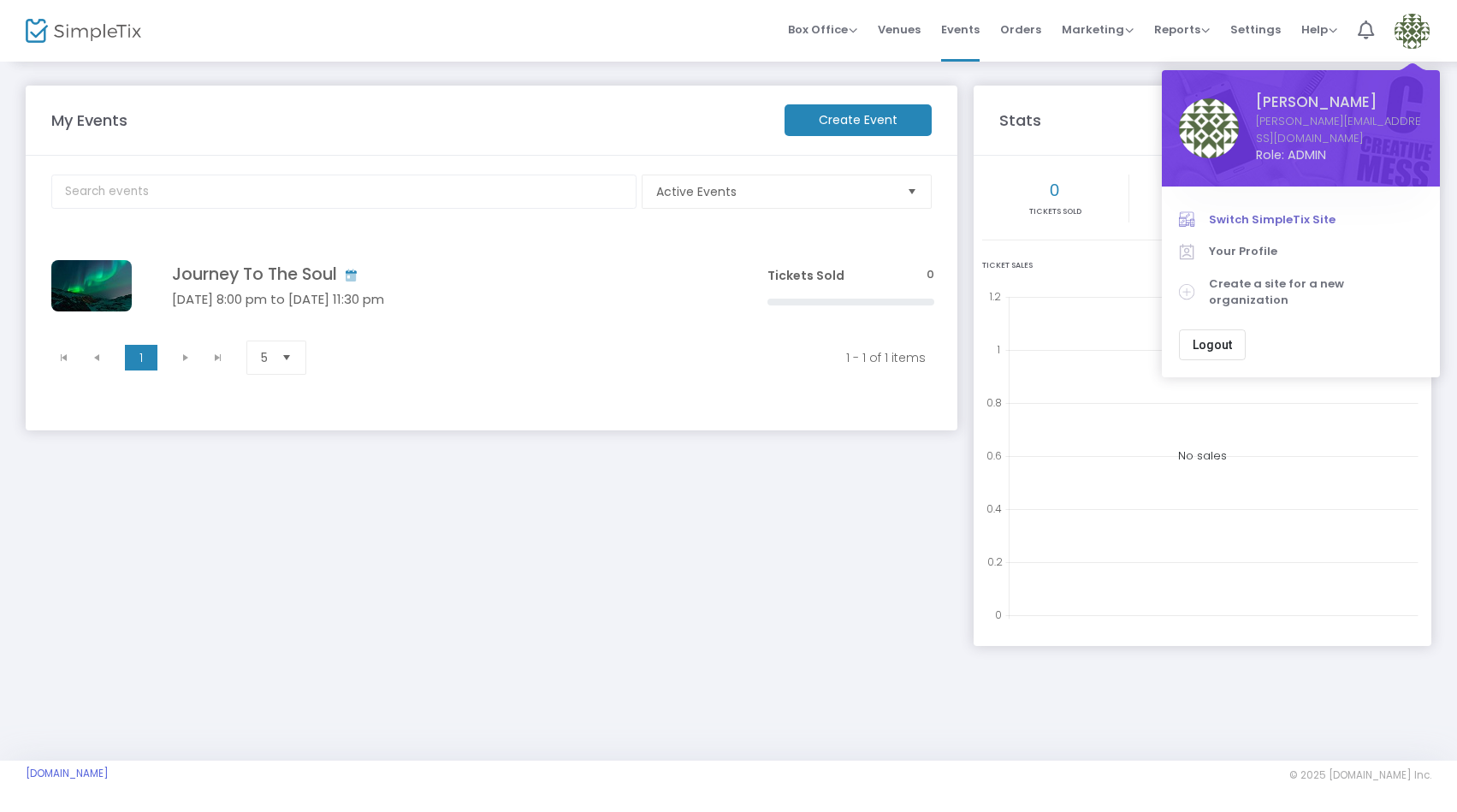
click at [1267, 211] on span "Switch SimpleTix Site" at bounding box center [1316, 219] width 214 height 17
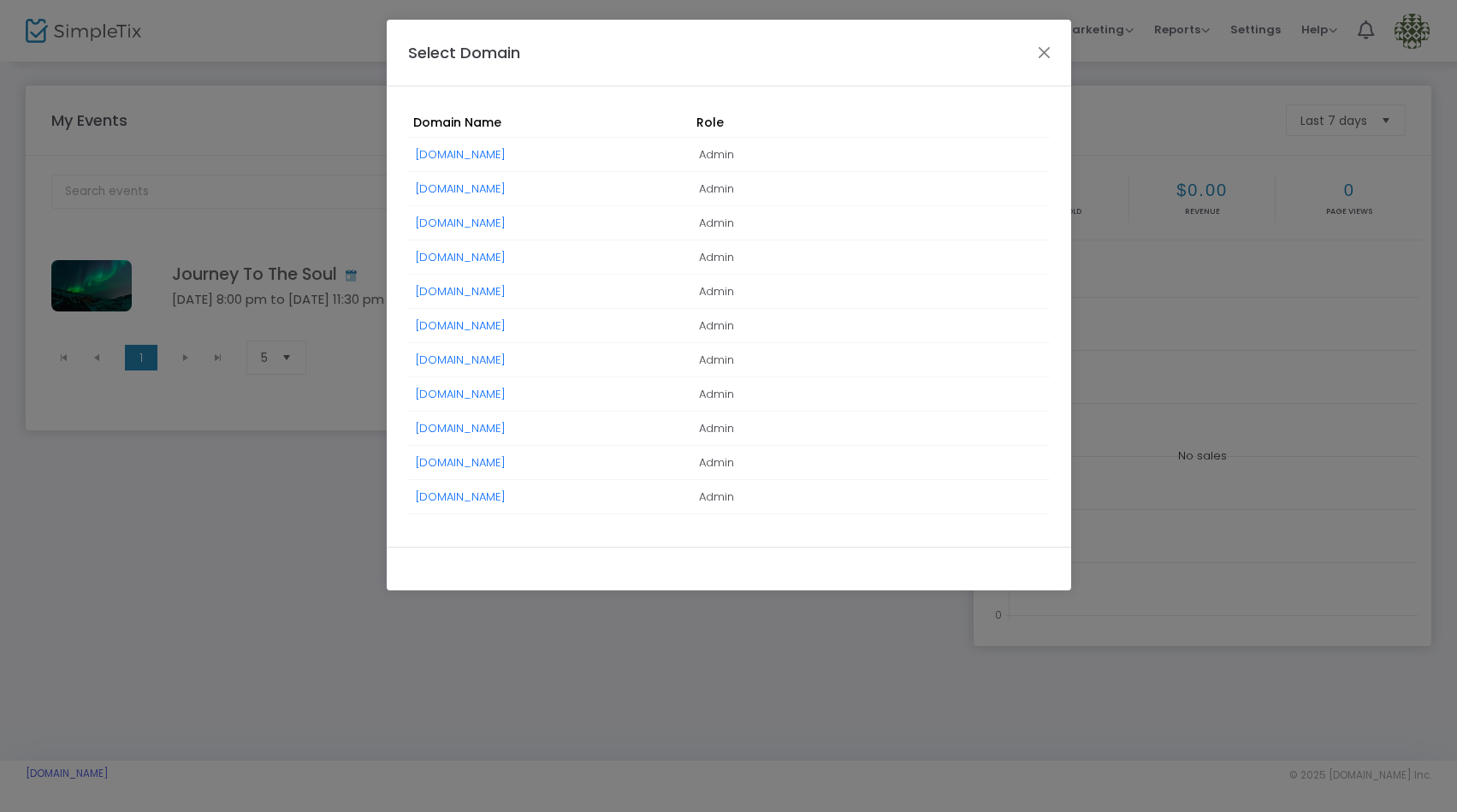
click at [461, 190] on link "[DOMAIN_NAME]" at bounding box center [460, 188] width 90 height 16
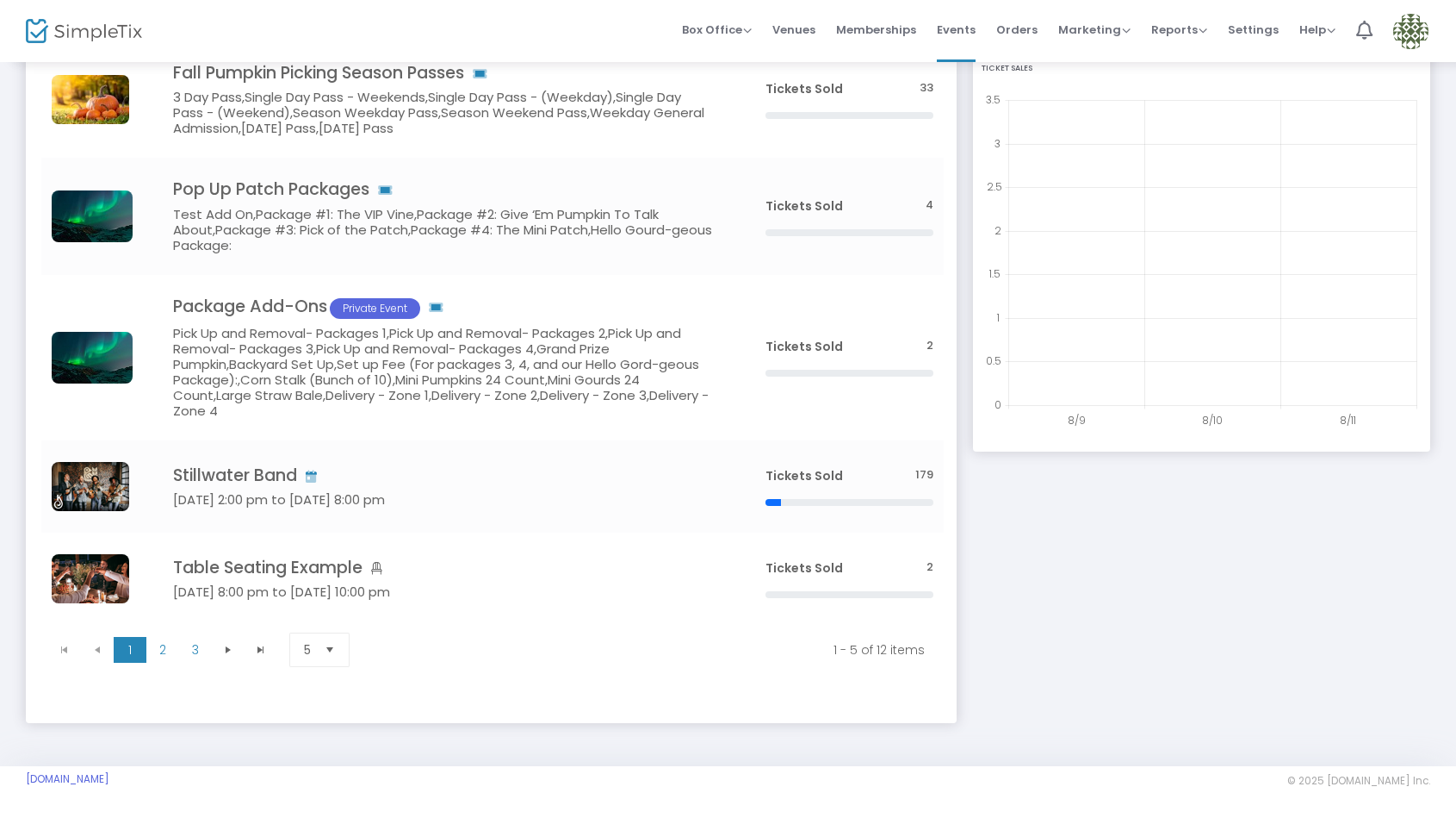
scroll to position [198, 0]
click at [93, 781] on link "[DOMAIN_NAME]" at bounding box center [67, 779] width 83 height 14
drag, startPoint x: 1259, startPoint y: 24, endPoint x: 1153, endPoint y: 100, distance: 130.4
click at [1259, 24] on span "Settings" at bounding box center [1254, 29] width 51 height 44
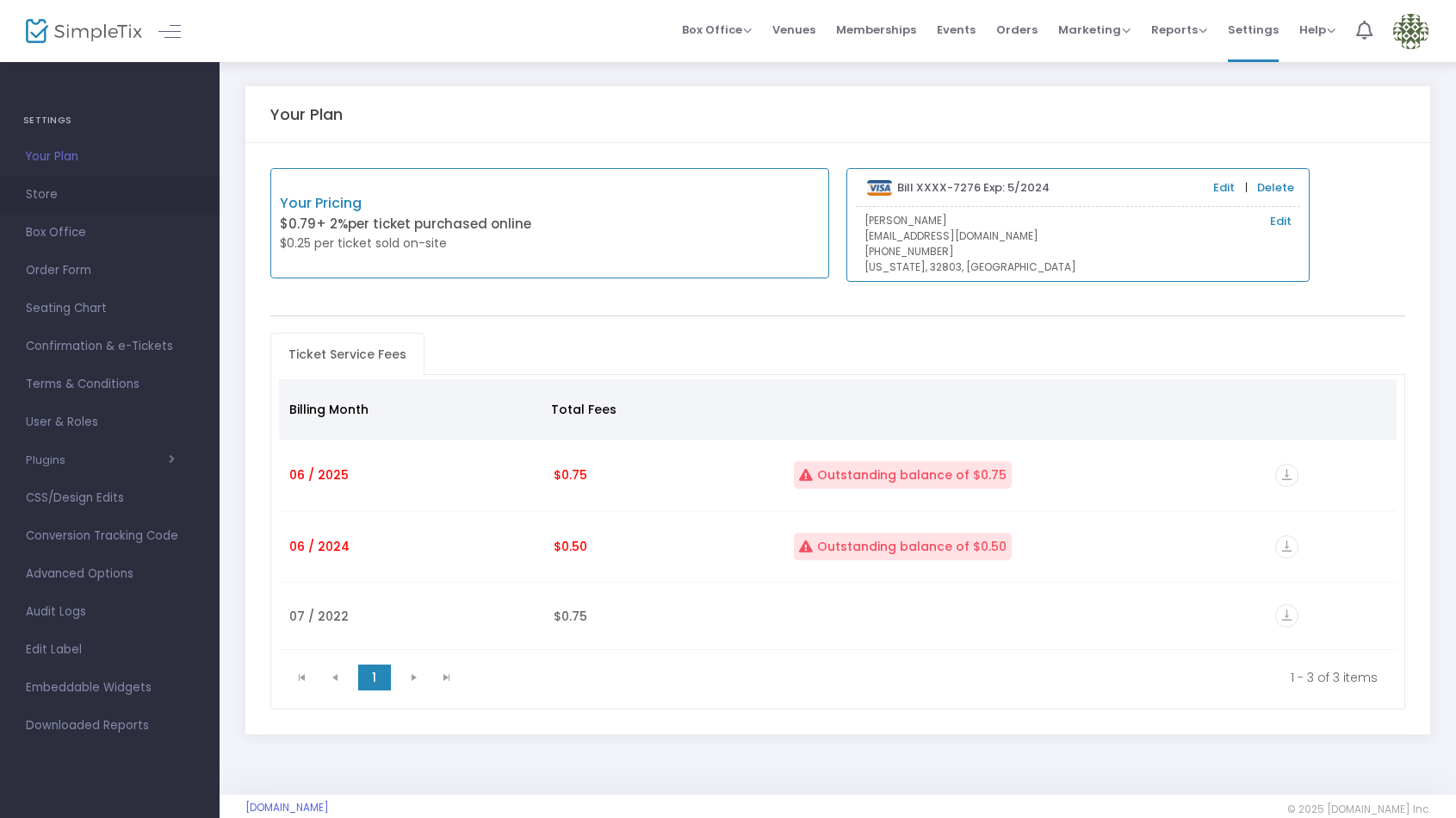
click at [43, 195] on span "Store" at bounding box center [109, 195] width 168 height 23
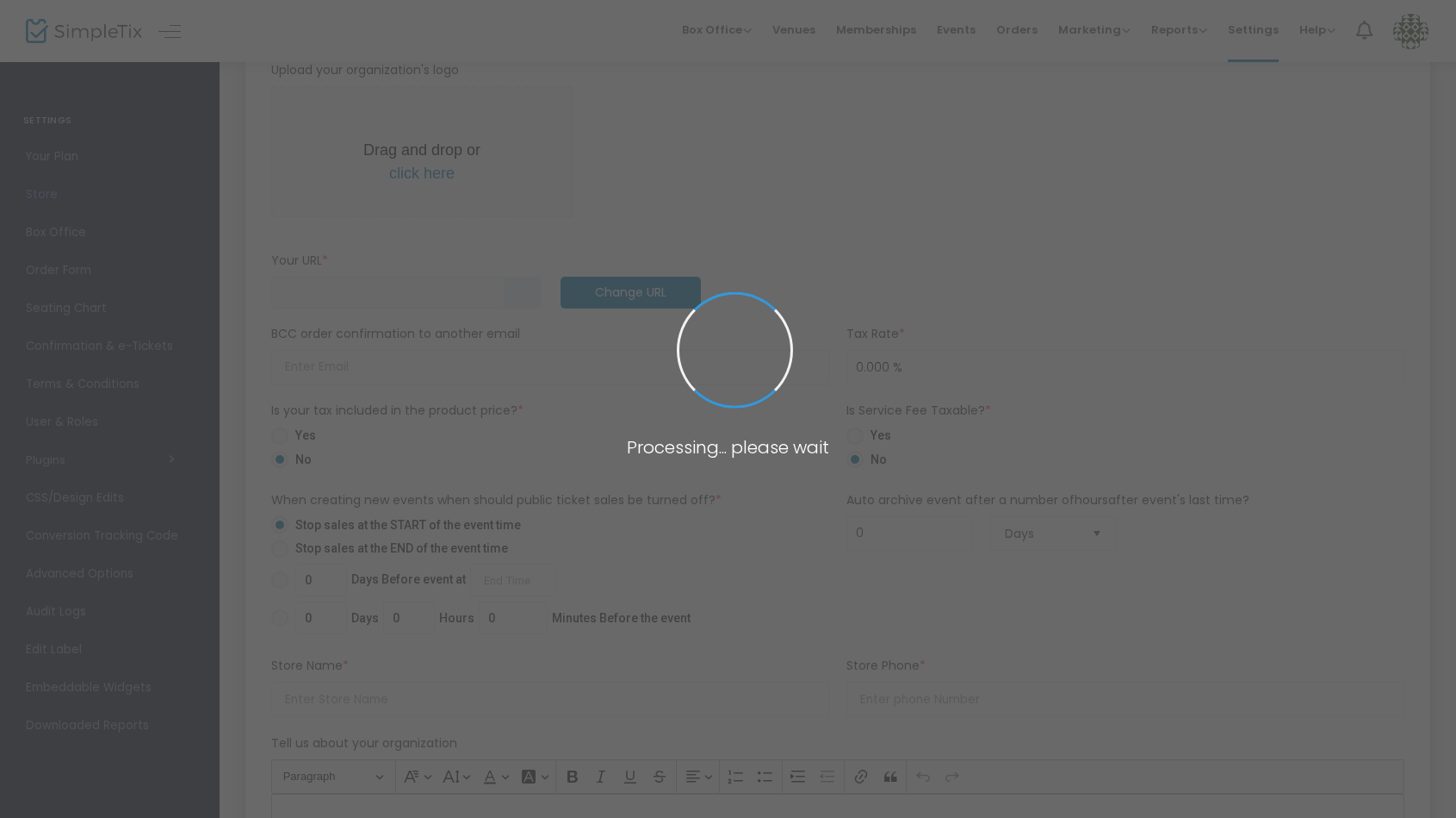
type input "[URL]"
type input "Sample Ticket Site"
type input "7407076690"
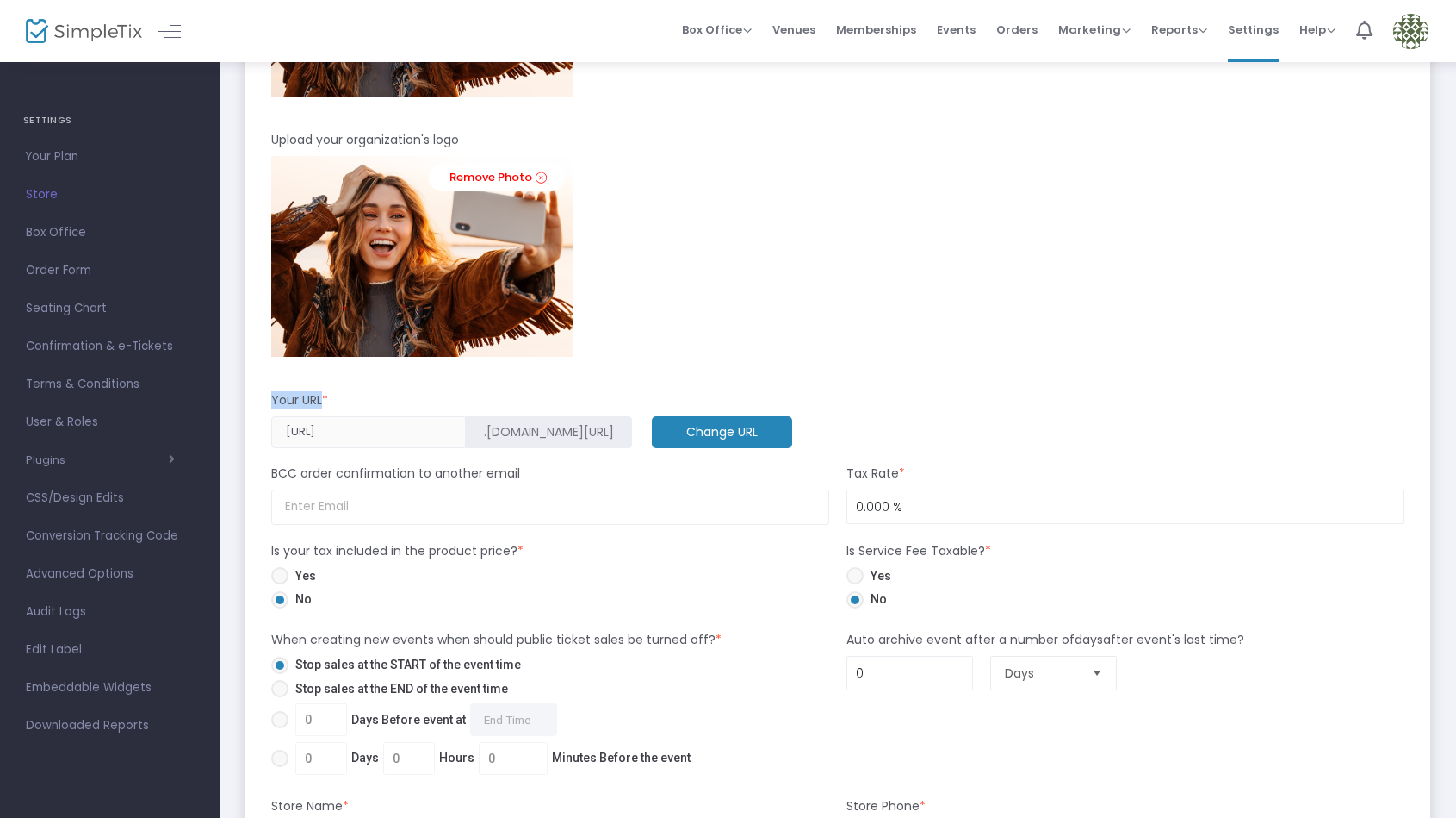
drag, startPoint x: 277, startPoint y: 401, endPoint x: 321, endPoint y: 398, distance: 44.1
click at [321, 398] on div "Your URL *" at bounding box center [838, 403] width 1151 height 25
click at [1417, 28] on img at bounding box center [1410, 31] width 35 height 35
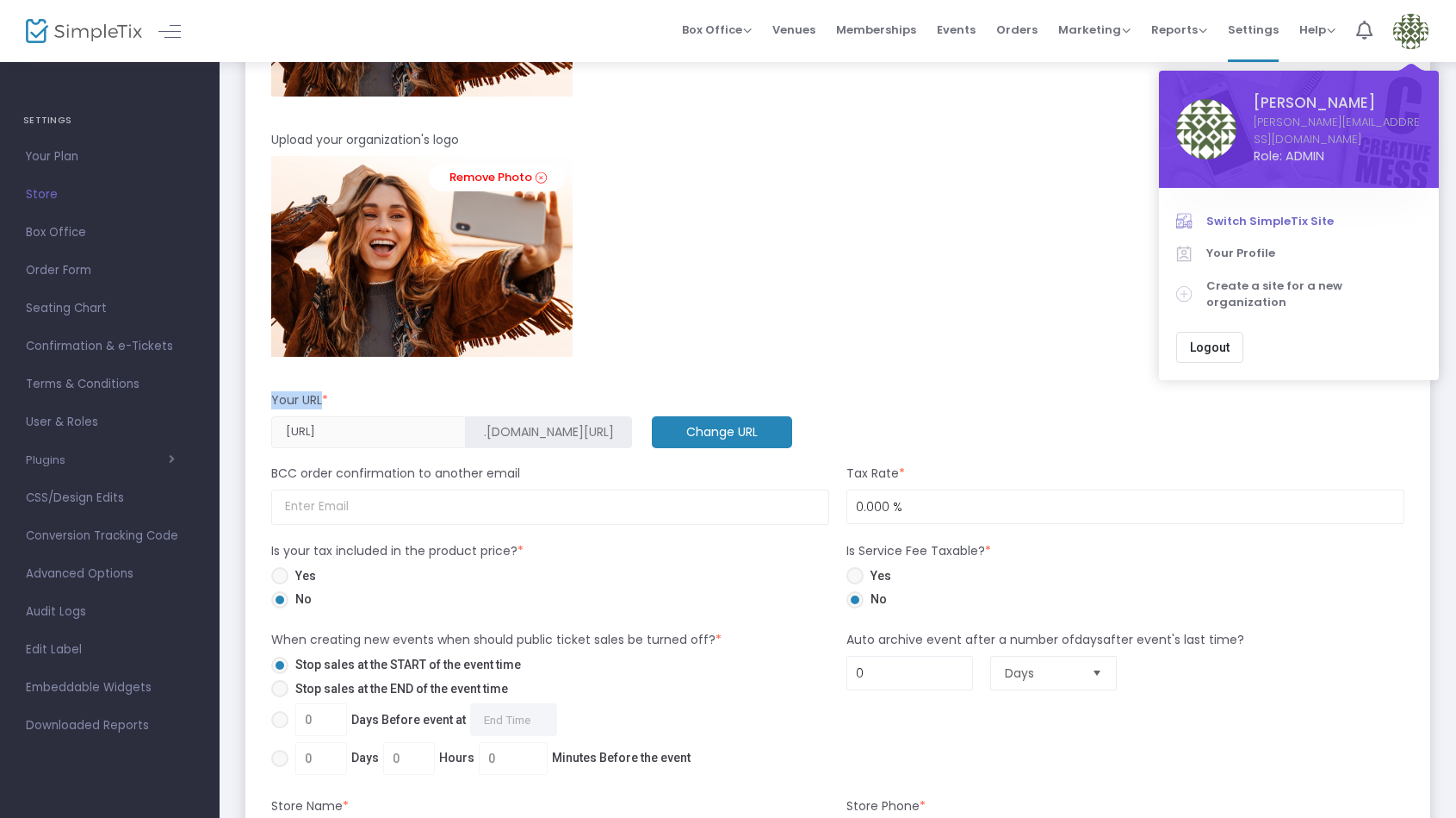
click at [1251, 213] on span "Switch SimpleTix Site" at bounding box center [1314, 221] width 215 height 17
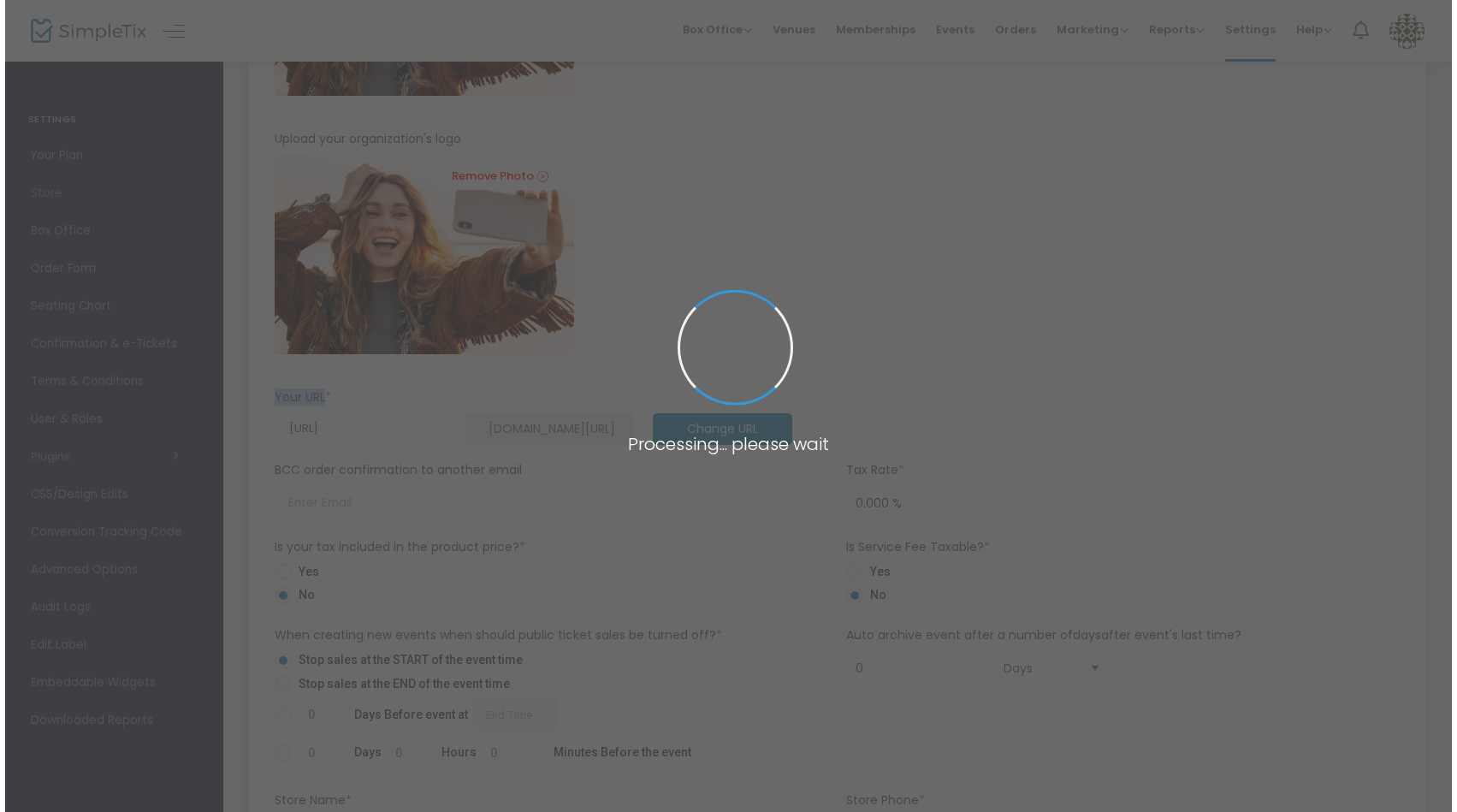
scroll to position [0, 0]
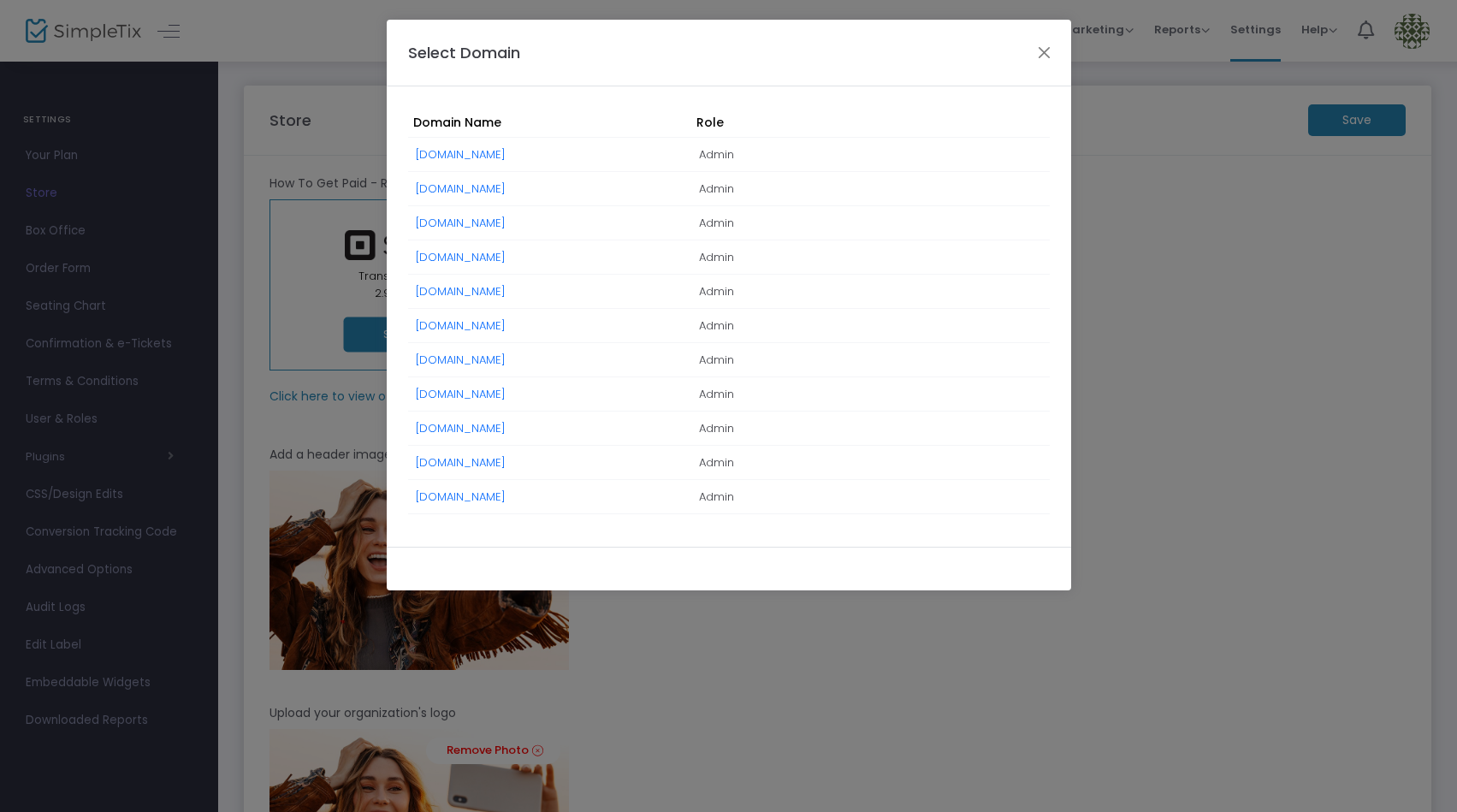
drag, startPoint x: 460, startPoint y: 498, endPoint x: 521, endPoint y: 499, distance: 61.0
click at [460, 498] on link "[DOMAIN_NAME]" at bounding box center [460, 495] width 90 height 16
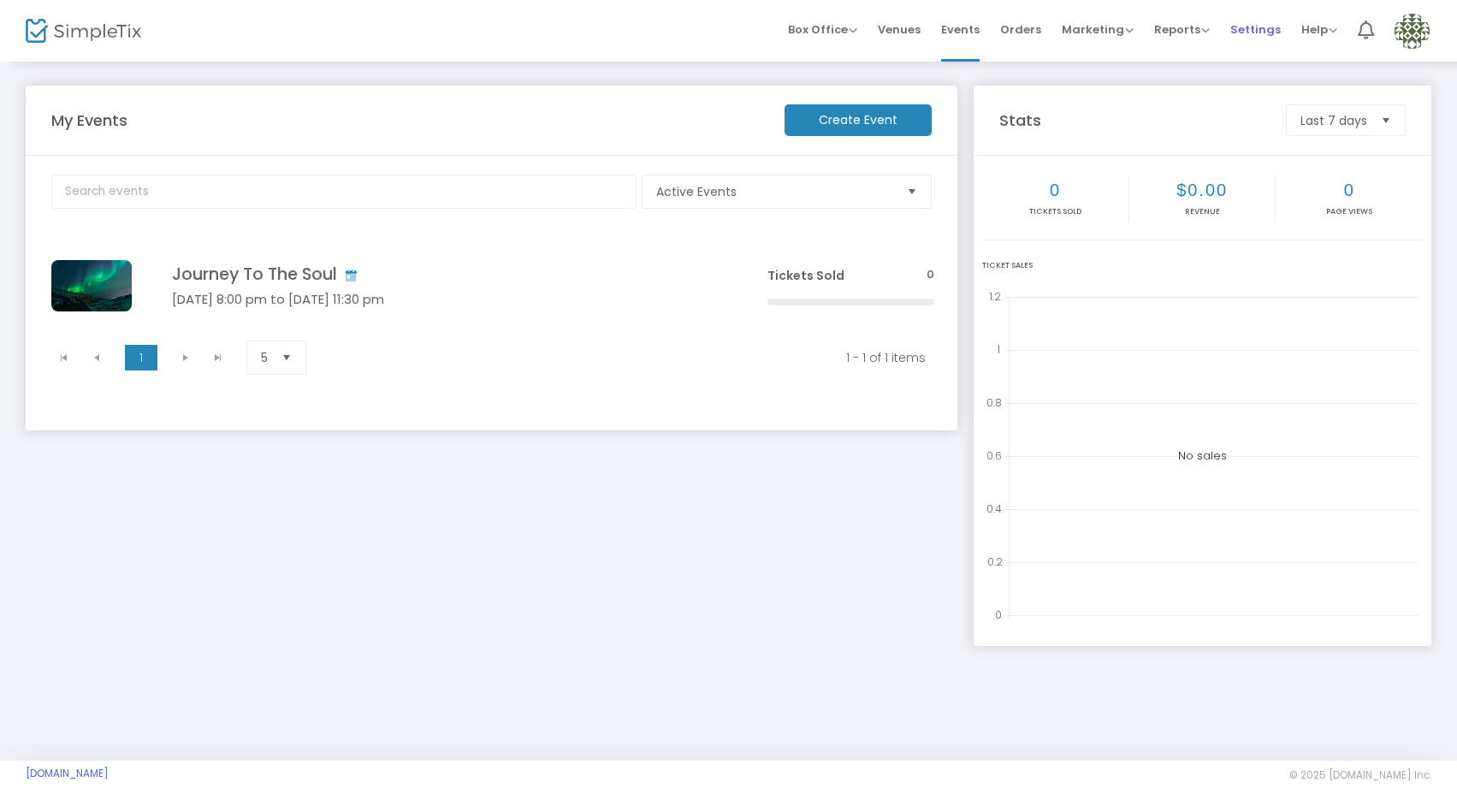
click at [1262, 28] on span "Settings" at bounding box center [1256, 29] width 51 height 43
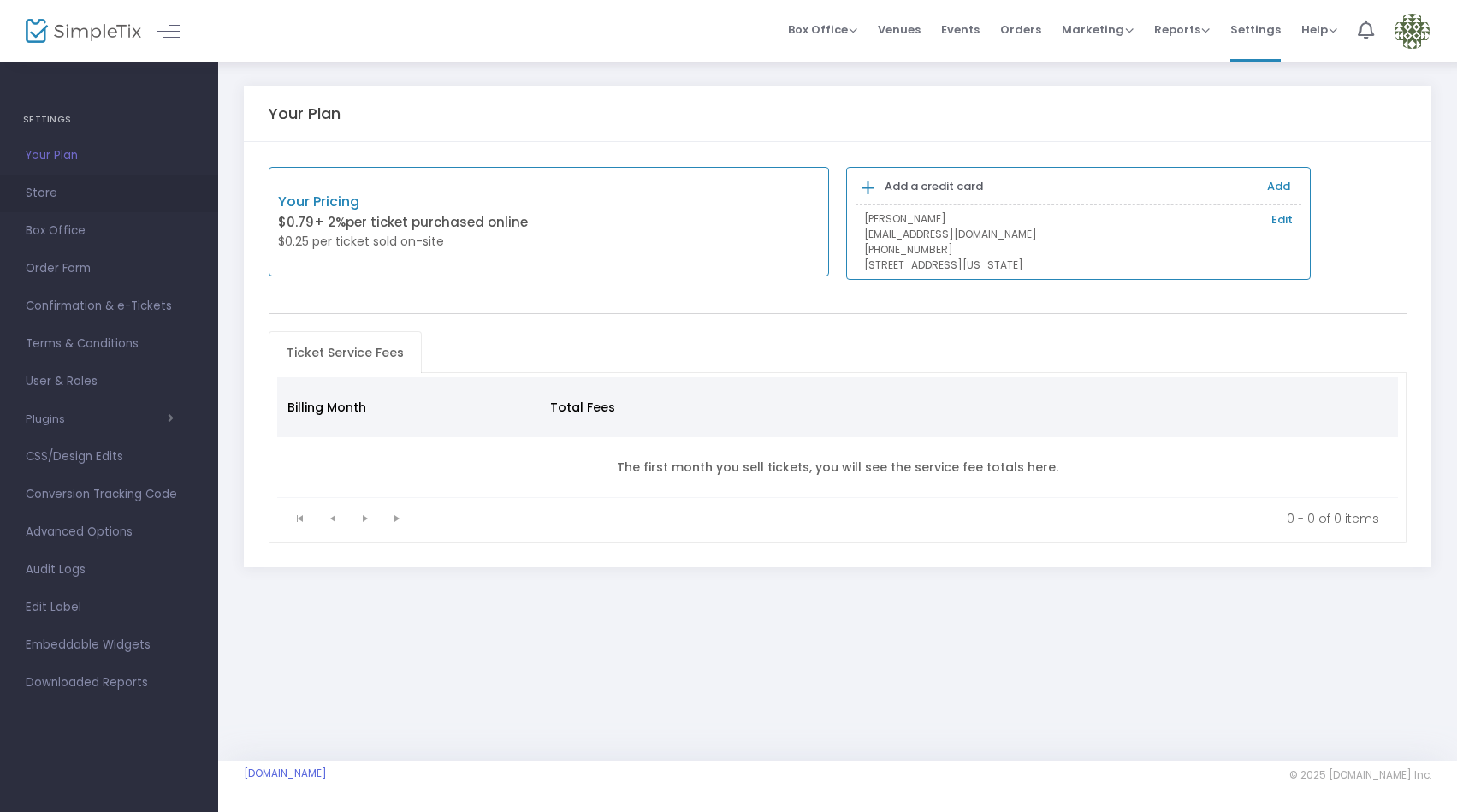
click at [39, 190] on span "Store" at bounding box center [108, 193] width 167 height 23
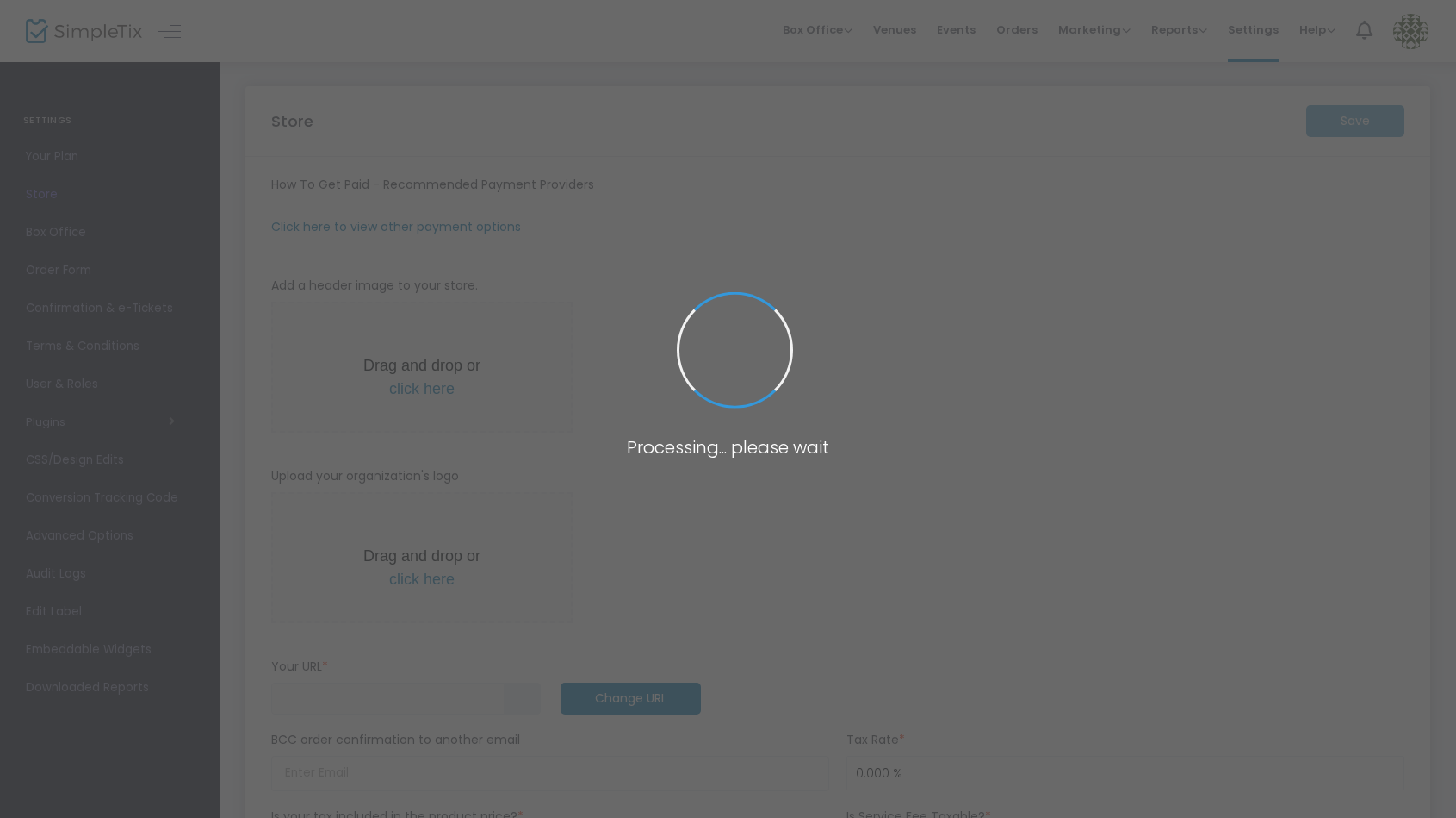
type input "https://privateparty84"
radio input "false"
radio input "true"
type input "Shuva Israel Orlando"
type input "3474072653"
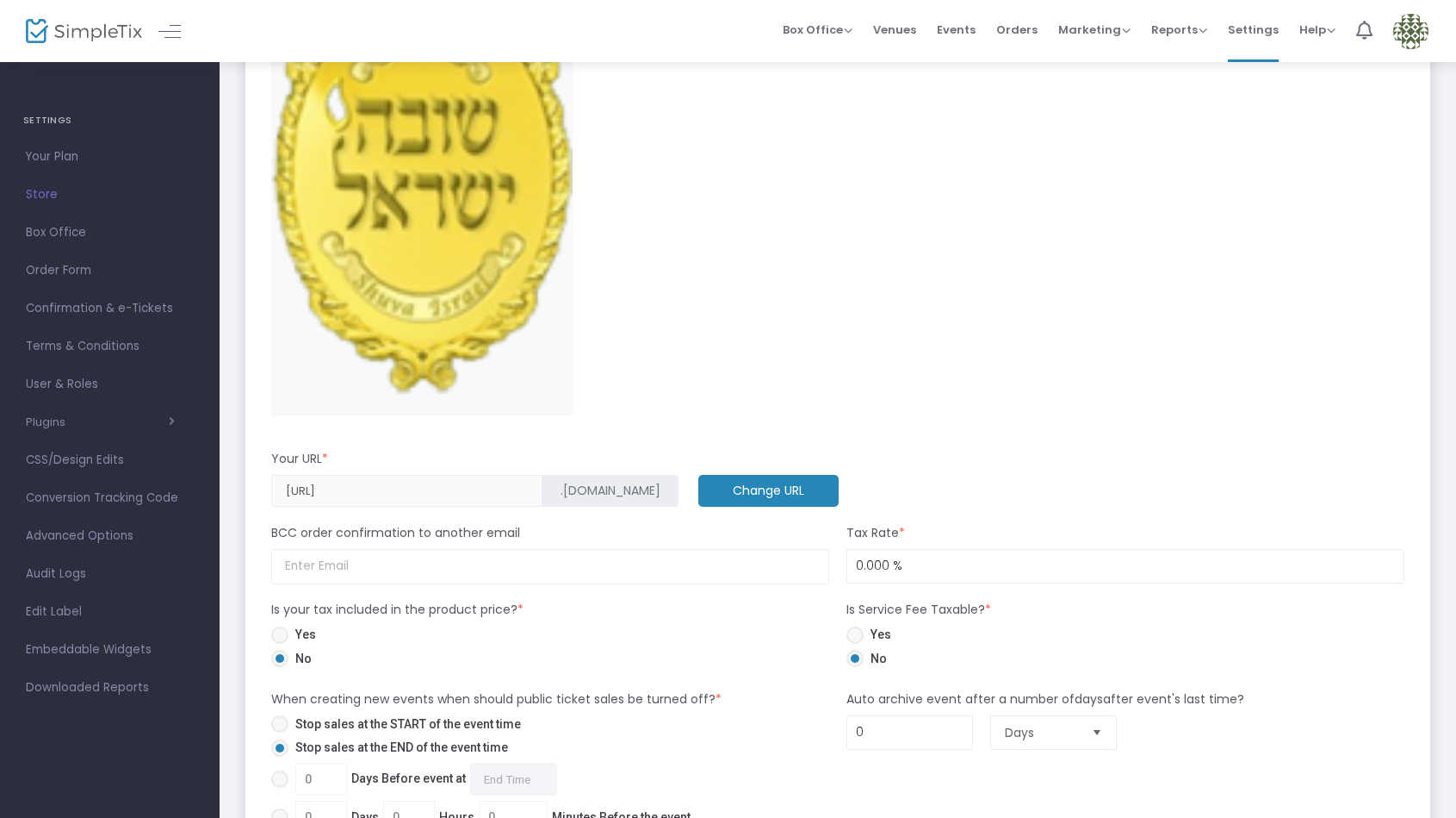
scroll to position [744, 0]
click at [698, 486] on m-button "Change URL" at bounding box center [768, 490] width 140 height 32
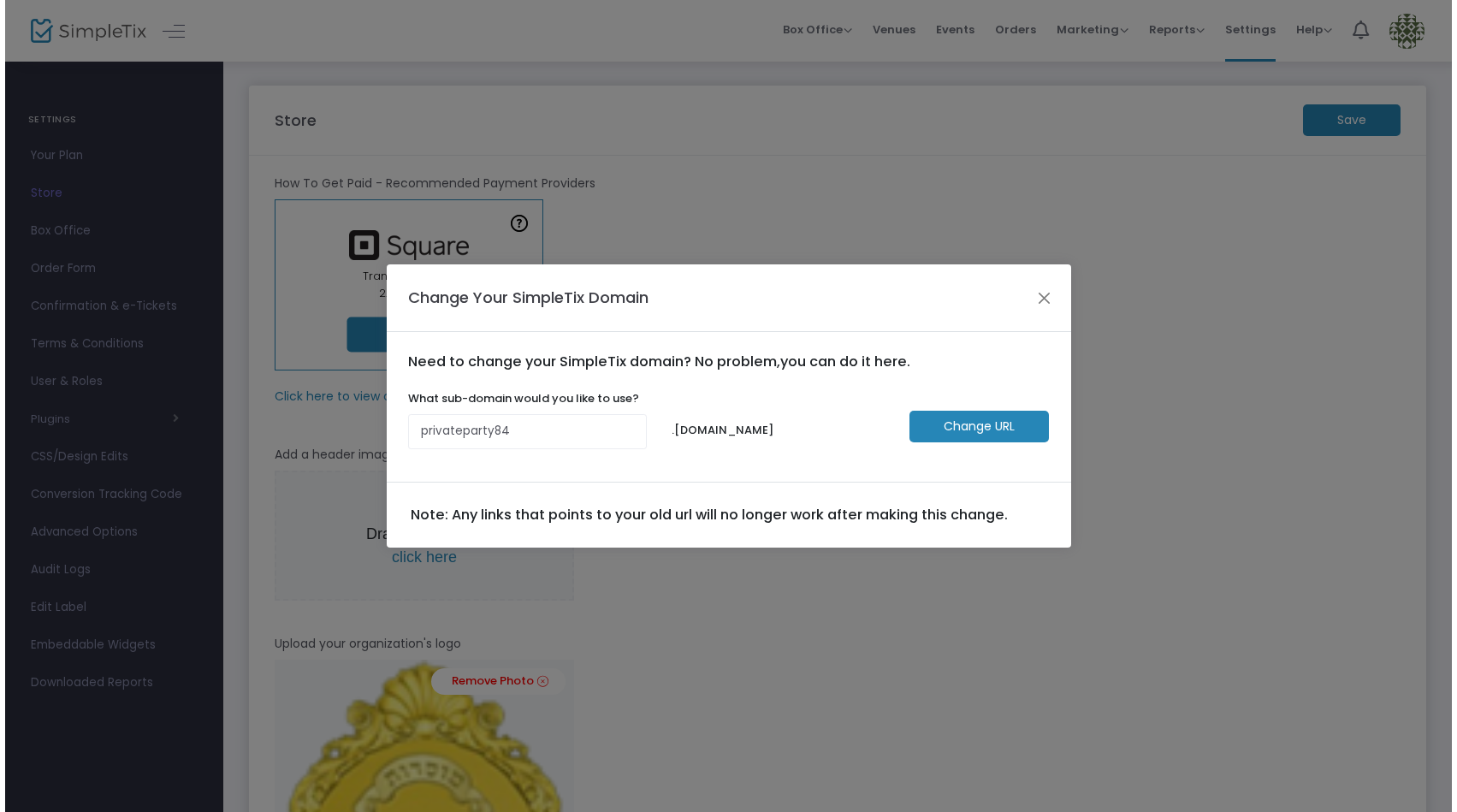
scroll to position [0, 0]
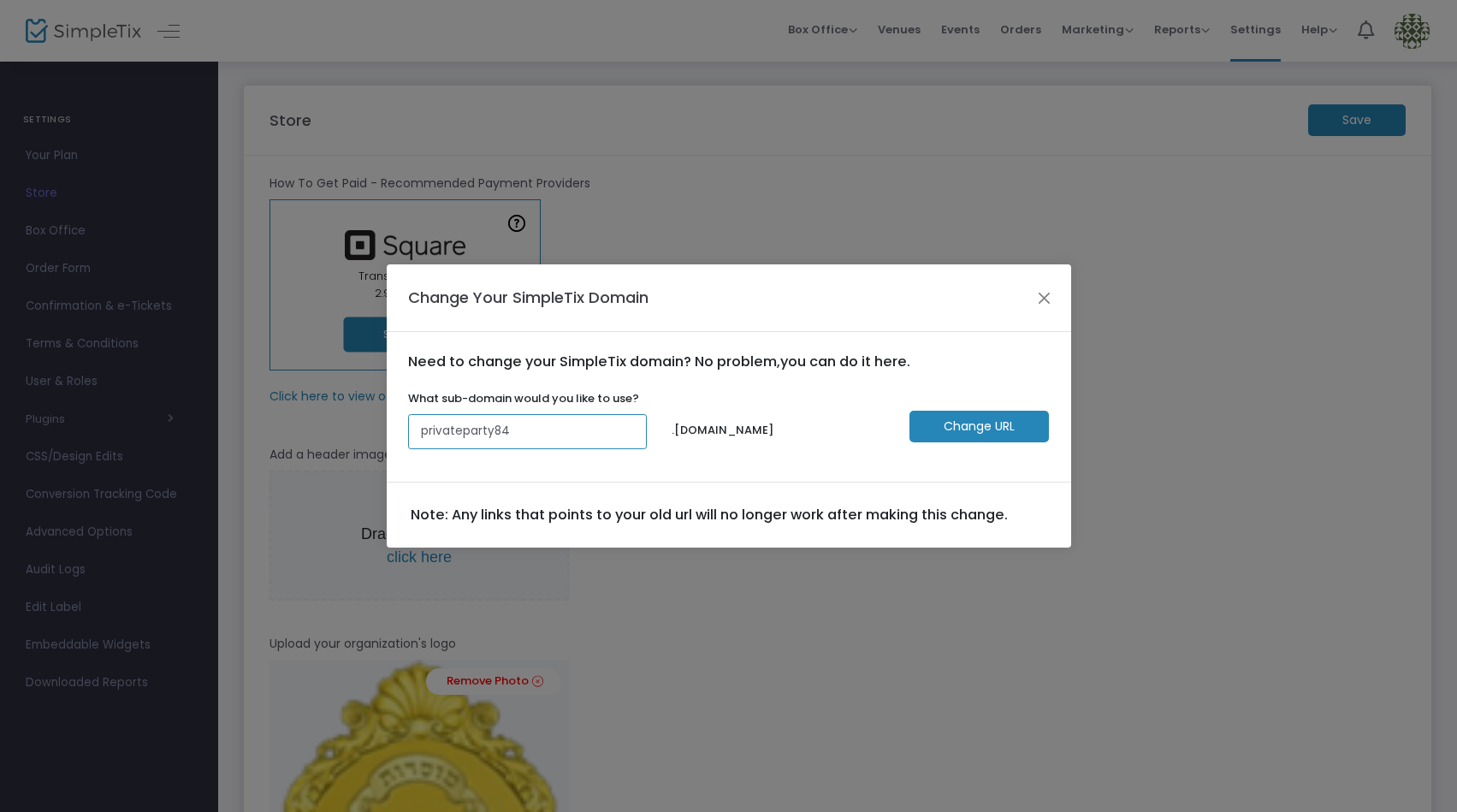
click at [546, 436] on input "privateparty84" at bounding box center [528, 430] width 239 height 35
type input "p"
type input "journeytothesoul"
click at [943, 422] on m-button "Change URL" at bounding box center [979, 427] width 139 height 32
click at [1044, 293] on button "Close" at bounding box center [1044, 298] width 23 height 23
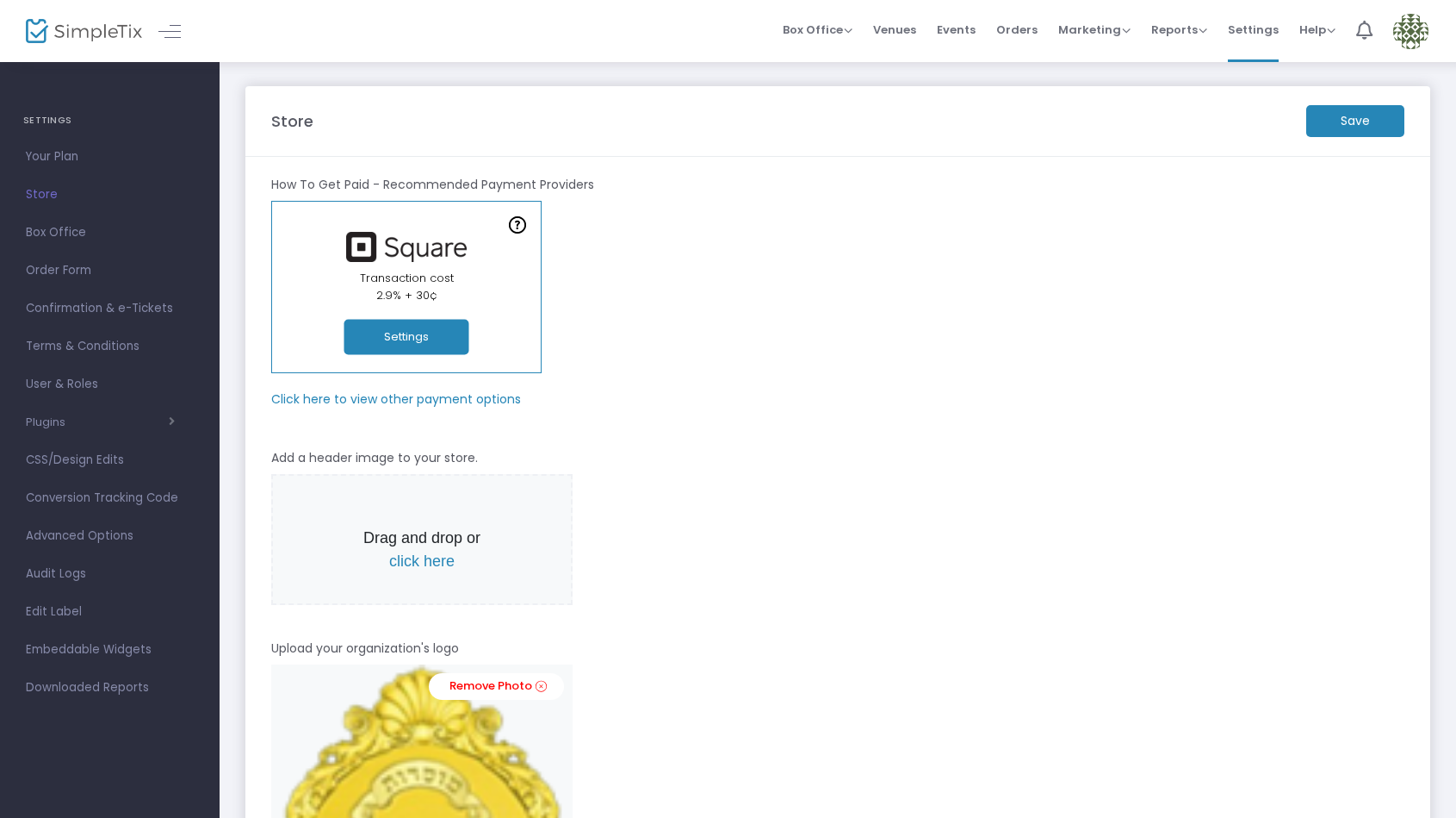
click at [1410, 30] on img at bounding box center [1410, 31] width 35 height 35
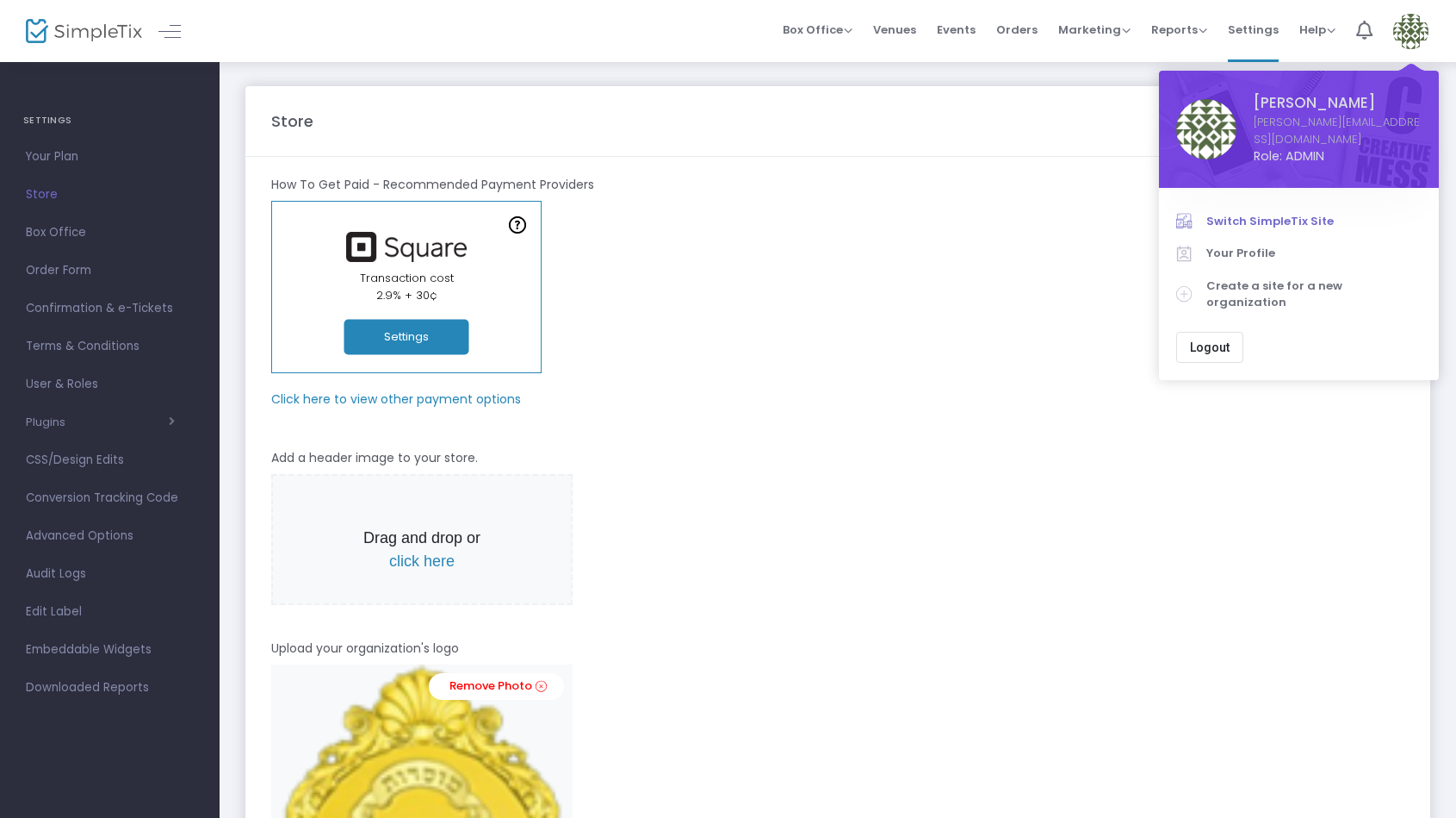
click at [1236, 213] on span "Switch SimpleTix Site" at bounding box center [1314, 221] width 215 height 17
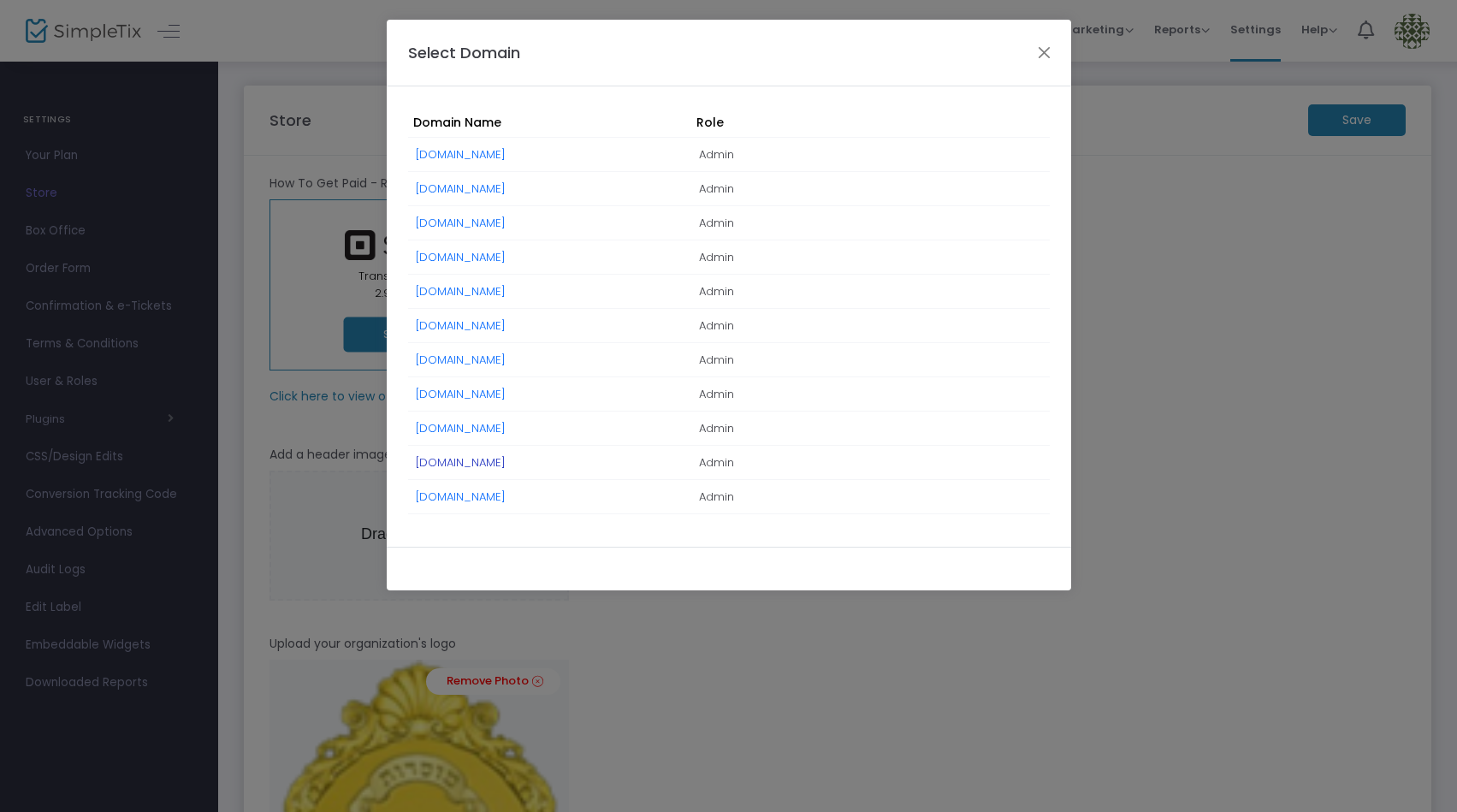
click at [499, 463] on link "[DOMAIN_NAME]" at bounding box center [460, 462] width 90 height 16
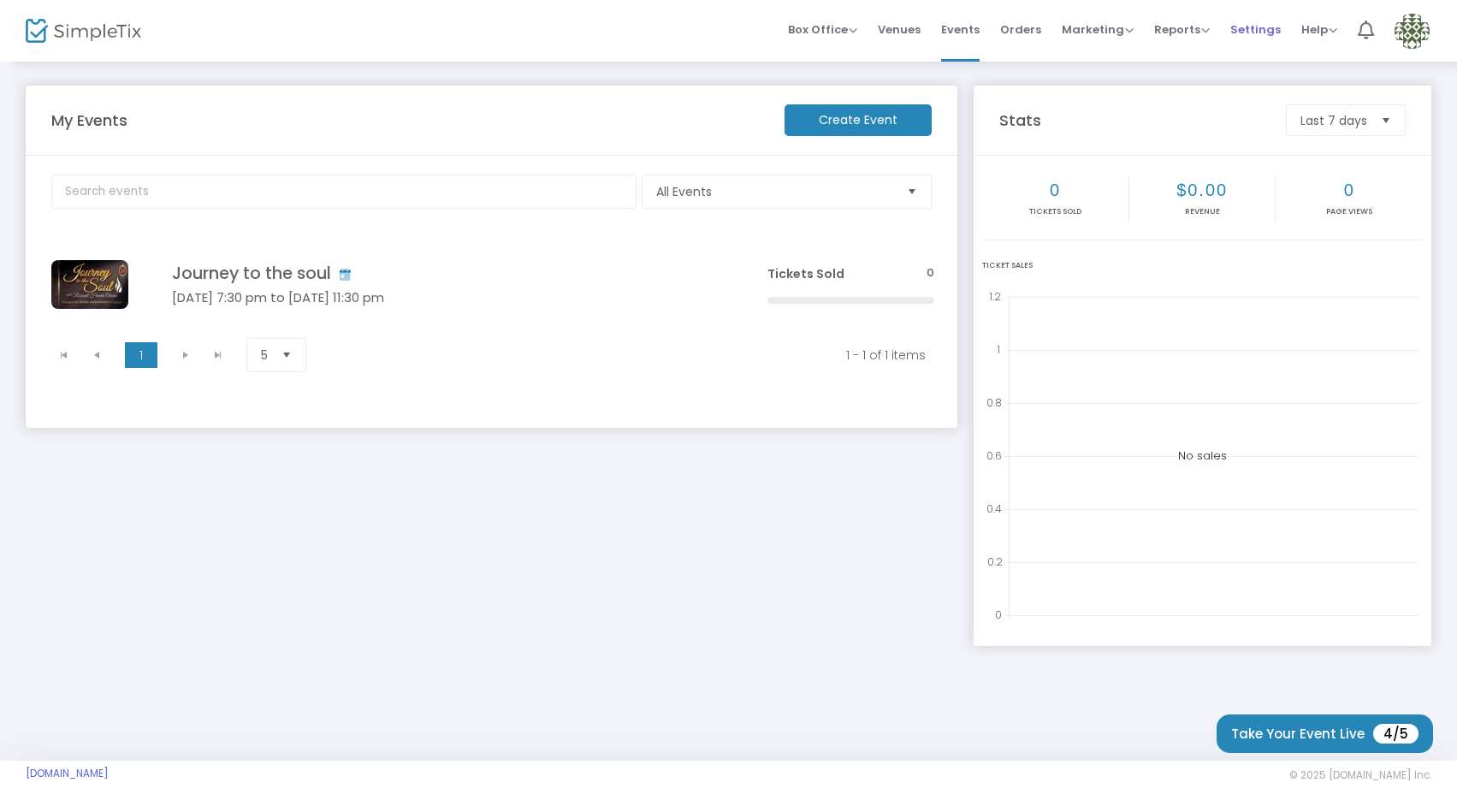
click at [1260, 24] on span "Settings" at bounding box center [1256, 29] width 51 height 43
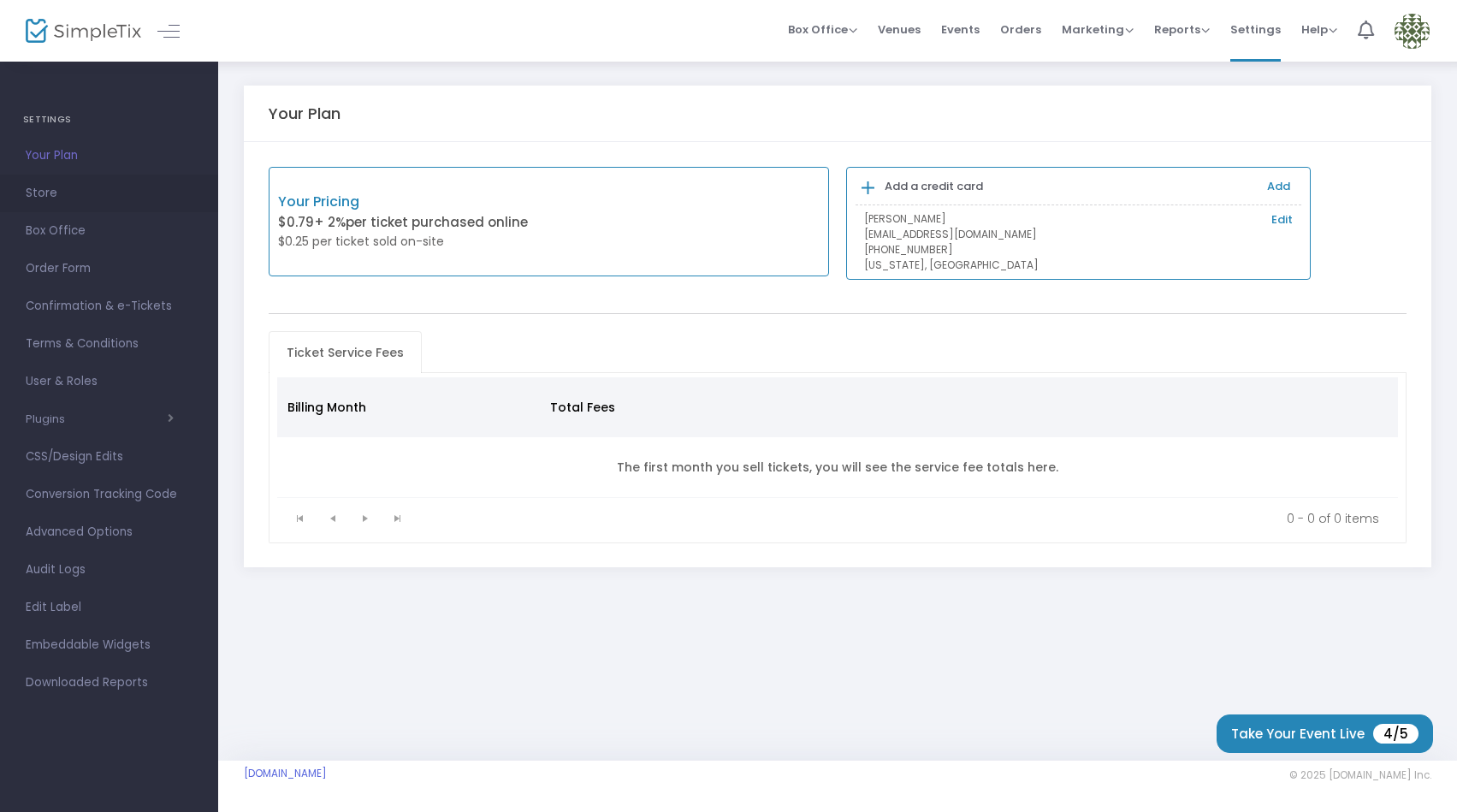
click at [51, 193] on span "Store" at bounding box center [108, 193] width 167 height 23
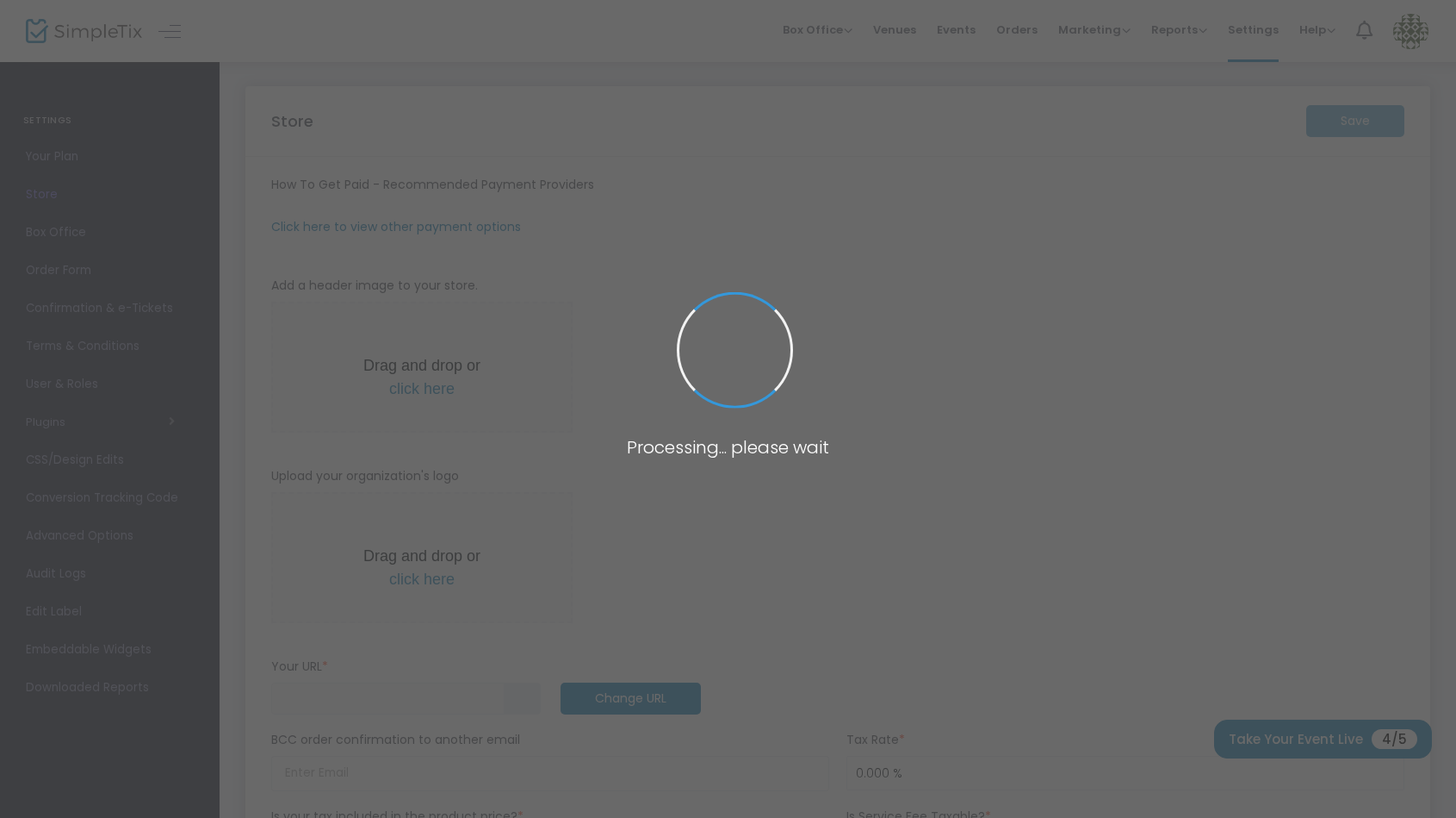
type input "[URL]"
type input "[EMAIL_ADDRESS][DOMAIN_NAME]"
radio input "false"
radio input "true"
type input "private party"
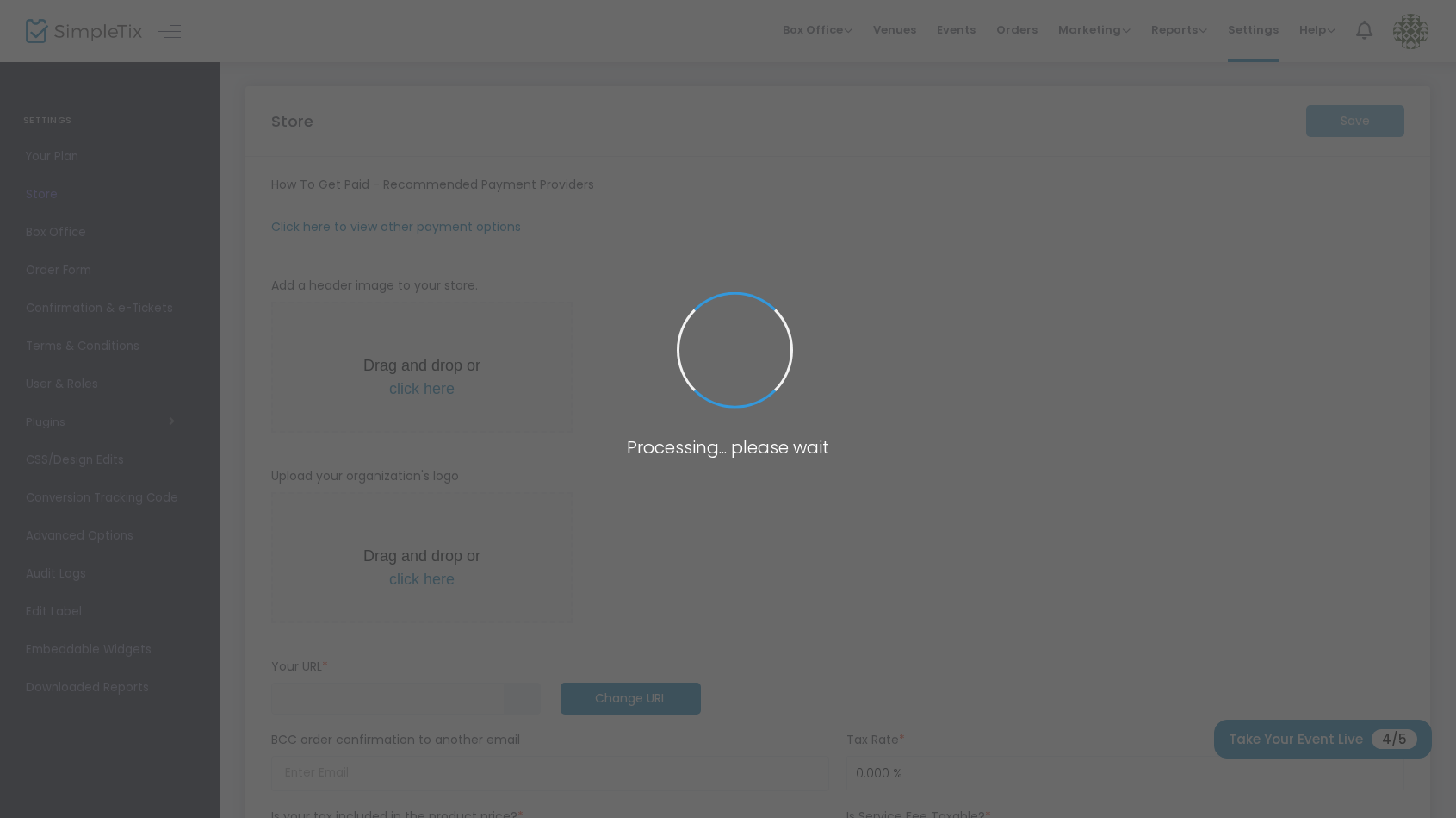
type input "3474072653"
type input "[EMAIL_ADDRESS][DOMAIN_NAME]"
type input "www.facebook.com/shuvaisraelwomen"
type input "shuvaisraelwomen"
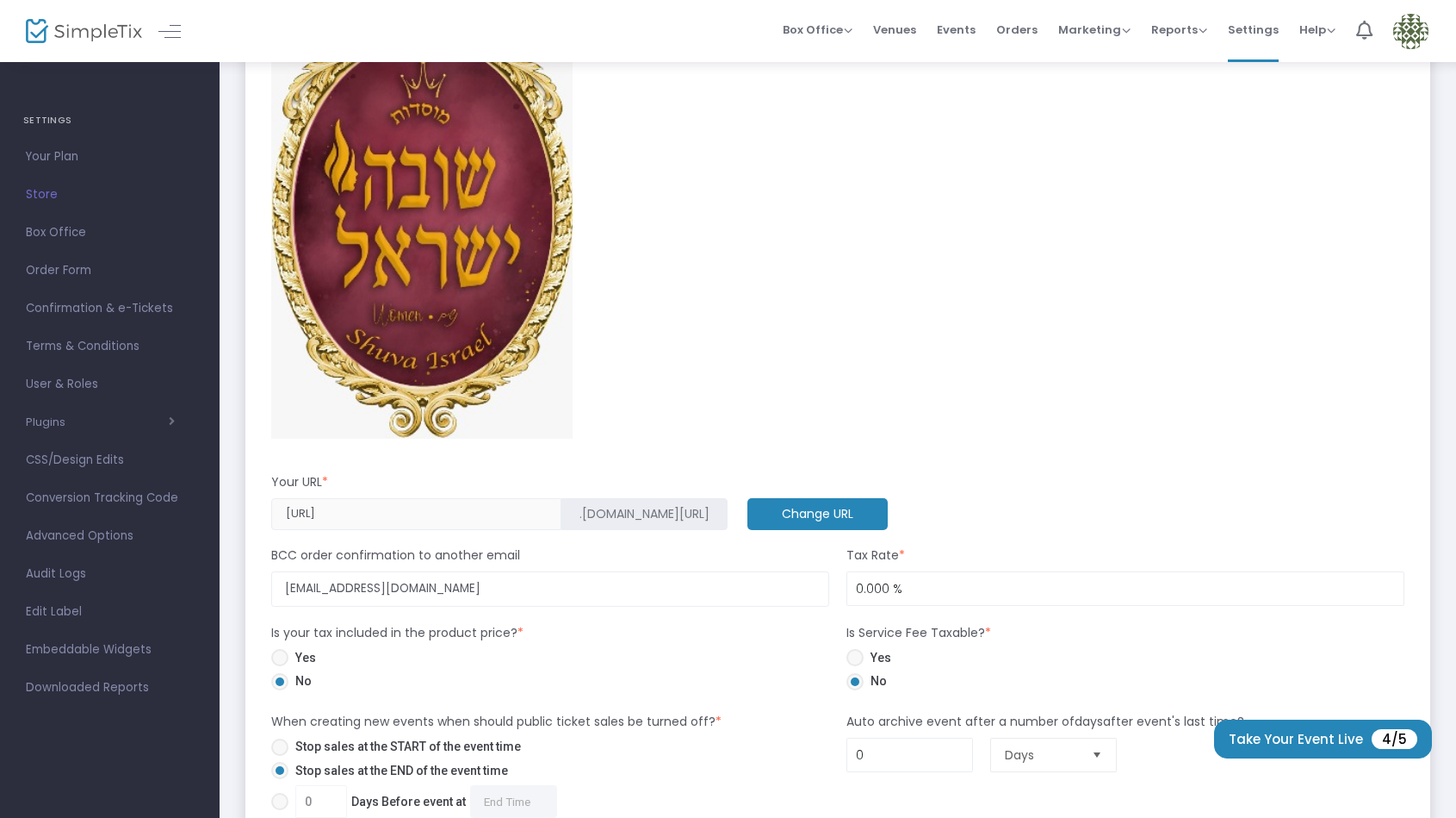
scroll to position [1111, 0]
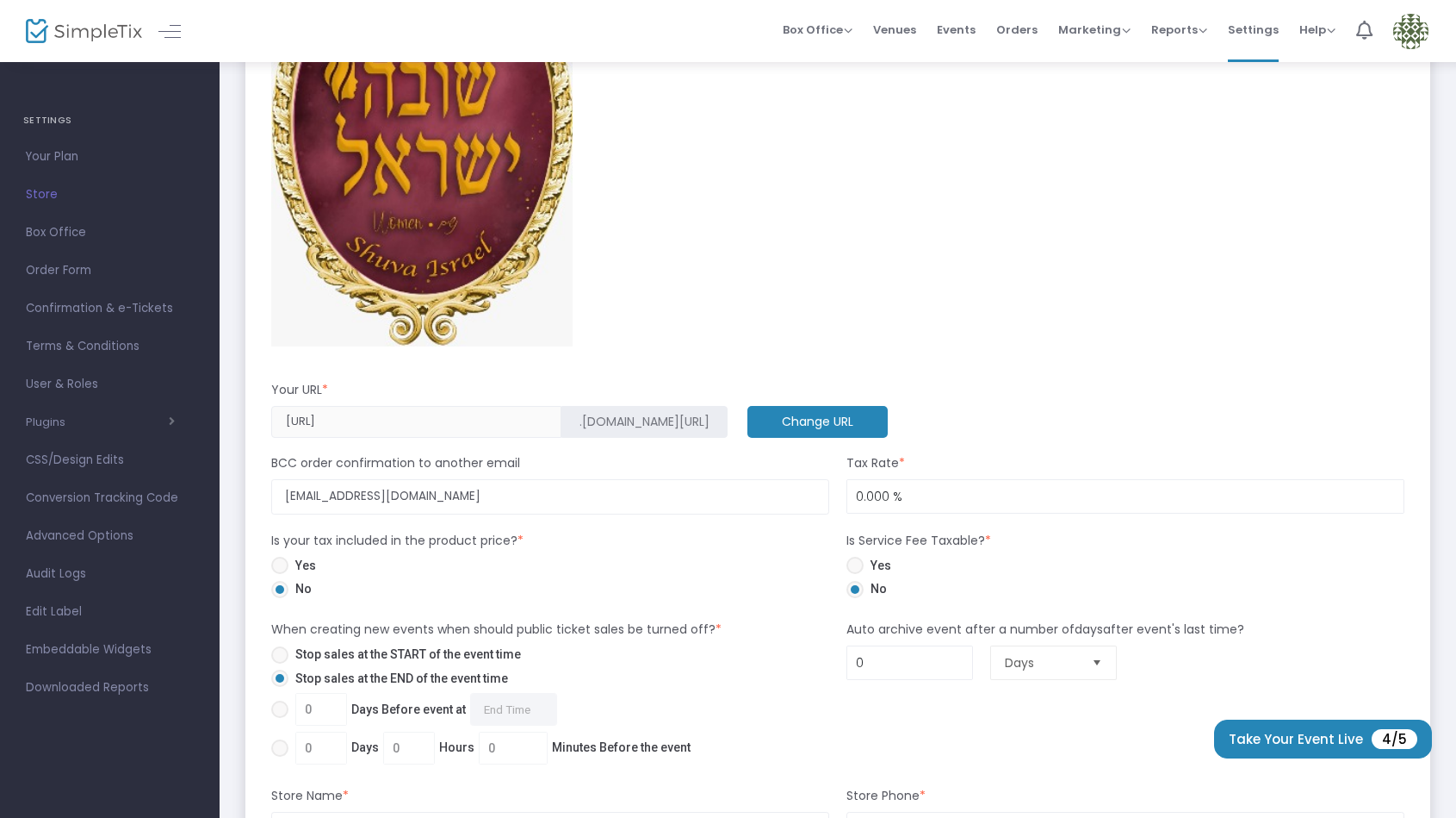
click at [747, 425] on m-button "Change URL" at bounding box center [818, 422] width 140 height 32
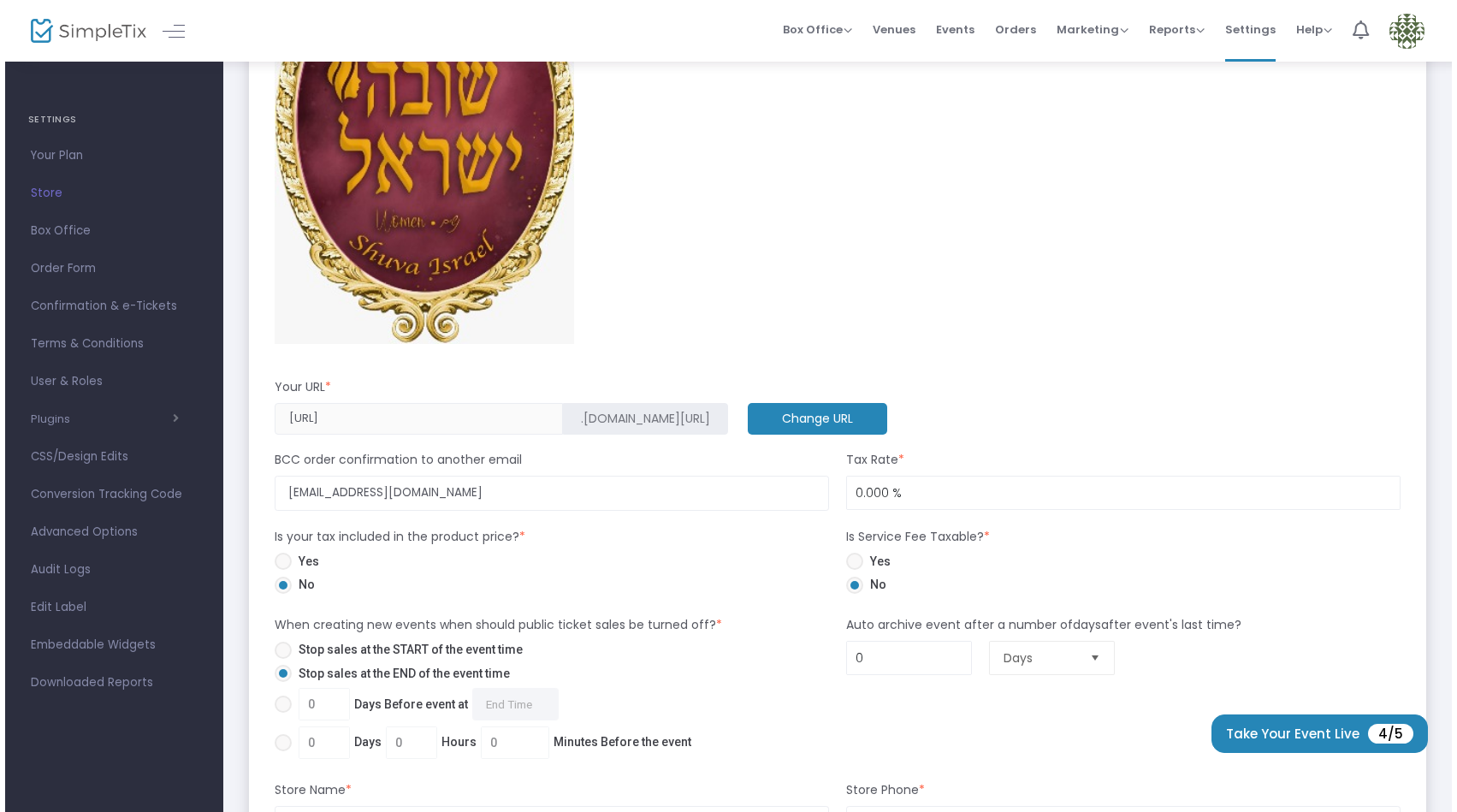
scroll to position [0, 0]
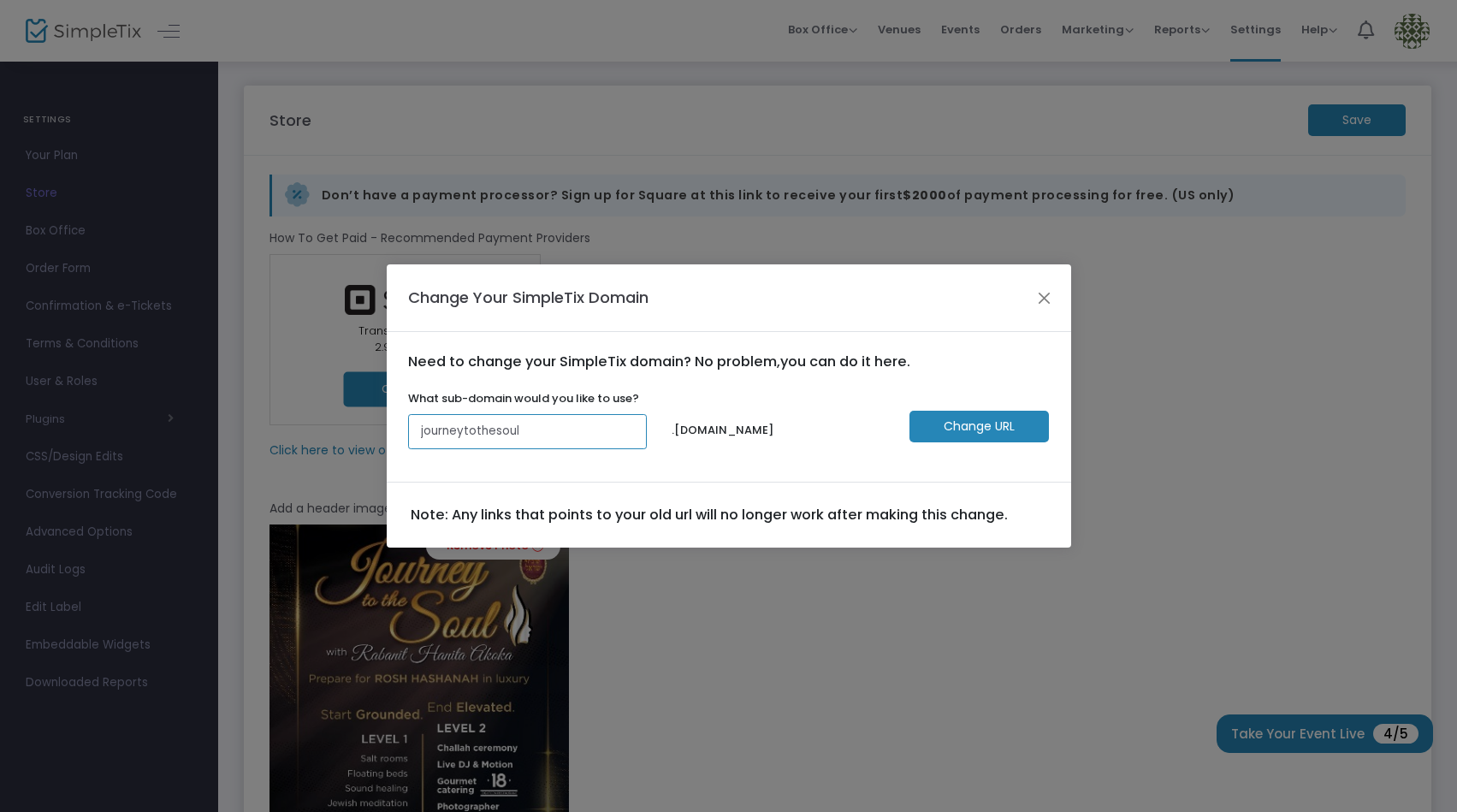
click at [528, 434] on input "journeytothesoul" at bounding box center [528, 430] width 239 height 35
type input "j"
type input "nolongerneeded"
click at [954, 427] on m-button "Change URL" at bounding box center [979, 427] width 139 height 32
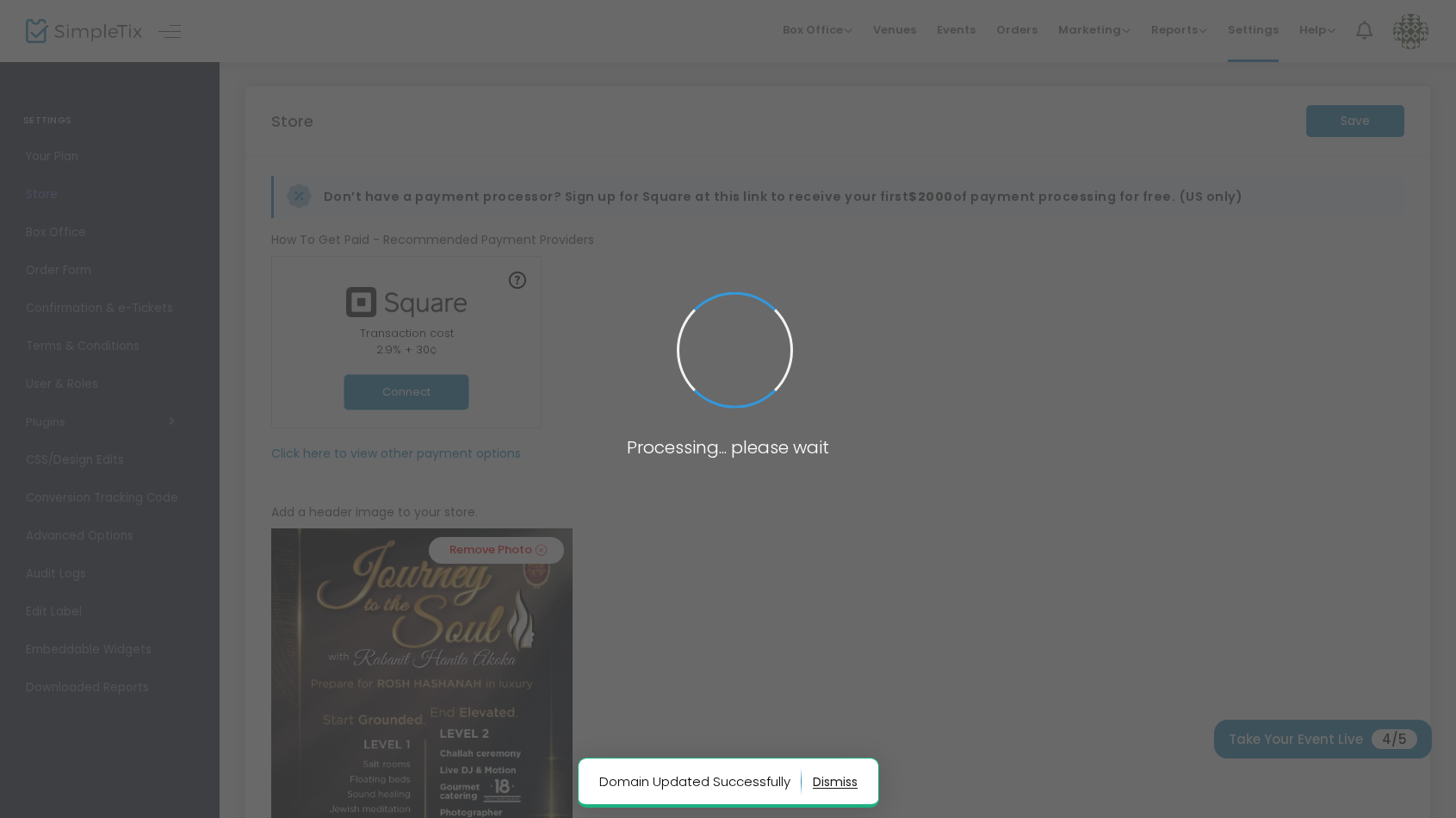
type input "https://nolongerneeded"
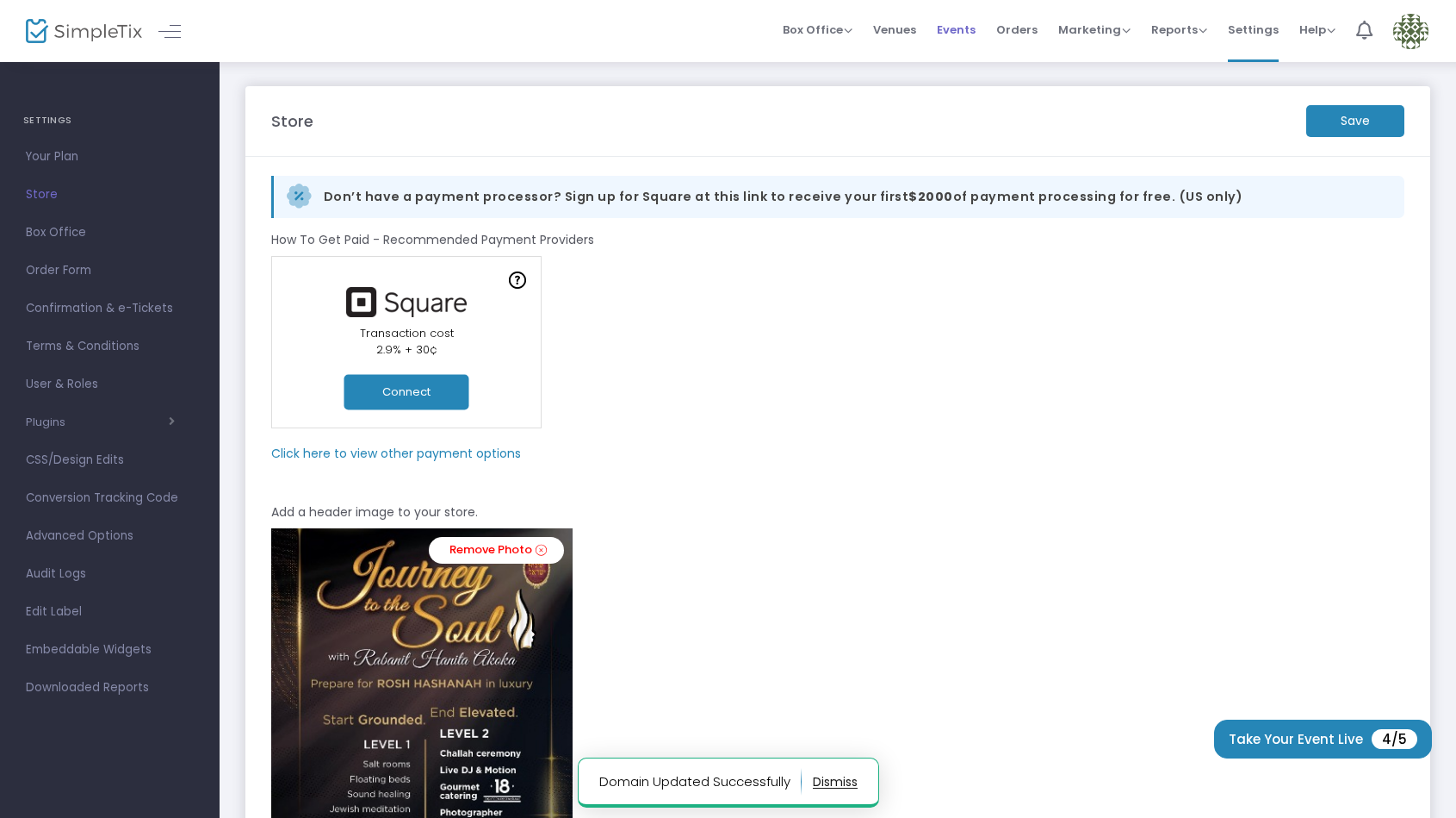
click at [968, 28] on span "Events" at bounding box center [956, 29] width 39 height 44
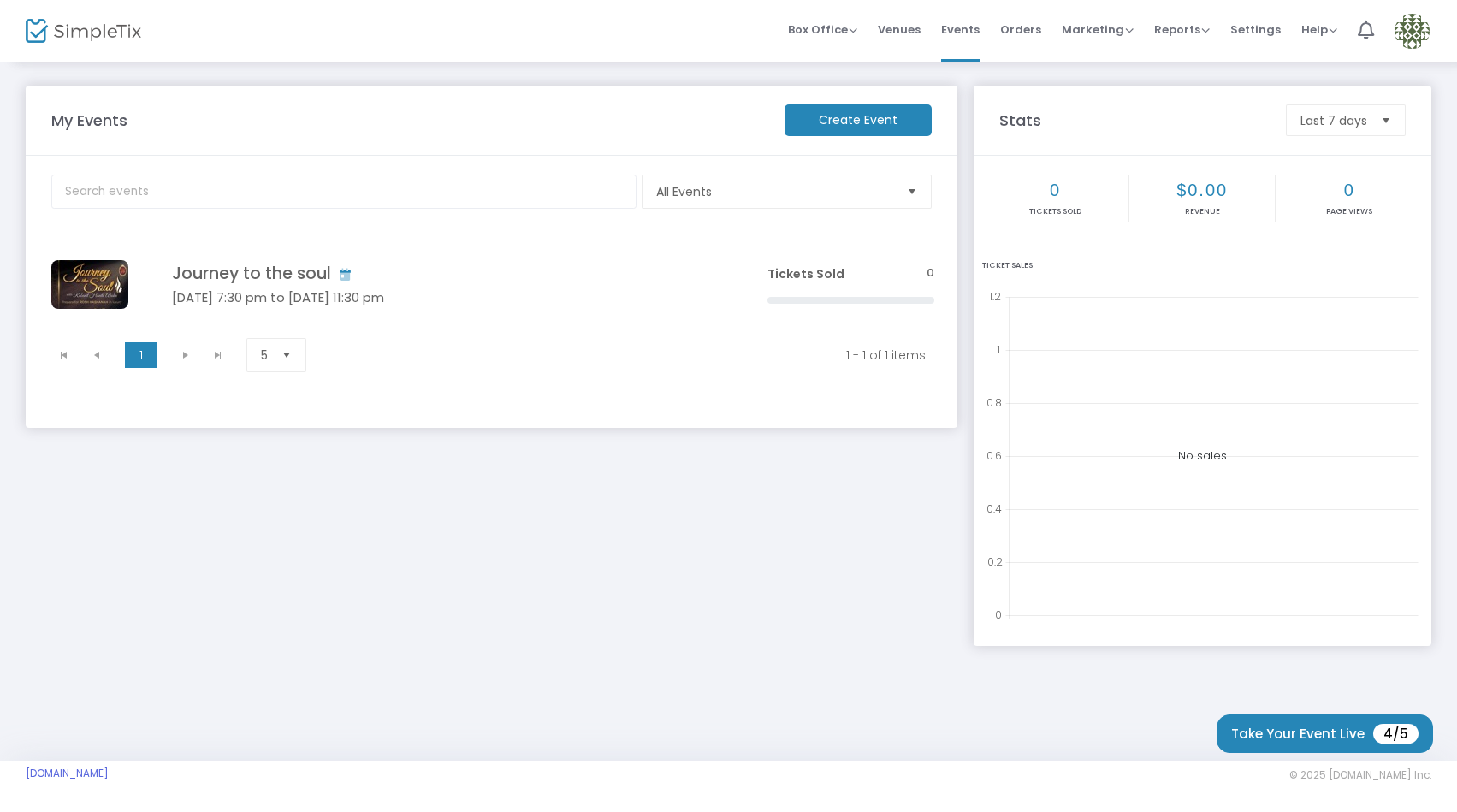
click at [1412, 28] on img at bounding box center [1412, 31] width 35 height 35
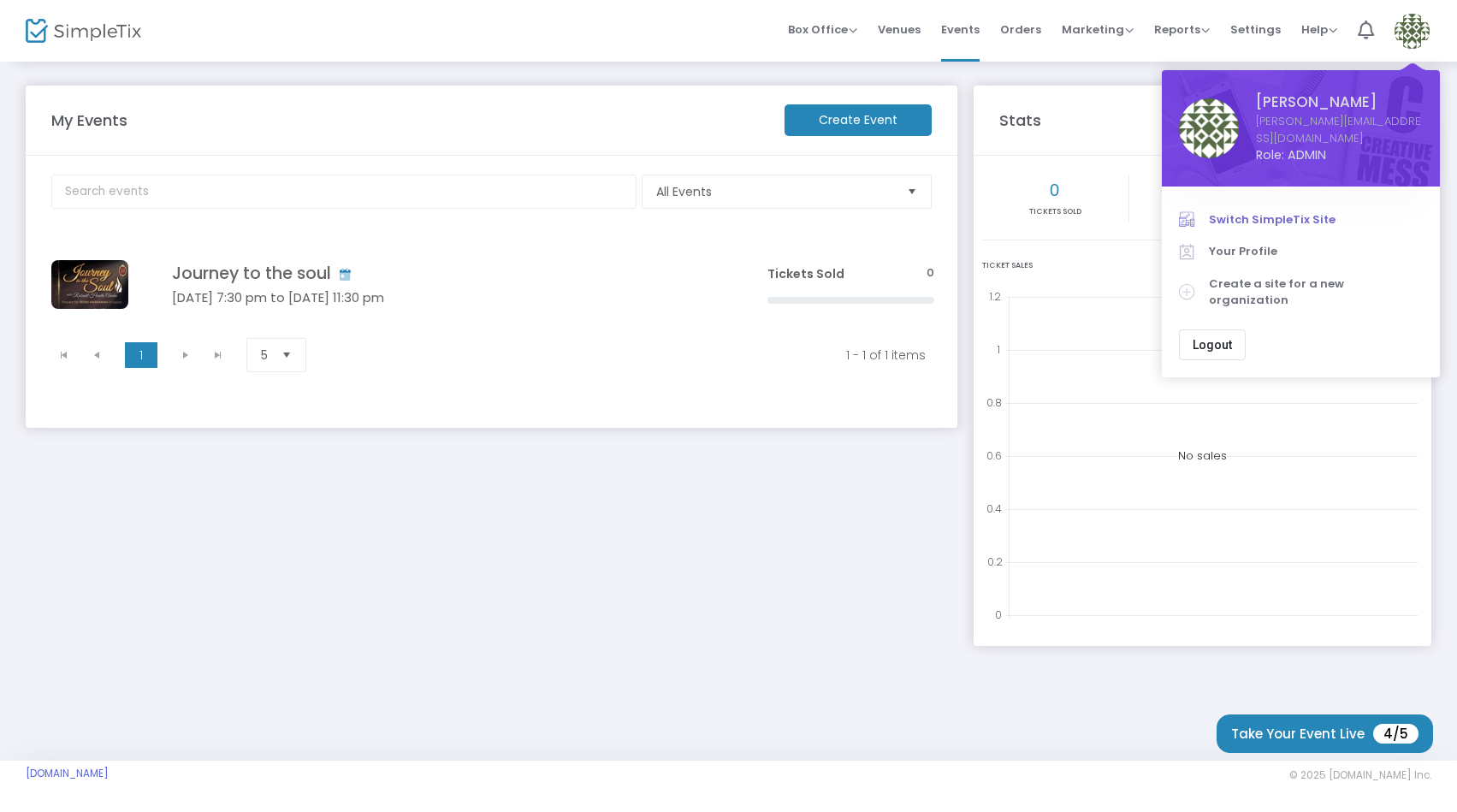
click at [1245, 211] on span "Switch SimpleTix Site" at bounding box center [1316, 219] width 214 height 17
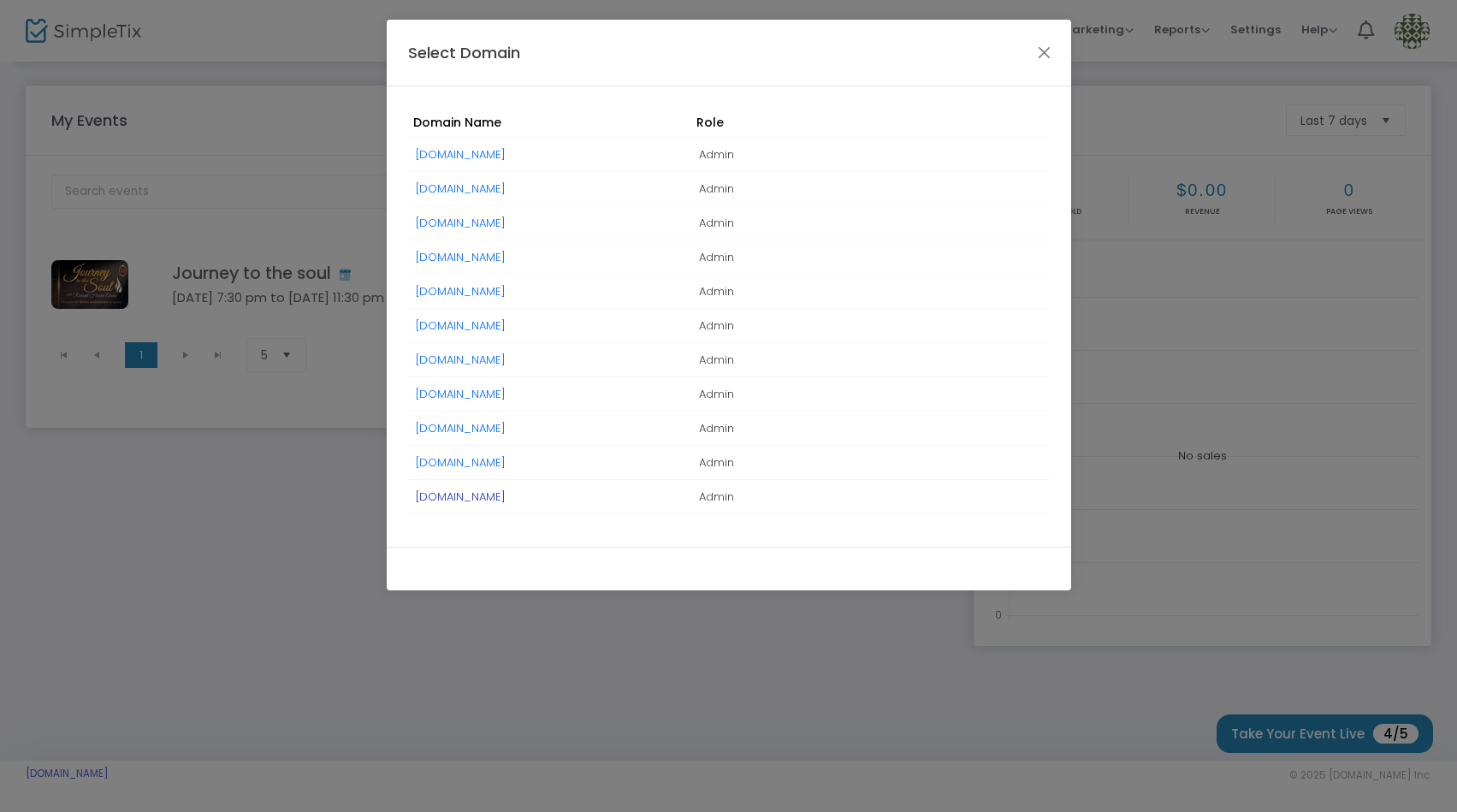
click at [504, 496] on link "privateparty84.simpletix.com" at bounding box center [460, 495] width 90 height 16
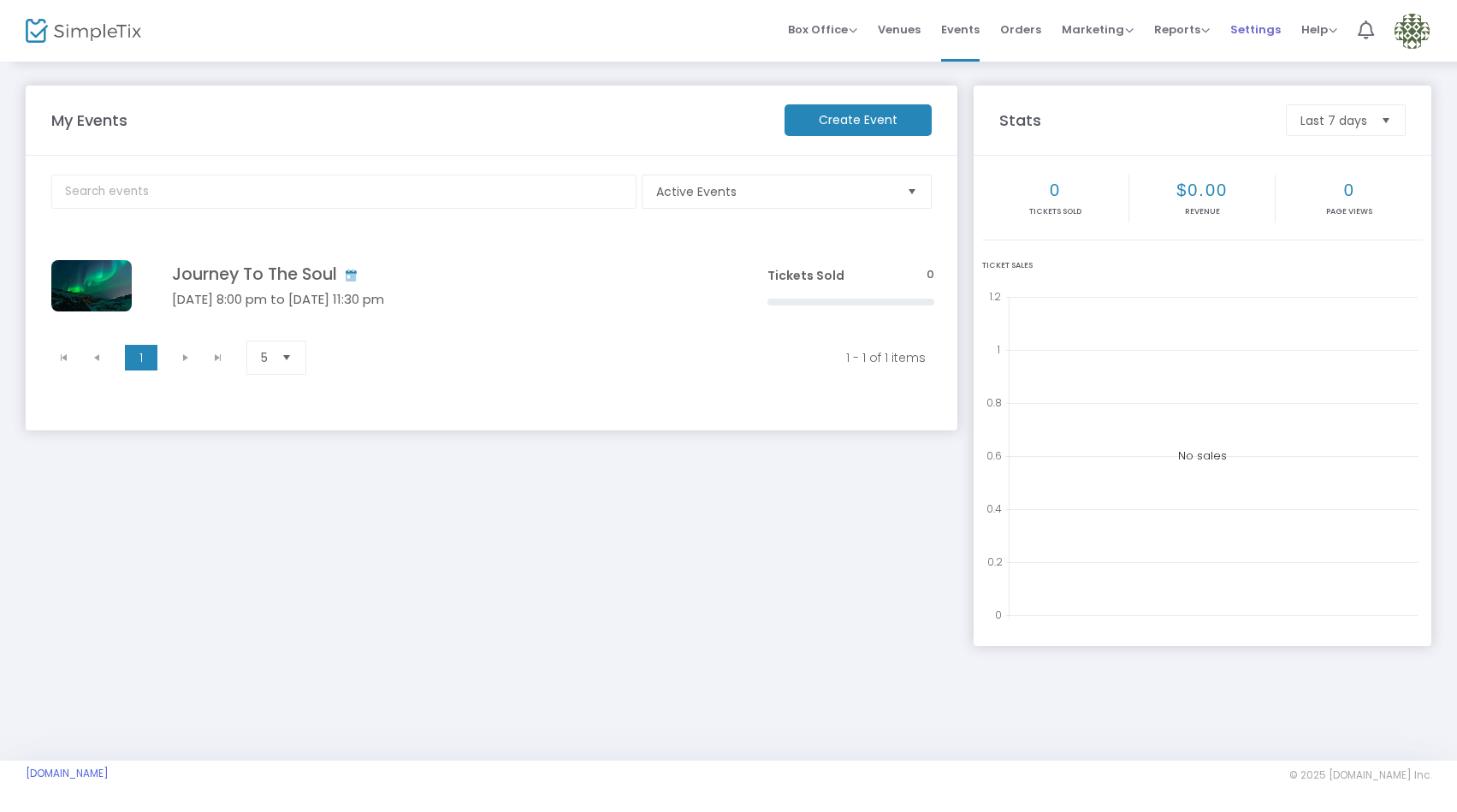
click at [1242, 25] on span "Settings" at bounding box center [1256, 29] width 51 height 43
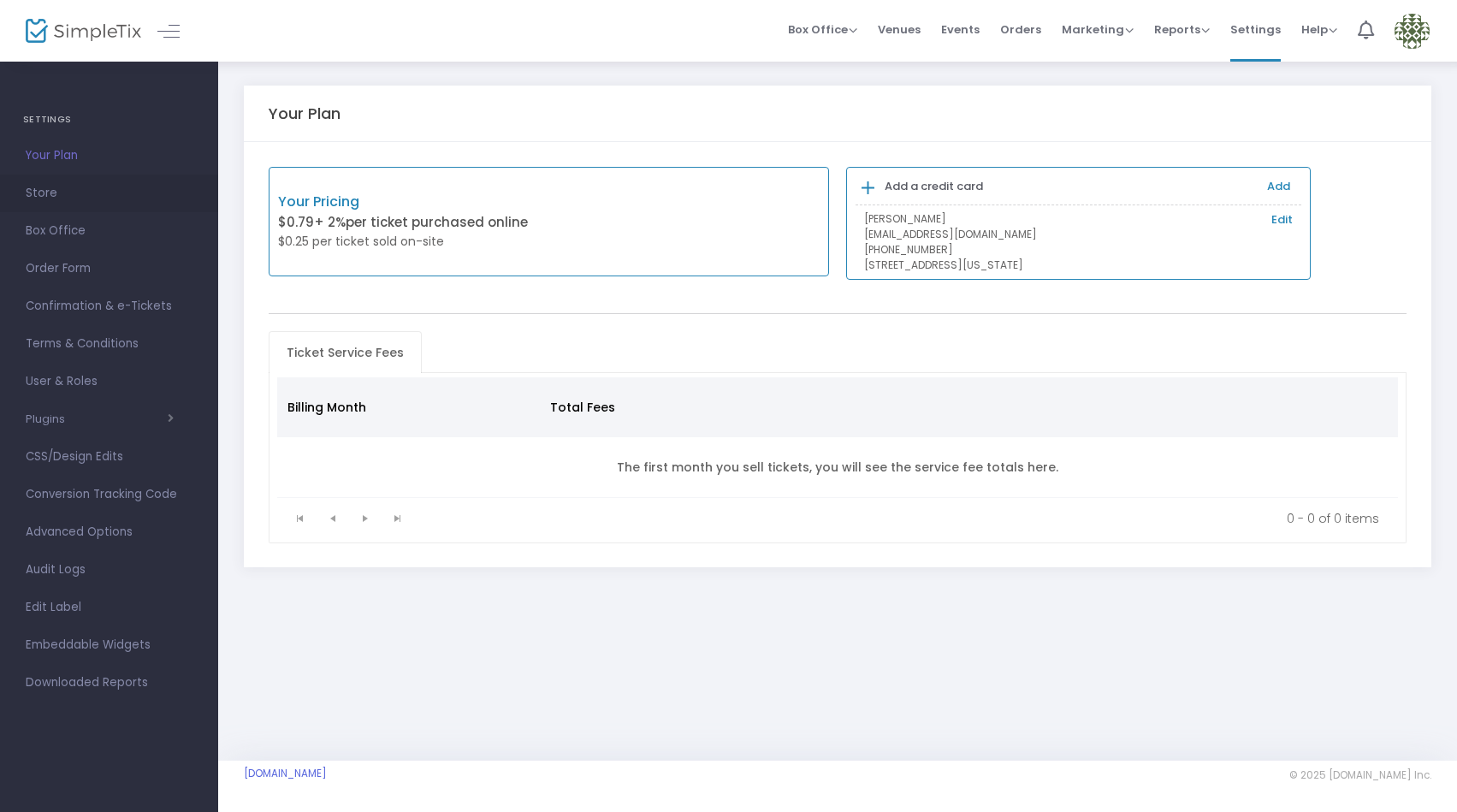
click at [54, 194] on span "Store" at bounding box center [108, 193] width 167 height 23
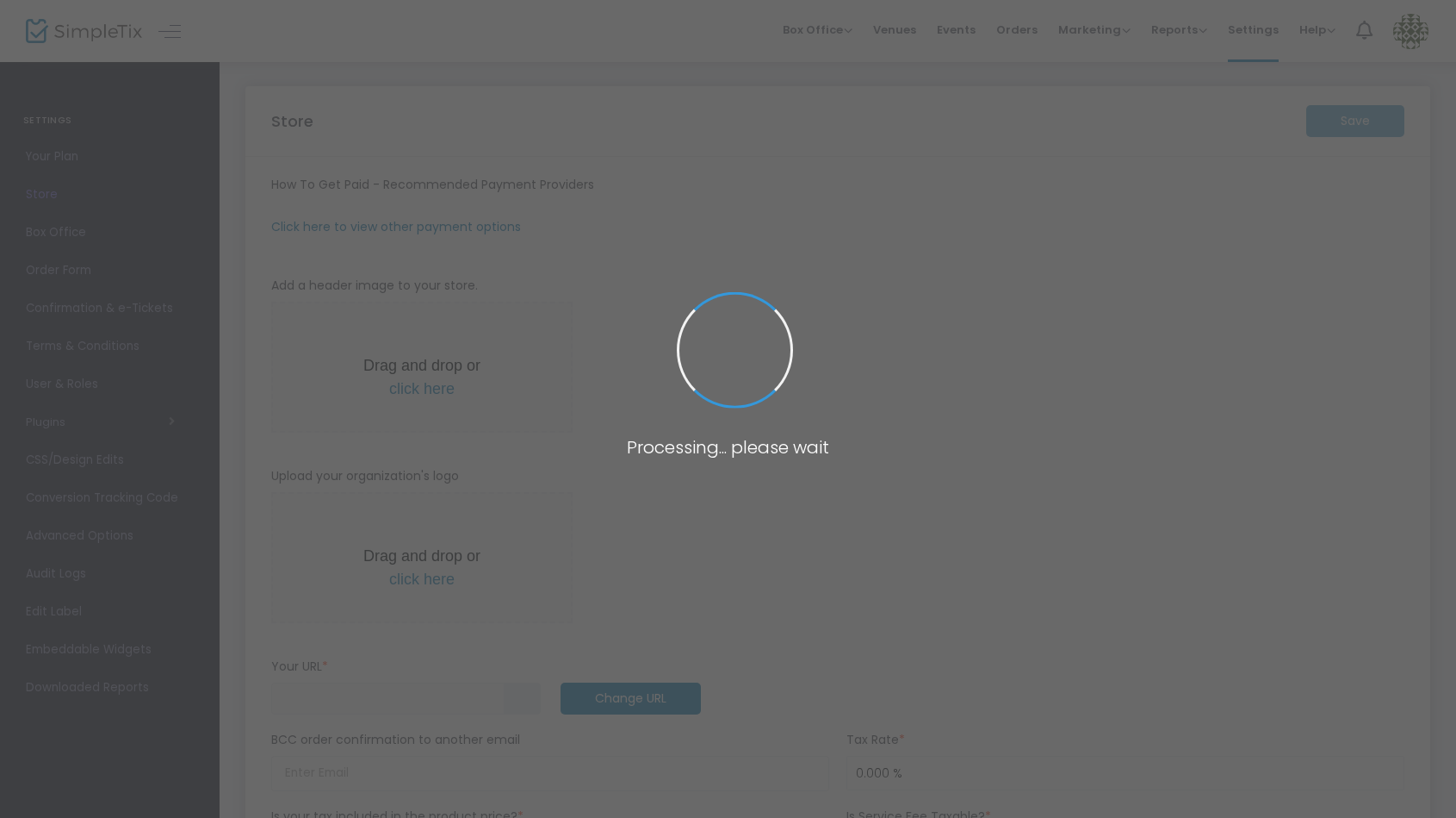
type input "[URL]"
radio input "false"
radio input "true"
type input "[PERSON_NAME] Israel Orlando"
type input "3474072653"
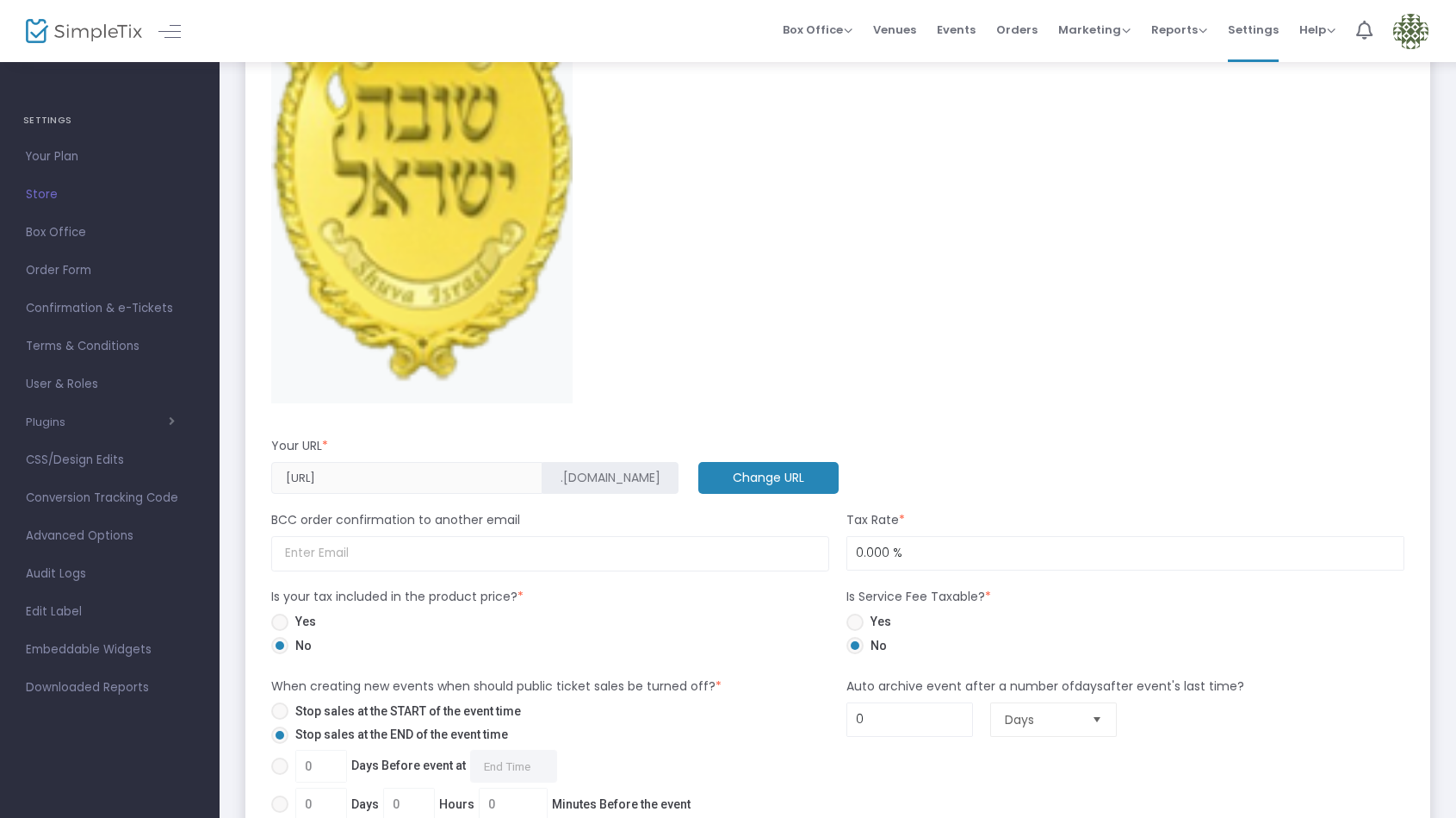
scroll to position [813, 0]
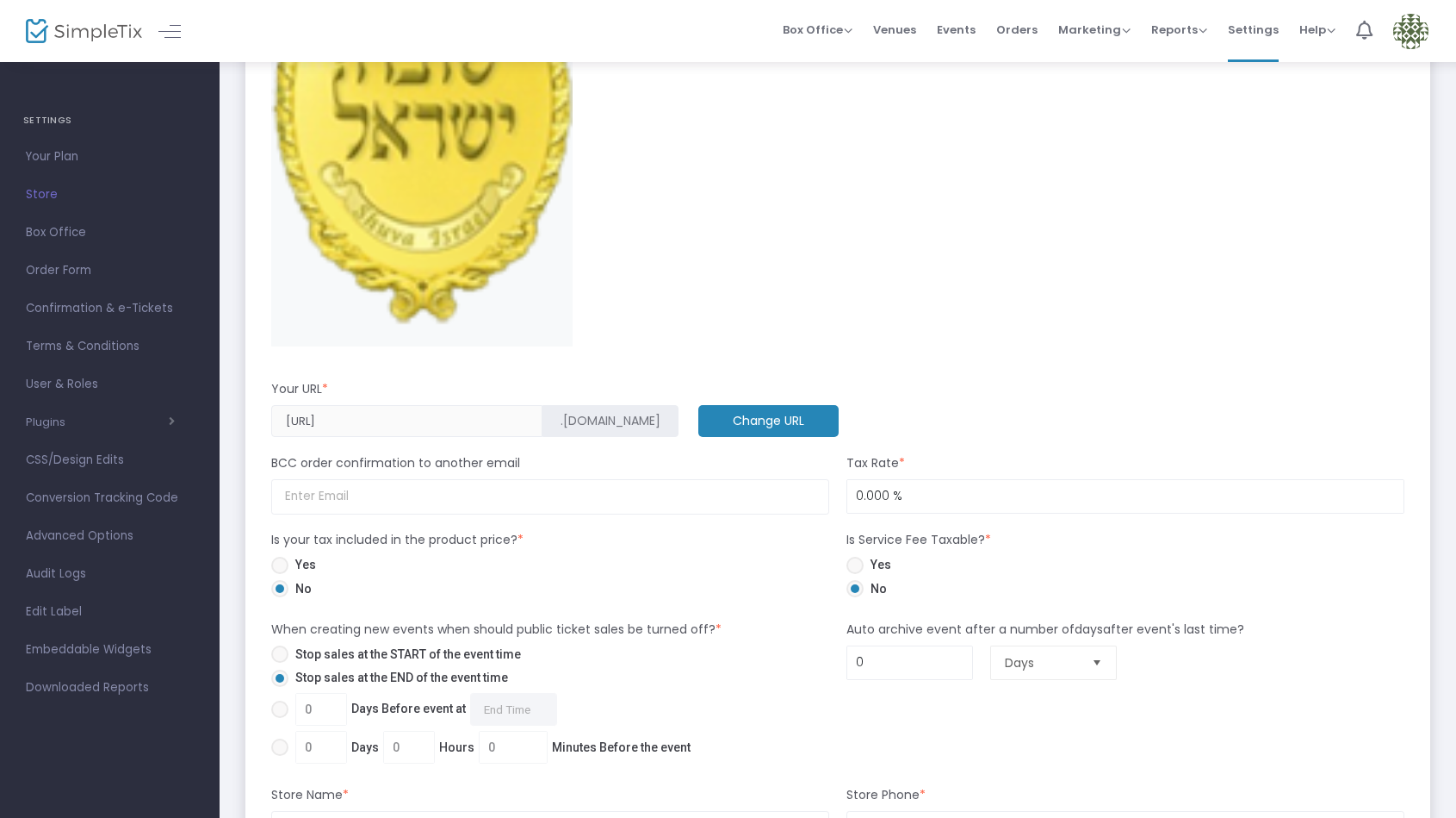
click at [698, 427] on m-button "Change URL" at bounding box center [768, 421] width 140 height 32
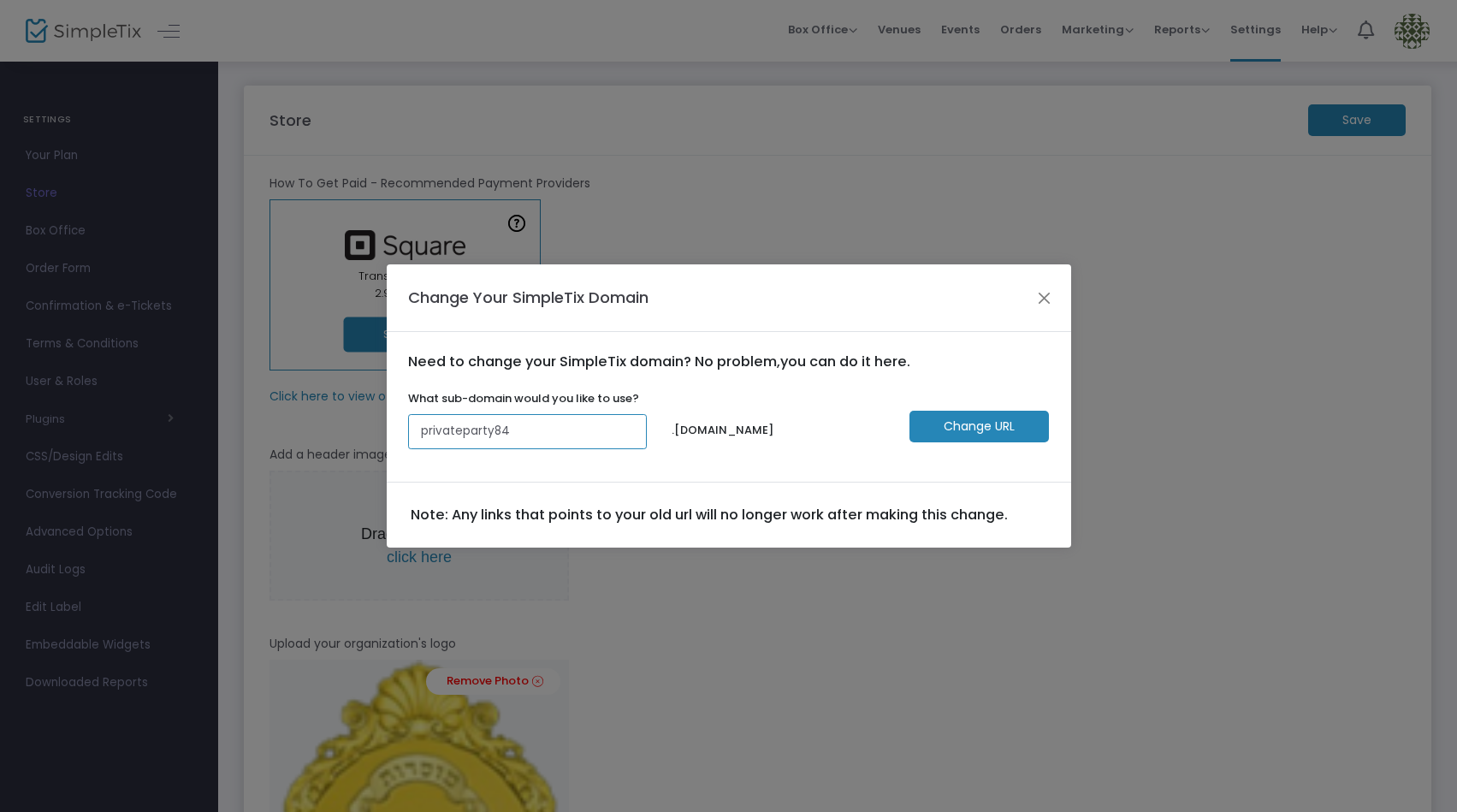
click at [539, 434] on input "privateparty84" at bounding box center [528, 430] width 239 height 35
type input "p"
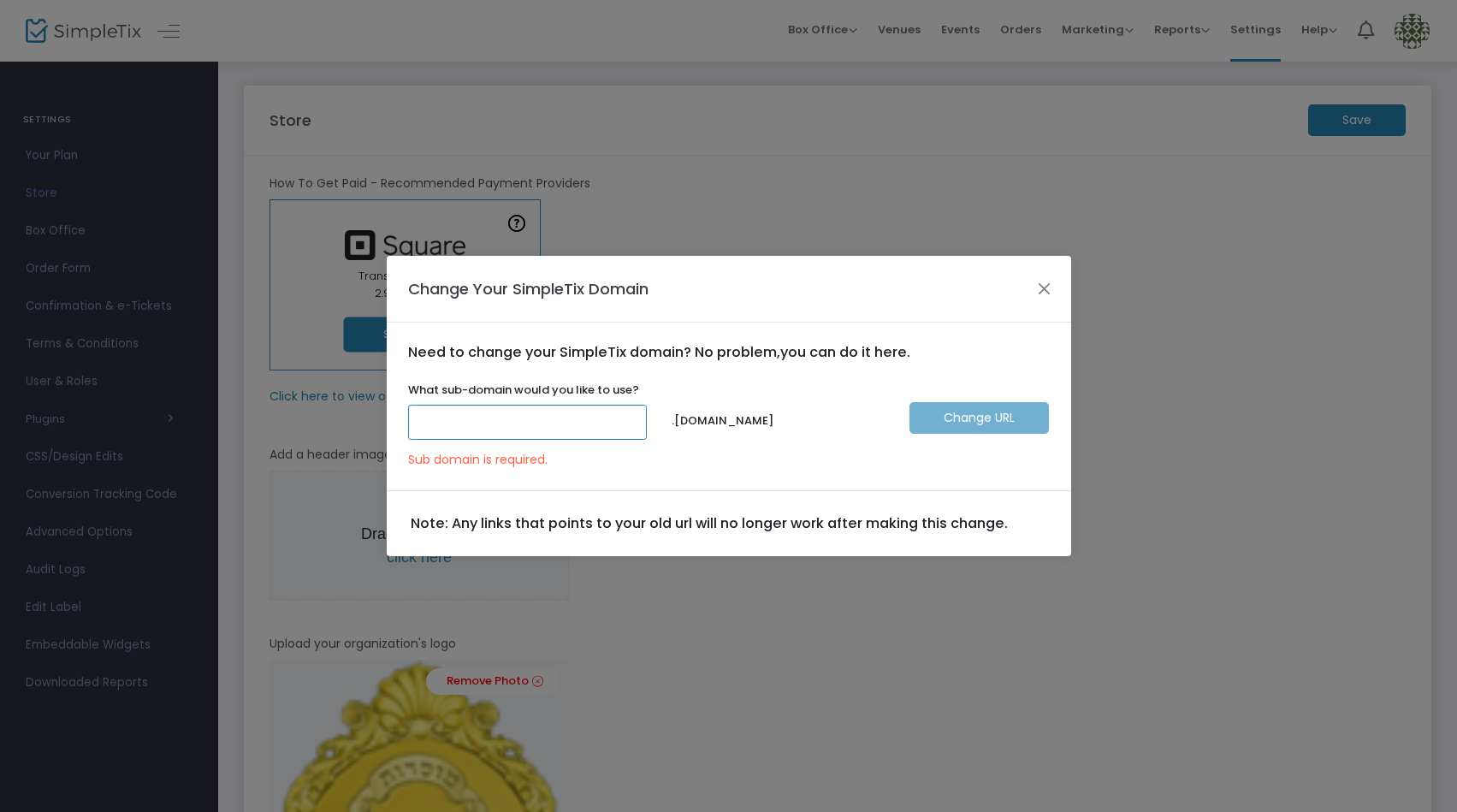
type input "h"
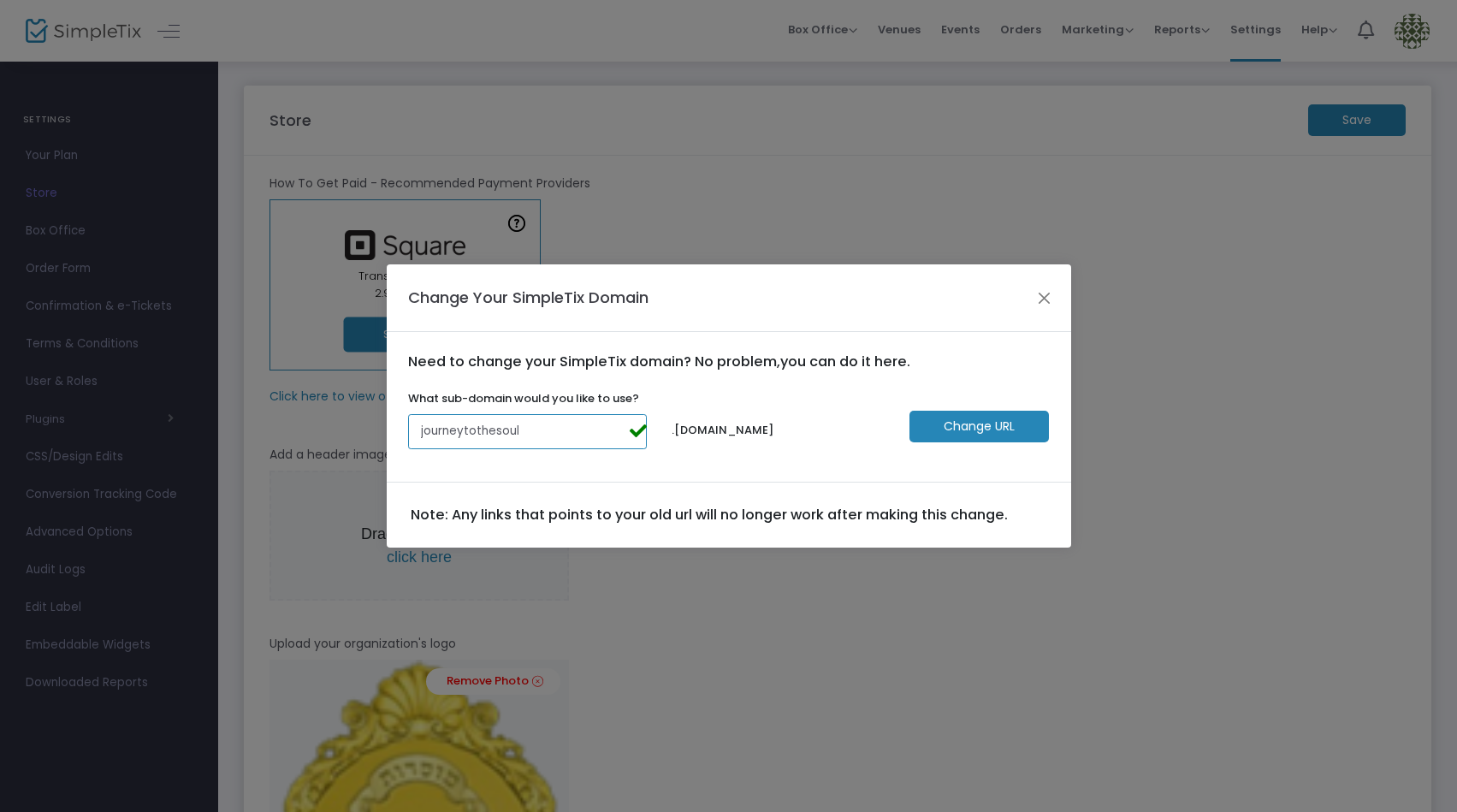
type input "journeytothesoul"
click at [975, 427] on m-button "Change URL" at bounding box center [979, 427] width 139 height 32
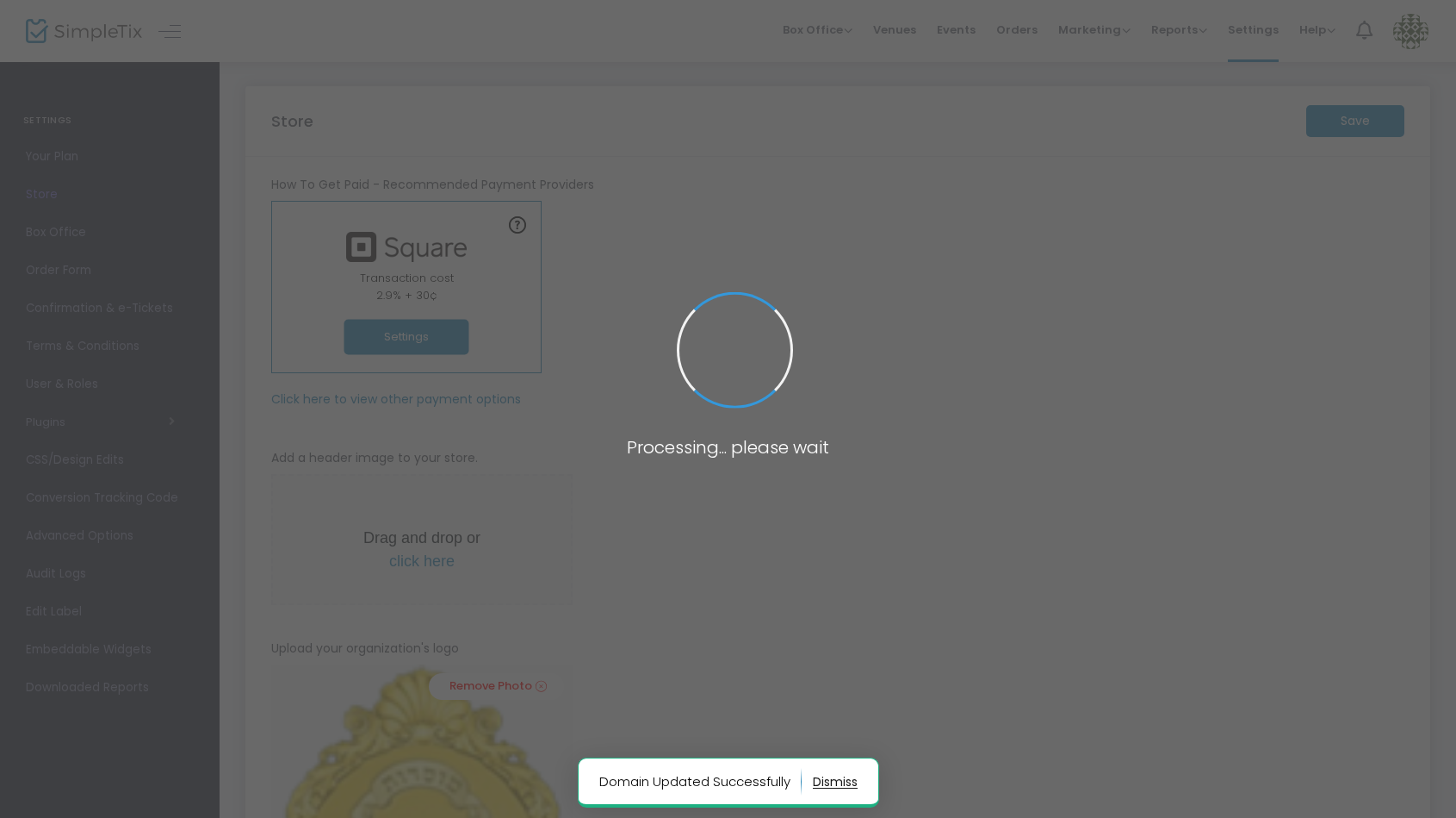
type input "[URL]"
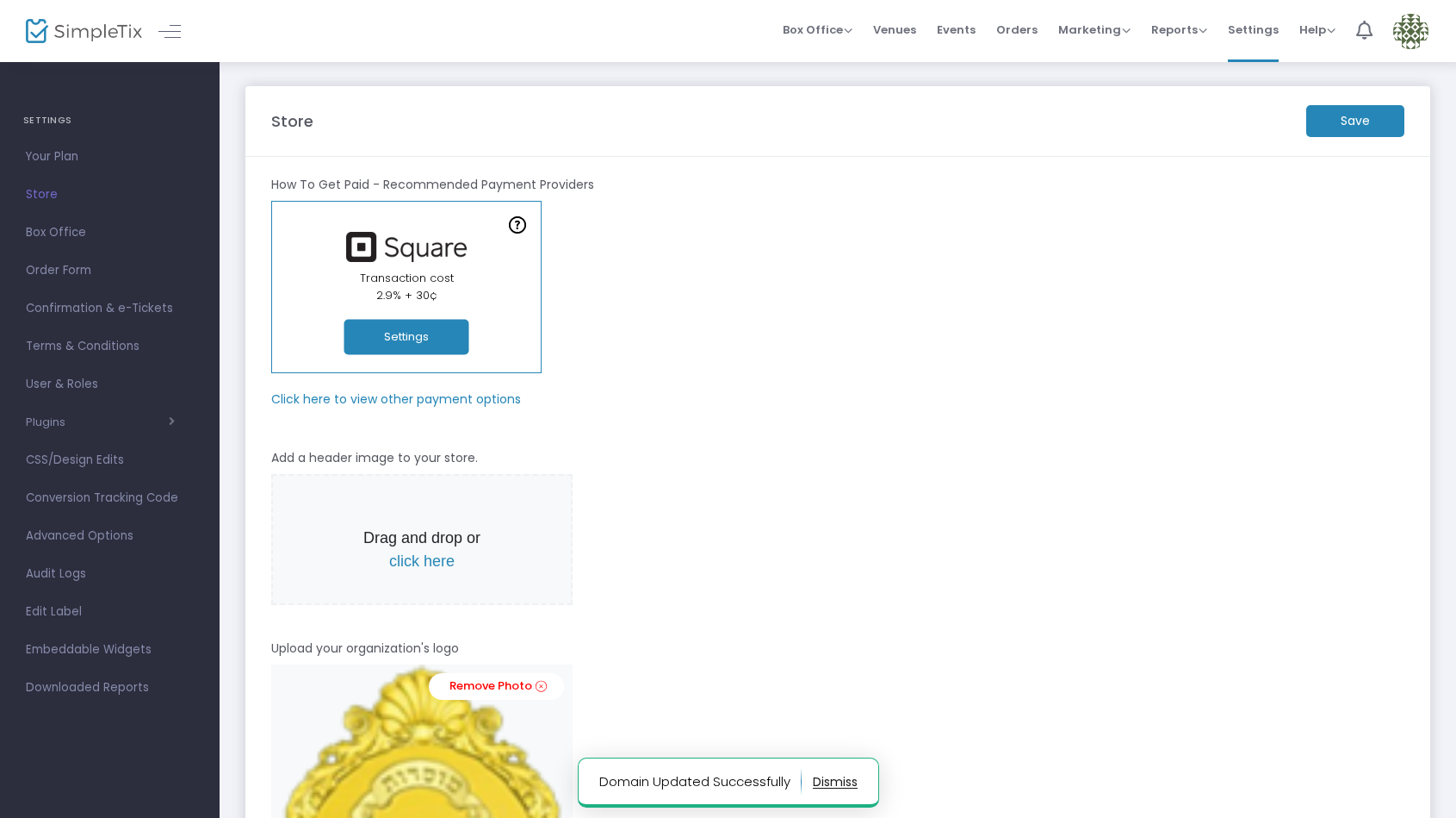
scroll to position [5, 0]
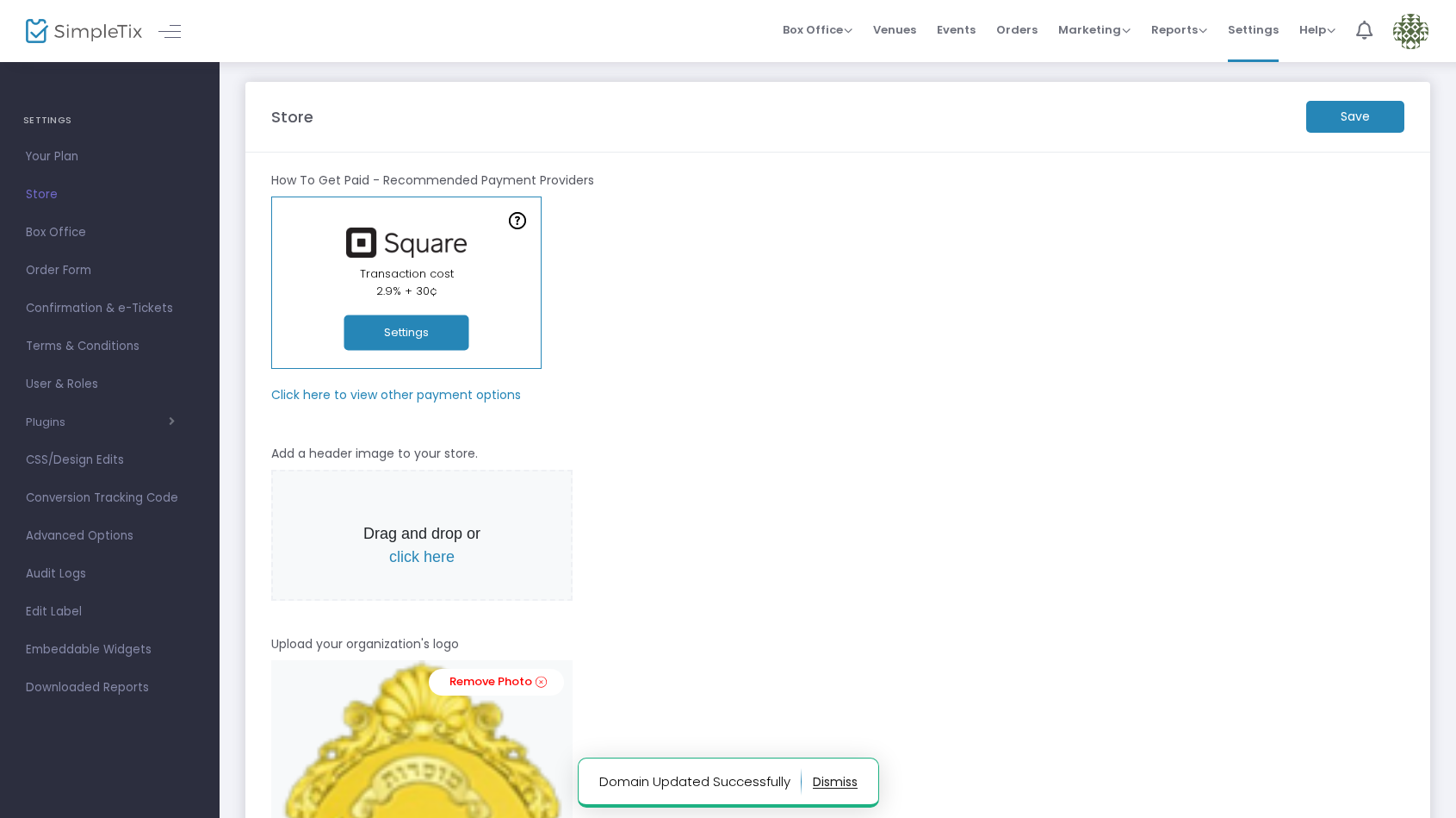
click at [1362, 119] on m-button "Save" at bounding box center [1355, 117] width 99 height 32
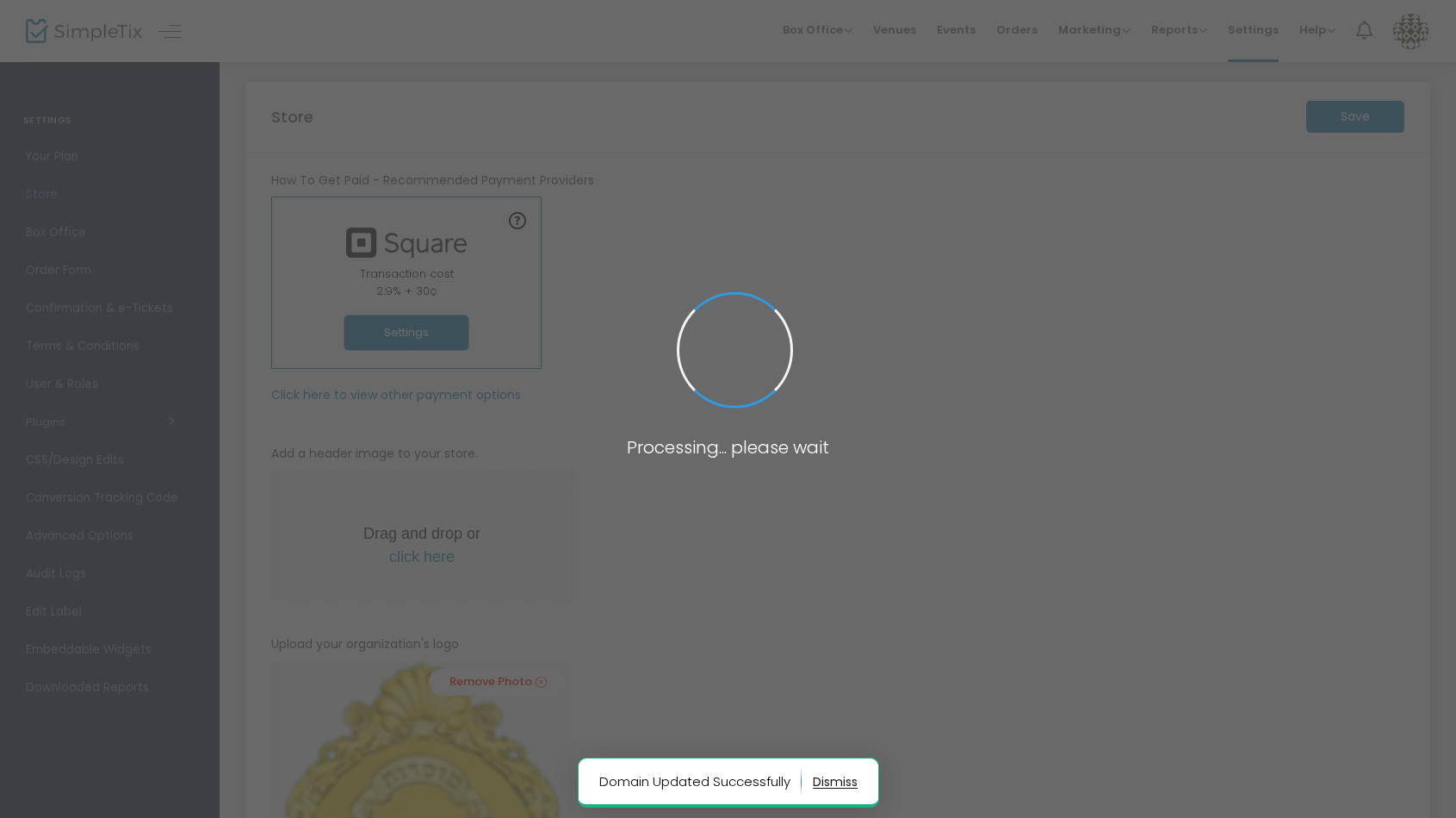
scroll to position [6, 0]
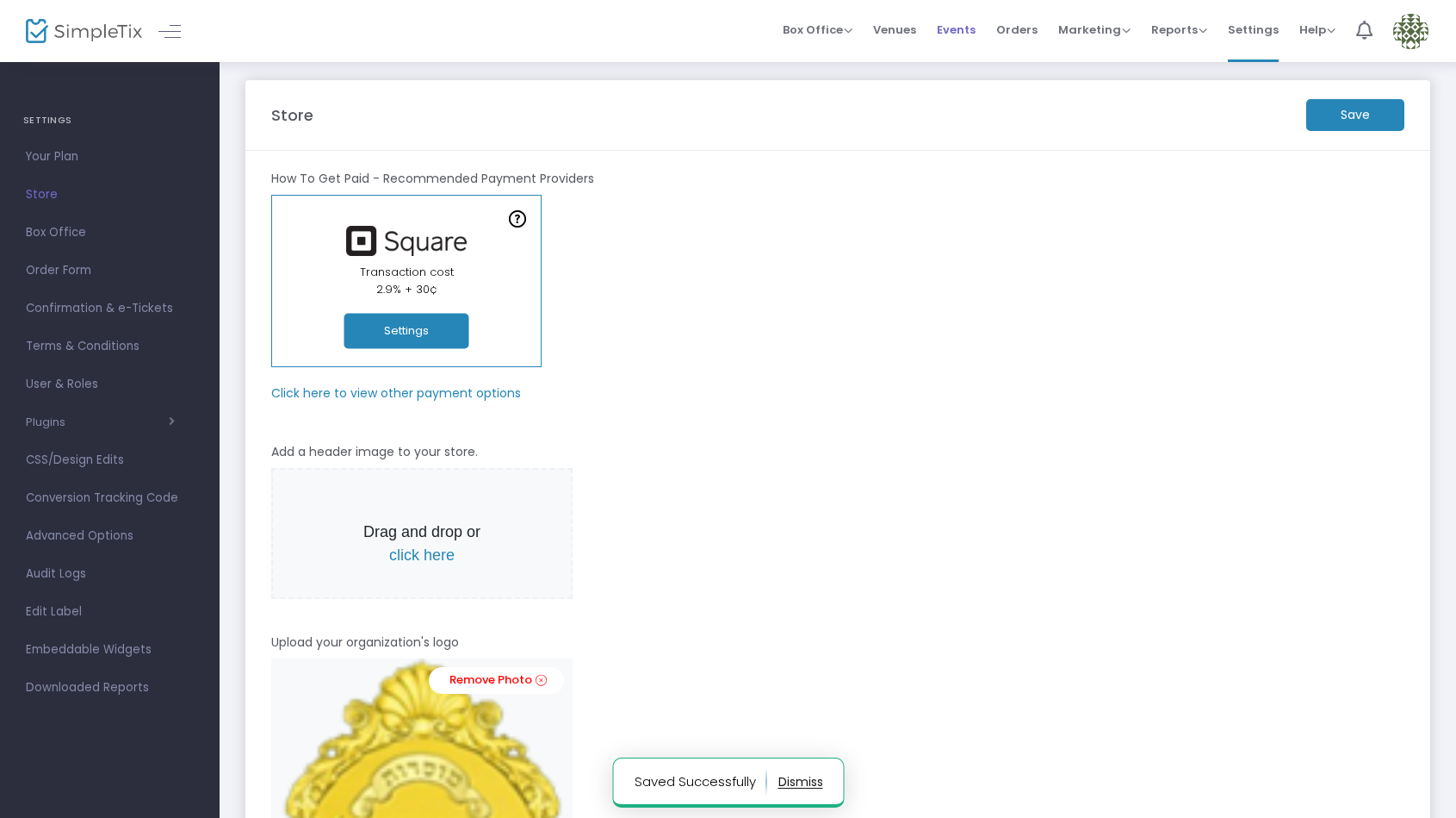
drag, startPoint x: 961, startPoint y: 24, endPoint x: 965, endPoint y: 49, distance: 25.3
click at [961, 24] on span "Events" at bounding box center [956, 29] width 39 height 44
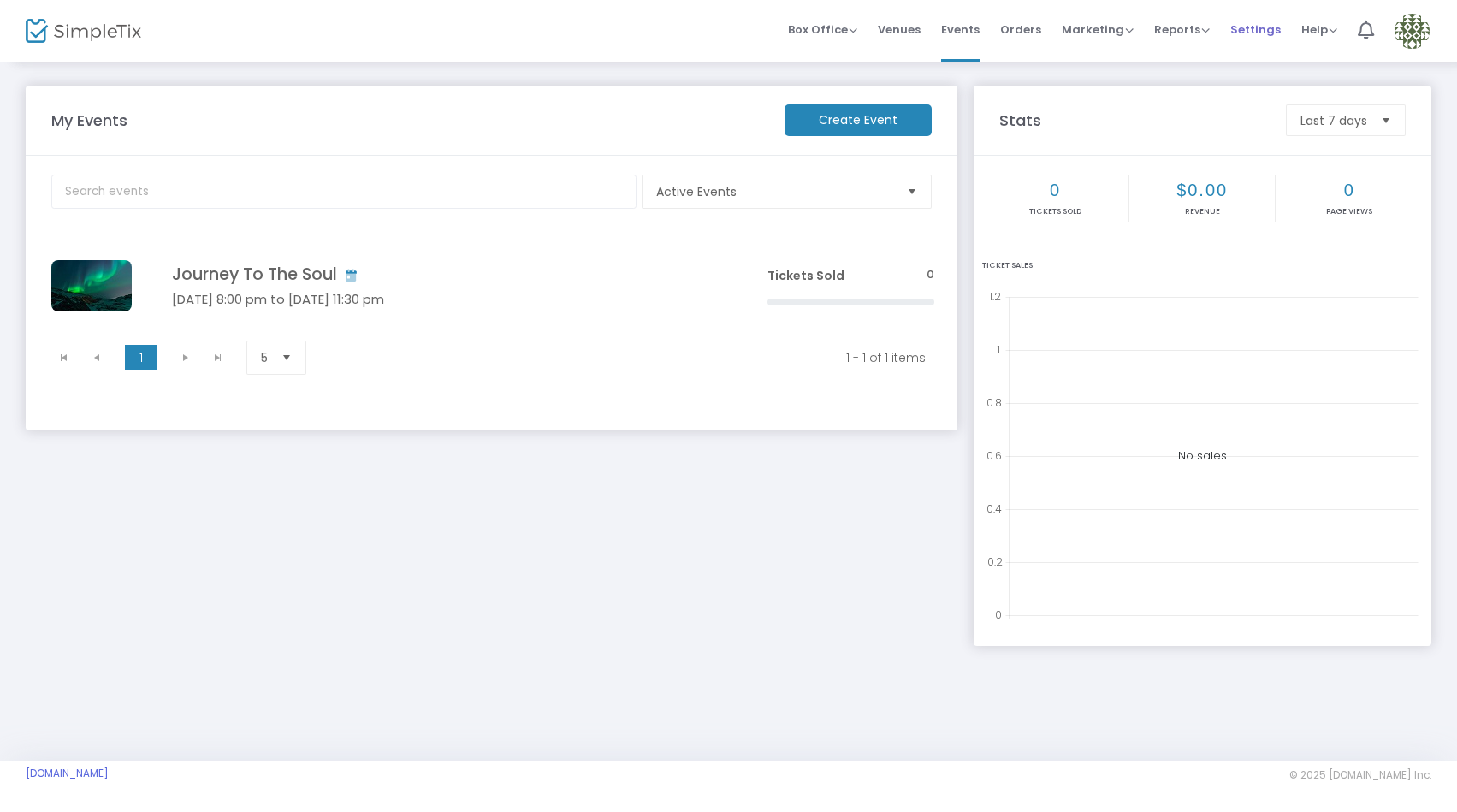
click at [1256, 28] on span "Settings" at bounding box center [1256, 29] width 51 height 43
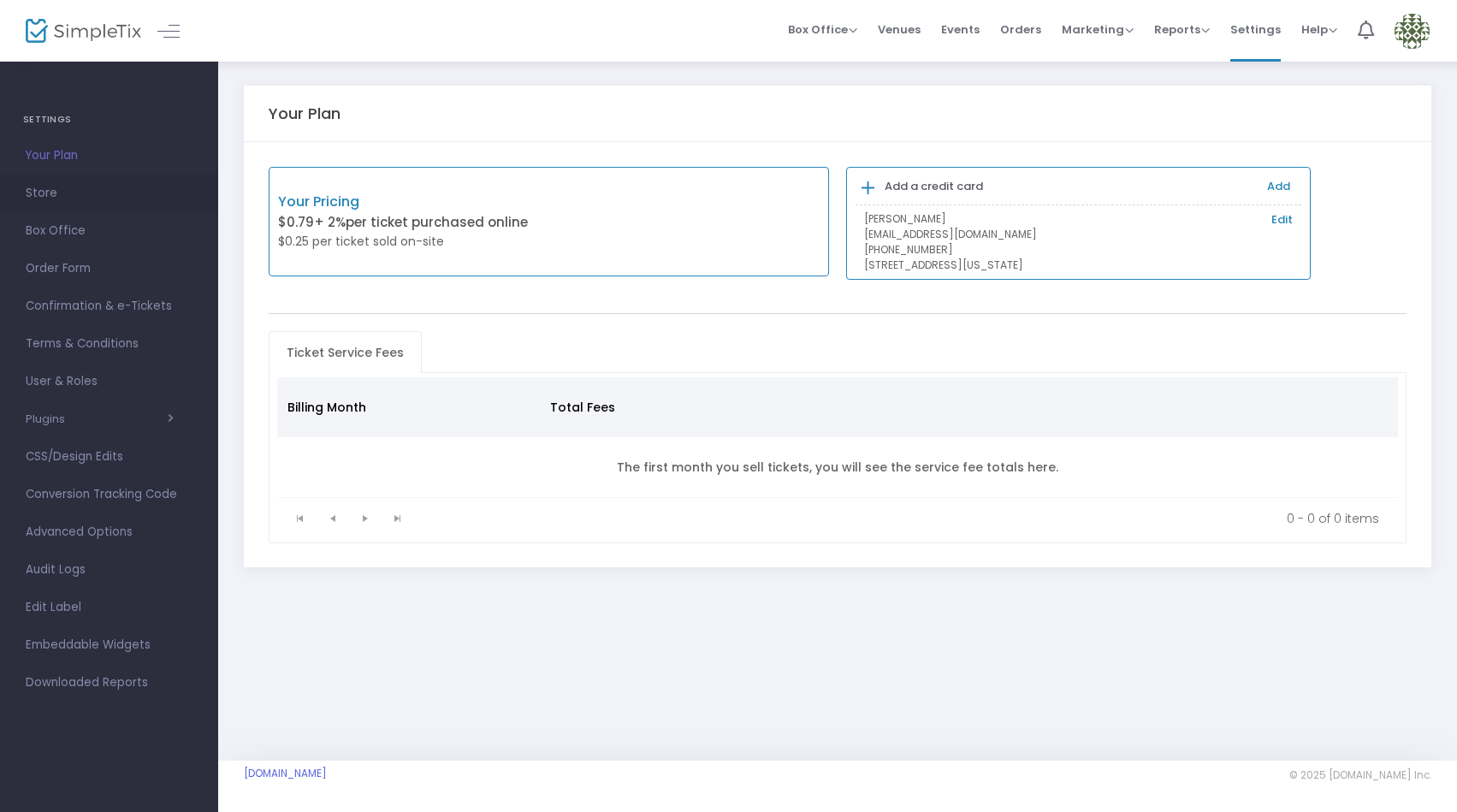
click at [57, 189] on span "Store" at bounding box center [108, 193] width 167 height 23
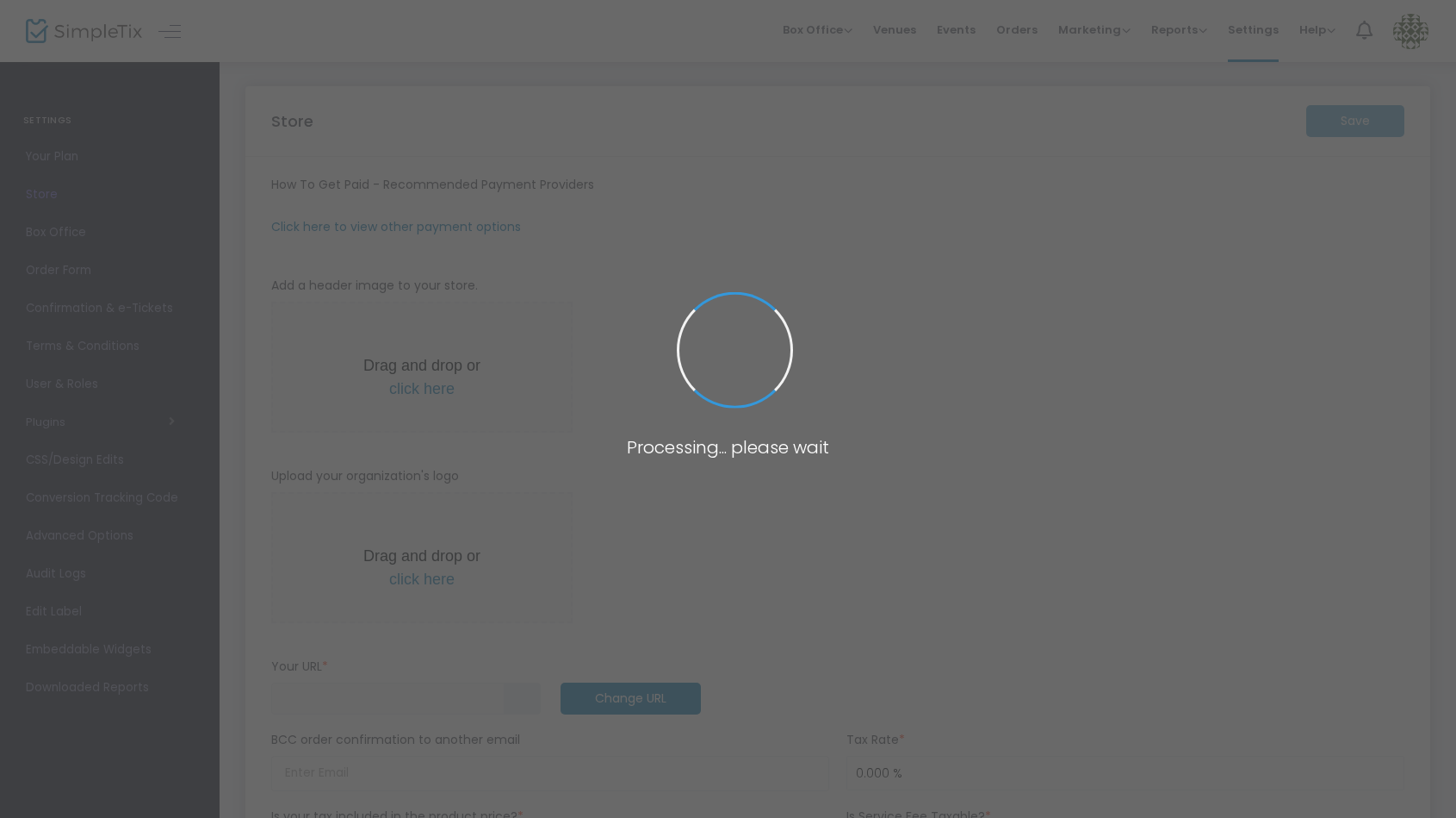
type input "[URL]"
radio input "false"
radio input "true"
type input "[PERSON_NAME] Israel Orlando"
type input "3474072653"
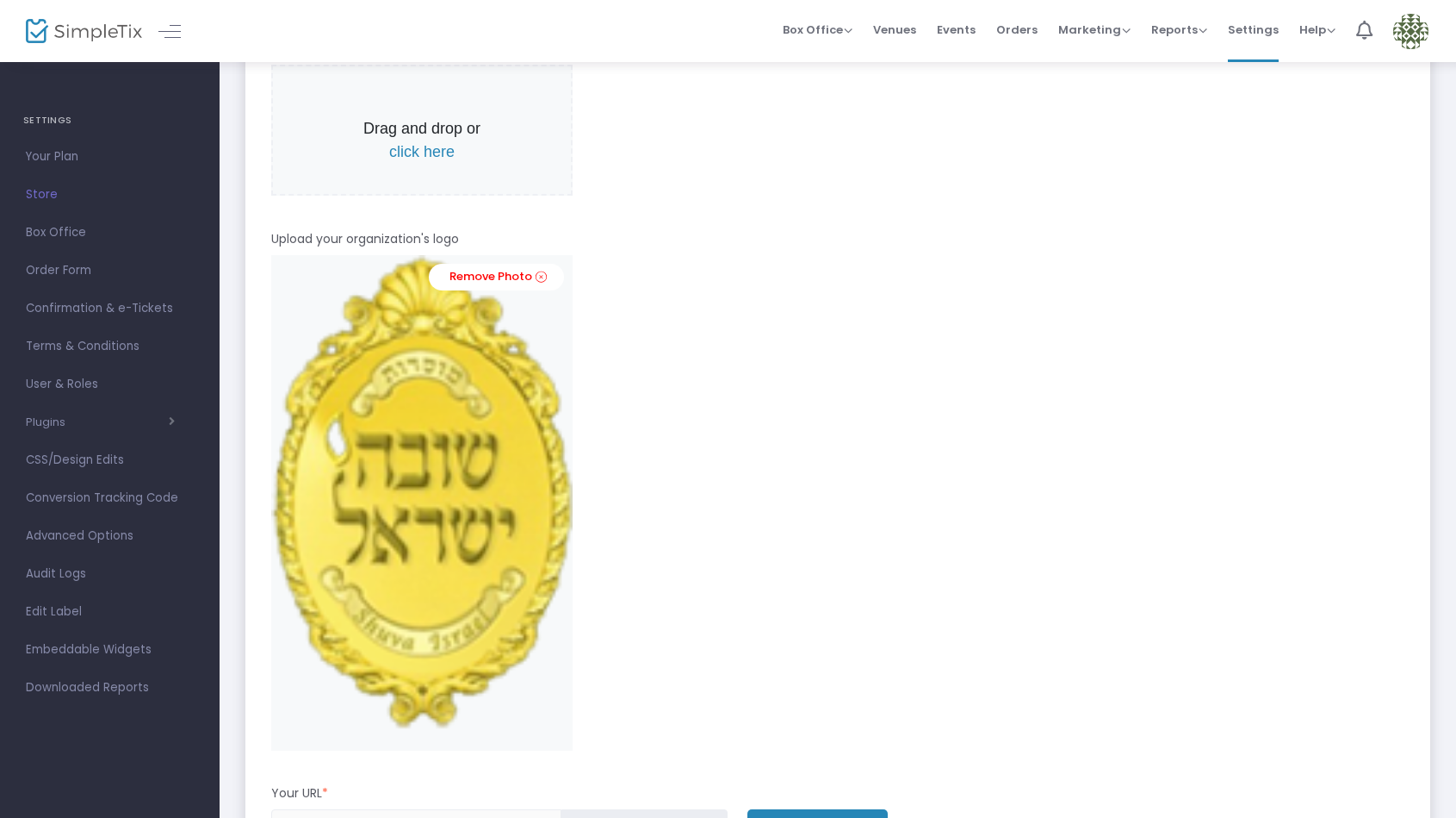
scroll to position [416, 0]
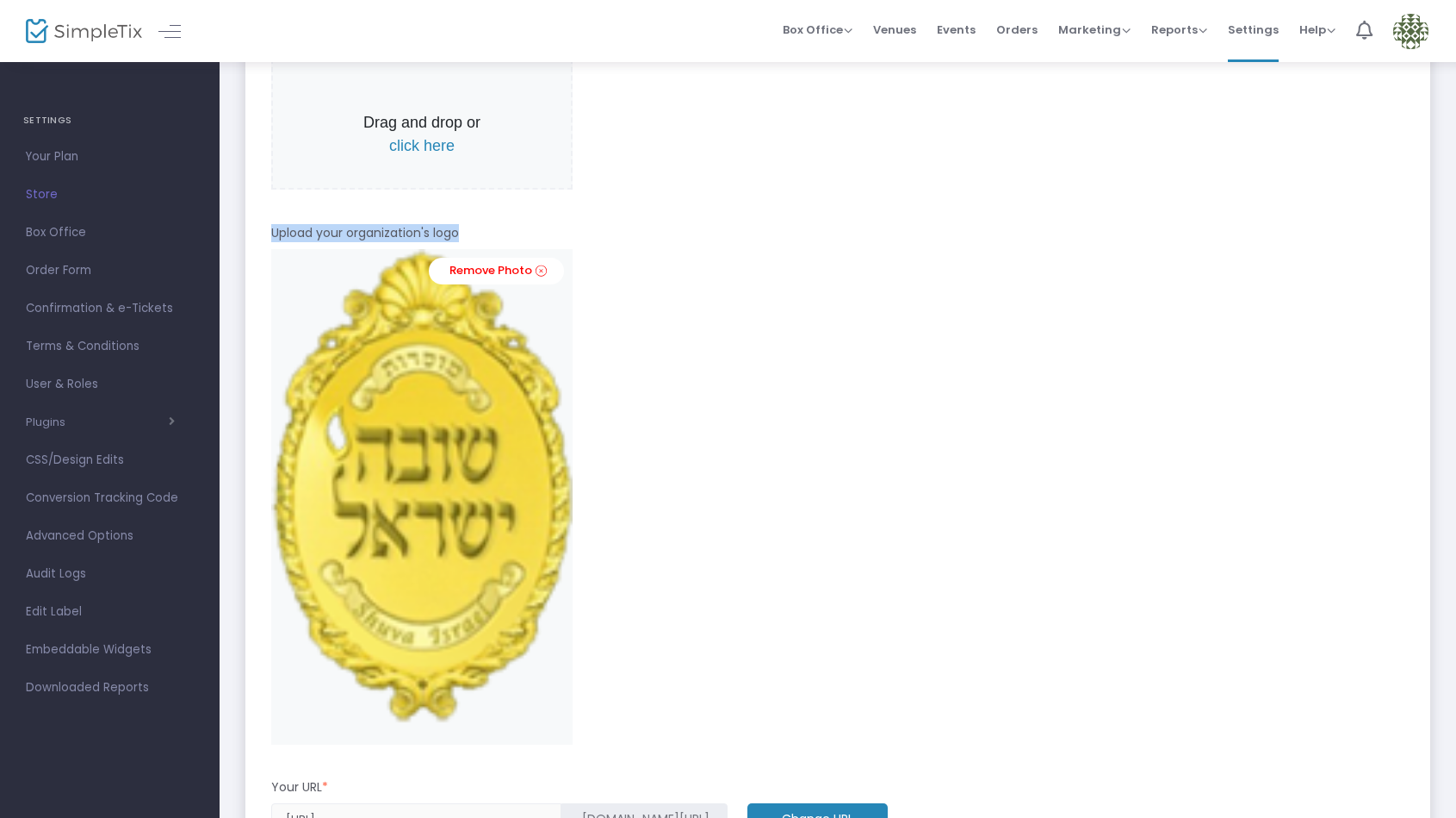
drag, startPoint x: 325, startPoint y: 237, endPoint x: 514, endPoint y: 240, distance: 189.0
click at [514, 240] on div "Upload your organization's logo" at bounding box center [838, 236] width 1151 height 25
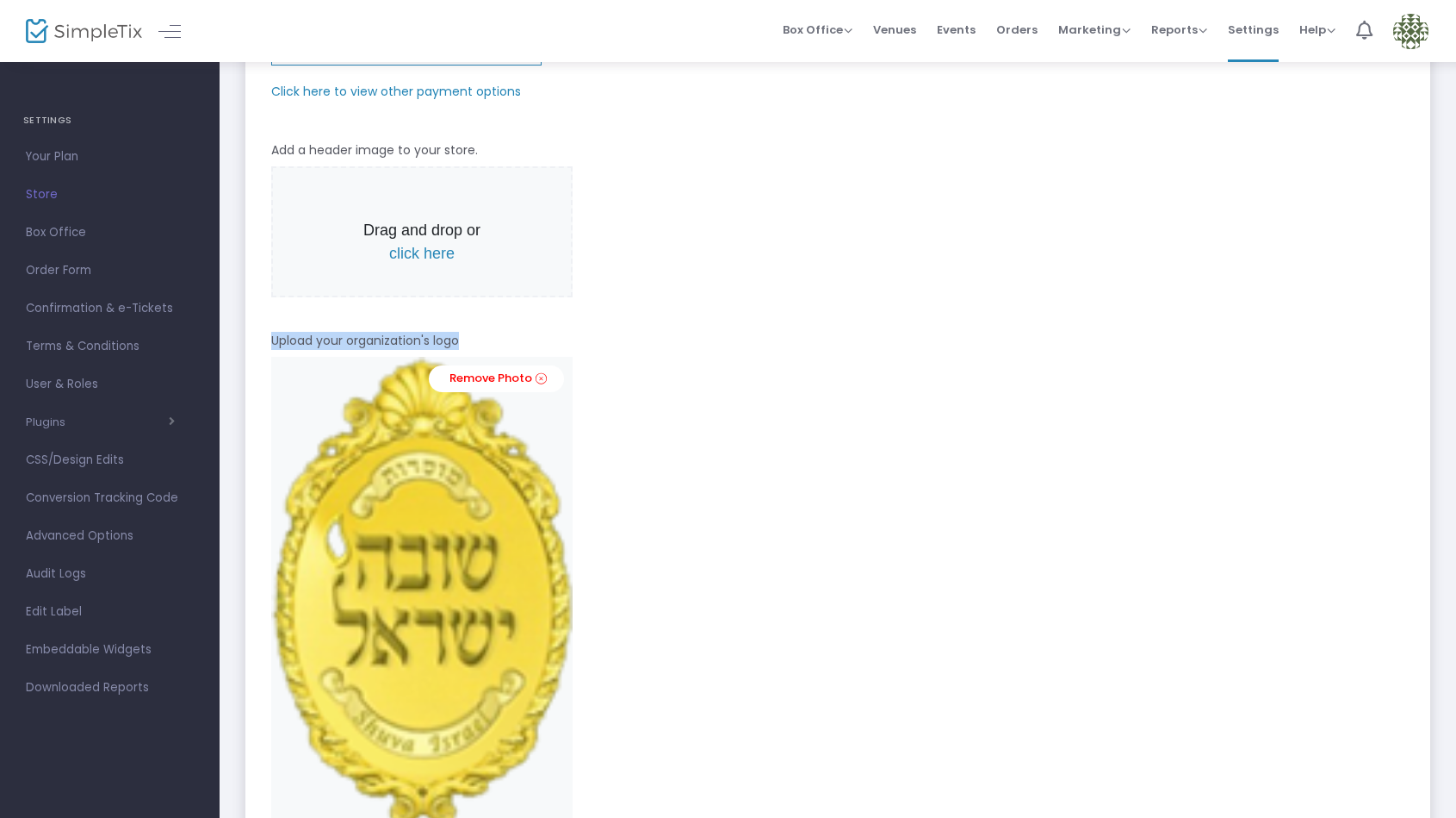
scroll to position [317, 0]
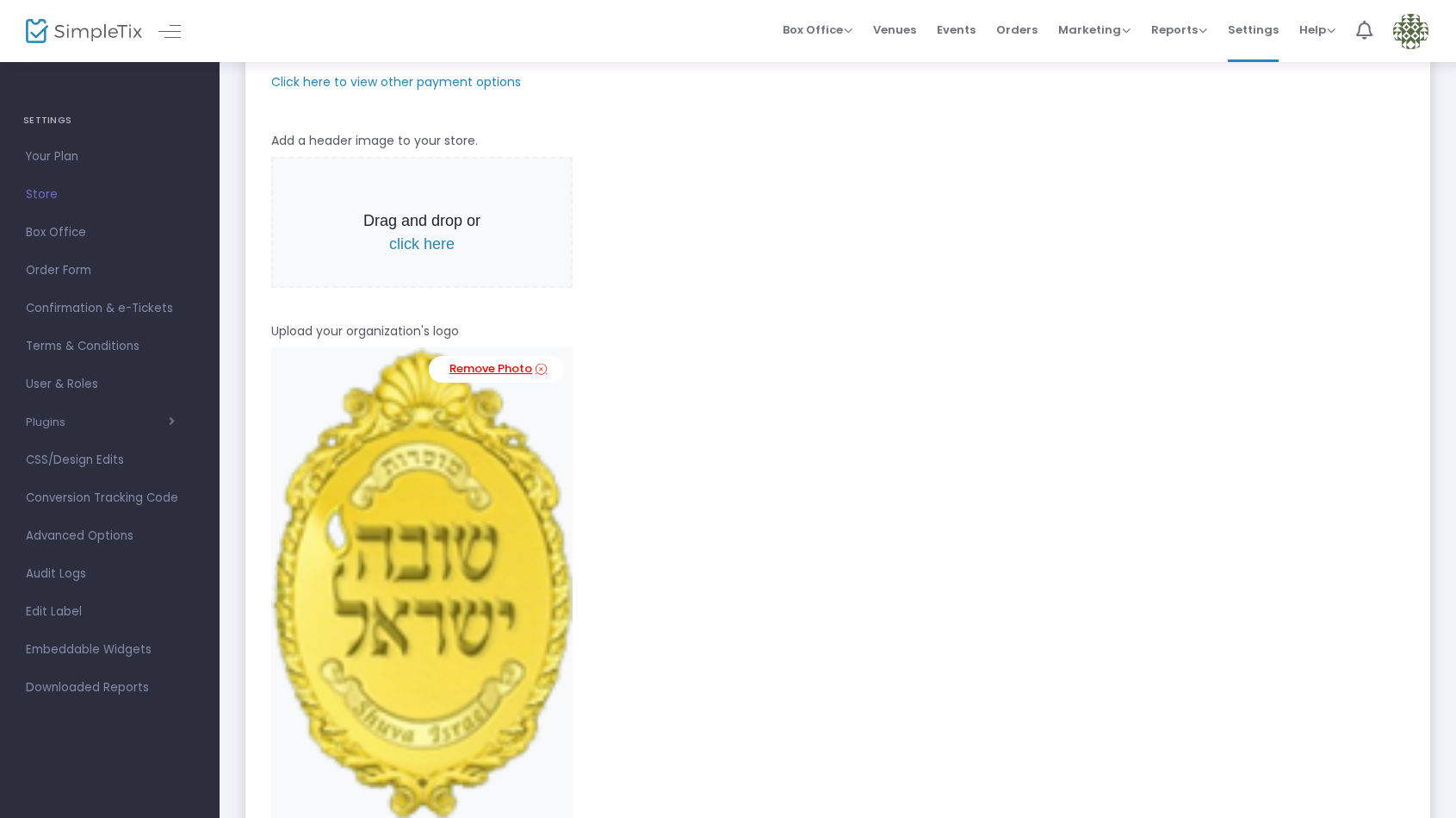
click at [495, 366] on link "Remove Photo" at bounding box center [496, 369] width 136 height 27
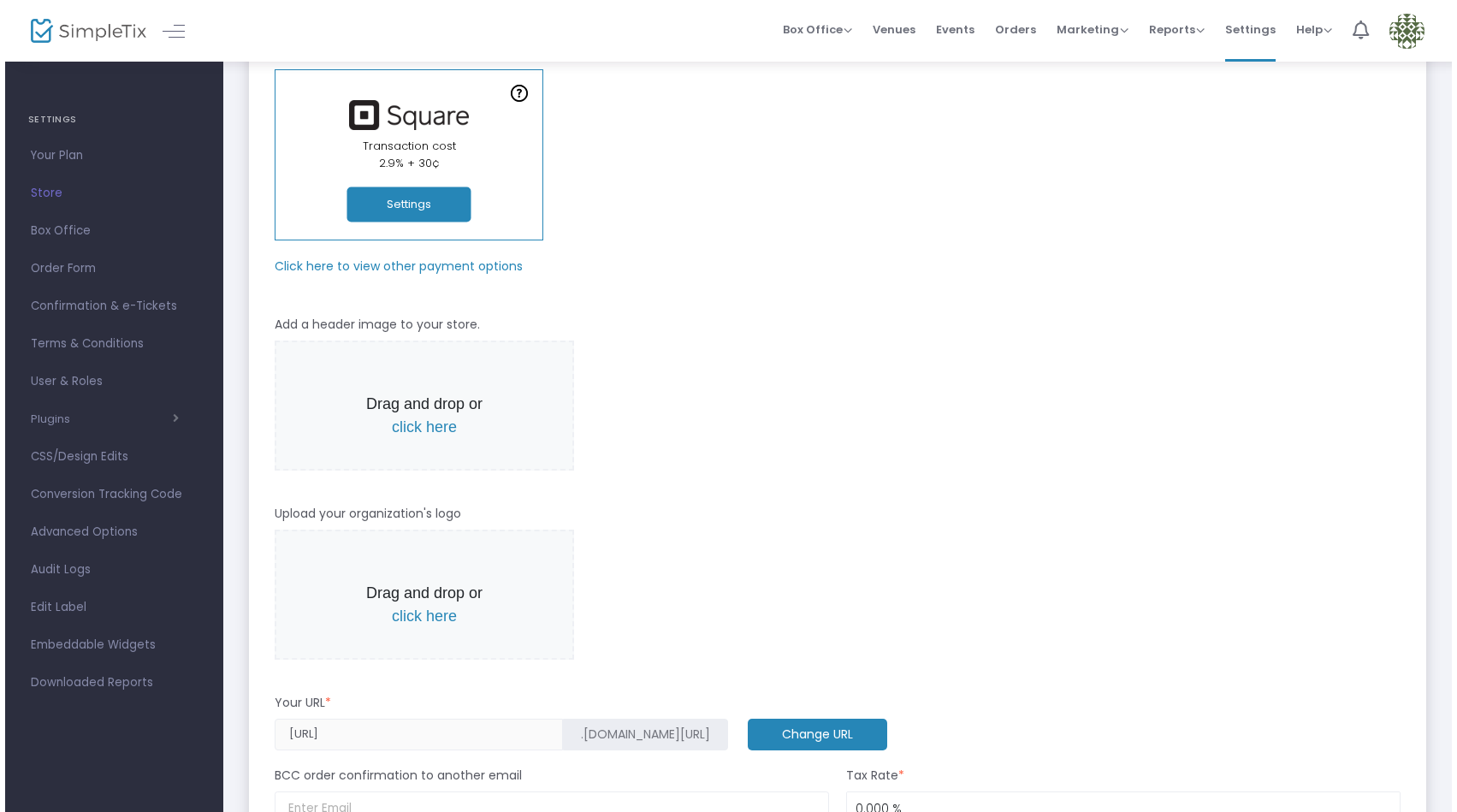
scroll to position [0, 0]
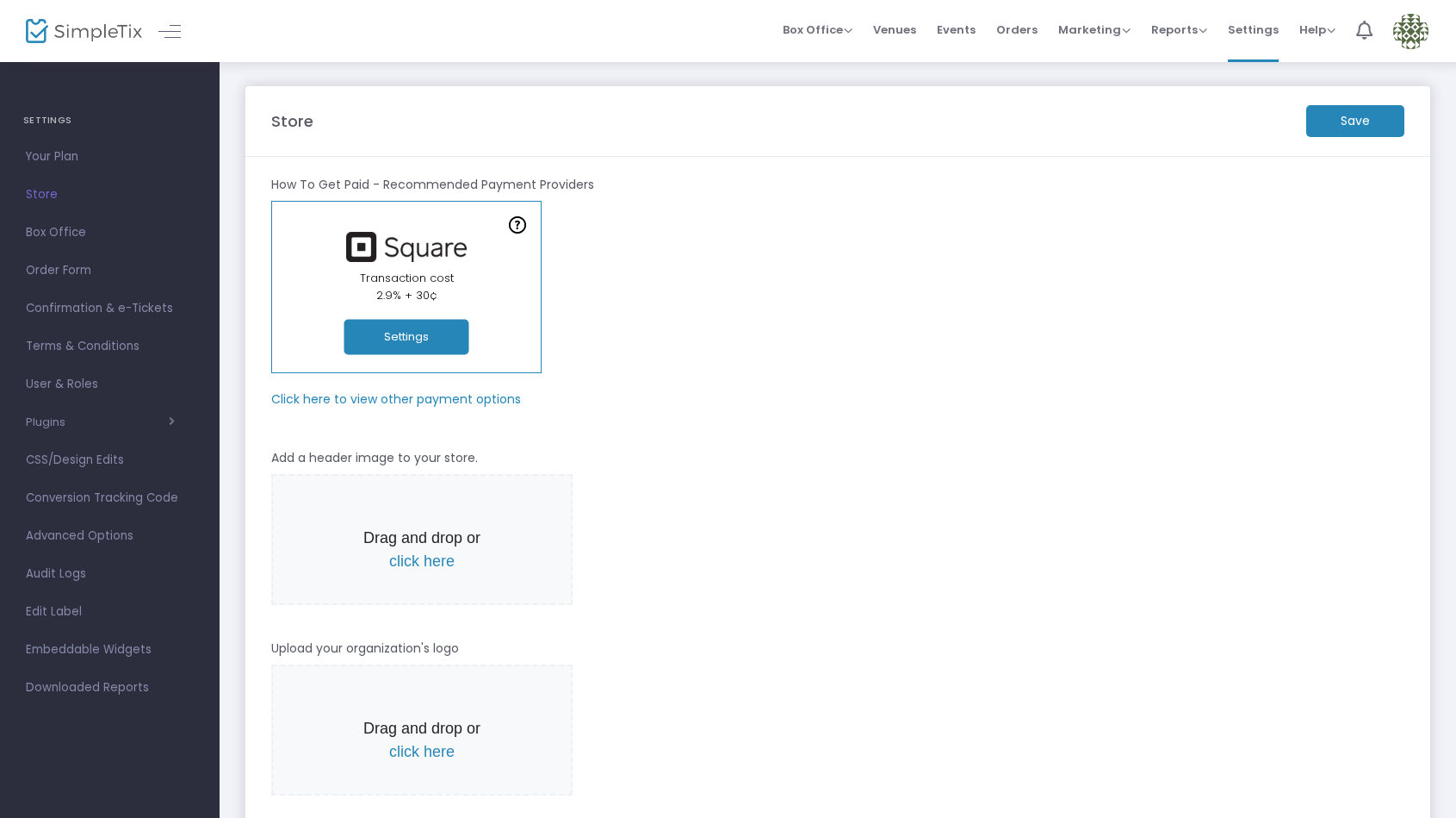
click at [1338, 120] on m-button "Save" at bounding box center [1355, 121] width 99 height 32
click at [965, 34] on span "Events" at bounding box center [956, 29] width 39 height 44
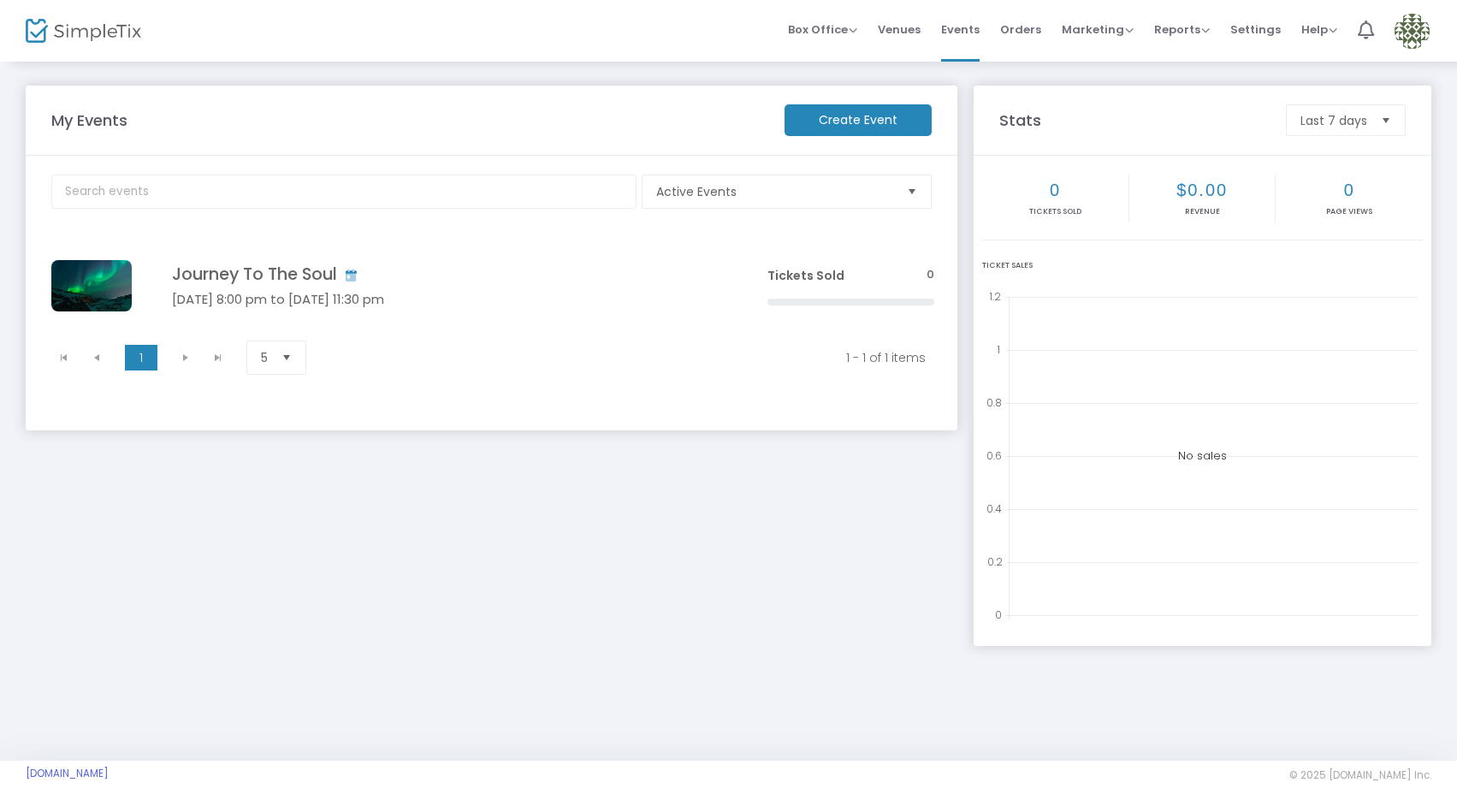
drag, startPoint x: 1245, startPoint y: 32, endPoint x: 1236, endPoint y: 41, distance: 12.7
click at [1245, 32] on span "Settings" at bounding box center [1256, 29] width 51 height 43
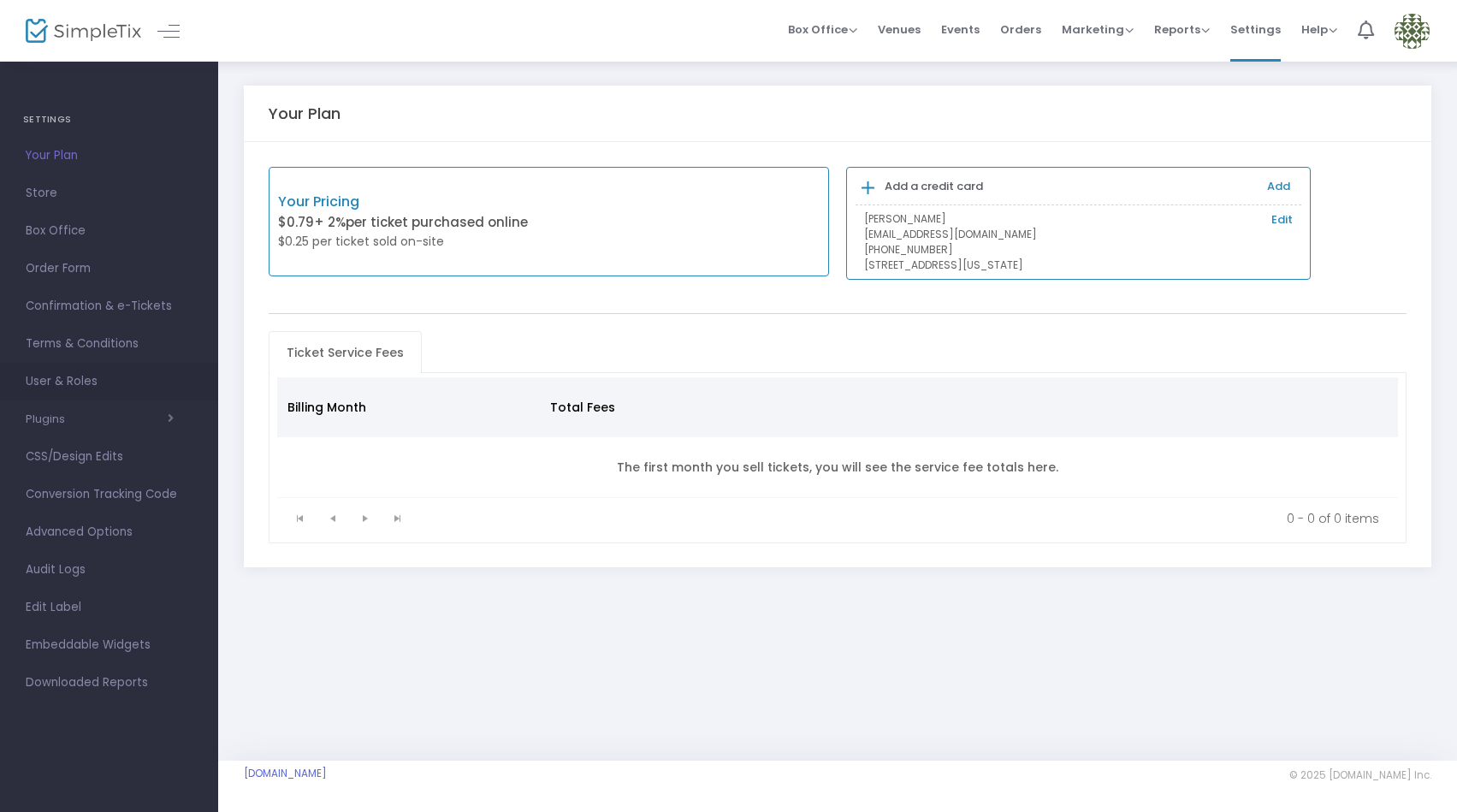
click at [89, 380] on span "User & Roles" at bounding box center [108, 382] width 167 height 23
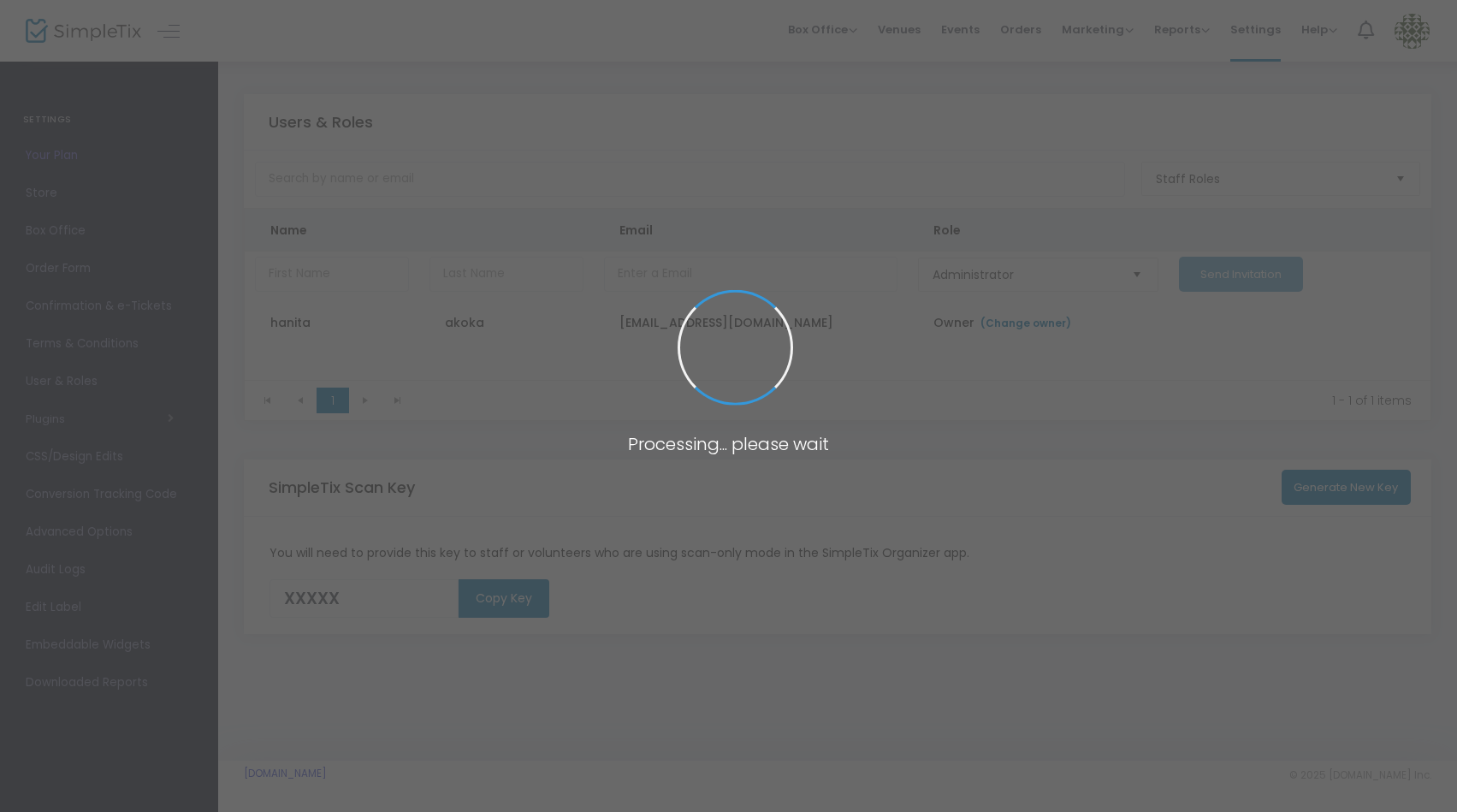
type input "P4BBG"
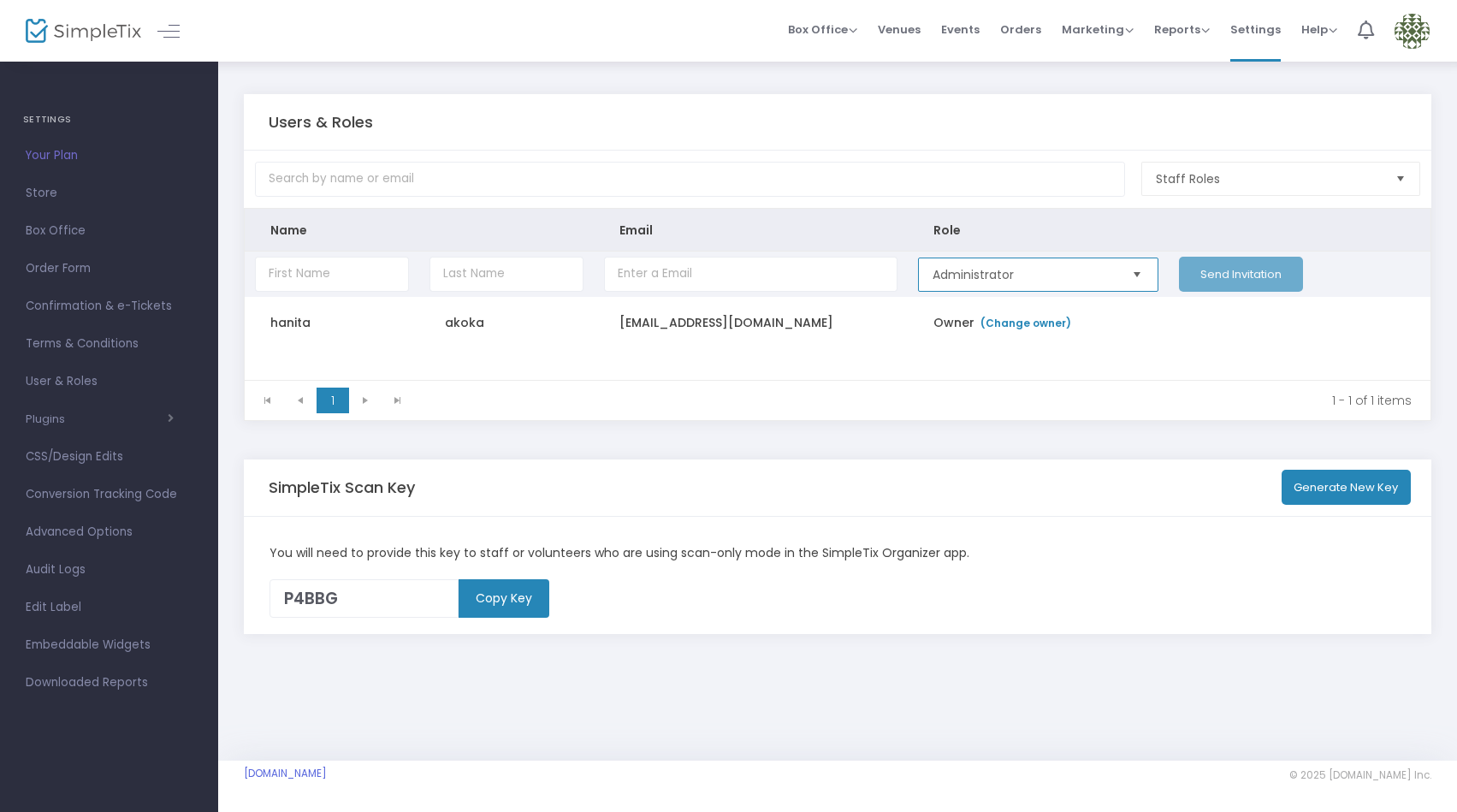
click at [1051, 278] on span "Administrator" at bounding box center [1024, 274] width 184 height 17
click at [1120, 24] on span "Marketing" at bounding box center [1098, 29] width 72 height 16
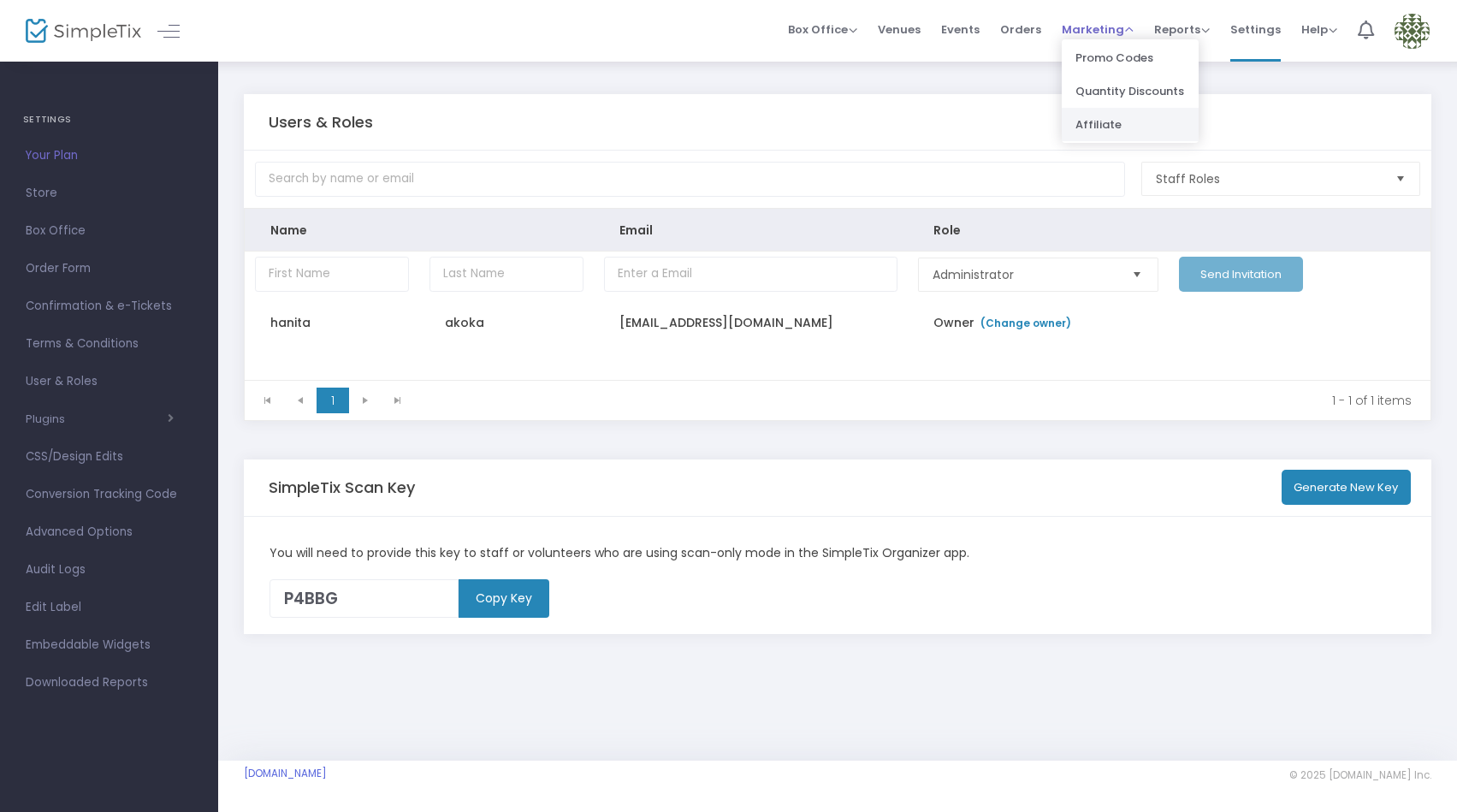
click at [1115, 114] on li "Affiliate" at bounding box center [1130, 123] width 137 height 33
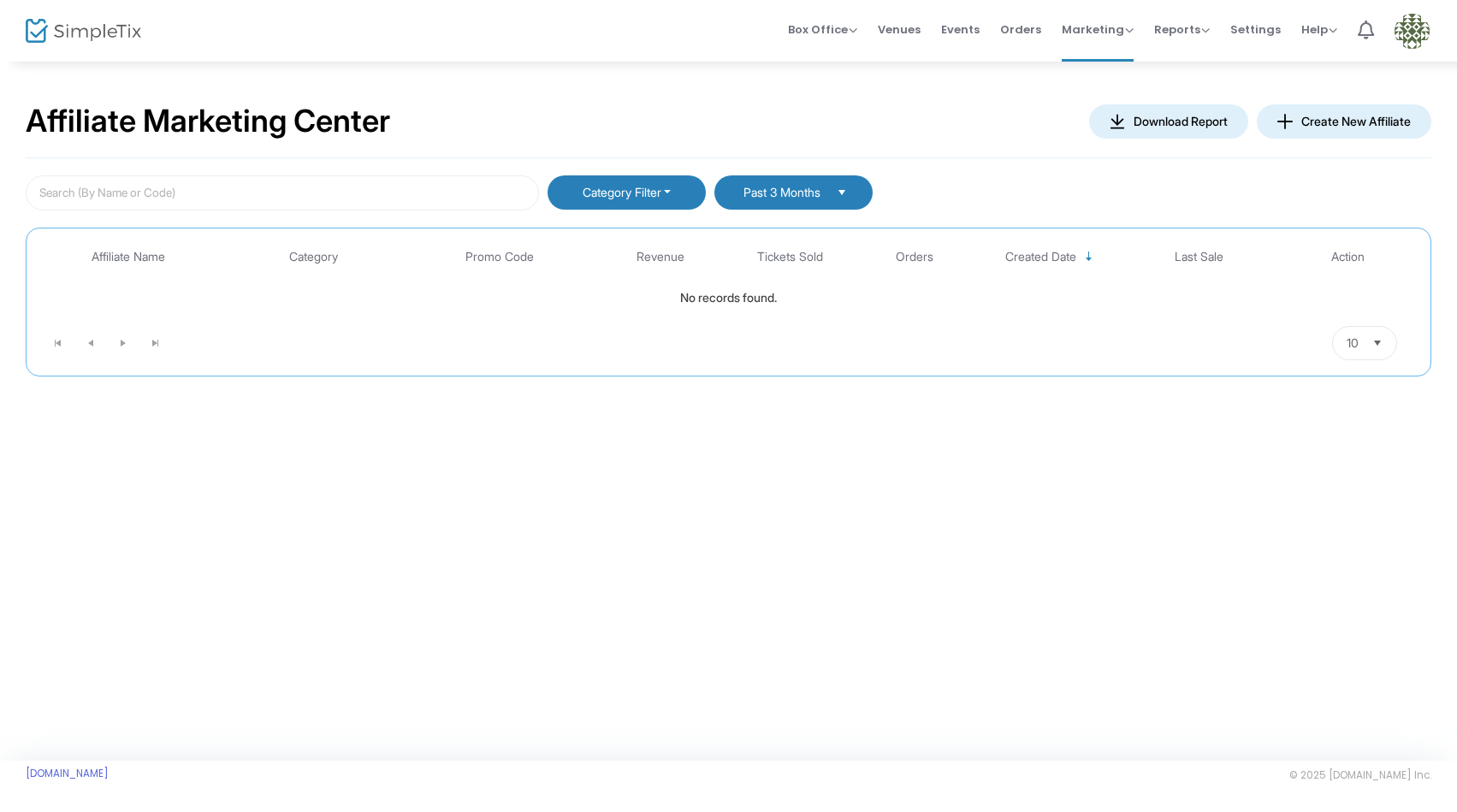
click at [1383, 116] on button "Create New Affiliate" at bounding box center [1344, 122] width 174 height 34
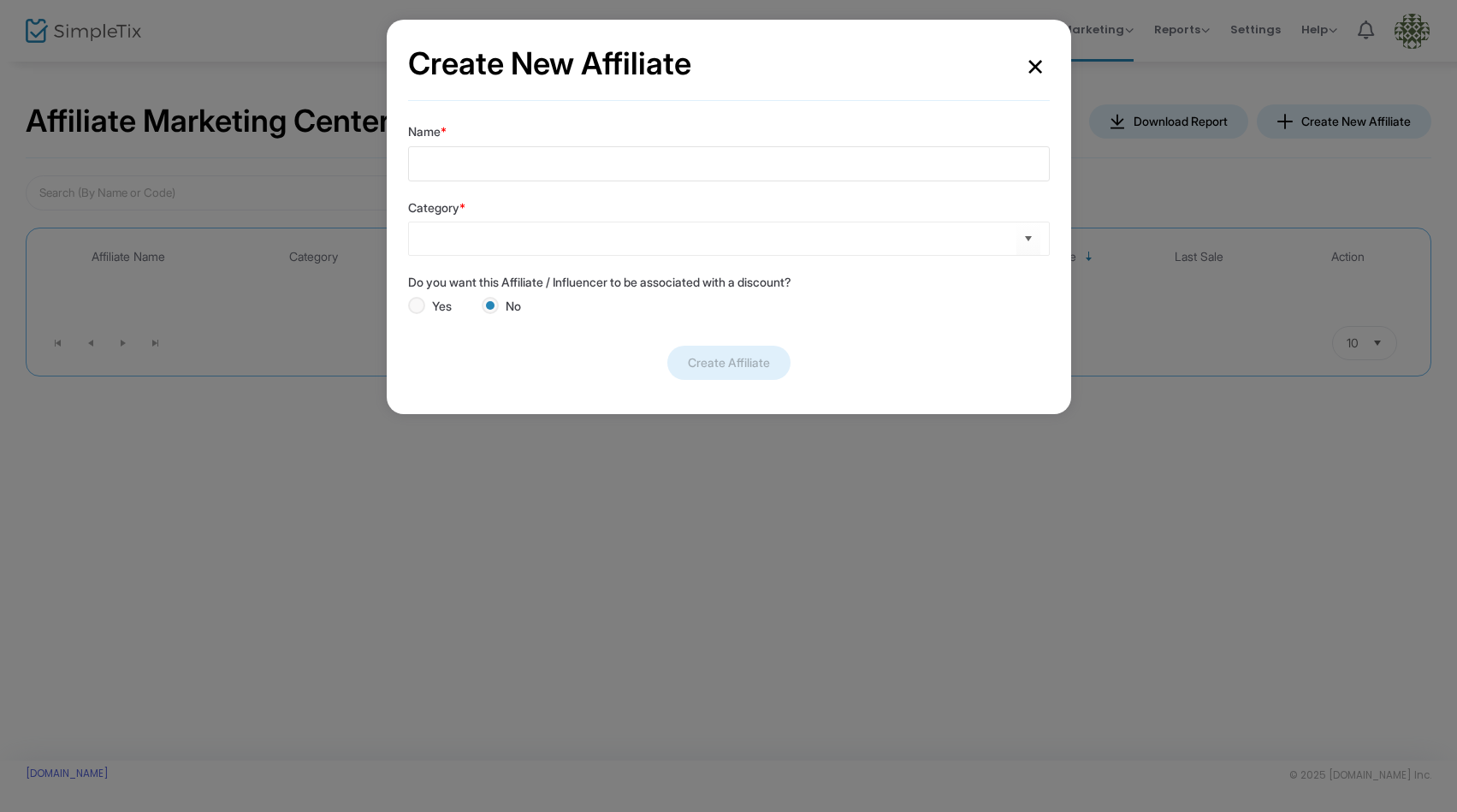
click at [818, 162] on input "Name *" at bounding box center [728, 163] width 642 height 35
type input "[PERSON_NAME]"
click at [1033, 65] on button "×" at bounding box center [1035, 65] width 29 height 47
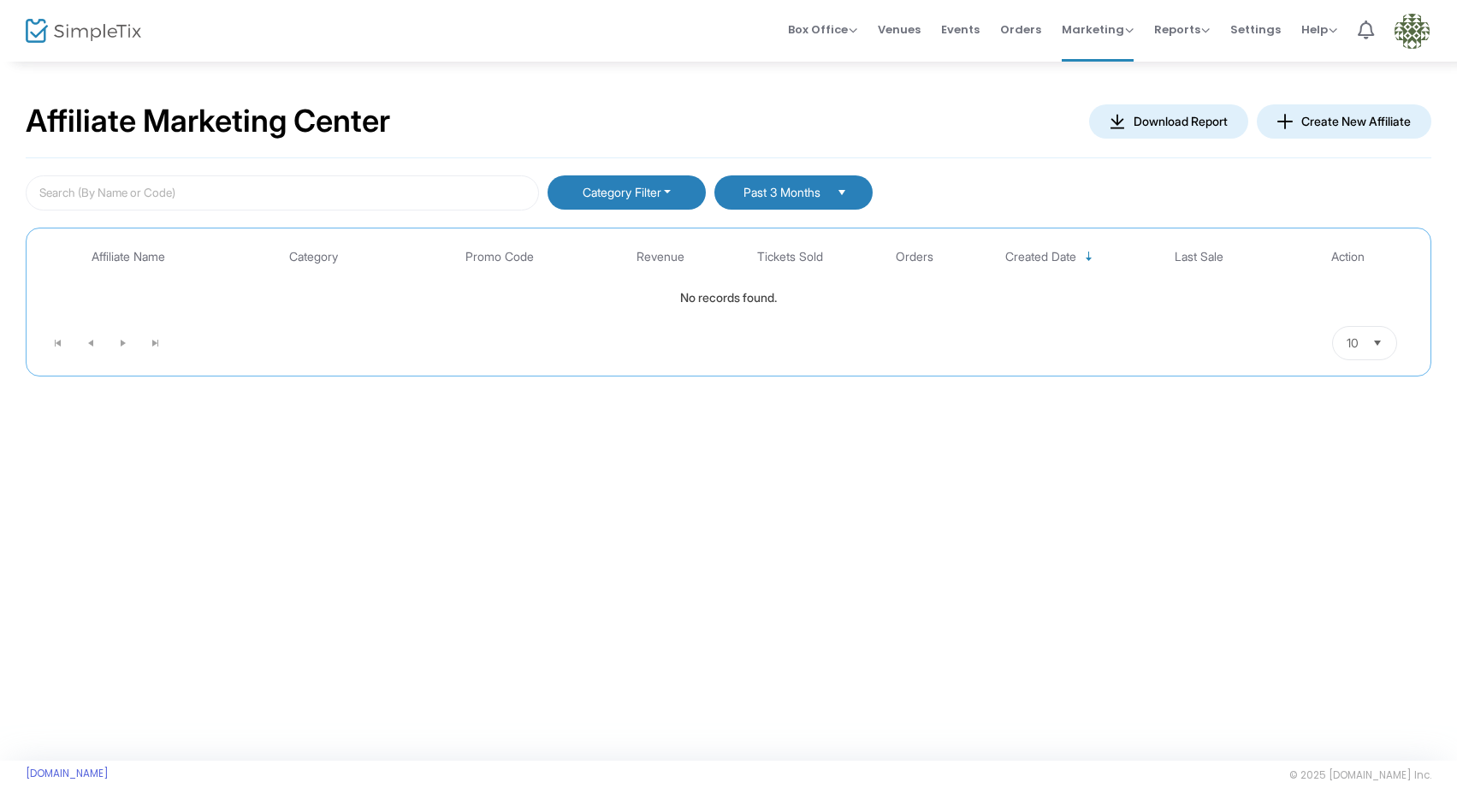
click at [1415, 38] on img at bounding box center [1412, 31] width 35 height 35
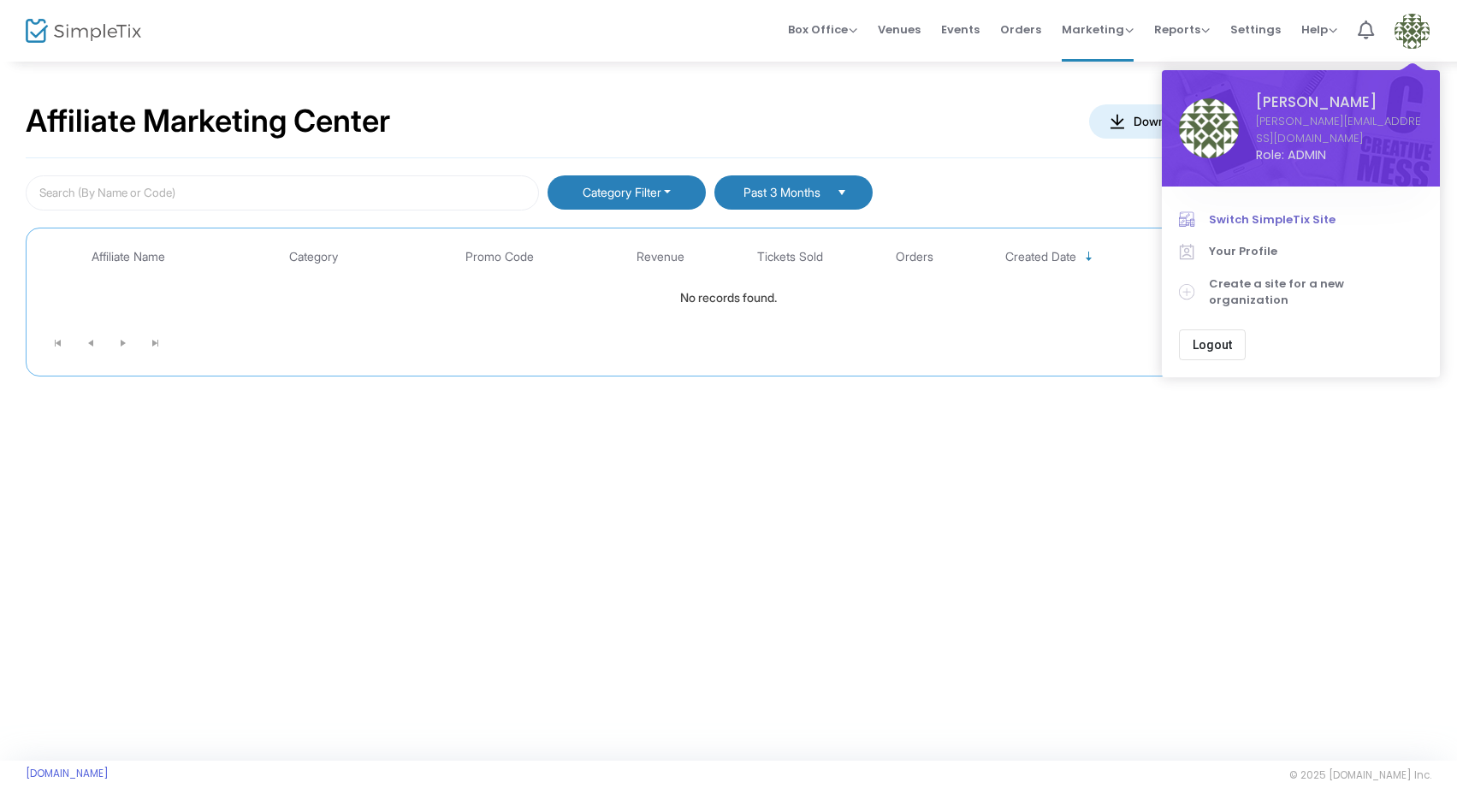
click at [1251, 211] on span "Switch SimpleTix Site" at bounding box center [1316, 219] width 214 height 17
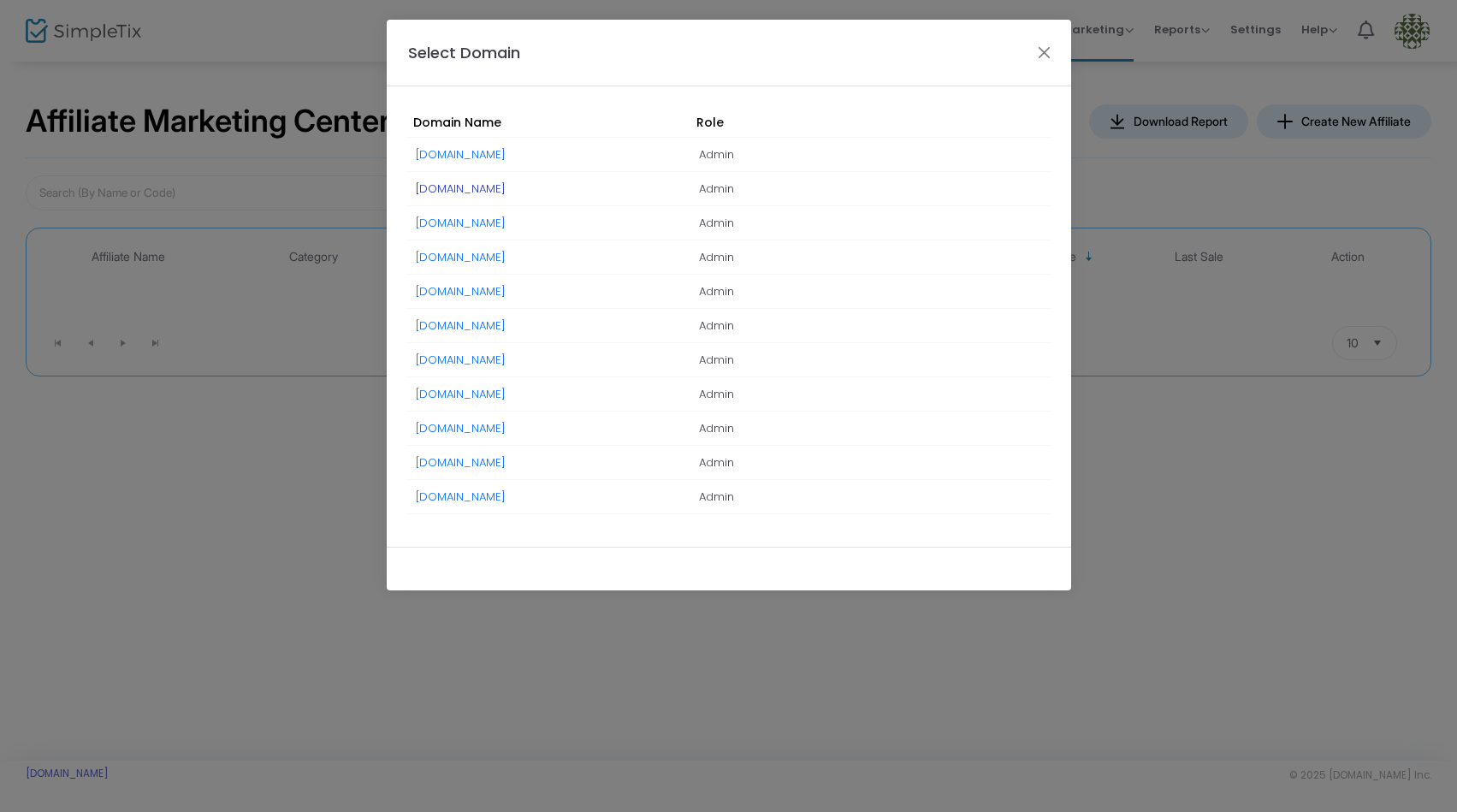
click at [467, 181] on link "[DOMAIN_NAME]" at bounding box center [460, 188] width 90 height 16
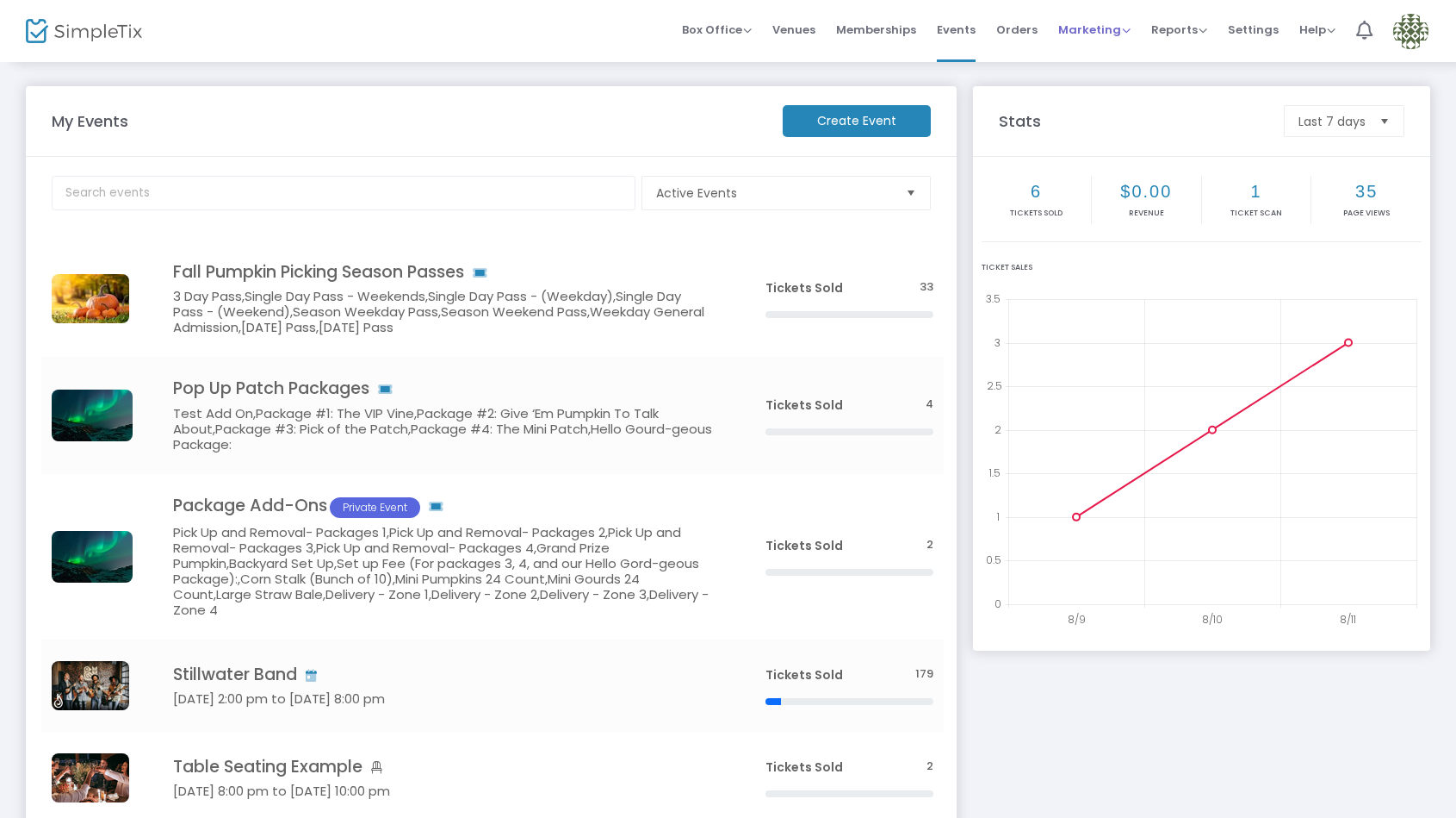
drag, startPoint x: 1077, startPoint y: 26, endPoint x: 1078, endPoint y: 35, distance: 9.1
click at [1077, 26] on span "Marketing" at bounding box center [1095, 29] width 72 height 16
click at [1084, 112] on li "Affiliate" at bounding box center [1127, 124] width 138 height 33
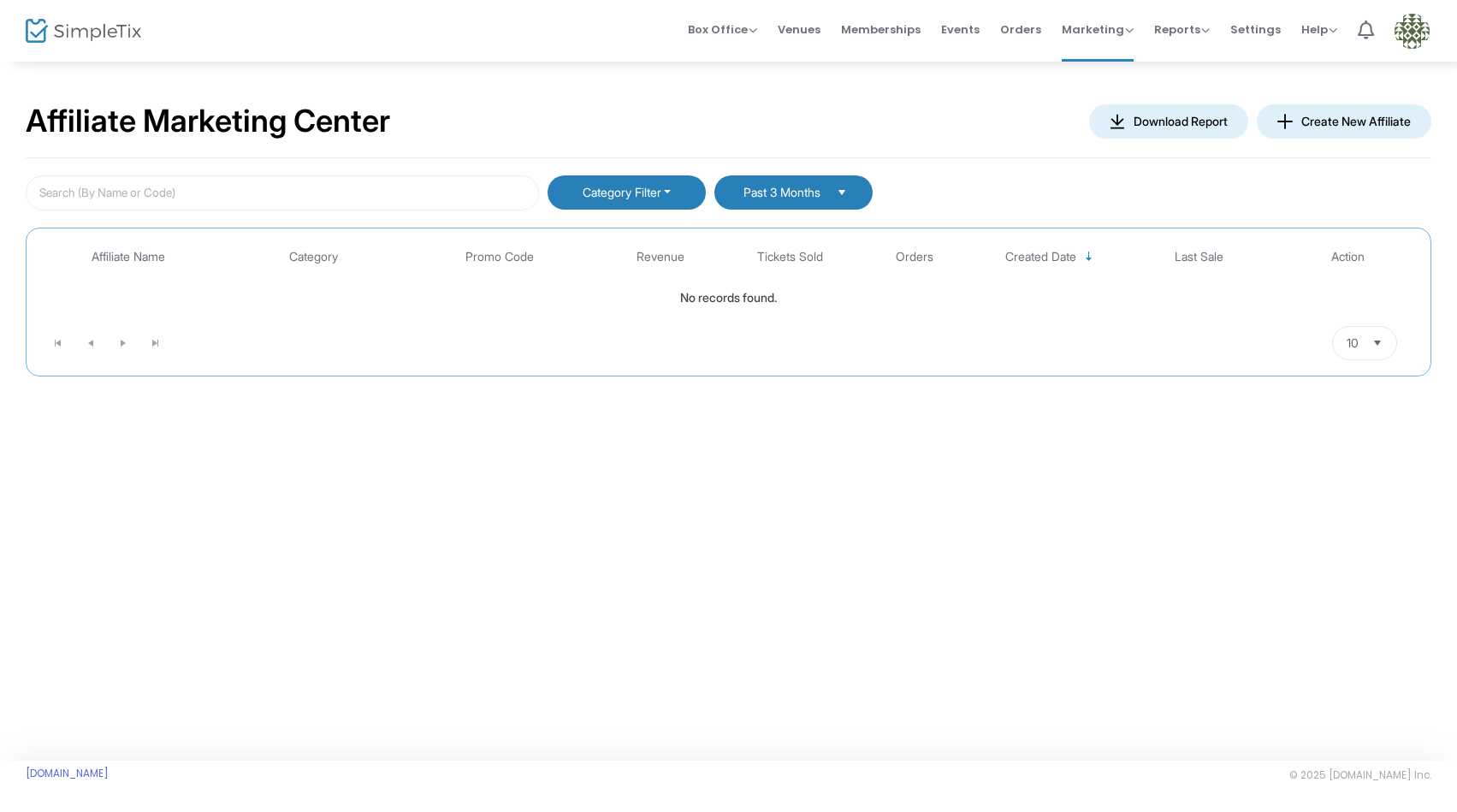
click at [773, 192] on span "Past 3 Months" at bounding box center [781, 192] width 83 height 14
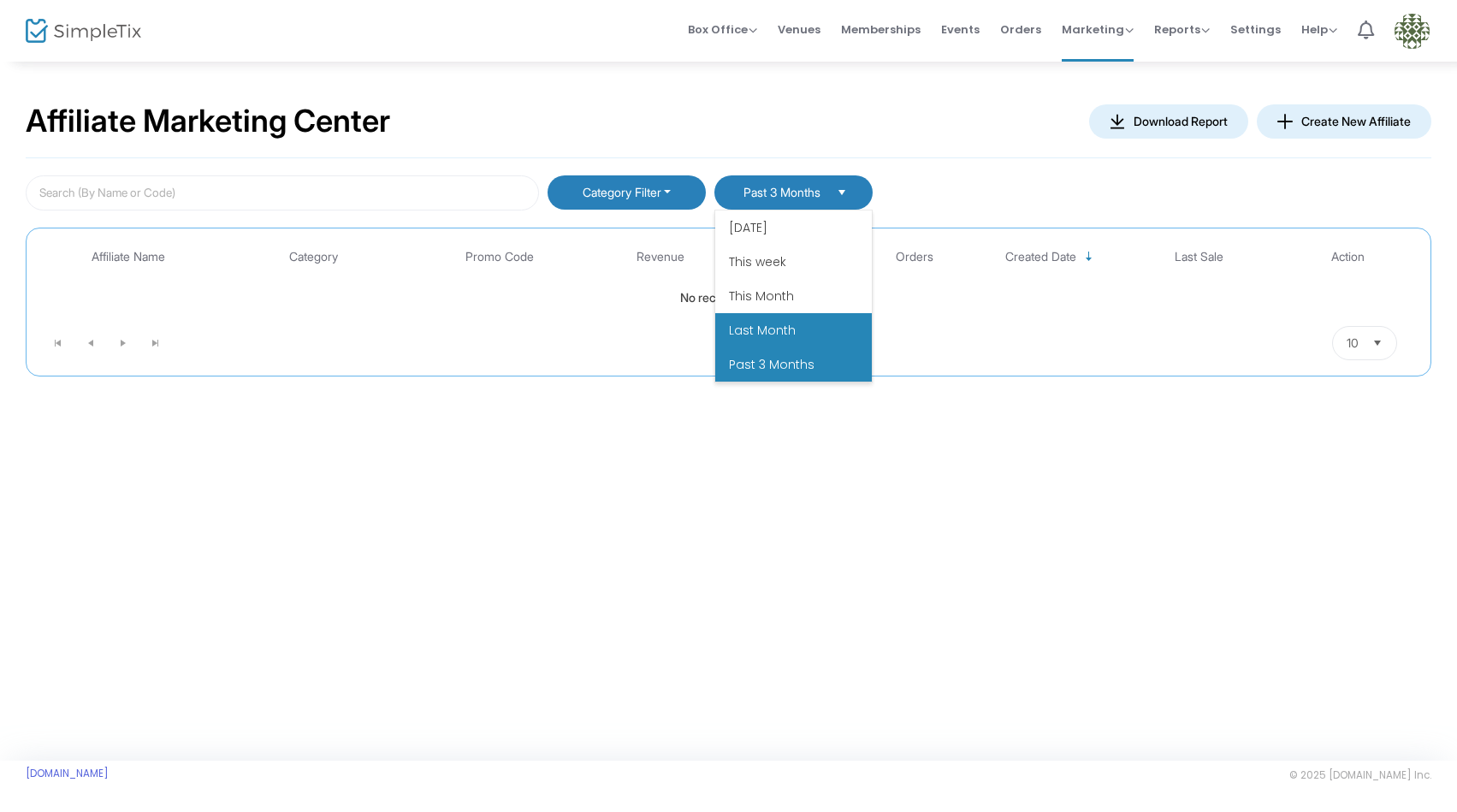
scroll to position [137, 0]
click at [785, 372] on li "This Year" at bounding box center [794, 365] width 156 height 34
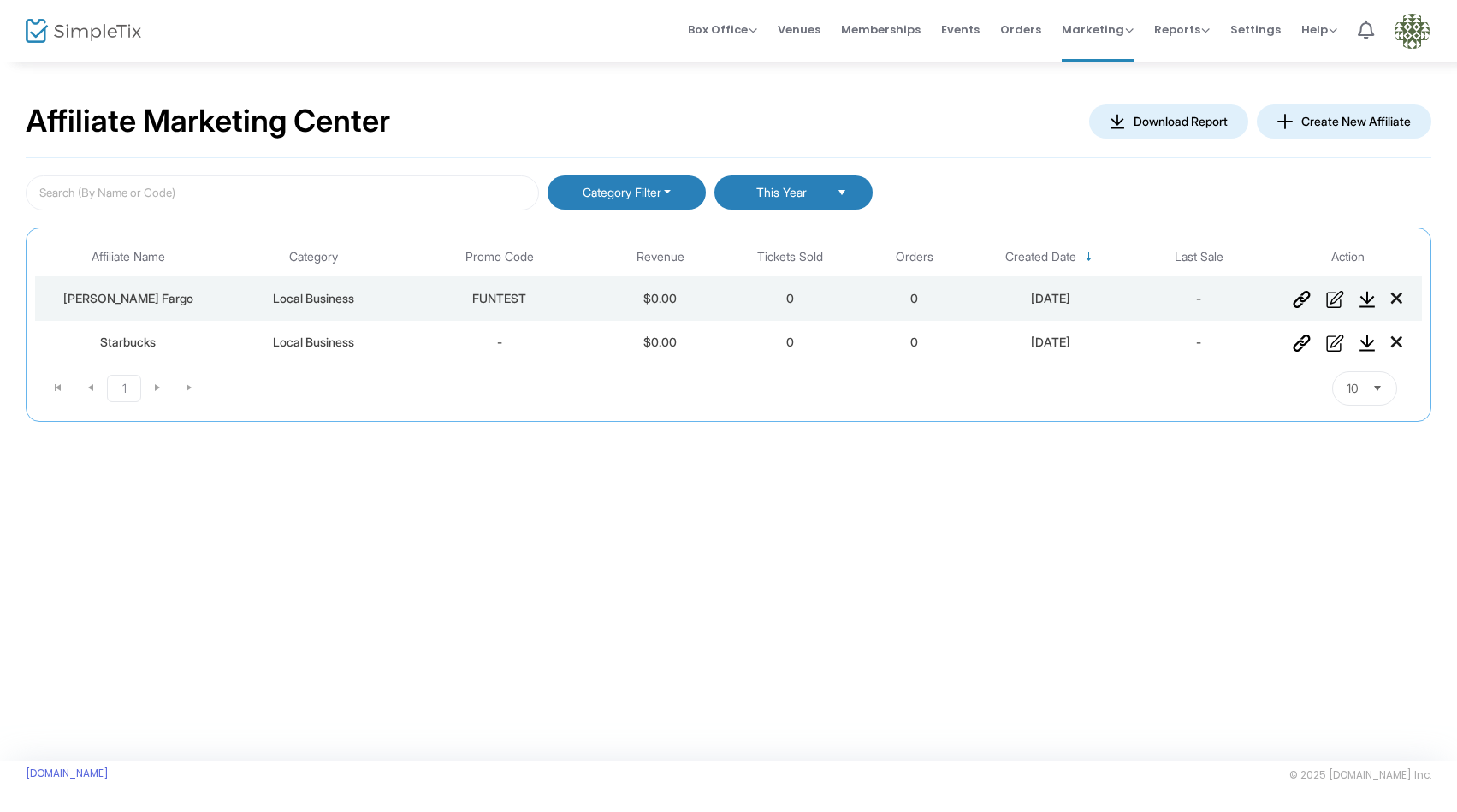
click at [1301, 342] on img "Data table" at bounding box center [1301, 343] width 18 height 17
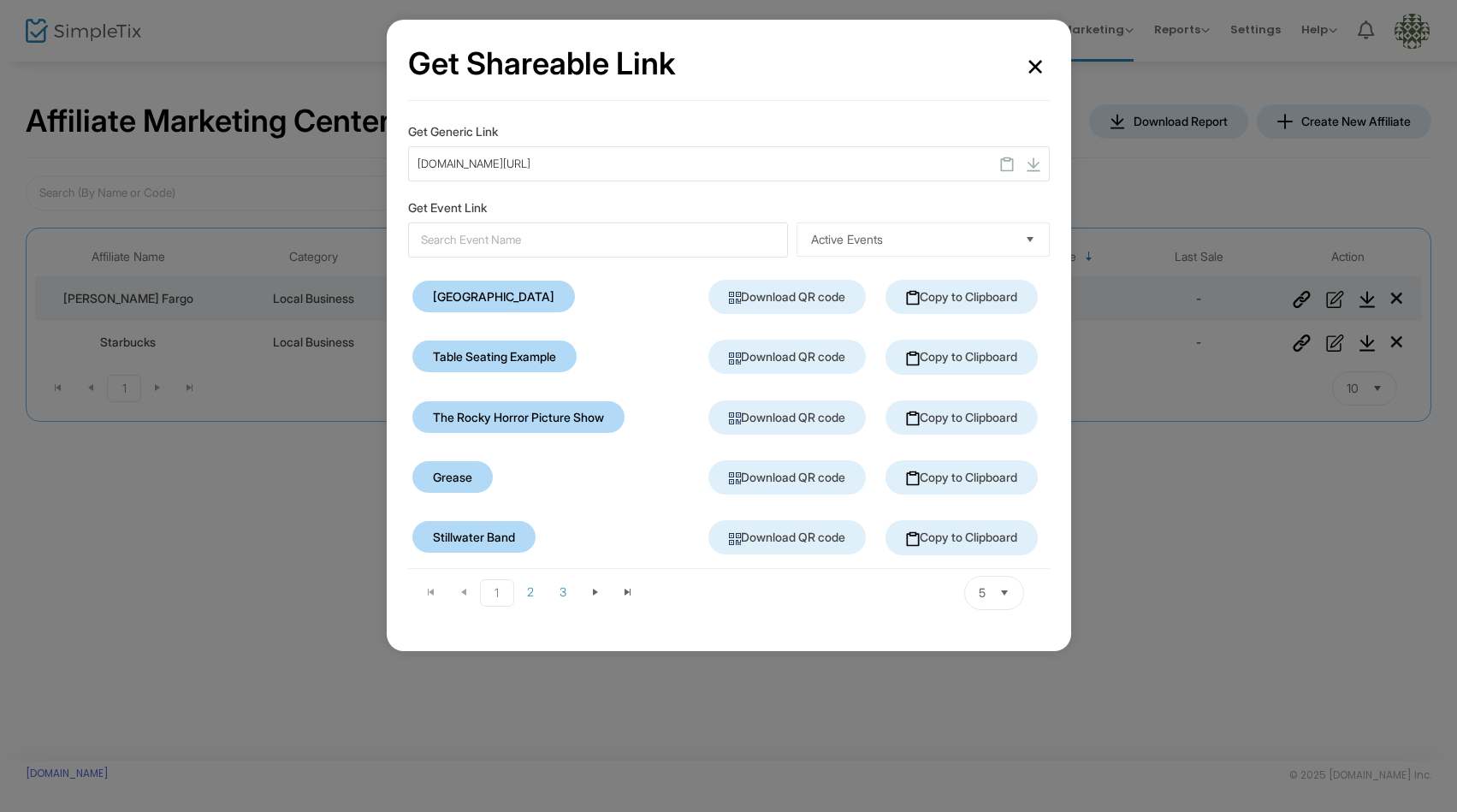
drag, startPoint x: 620, startPoint y: 163, endPoint x: 568, endPoint y: 174, distance: 53.2
click at [564, 169] on div "[DOMAIN_NAME][URL]" at bounding box center [728, 164] width 642 height 36
click at [1035, 62] on button "×" at bounding box center [1035, 65] width 29 height 47
